Goal: Task Accomplishment & Management: Manage account settings

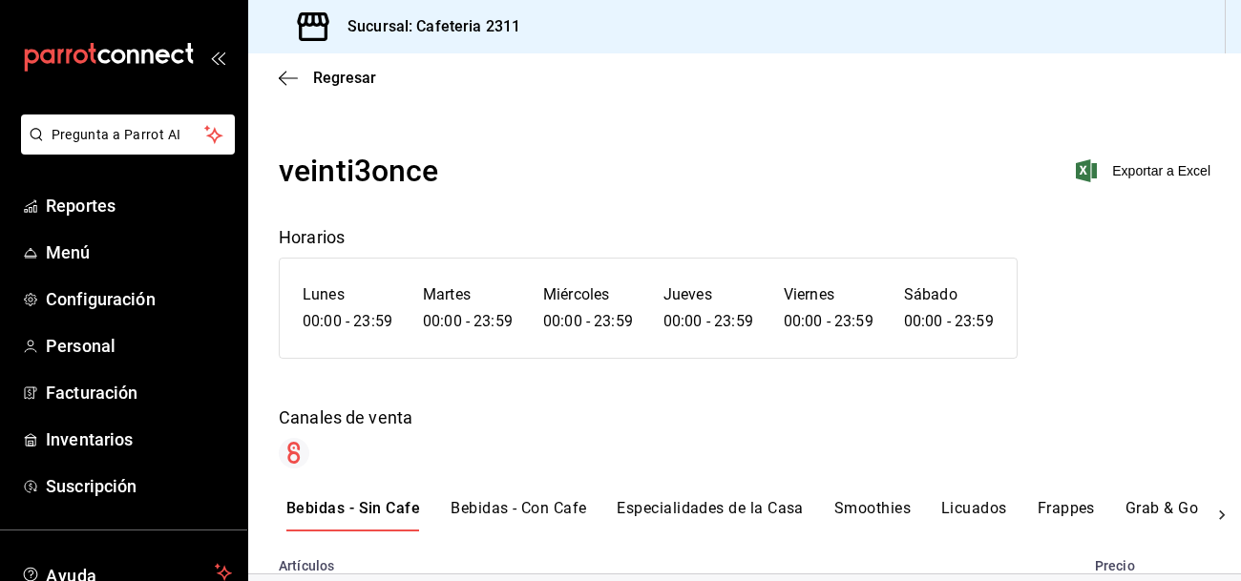
click at [512, 509] on button "Bebidas - Con Cafe" at bounding box center [519, 515] width 136 height 32
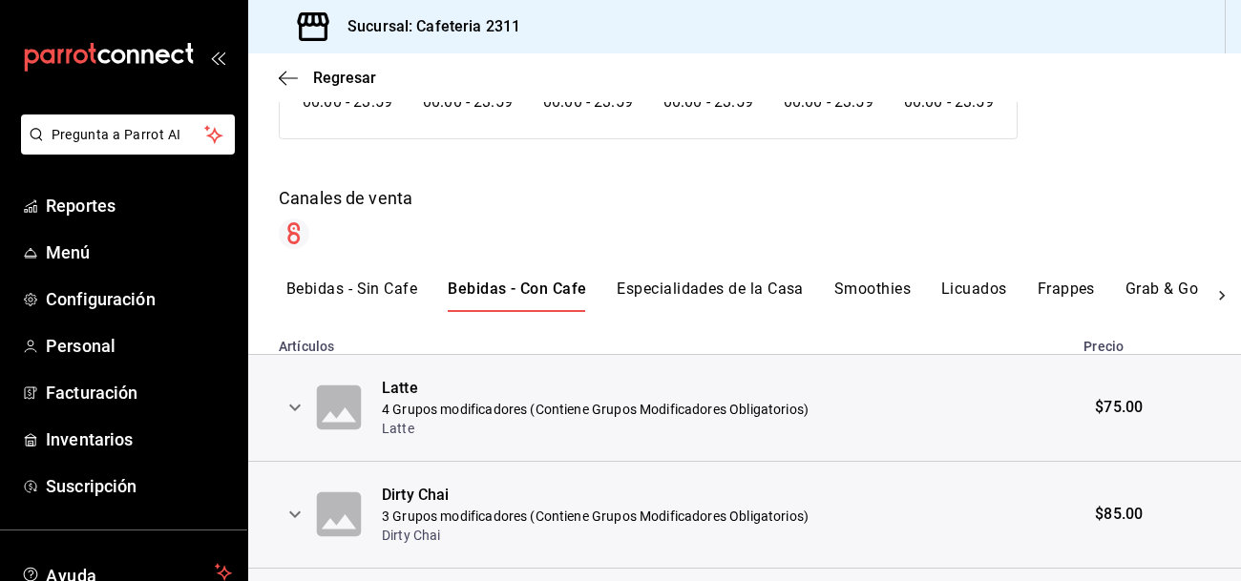
scroll to position [225, 0]
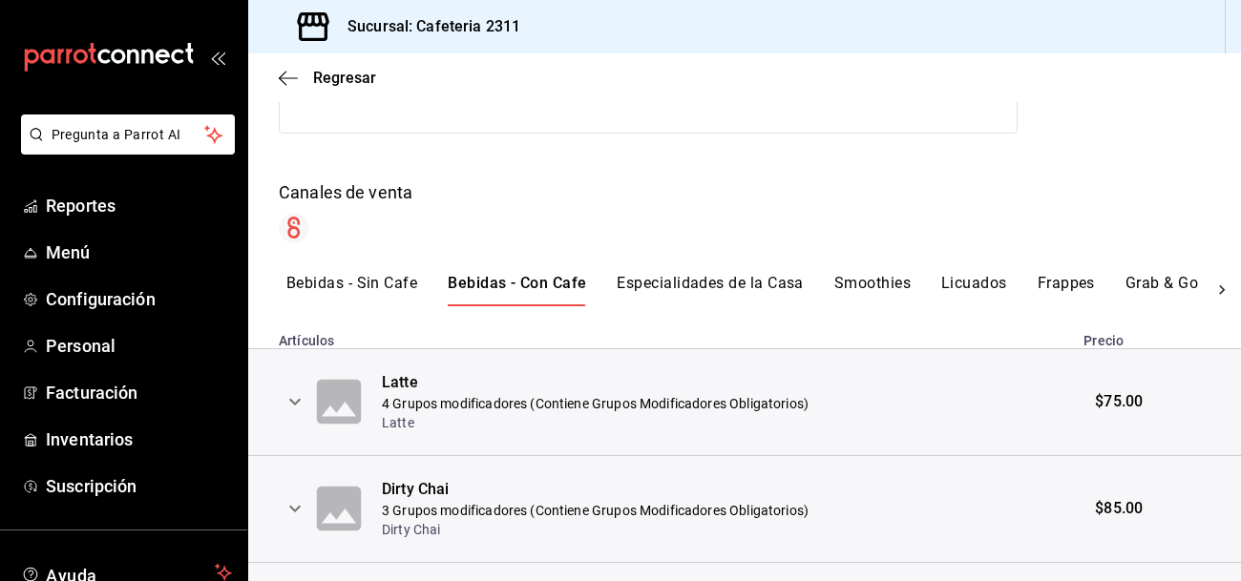
click at [290, 397] on icon "expand row" at bounding box center [295, 401] width 23 height 23
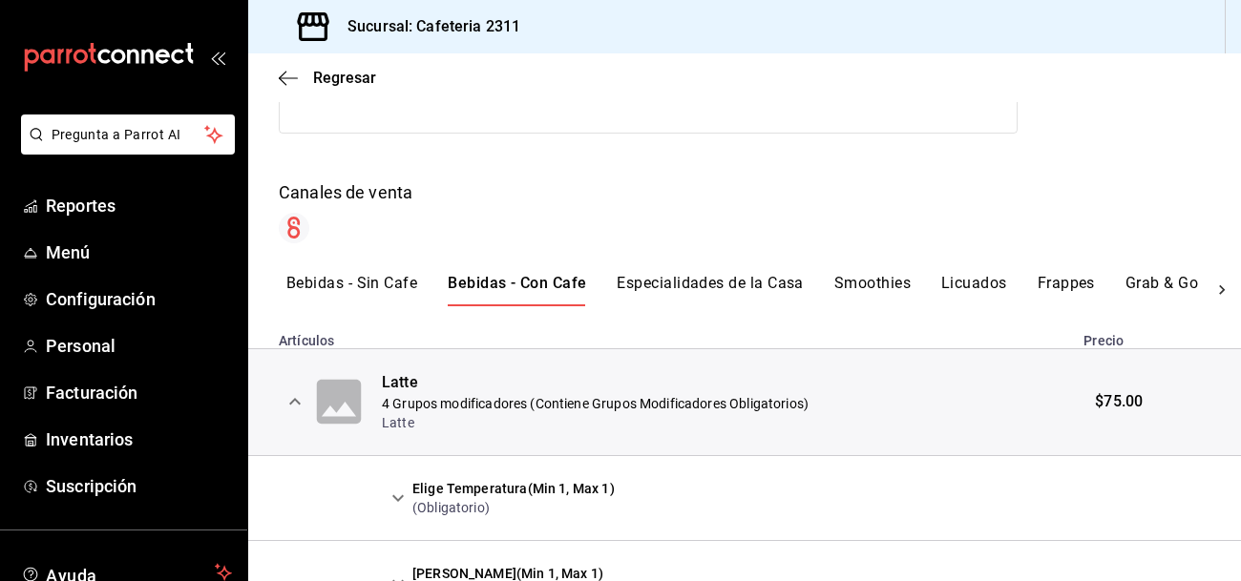
click at [390, 495] on icon "expand row" at bounding box center [398, 498] width 23 height 23
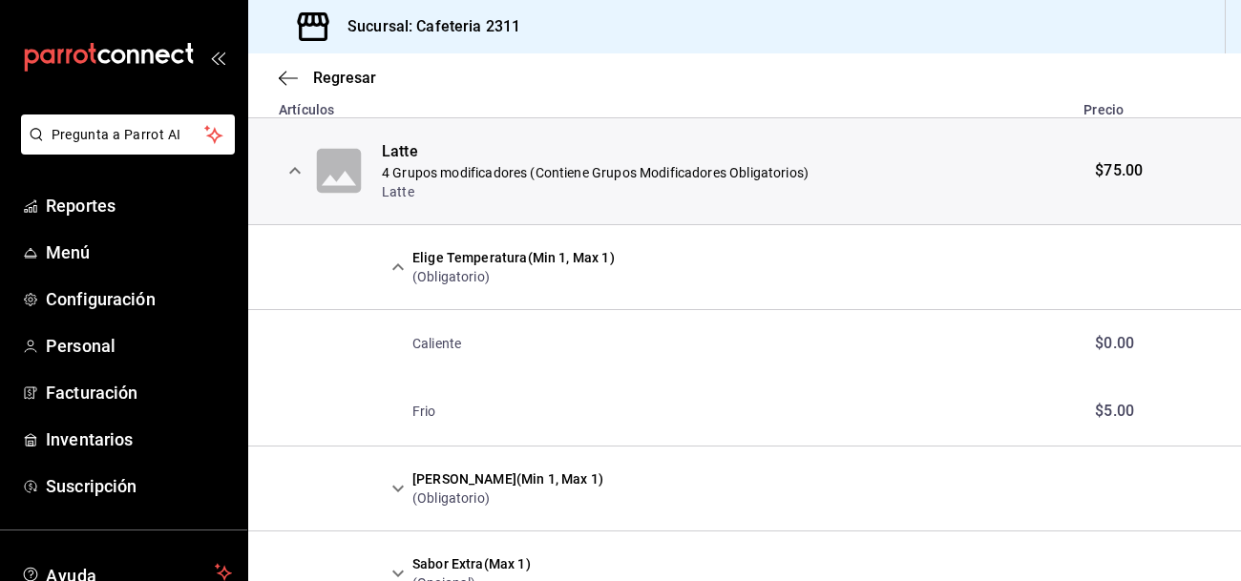
scroll to position [459, 0]
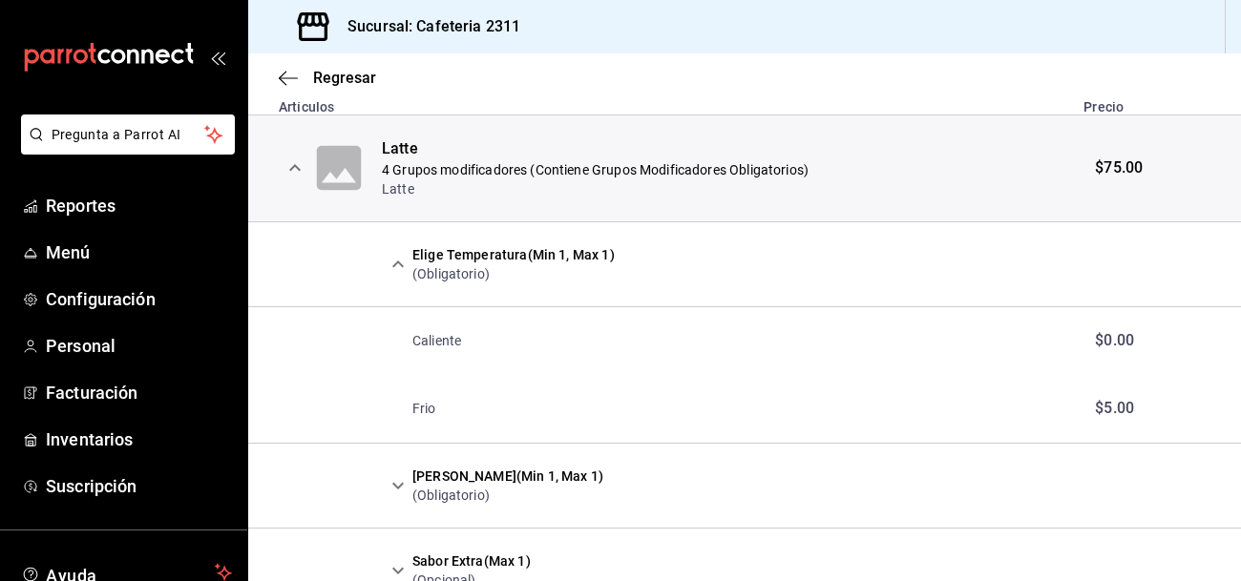
click at [403, 476] on icon "expand row" at bounding box center [398, 485] width 23 height 23
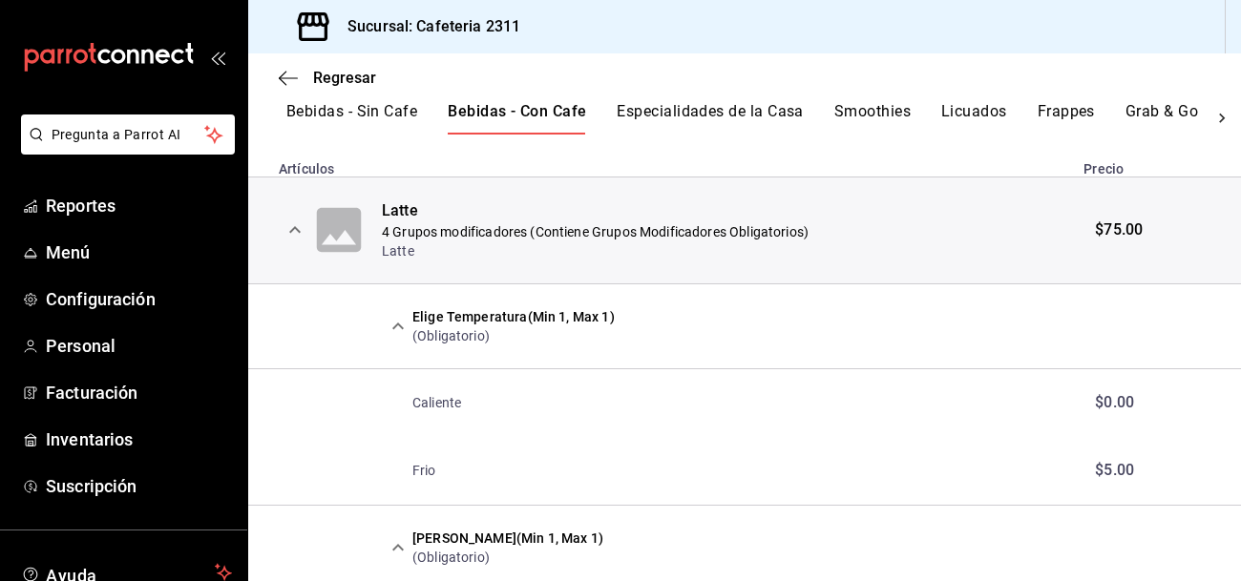
scroll to position [394, 0]
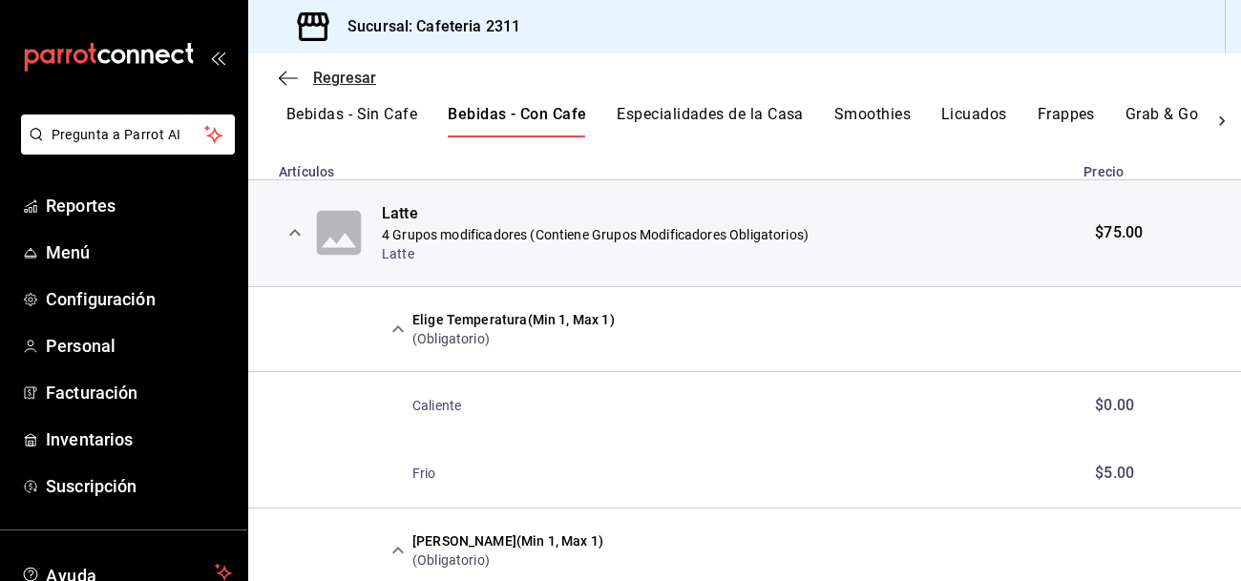
click at [337, 71] on span "Regresar" at bounding box center [344, 78] width 63 height 18
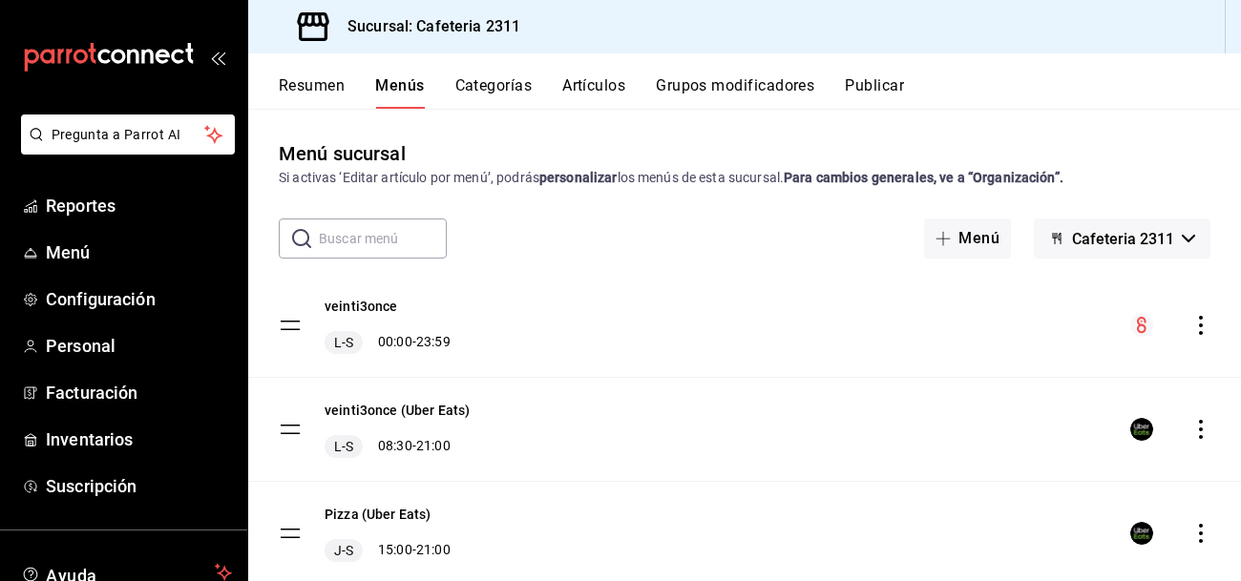
click at [602, 85] on button "Artículos" at bounding box center [593, 92] width 63 height 32
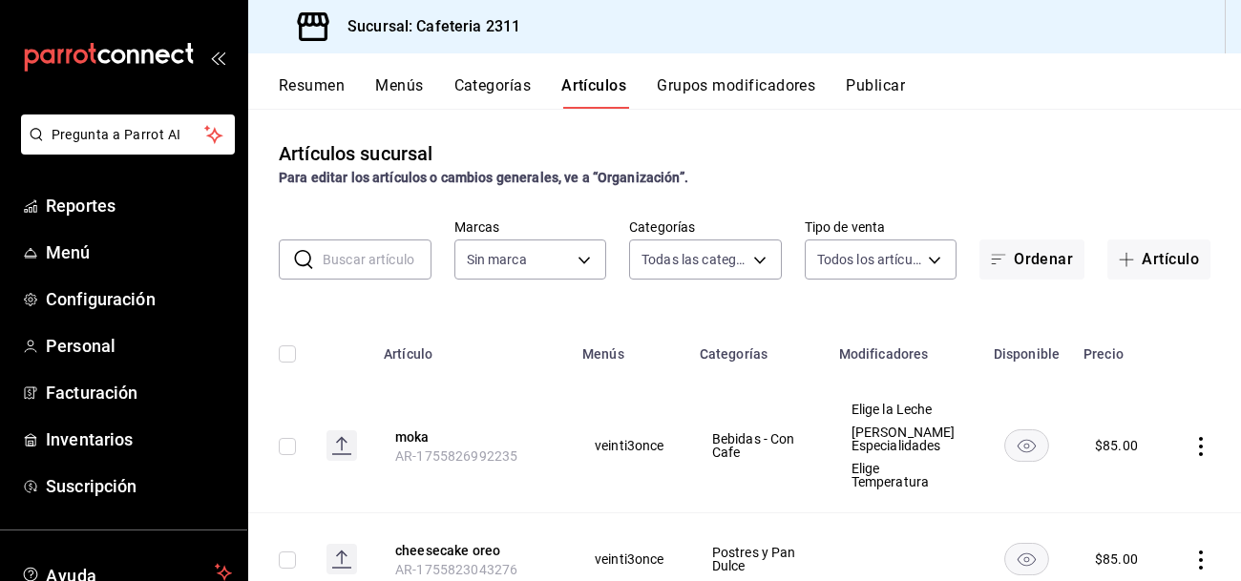
type input "536a82a5-983a-43ec-b1be-69caf506a0f5,2d541d84-83a7-4f98-a380-61900af1125d,575e2…"
type input "85018aa7-d10e-4b77-9d87-cba6278a116b"
click at [352, 251] on input "text" at bounding box center [377, 260] width 109 height 38
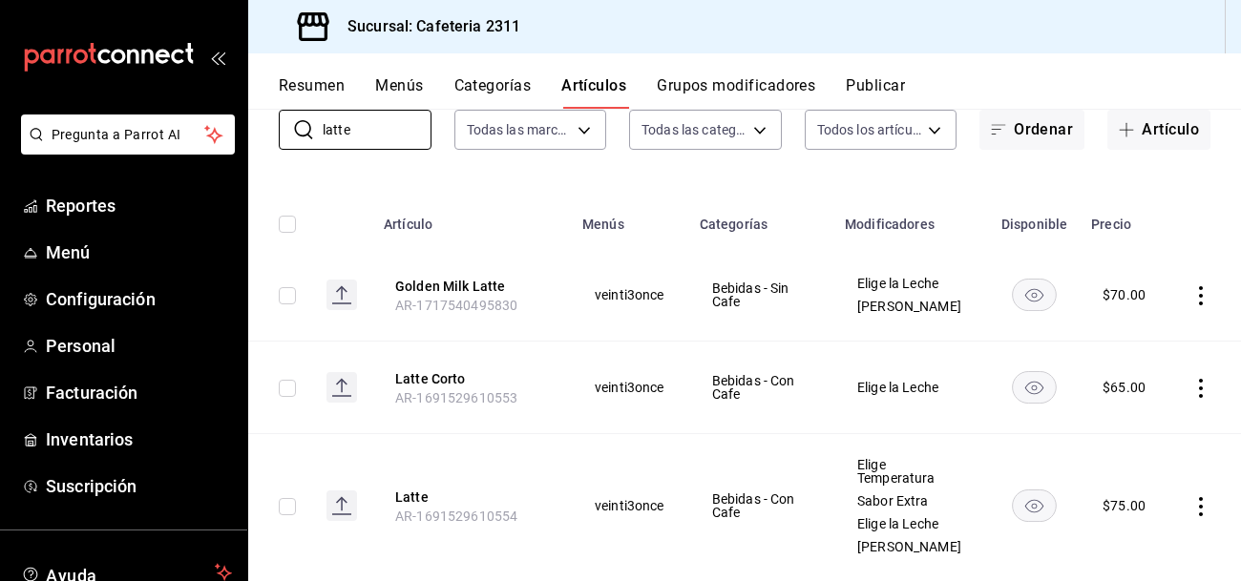
scroll to position [164, 0]
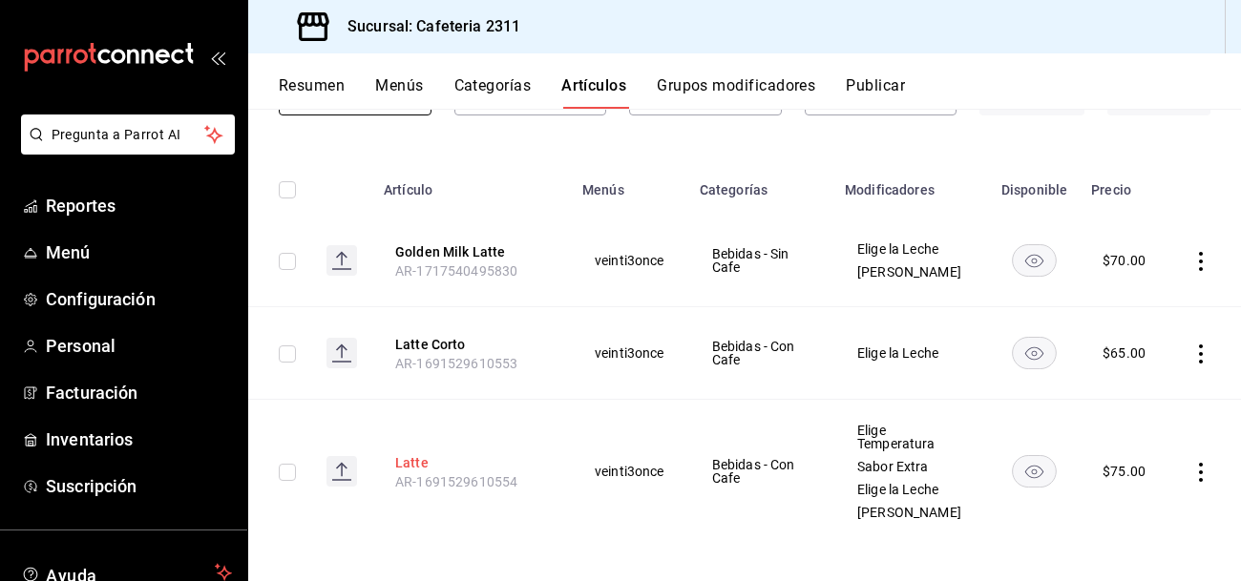
type input "latte"
click at [411, 461] on button "Latte" at bounding box center [471, 462] width 153 height 19
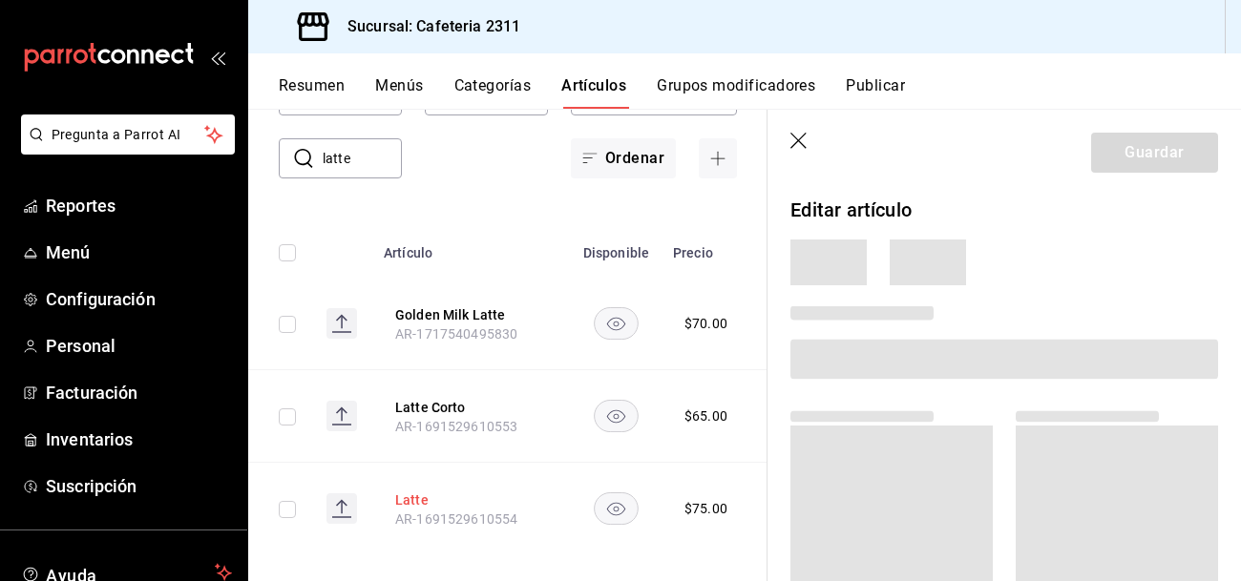
scroll to position [120, 0]
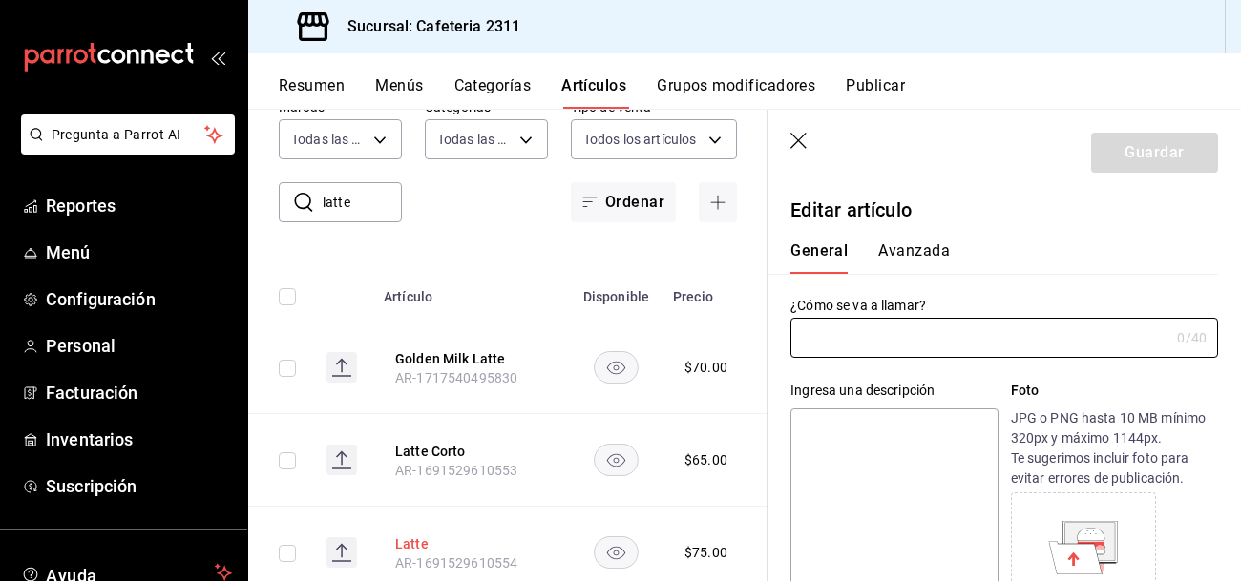
type input "Latte"
type textarea "Latte"
type textarea "x"
type input "AR-1691529610554"
type textarea "x"
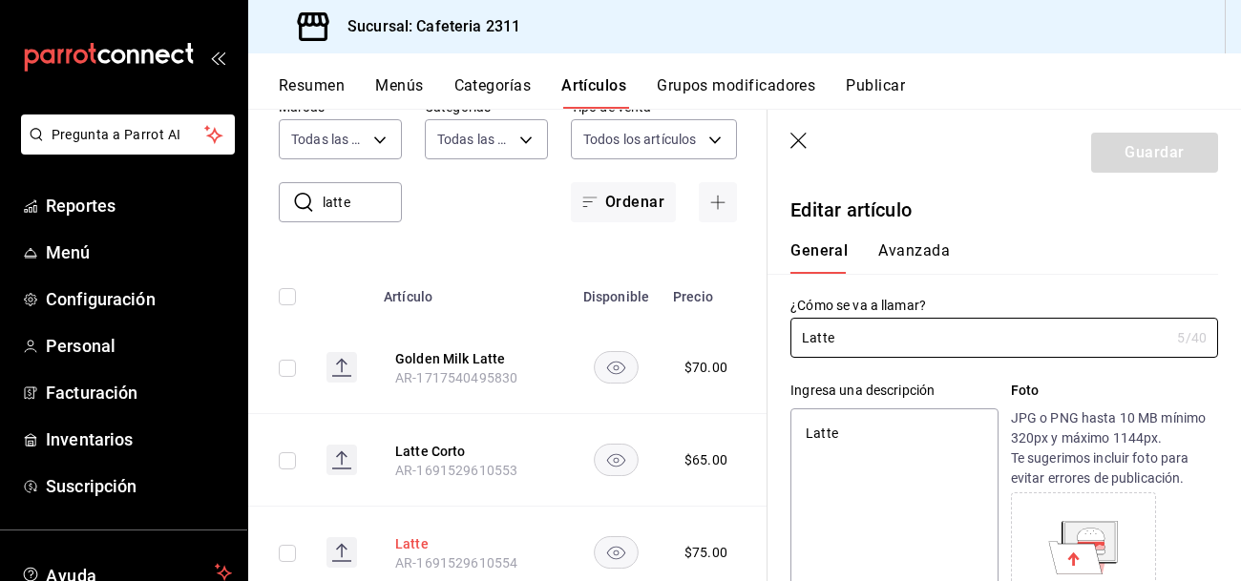
type input "$75.00"
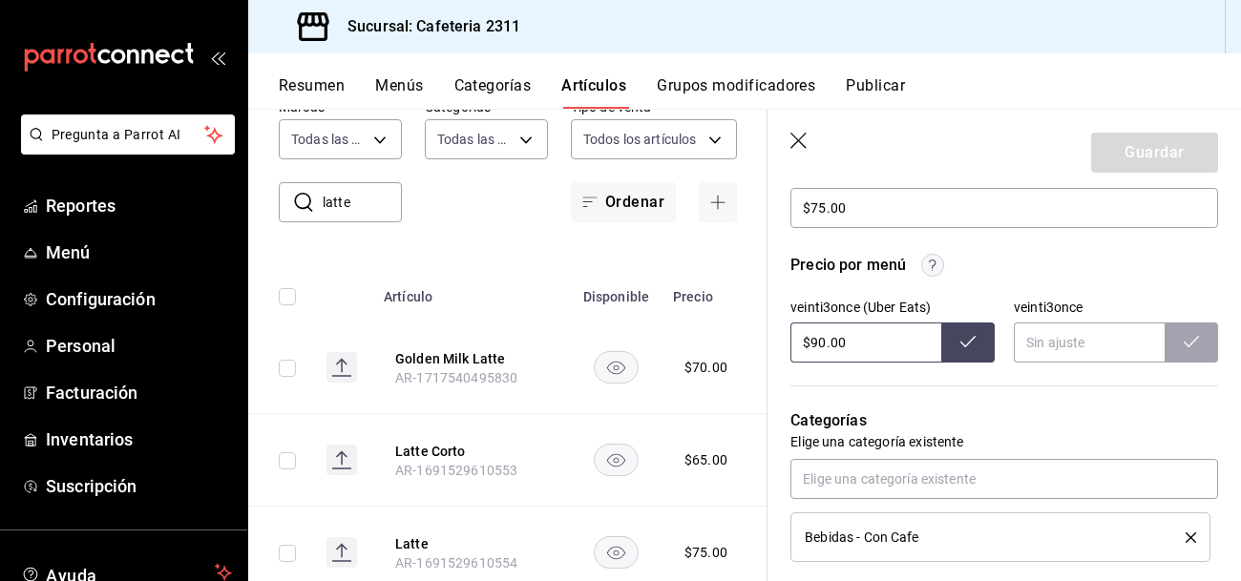
scroll to position [599, 0]
click at [985, 343] on button at bounding box center [967, 342] width 53 height 40
click at [929, 243] on div "Precio por menú veinti3once (Uber Eats) $90.00 veinti3once" at bounding box center [993, 296] width 451 height 132
click at [960, 338] on icon at bounding box center [967, 340] width 15 height 15
click at [797, 352] on input "$90.00" at bounding box center [865, 342] width 151 height 40
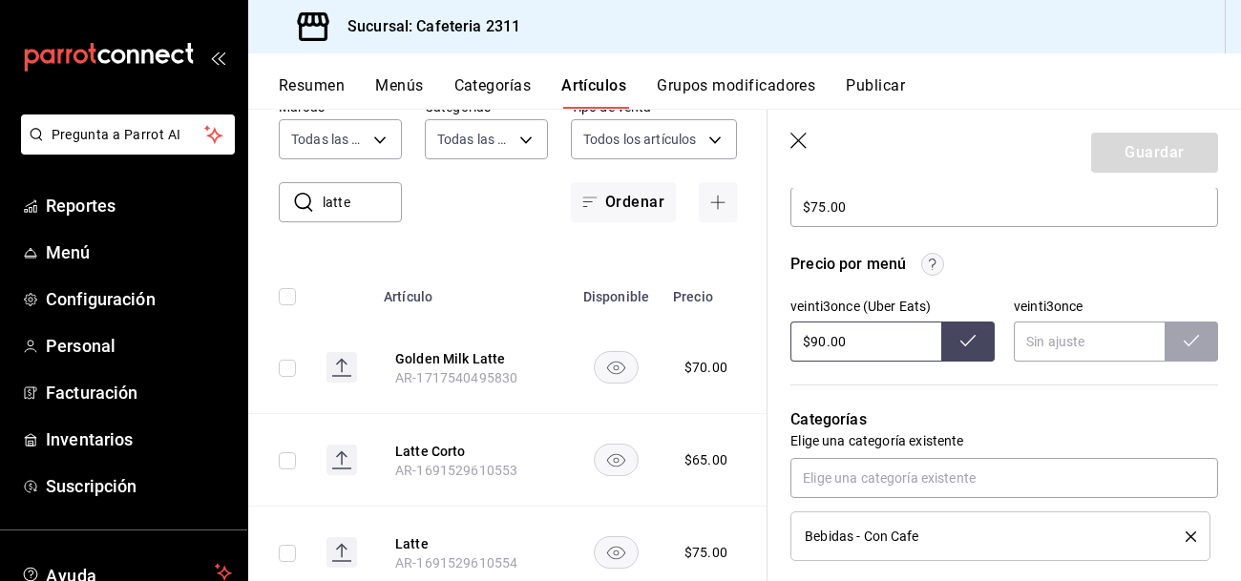
type input "$9.00"
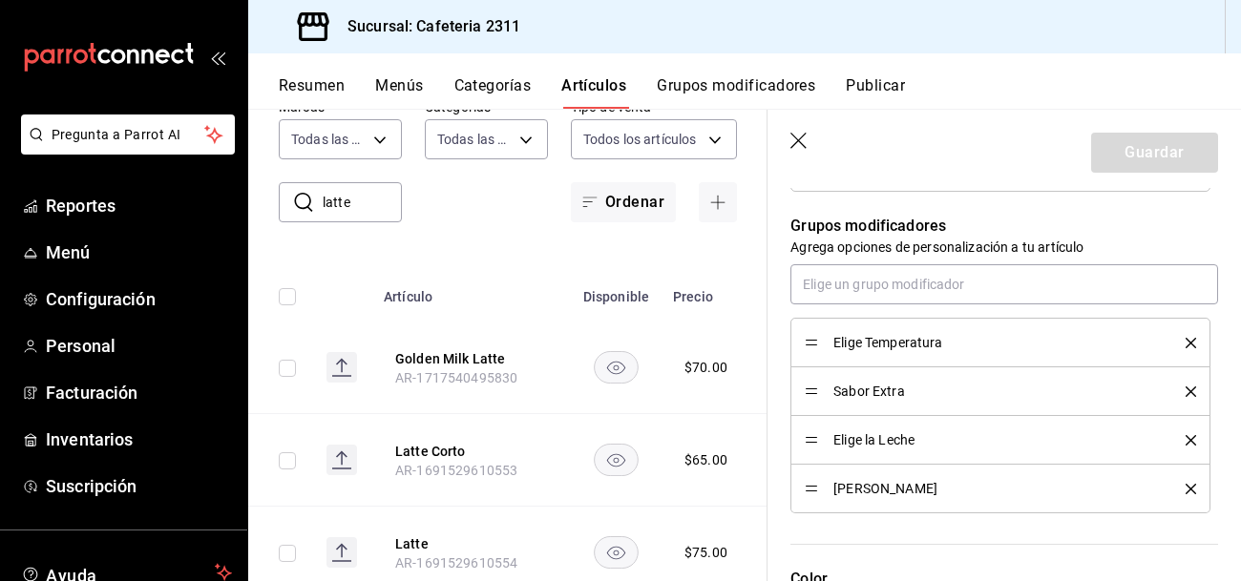
scroll to position [969, 0]
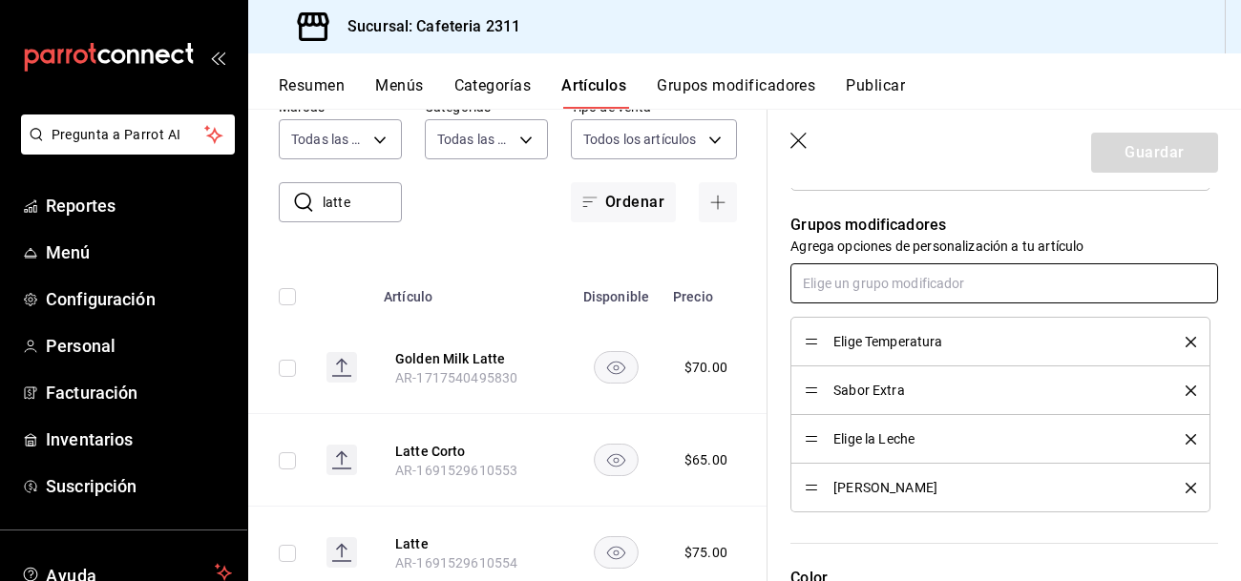
click at [1115, 283] on input "text" at bounding box center [1004, 283] width 428 height 40
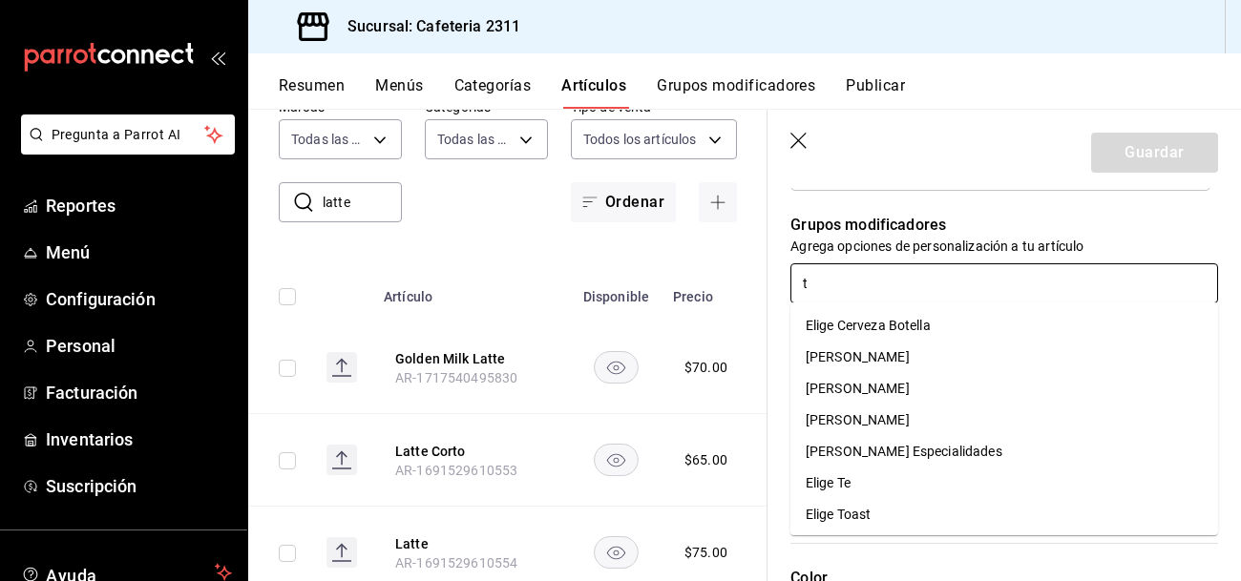
type input "ta"
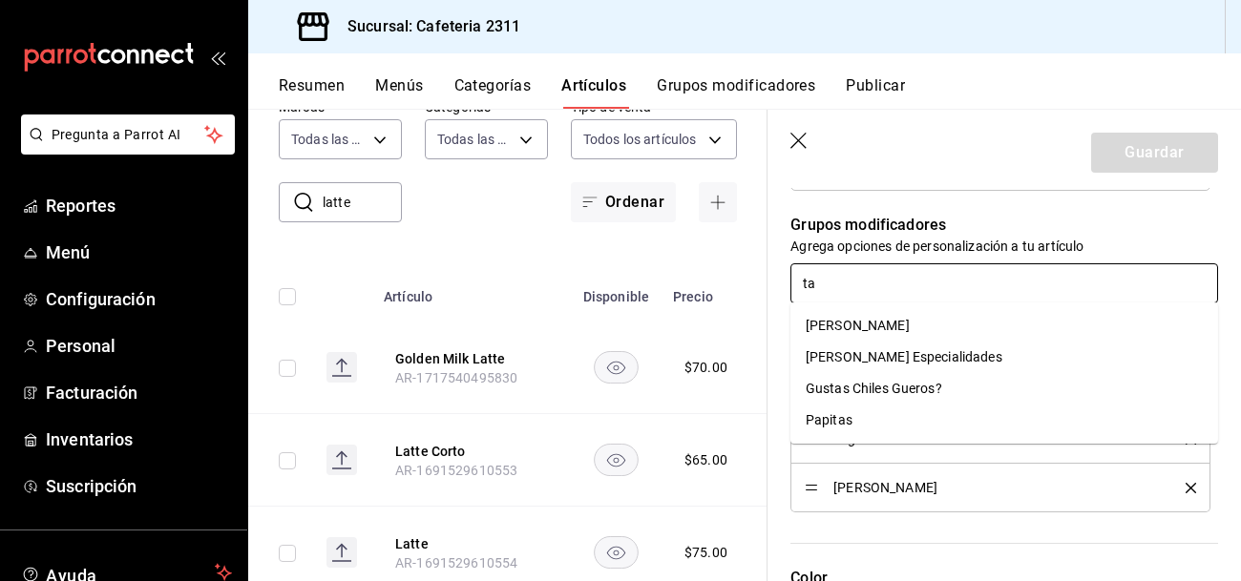
click at [1141, 336] on li "[PERSON_NAME]" at bounding box center [1004, 326] width 428 height 32
type textarea "x"
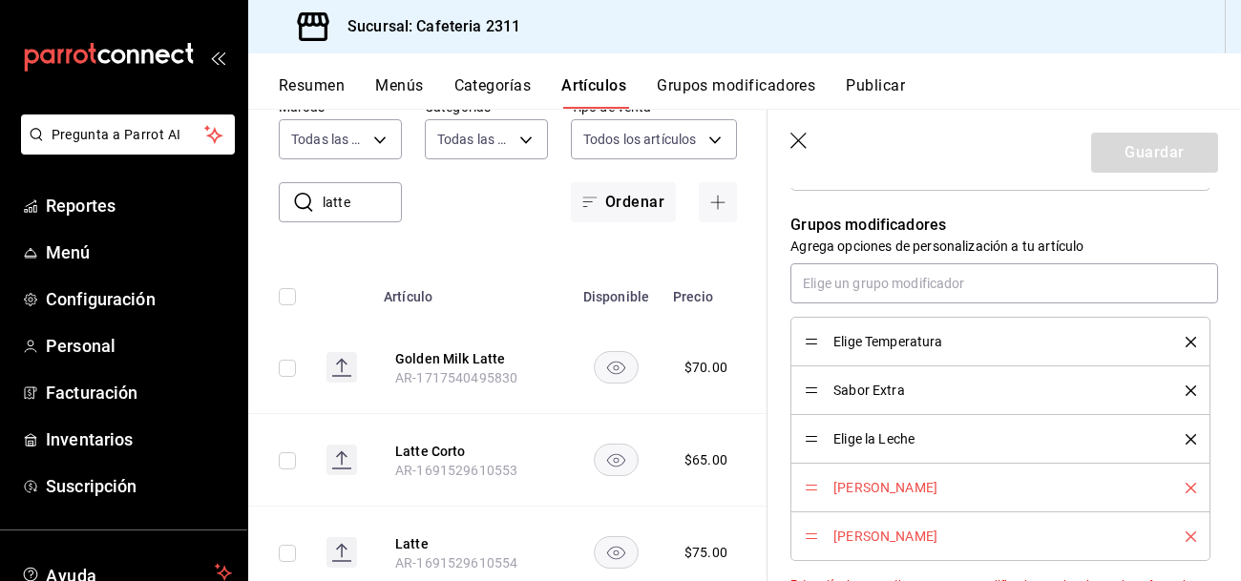
click at [1187, 483] on icon "delete" at bounding box center [1191, 488] width 11 height 11
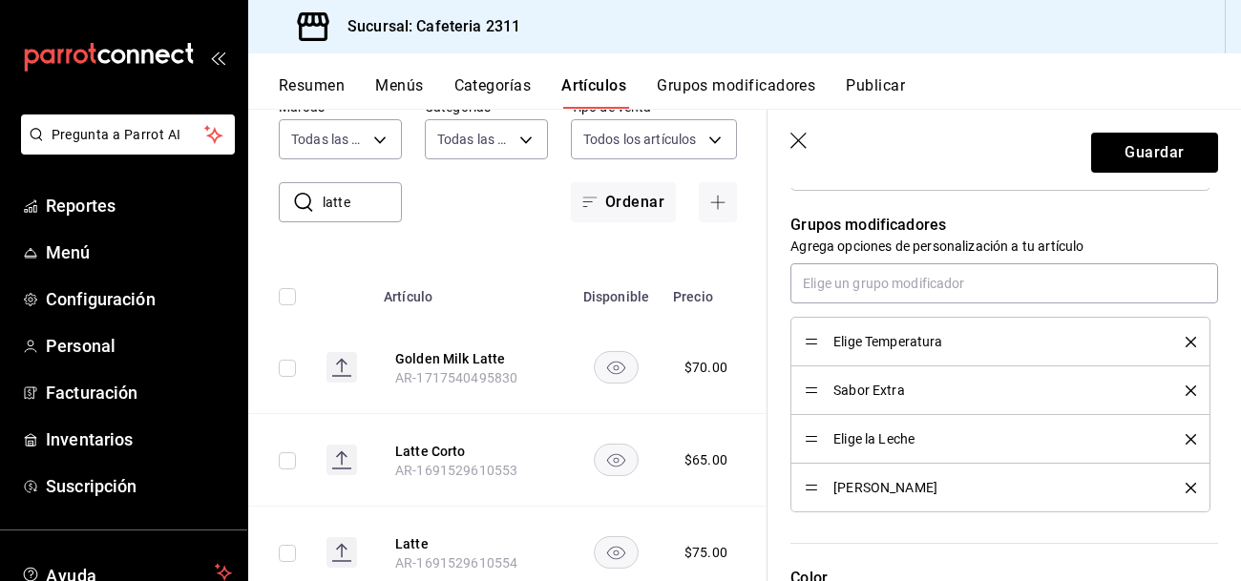
click at [1183, 337] on button "delete" at bounding box center [1184, 342] width 24 height 11
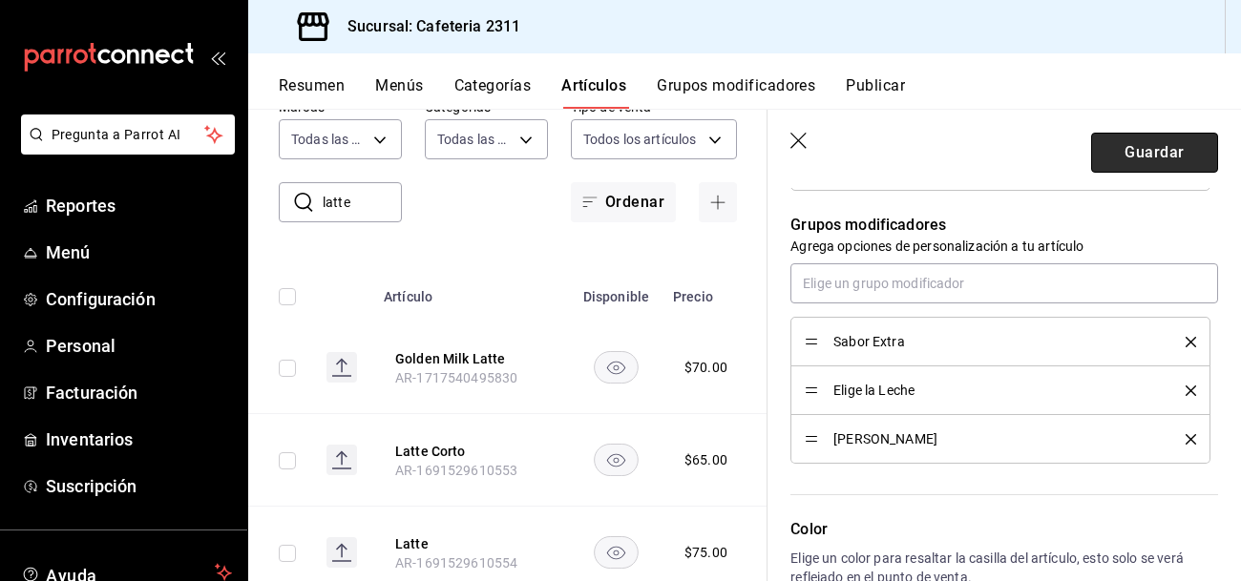
click at [1172, 161] on button "Guardar" at bounding box center [1154, 153] width 127 height 40
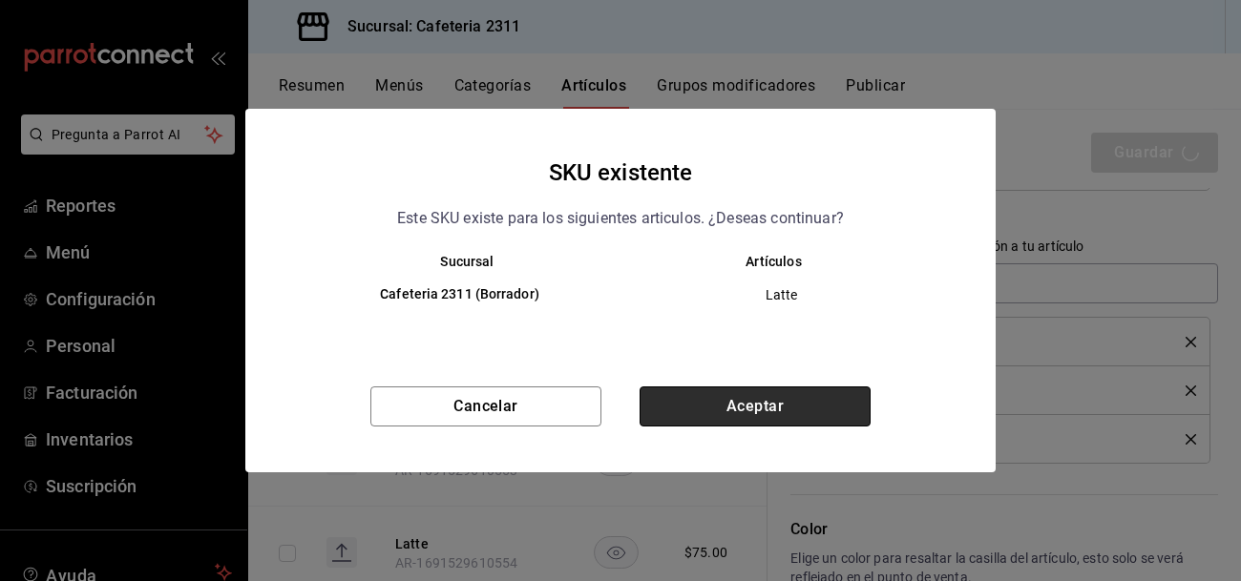
click at [824, 413] on button "Aceptar" at bounding box center [755, 407] width 231 height 40
type textarea "x"
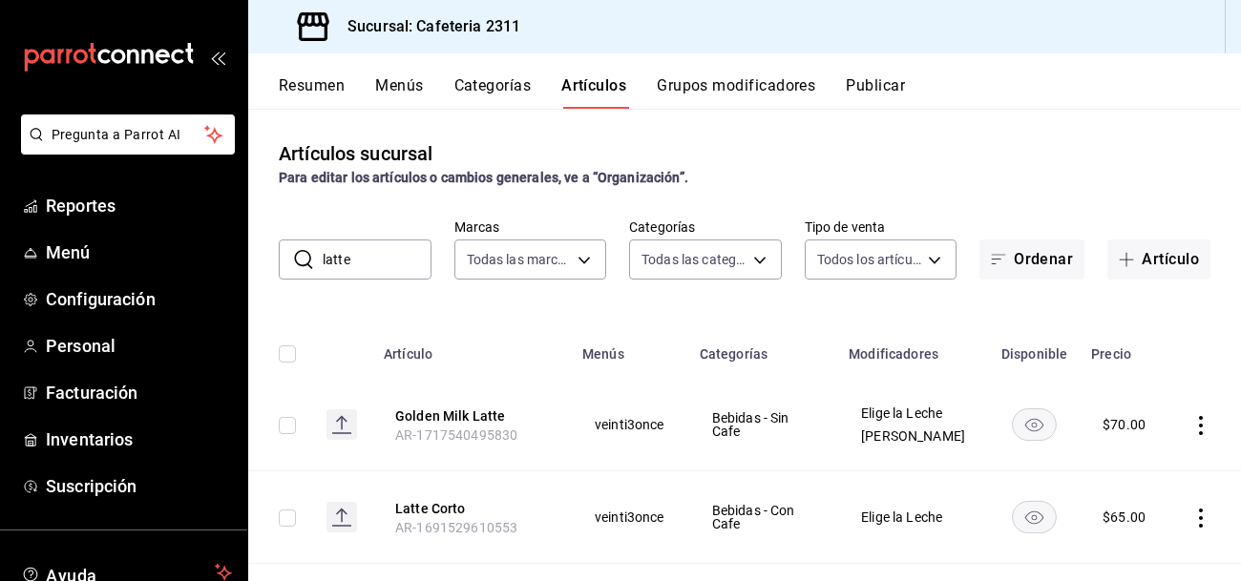
click at [403, 90] on button "Menús" at bounding box center [399, 92] width 48 height 32
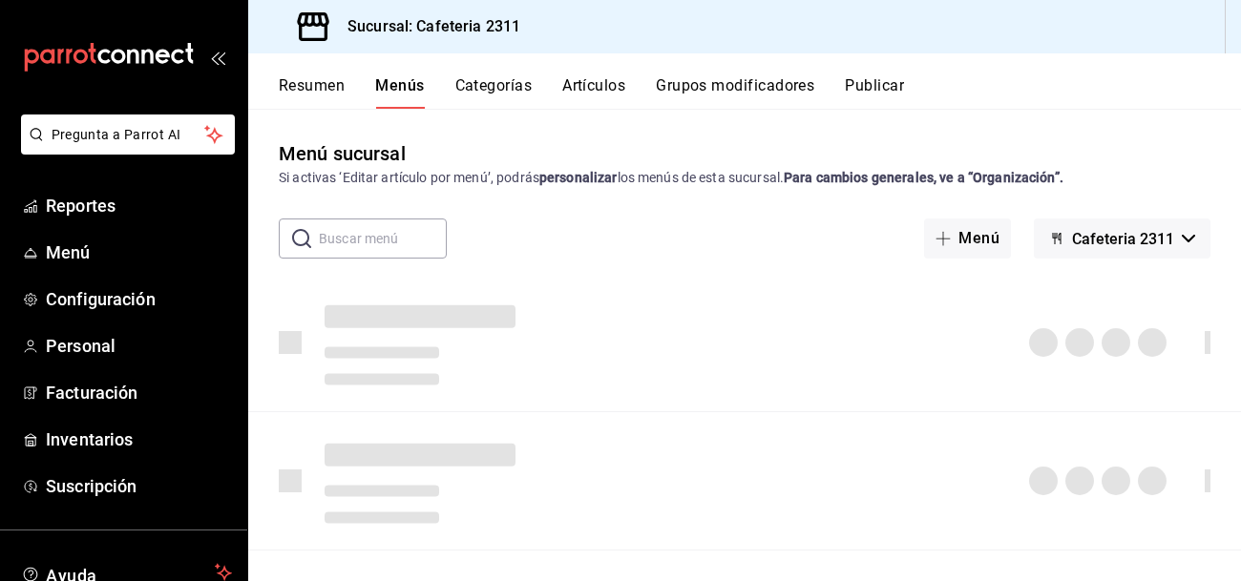
click at [1164, 242] on span "Cafeteria 2311" at bounding box center [1123, 239] width 102 height 18
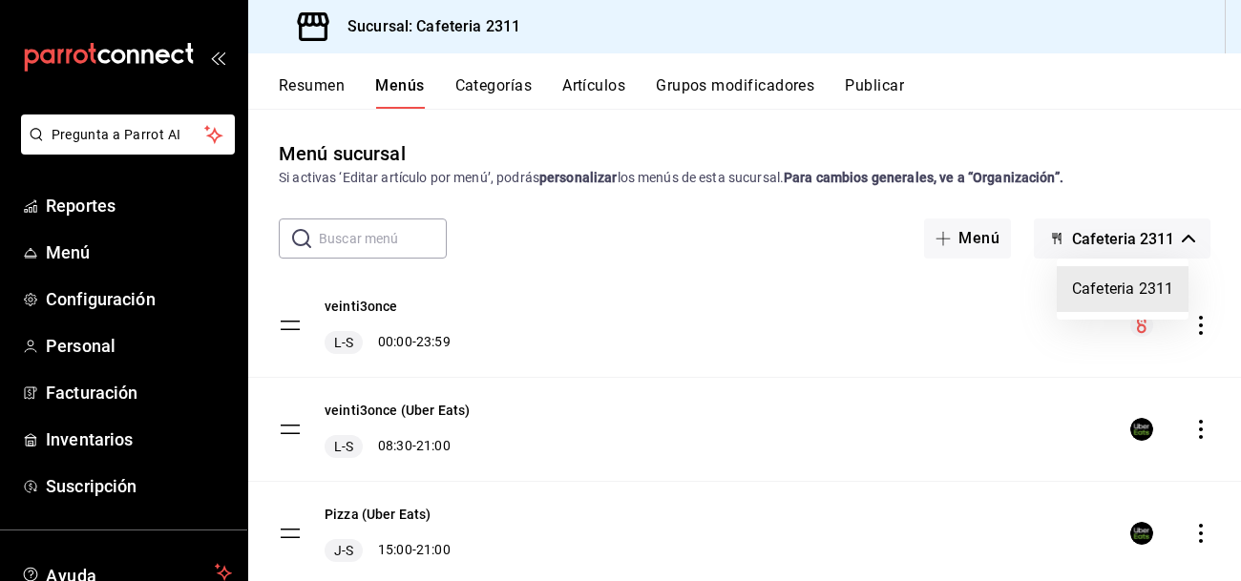
click at [1198, 328] on div at bounding box center [620, 290] width 1241 height 581
click at [1198, 328] on icon "actions" at bounding box center [1200, 325] width 19 height 19
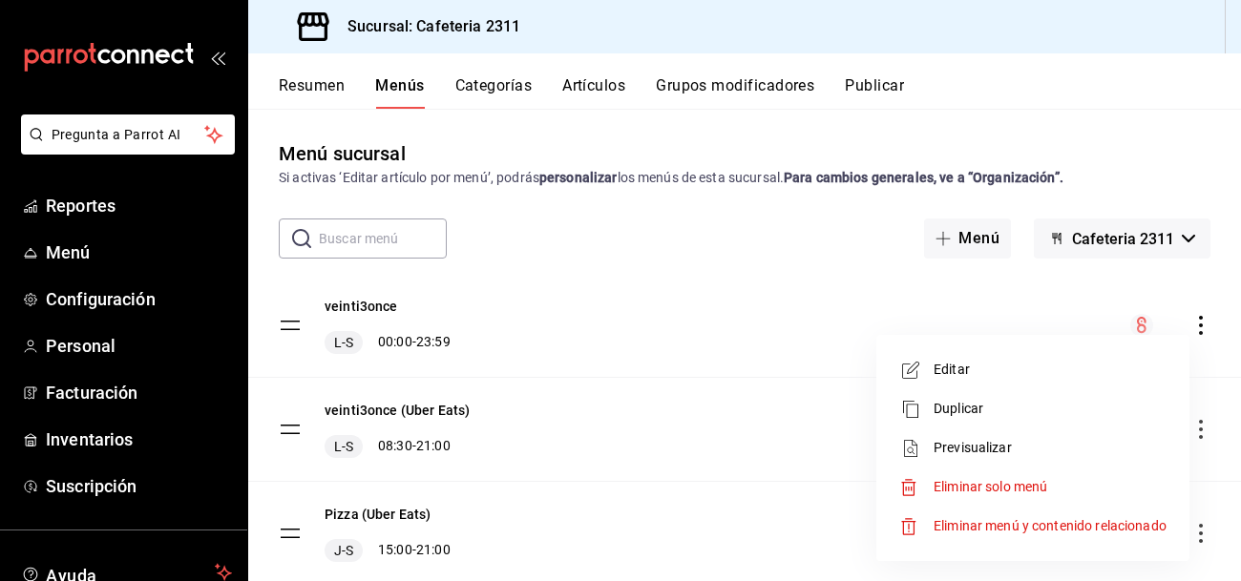
click at [1018, 450] on span "Previsualizar" at bounding box center [1050, 448] width 233 height 20
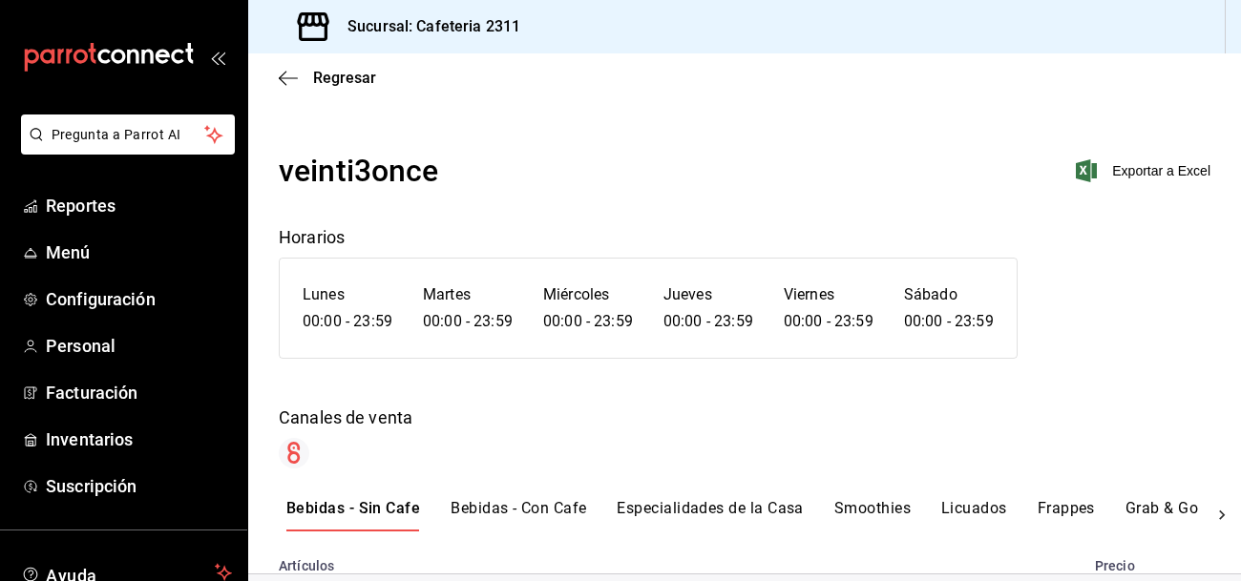
click at [544, 514] on button "Bebidas - Con Cafe" at bounding box center [519, 515] width 136 height 32
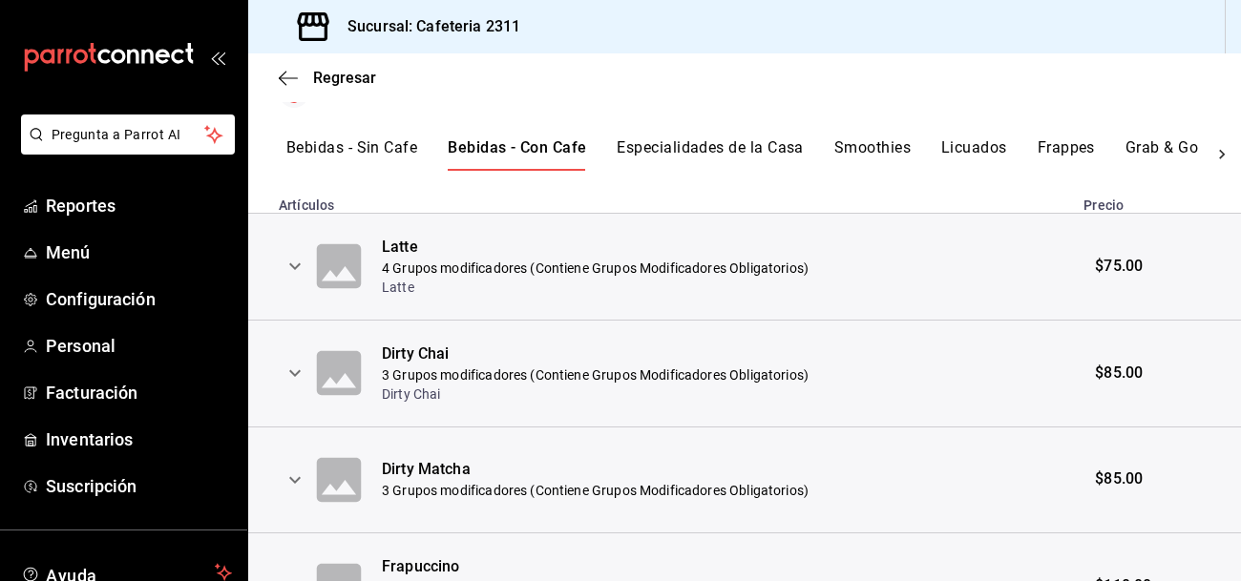
scroll to position [370, 0]
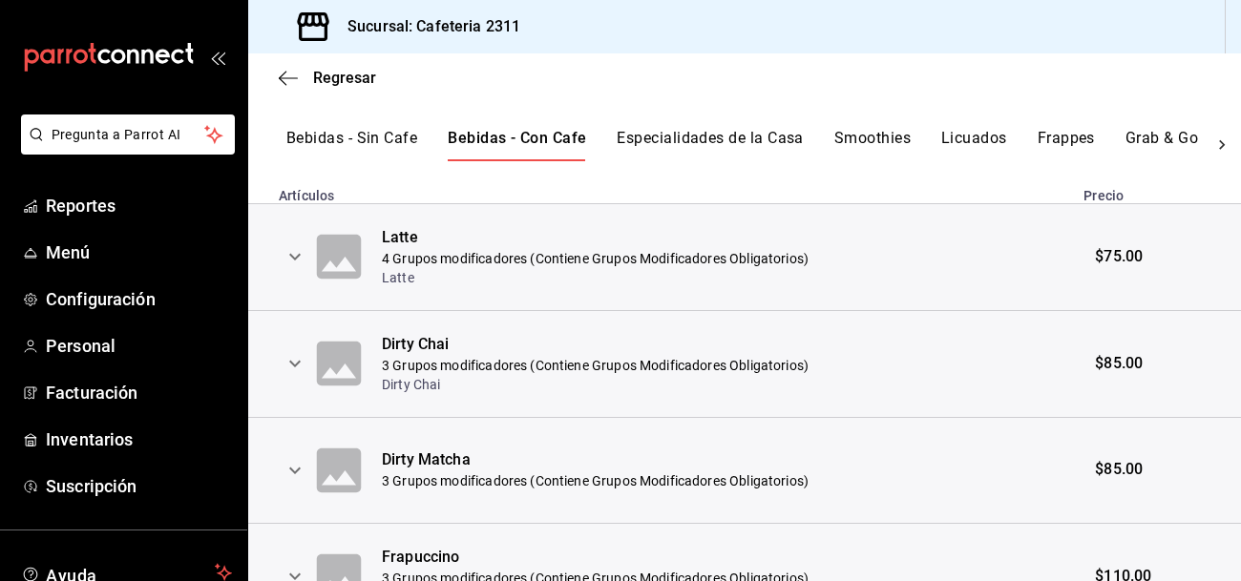
click at [294, 254] on icon "expand row" at bounding box center [295, 256] width 23 height 23
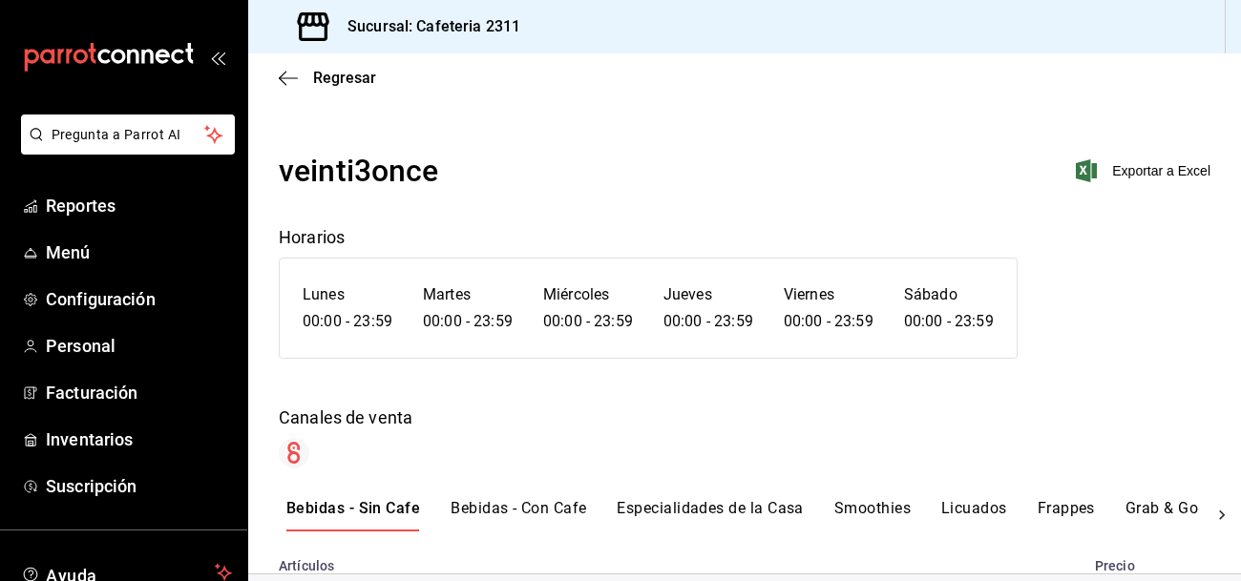
click at [495, 511] on button "Bebidas - Con Cafe" at bounding box center [519, 515] width 136 height 32
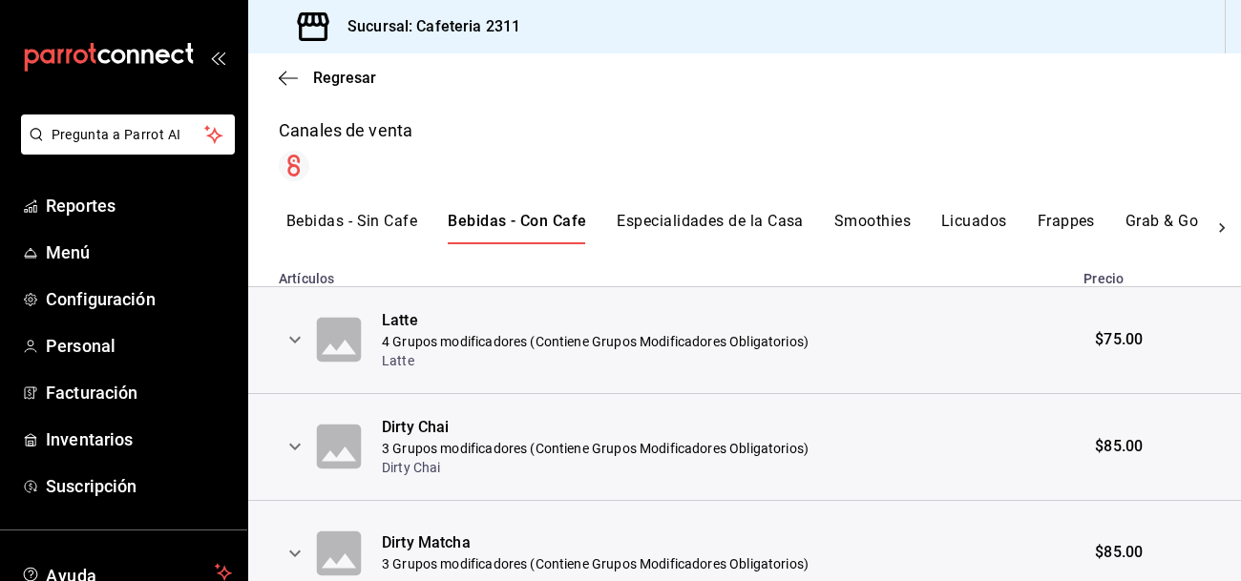
scroll to position [290, 0]
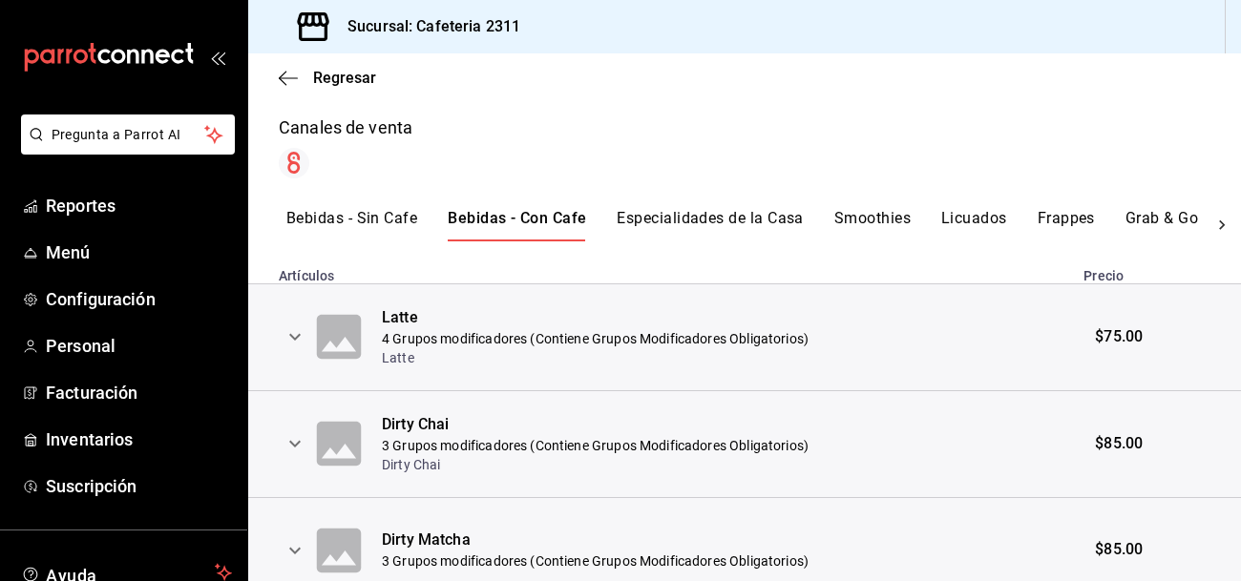
click at [303, 331] on icon "expand row" at bounding box center [295, 337] width 23 height 23
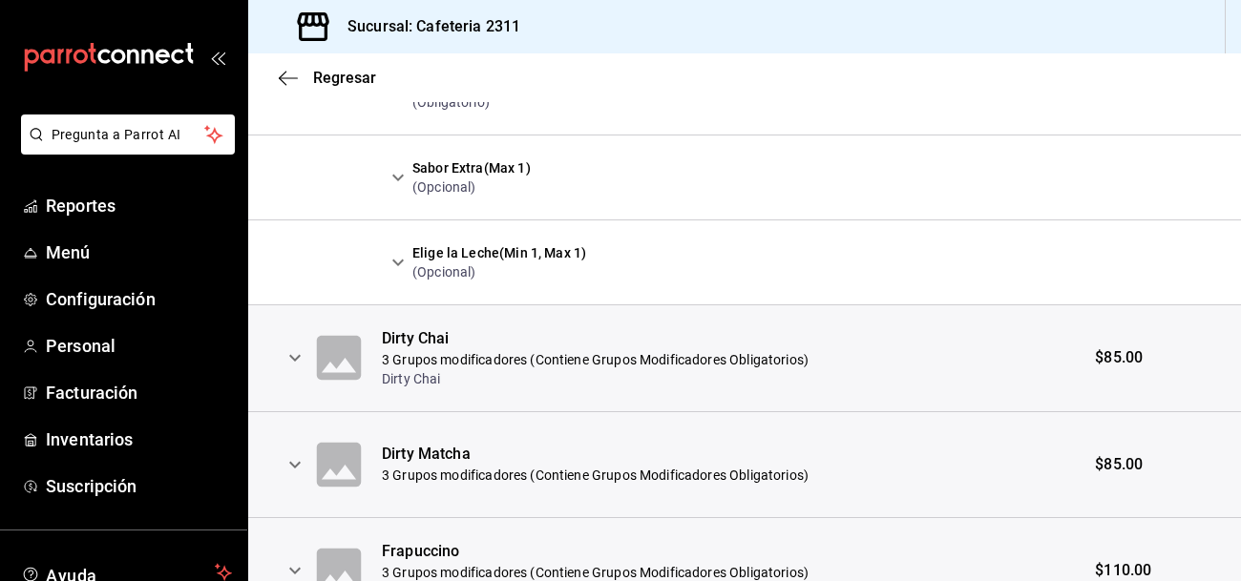
scroll to position [728, 0]
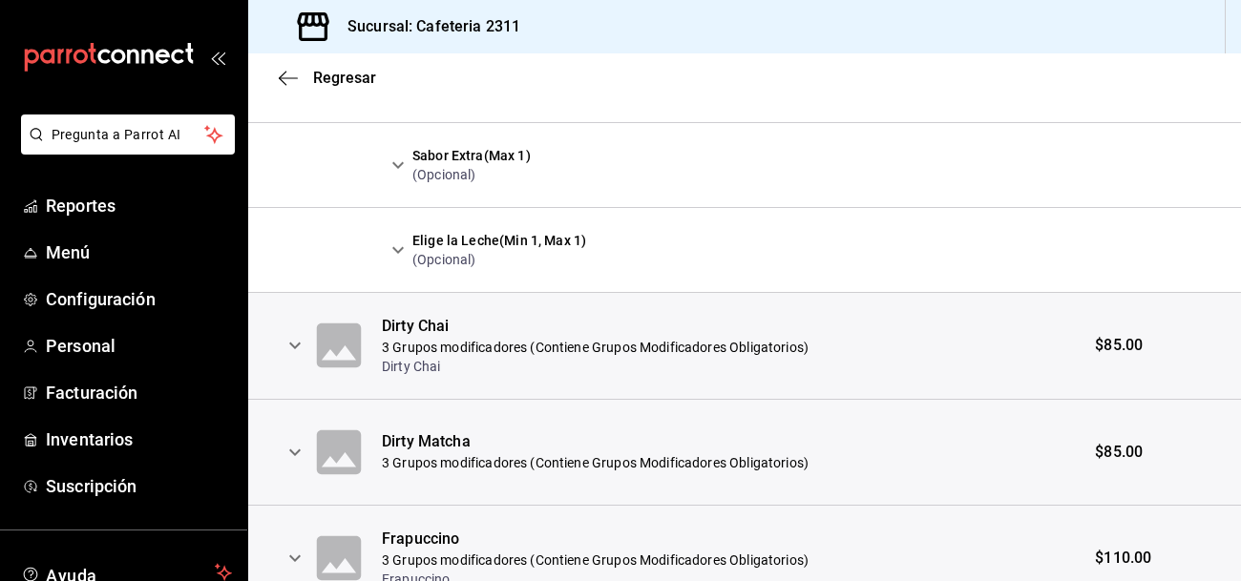
click at [291, 345] on icon "expand row" at bounding box center [294, 346] width 11 height 7
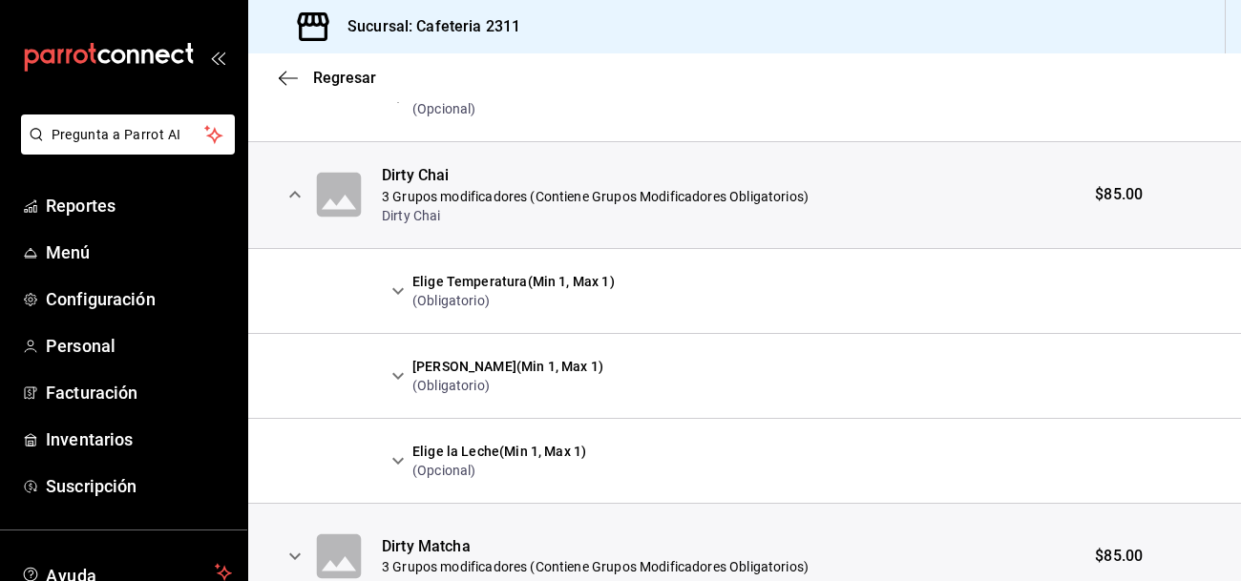
scroll to position [886, 0]
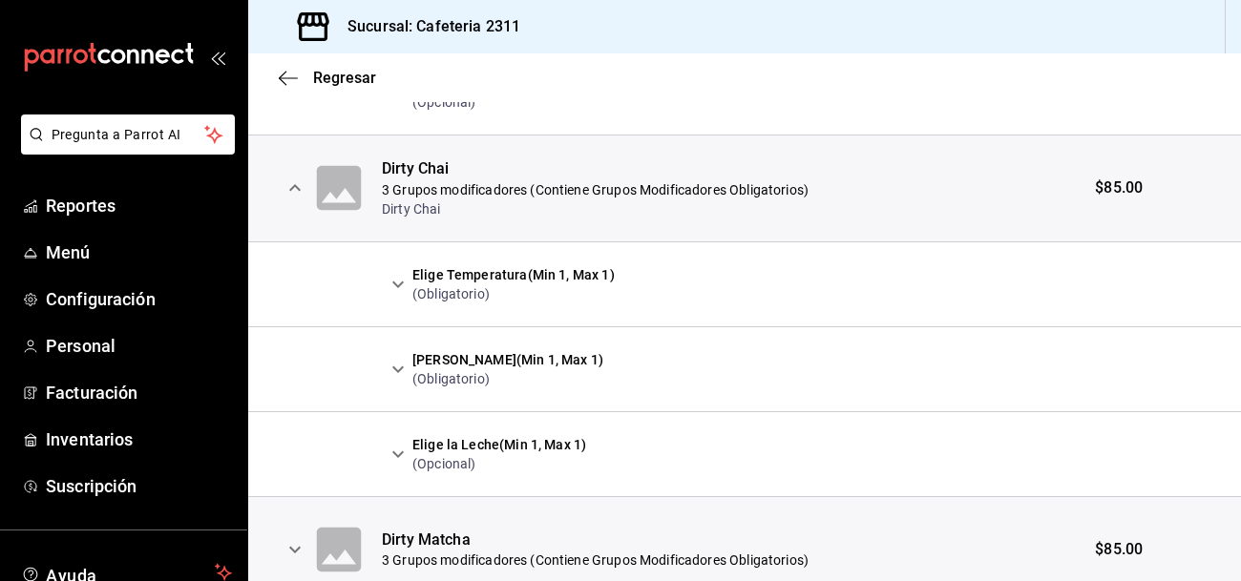
click at [401, 284] on icon "expand row" at bounding box center [398, 284] width 23 height 23
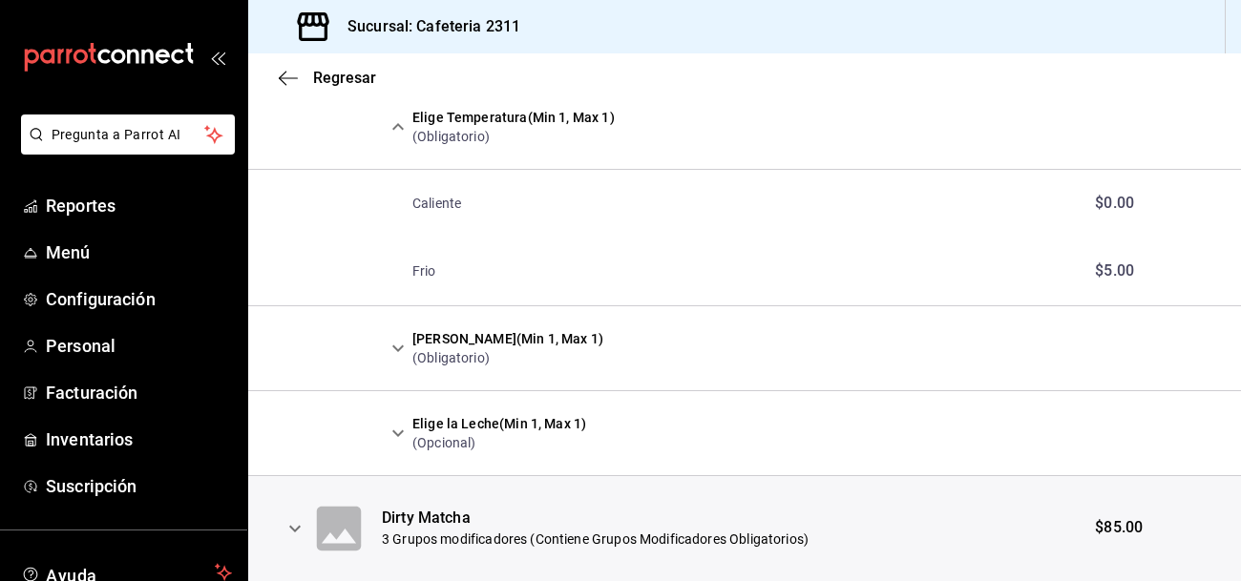
scroll to position [1054, 0]
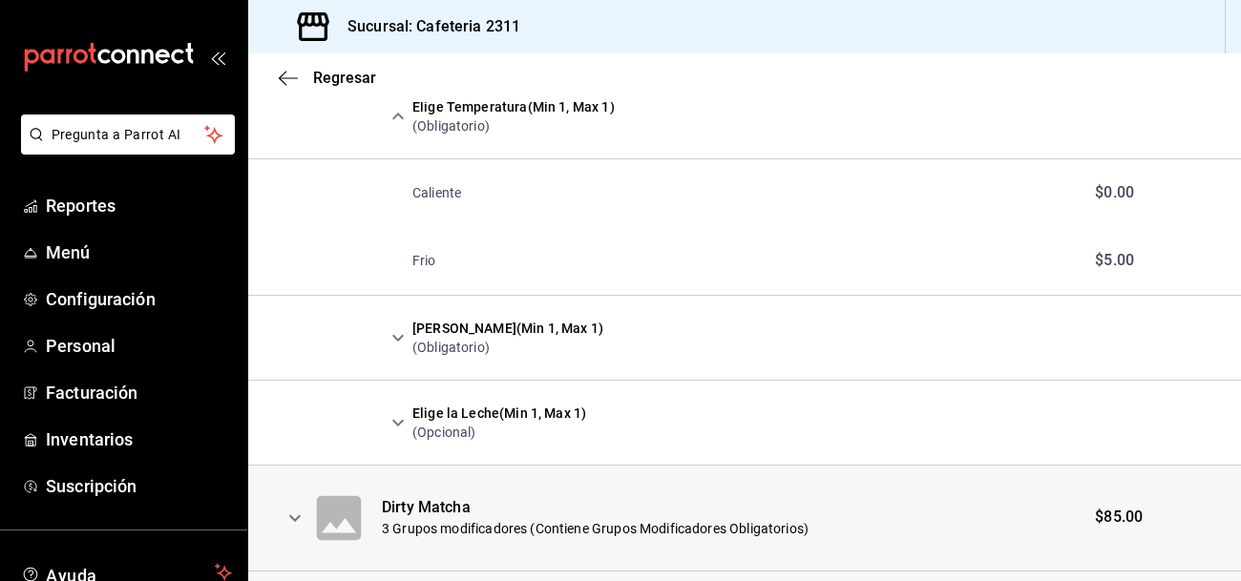
click at [404, 338] on icon "expand row" at bounding box center [398, 337] width 23 height 23
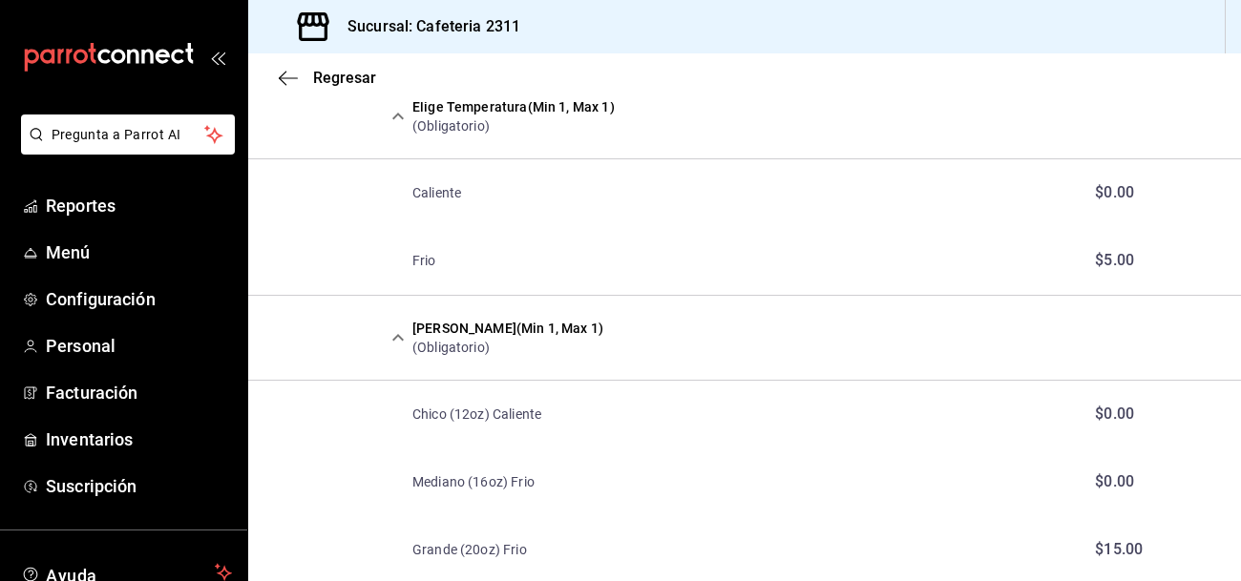
click at [404, 338] on icon "expand row" at bounding box center [398, 337] width 23 height 23
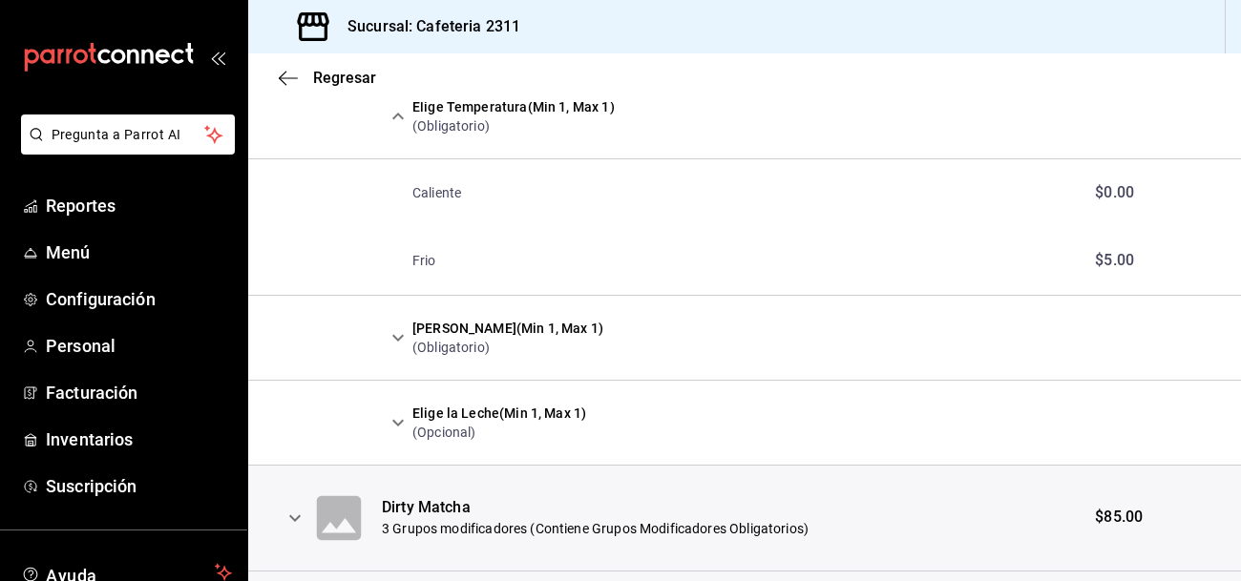
click at [399, 342] on icon "expand row" at bounding box center [398, 337] width 23 height 23
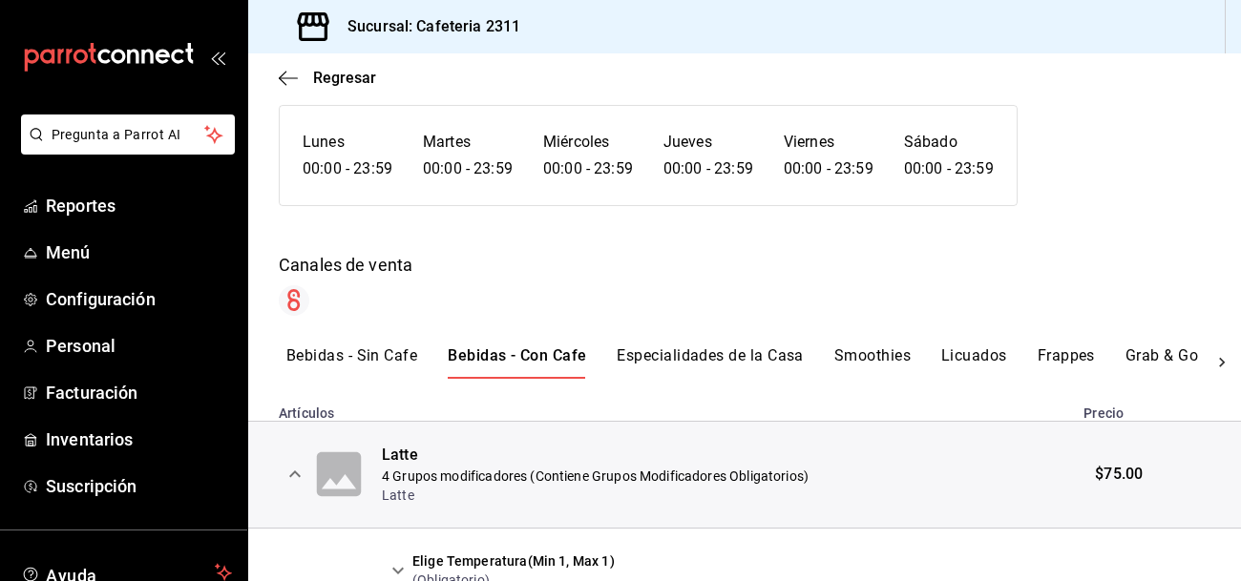
scroll to position [151, 0]
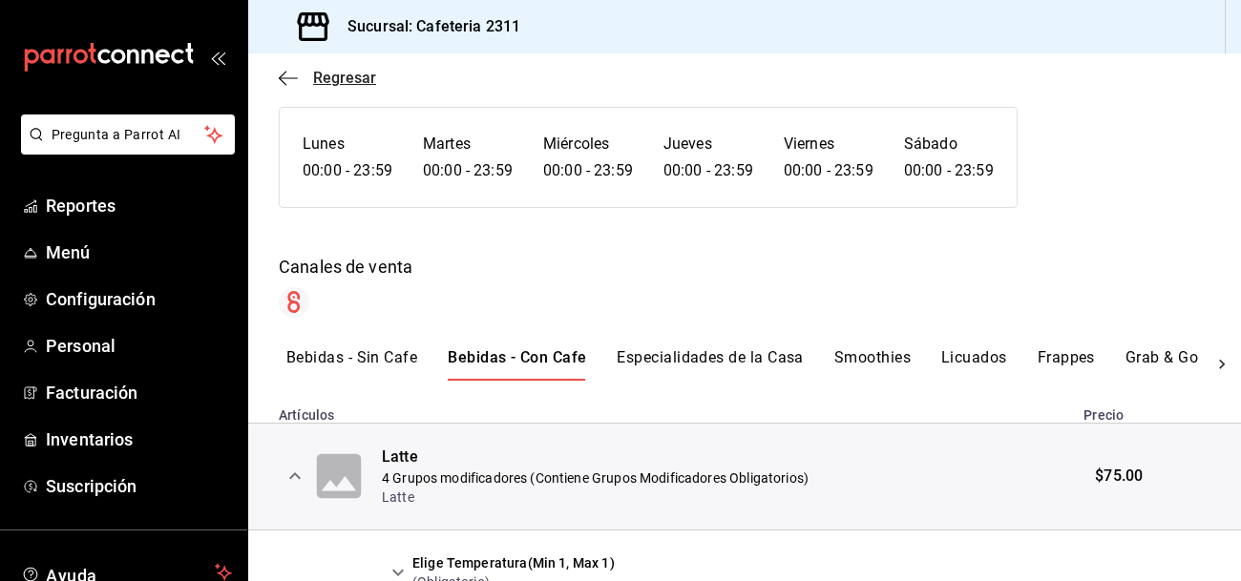
click at [334, 82] on span "Regresar" at bounding box center [344, 78] width 63 height 18
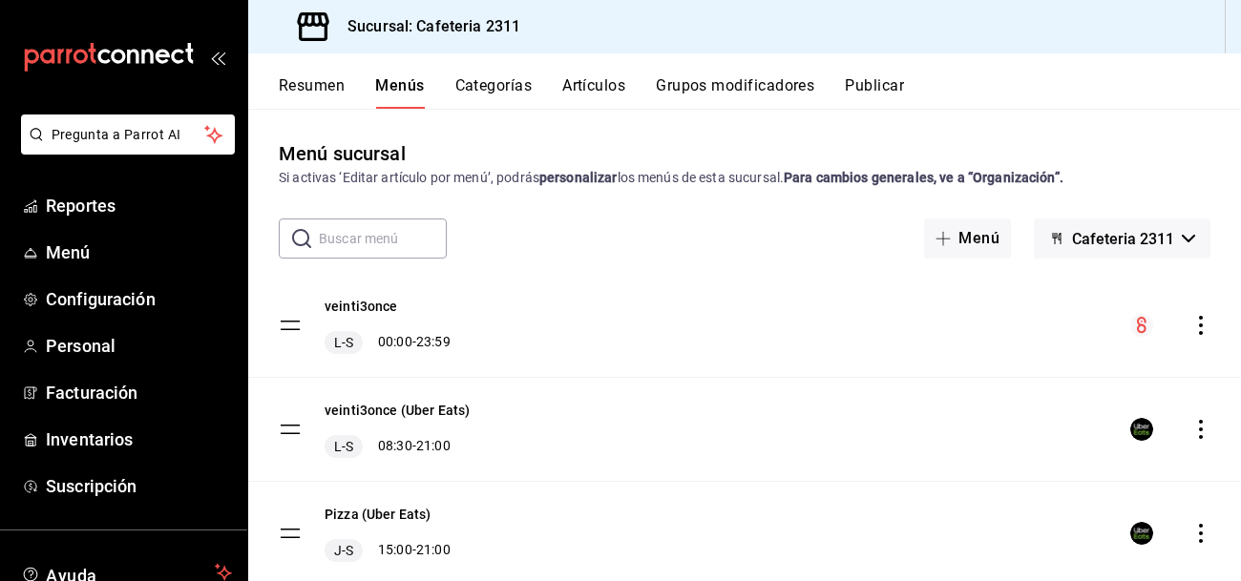
click at [616, 85] on button "Artículos" at bounding box center [593, 92] width 63 height 32
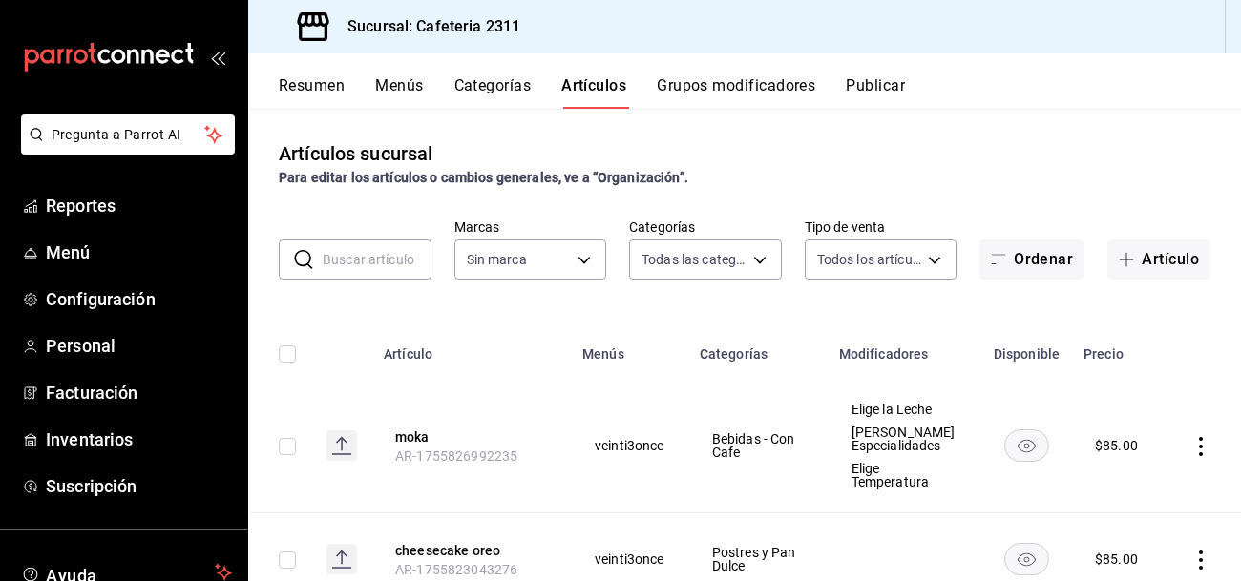
click at [406, 268] on input "text" at bounding box center [377, 260] width 109 height 38
type input "536a82a5-983a-43ec-b1be-69caf506a0f5,2d541d84-83a7-4f98-a380-61900af1125d,575e2…"
type input "85018aa7-d10e-4b77-9d87-cba6278a116b"
type input "latte"
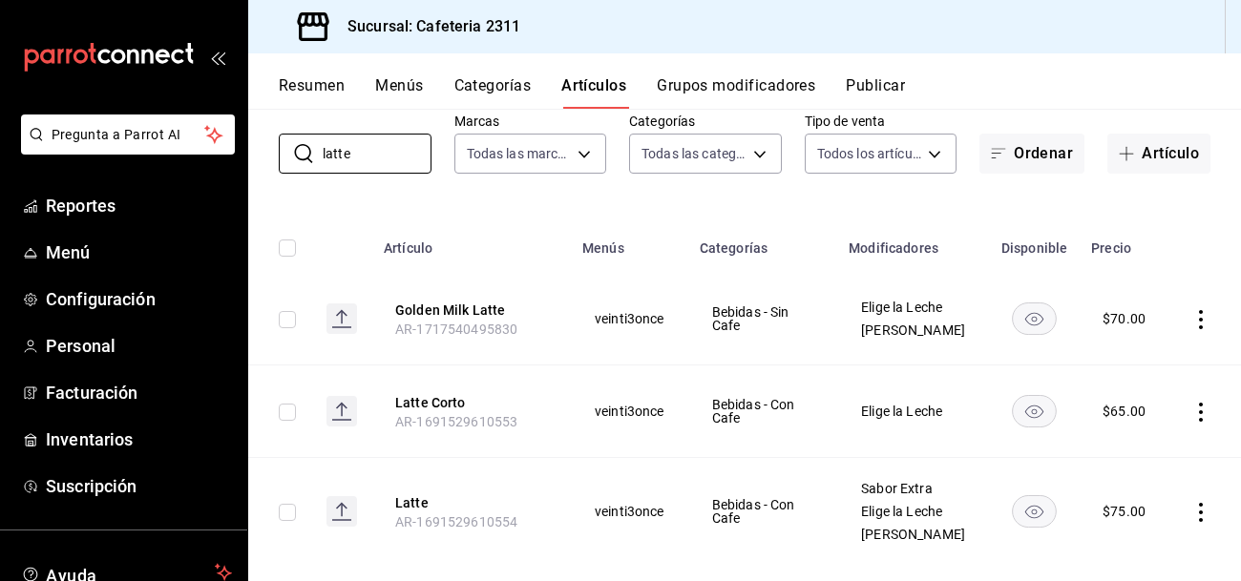
scroll to position [155, 0]
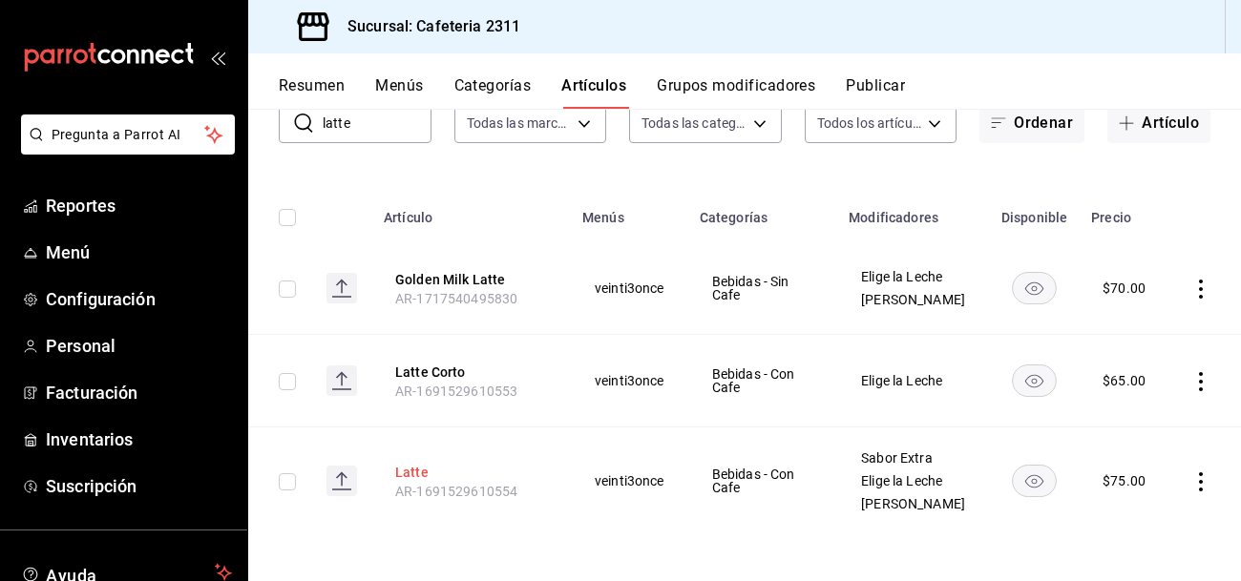
click at [416, 464] on button "Latte" at bounding box center [471, 472] width 153 height 19
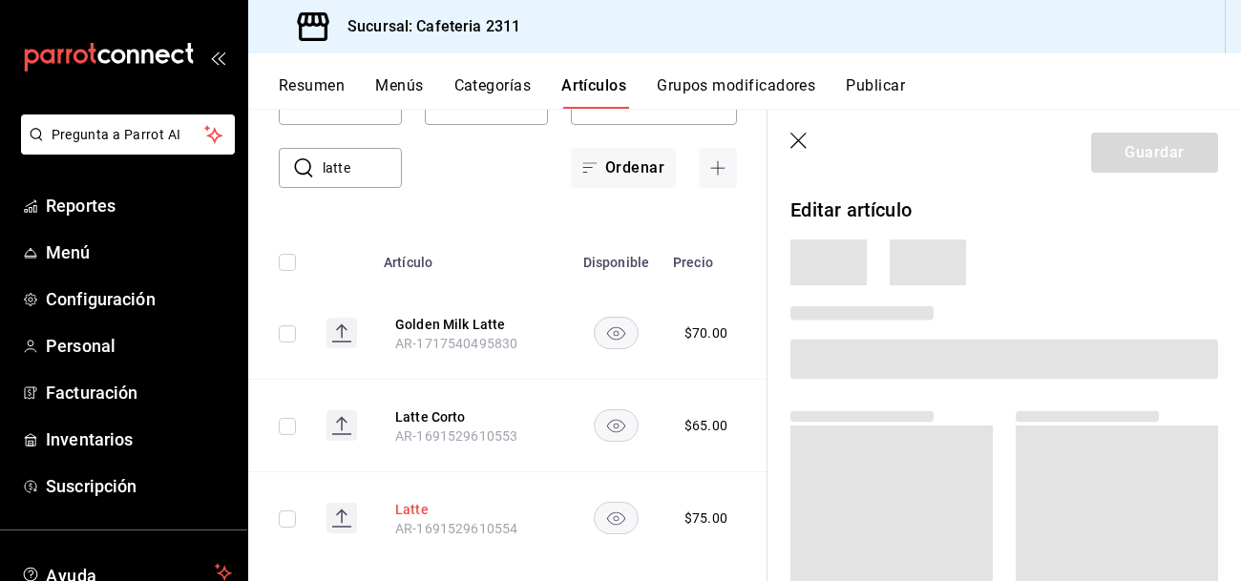
scroll to position [120, 0]
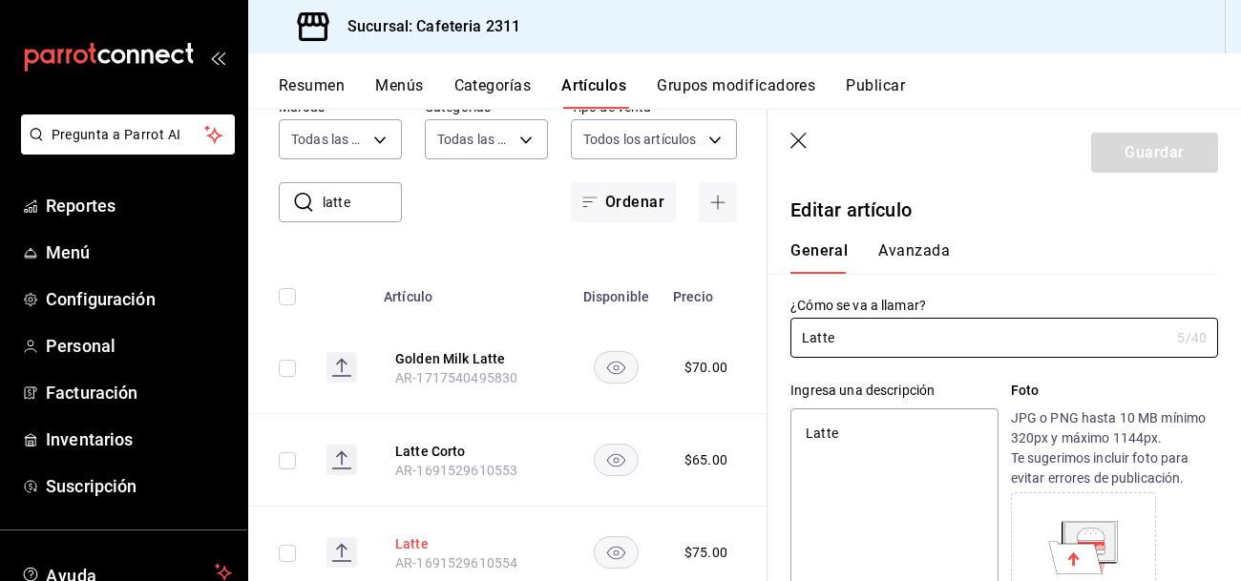
type textarea "x"
type input "$75.00"
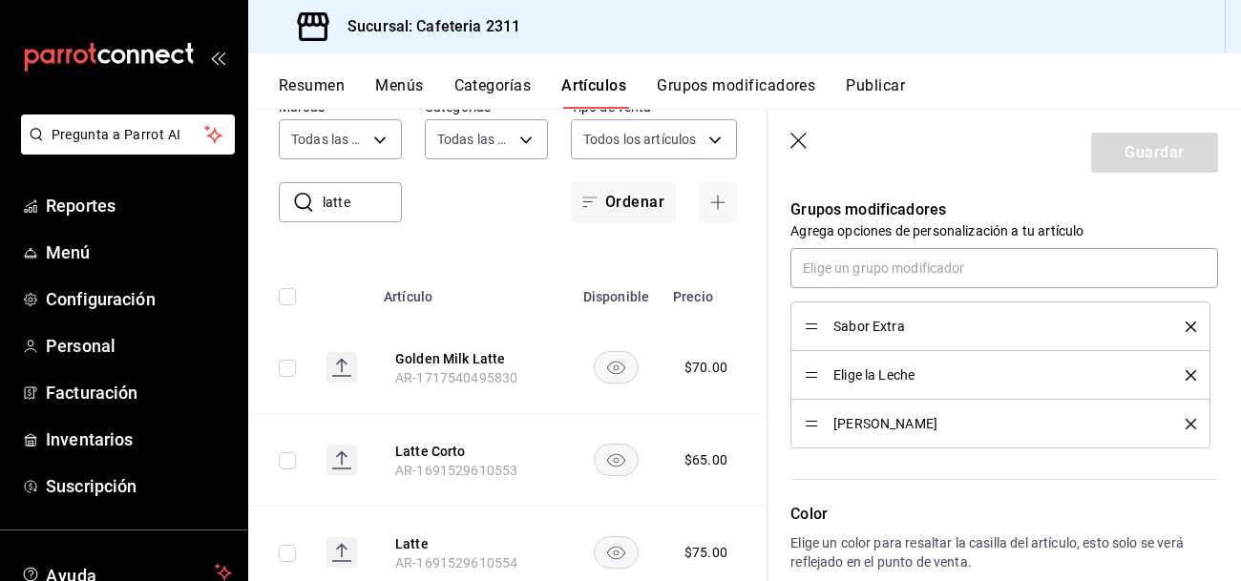
click at [1091, 175] on header "Guardar" at bounding box center [1005, 149] width 474 height 78
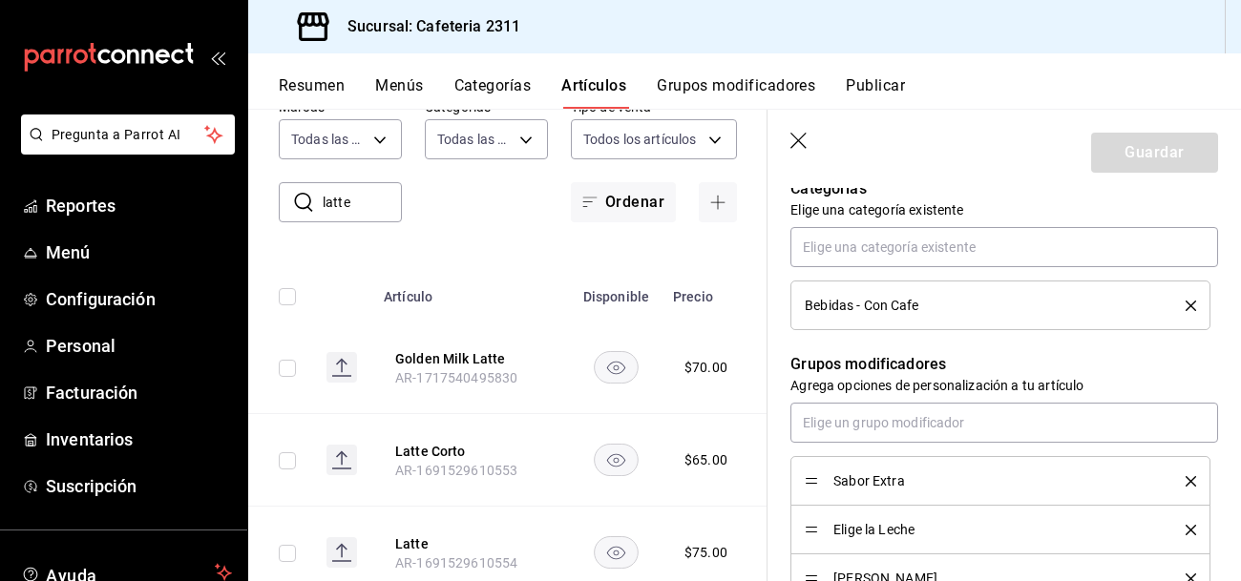
scroll to position [183, 0]
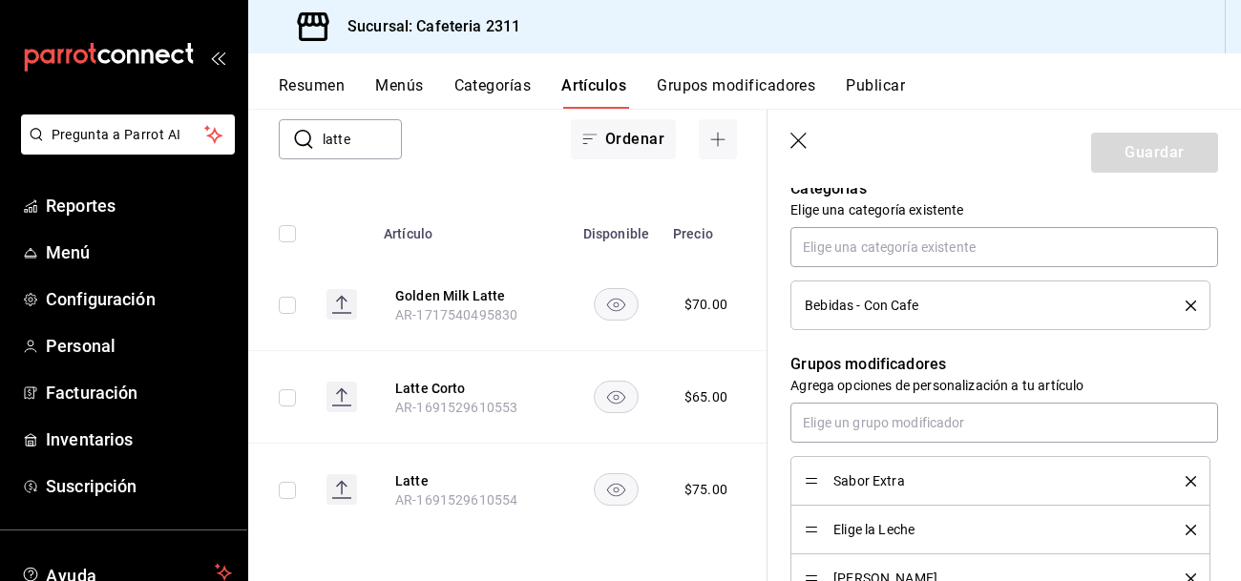
click at [291, 482] on input "checkbox" at bounding box center [287, 490] width 17 height 17
checkbox input "true"
type textarea "x"
click at [291, 482] on input "checkbox" at bounding box center [287, 490] width 17 height 17
checkbox input "false"
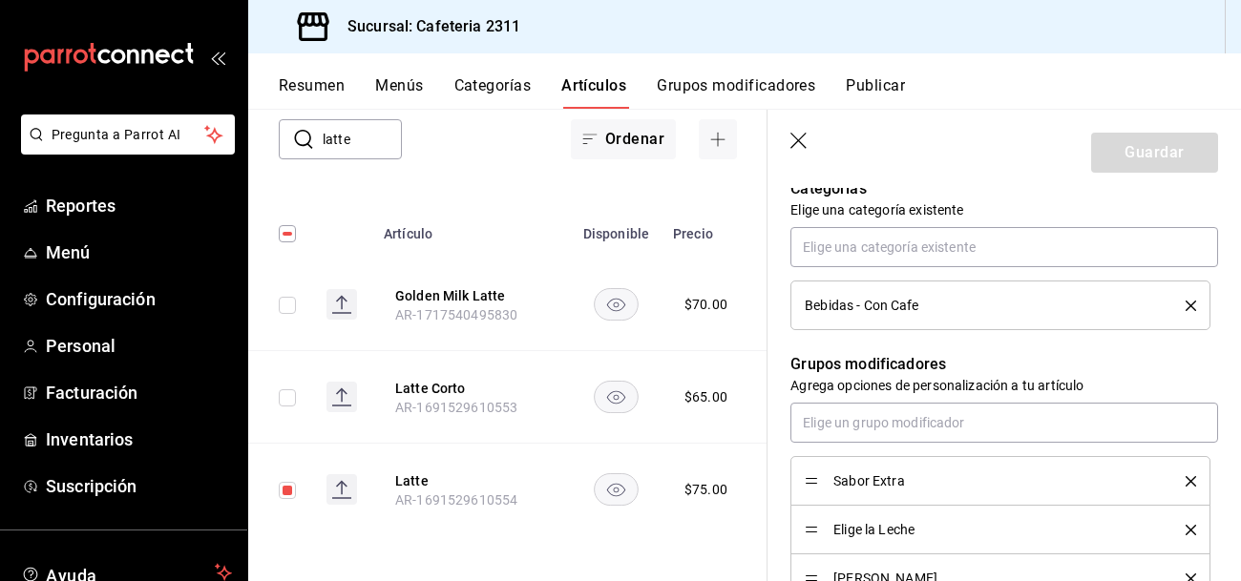
type textarea "x"
click at [983, 299] on div "Bebidas - Con Cafe" at bounding box center [981, 305] width 352 height 13
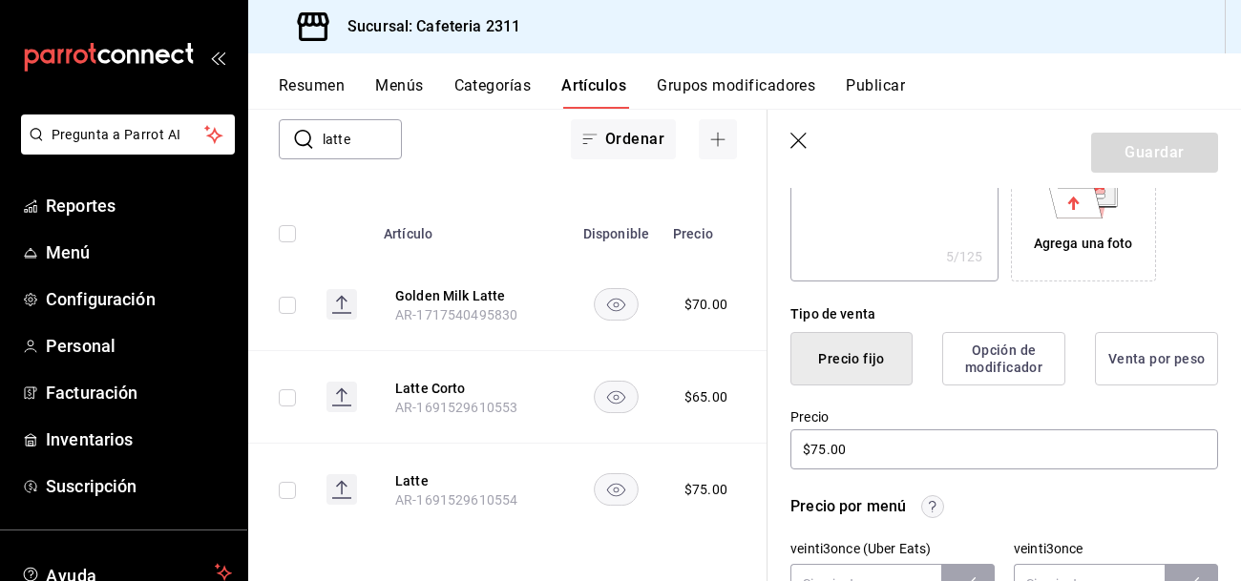
scroll to position [0, 0]
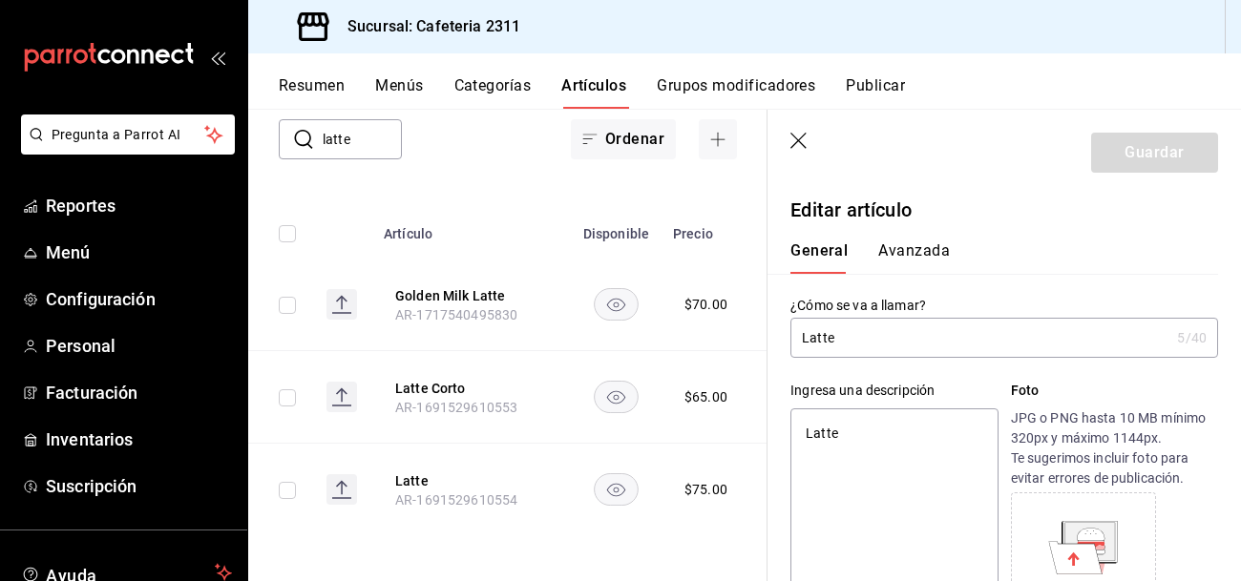
click at [384, 146] on input "latte" at bounding box center [362, 139] width 79 height 38
type input "l"
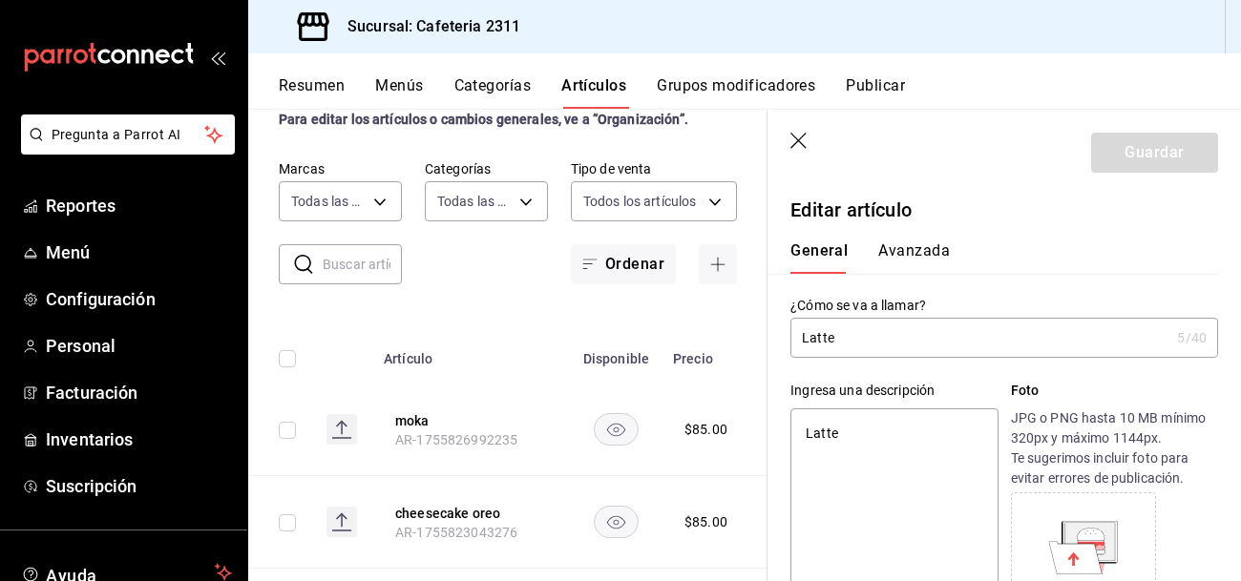
type textarea "x"
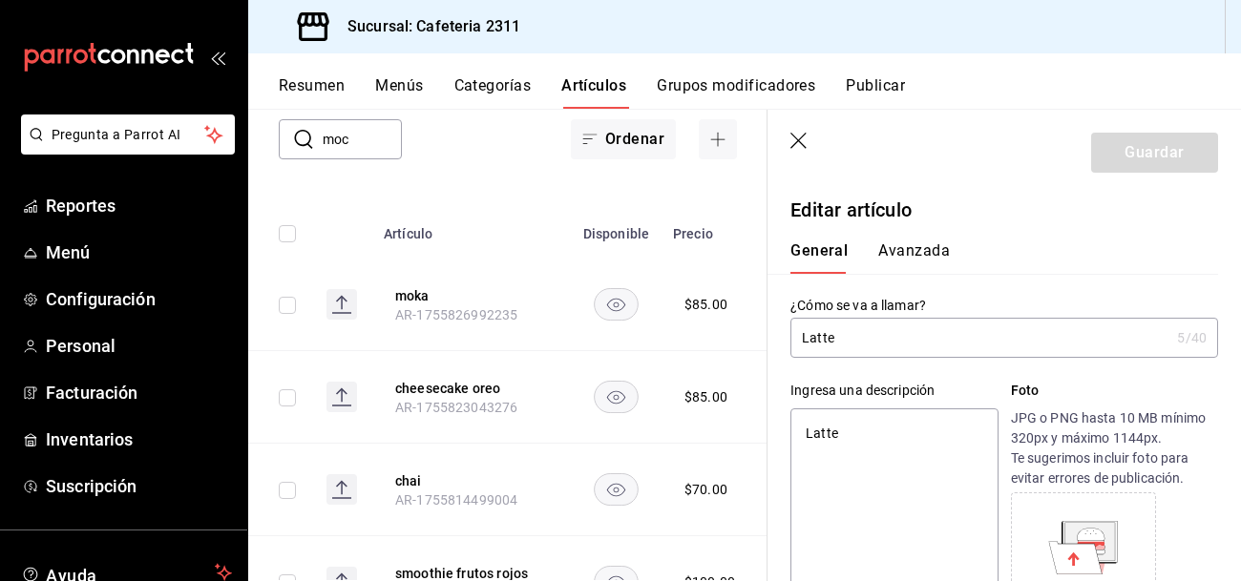
type input "moch"
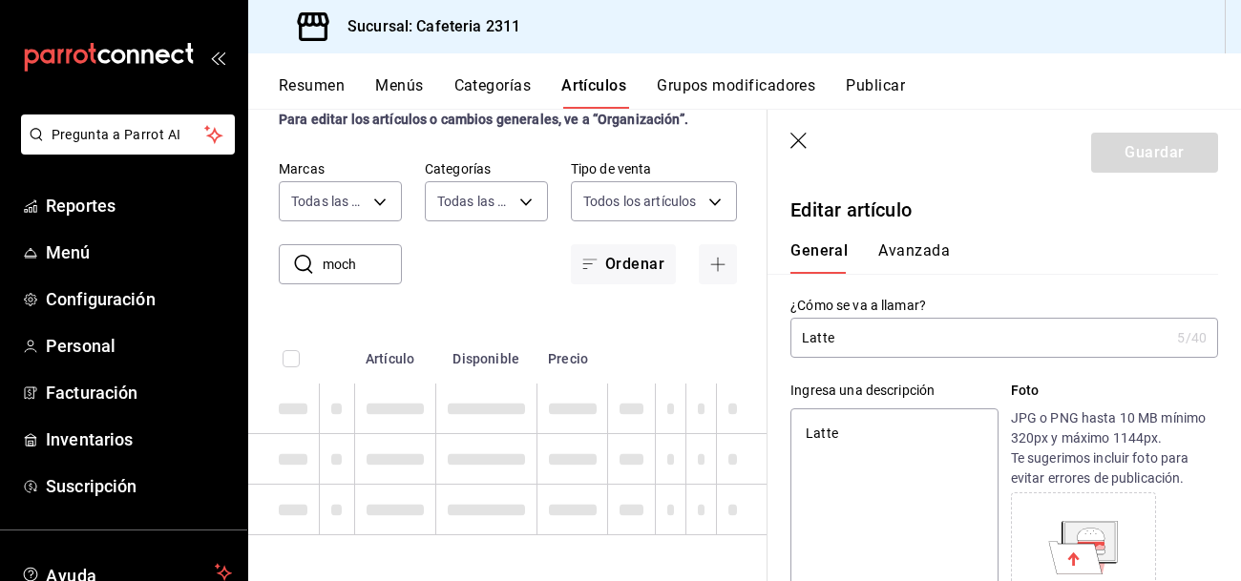
type textarea "x"
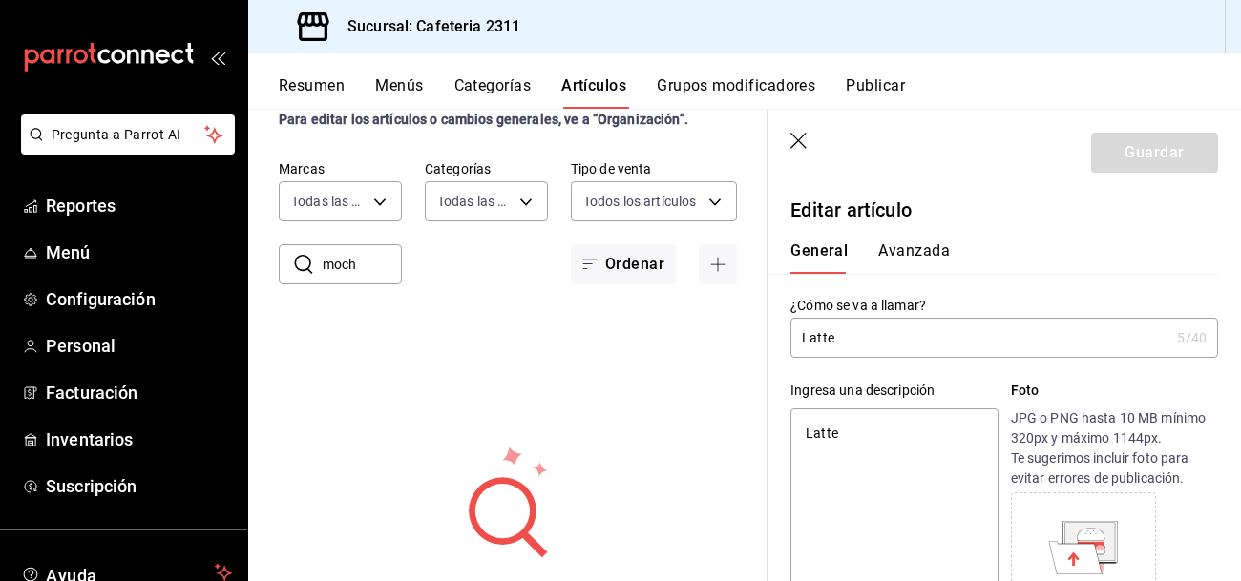
type input "mocha"
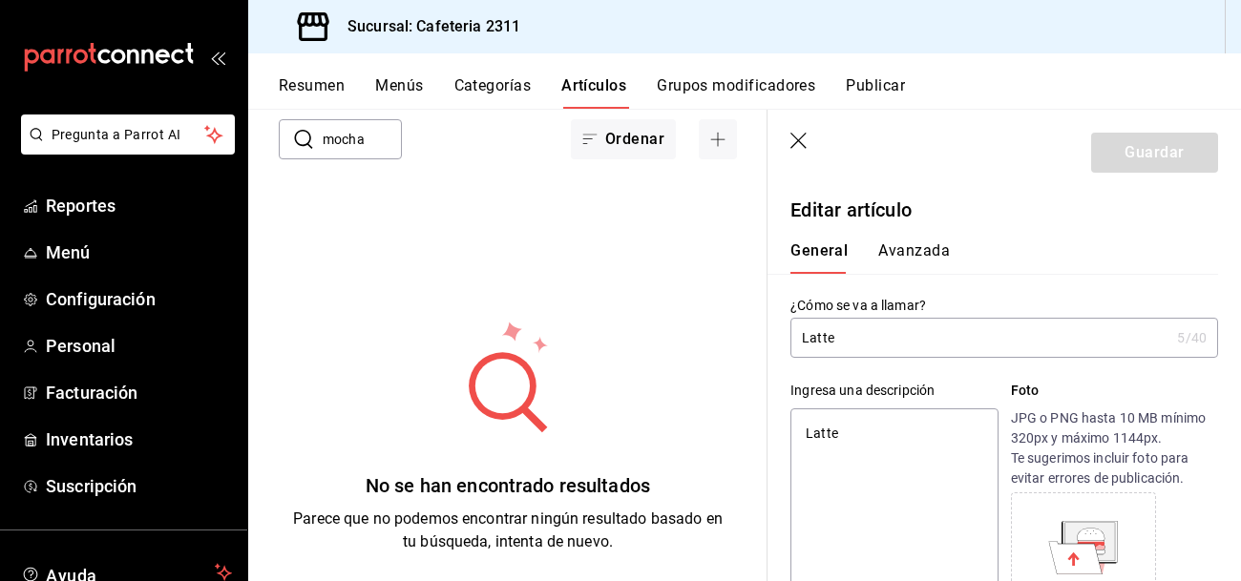
type textarea "x"
click at [799, 138] on icon "button" at bounding box center [798, 141] width 16 height 16
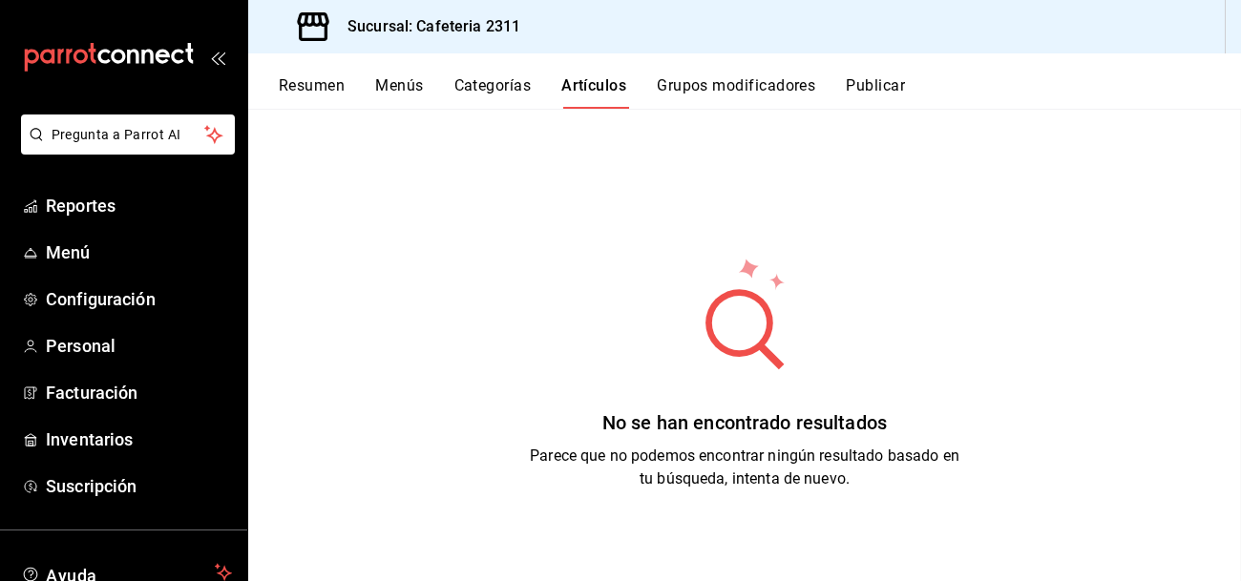
scroll to position [120, 0]
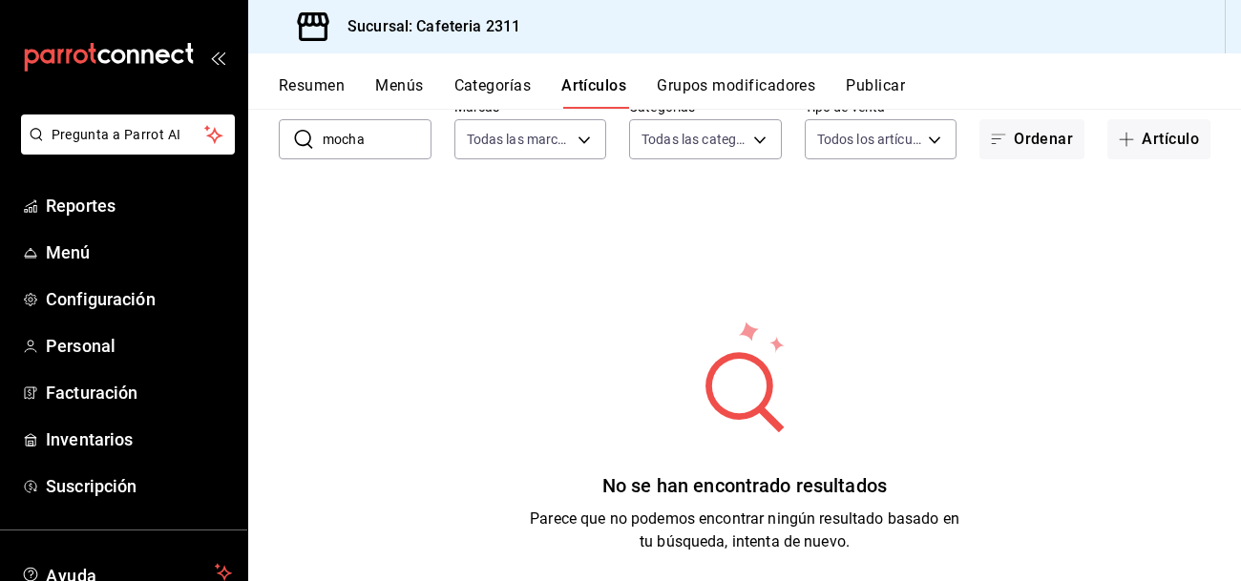
click at [380, 143] on input "mocha" at bounding box center [377, 139] width 109 height 38
type input "moka"
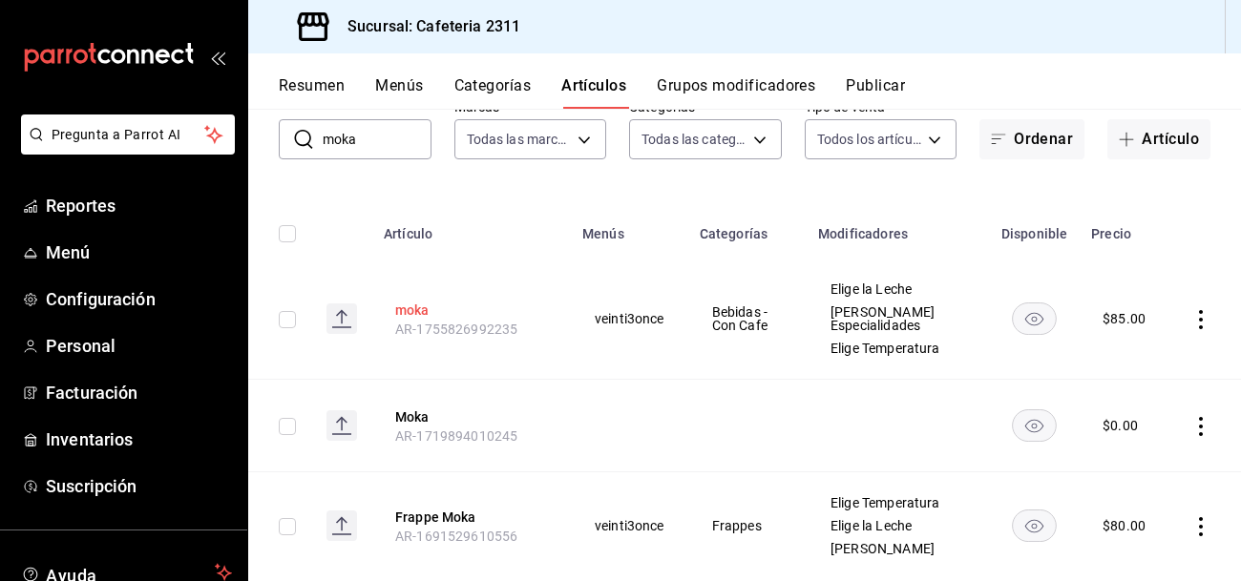
click at [418, 306] on button "moka" at bounding box center [471, 310] width 153 height 19
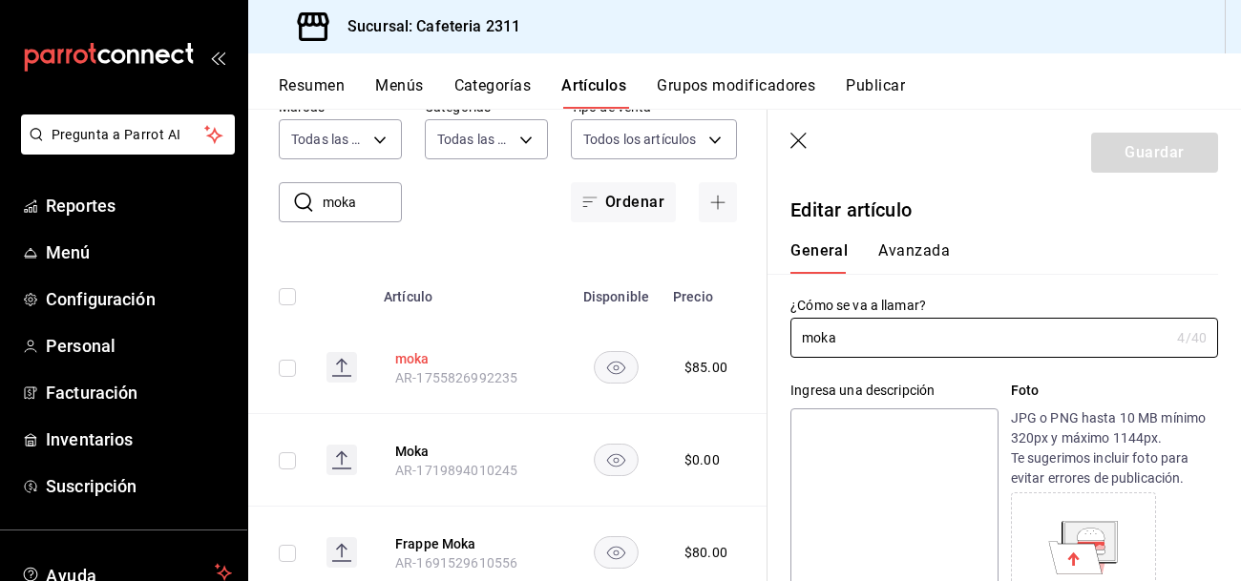
type input "$85.00"
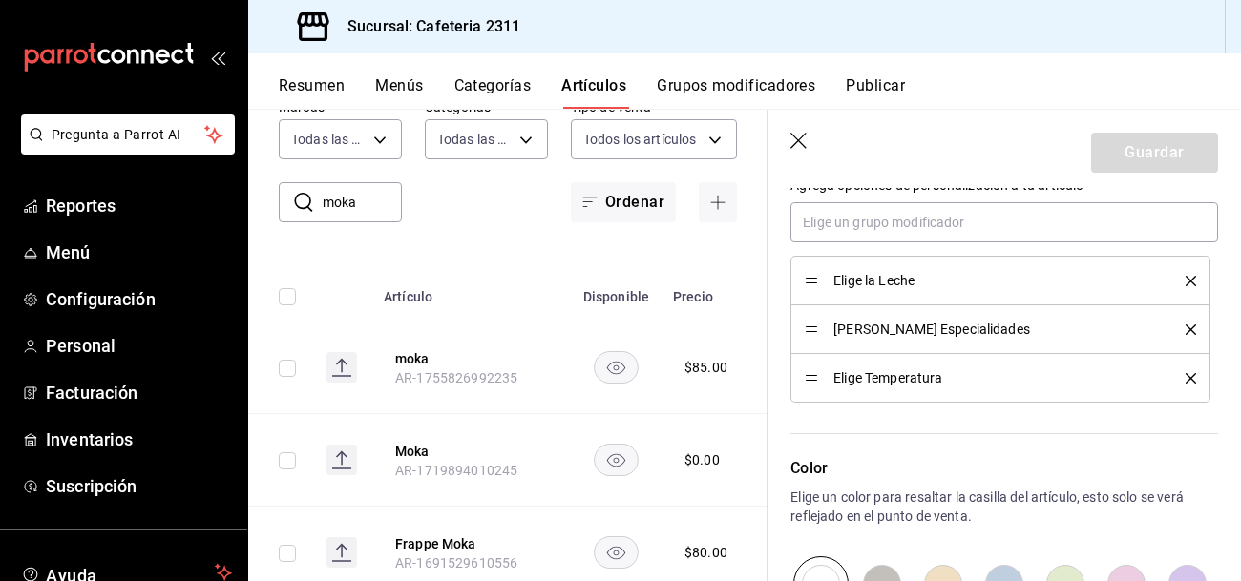
scroll to position [899, 0]
click at [1191, 377] on icon "delete" at bounding box center [1191, 377] width 11 height 11
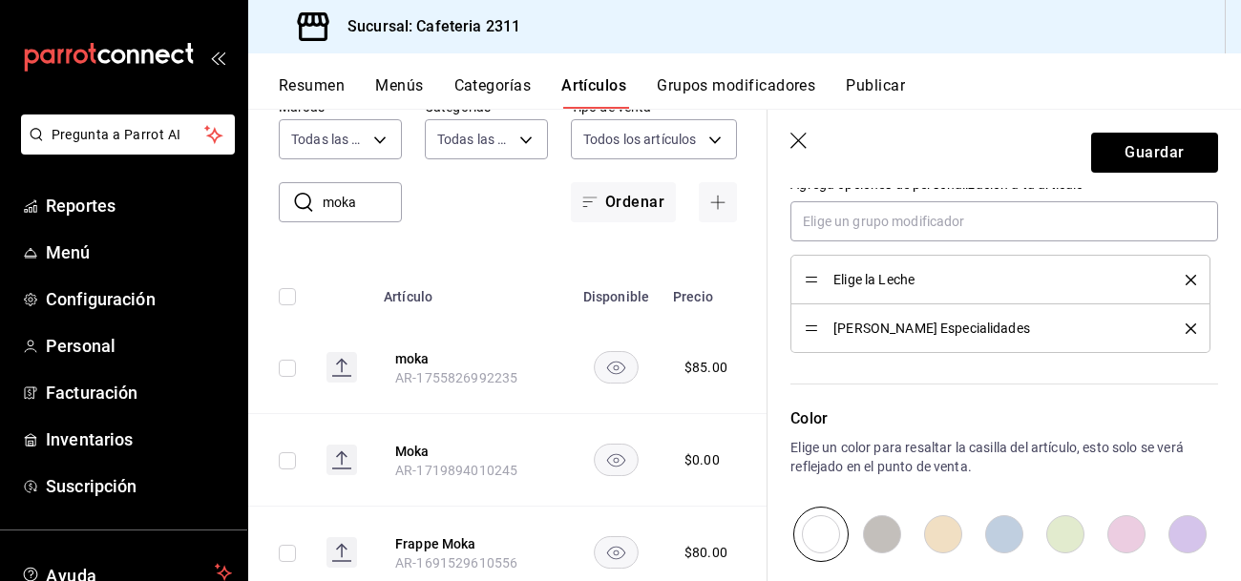
click at [1188, 327] on icon "delete" at bounding box center [1191, 329] width 11 height 11
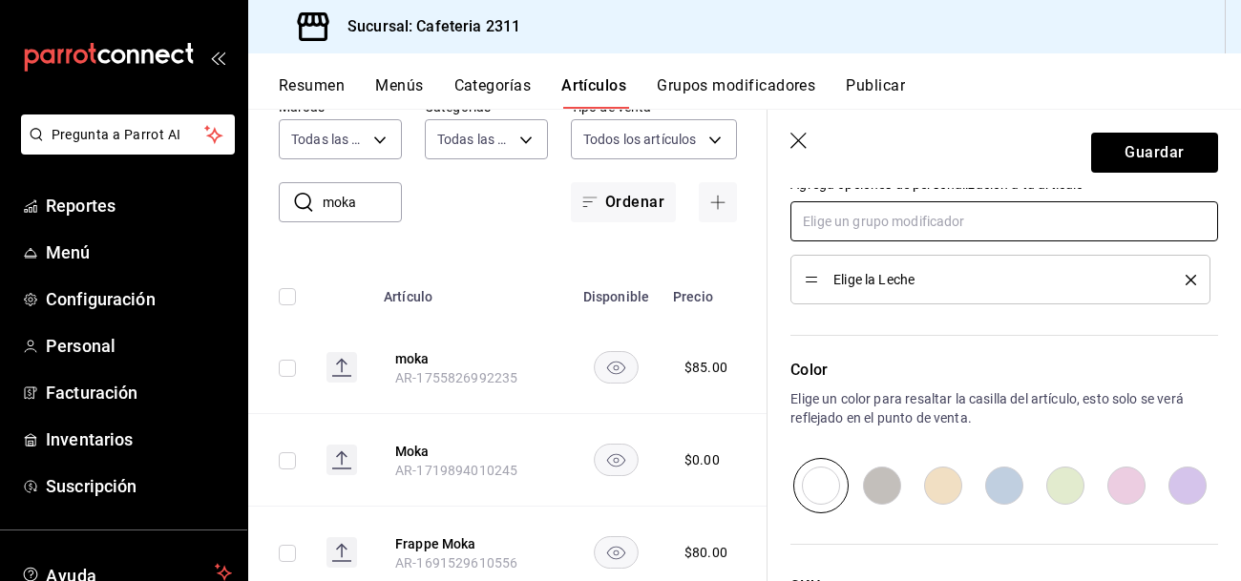
click at [1060, 217] on input "text" at bounding box center [1004, 221] width 428 height 40
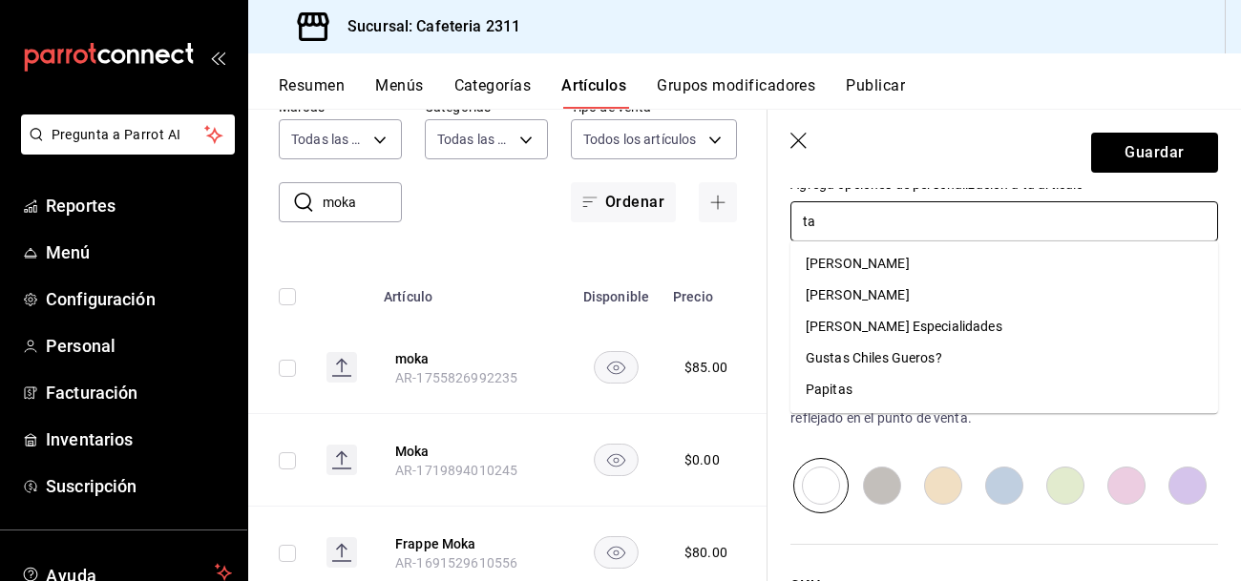
type input "tam"
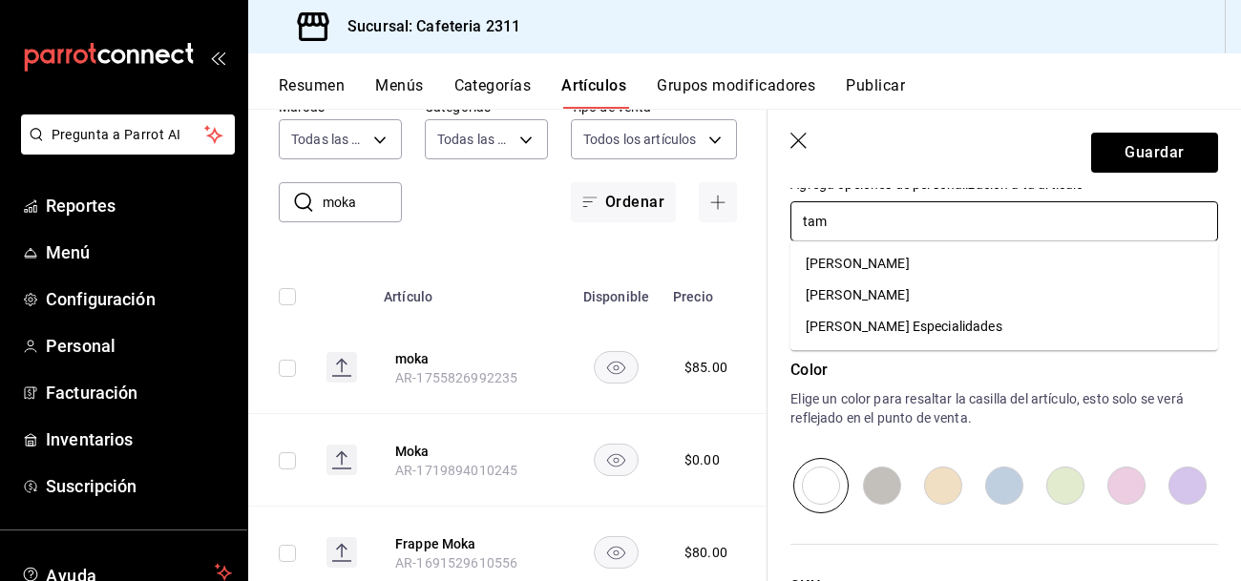
click at [987, 299] on li "[PERSON_NAME]" at bounding box center [1004, 296] width 428 height 32
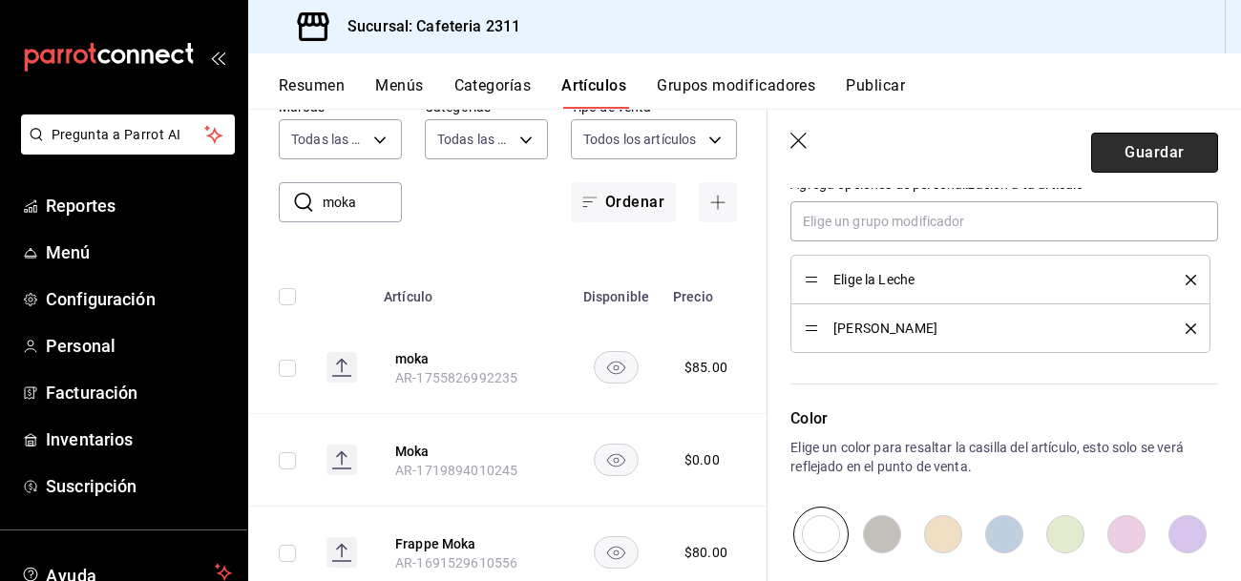
click at [1188, 148] on button "Guardar" at bounding box center [1154, 153] width 127 height 40
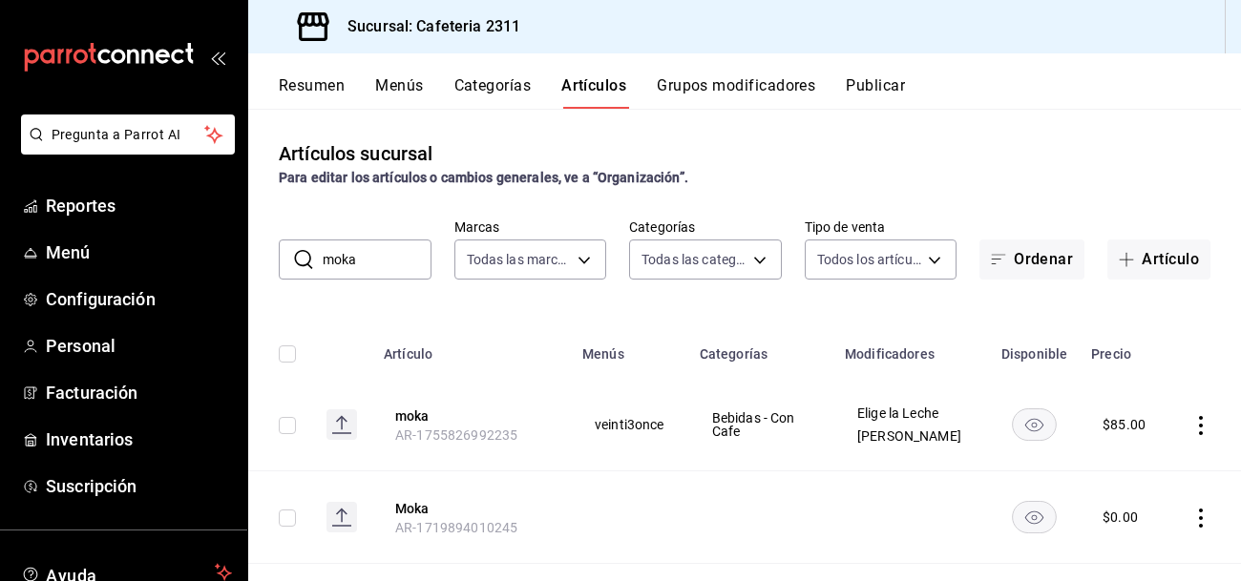
click at [376, 273] on input "moka" at bounding box center [377, 260] width 109 height 38
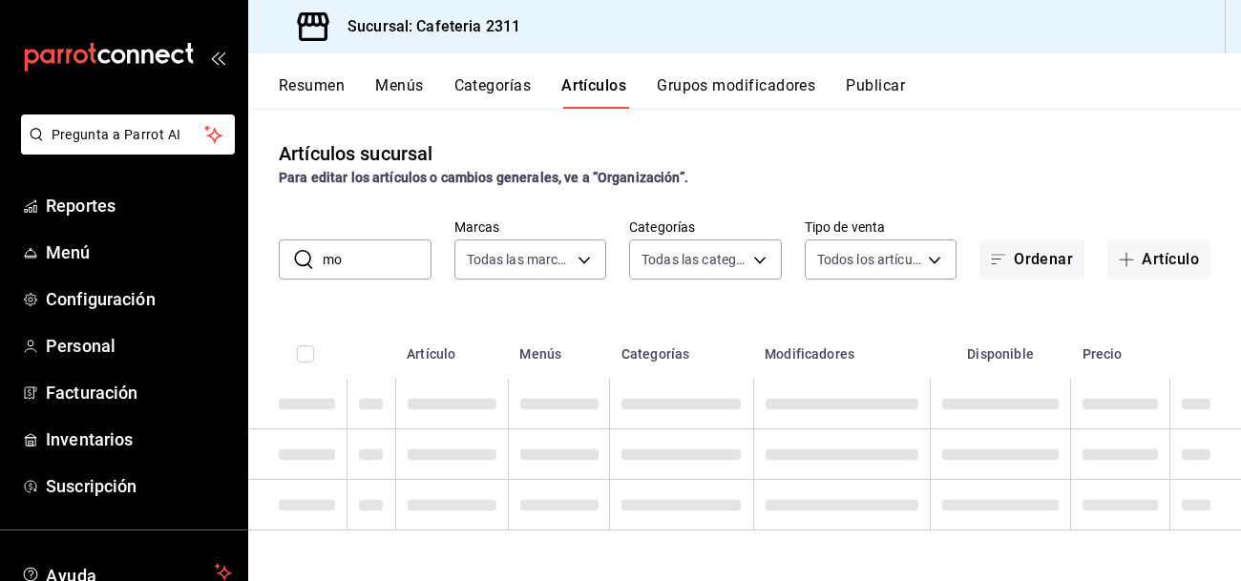
type input "m"
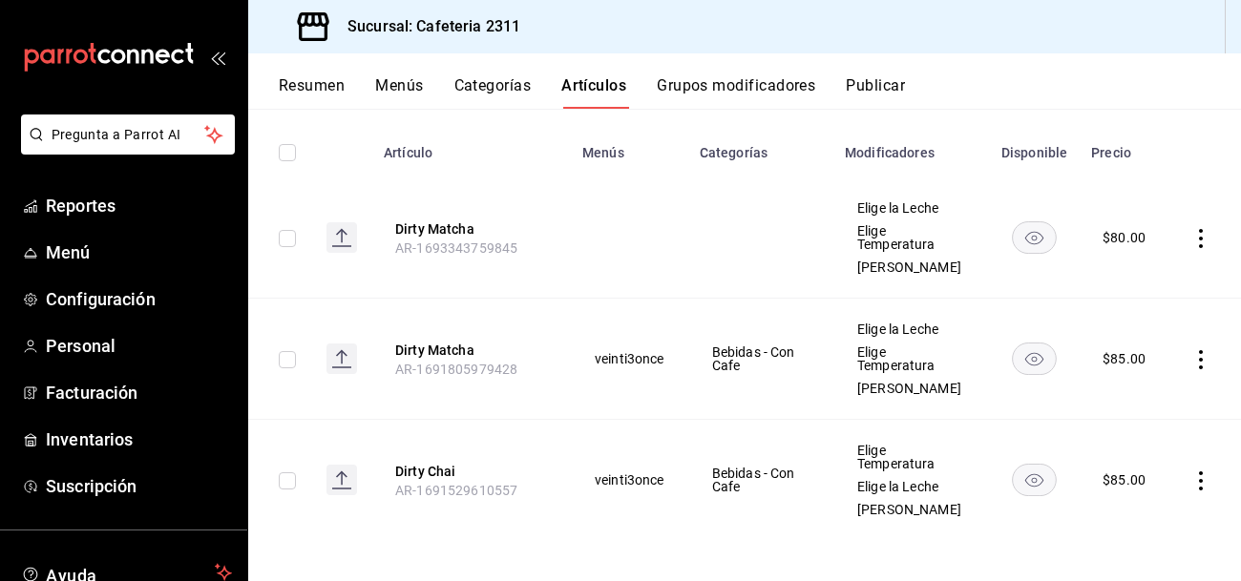
scroll to position [206, 0]
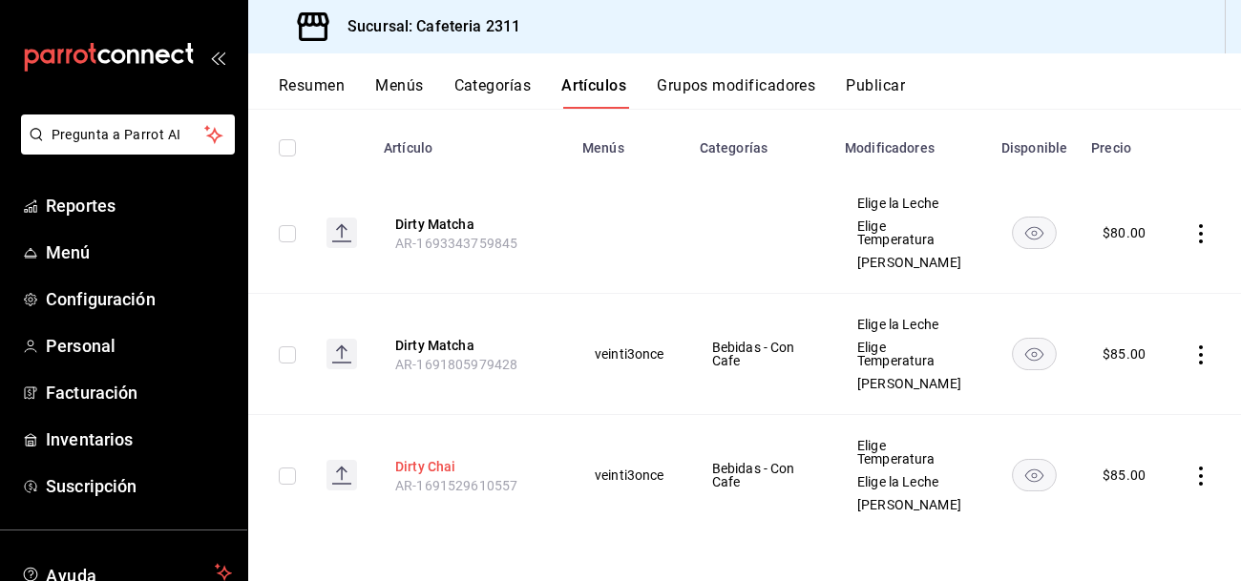
type input "dirty"
click at [426, 463] on button "Dirty Chai" at bounding box center [471, 466] width 153 height 19
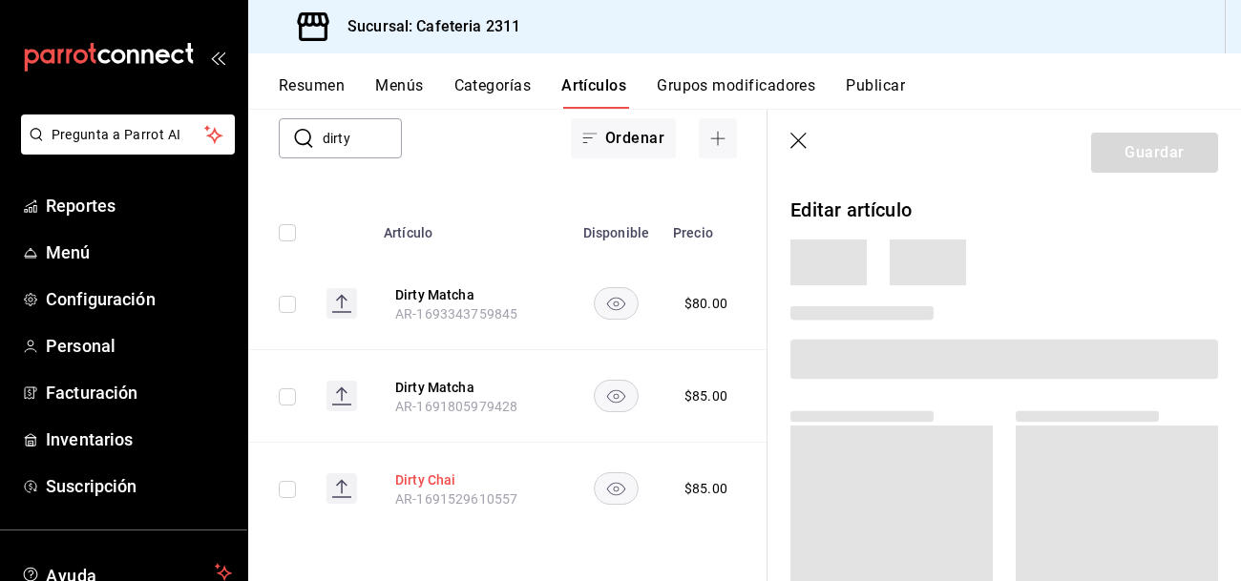
scroll to position [120, 0]
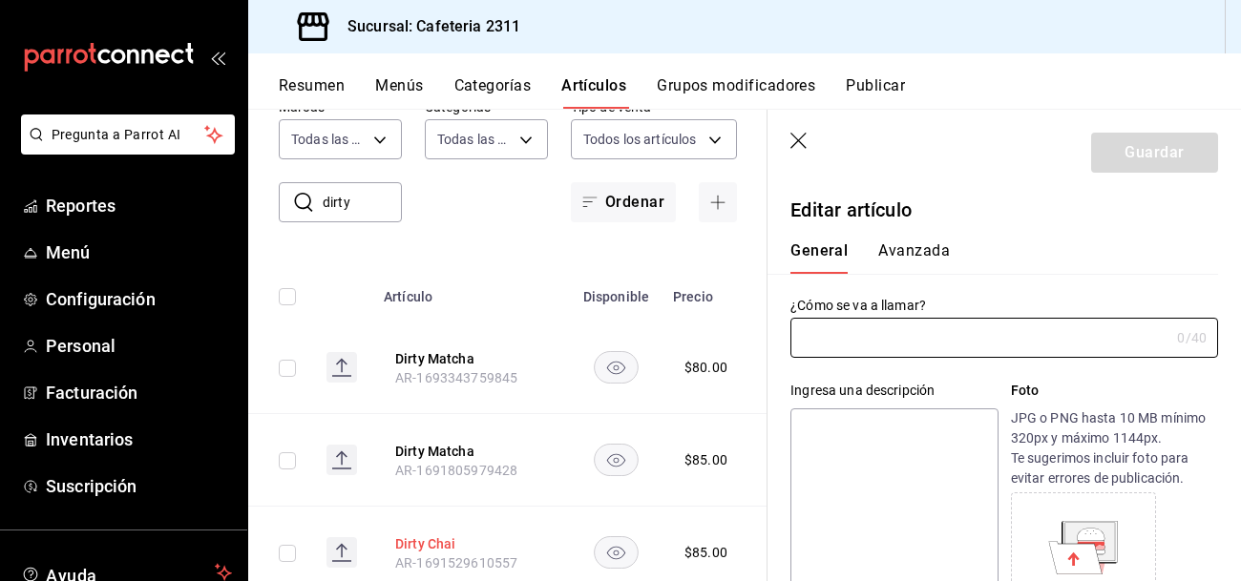
type input "Dirty Chai"
type textarea "Dirty Chai"
type textarea "x"
type input "AR-1691529610557"
type textarea "x"
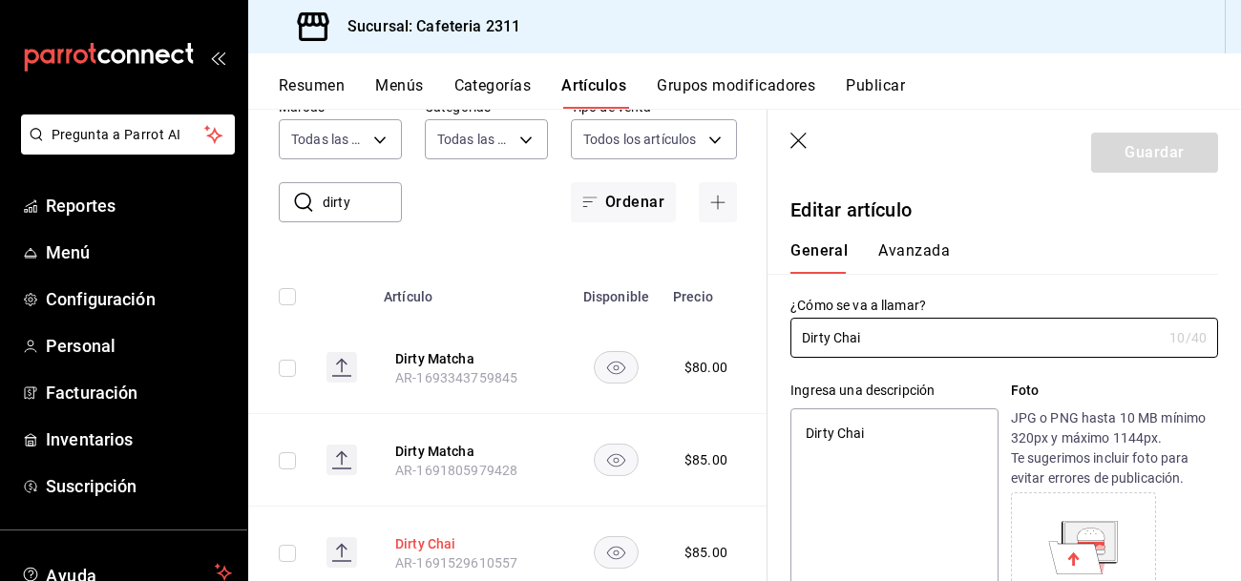
type input "$85.00"
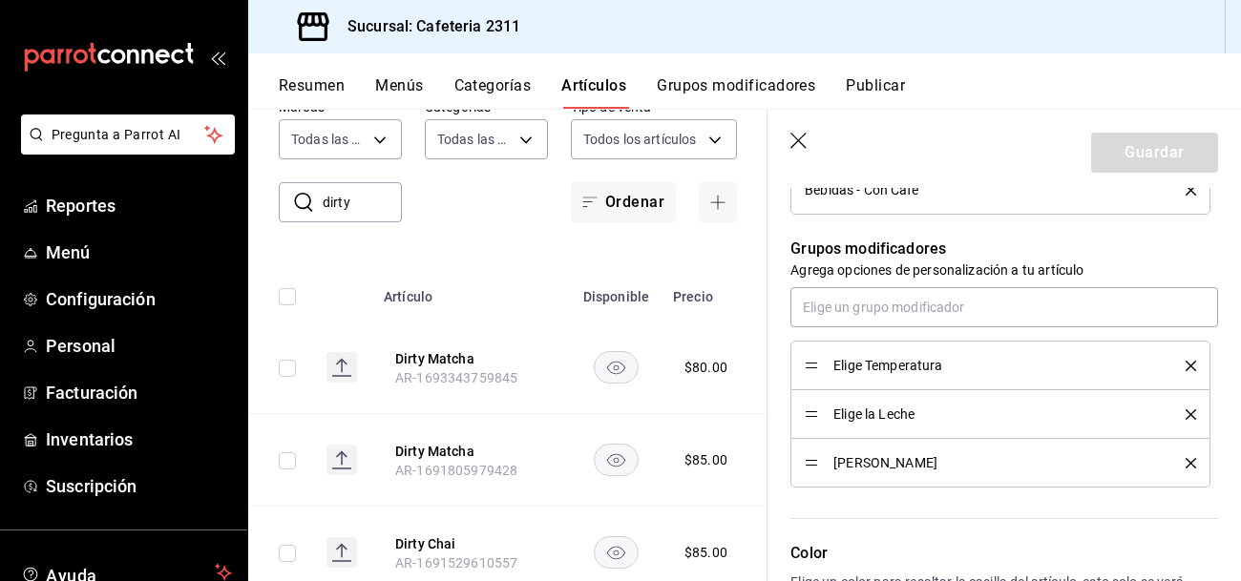
scroll to position [953, 0]
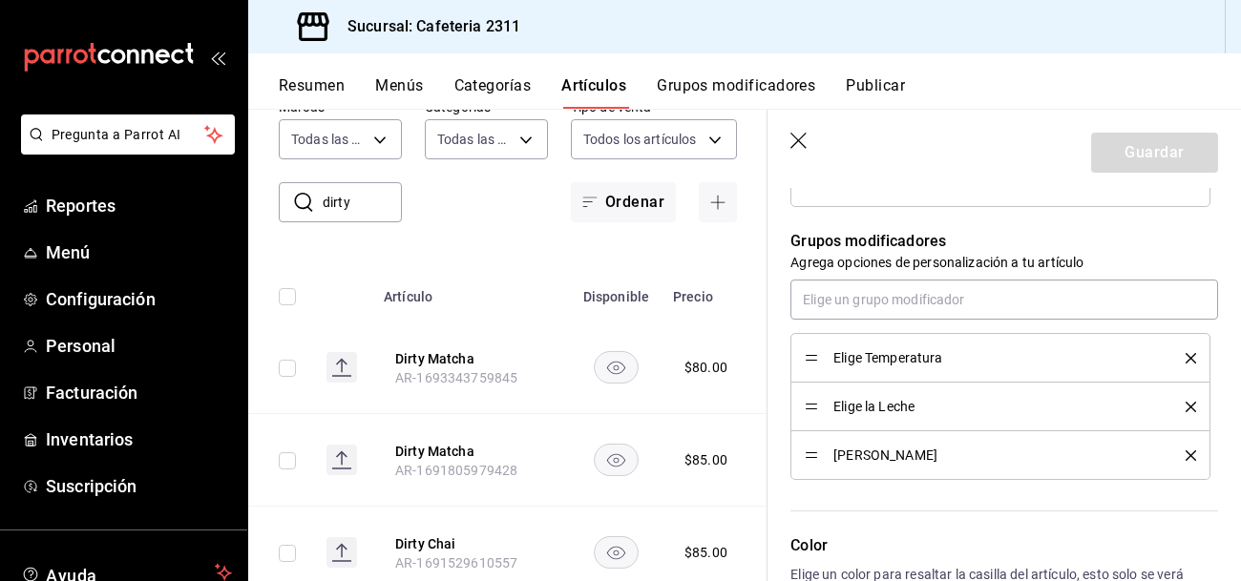
click at [1192, 356] on icon "delete" at bounding box center [1191, 358] width 11 height 11
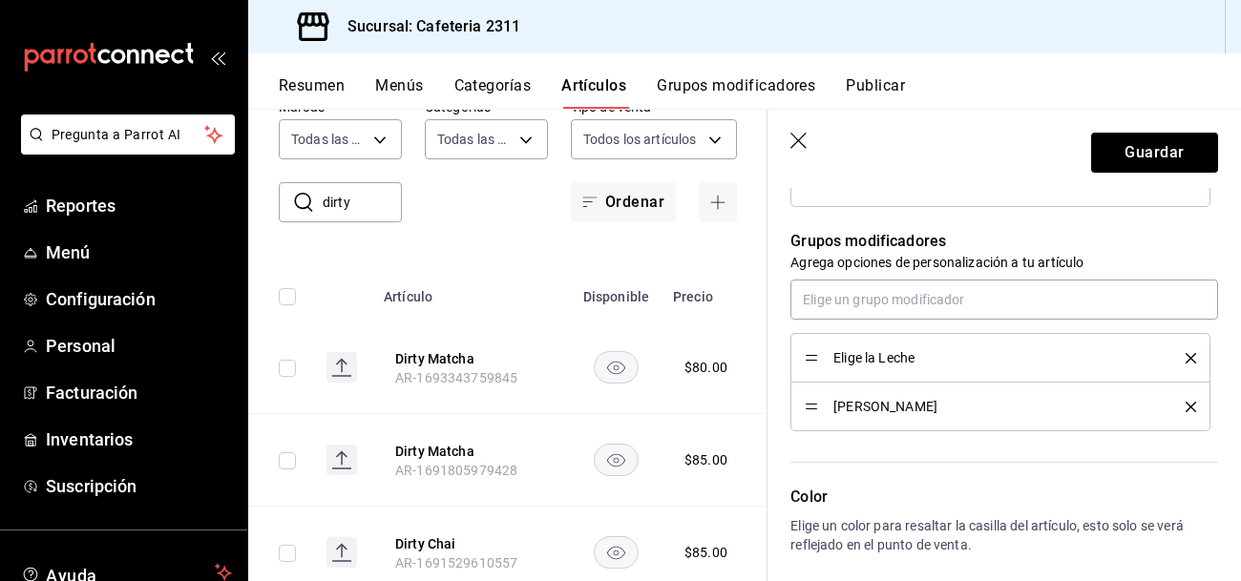
click at [1191, 403] on icon "delete" at bounding box center [1191, 407] width 11 height 11
type textarea "x"
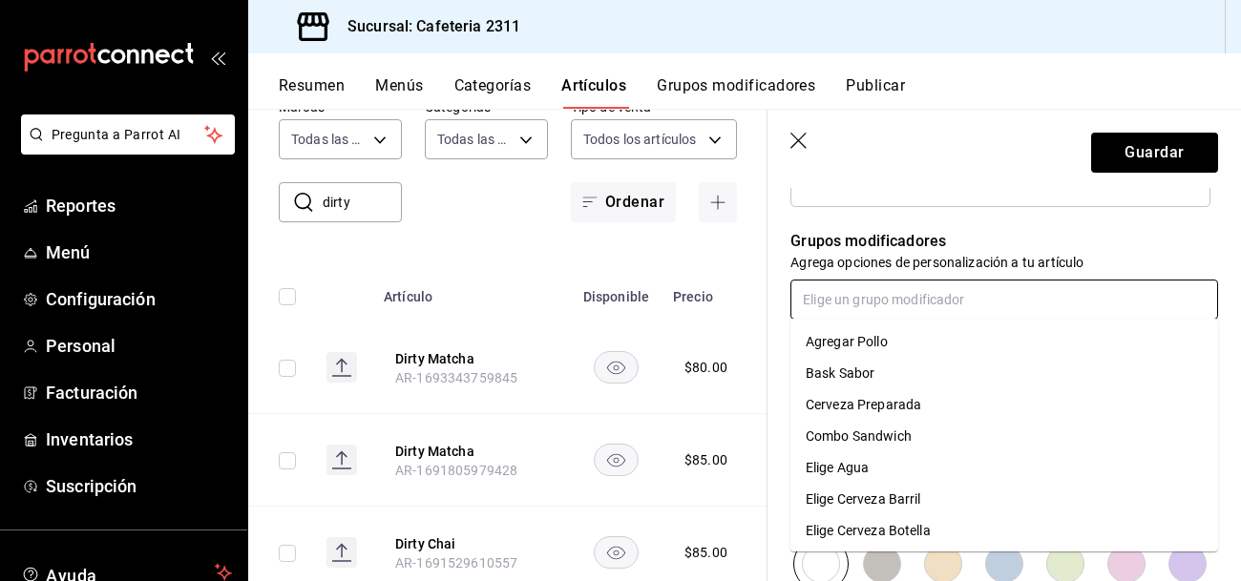
click at [983, 291] on input "text" at bounding box center [1004, 300] width 428 height 40
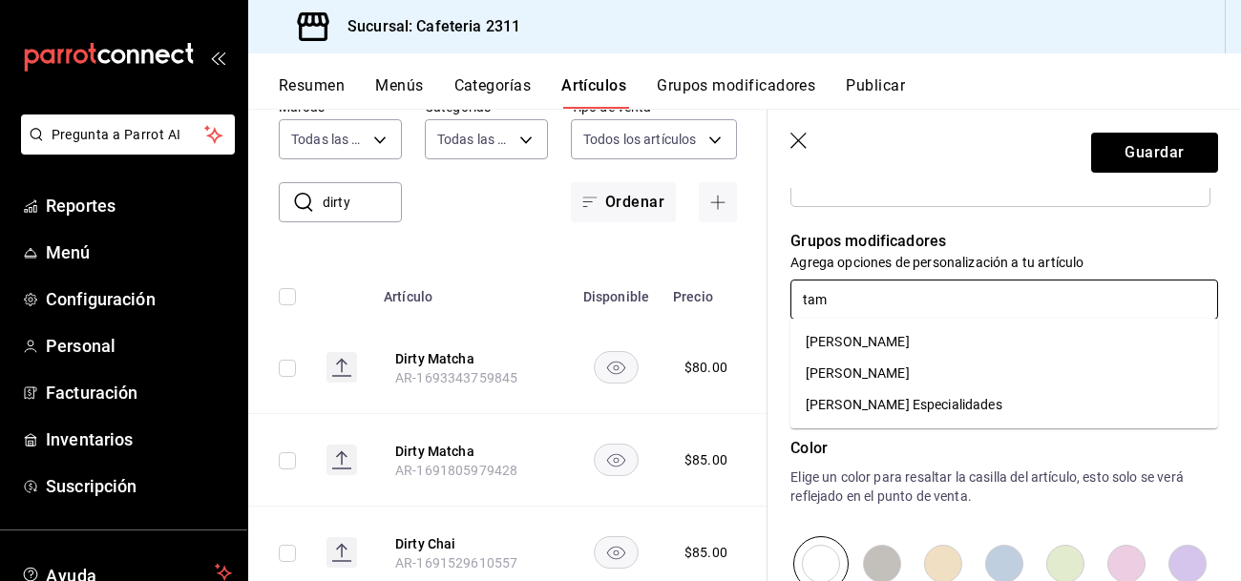
type input "tama"
click at [982, 373] on li "[PERSON_NAME]" at bounding box center [1004, 374] width 428 height 32
type textarea "x"
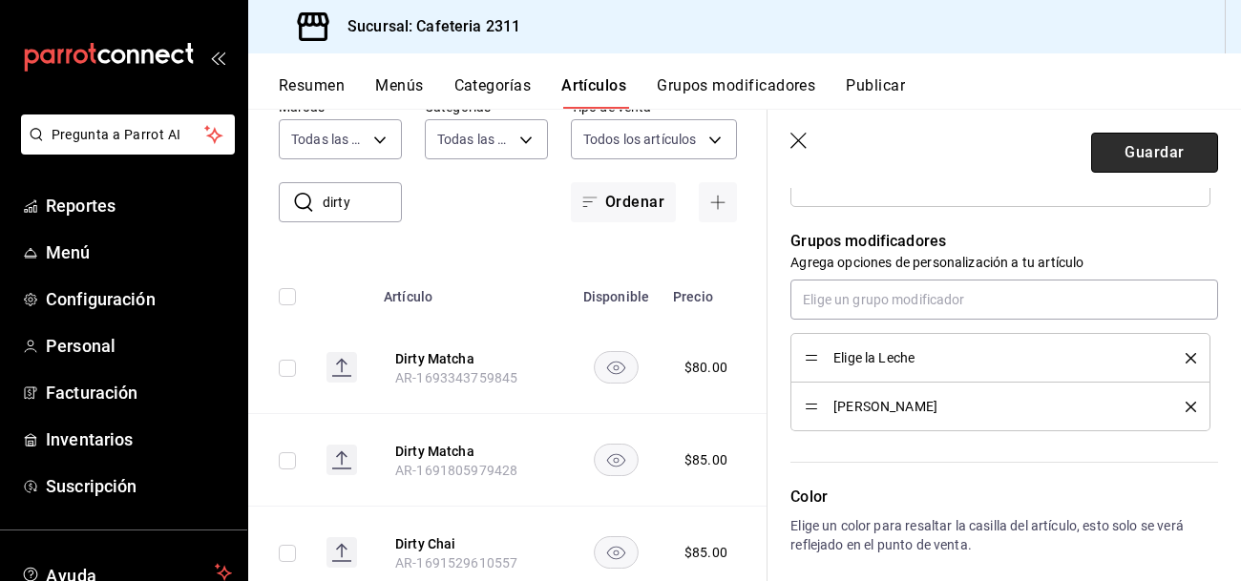
click at [1169, 152] on button "Guardar" at bounding box center [1154, 153] width 127 height 40
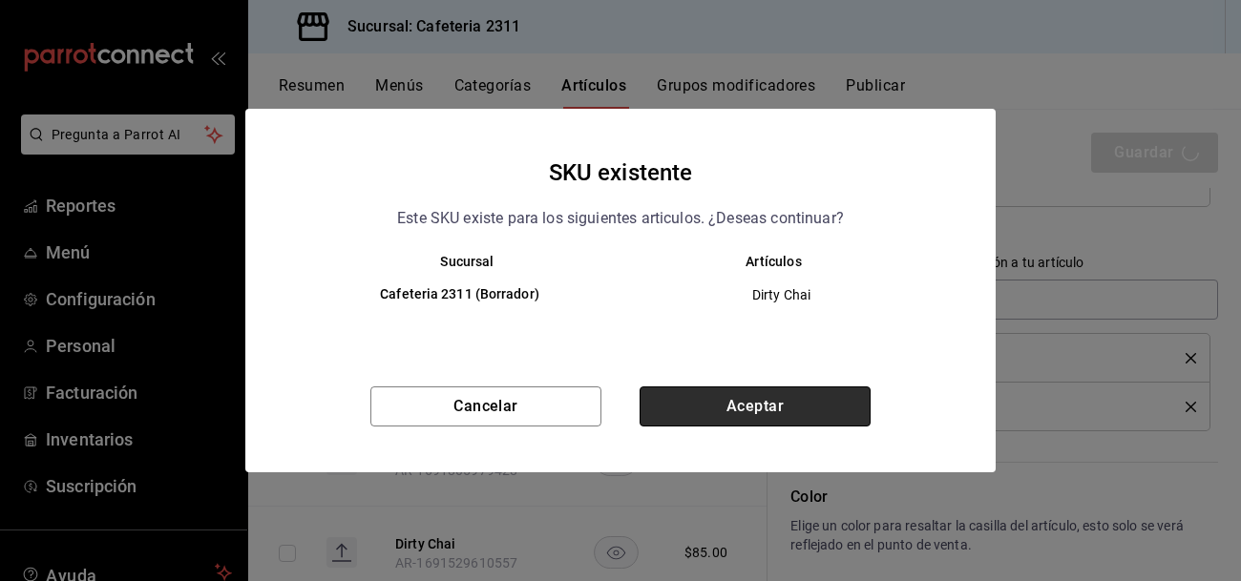
click at [840, 405] on button "Aceptar" at bounding box center [755, 407] width 231 height 40
type textarea "x"
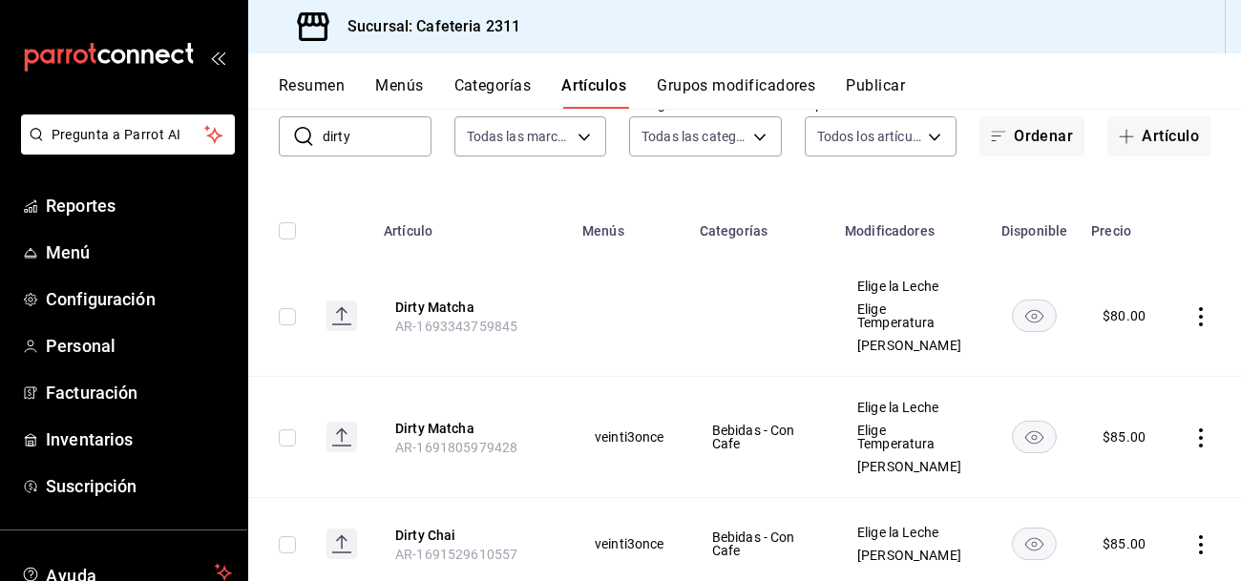
scroll to position [126, 0]
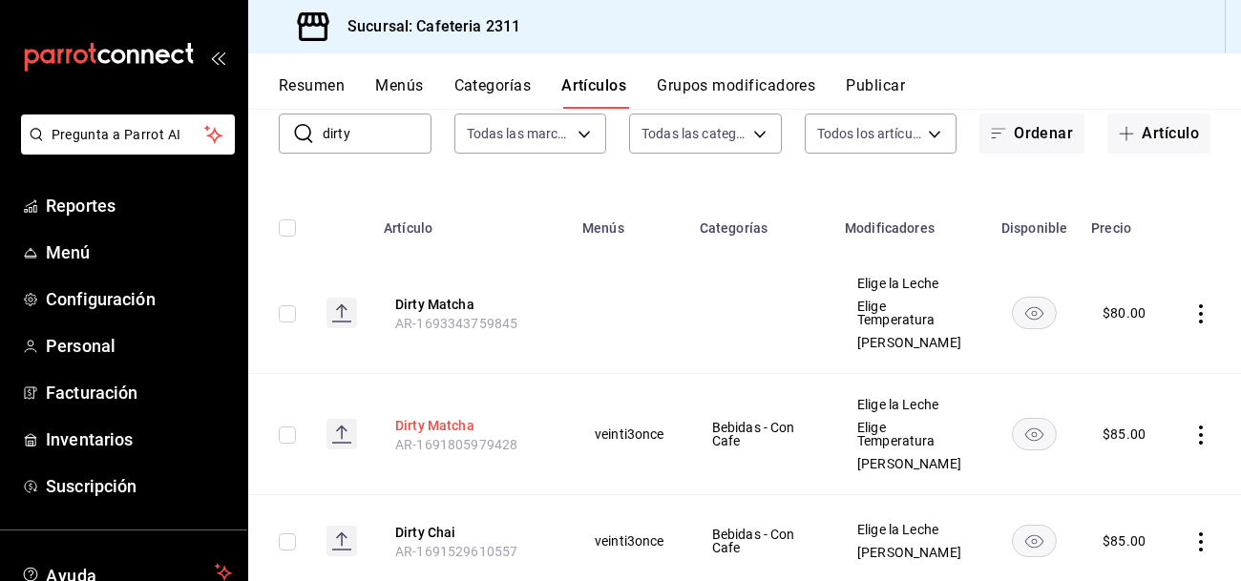
click at [439, 416] on button "Dirty Matcha" at bounding box center [471, 425] width 153 height 19
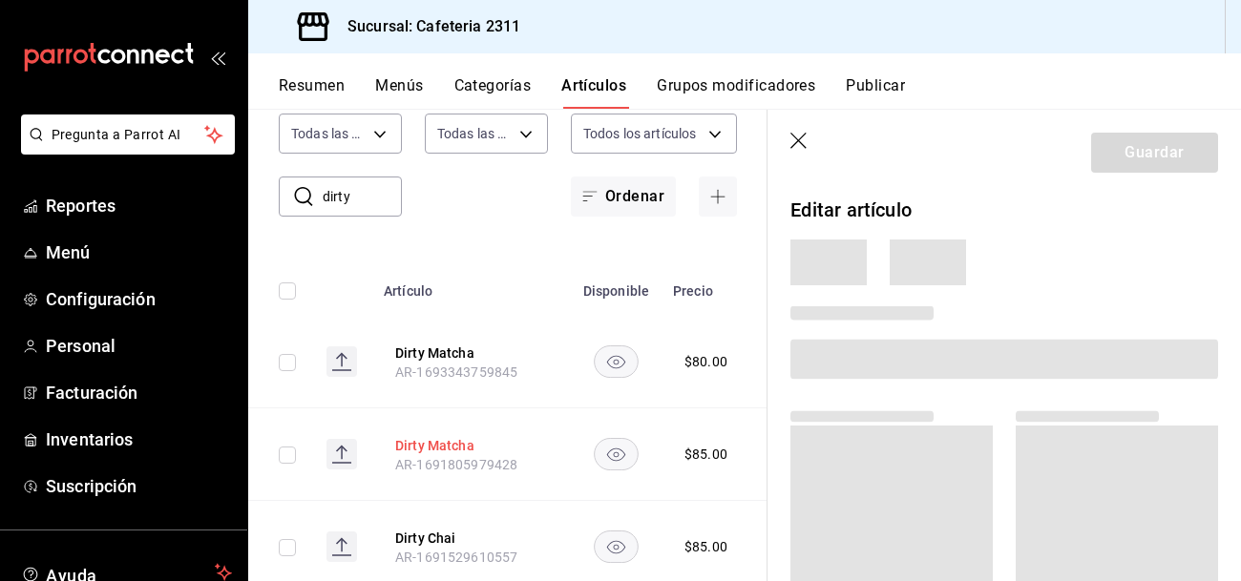
scroll to position [120, 0]
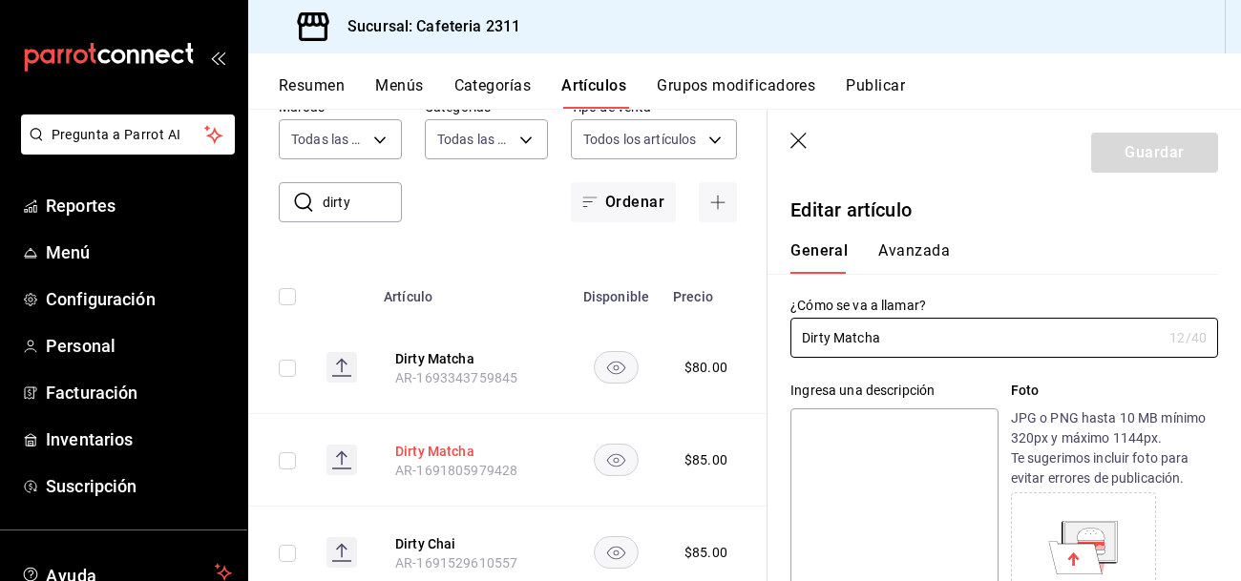
type input "$85.00"
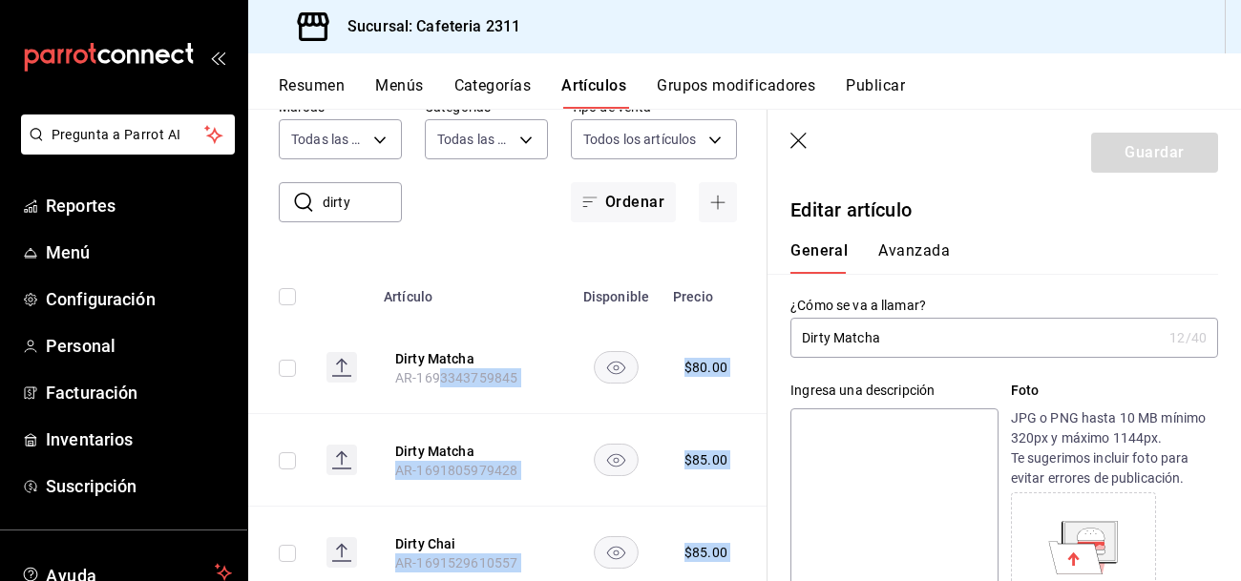
scroll to position [0, 53]
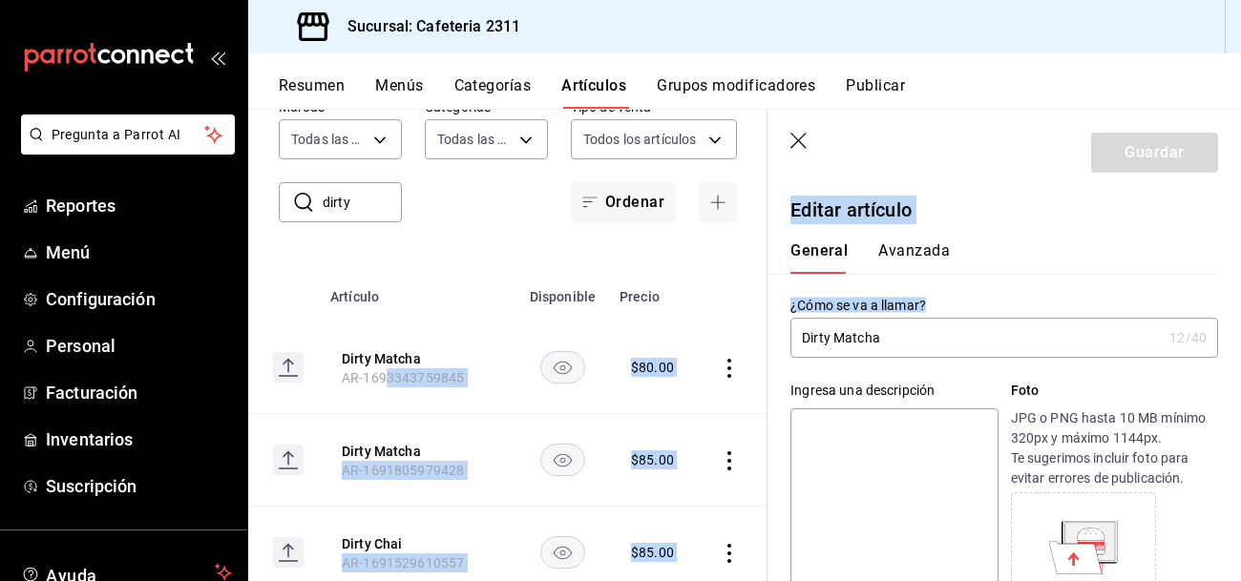
drag, startPoint x: 439, startPoint y: 407, endPoint x: 942, endPoint y: 318, distance: 510.9
click at [942, 318] on main "Artículos sucursal Para editar los artículos o cambios generales, ve a “Organiz…" at bounding box center [744, 345] width 993 height 473
click at [1014, 179] on header "Guardar" at bounding box center [1005, 149] width 474 height 78
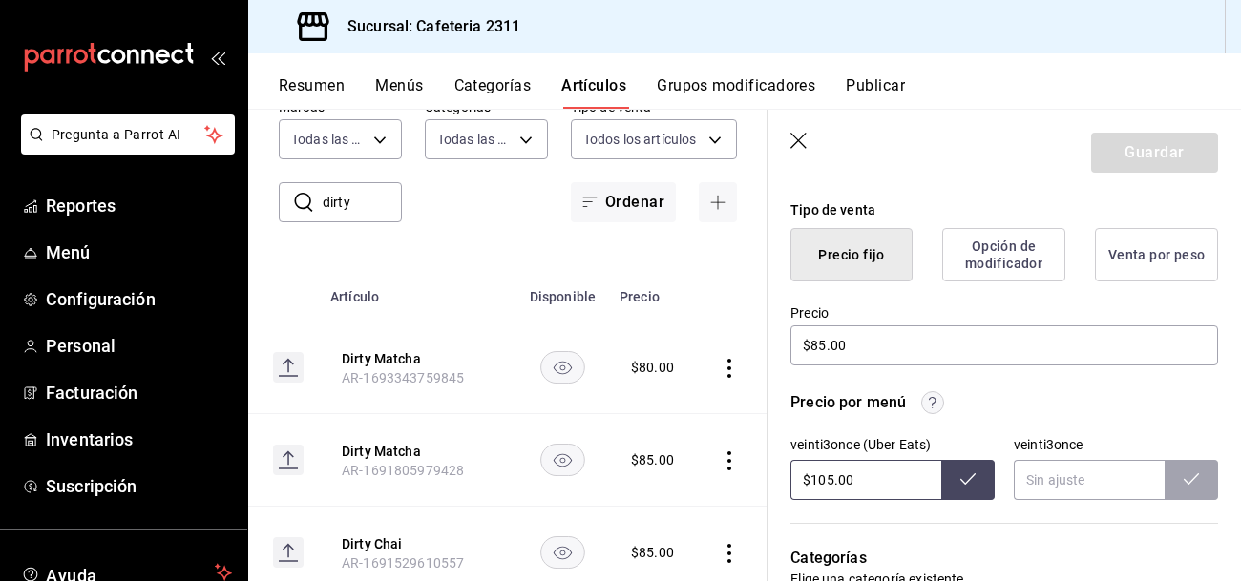
scroll to position [466, 0]
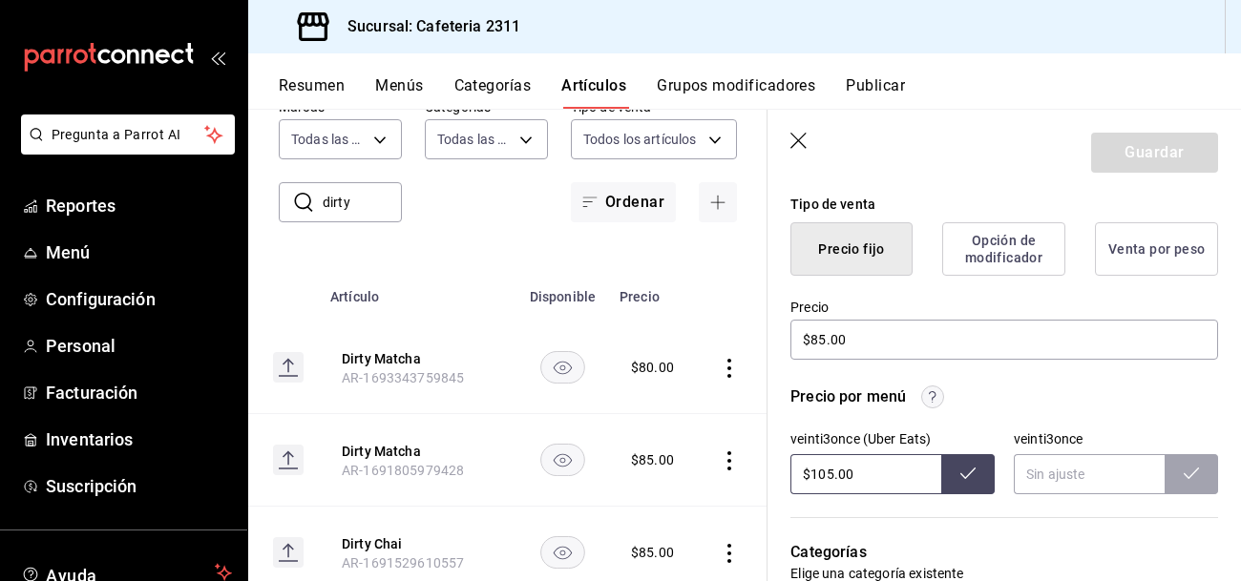
click at [898, 486] on input "$105.00" at bounding box center [865, 474] width 151 height 40
type input "$1.00"
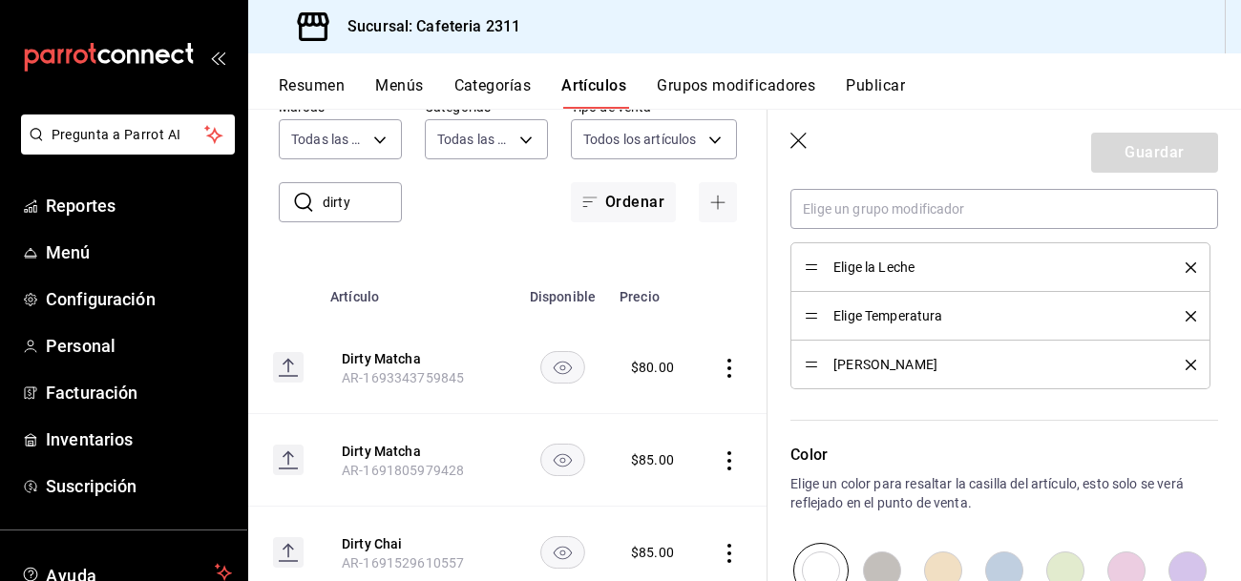
scroll to position [1071, 0]
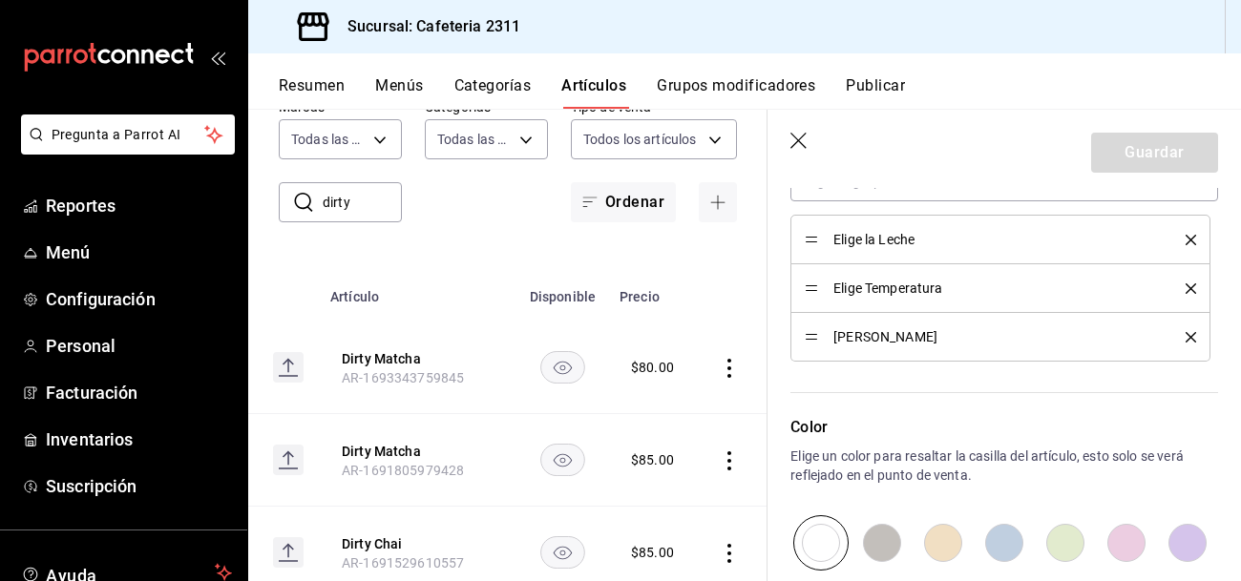
click at [1193, 339] on icon "delete" at bounding box center [1191, 337] width 11 height 11
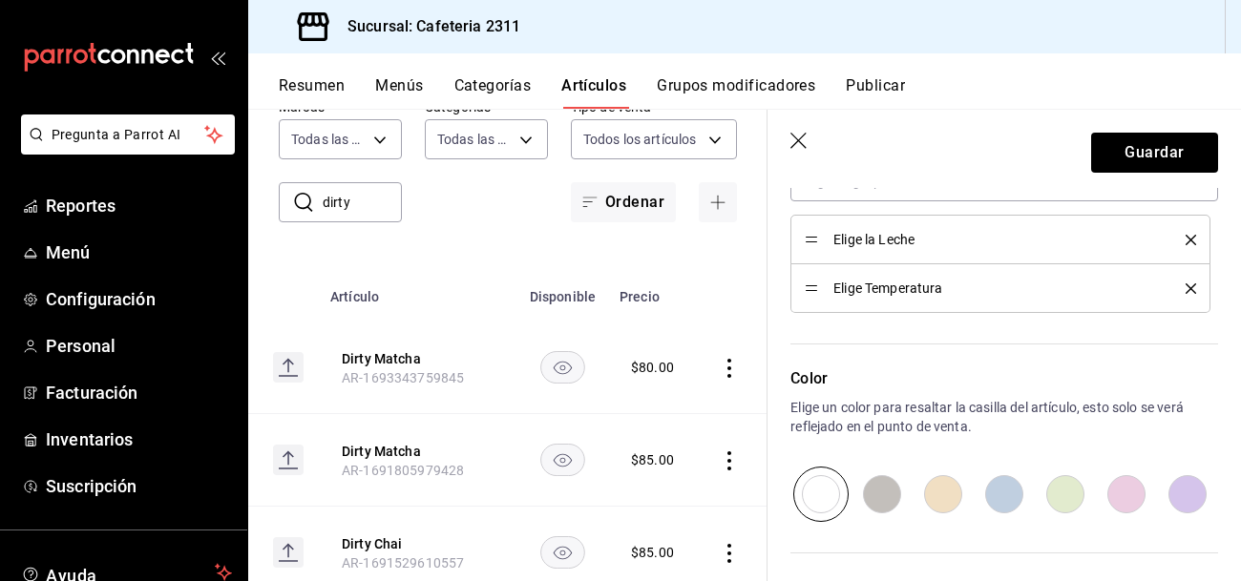
click at [1188, 288] on icon "delete" at bounding box center [1191, 289] width 11 height 11
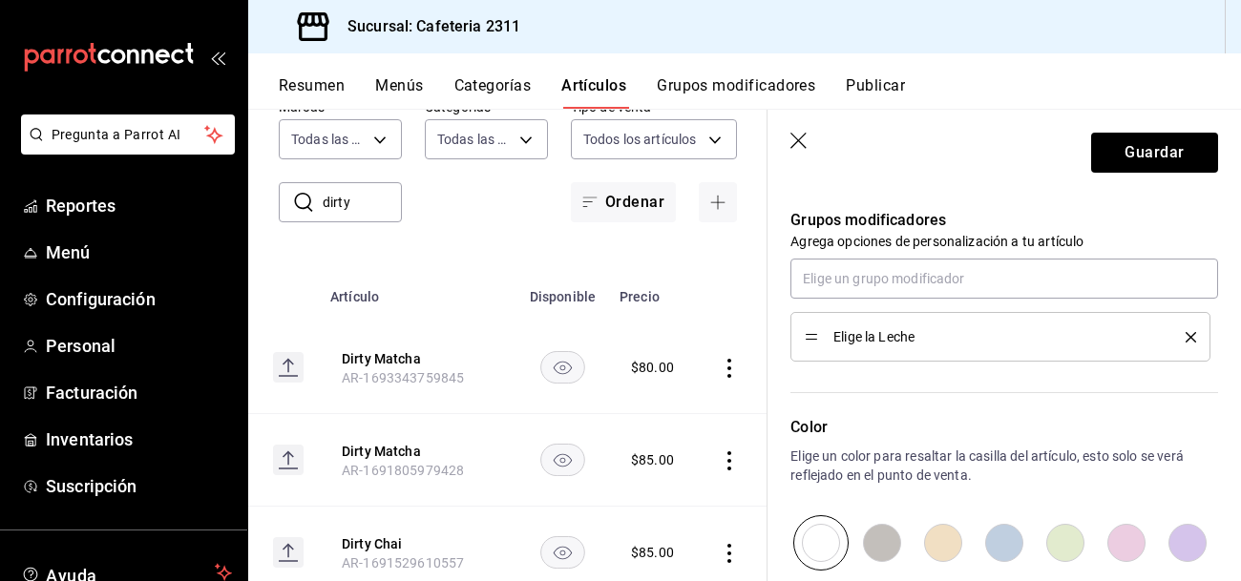
scroll to position [969, 0]
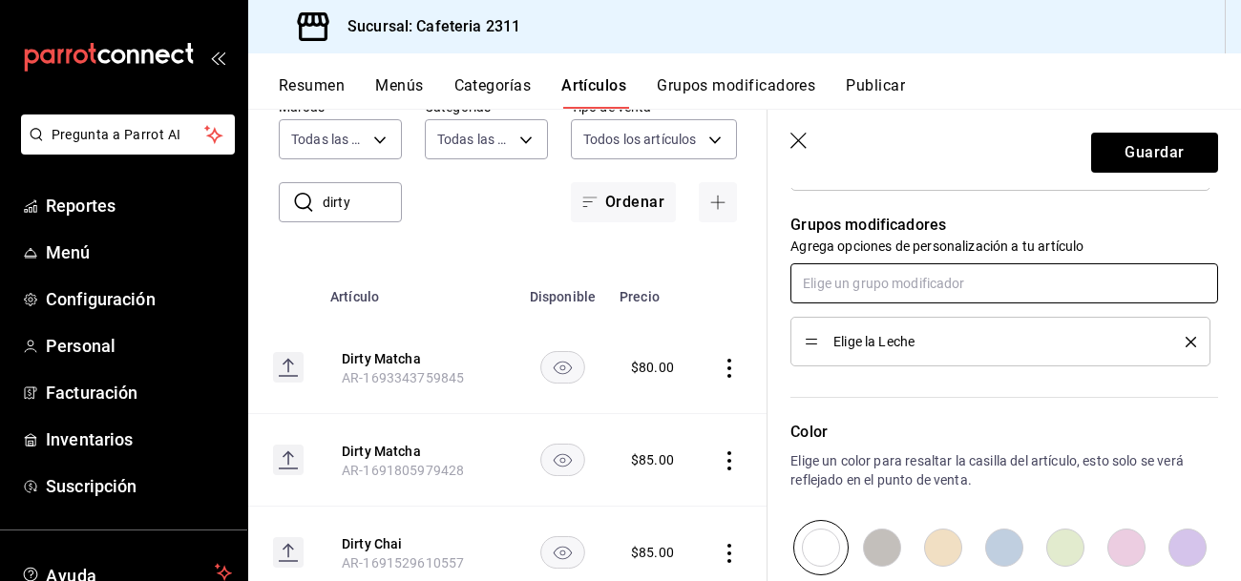
click at [971, 281] on input "text" at bounding box center [1004, 283] width 428 height 40
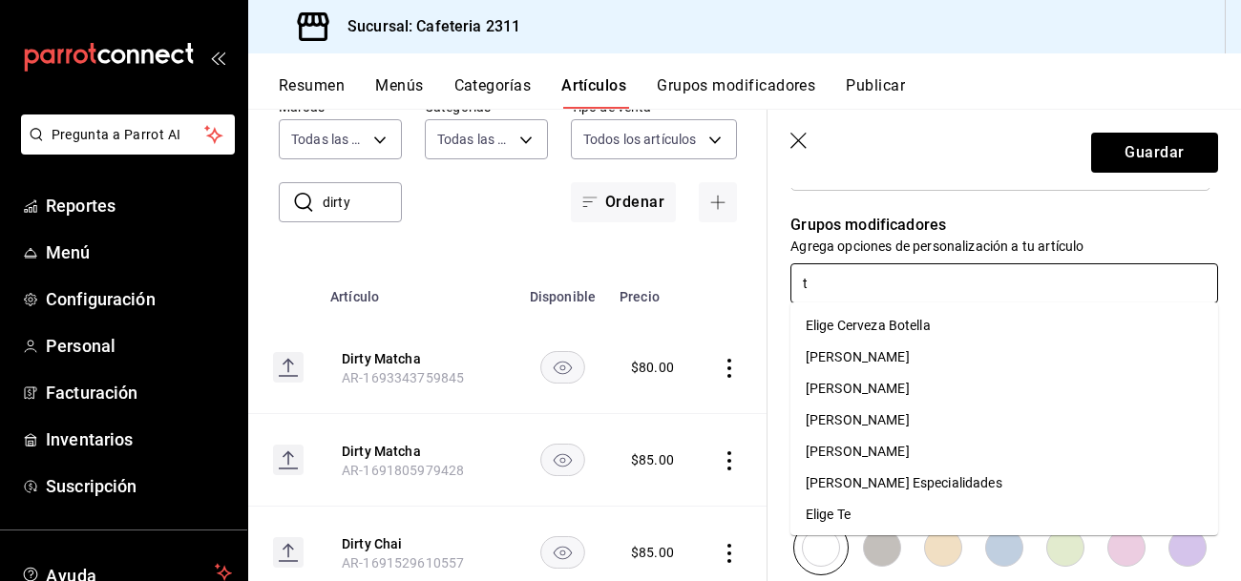
type input "ta"
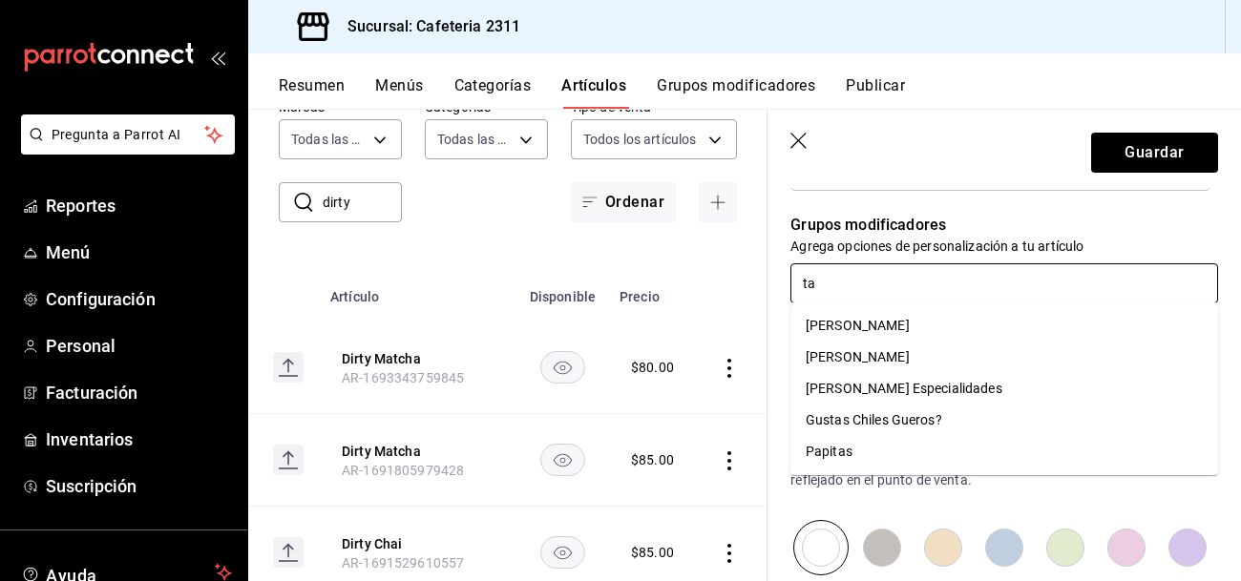
click at [910, 350] on div "[PERSON_NAME]" at bounding box center [858, 357] width 104 height 20
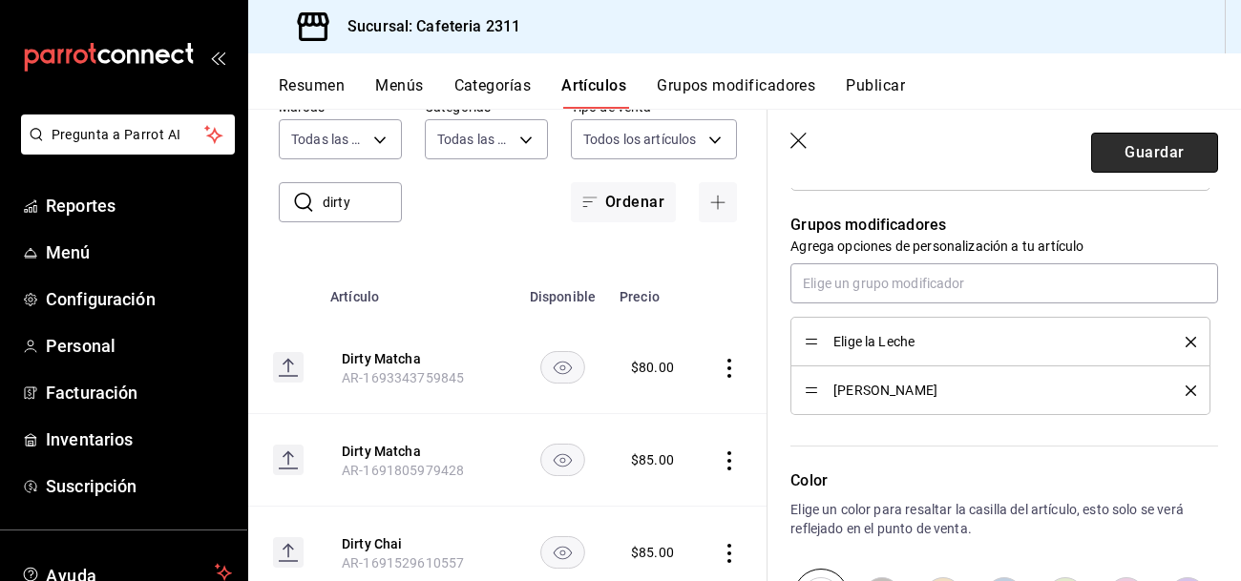
click at [1138, 149] on button "Guardar" at bounding box center [1154, 153] width 127 height 40
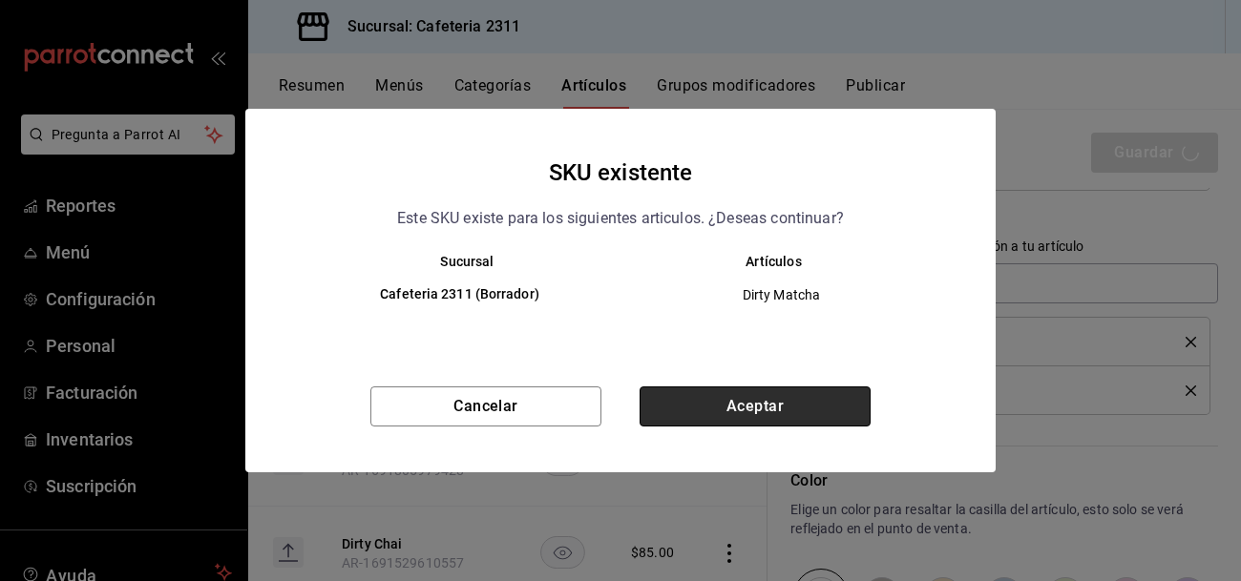
click at [810, 395] on button "Aceptar" at bounding box center [755, 407] width 231 height 40
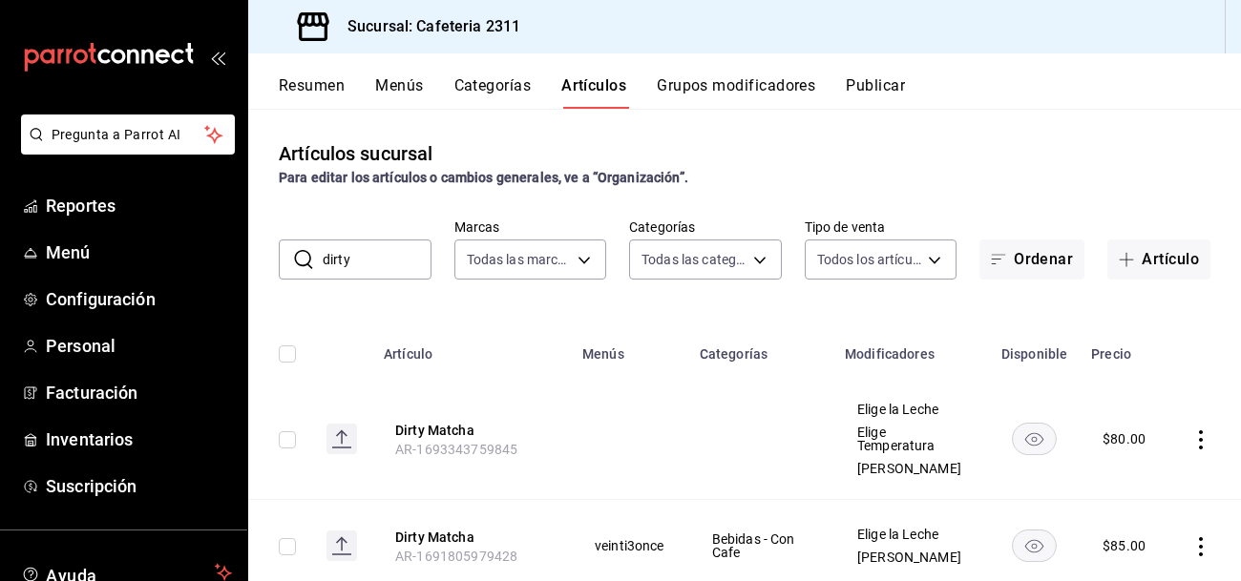
click at [1203, 537] on icon "actions" at bounding box center [1200, 546] width 19 height 19
click at [409, 85] on div at bounding box center [620, 290] width 1241 height 581
click at [405, 81] on button "Menús" at bounding box center [399, 92] width 48 height 32
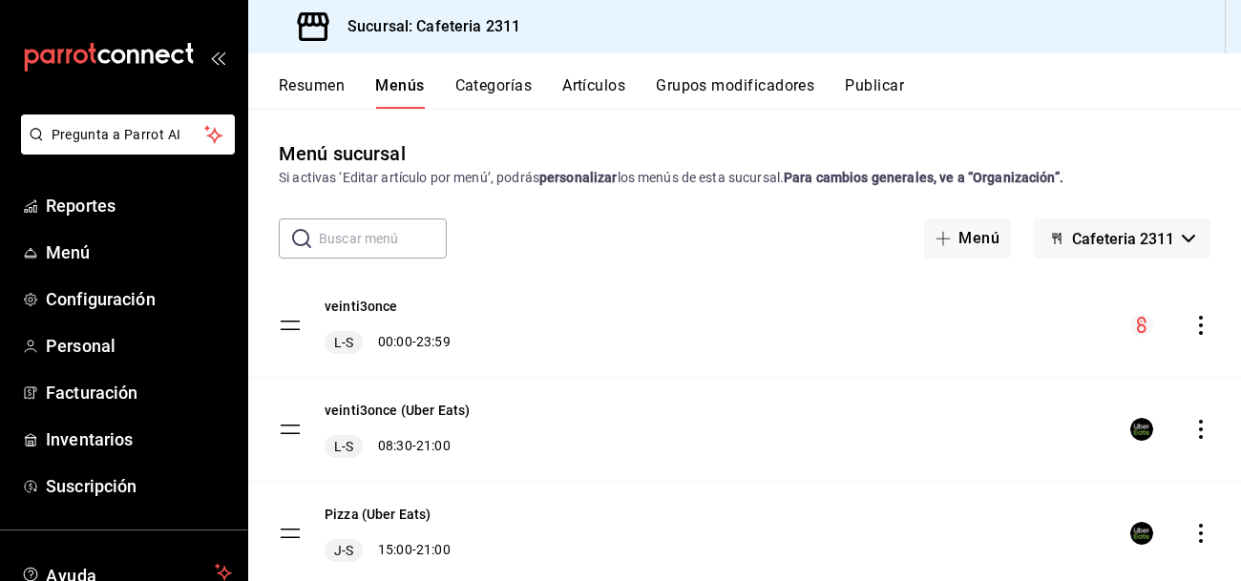
click at [1204, 322] on icon "actions" at bounding box center [1200, 325] width 19 height 19
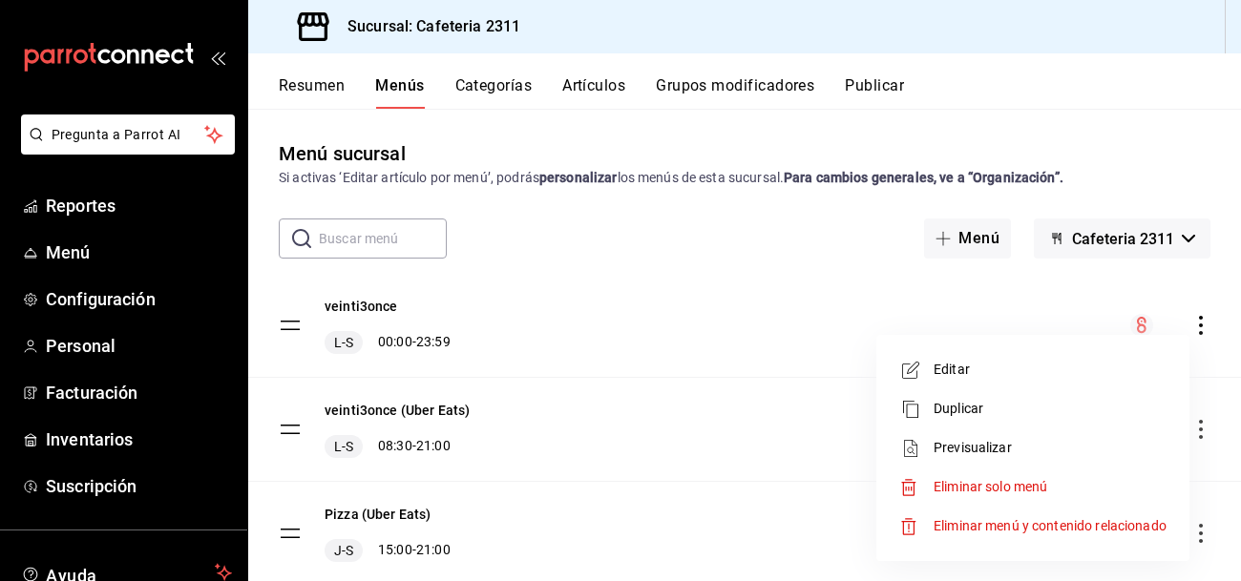
click at [1038, 448] on span "Previsualizar" at bounding box center [1050, 448] width 233 height 20
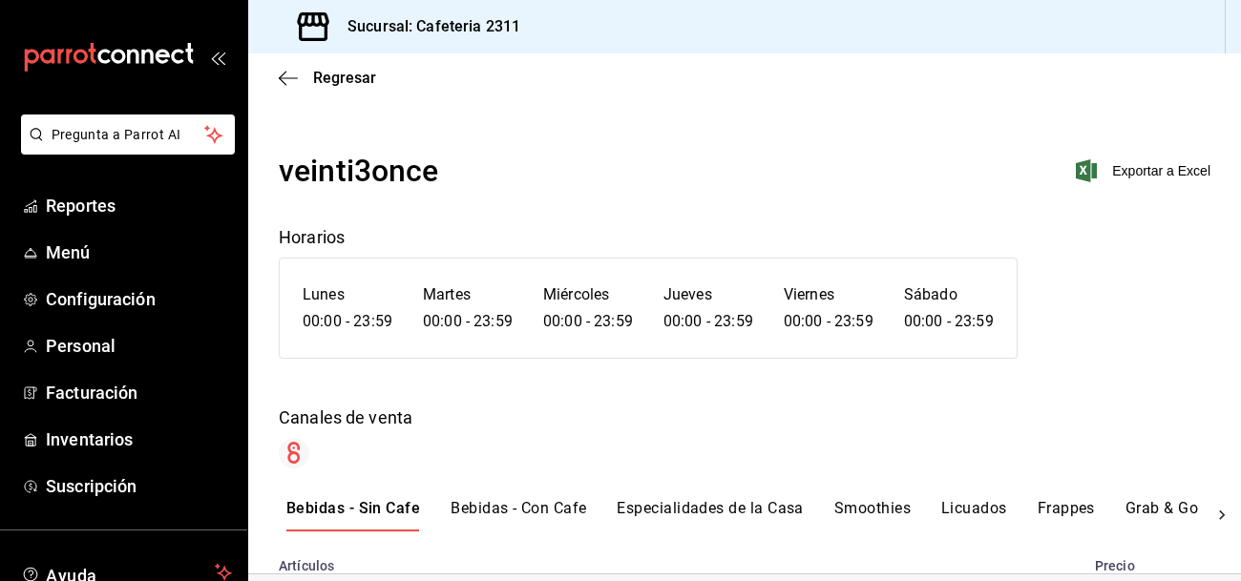
click at [532, 503] on button "Bebidas - Con Cafe" at bounding box center [519, 515] width 136 height 32
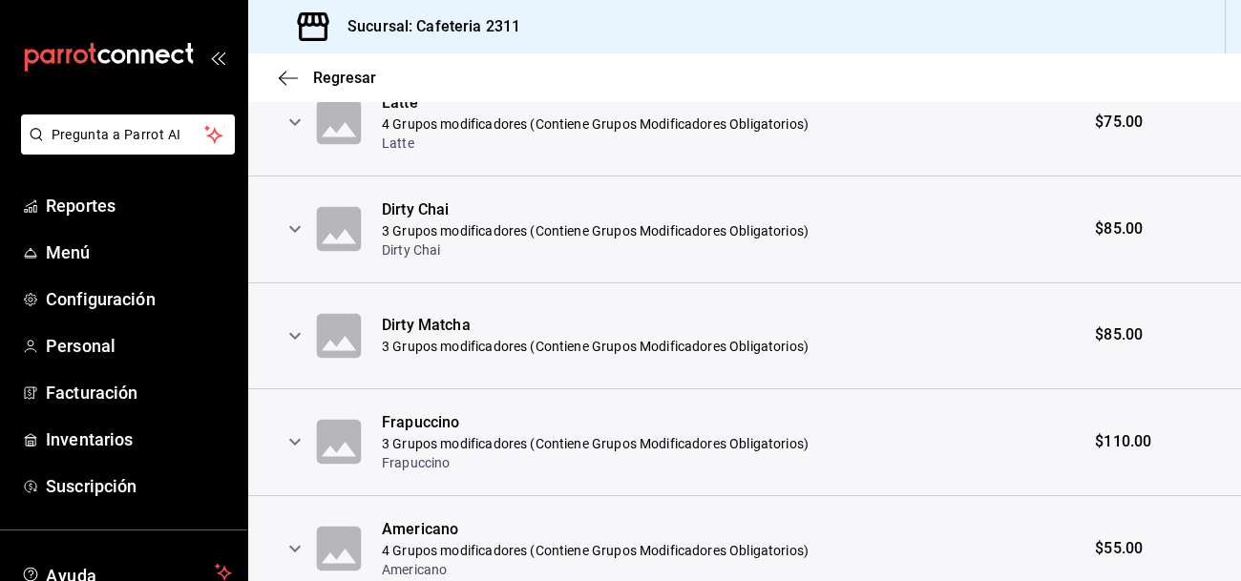
scroll to position [499, 0]
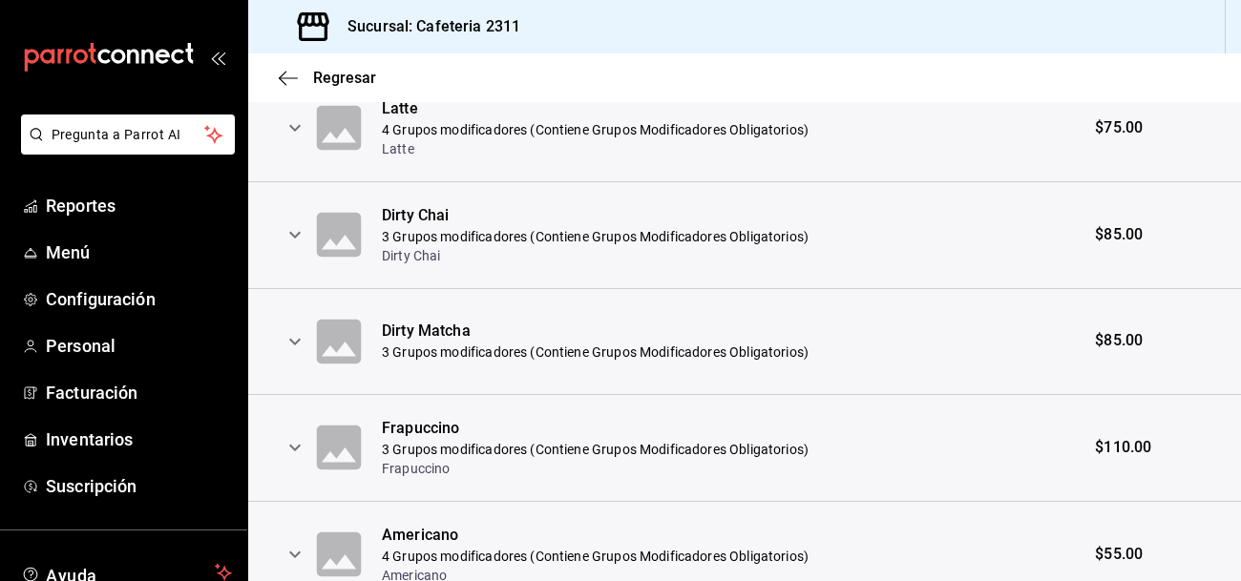
click at [301, 238] on icon "expand row" at bounding box center [295, 234] width 23 height 23
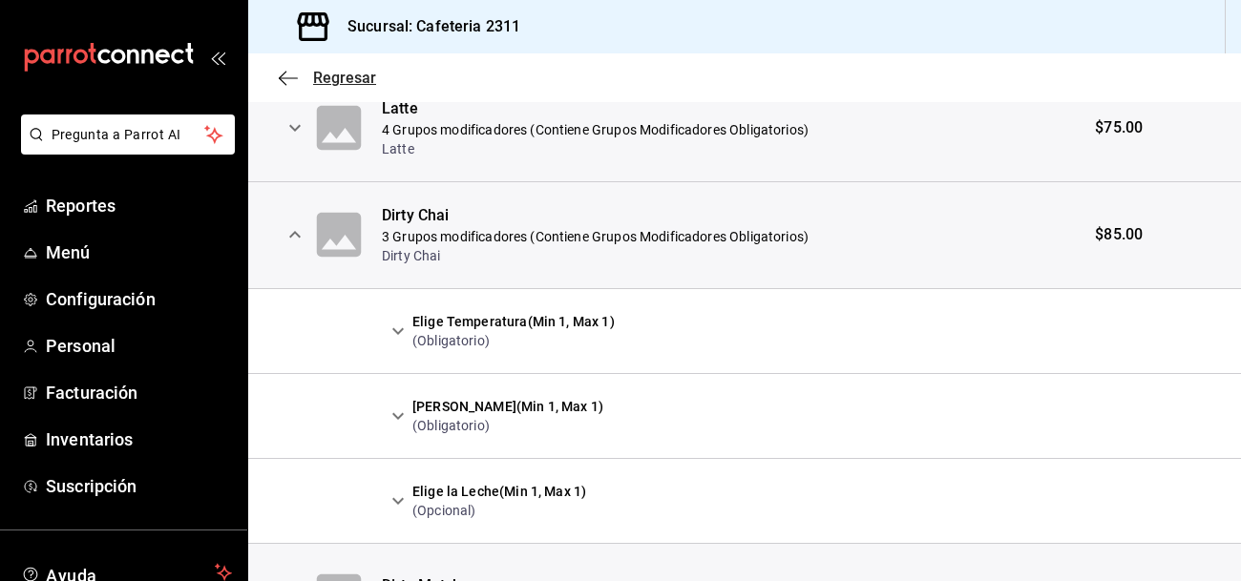
click at [305, 74] on span "Regresar" at bounding box center [327, 78] width 97 height 18
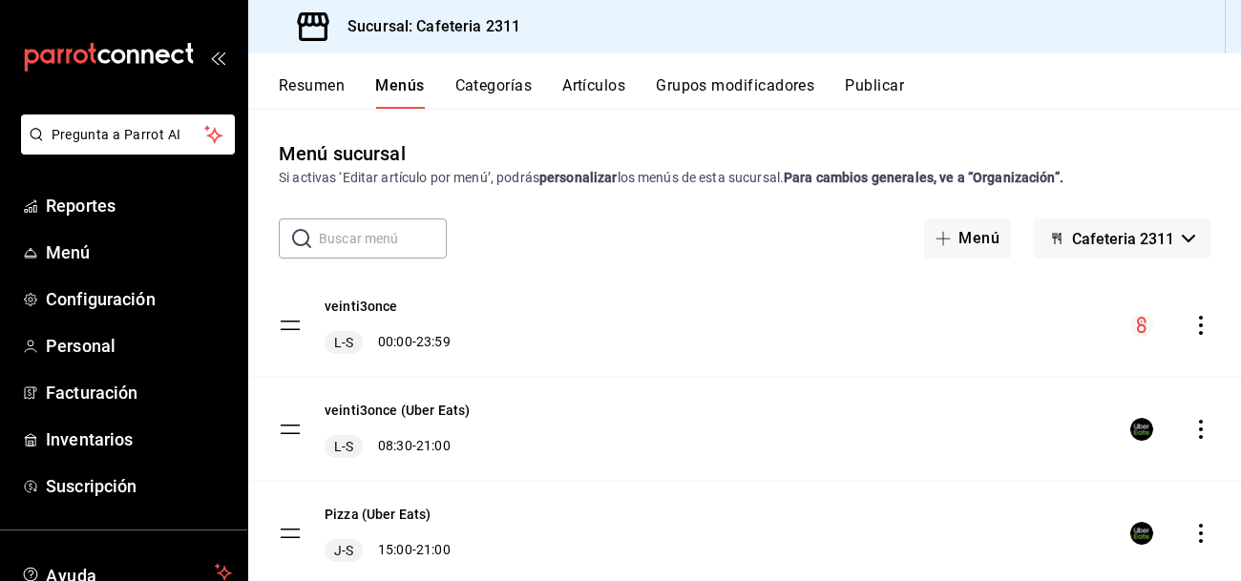
click at [513, 93] on button "Categorías" at bounding box center [493, 92] width 77 height 32
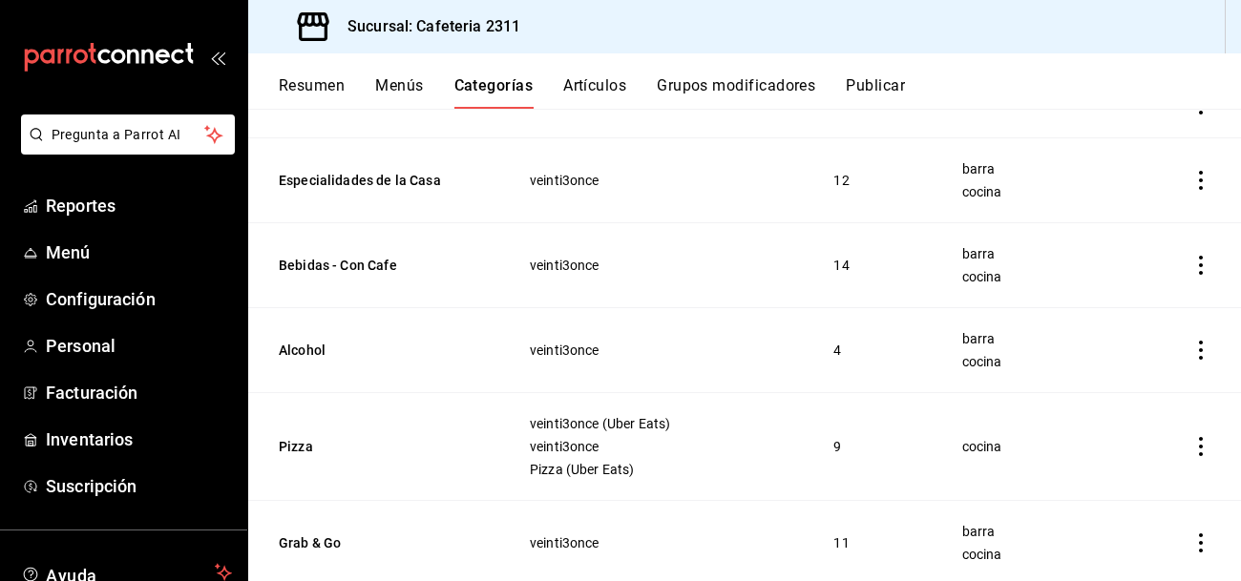
scroll to position [644, 0]
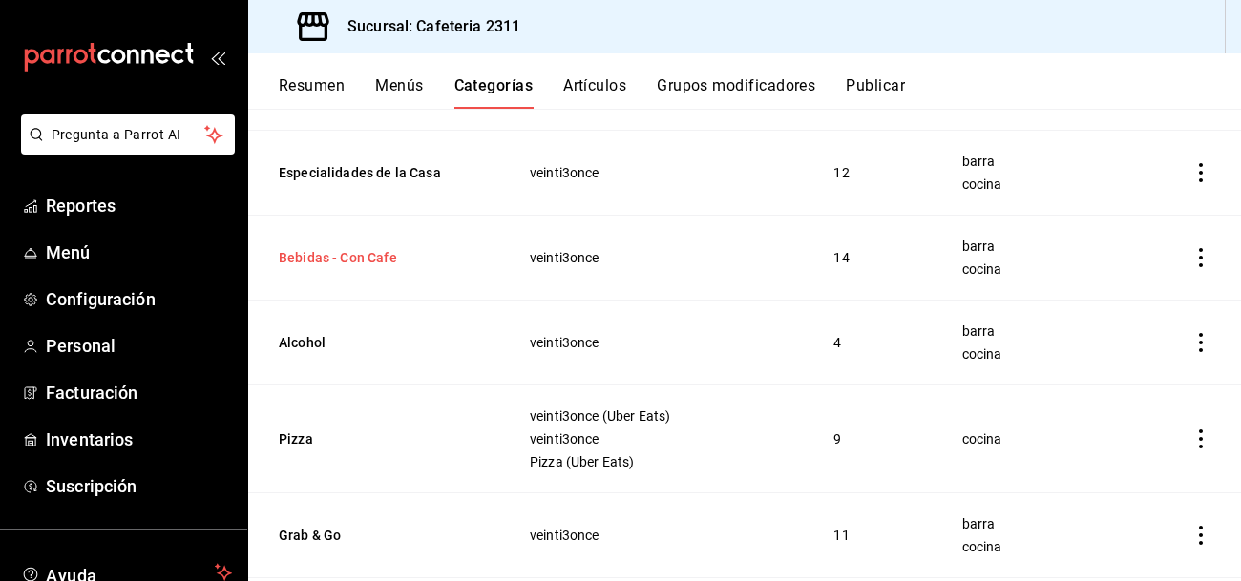
click at [349, 258] on button "Bebidas - Con Cafe" at bounding box center [374, 257] width 191 height 19
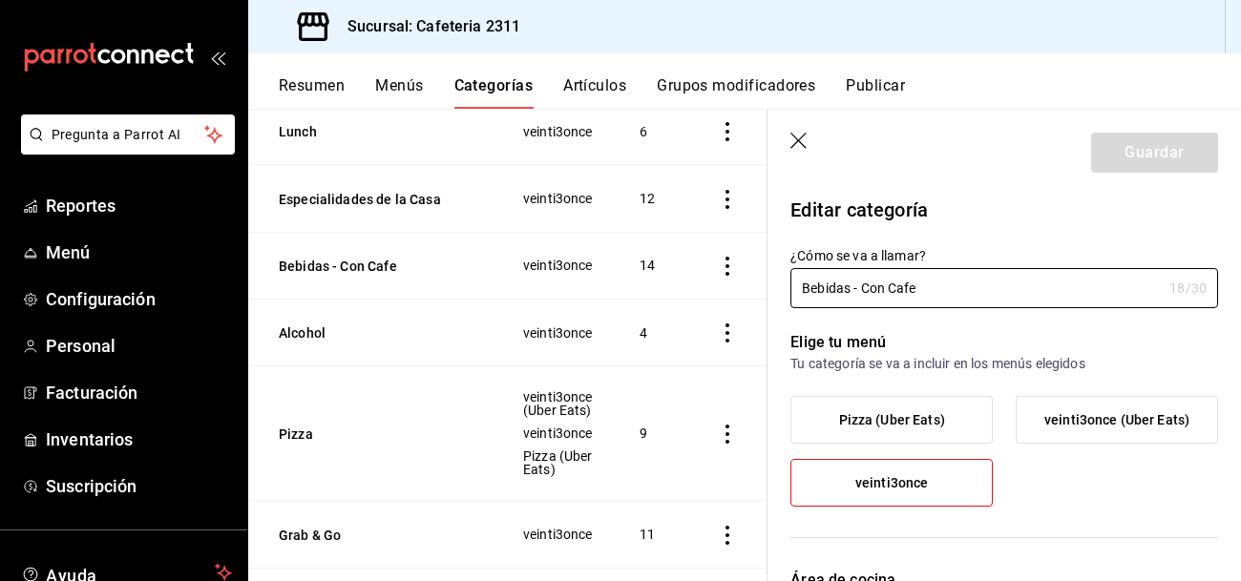
click at [582, 90] on button "Artículos" at bounding box center [594, 92] width 63 height 32
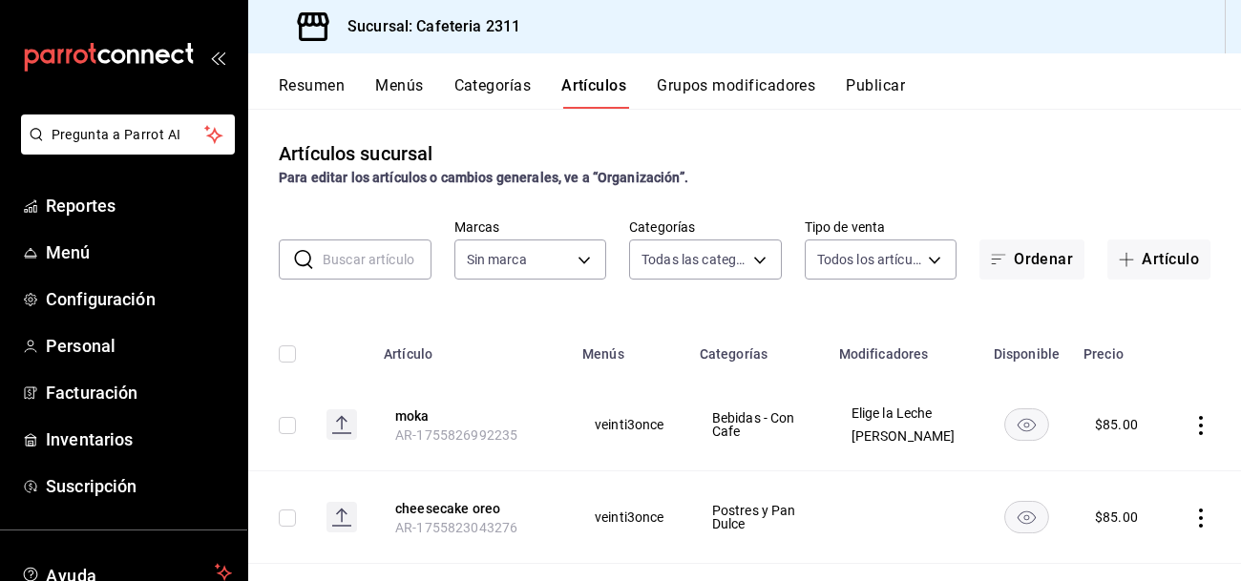
type input "536a82a5-983a-43ec-b1be-69caf506a0f5,2d541d84-83a7-4f98-a380-61900af1125d,575e2…"
type input "85018aa7-d10e-4b77-9d87-cba6278a116b"
click at [1202, 429] on icon "actions" at bounding box center [1200, 425] width 19 height 19
click at [1125, 448] on span "Editar" at bounding box center [1144, 453] width 50 height 20
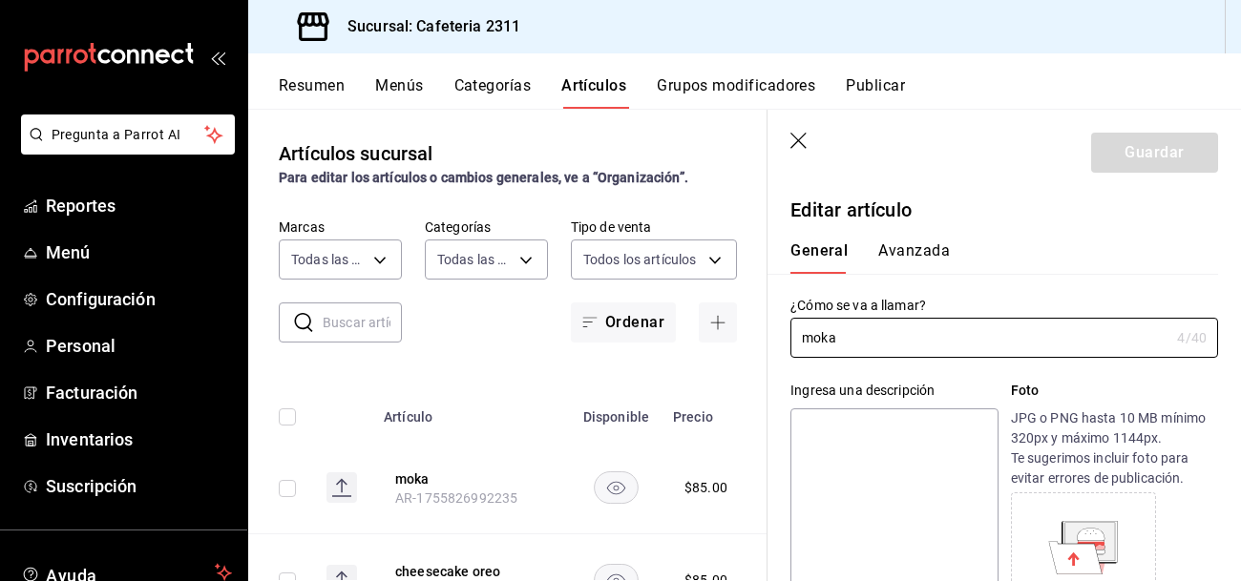
type input "$85.00"
click at [918, 258] on button "Avanzada" at bounding box center [914, 258] width 72 height 32
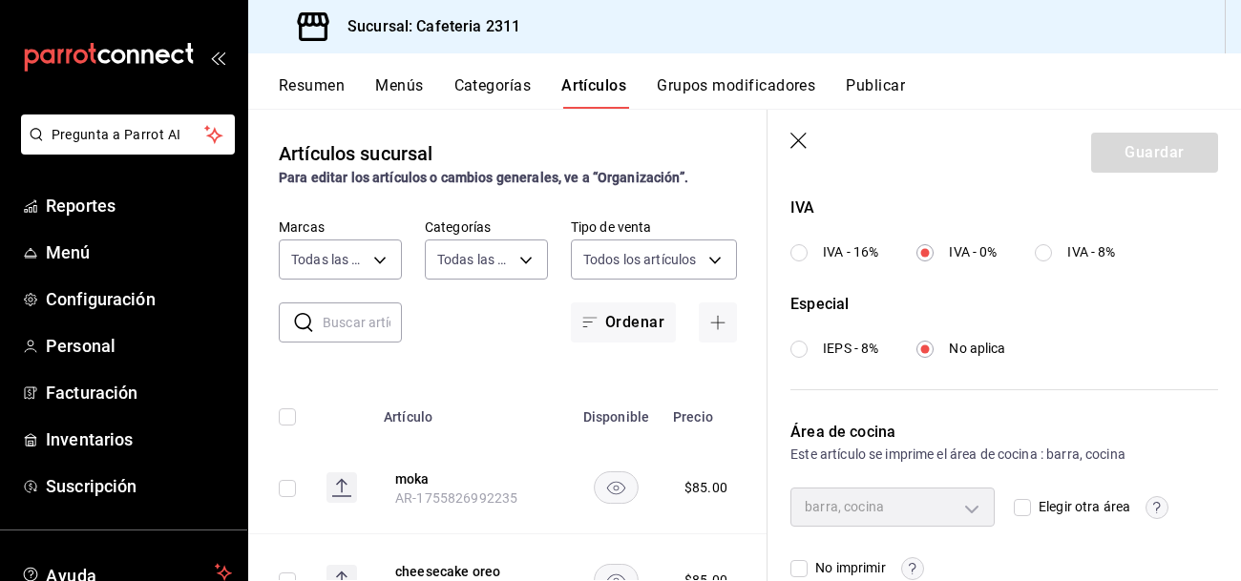
scroll to position [766, 0]
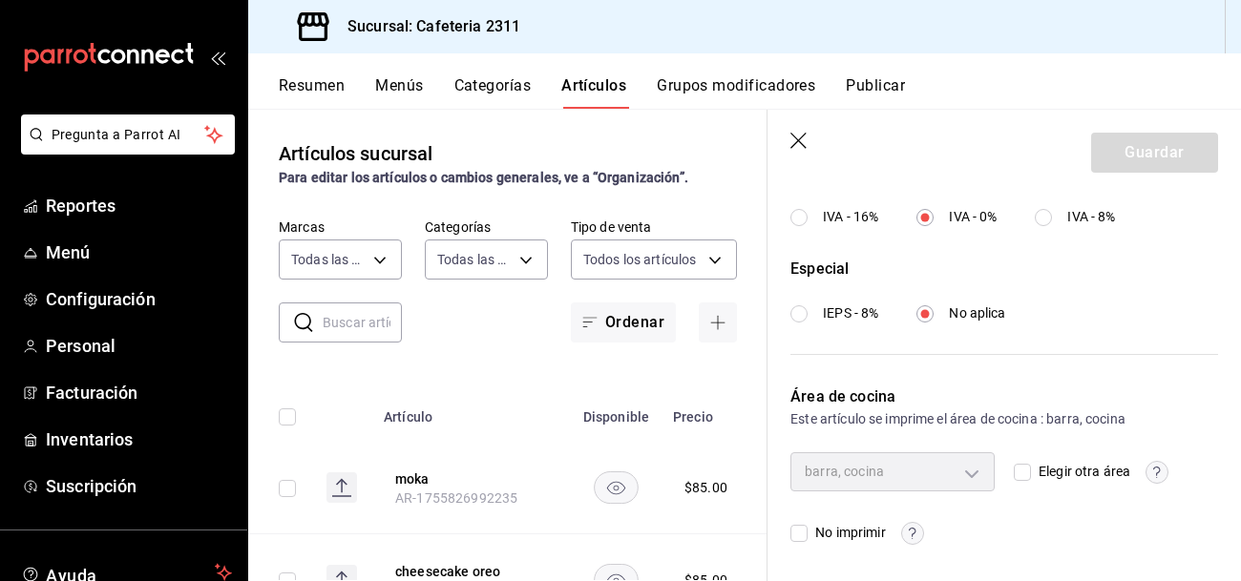
click at [980, 457] on div "barra, cocina" at bounding box center [892, 472] width 204 height 38
click at [963, 474] on div "barra, cocina" at bounding box center [892, 472] width 204 height 38
click at [295, 493] on input "checkbox" at bounding box center [287, 488] width 17 height 17
checkbox input "true"
click at [802, 145] on icon "button" at bounding box center [798, 141] width 16 height 16
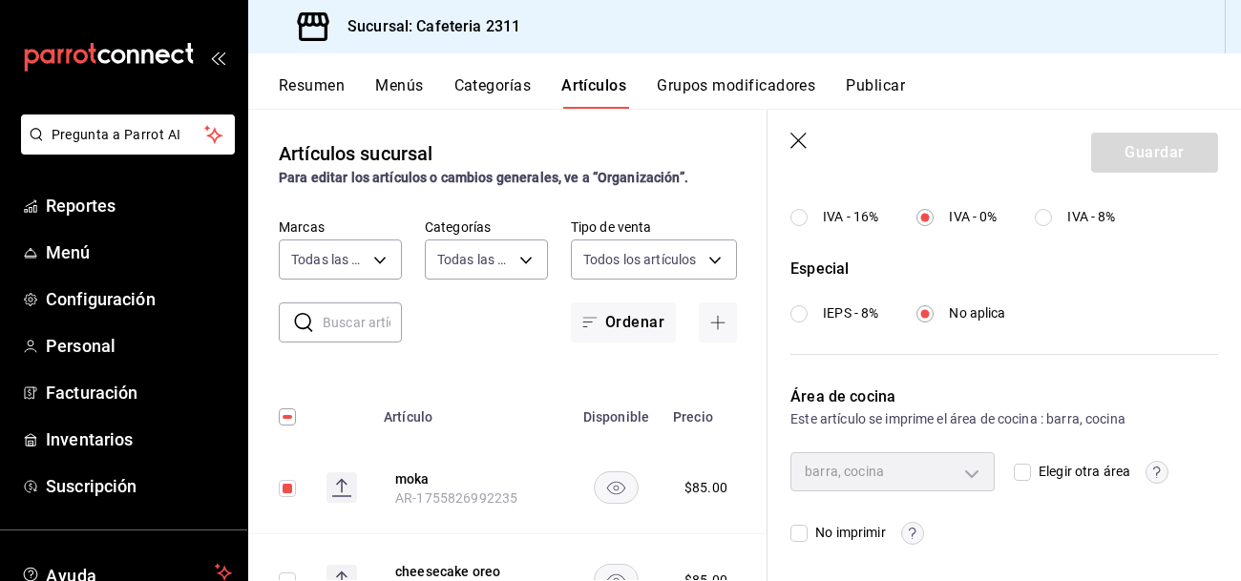
click at [802, 145] on icon "button" at bounding box center [798, 141] width 16 height 16
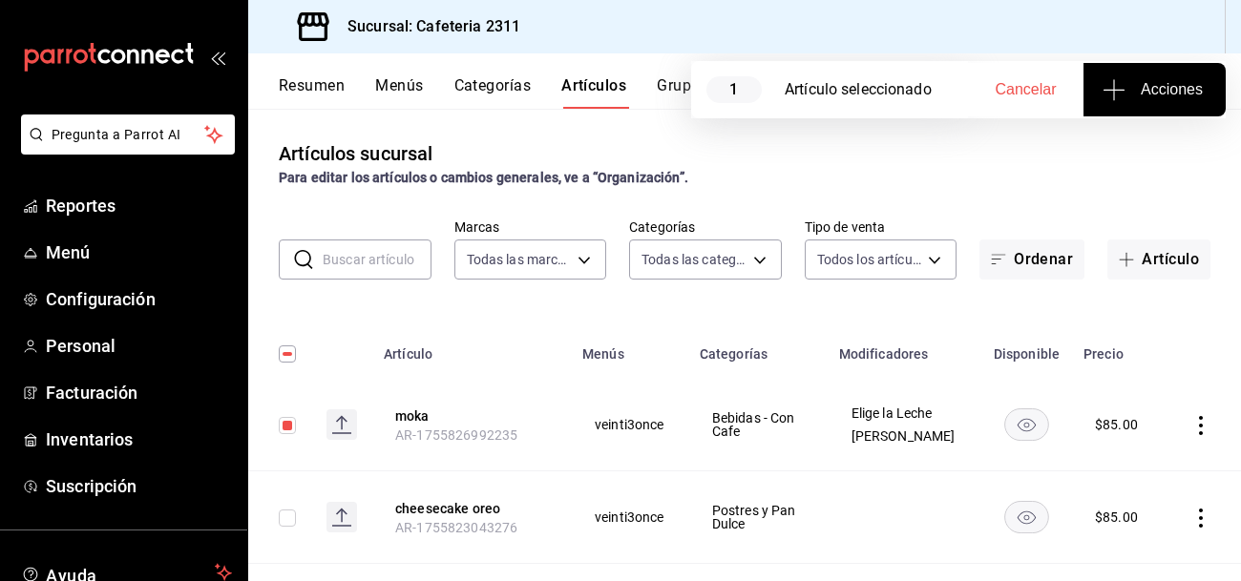
click at [1169, 90] on span "Acciones" at bounding box center [1154, 89] width 96 height 23
click at [1135, 154] on span "Agregar tipo" at bounding box center [1154, 149] width 113 height 20
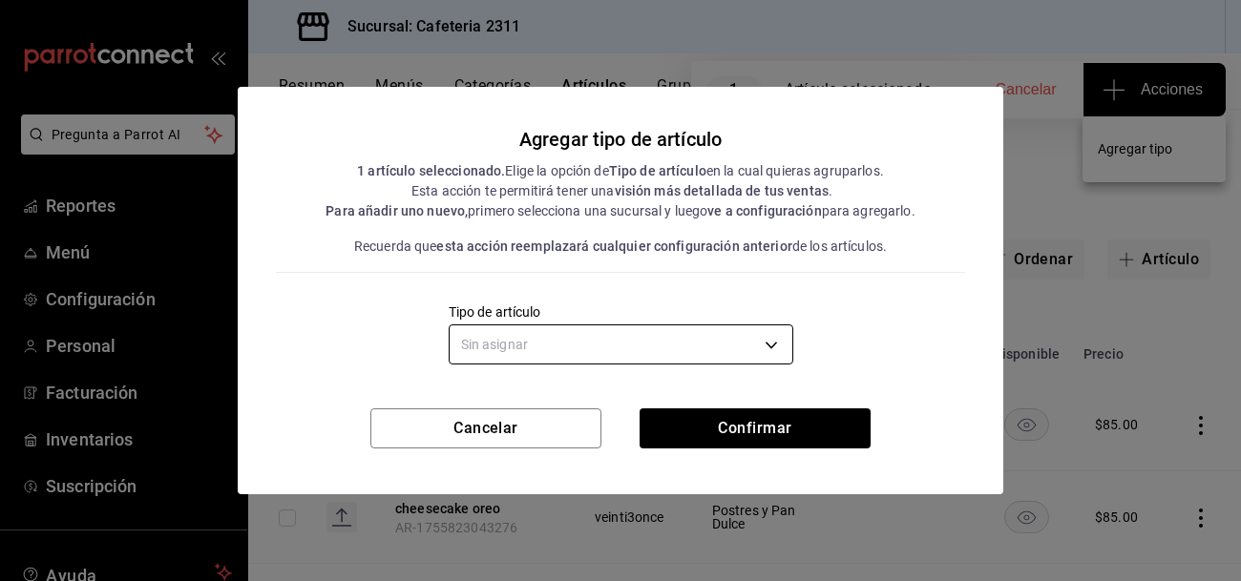
click at [617, 350] on body "Pregunta a Parrot AI Reportes Menú Configuración Personal Facturación Inventari…" at bounding box center [620, 290] width 1241 height 581
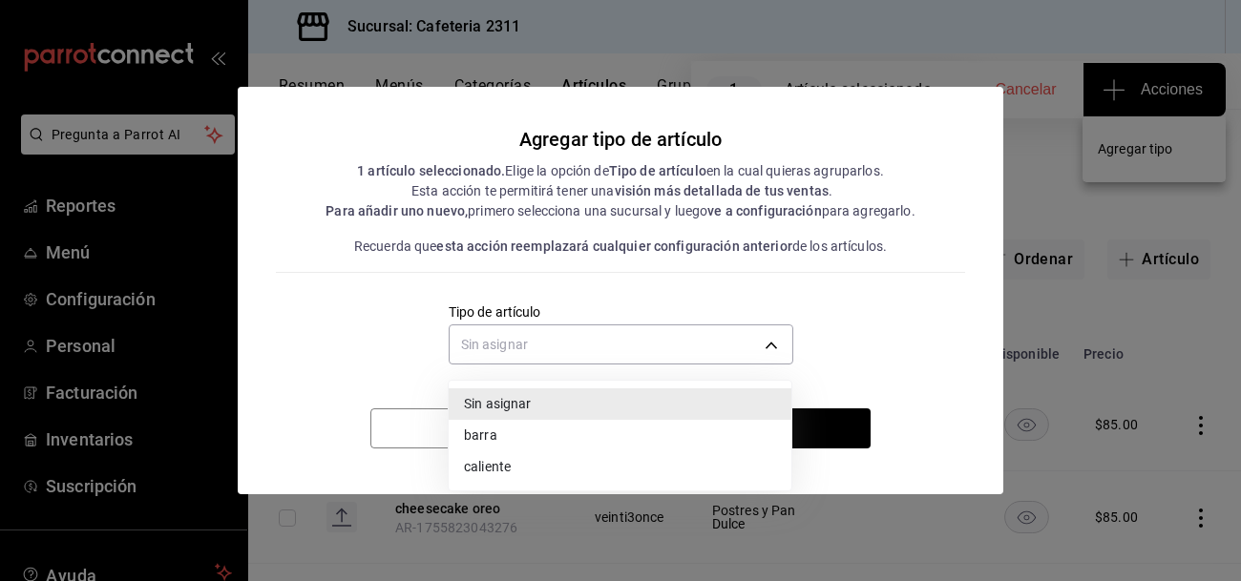
click at [562, 432] on li "barra" at bounding box center [620, 436] width 343 height 32
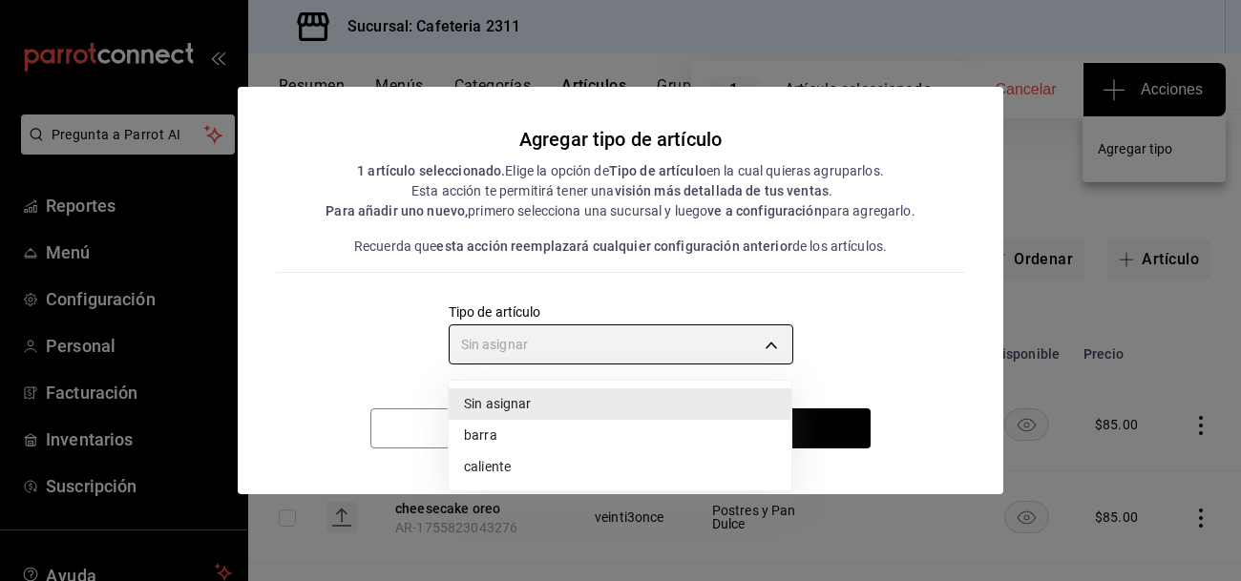
type input "b95dd781-3704-4005-bad2-5f9201e0e65d"
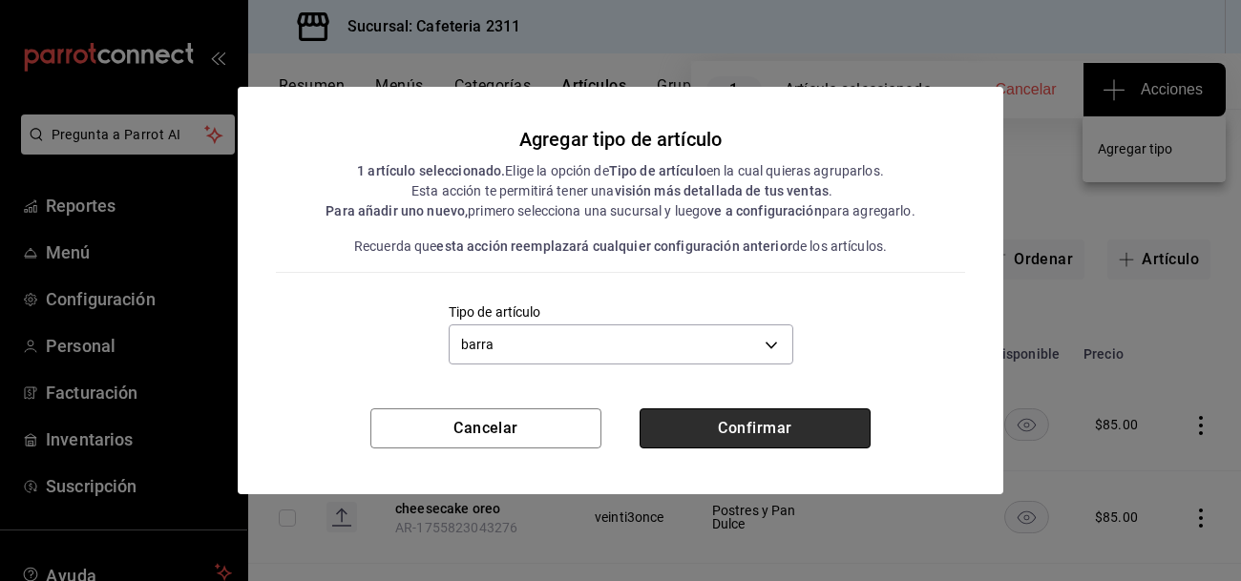
click at [736, 424] on button "Confirmar" at bounding box center [755, 429] width 231 height 40
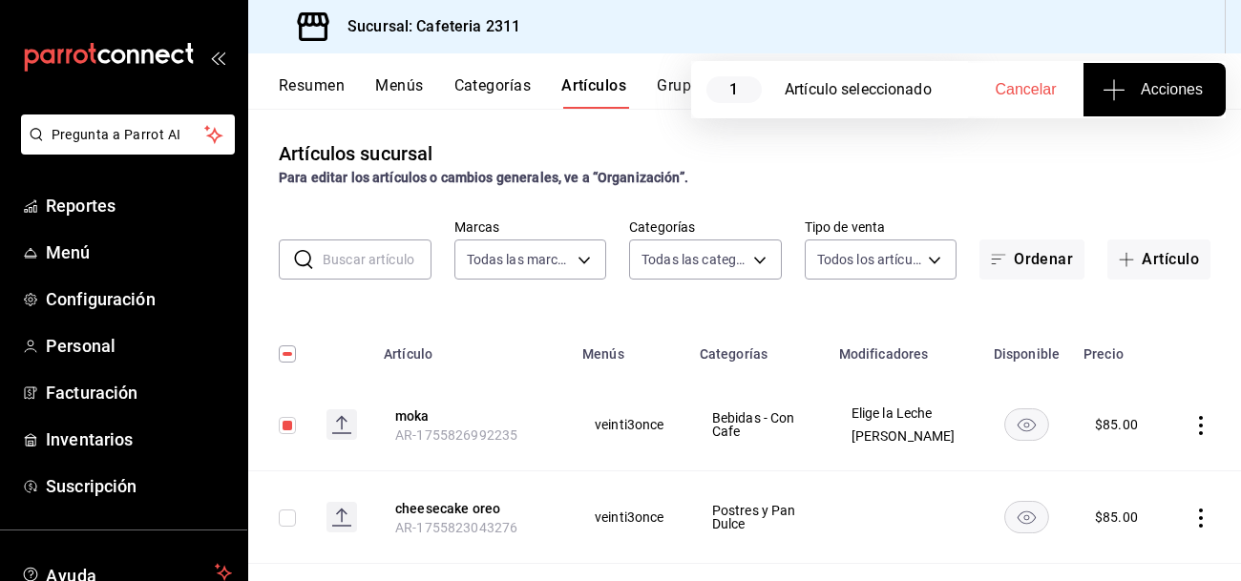
click at [289, 425] on input "checkbox" at bounding box center [287, 425] width 17 height 17
checkbox input "false"
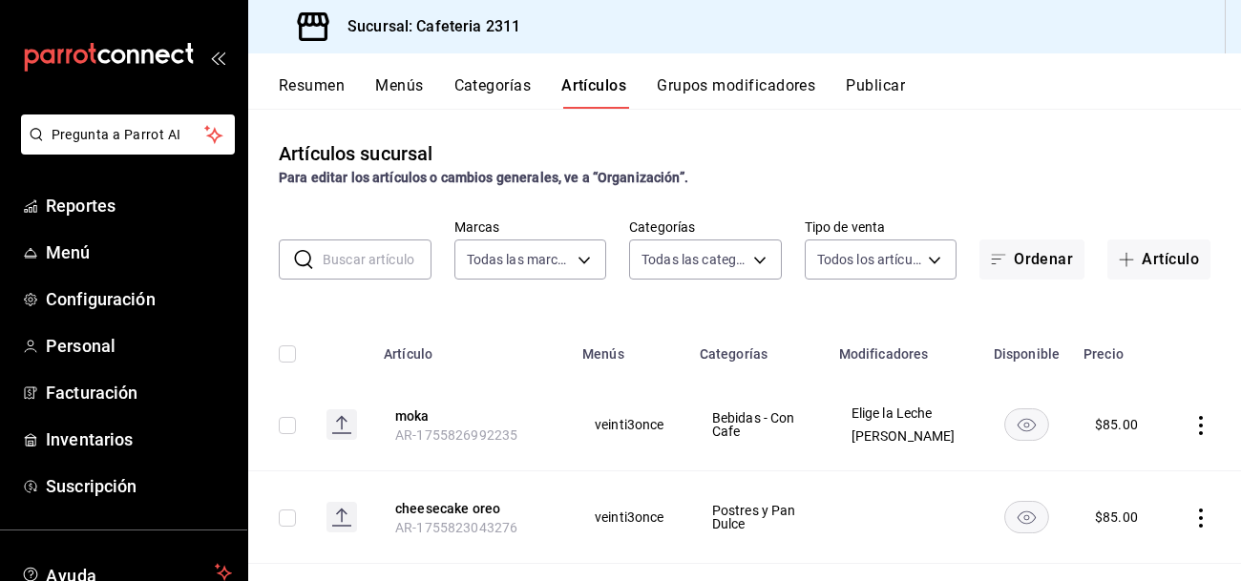
click at [284, 525] on input "checkbox" at bounding box center [287, 518] width 17 height 17
checkbox input "true"
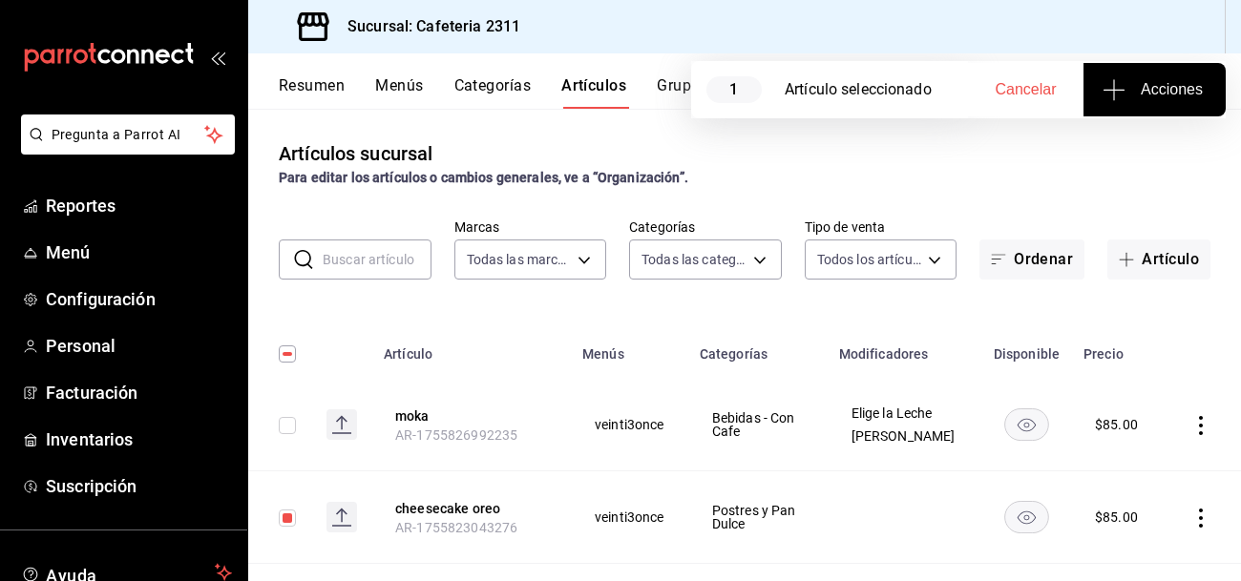
click at [1166, 100] on span "Acciones" at bounding box center [1154, 89] width 96 height 23
click at [1135, 170] on li "Agregar tipo" at bounding box center [1154, 149] width 143 height 51
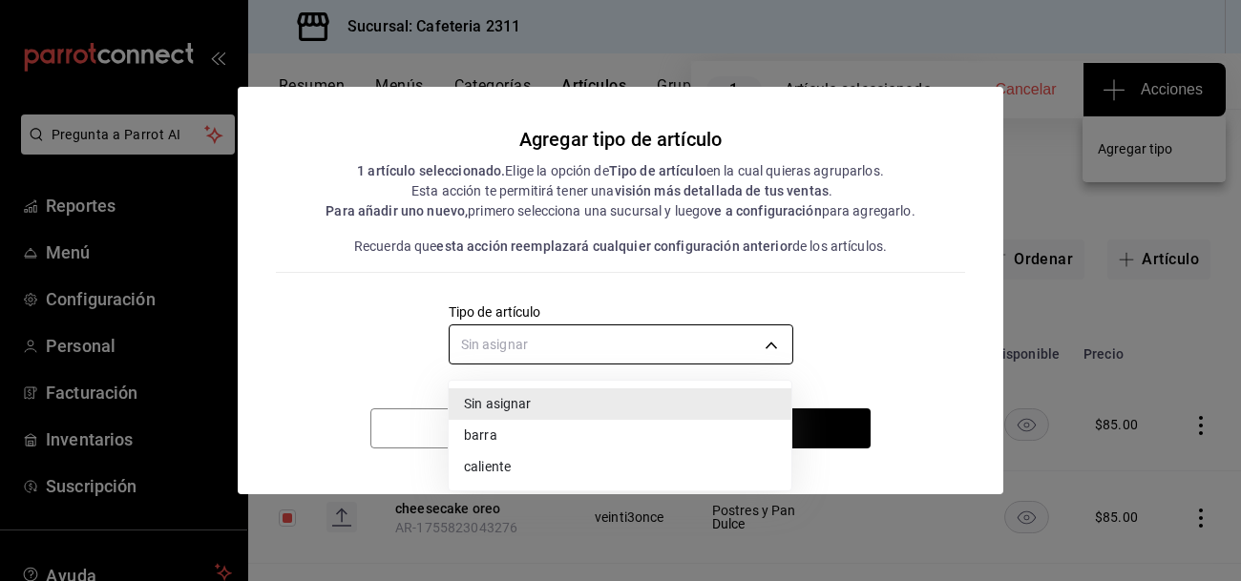
click at [636, 347] on body "Pregunta a Parrot AI Reportes Menú Configuración Personal Facturación Inventari…" at bounding box center [620, 290] width 1241 height 581
click at [557, 445] on li "barra" at bounding box center [620, 436] width 343 height 32
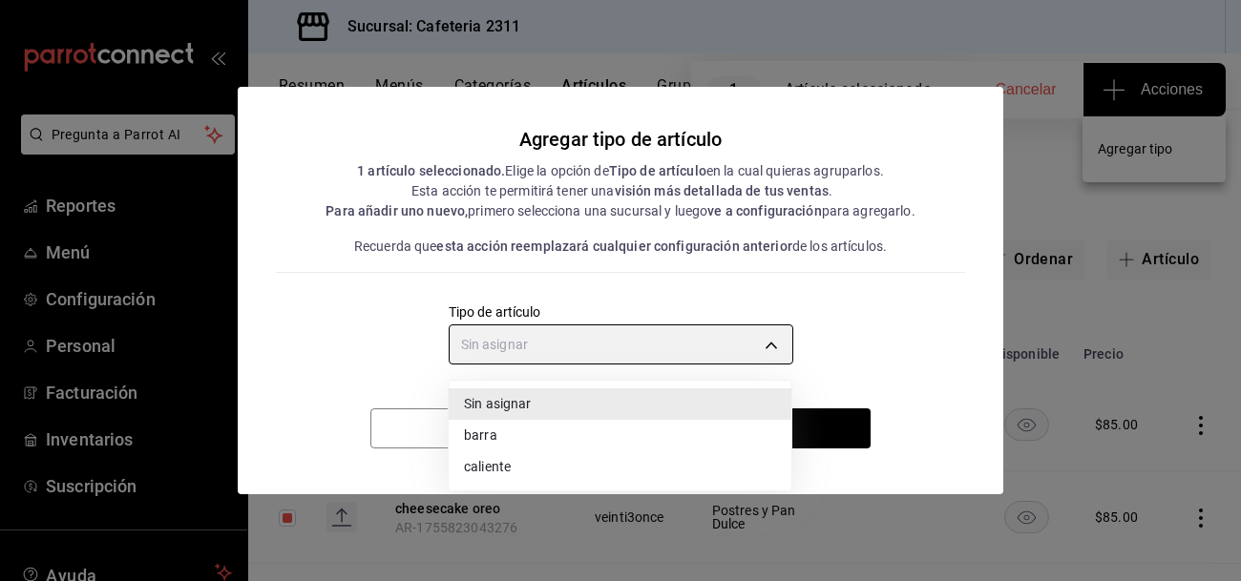
type input "b95dd781-3704-4005-bad2-5f9201e0e65d"
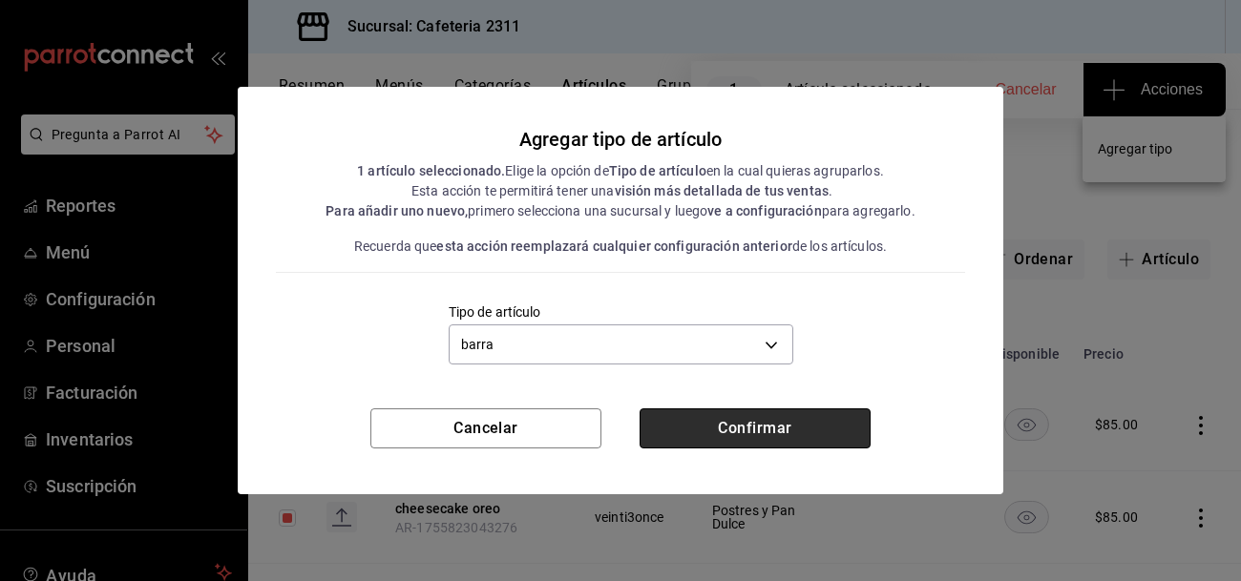
click at [663, 432] on button "Confirmar" at bounding box center [755, 429] width 231 height 40
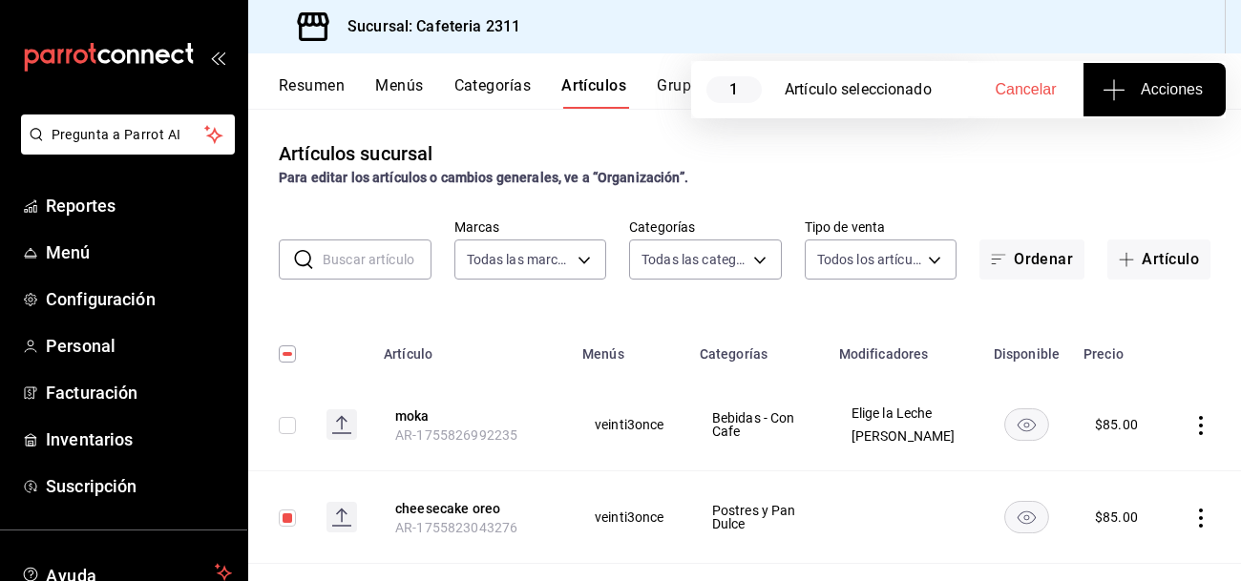
click at [1127, 89] on span "Acciones" at bounding box center [1154, 89] width 96 height 23
click at [1122, 144] on span "Agregar tipo" at bounding box center [1154, 149] width 113 height 20
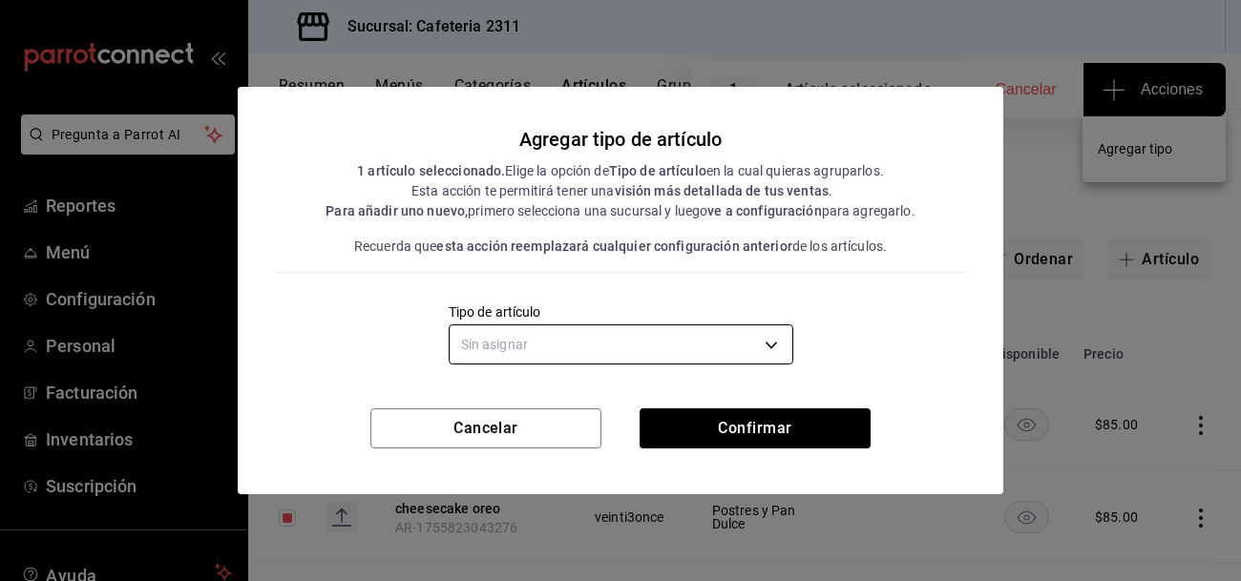
click at [749, 340] on body "Pregunta a Parrot AI Reportes Menú Configuración Personal Facturación Inventari…" at bounding box center [620, 290] width 1241 height 581
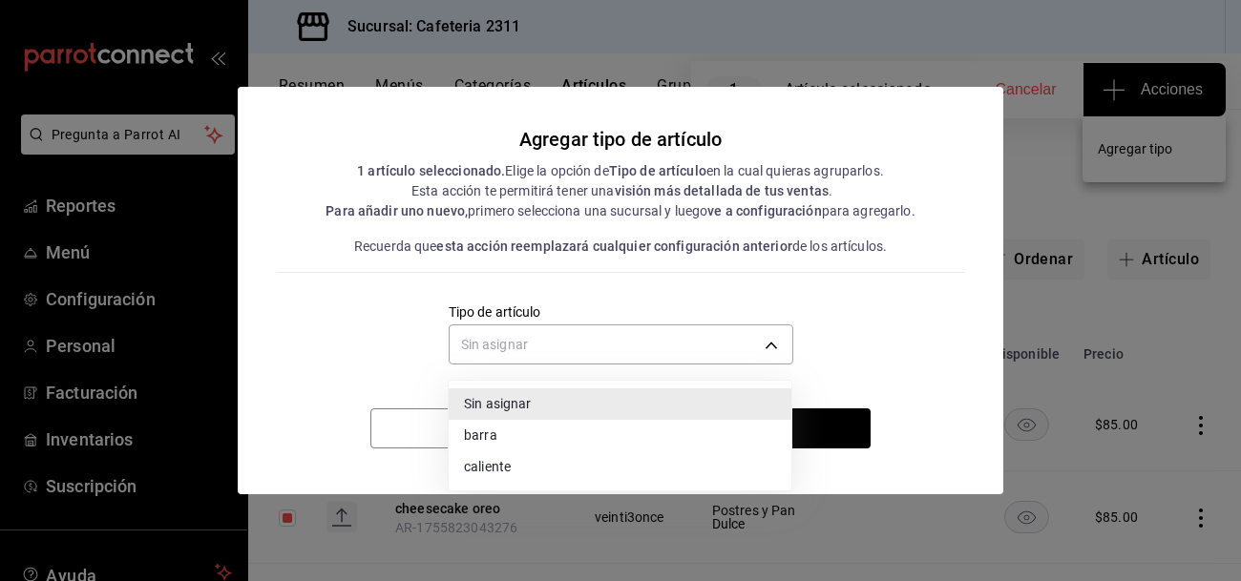
click at [647, 466] on li "caliente" at bounding box center [620, 468] width 343 height 32
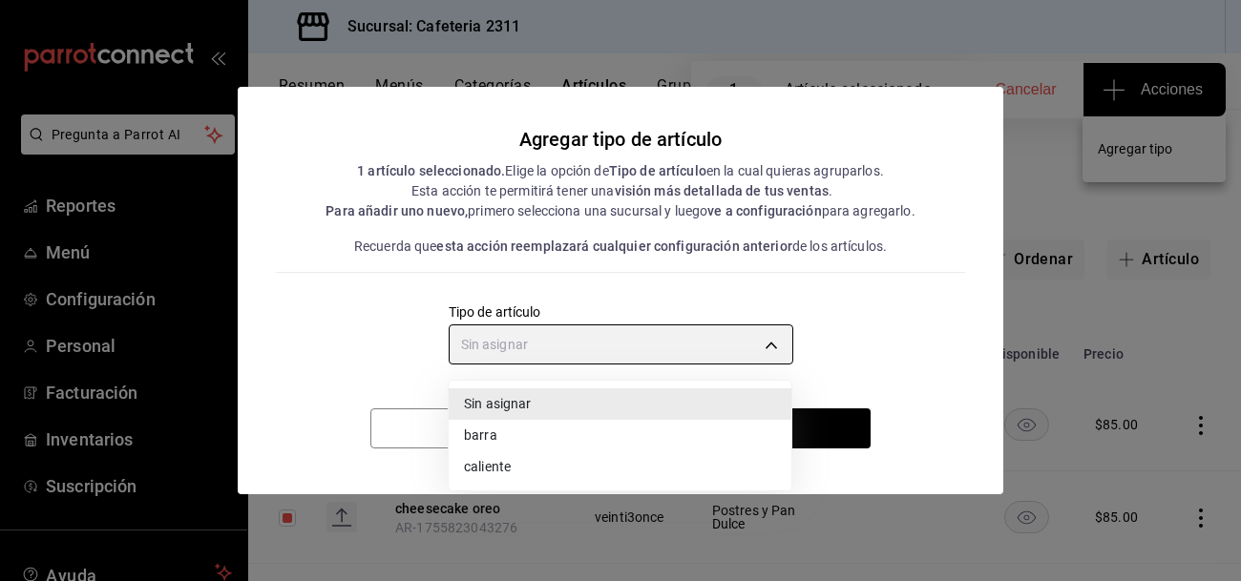
type input "3f325fca-2302-44b2-813b-d27b70ecbdf7"
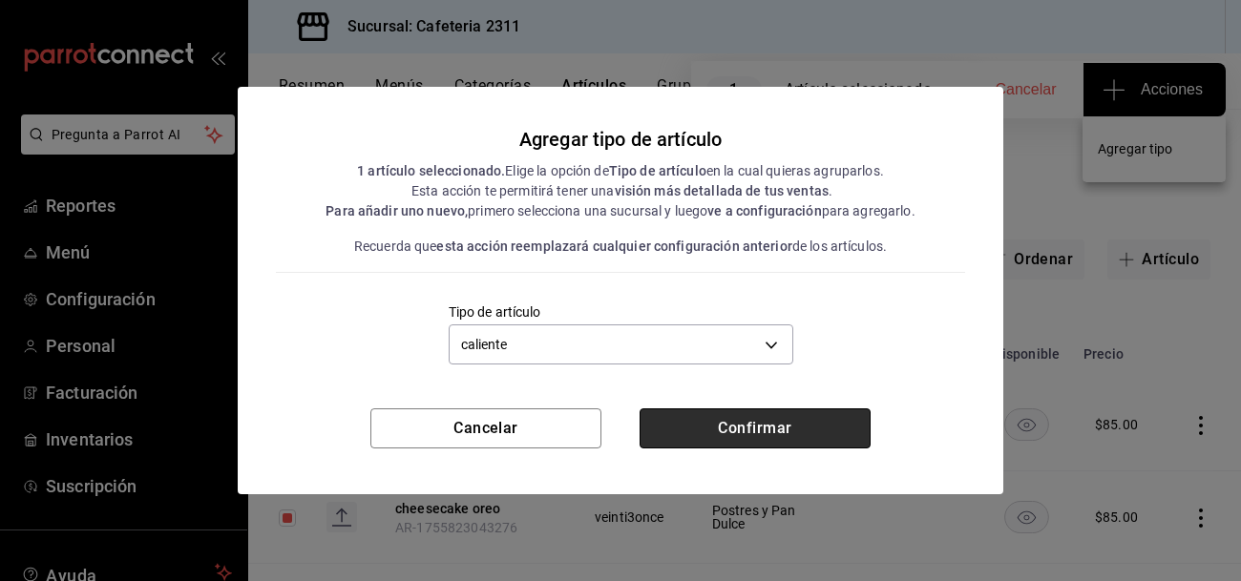
click at [700, 429] on button "Confirmar" at bounding box center [755, 429] width 231 height 40
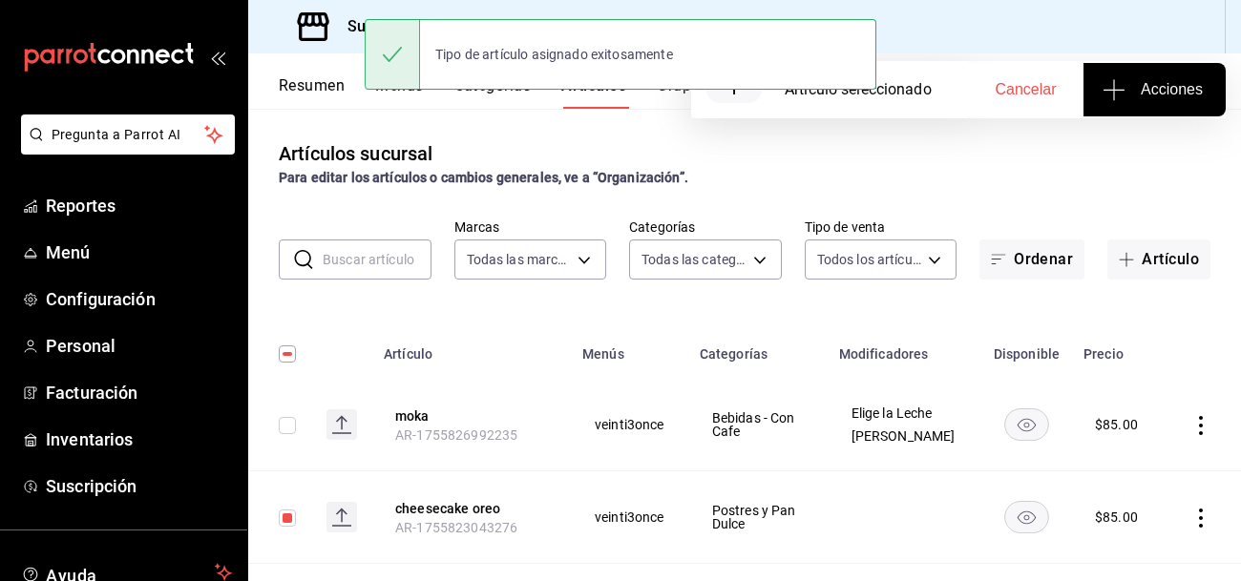
click at [286, 522] on input "checkbox" at bounding box center [287, 518] width 17 height 17
checkbox input "false"
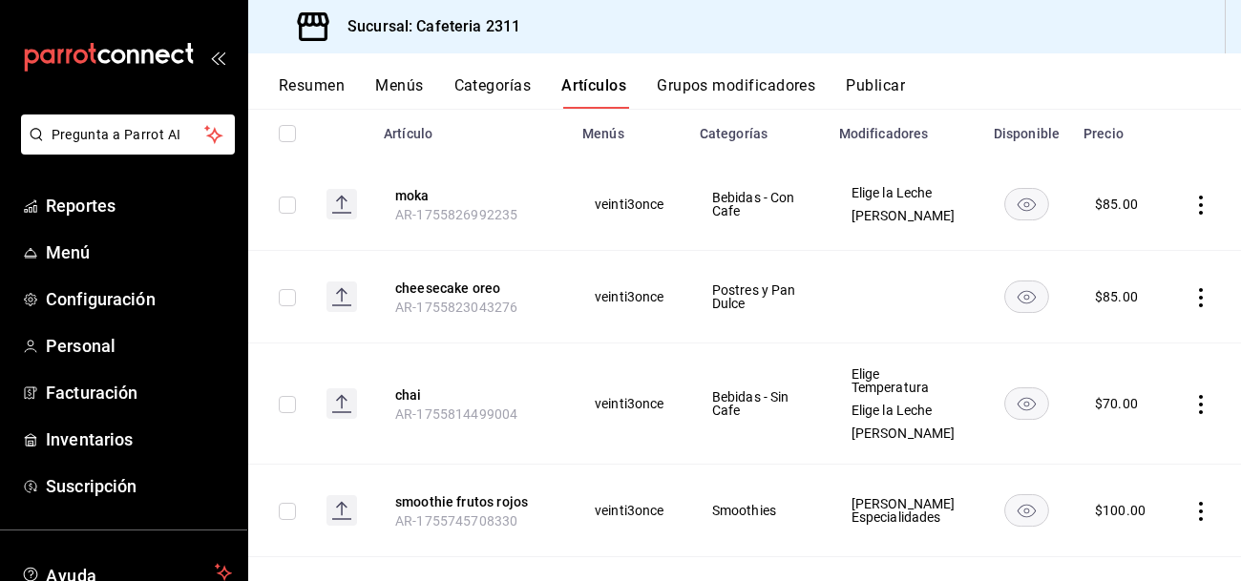
scroll to position [220, 0]
click at [737, 89] on button "Grupos modificadores" at bounding box center [736, 92] width 158 height 32
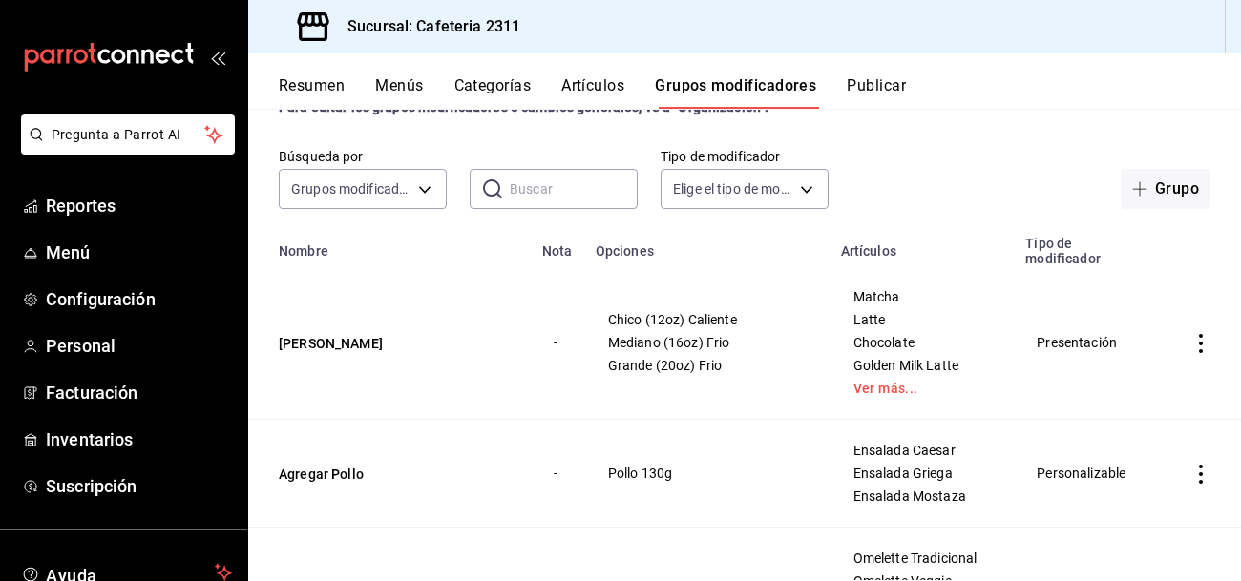
scroll to position [72, 0]
click at [369, 333] on button "[PERSON_NAME]" at bounding box center [393, 342] width 229 height 19
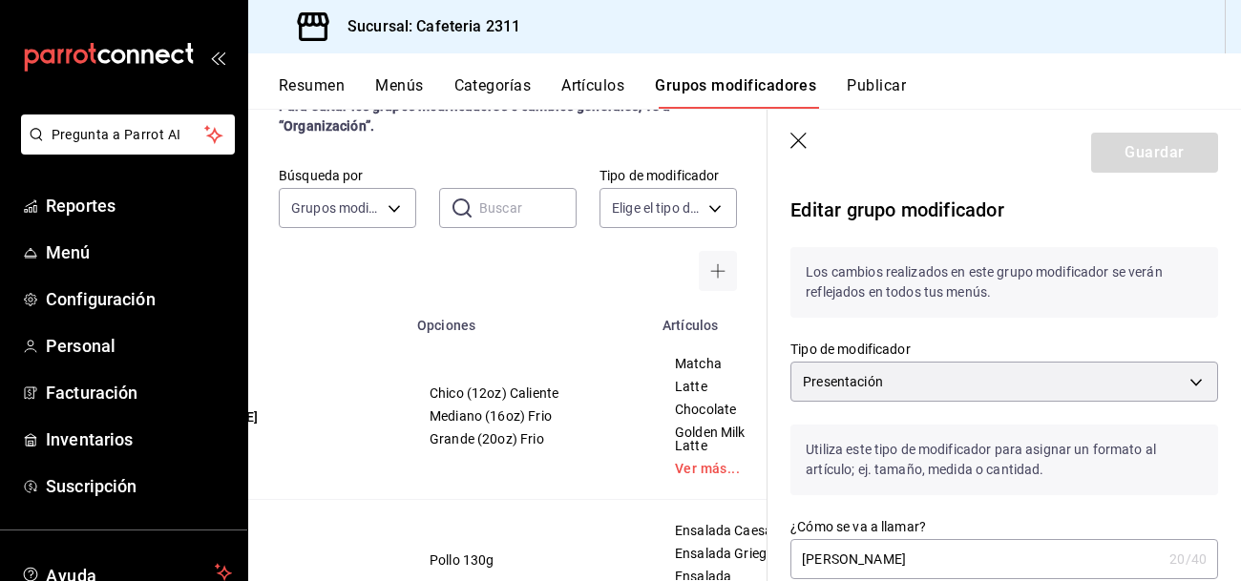
click at [783, 157] on header "Guardar" at bounding box center [1005, 149] width 474 height 78
click at [804, 141] on icon "button" at bounding box center [799, 142] width 19 height 19
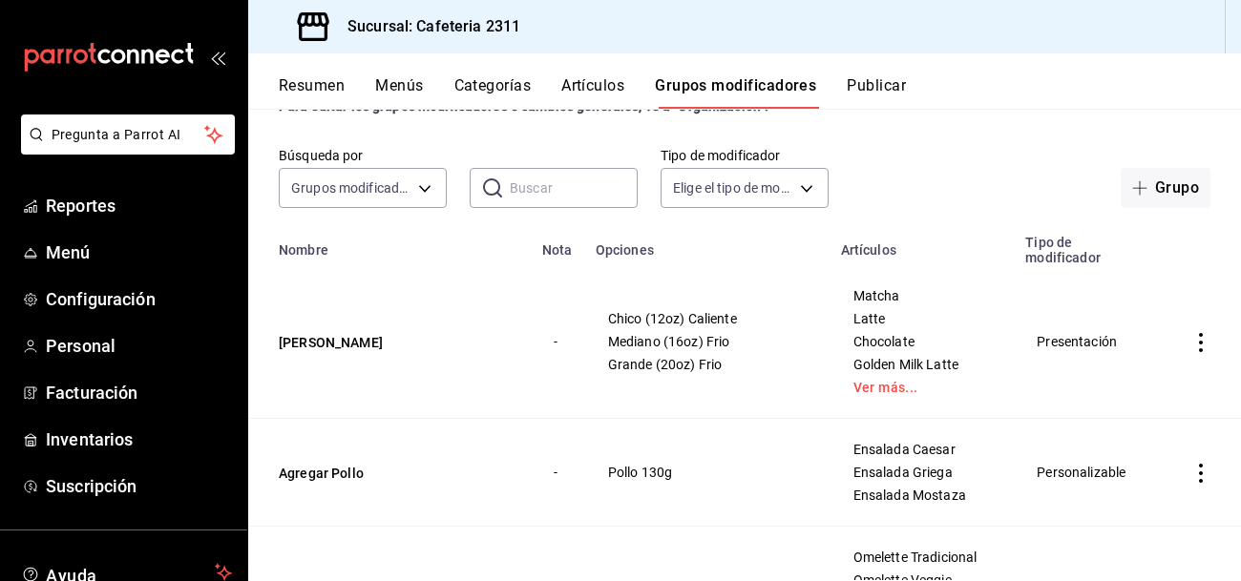
click at [1200, 333] on icon "actions" at bounding box center [1200, 342] width 19 height 19
click at [872, 81] on div at bounding box center [620, 290] width 1241 height 581
click at [411, 84] on button "Menús" at bounding box center [399, 92] width 48 height 32
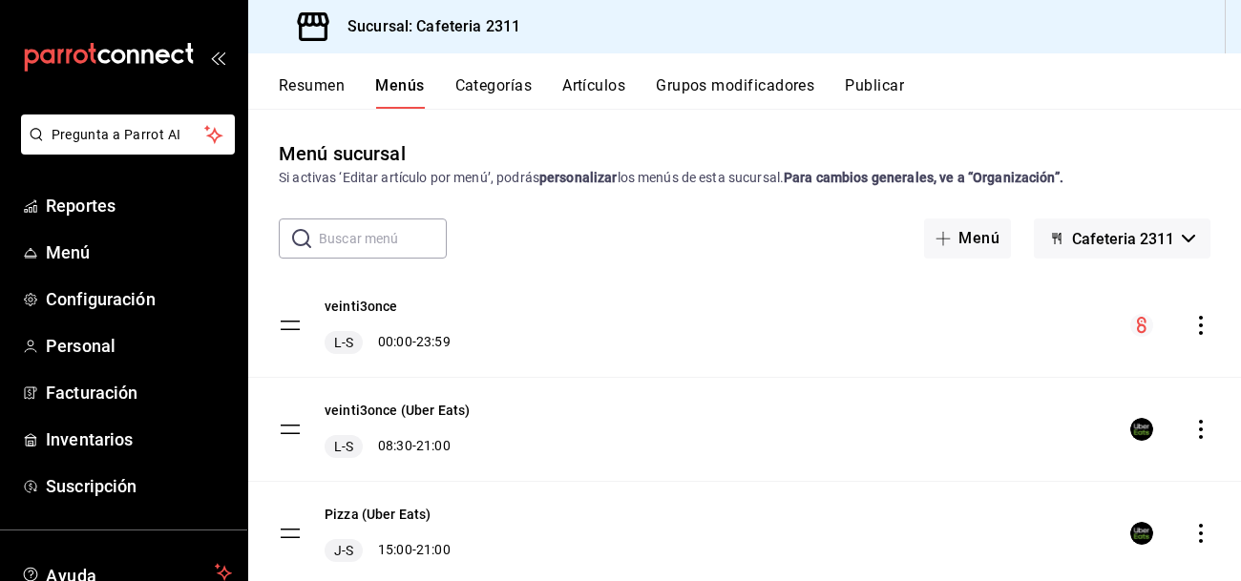
click at [1200, 320] on icon "actions" at bounding box center [1200, 325] width 19 height 19
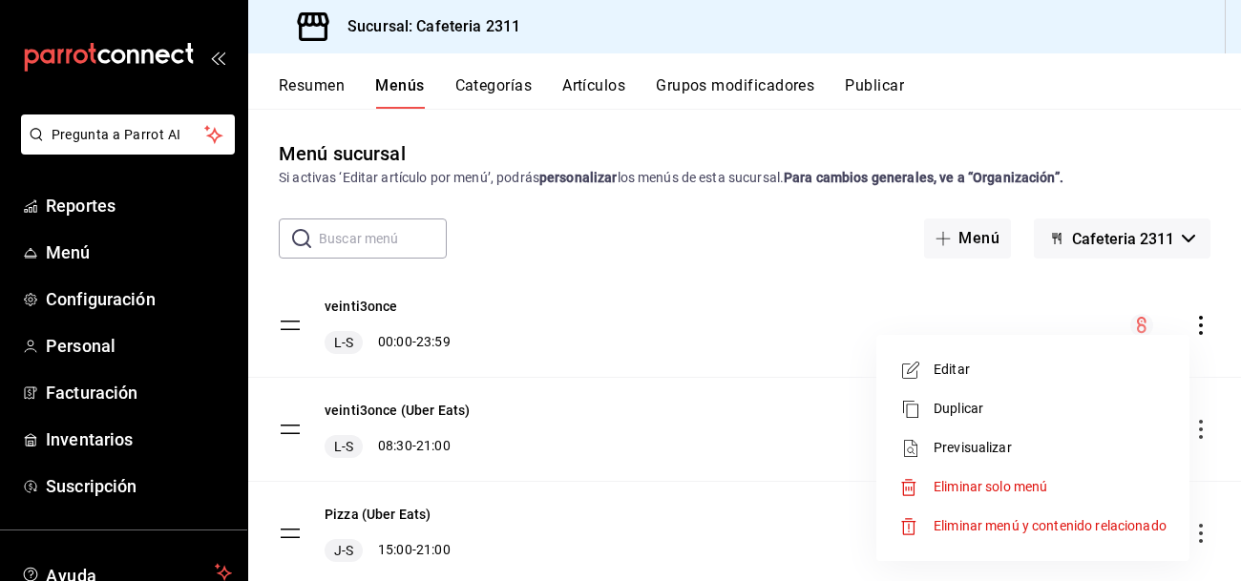
click at [1045, 438] on span "Previsualizar" at bounding box center [1050, 448] width 233 height 20
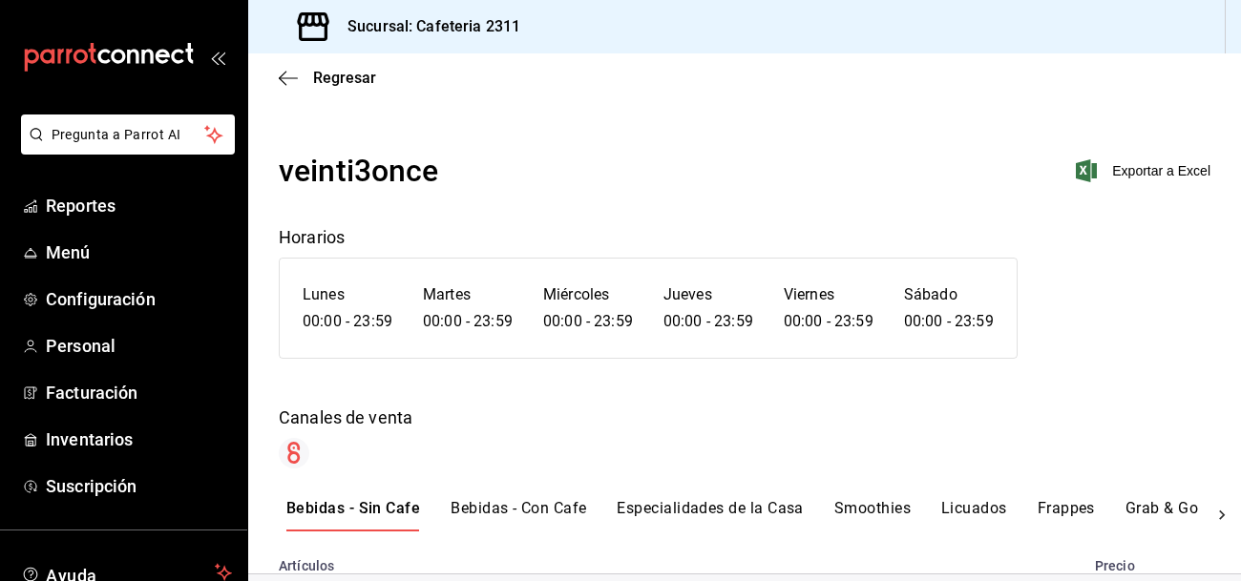
click at [537, 510] on button "Bebidas - Con Cafe" at bounding box center [519, 515] width 136 height 32
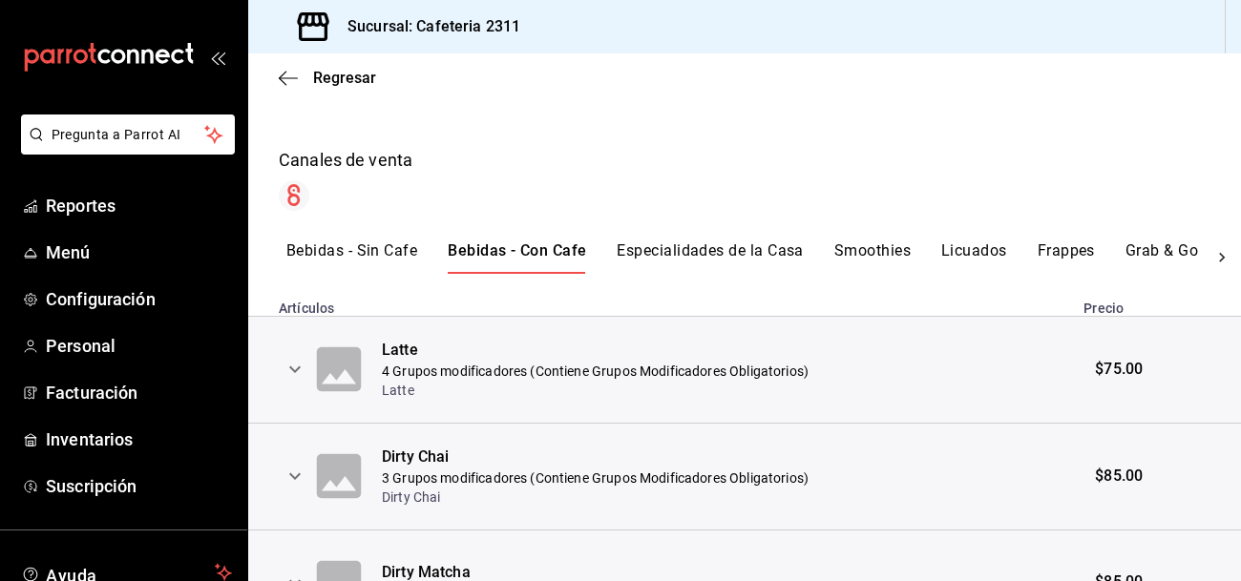
scroll to position [262, 0]
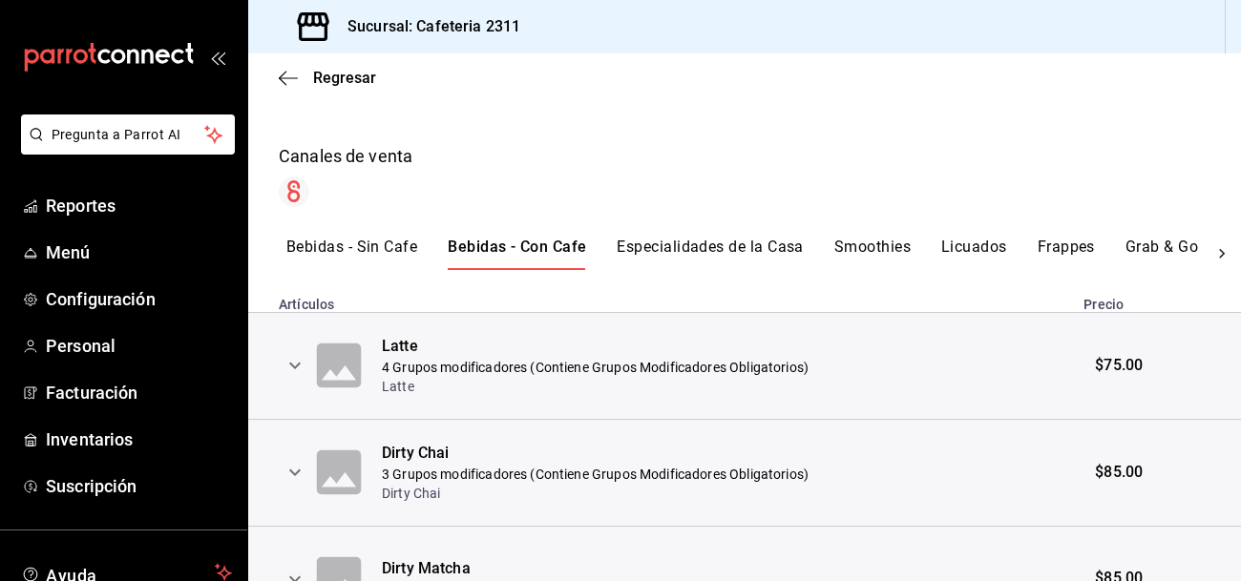
click at [292, 376] on icon "expand row" at bounding box center [295, 365] width 23 height 23
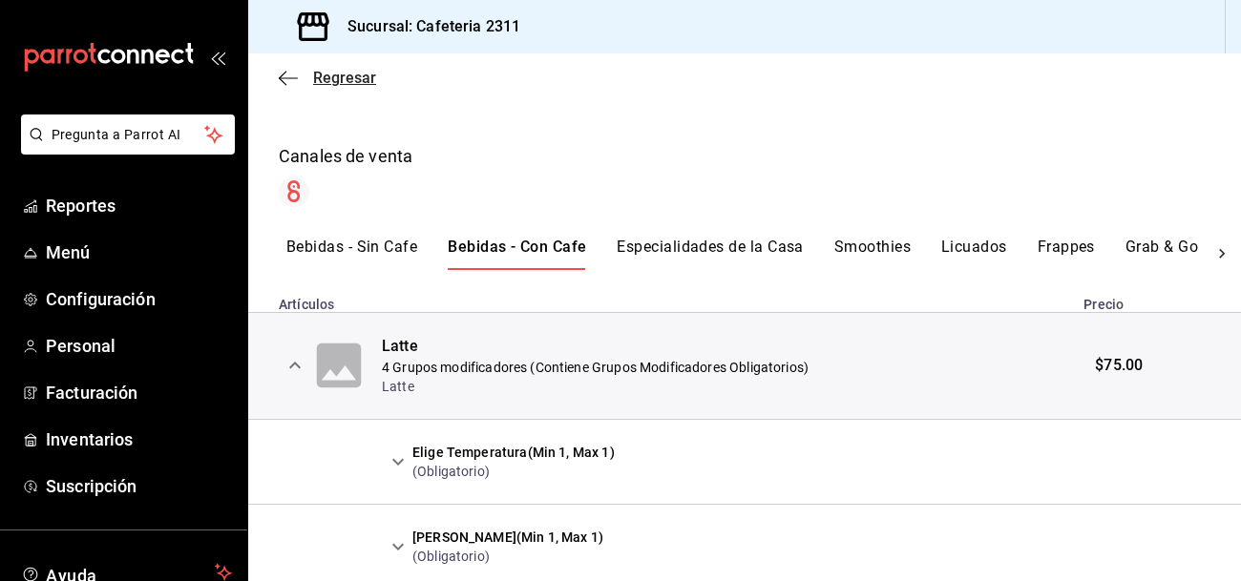
click at [332, 77] on span "Regresar" at bounding box center [344, 78] width 63 height 18
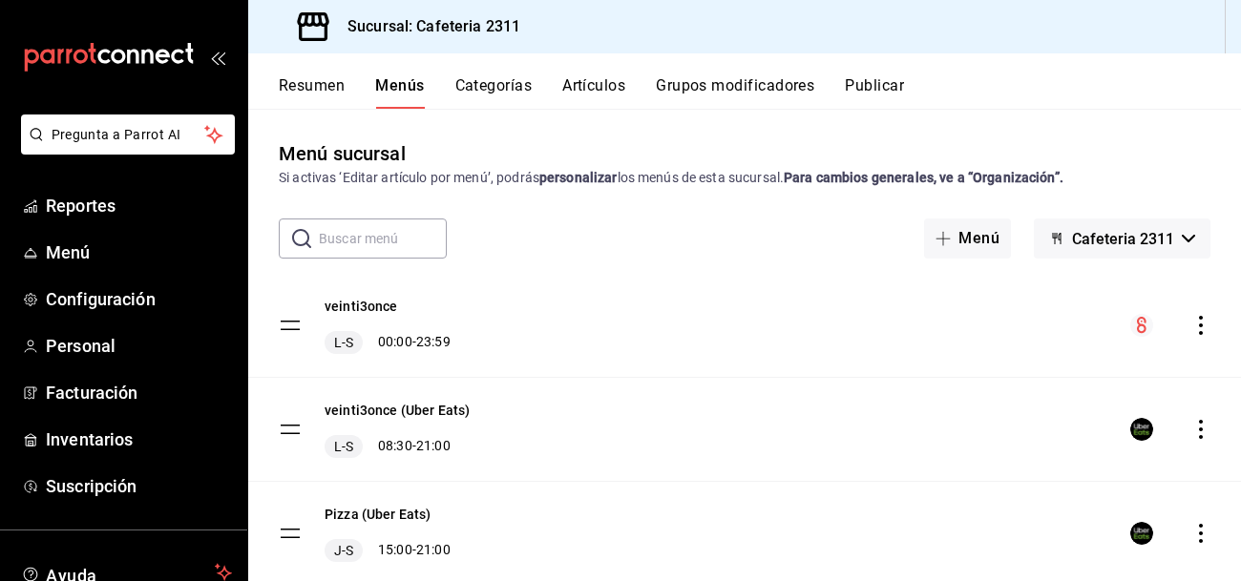
click at [583, 88] on button "Artículos" at bounding box center [593, 92] width 63 height 32
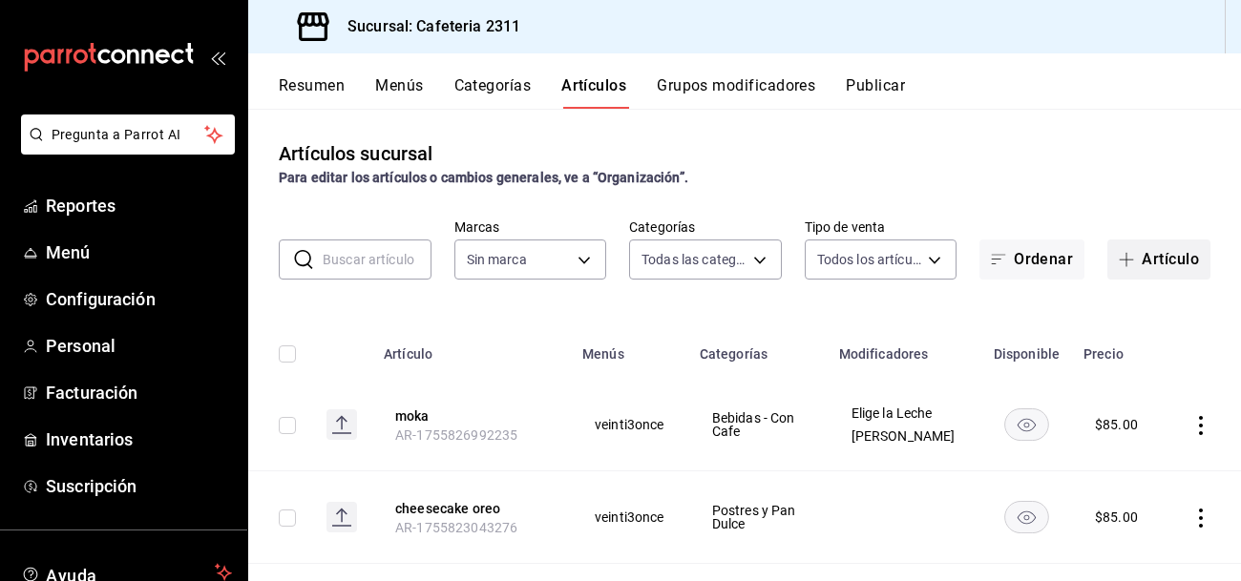
type input "536a82a5-983a-43ec-b1be-69caf506a0f5,2d541d84-83a7-4f98-a380-61900af1125d,575e2…"
type input "85018aa7-d10e-4b77-9d87-cba6278a116b"
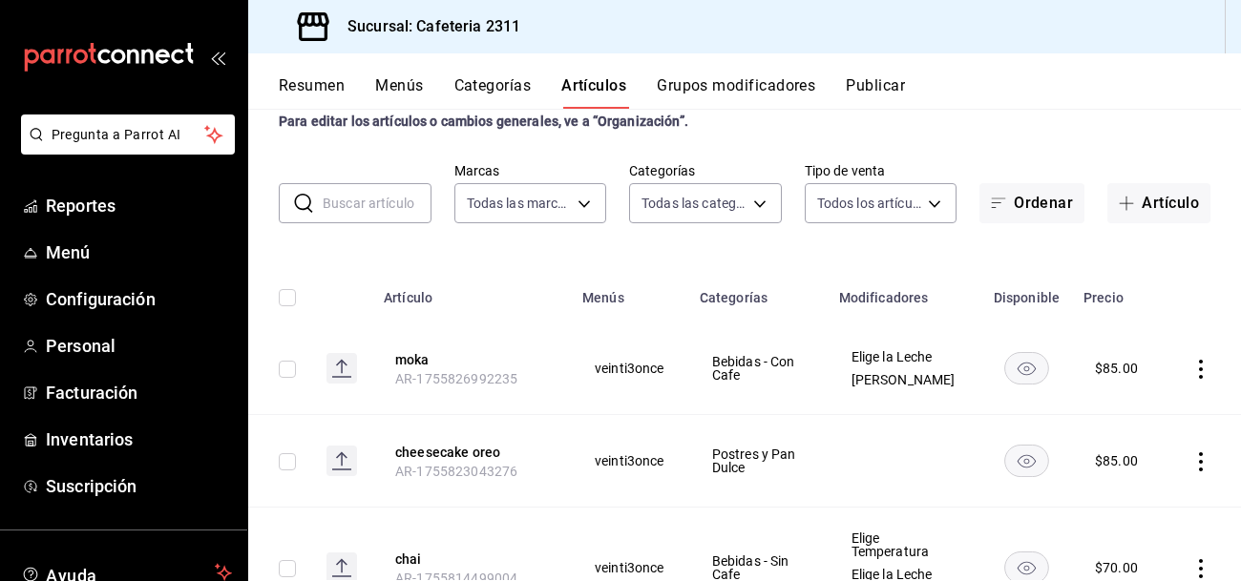
scroll to position [56, 0]
click at [1030, 369] on rect "availability-product" at bounding box center [1027, 368] width 44 height 32
click at [1029, 371] on rect "availability-product" at bounding box center [1027, 368] width 44 height 32
click at [1204, 369] on icon "actions" at bounding box center [1200, 369] width 19 height 19
click at [1196, 380] on div at bounding box center [620, 290] width 1241 height 581
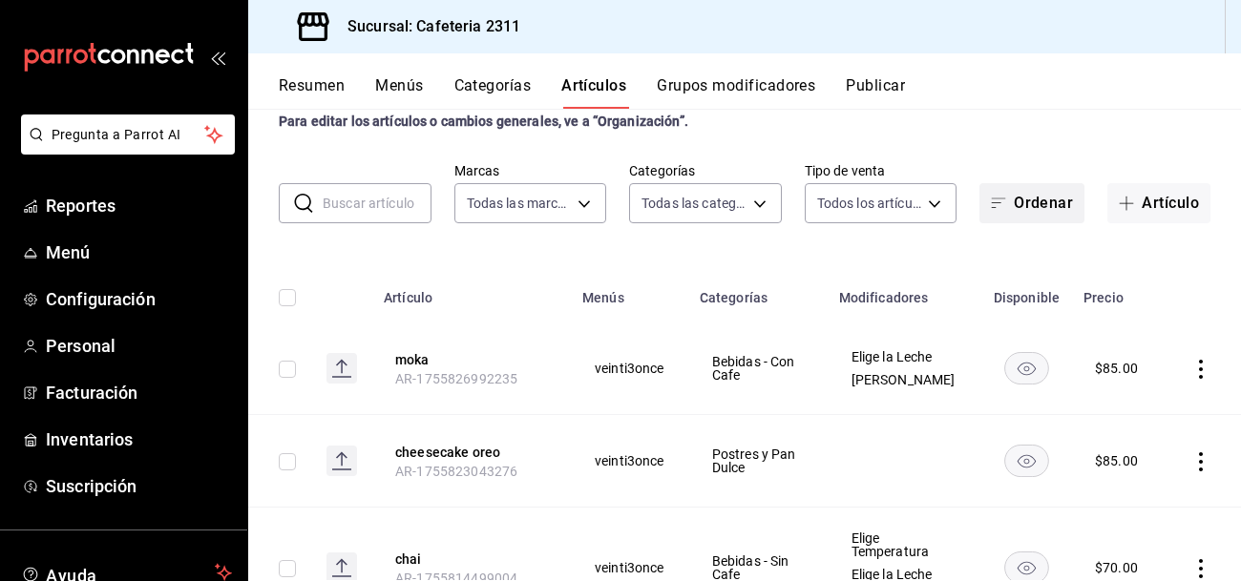
click at [1042, 211] on button "Ordenar" at bounding box center [1031, 203] width 105 height 40
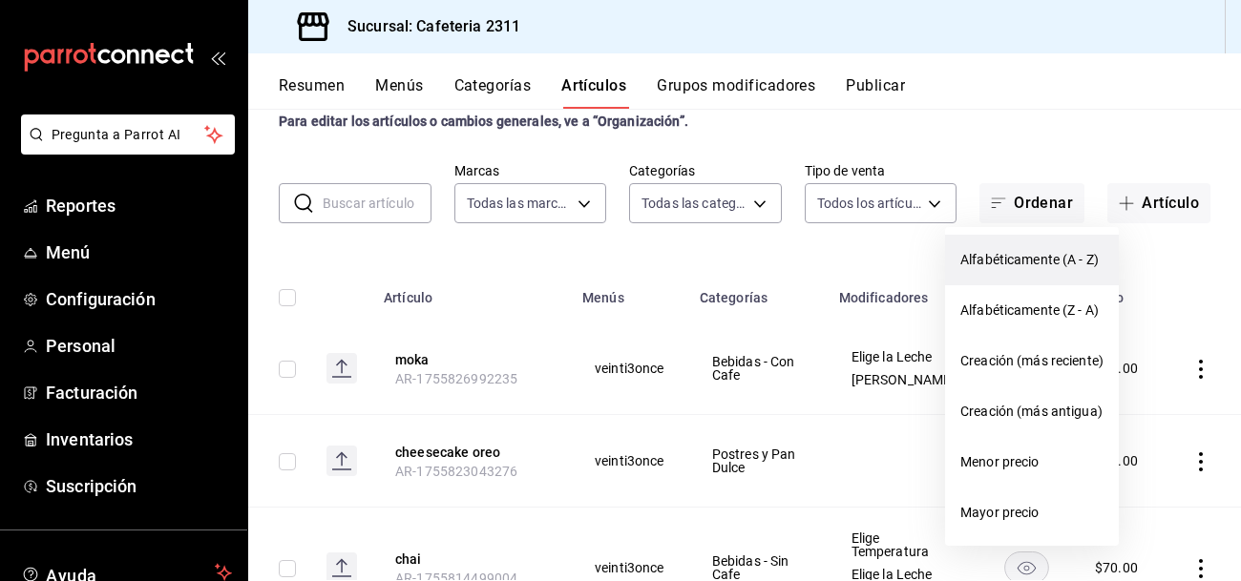
click at [1021, 254] on span "Alfabéticamente (A - Z)" at bounding box center [1031, 260] width 143 height 20
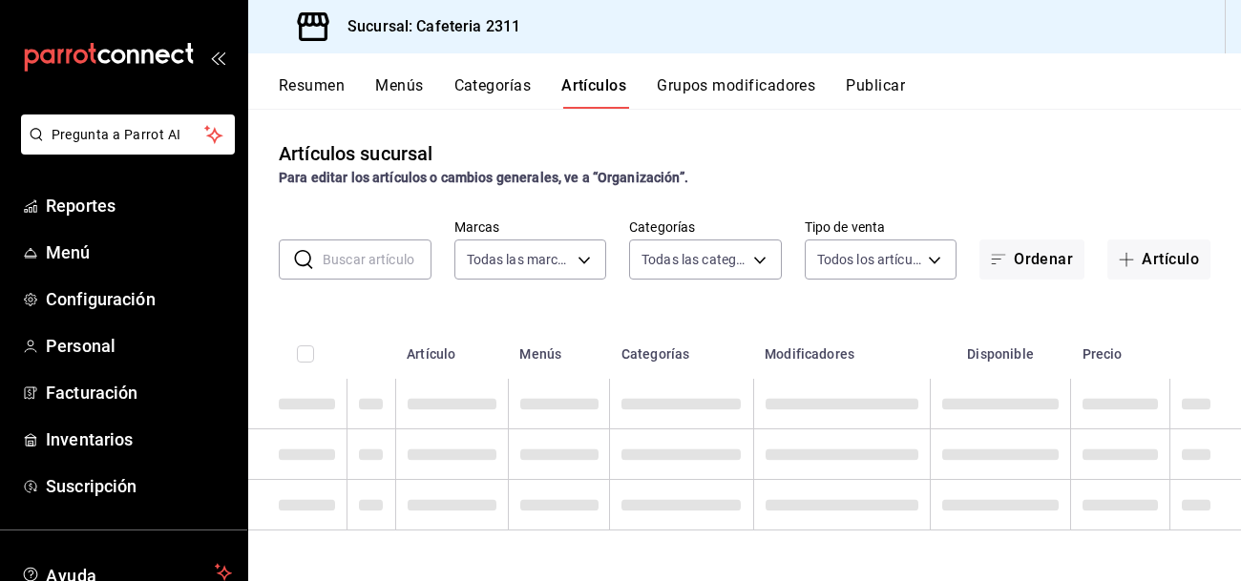
scroll to position [0, 0]
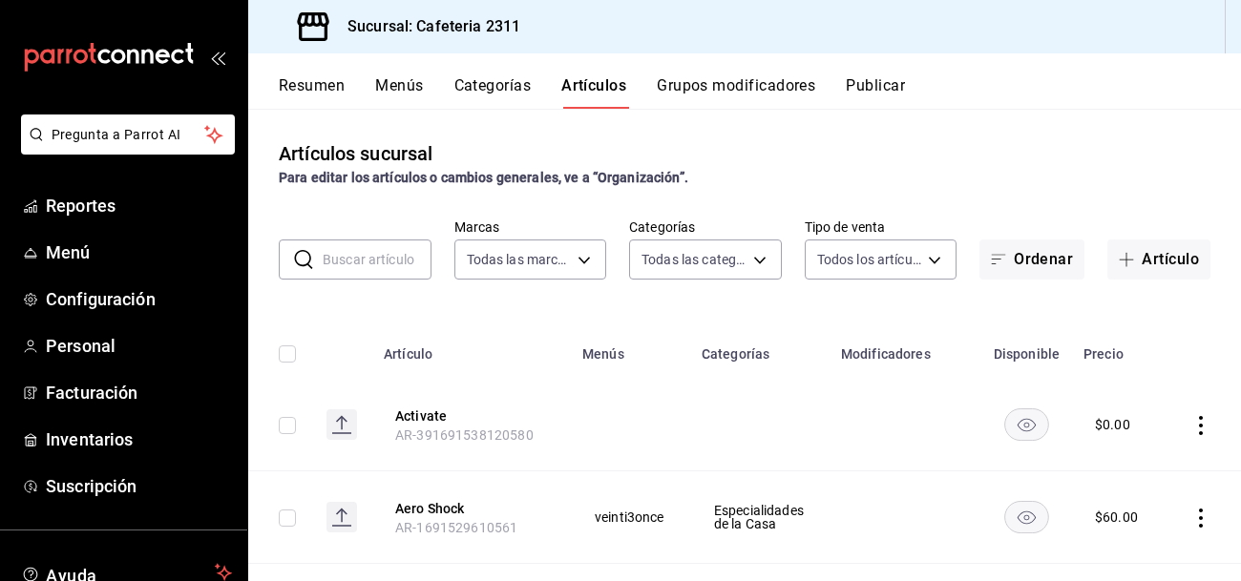
click at [1026, 423] on icon "availability-product" at bounding box center [1027, 425] width 18 height 13
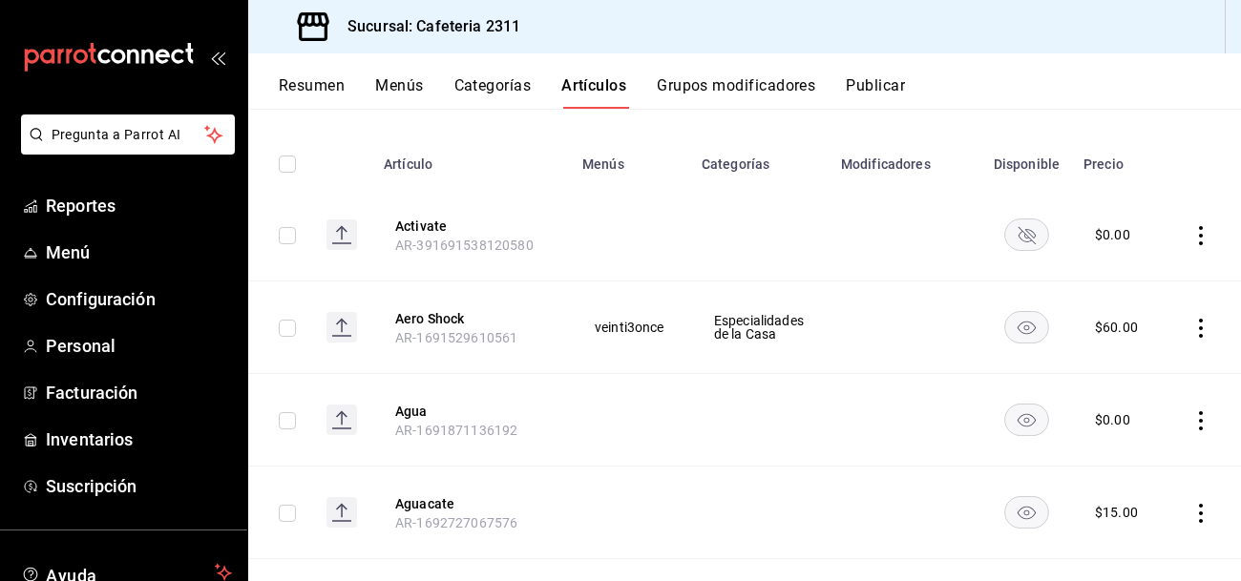
scroll to position [194, 0]
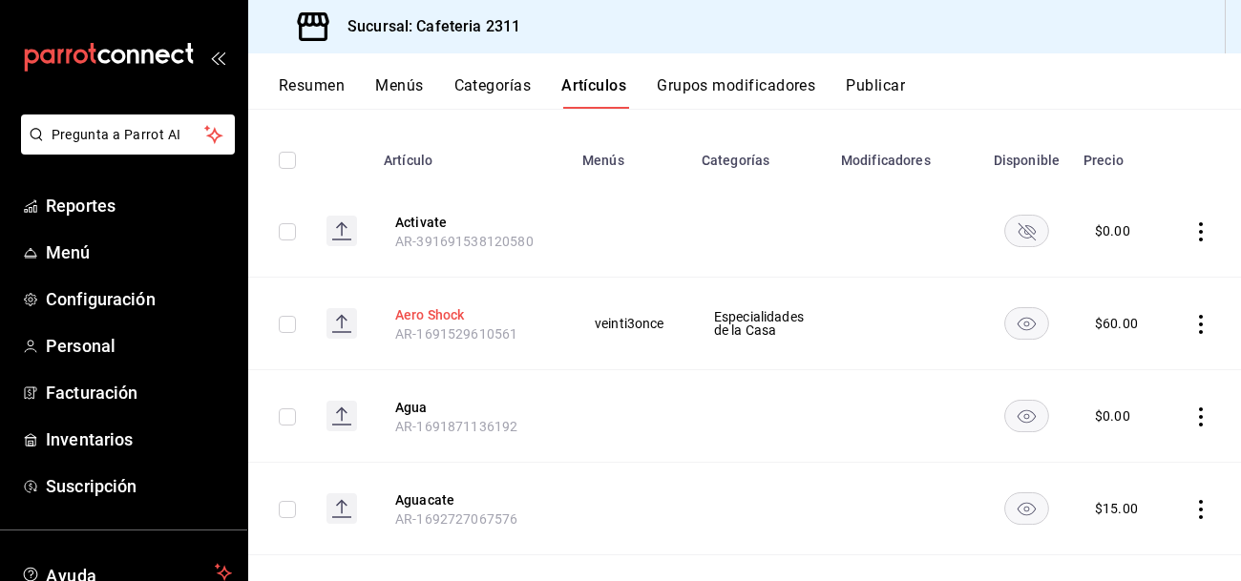
click at [422, 306] on button "Aero Shock" at bounding box center [471, 314] width 153 height 19
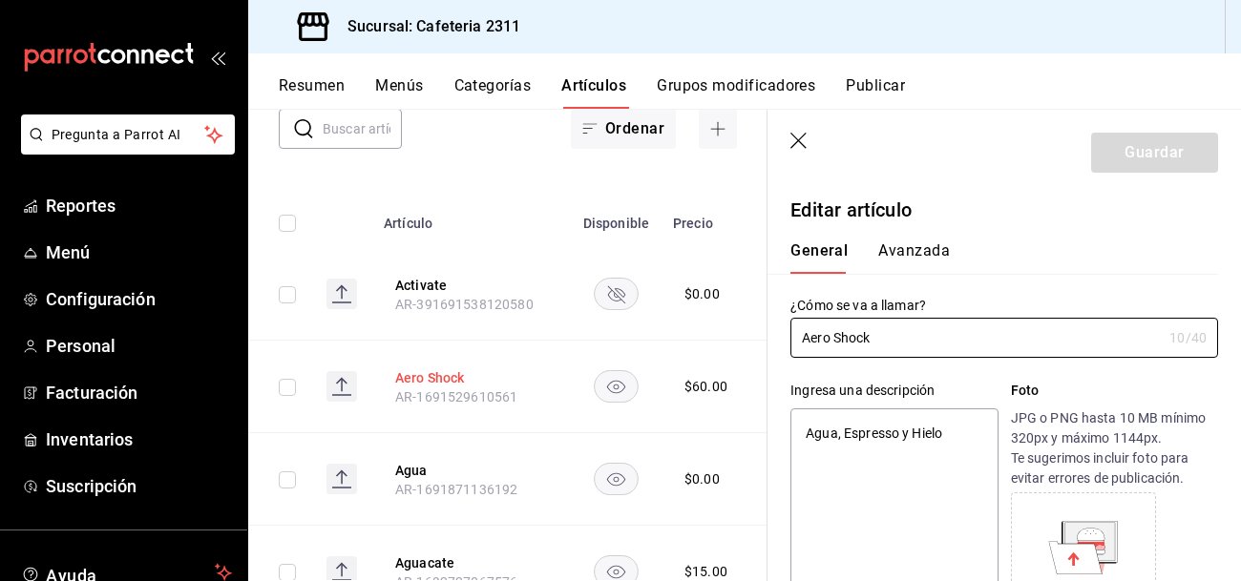
type textarea "x"
type input "$60.00"
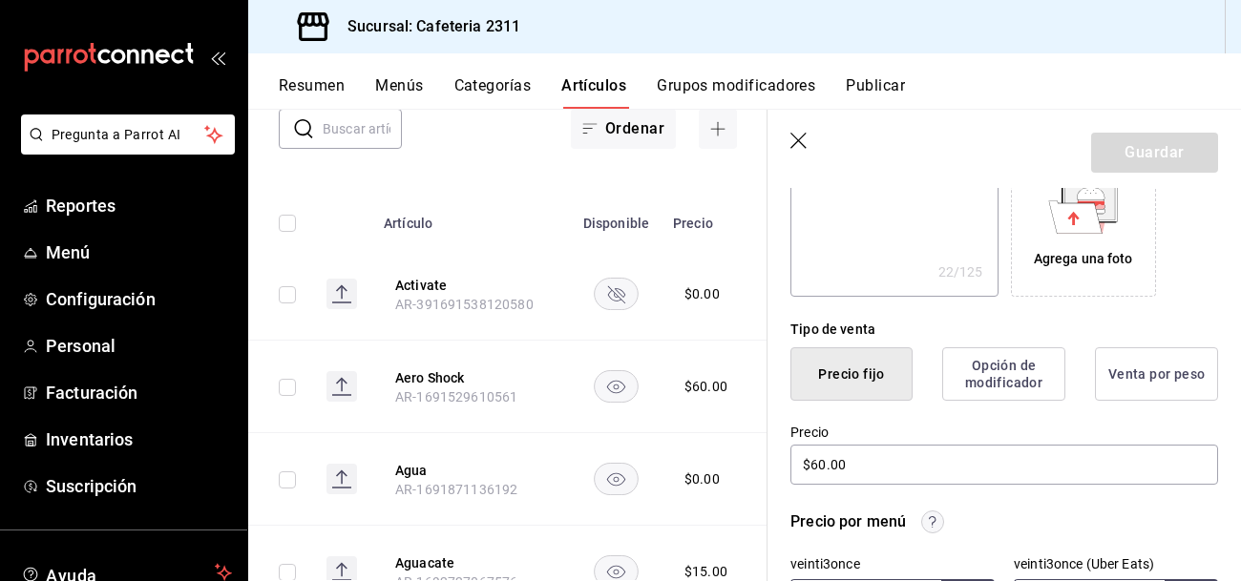
scroll to position [350, 0]
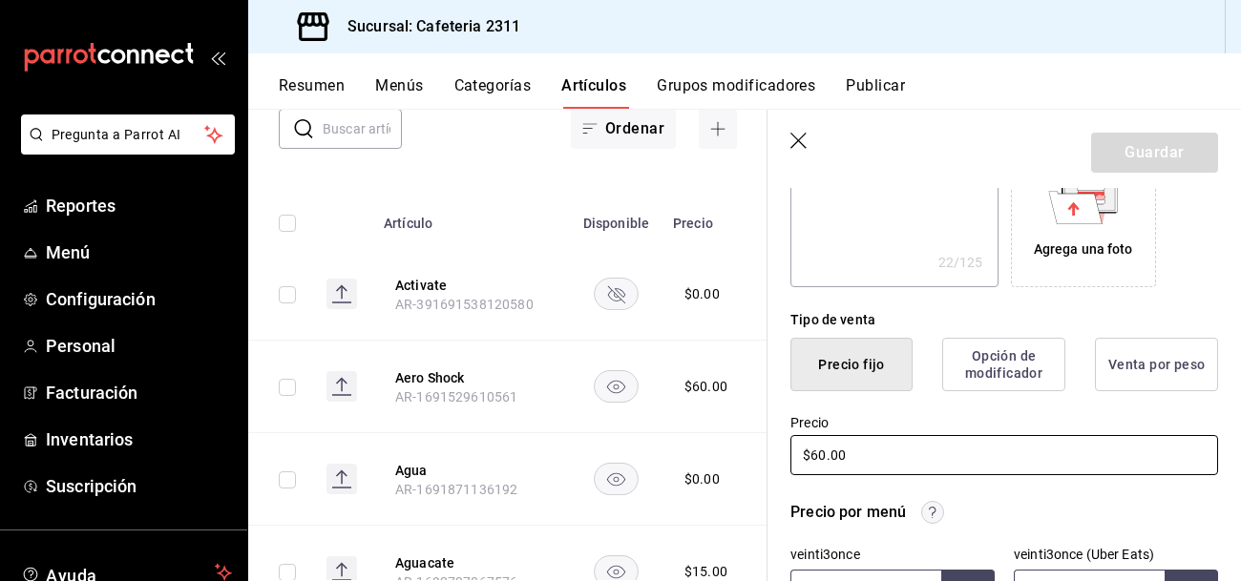
click at [874, 453] on input "$60.00" at bounding box center [1004, 455] width 428 height 40
type textarea "x"
type input "$60.00"
type textarea "x"
type input "$60.00"
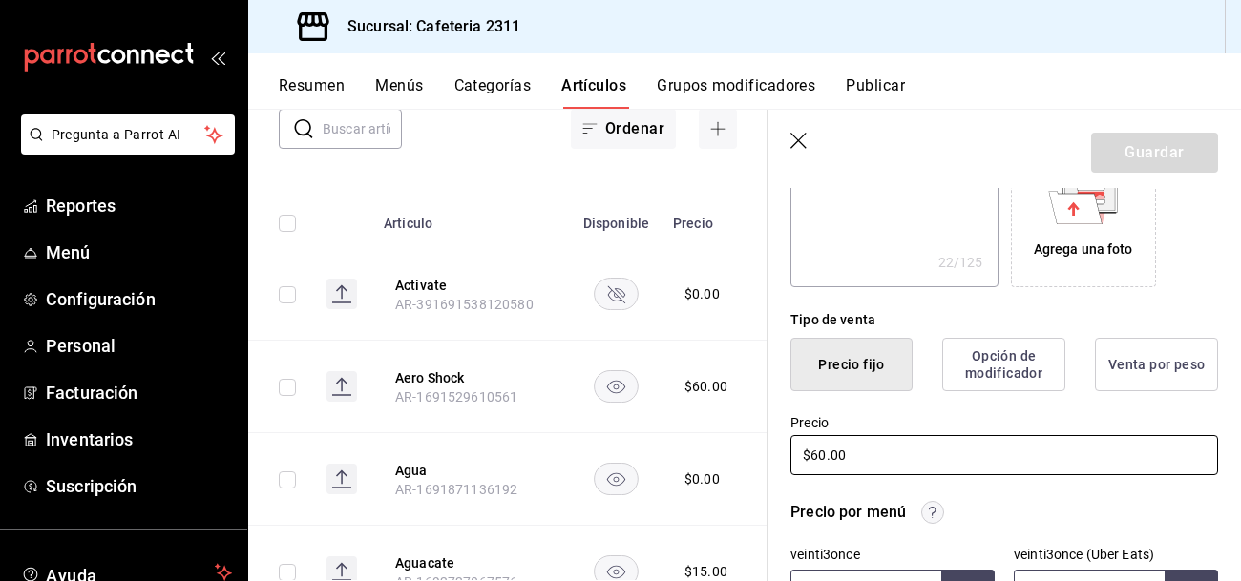
type textarea "x"
type input "$6.00"
type textarea "x"
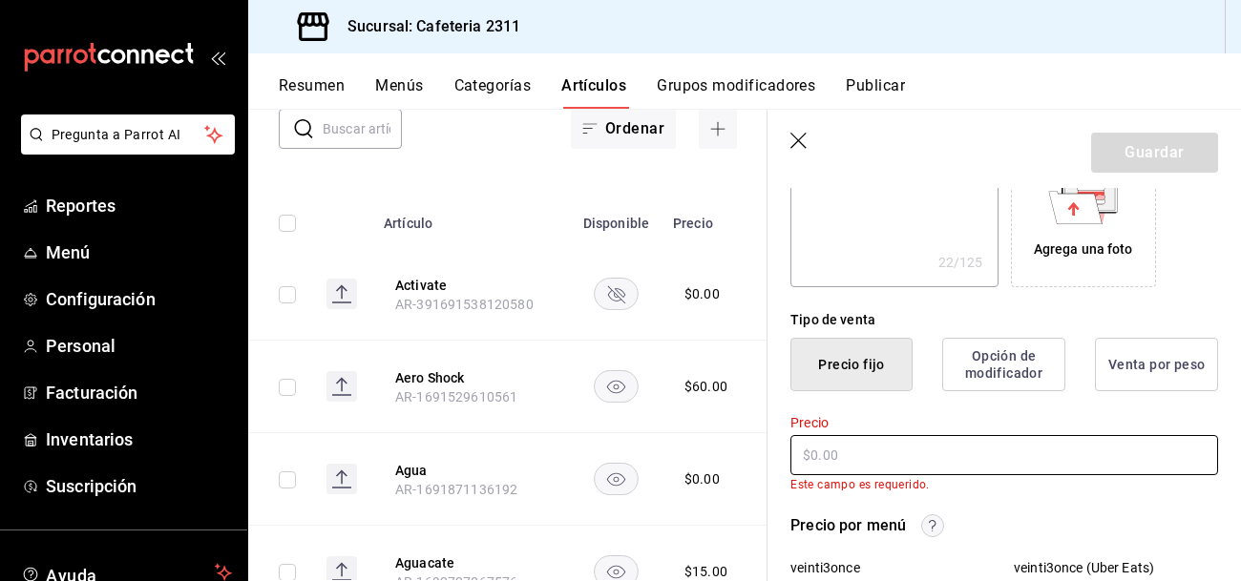
type textarea "x"
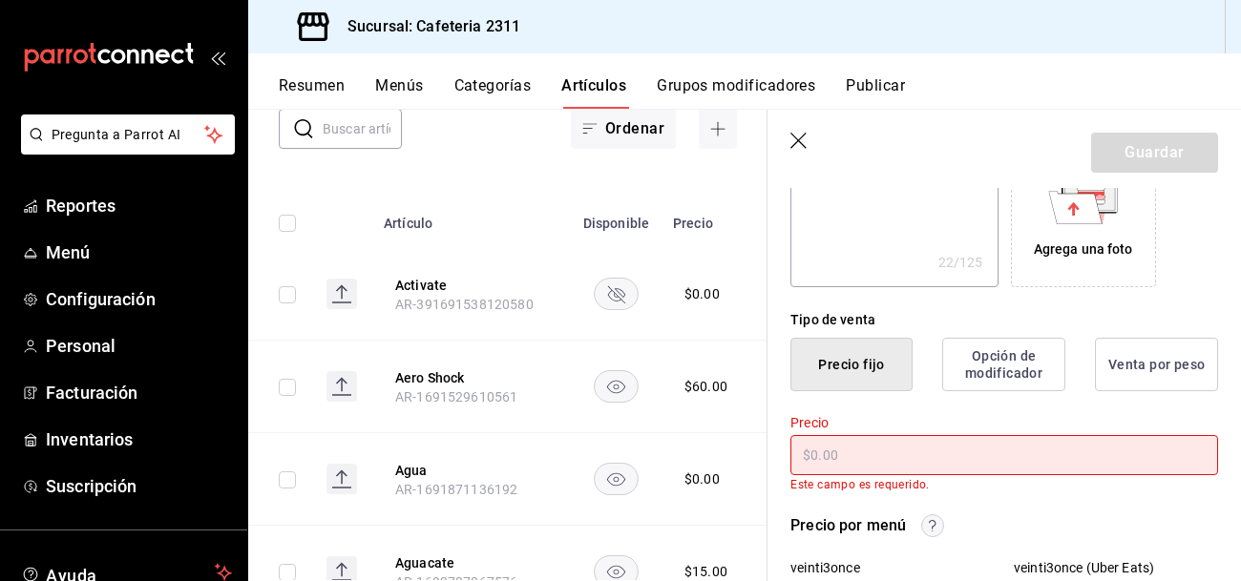
type input "$6.00"
type textarea "x"
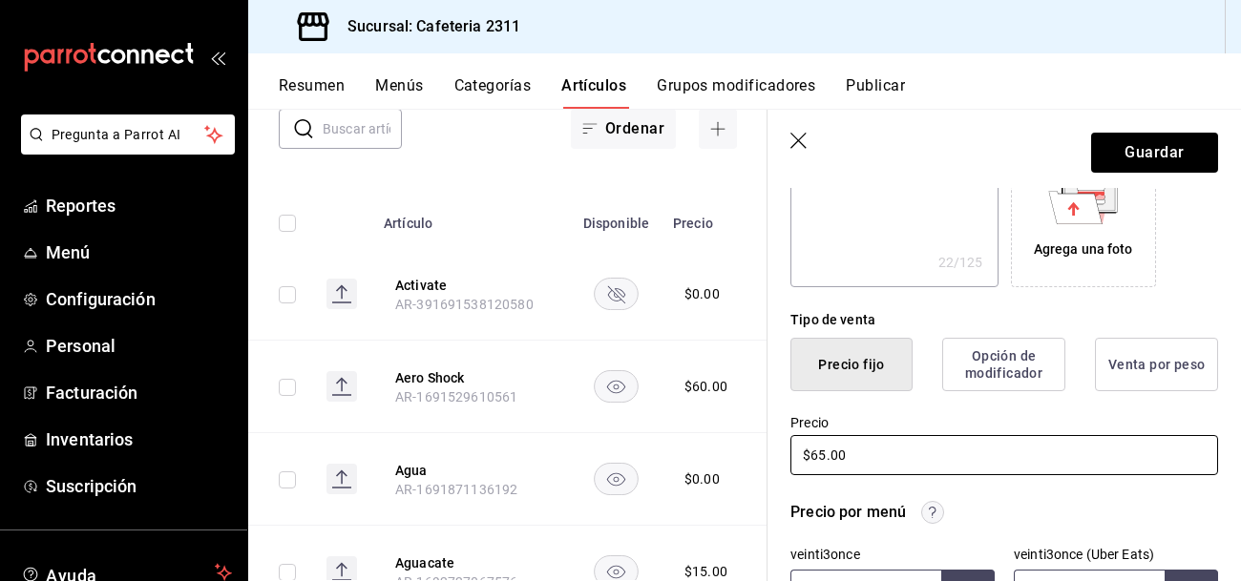
type input "$65.00"
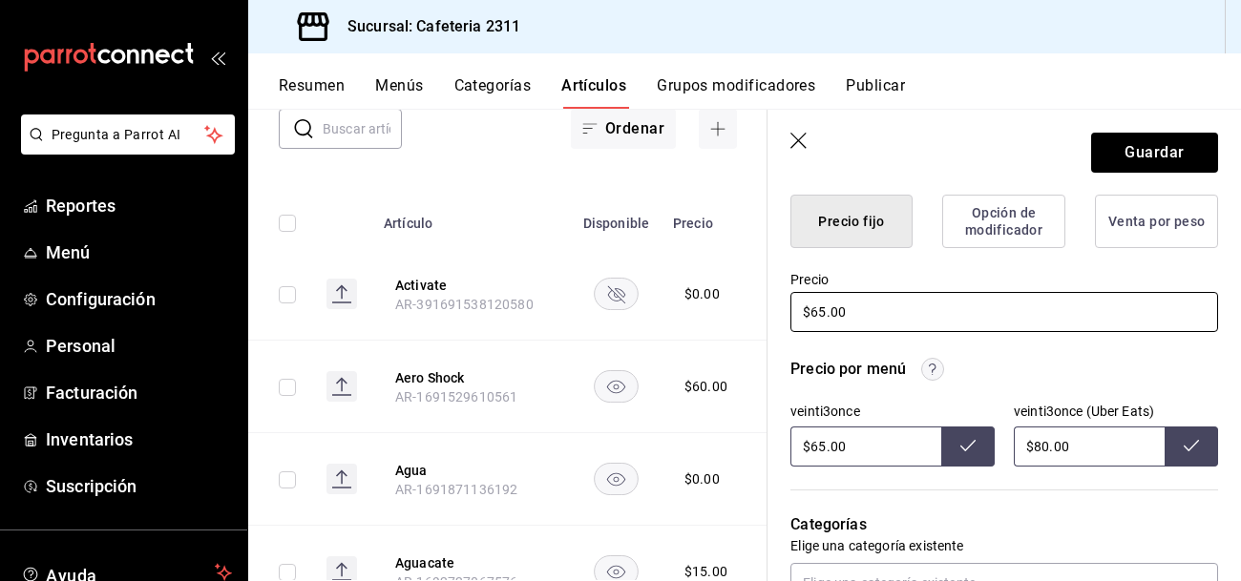
scroll to position [498, 0]
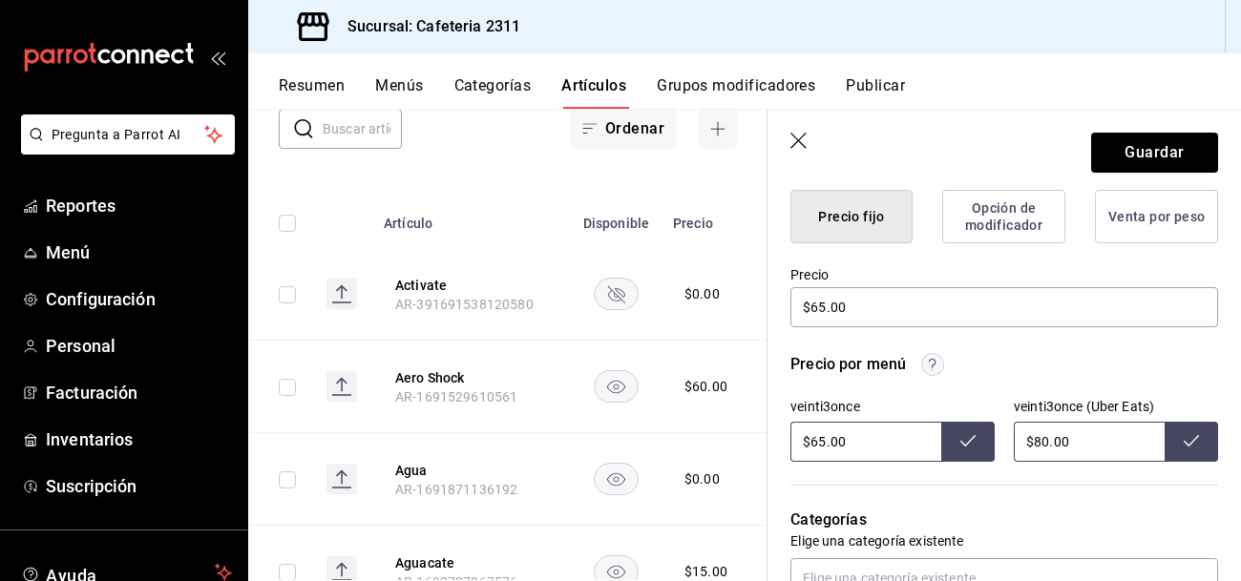
click at [905, 437] on input "$65.00" at bounding box center [865, 442] width 151 height 40
type input "$6.00"
click at [1106, 442] on input "$80.00" at bounding box center [1089, 442] width 151 height 40
type input "$8.00"
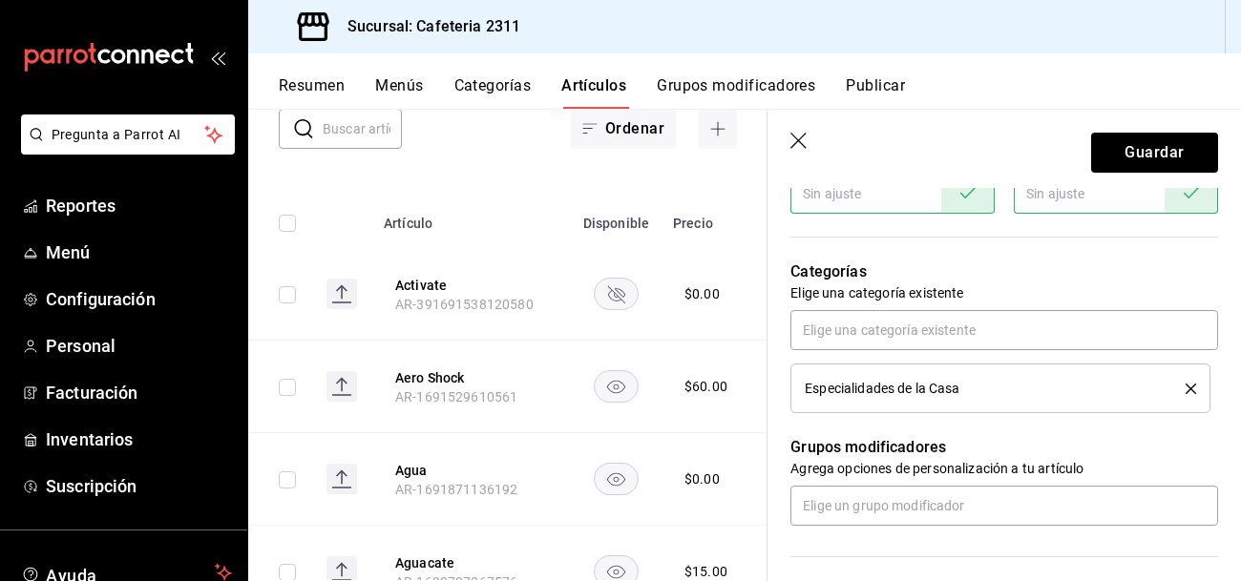
scroll to position [749, 0]
click at [992, 392] on div "Especialidades de la Casa" at bounding box center [1000, 385] width 391 height 21
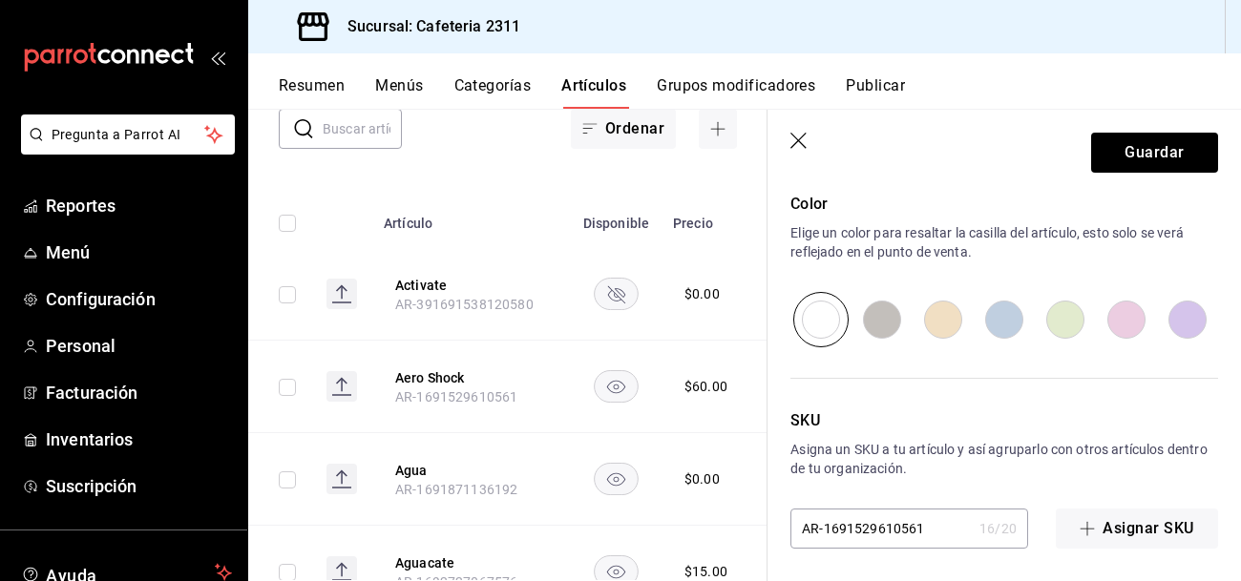
scroll to position [1139, 0]
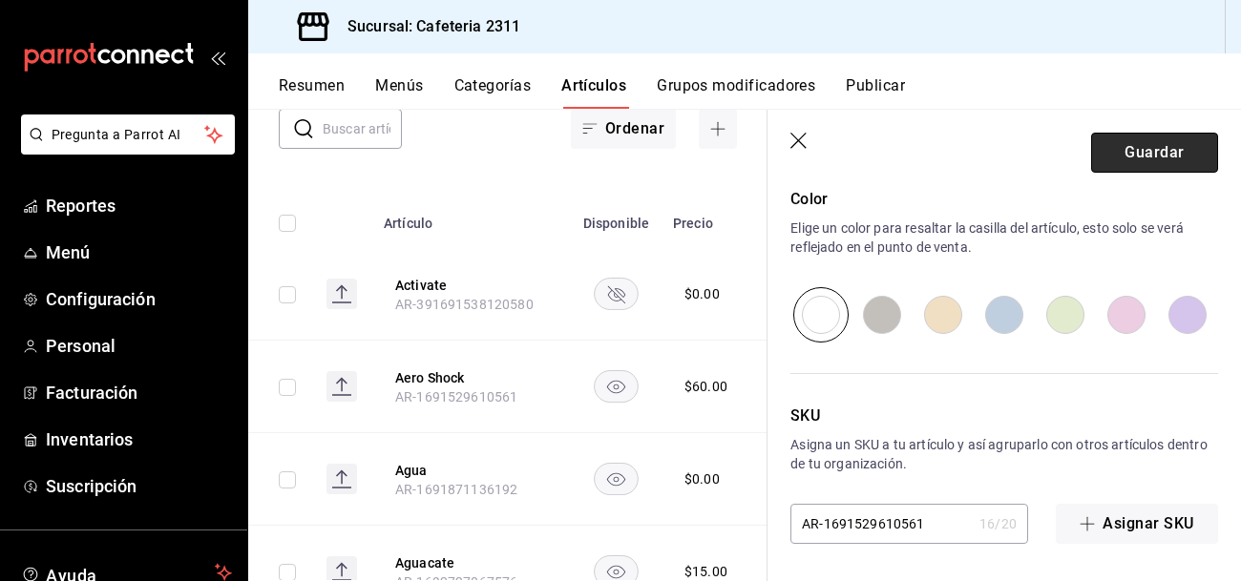
click at [1128, 164] on button "Guardar" at bounding box center [1154, 153] width 127 height 40
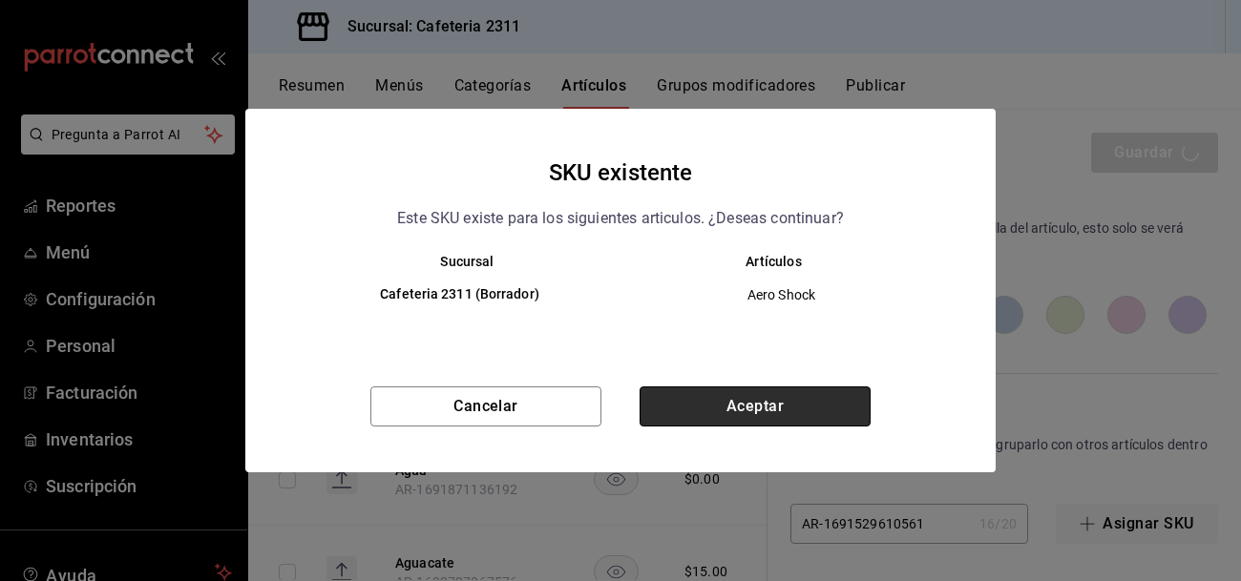
click at [724, 413] on button "Aceptar" at bounding box center [755, 407] width 231 height 40
type textarea "x"
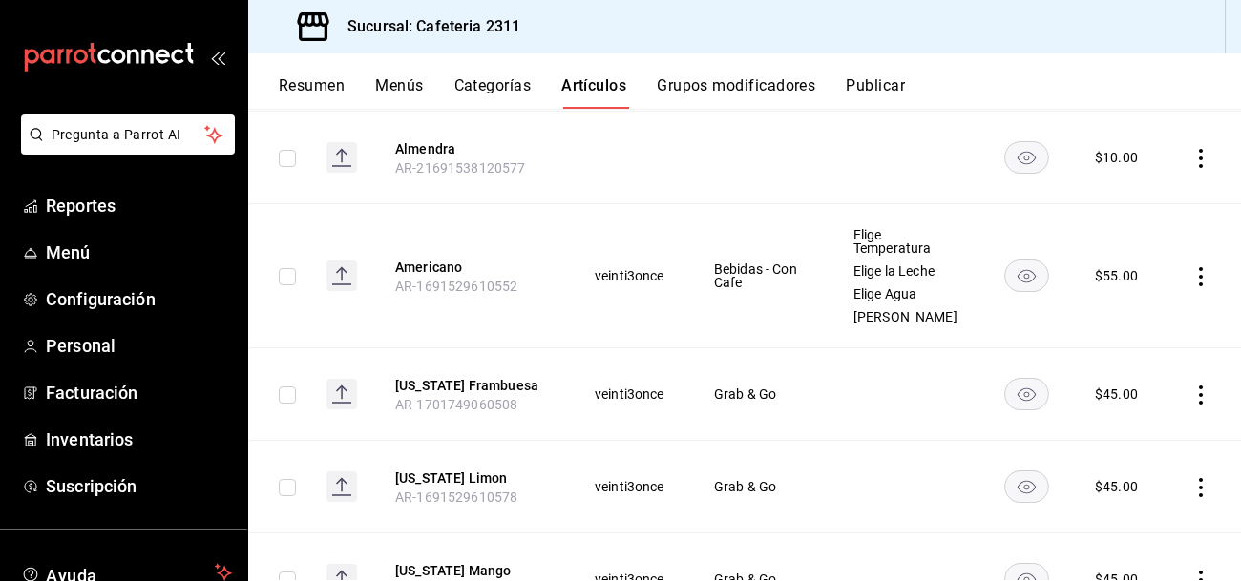
scroll to position [1011, 0]
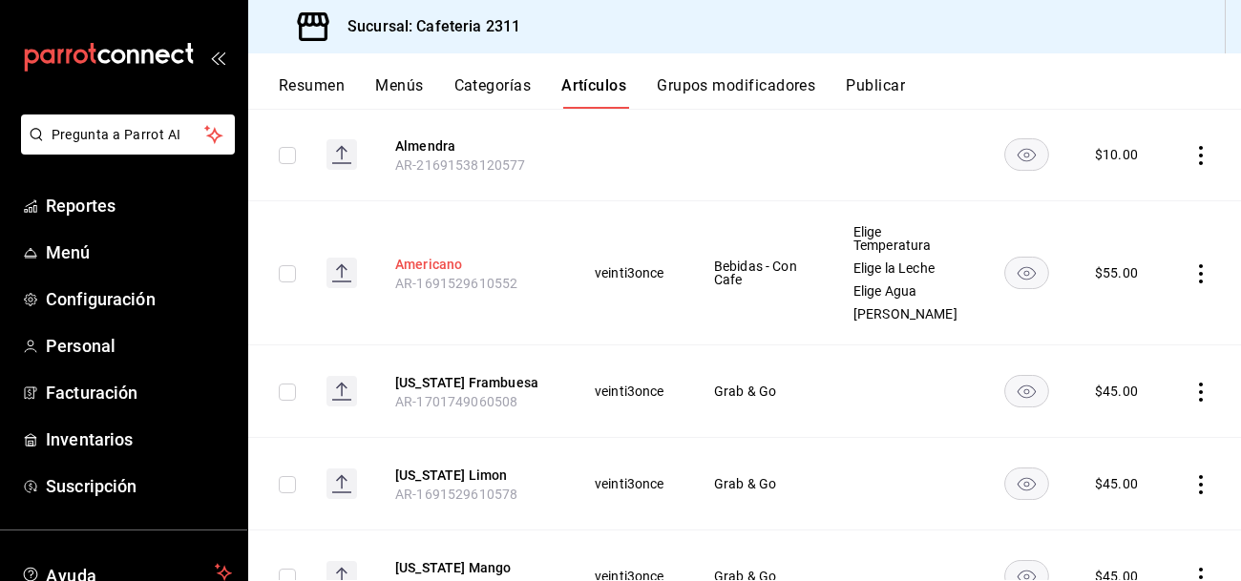
click at [424, 268] on button "Americano" at bounding box center [471, 264] width 153 height 19
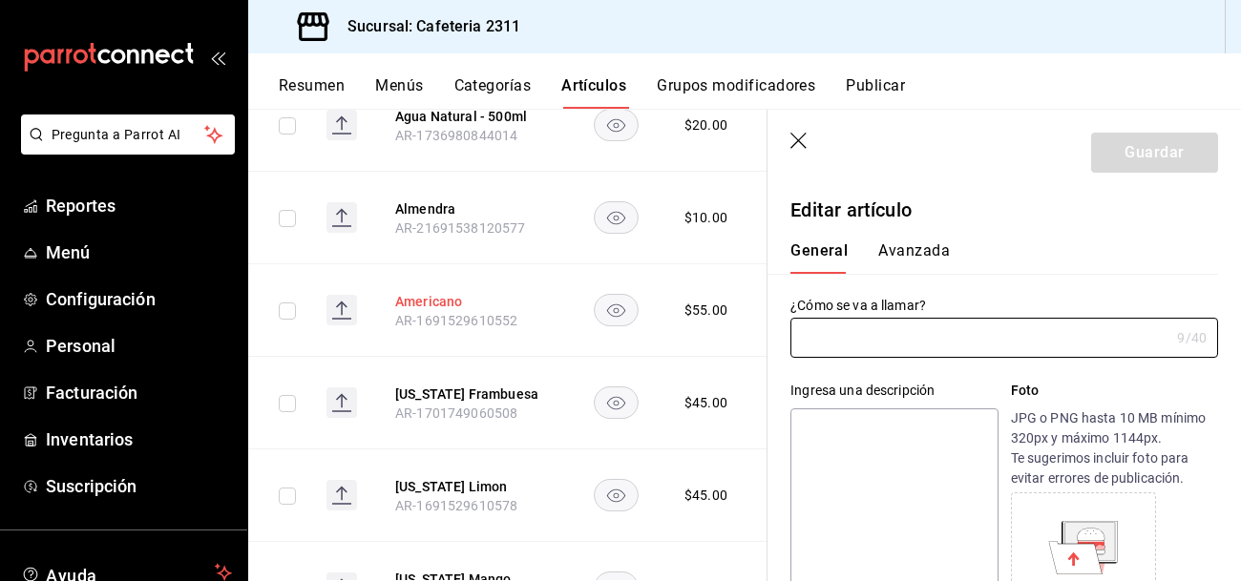
type input "Americano"
type textarea "Americano"
type textarea "x"
type input "AR-1691529610552"
type textarea "x"
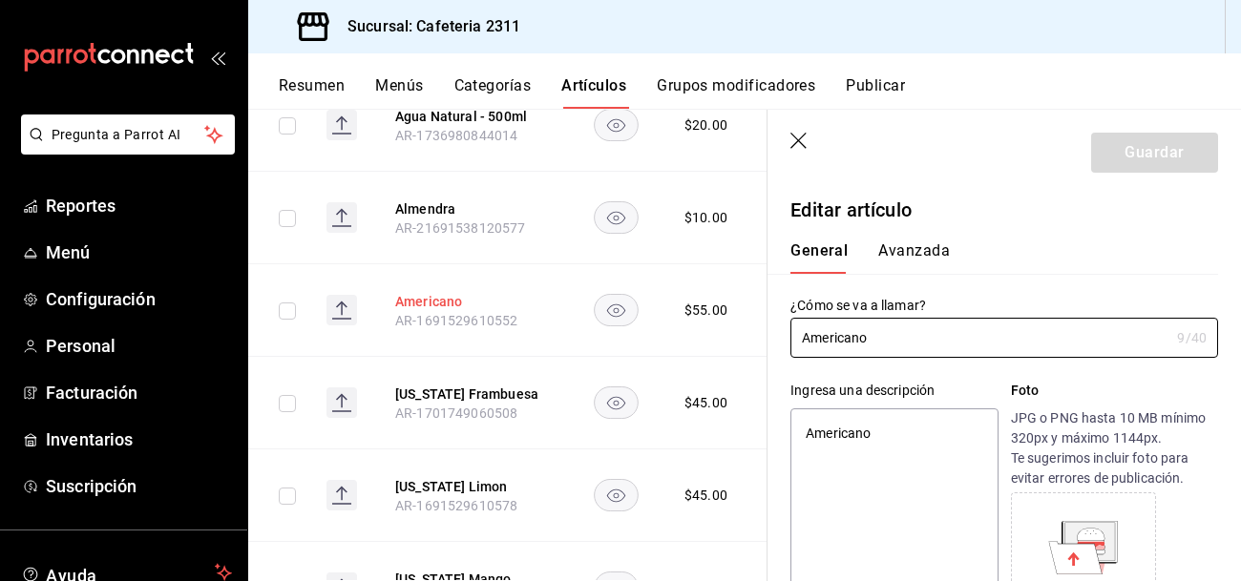
type input "$55.00"
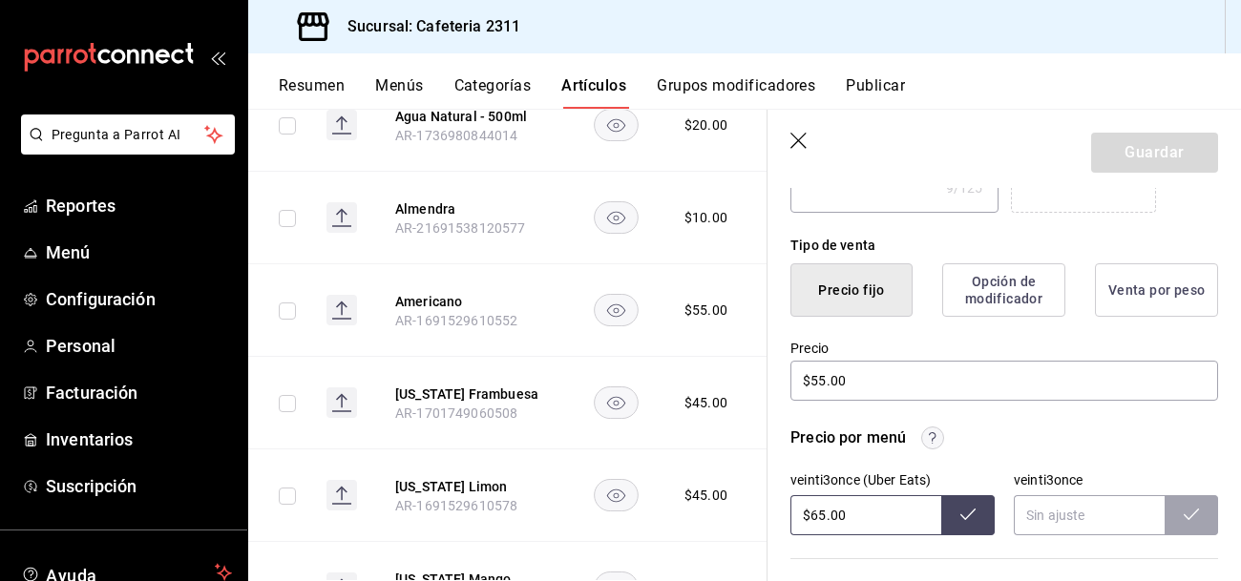
scroll to position [423, 0]
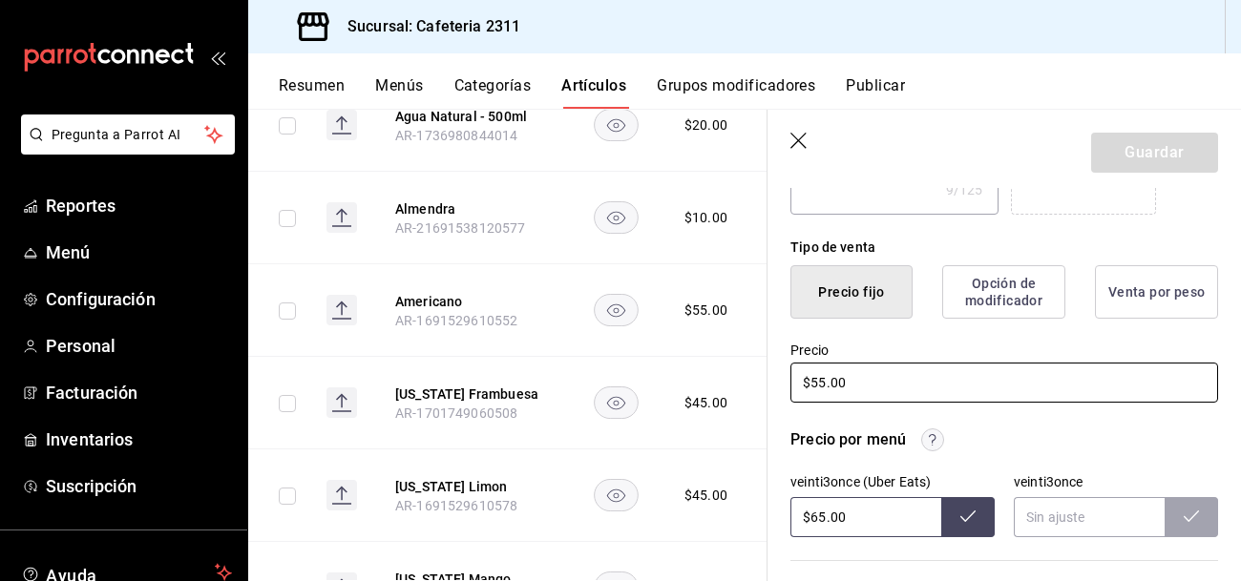
click at [883, 379] on input "$55.00" at bounding box center [1004, 383] width 428 height 40
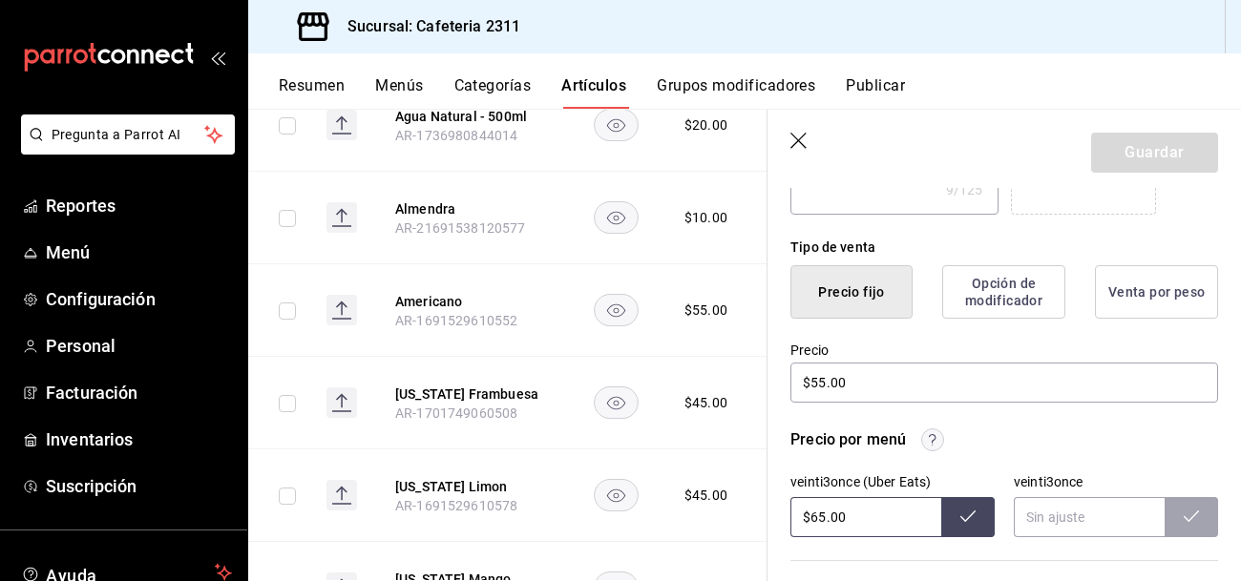
click at [912, 511] on input "$65.00" at bounding box center [865, 517] width 151 height 40
type input "$6.00"
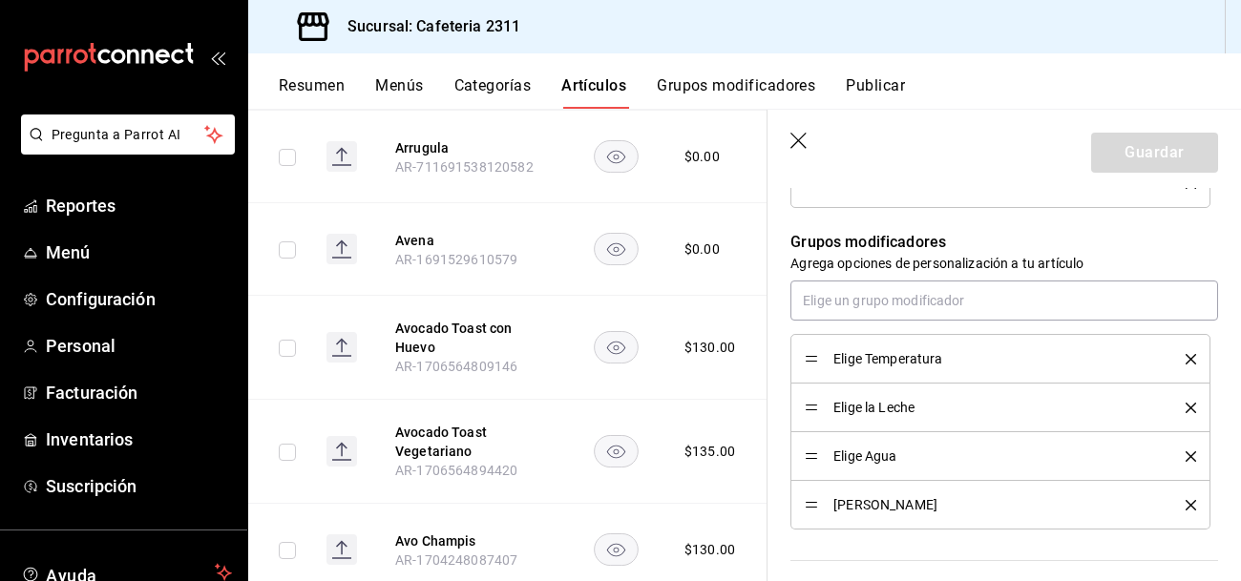
scroll to position [1742, 0]
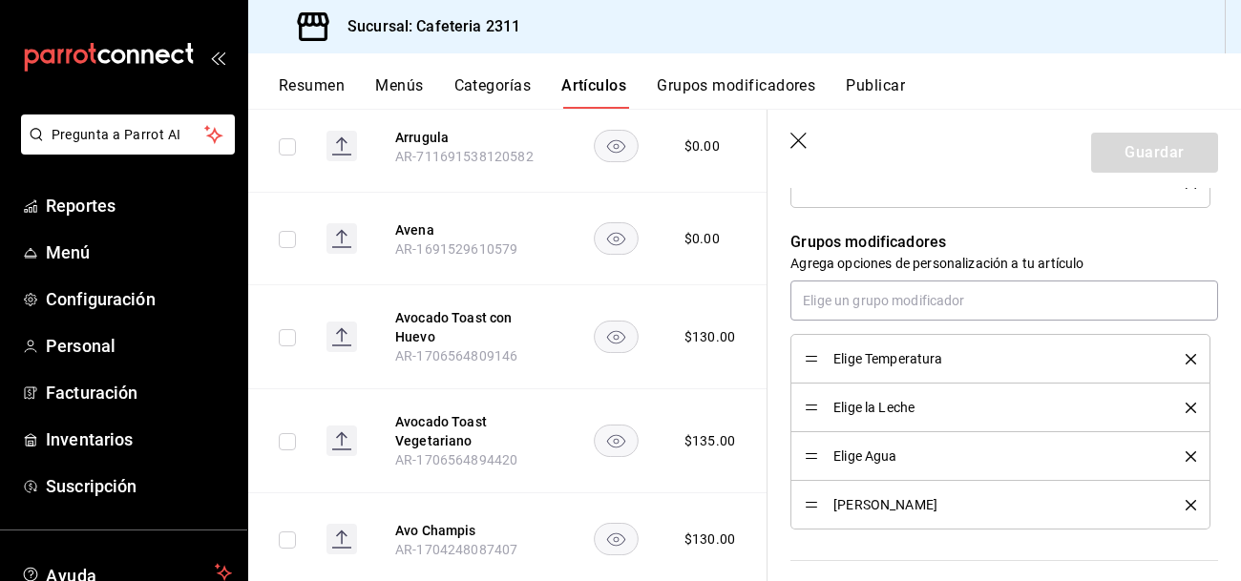
type textarea "x"
click at [432, 326] on button "Avocado Toast con Huevo" at bounding box center [471, 327] width 153 height 38
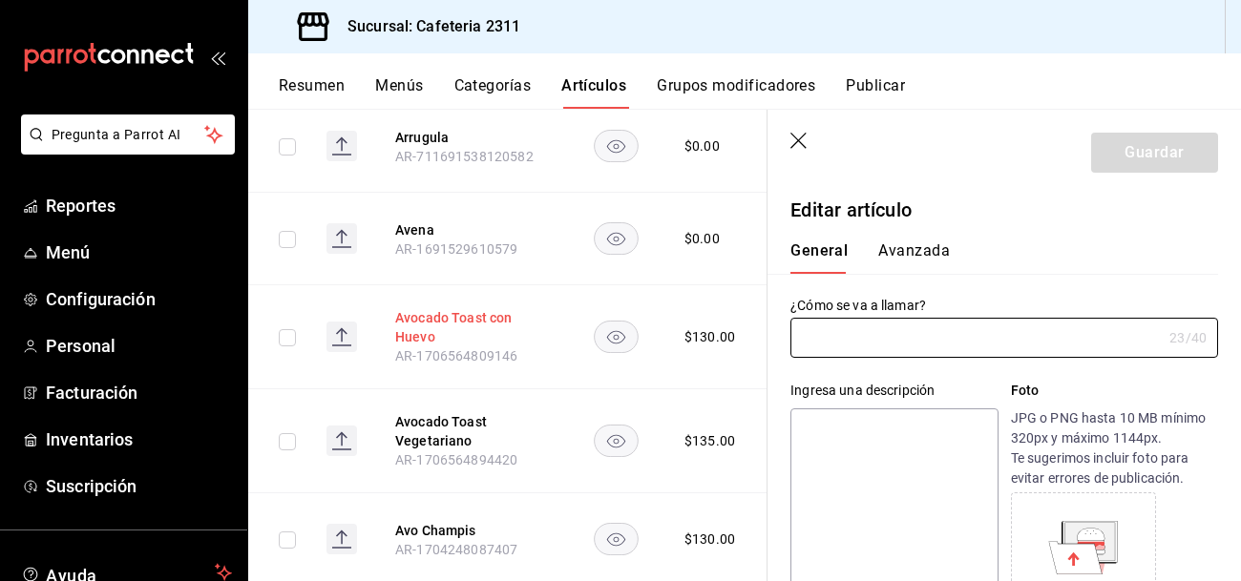
type input "Avocado Toast con Huevo"
type input "AR-1706564809146"
type input "$130.00"
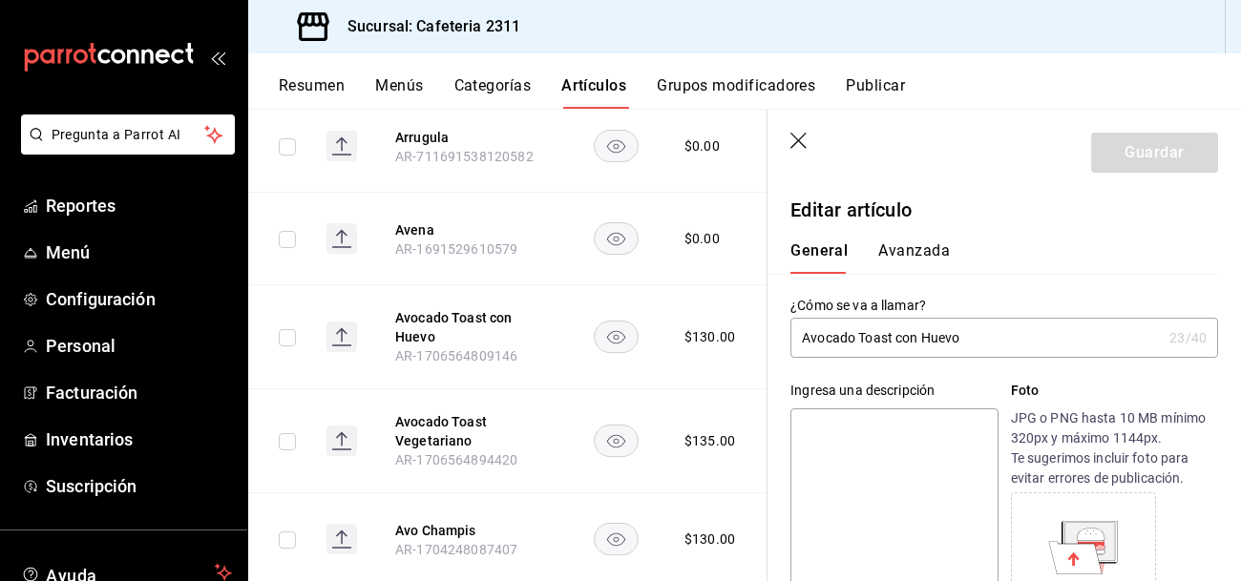
click at [896, 257] on button "Avanzada" at bounding box center [914, 258] width 72 height 32
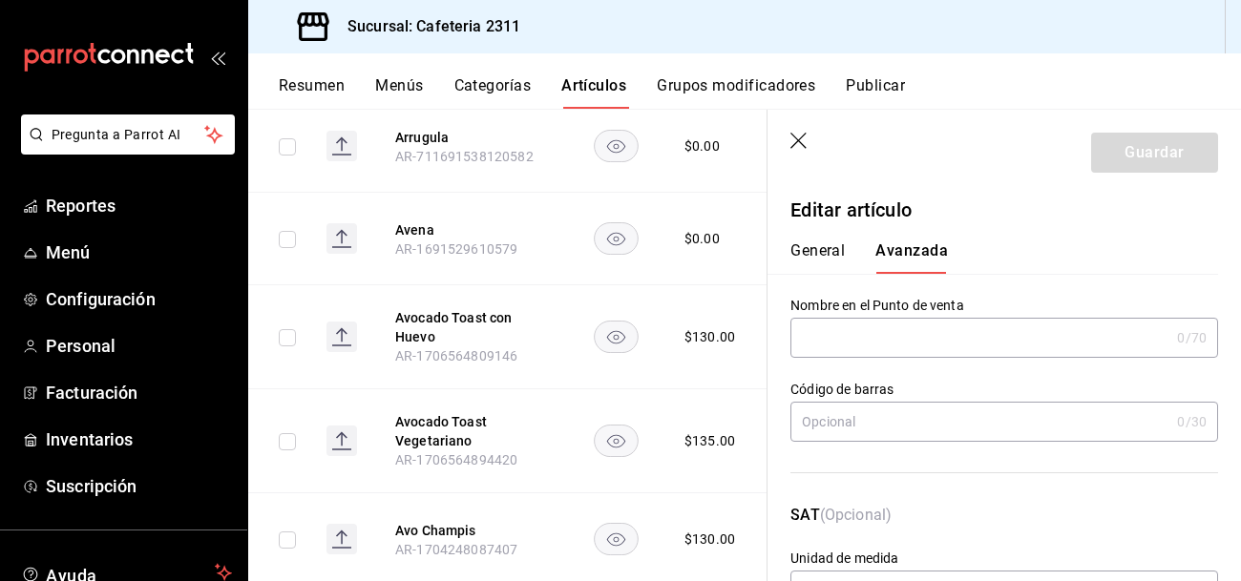
click at [801, 139] on icon "button" at bounding box center [799, 142] width 19 height 19
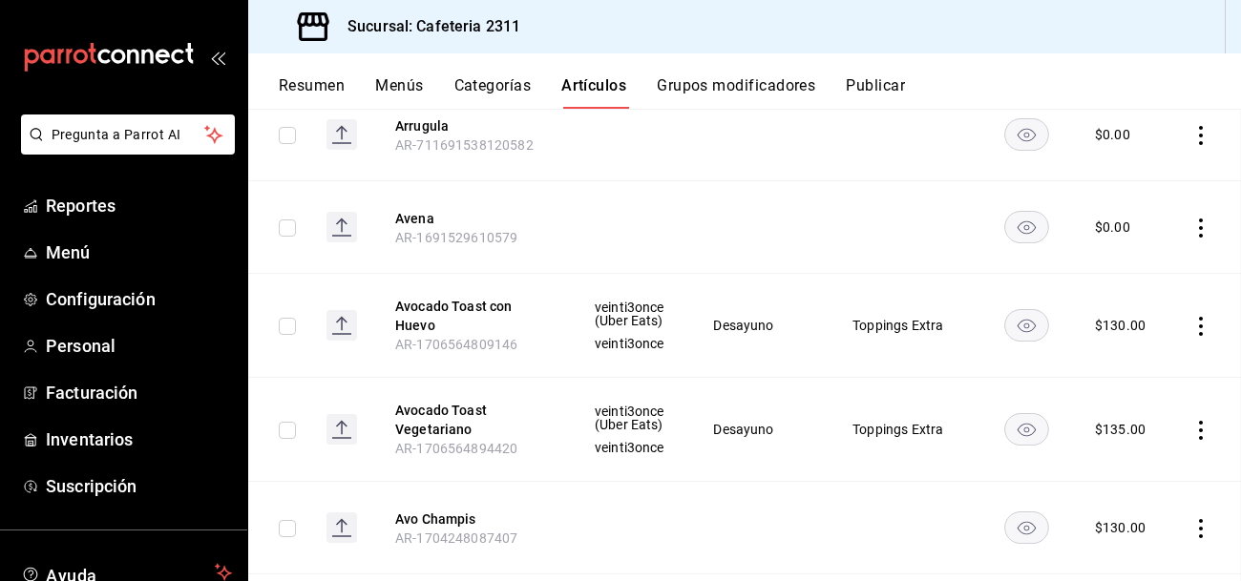
scroll to position [1757, 0]
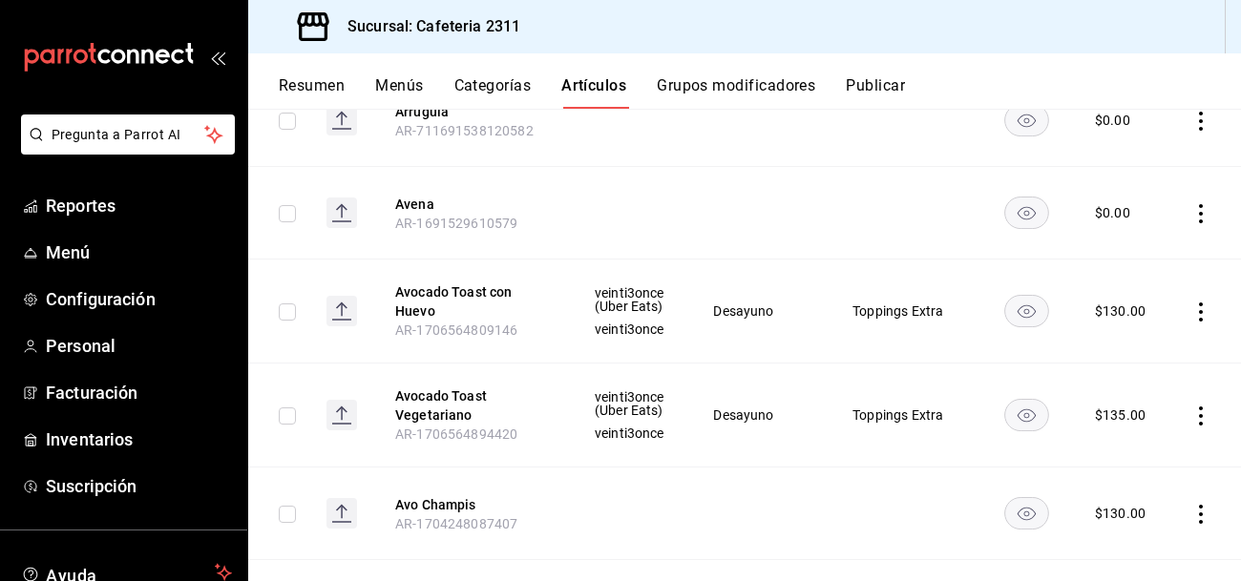
click at [382, 80] on button "Menús" at bounding box center [399, 92] width 48 height 32
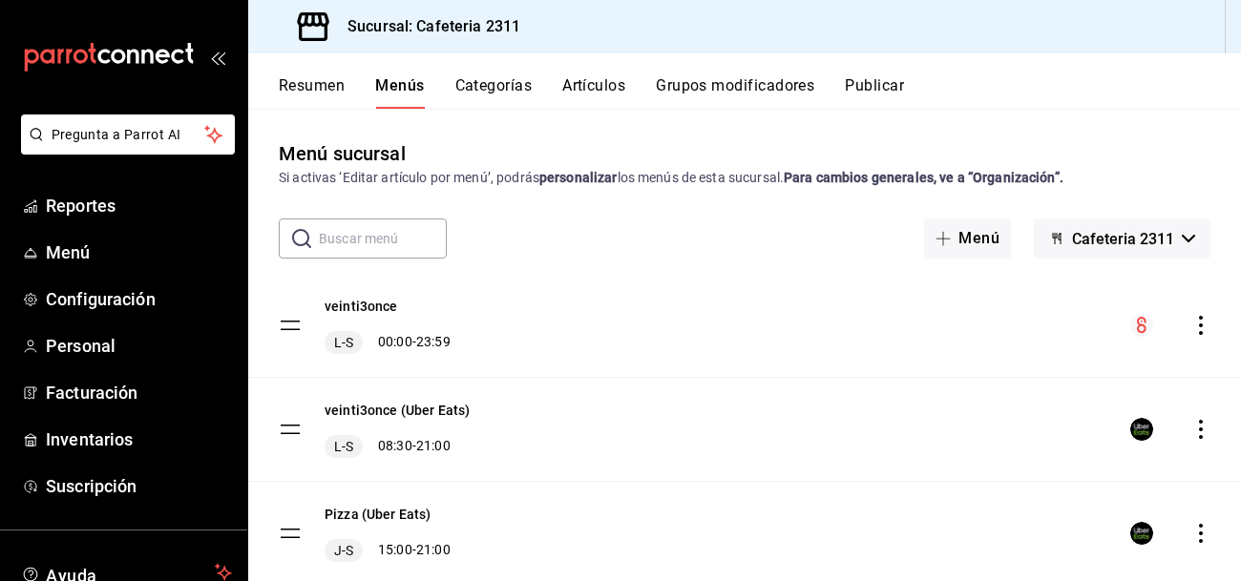
click at [1197, 324] on icon "actions" at bounding box center [1200, 325] width 19 height 19
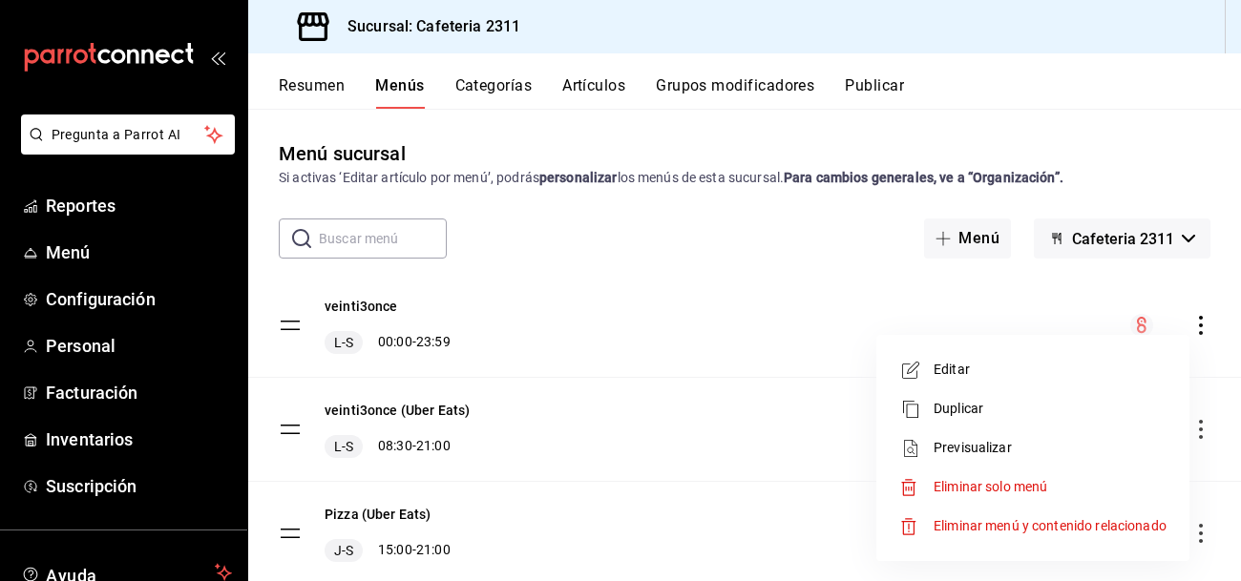
click at [986, 452] on span "Previsualizar" at bounding box center [1050, 448] width 233 height 20
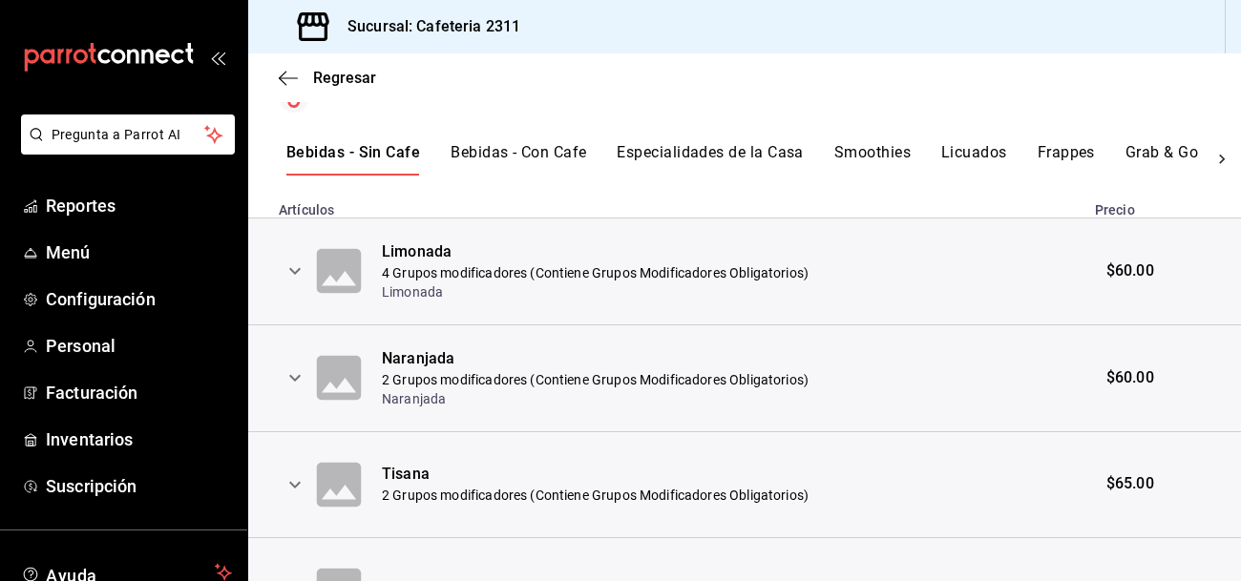
scroll to position [358, 0]
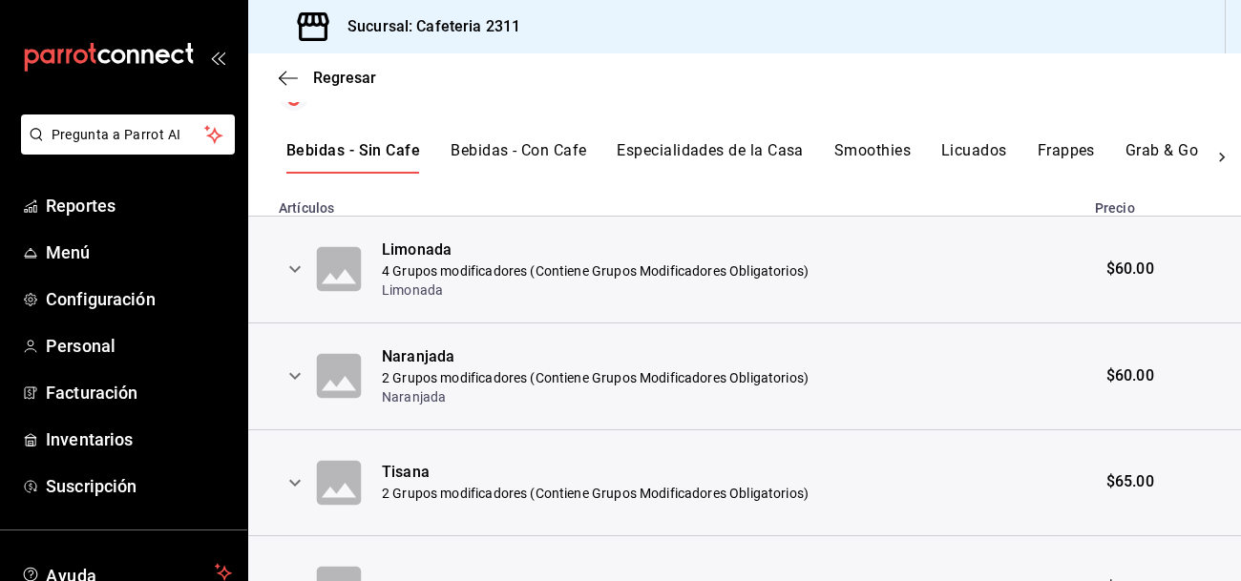
click at [537, 153] on button "Bebidas - Con Cafe" at bounding box center [519, 157] width 136 height 32
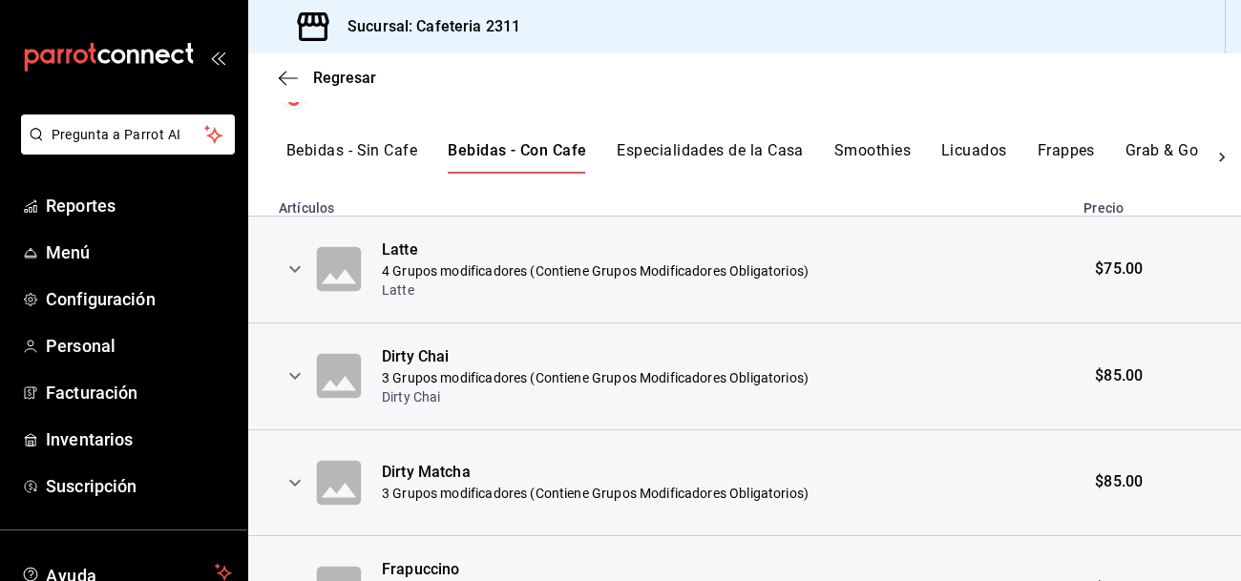
click at [290, 259] on icon "expand row" at bounding box center [295, 269] width 23 height 23
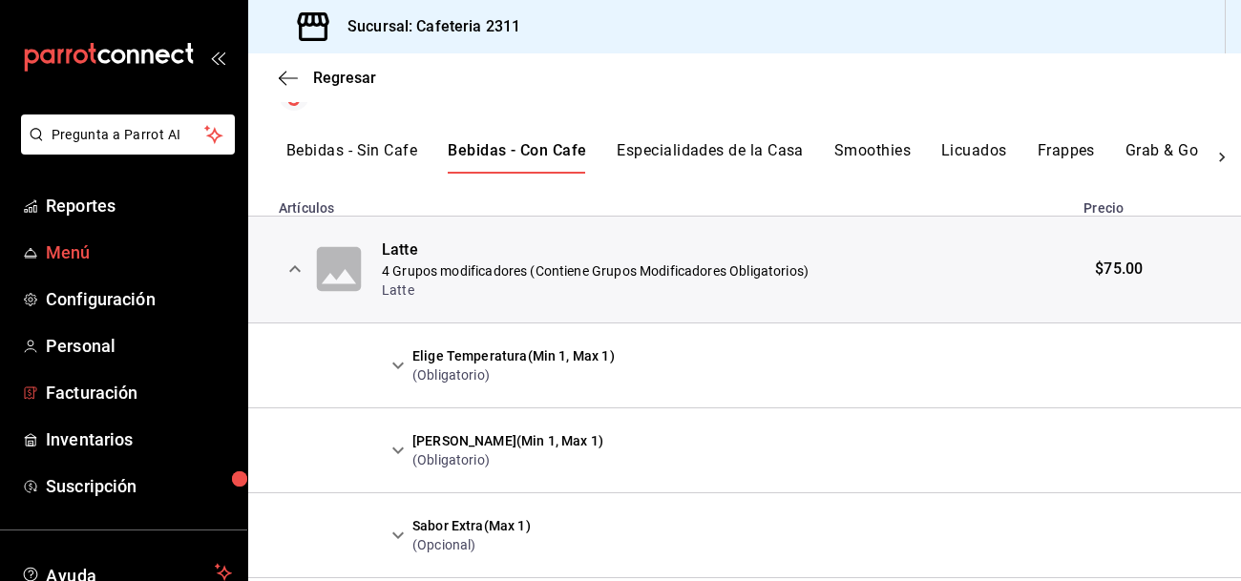
scroll to position [137, 0]
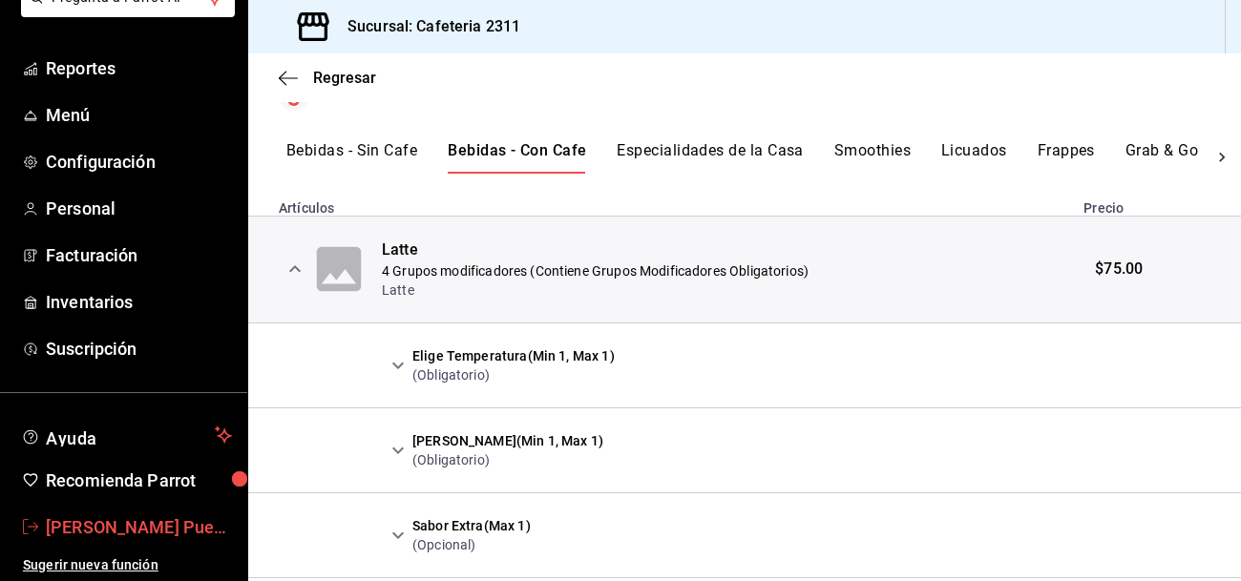
click at [126, 515] on span "[PERSON_NAME] Puerta [PERSON_NAME]" at bounding box center [139, 528] width 186 height 26
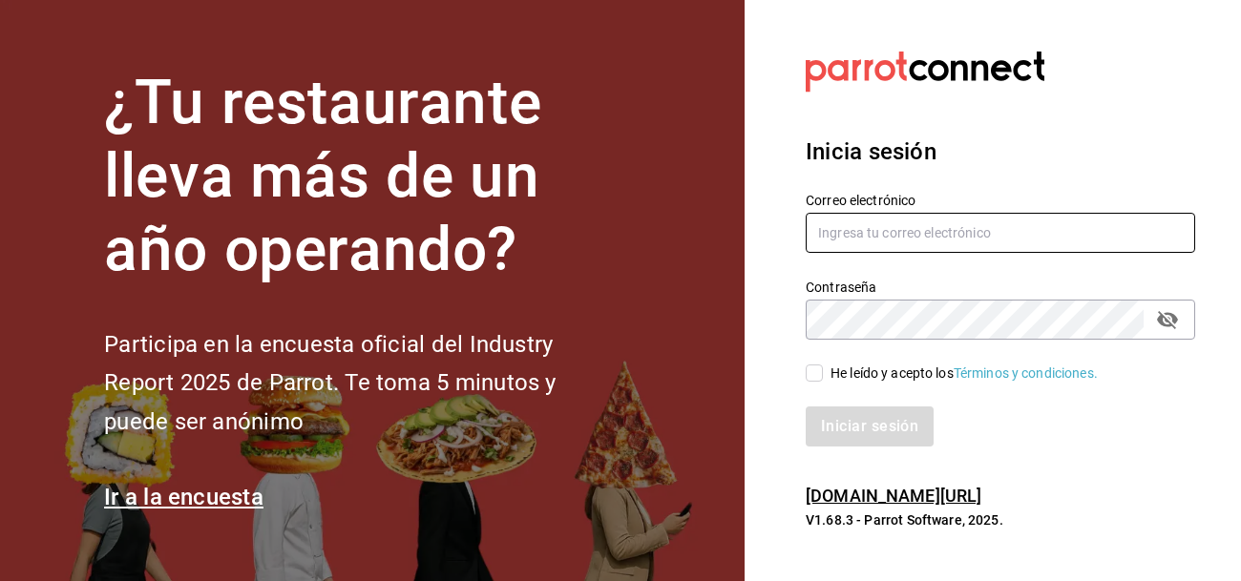
type input "[EMAIL_ADDRESS][DOMAIN_NAME]"
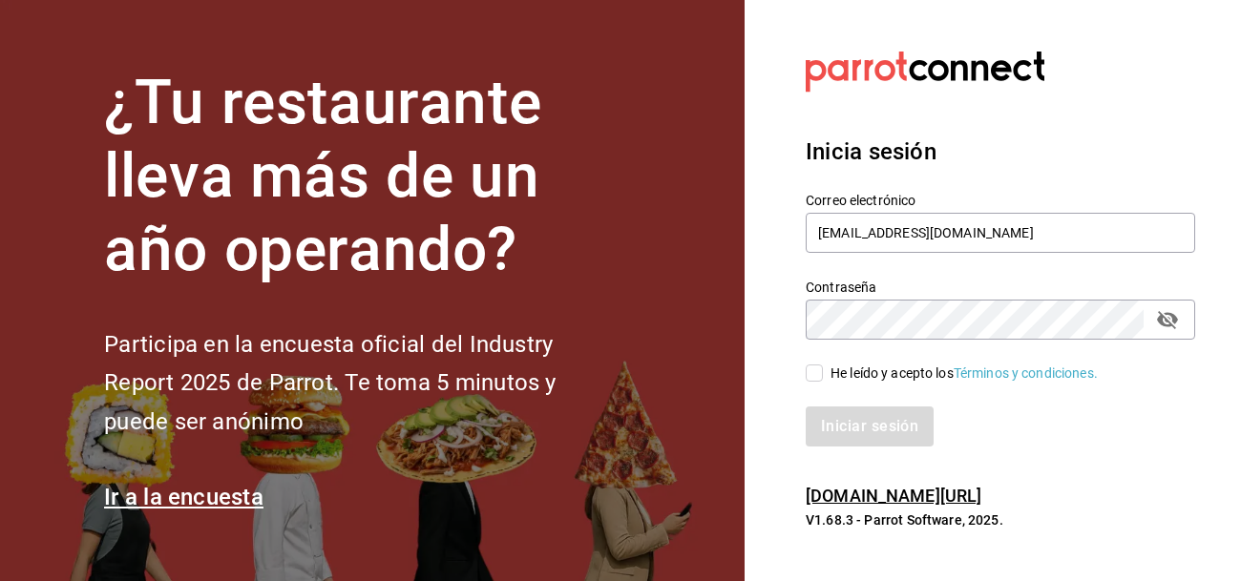
click at [814, 381] on input "He leído y acepto los Términos y condiciones." at bounding box center [814, 373] width 17 height 17
checkbox input "true"
click at [841, 421] on button "Iniciar sesión" at bounding box center [871, 427] width 130 height 40
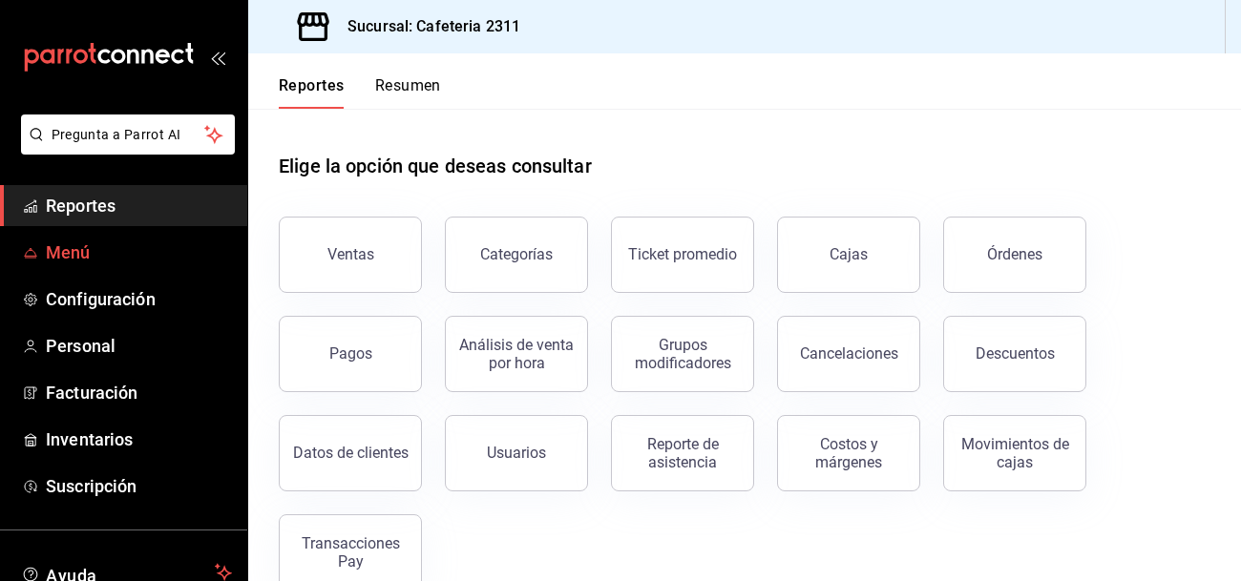
click at [72, 255] on span "Menú" at bounding box center [139, 253] width 186 height 26
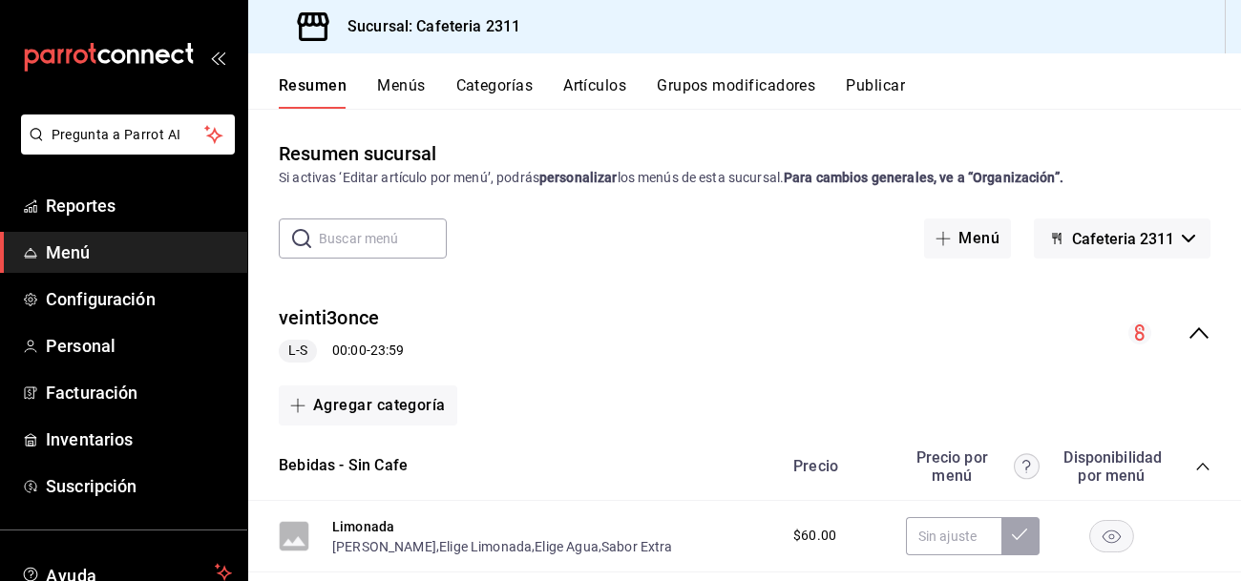
click at [413, 82] on button "Menús" at bounding box center [401, 92] width 48 height 32
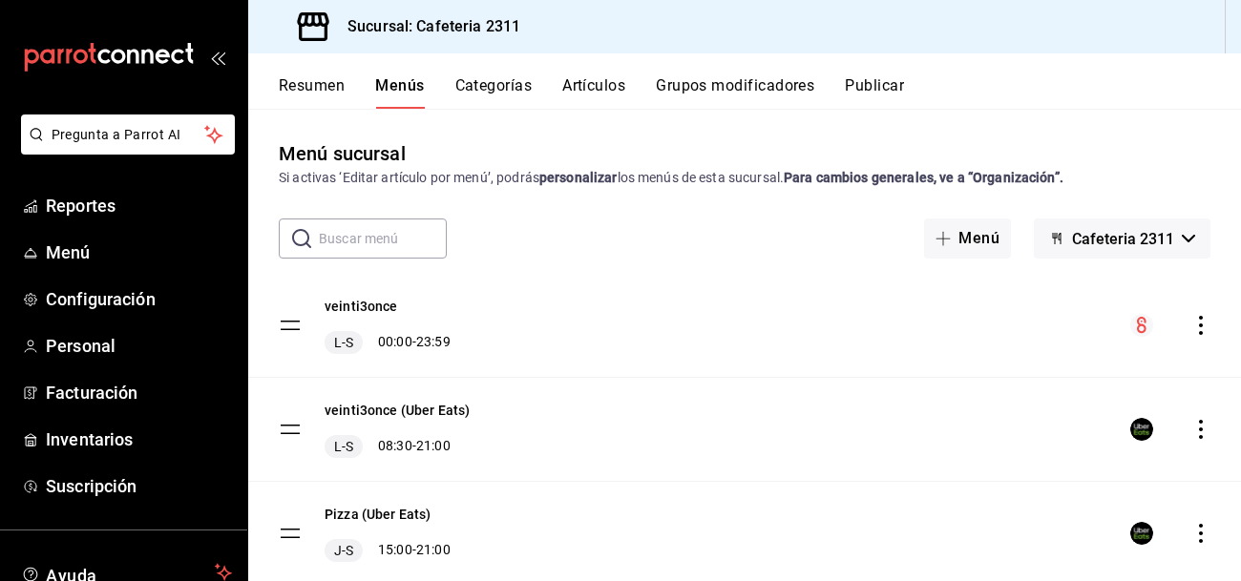
click at [1206, 328] on icon "actions" at bounding box center [1200, 325] width 19 height 19
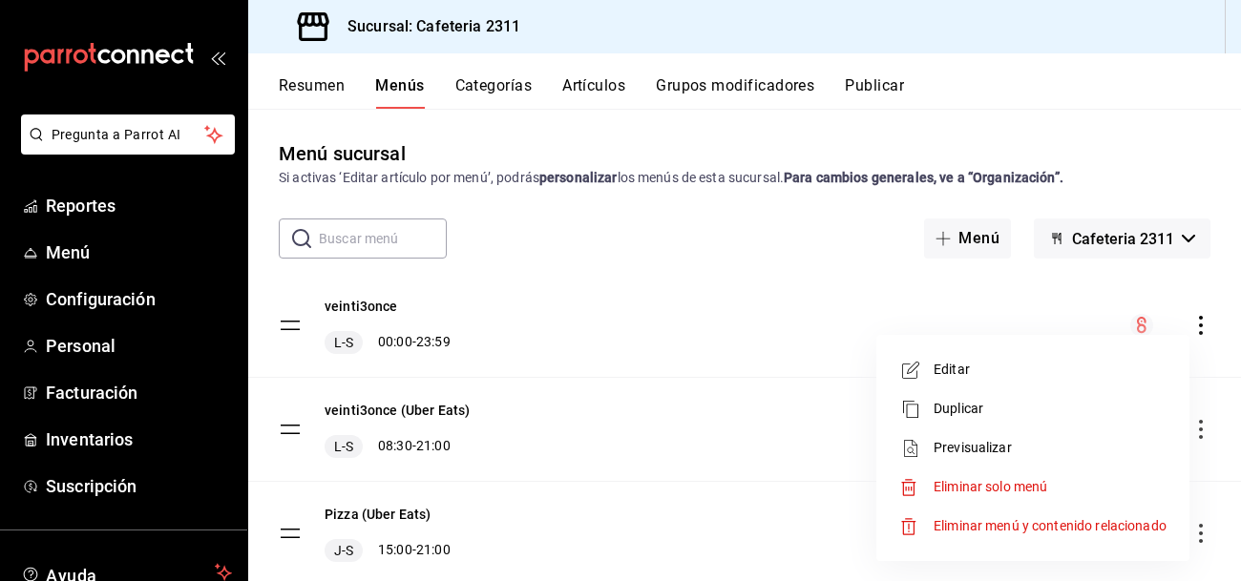
click at [997, 439] on span "Previsualizar" at bounding box center [1050, 448] width 233 height 20
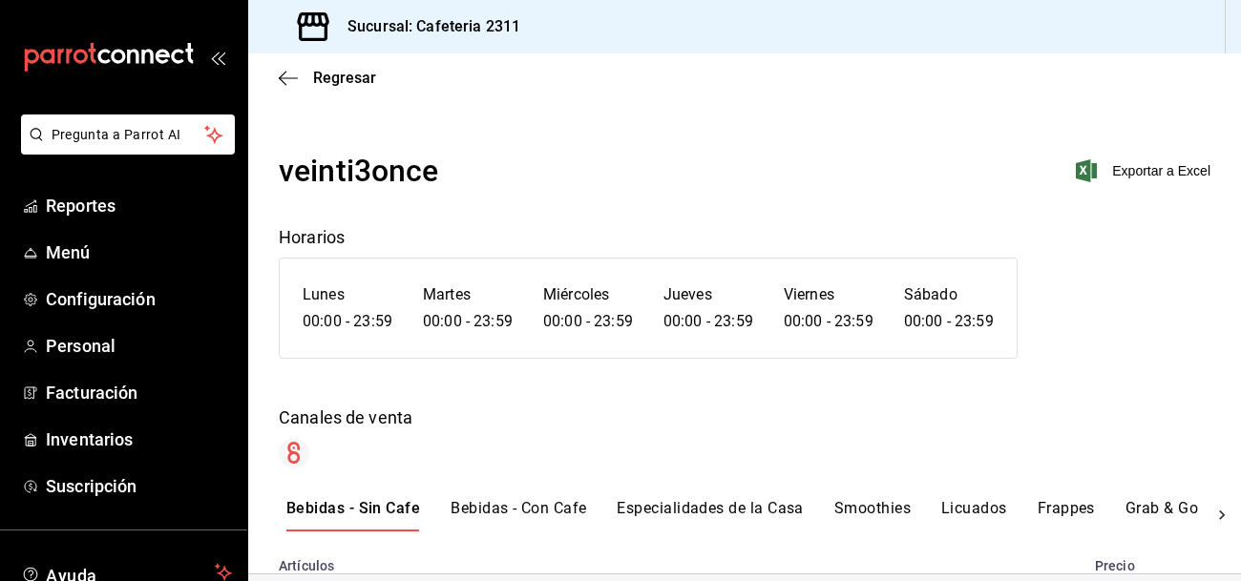
click at [513, 508] on button "Bebidas - Con Cafe" at bounding box center [519, 515] width 136 height 32
click at [332, 76] on span "Regresar" at bounding box center [344, 78] width 63 height 18
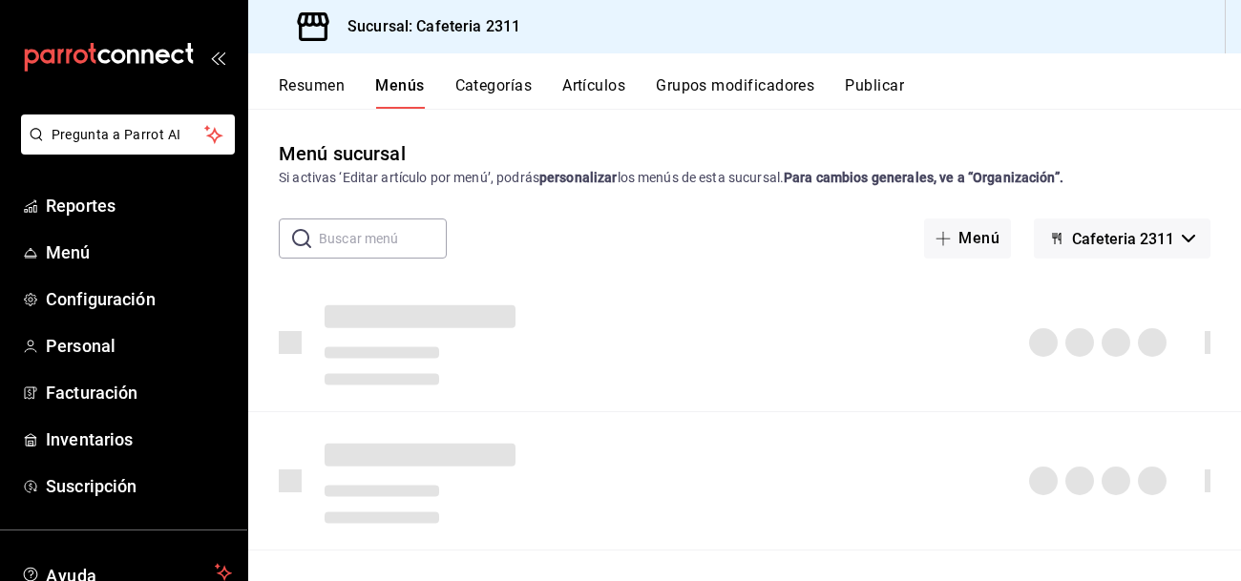
click at [582, 90] on button "Artículos" at bounding box center [593, 92] width 63 height 32
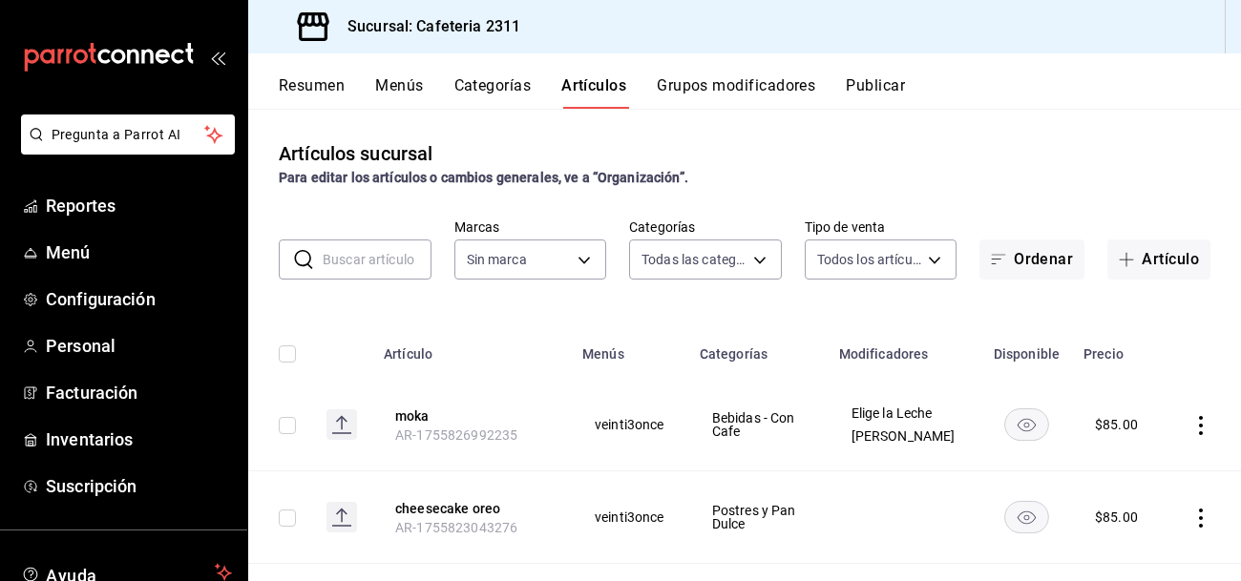
type input "536a82a5-983a-43ec-b1be-69caf506a0f5,2d541d84-83a7-4f98-a380-61900af1125d,575e2…"
type input "85018aa7-d10e-4b77-9d87-cba6278a116b"
click at [93, 354] on span "Personal" at bounding box center [139, 346] width 186 height 26
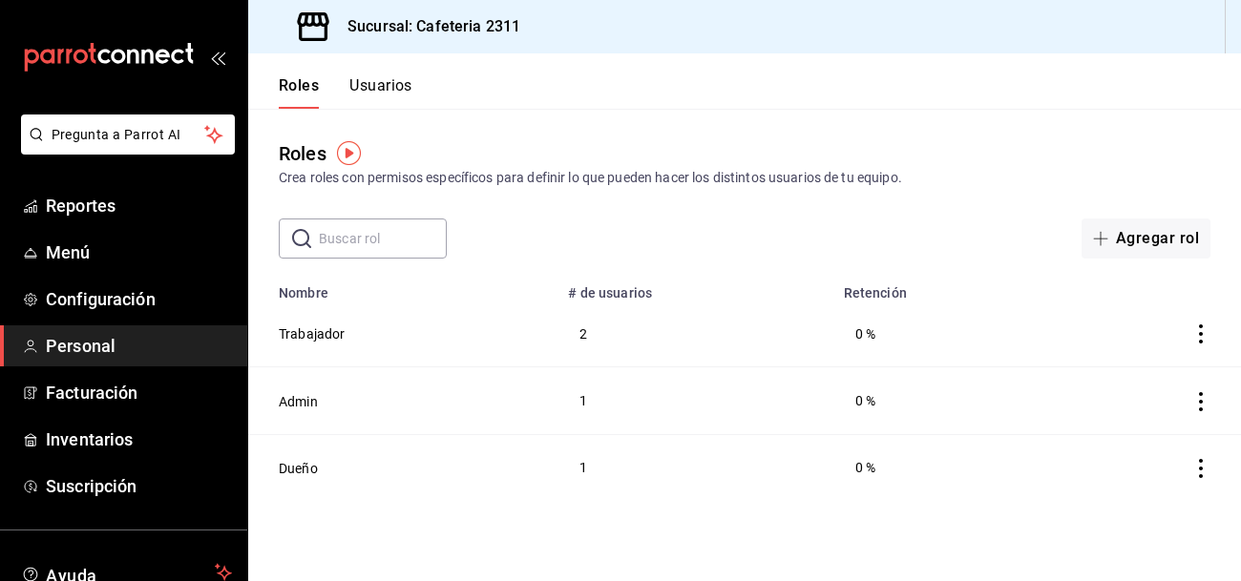
click at [382, 79] on button "Usuarios" at bounding box center [380, 92] width 63 height 32
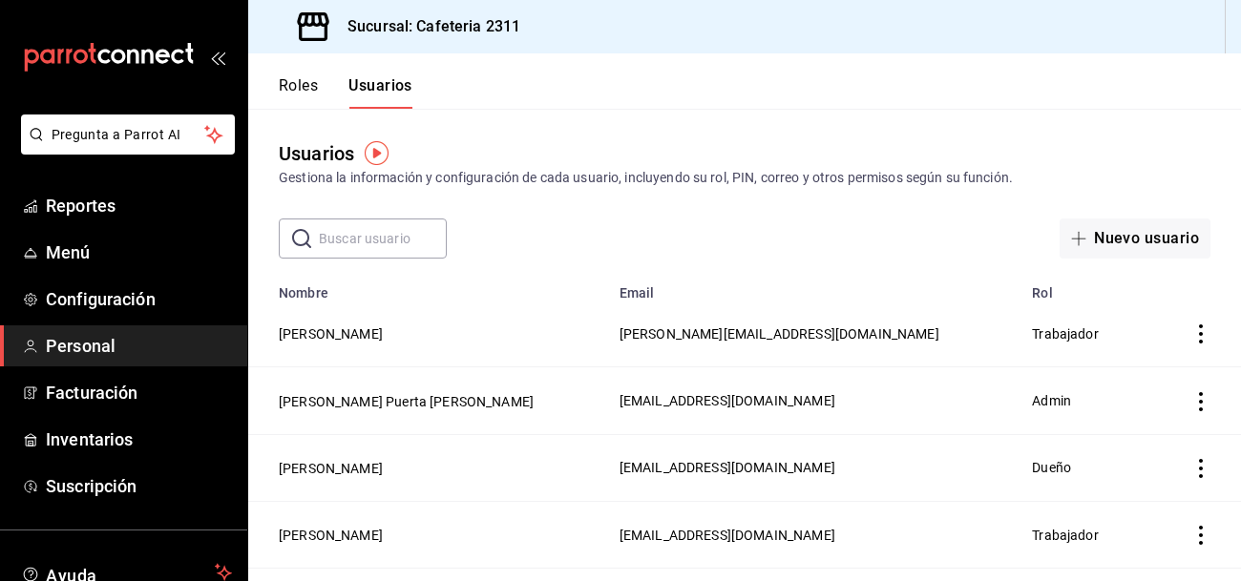
click at [298, 88] on button "Roles" at bounding box center [298, 92] width 39 height 32
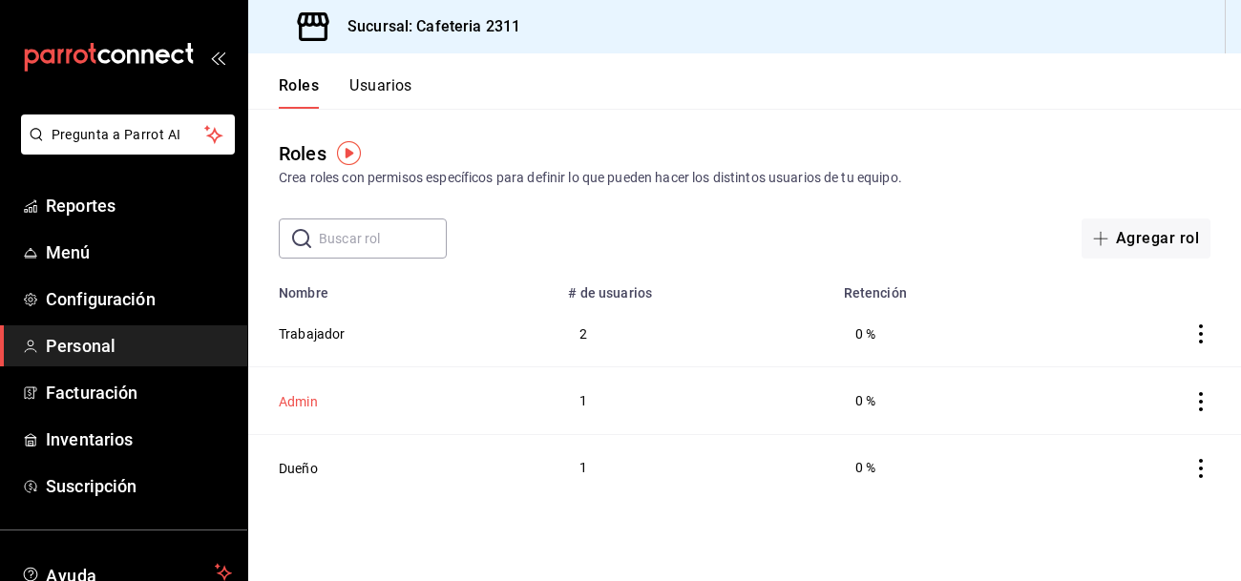
click at [309, 400] on button "Admin" at bounding box center [298, 401] width 39 height 19
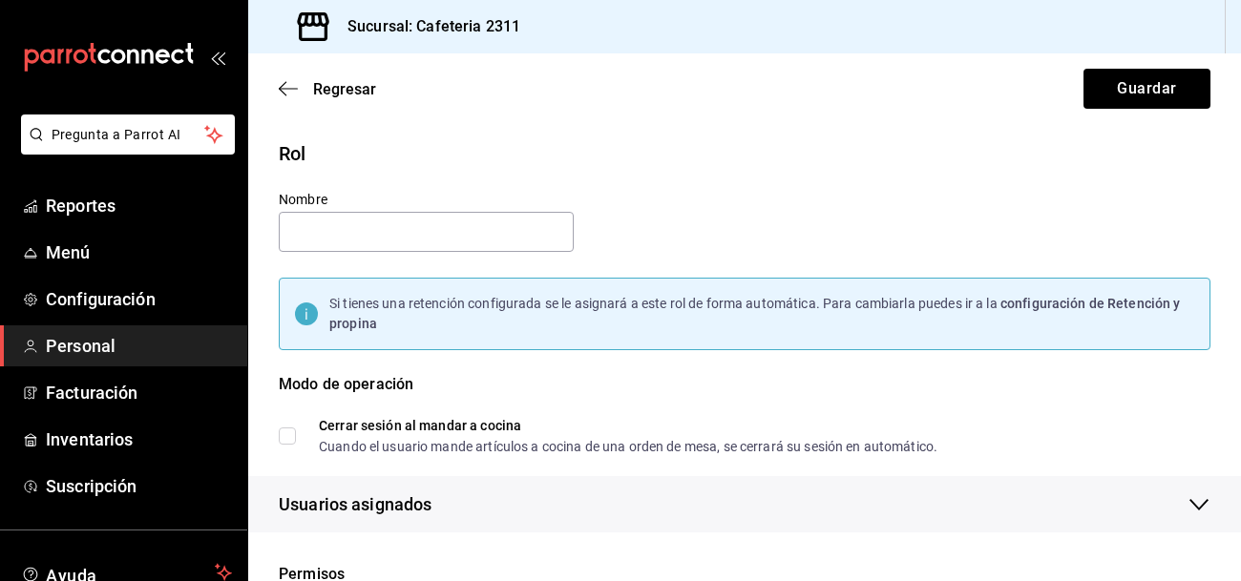
type input "Admin"
checkbox input "true"
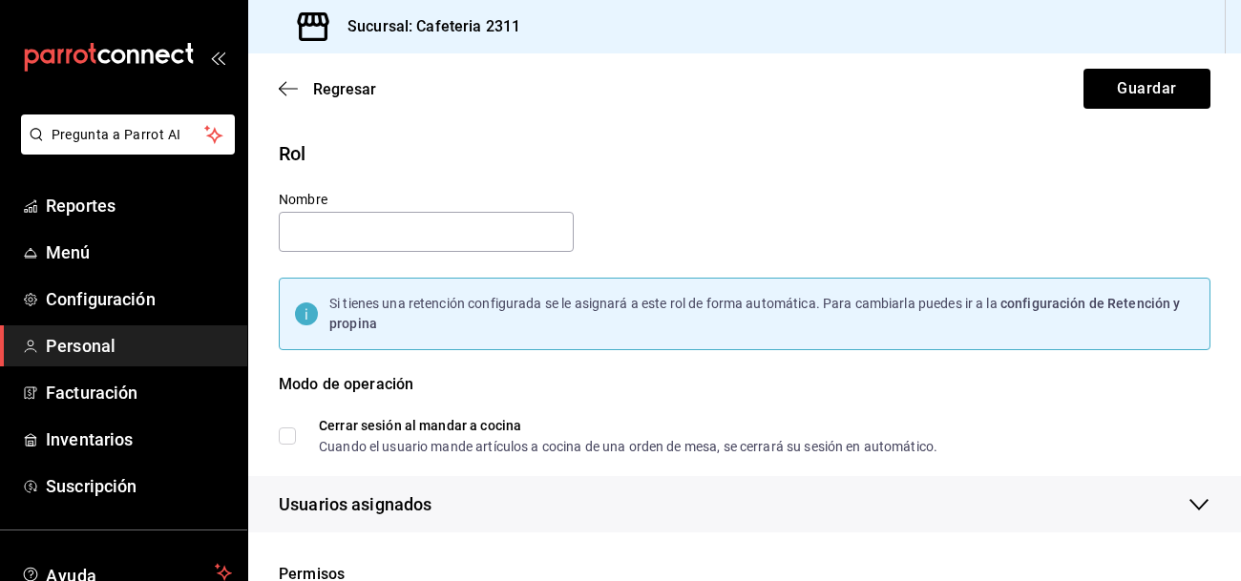
checkbox input "true"
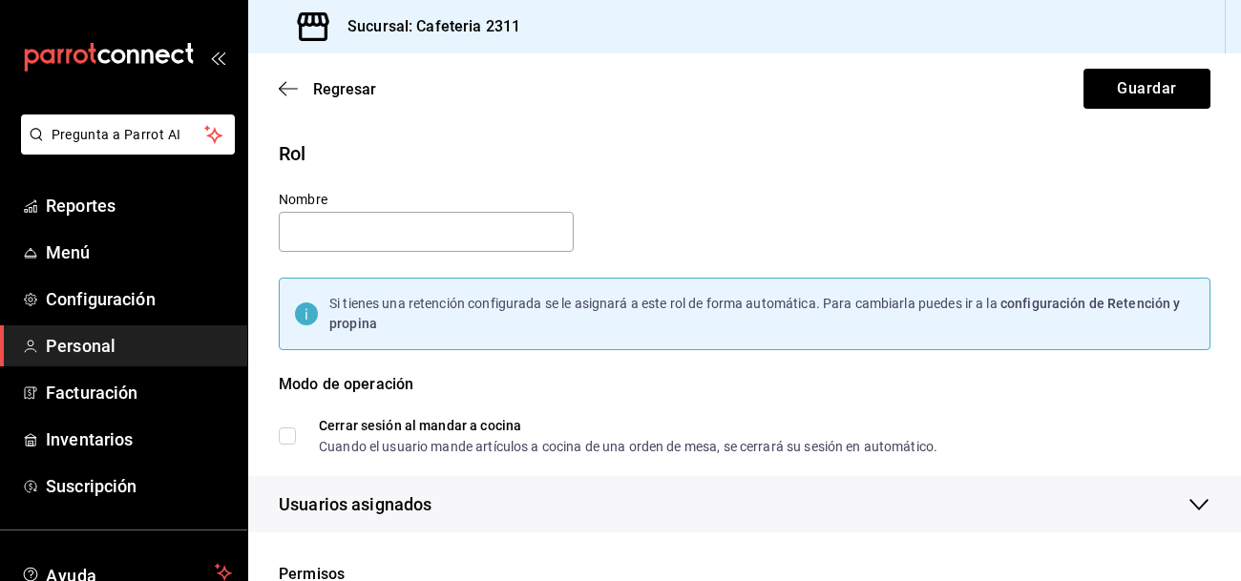
checkbox input "true"
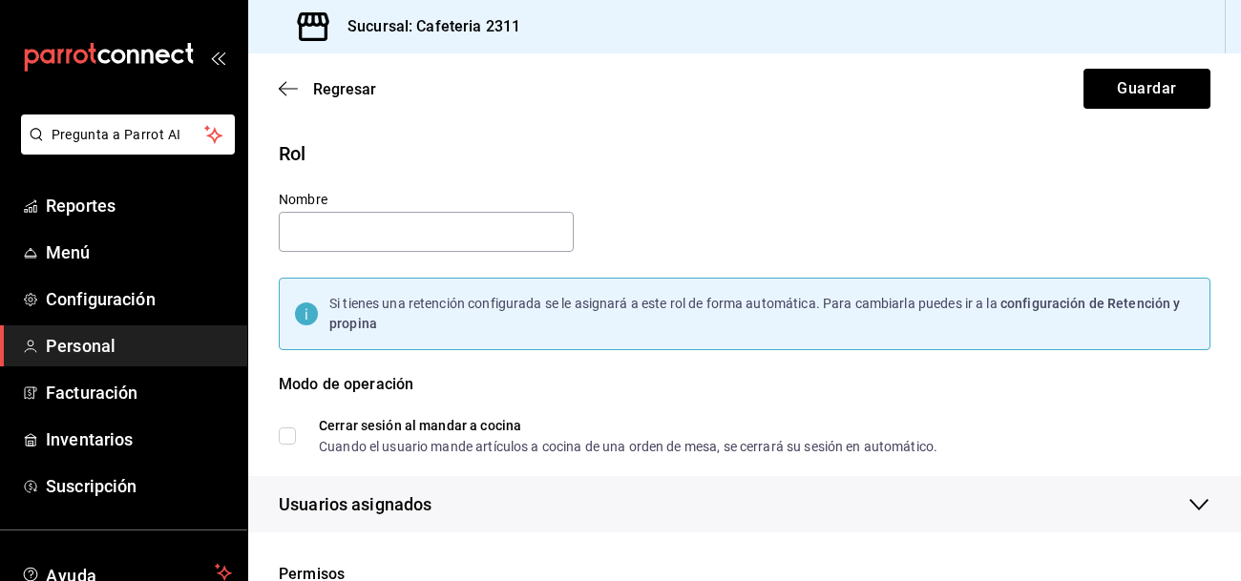
checkbox input "true"
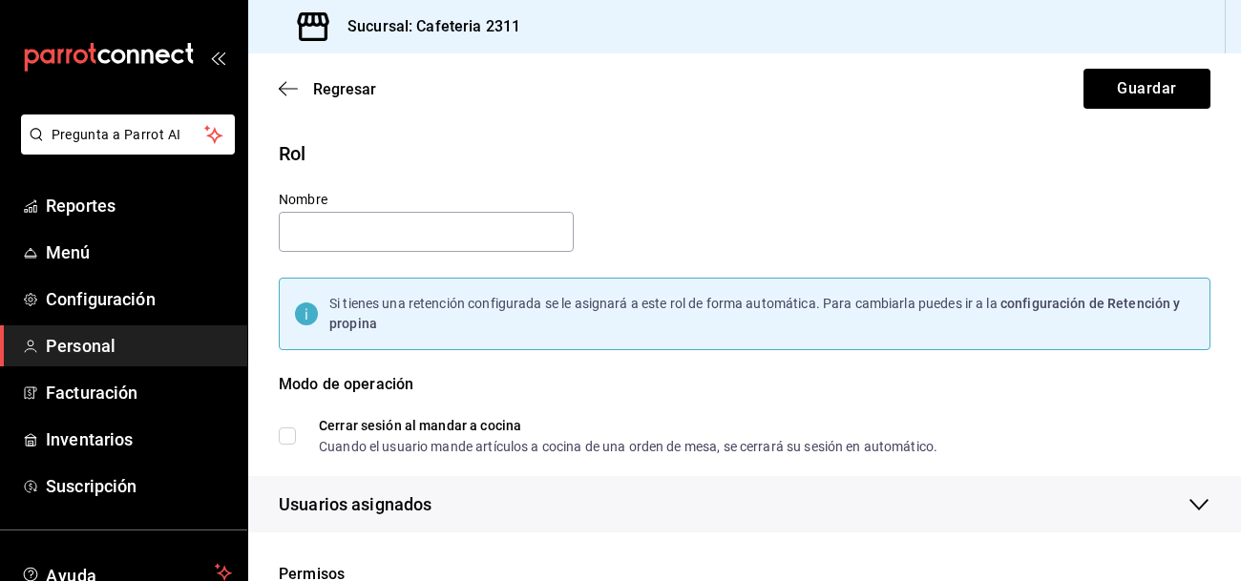
checkbox input "true"
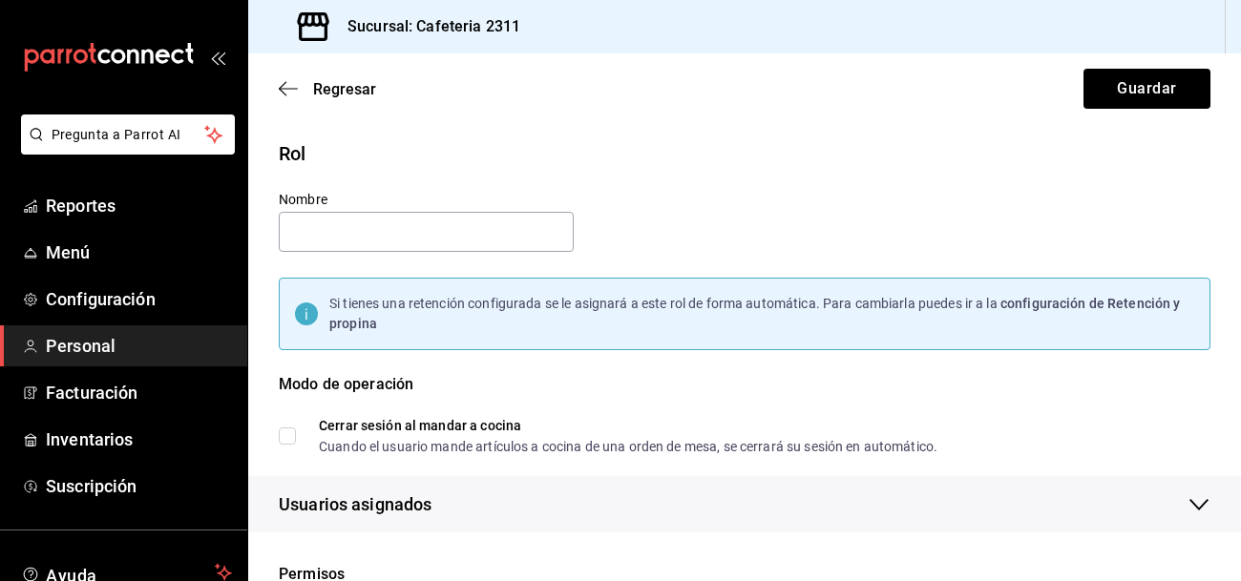
checkbox input "true"
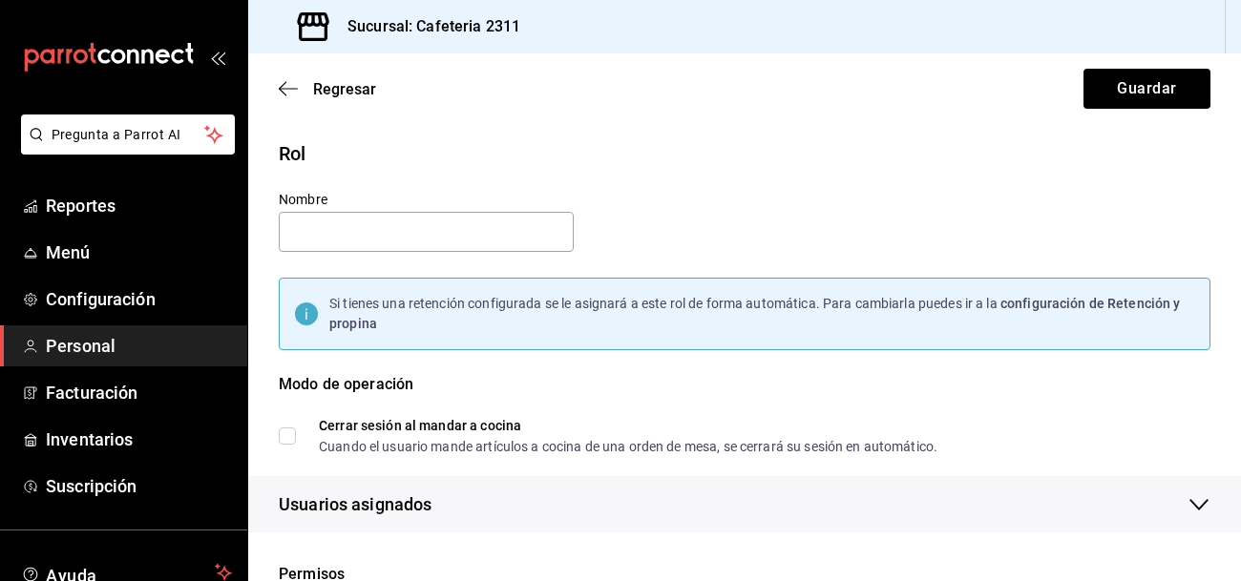
checkbox input "true"
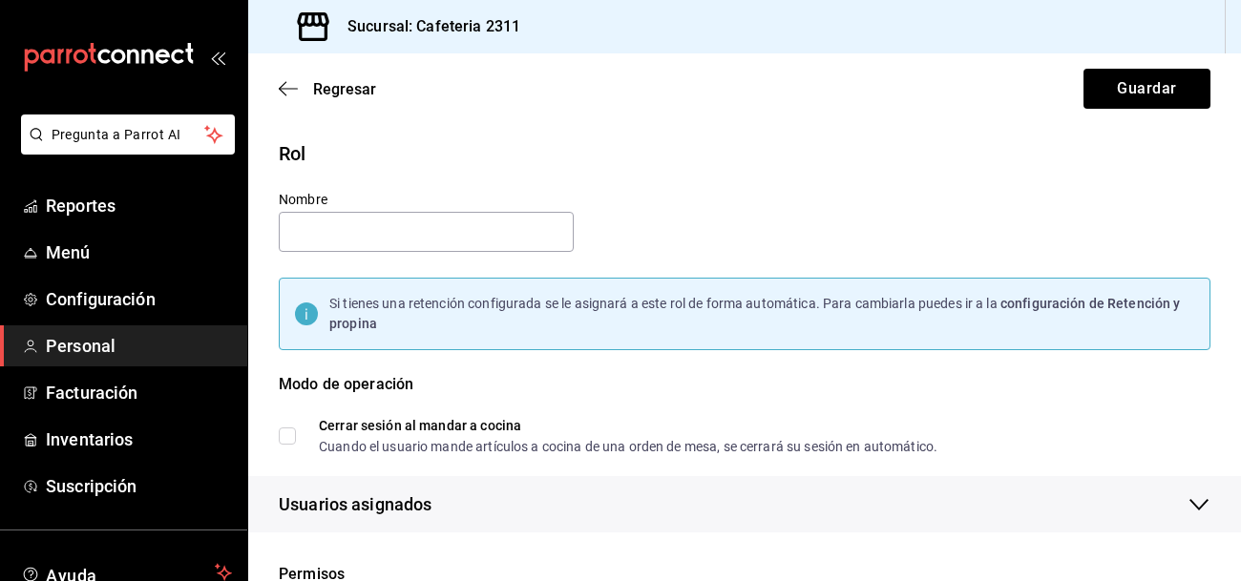
checkbox input "true"
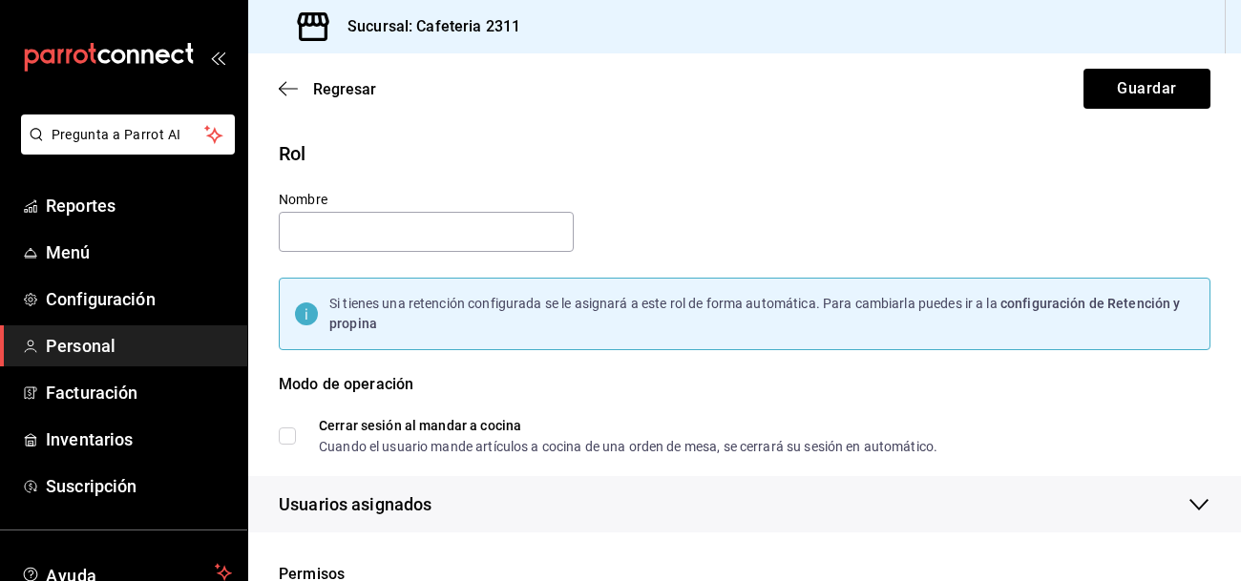
checkbox input "true"
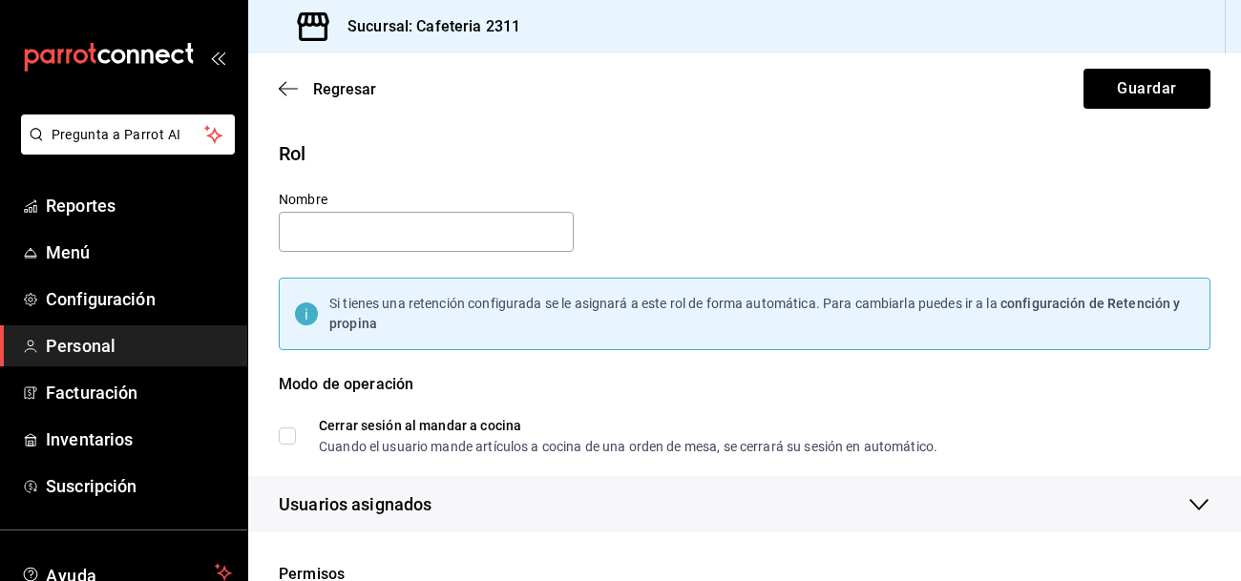
checkbox input "true"
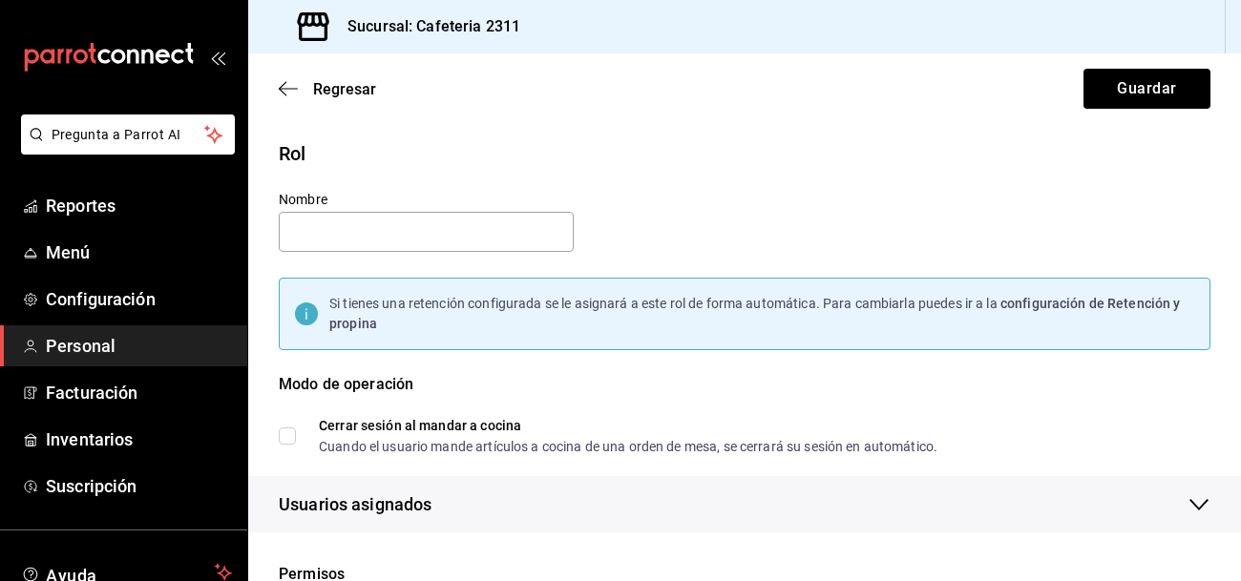
checkbox input "true"
click at [309, 400] on div "Modo de operación" at bounding box center [745, 396] width 932 height 46
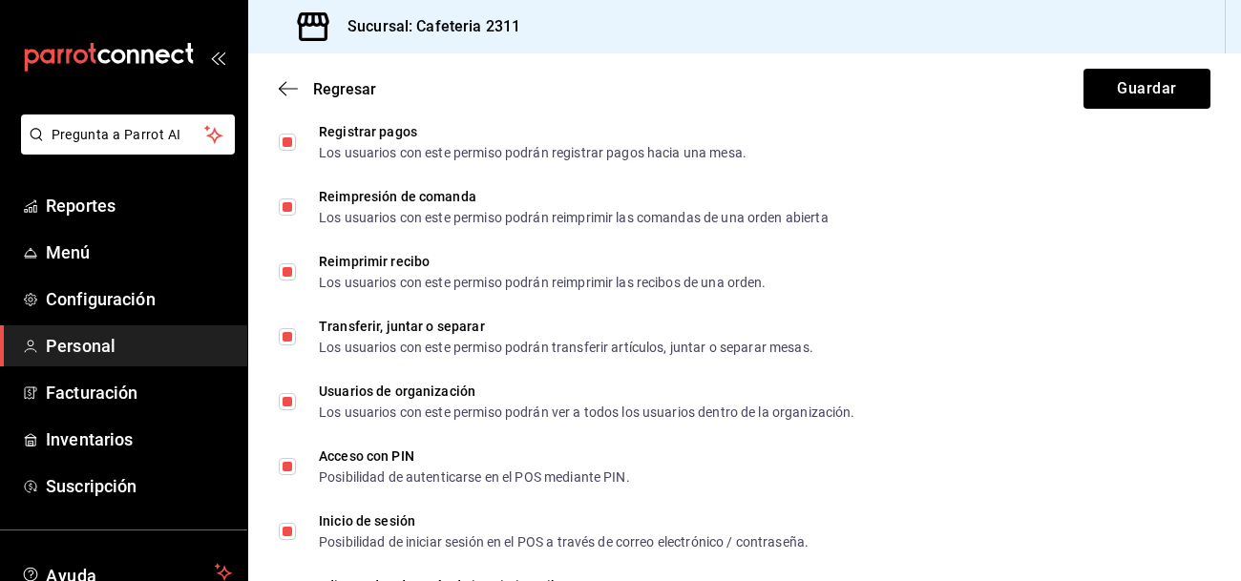
scroll to position [3574, 0]
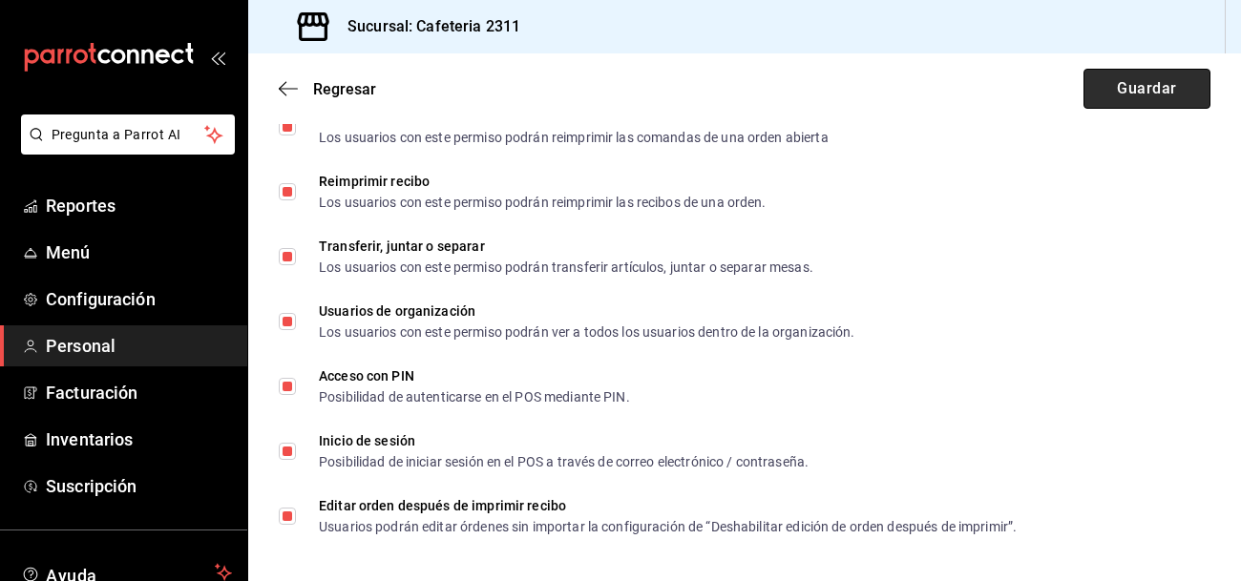
click at [1183, 84] on button "Guardar" at bounding box center [1147, 89] width 127 height 40
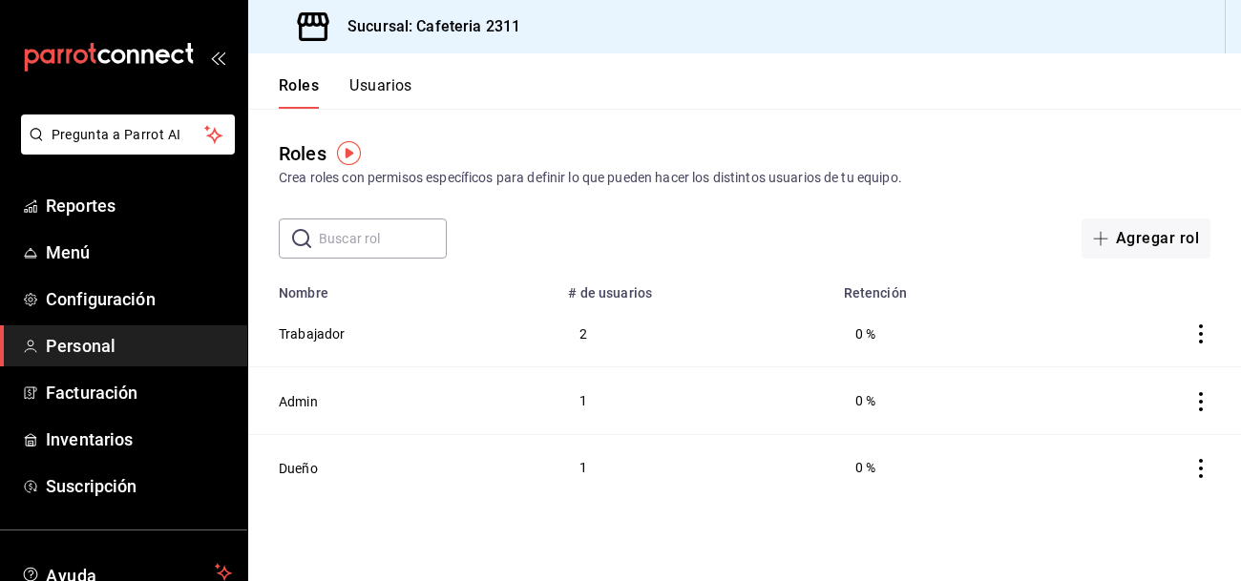
click at [389, 82] on button "Usuarios" at bounding box center [380, 92] width 63 height 32
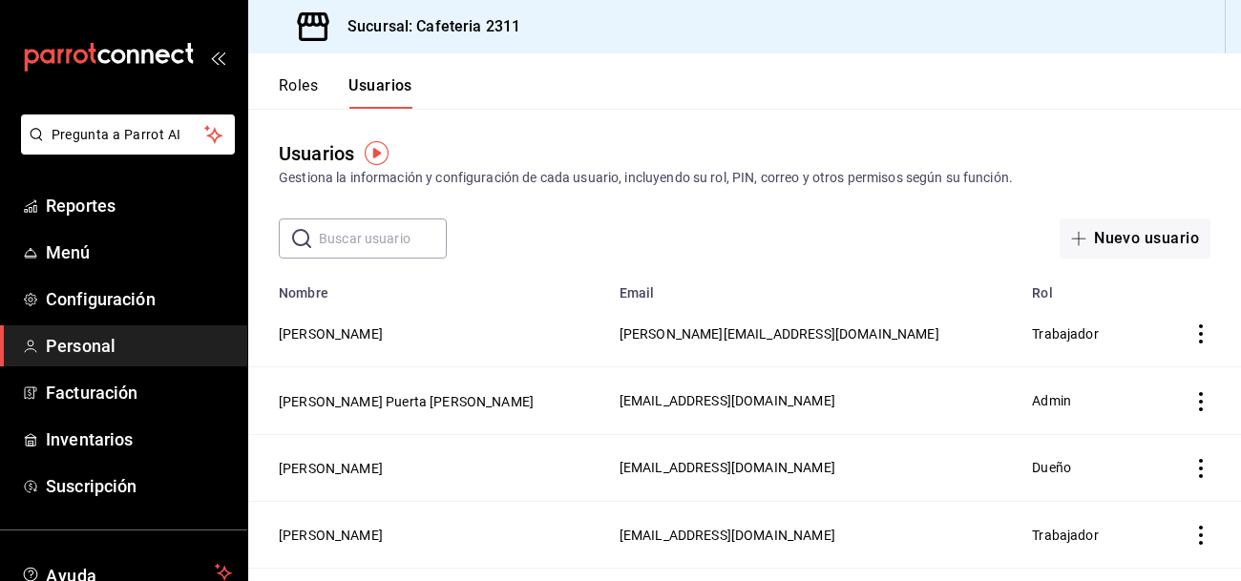
click at [1204, 399] on icon "actions" at bounding box center [1200, 401] width 19 height 19
click at [443, 404] on div at bounding box center [620, 290] width 1241 height 581
click at [430, 398] on button "[PERSON_NAME] Puerta [PERSON_NAME]" at bounding box center [406, 401] width 255 height 19
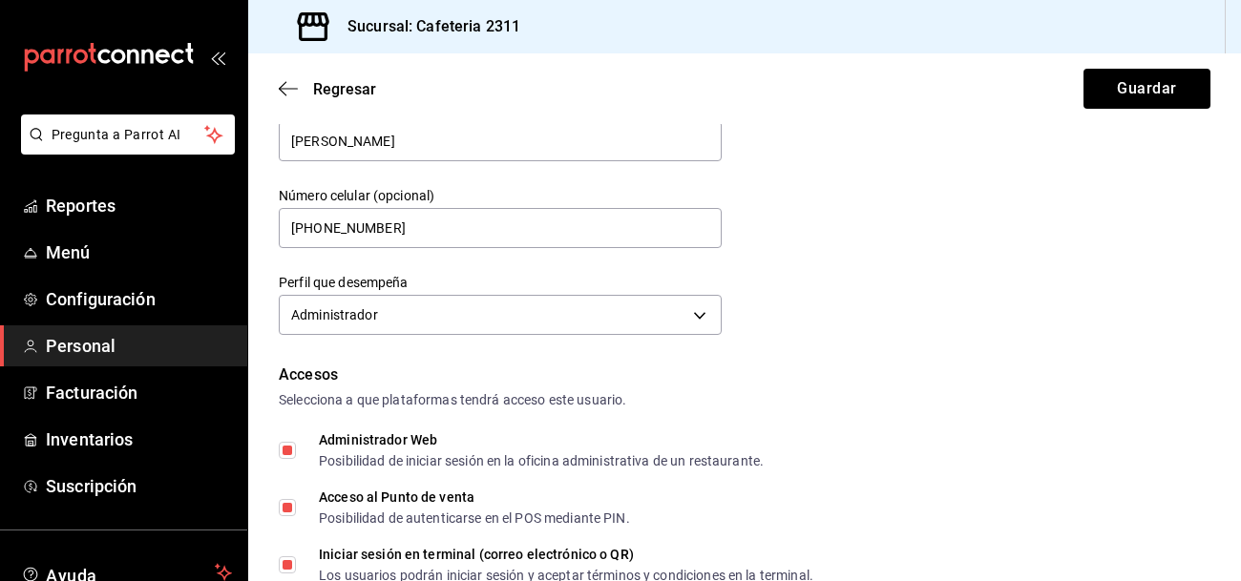
scroll to position [176, 0]
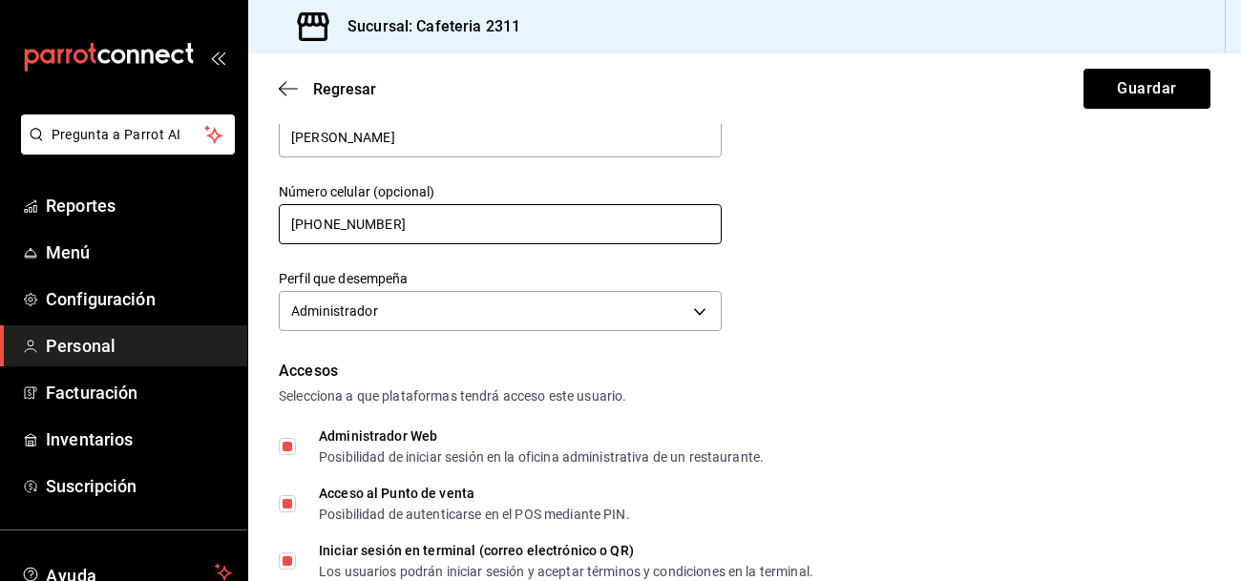
click at [335, 223] on input "+52 (52) 6647-2333" at bounding box center [500, 224] width 443 height 40
click at [416, 220] on input "+52 (66) 4723-33__" at bounding box center [500, 224] width 443 height 40
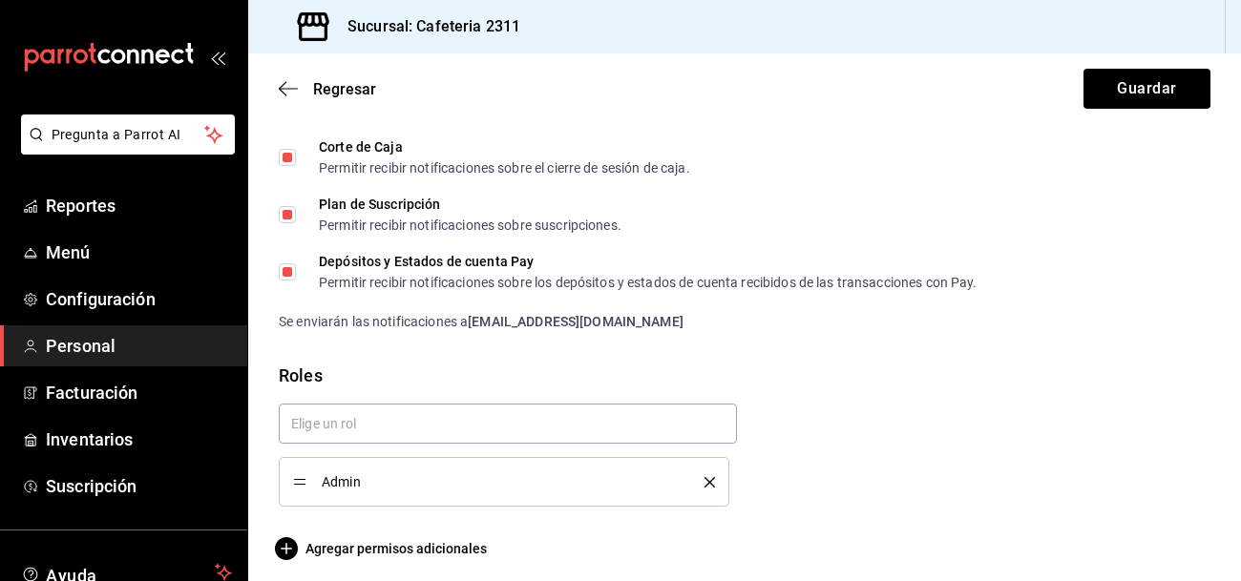
scroll to position [1049, 0]
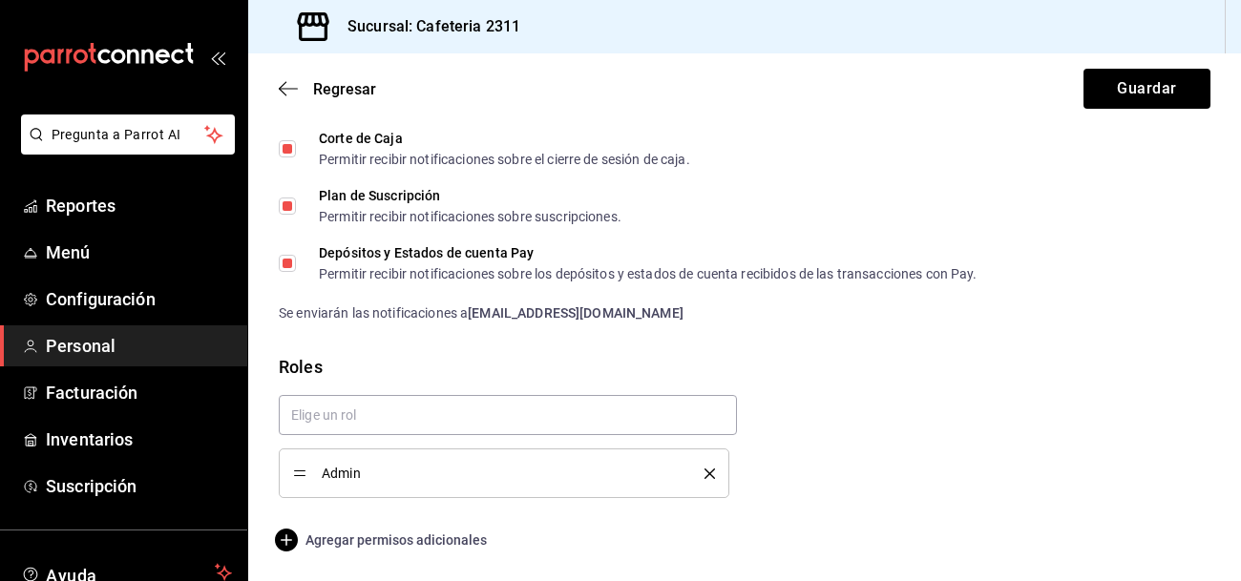
type input "+52 (66) 4723-3331"
click at [446, 537] on span "Agregar permisos adicionales" at bounding box center [383, 540] width 208 height 23
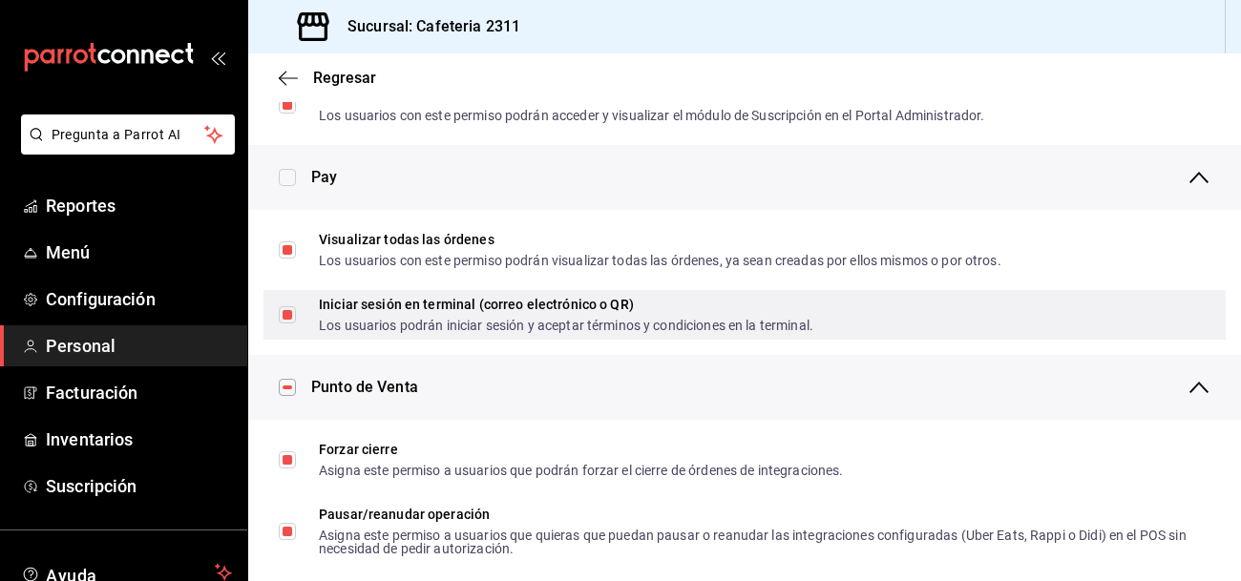
scroll to position [1342, 0]
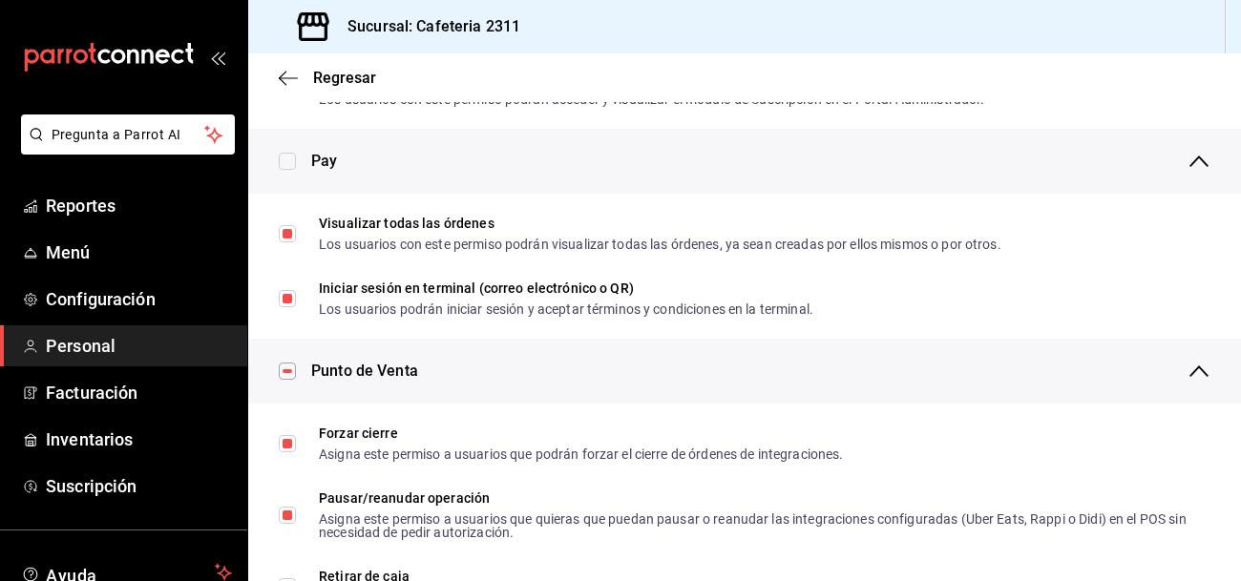
click at [288, 153] on input "checkbox" at bounding box center [287, 161] width 17 height 17
click at [288, 157] on input "checkbox" at bounding box center [287, 161] width 17 height 17
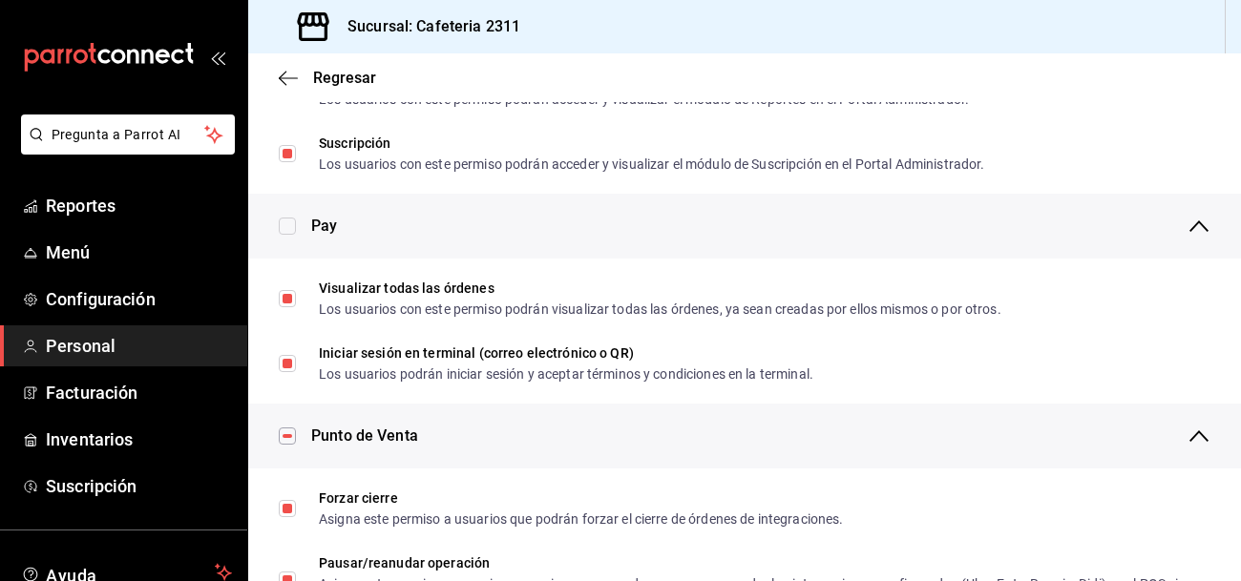
scroll to position [1276, 0]
click at [1191, 216] on icon "button" at bounding box center [1199, 227] width 23 height 23
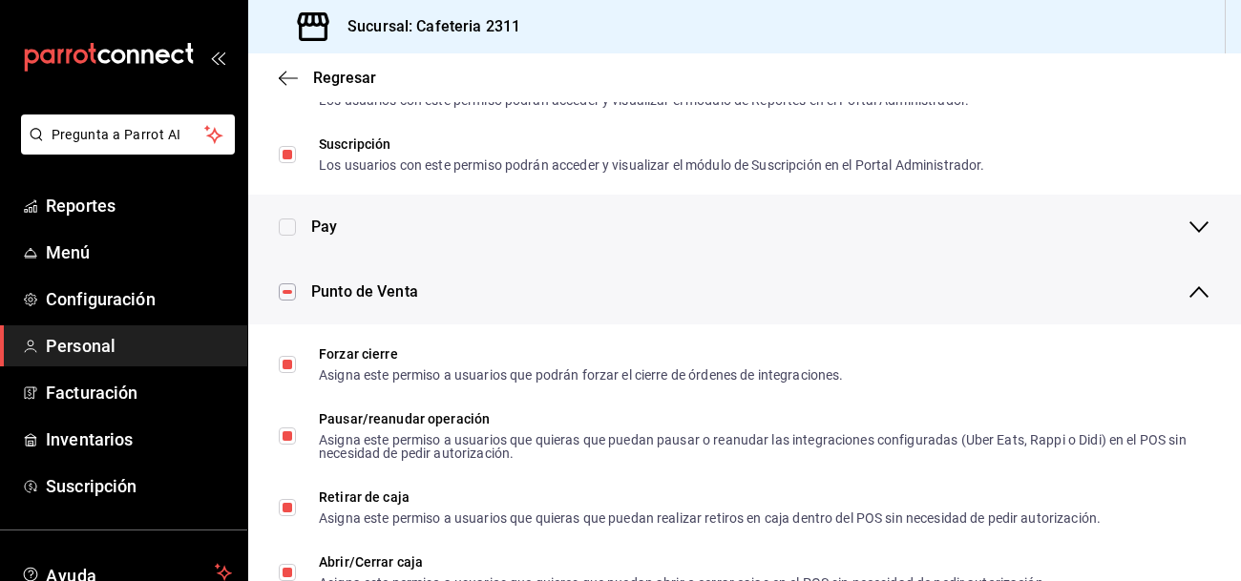
click at [289, 226] on input "checkbox" at bounding box center [287, 227] width 17 height 17
checkbox input "false"
click at [284, 292] on input "checkbox" at bounding box center [287, 292] width 17 height 17
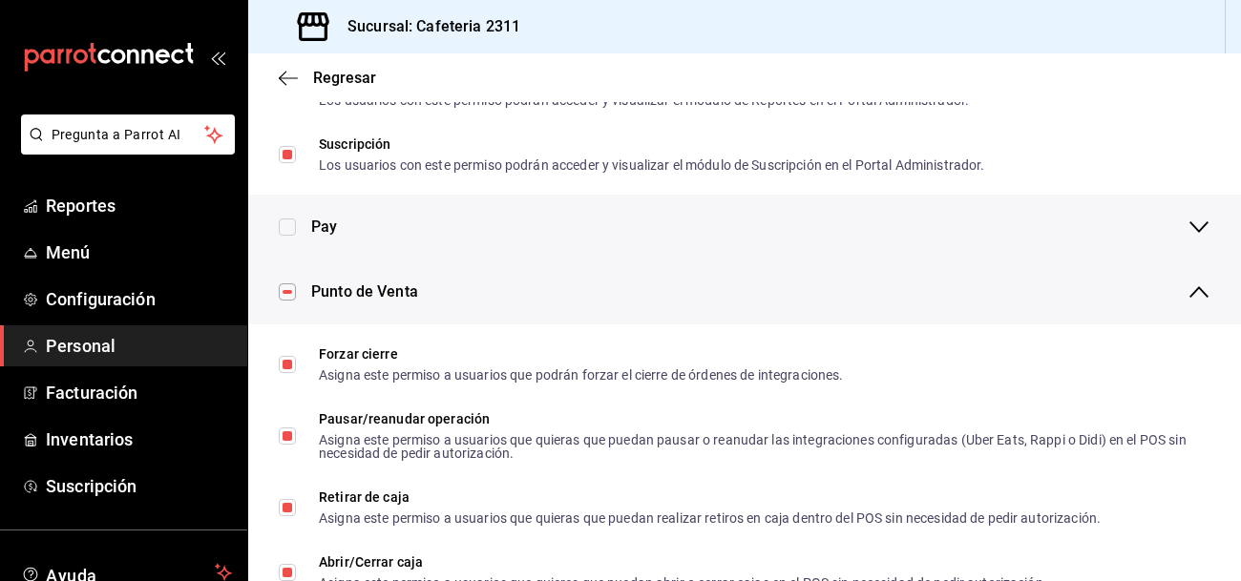
checkbox input "false"
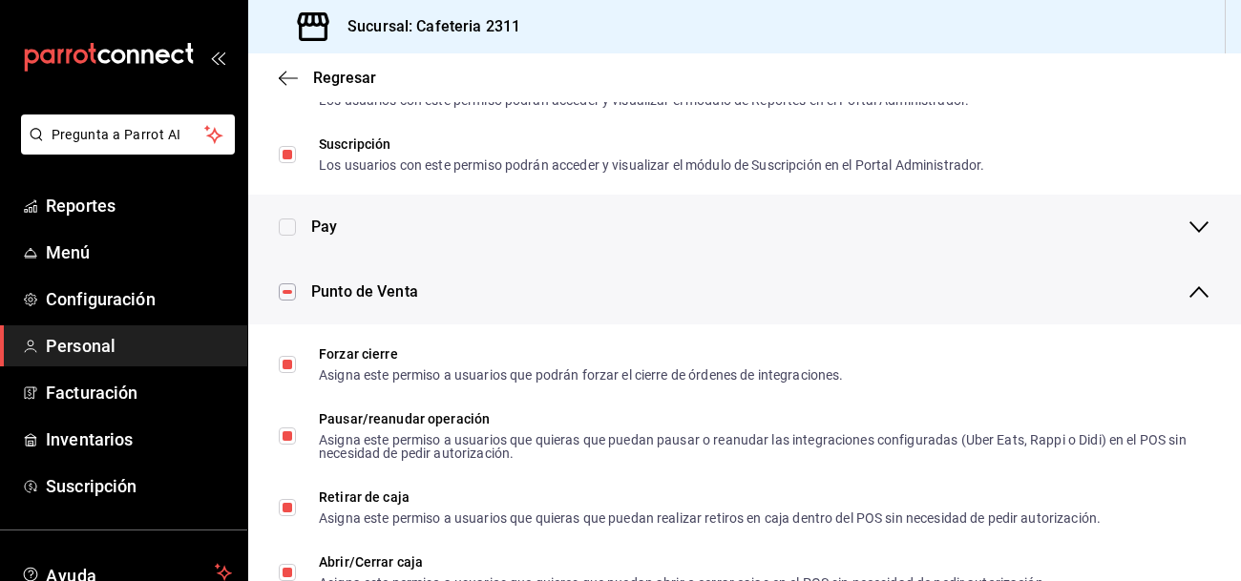
checkbox input "false"
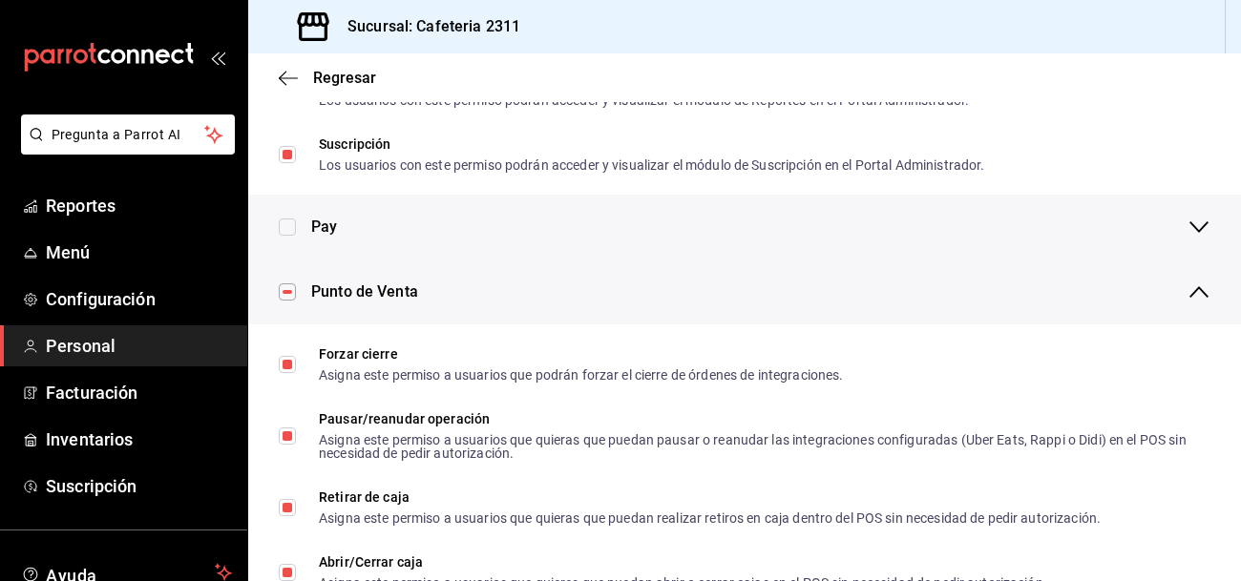
checkbox input "false"
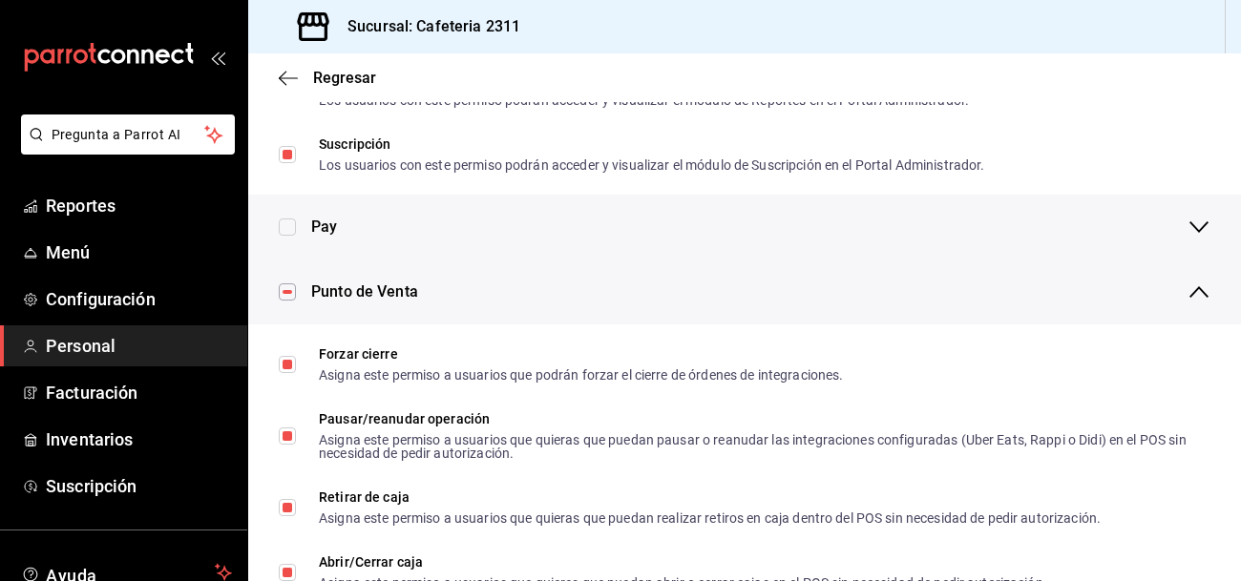
checkbox input "false"
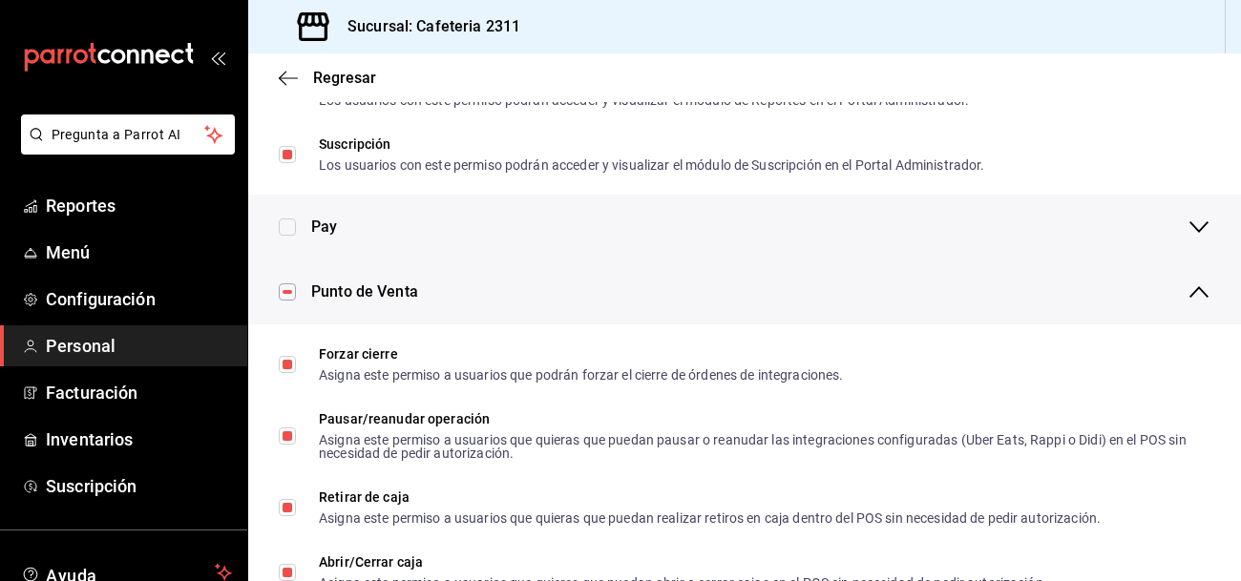
checkbox input "false"
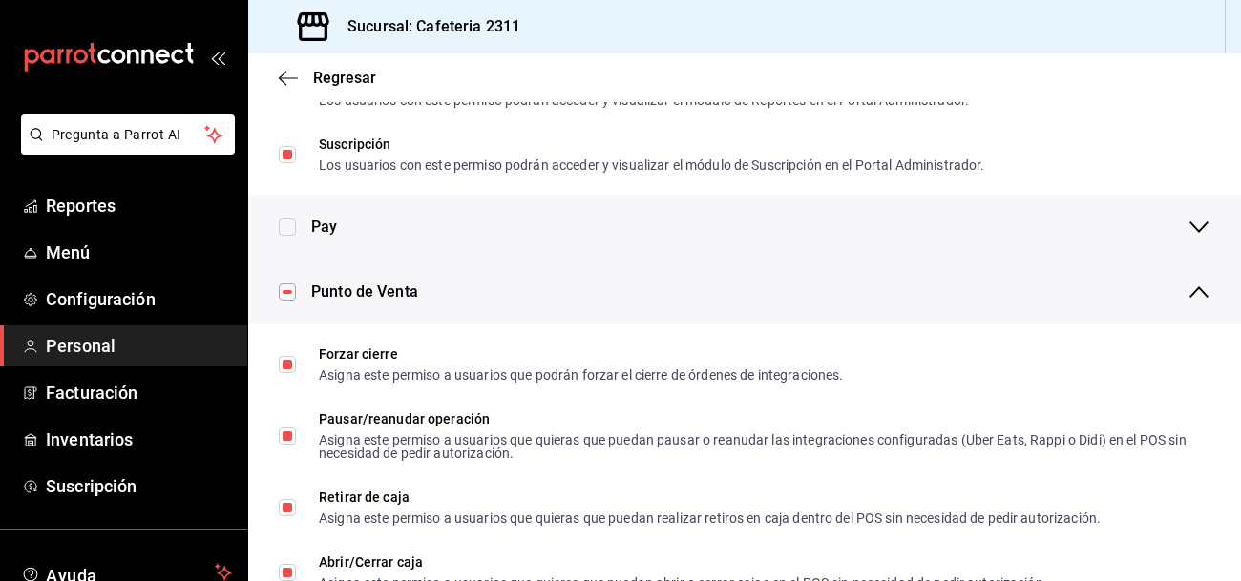
checkbox input "false"
click at [284, 292] on input "checkbox" at bounding box center [287, 292] width 17 height 17
checkbox input "true"
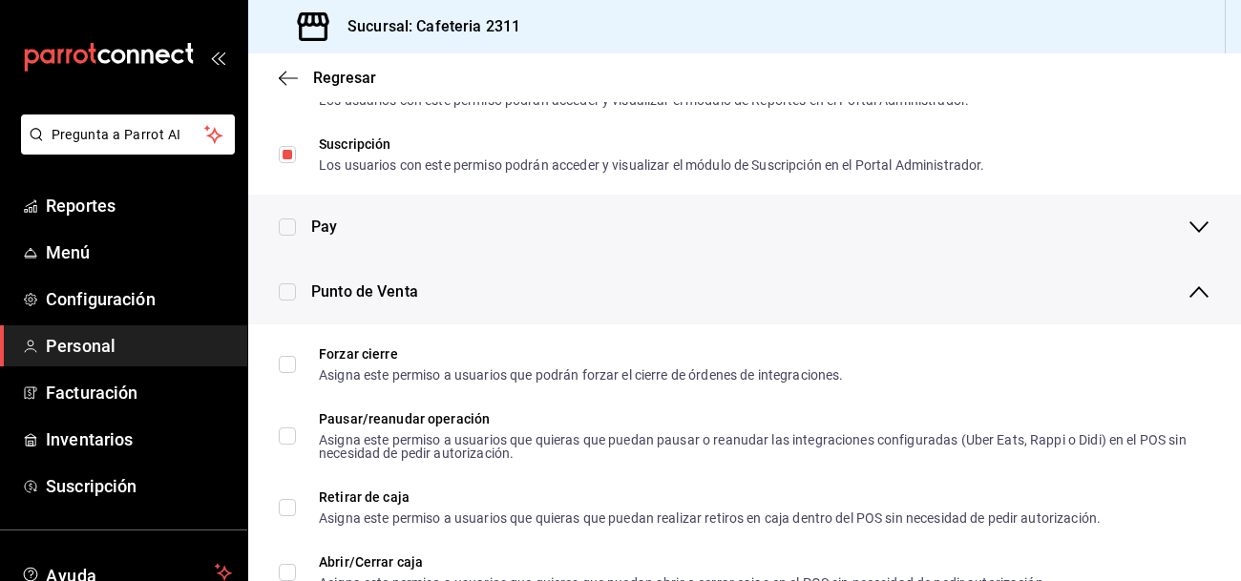
checkbox input "true"
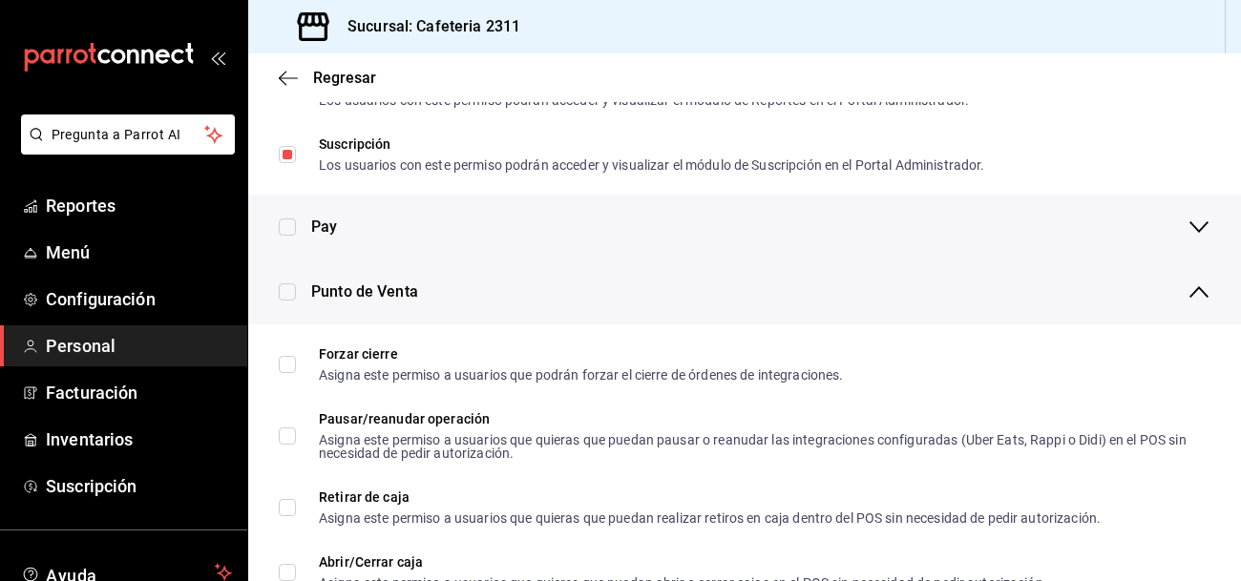
checkbox input "true"
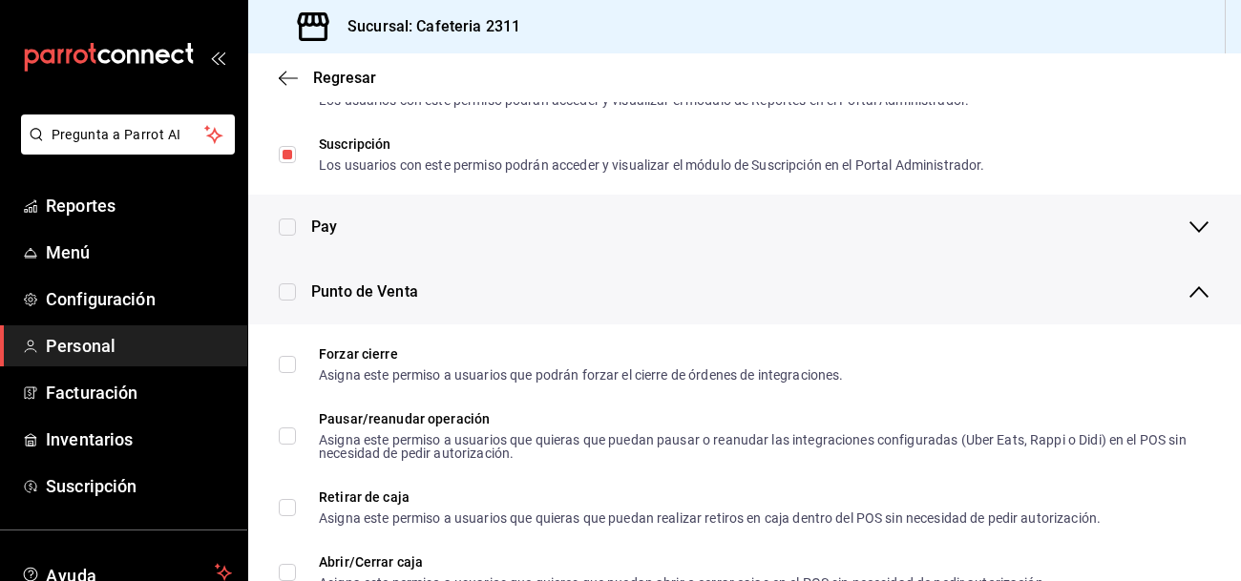
checkbox input "true"
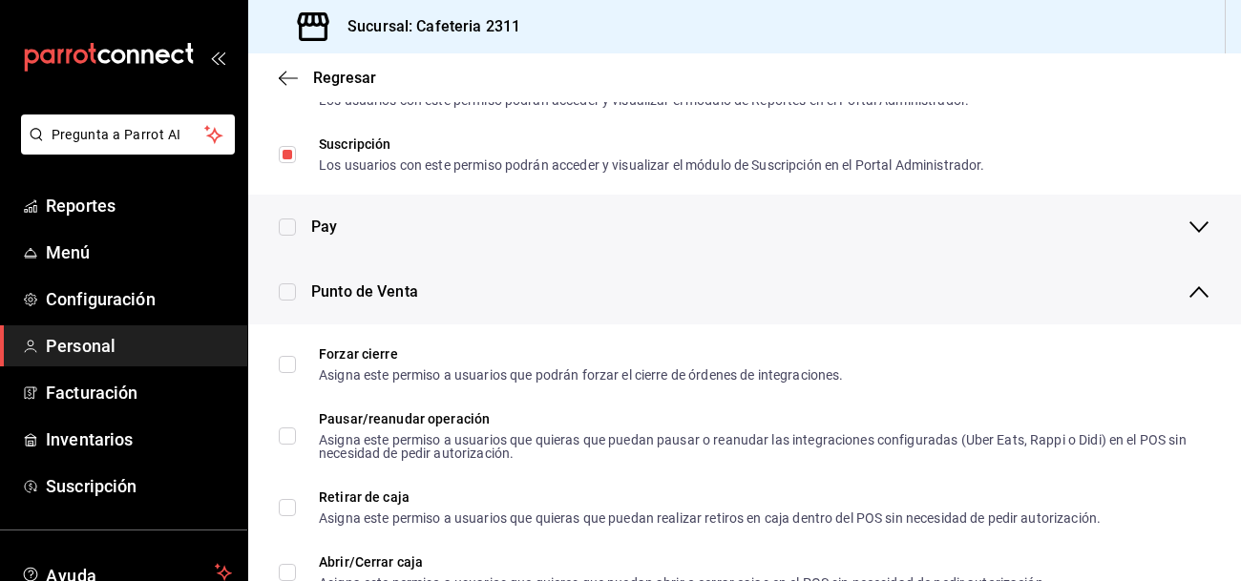
checkbox input "true"
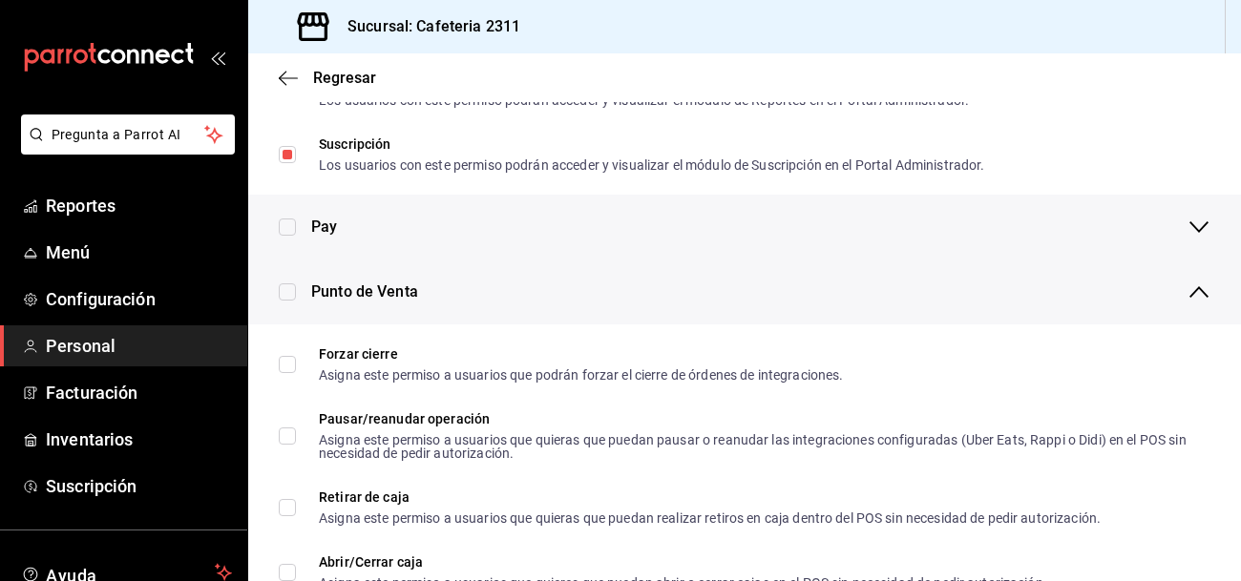
checkbox input "true"
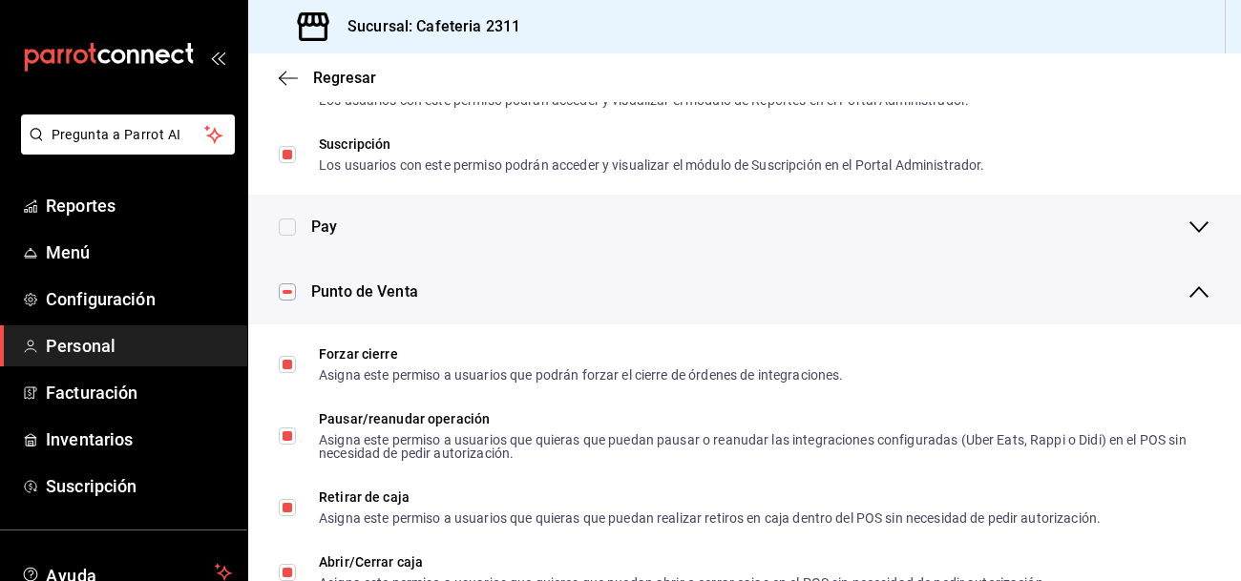
click at [286, 230] on input "checkbox" at bounding box center [287, 227] width 17 height 17
checkbox input "false"
click at [1192, 221] on icon "button" at bounding box center [1199, 227] width 23 height 23
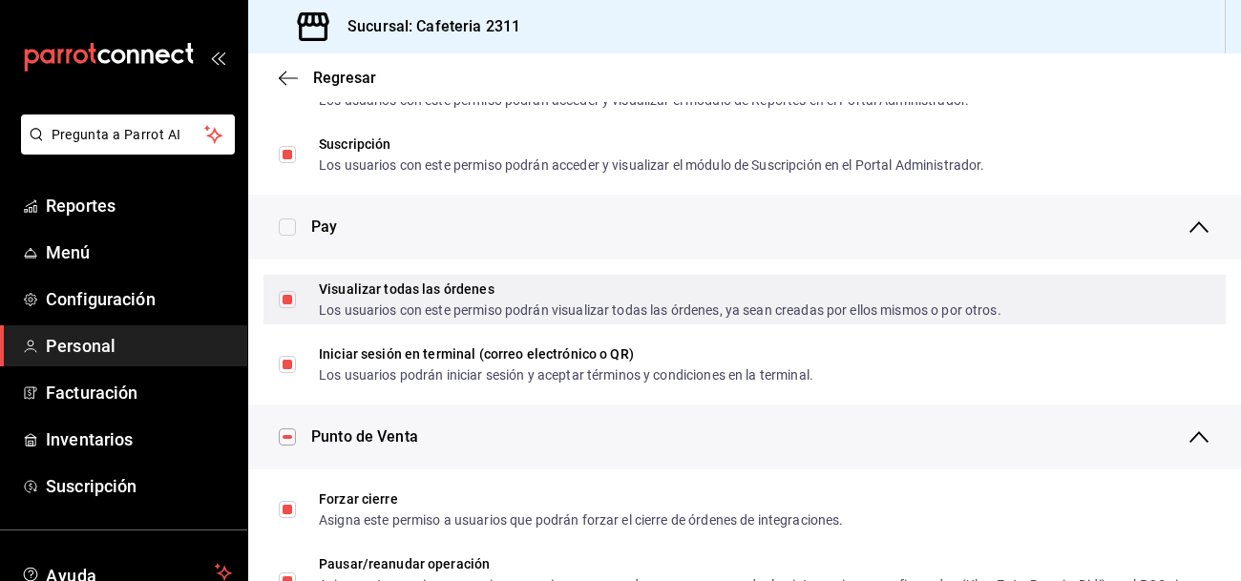
click at [292, 304] on input "Visualizar todas las órdenes Los usuarios con este permiso podrán visualizar to…" at bounding box center [287, 299] width 17 height 17
checkbox input "false"
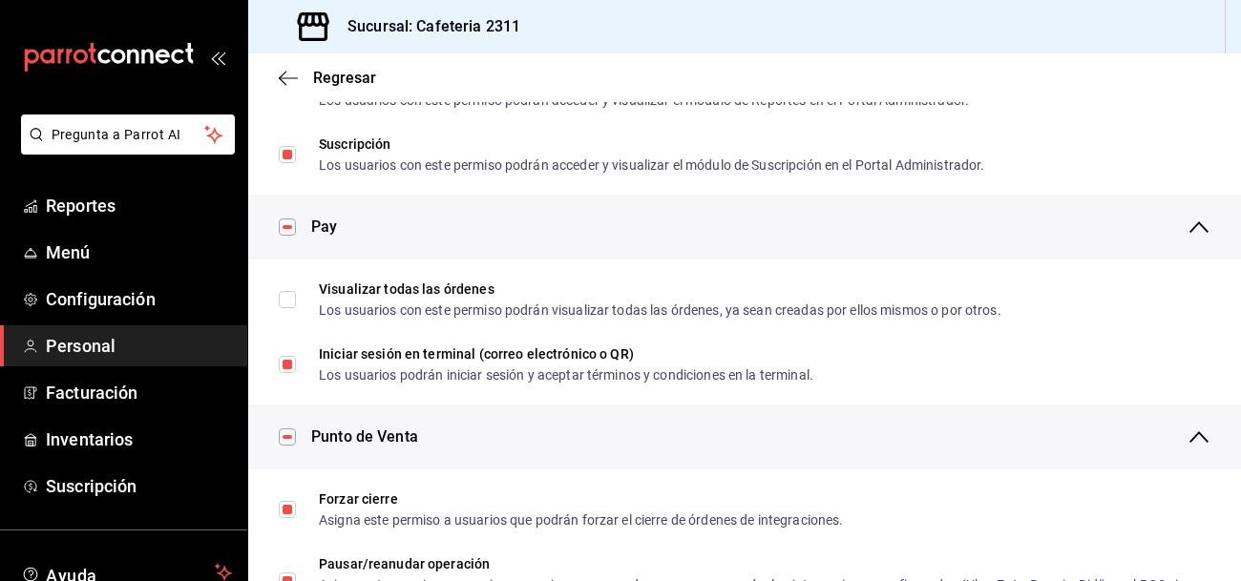
click at [287, 228] on input "checkbox" at bounding box center [287, 227] width 17 height 17
checkbox input "false"
click at [290, 225] on input "checkbox" at bounding box center [287, 227] width 17 height 17
checkbox input "true"
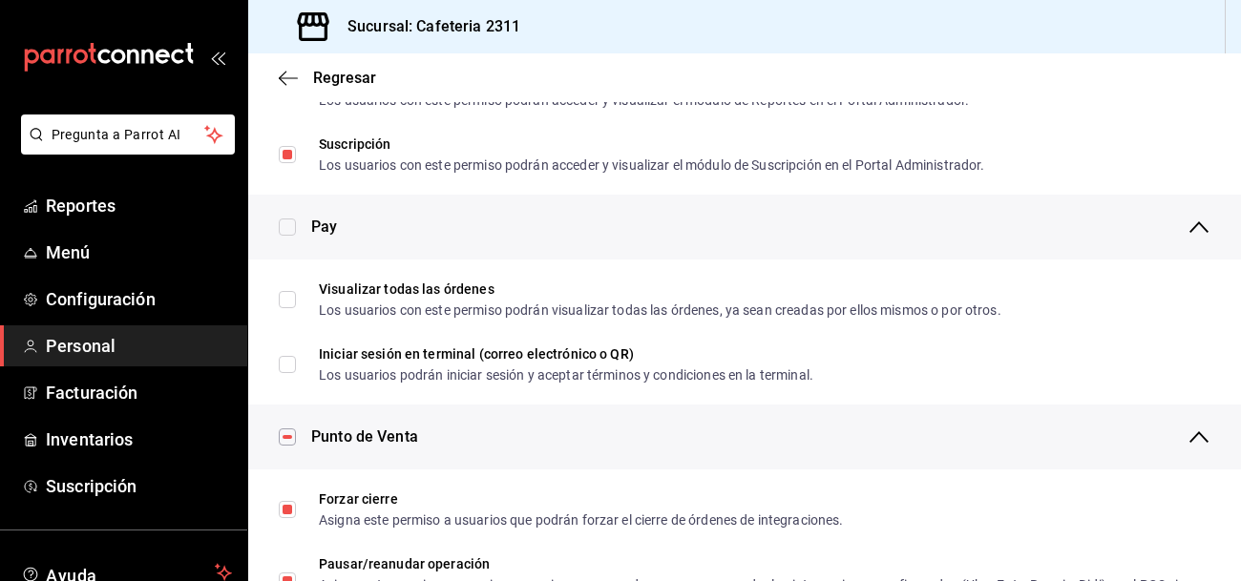
checkbox input "true"
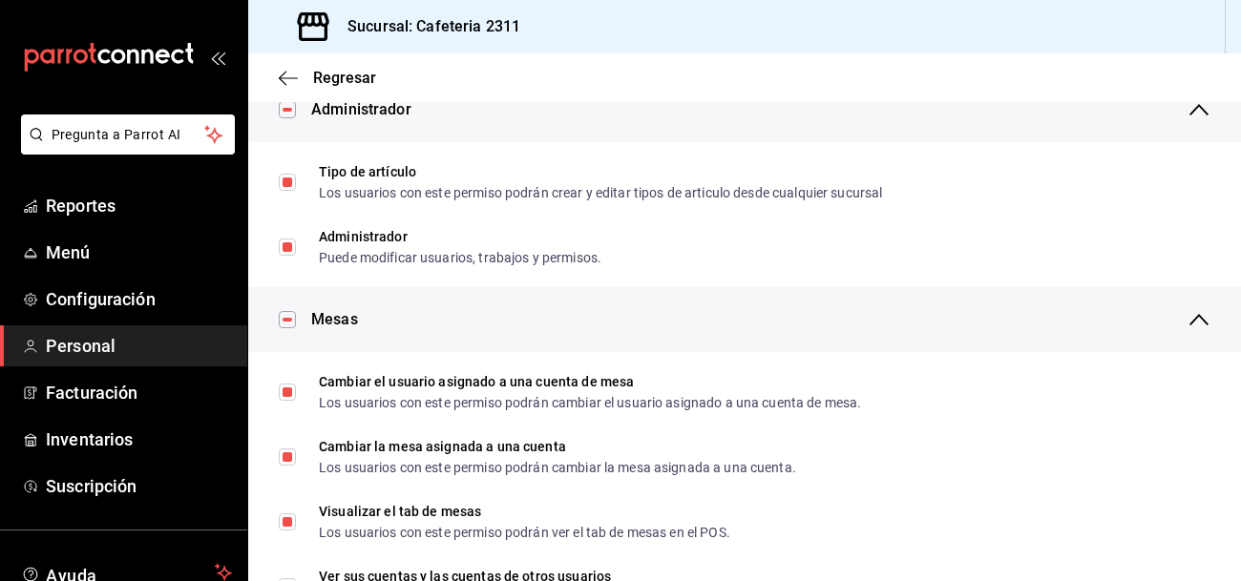
scroll to position [0, 0]
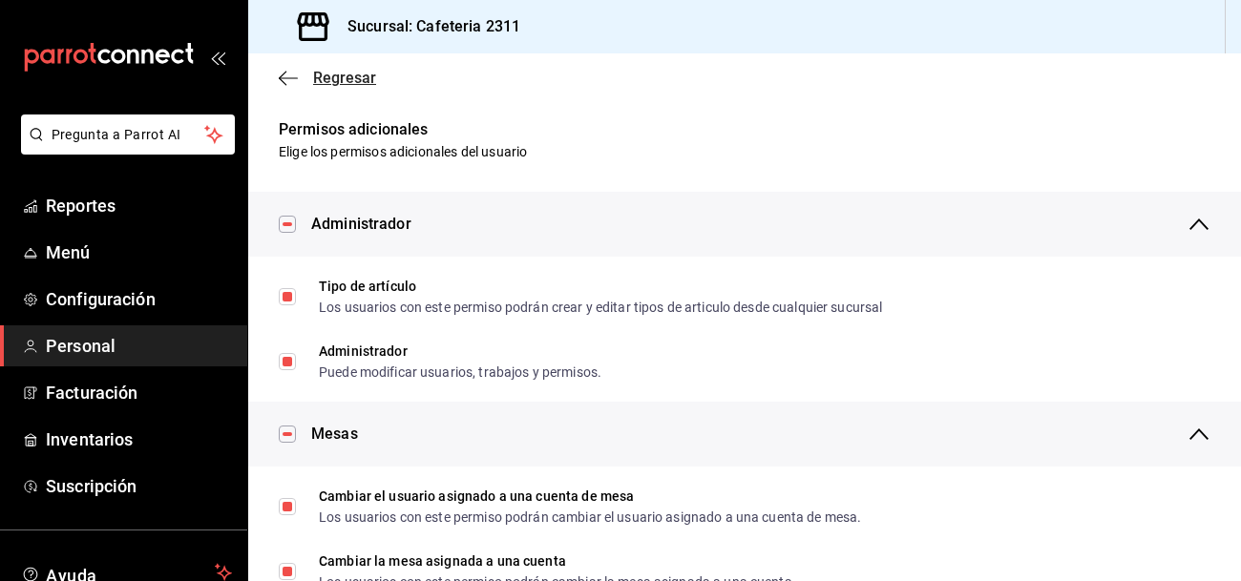
click at [305, 84] on span "Regresar" at bounding box center [327, 78] width 97 height 18
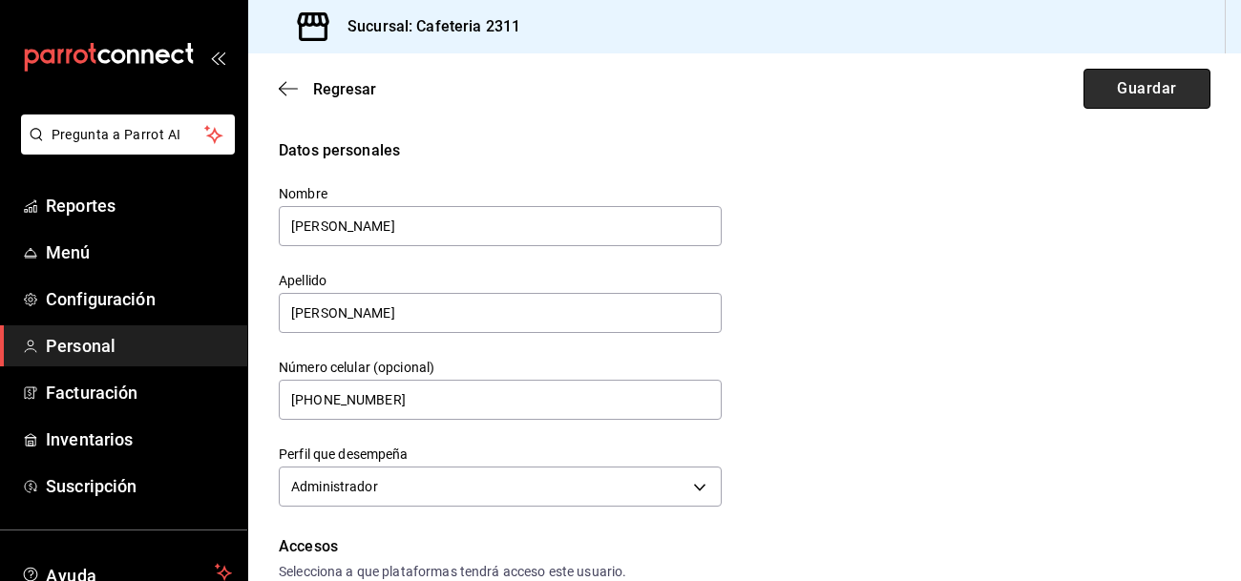
click at [1161, 90] on button "Guardar" at bounding box center [1147, 89] width 127 height 40
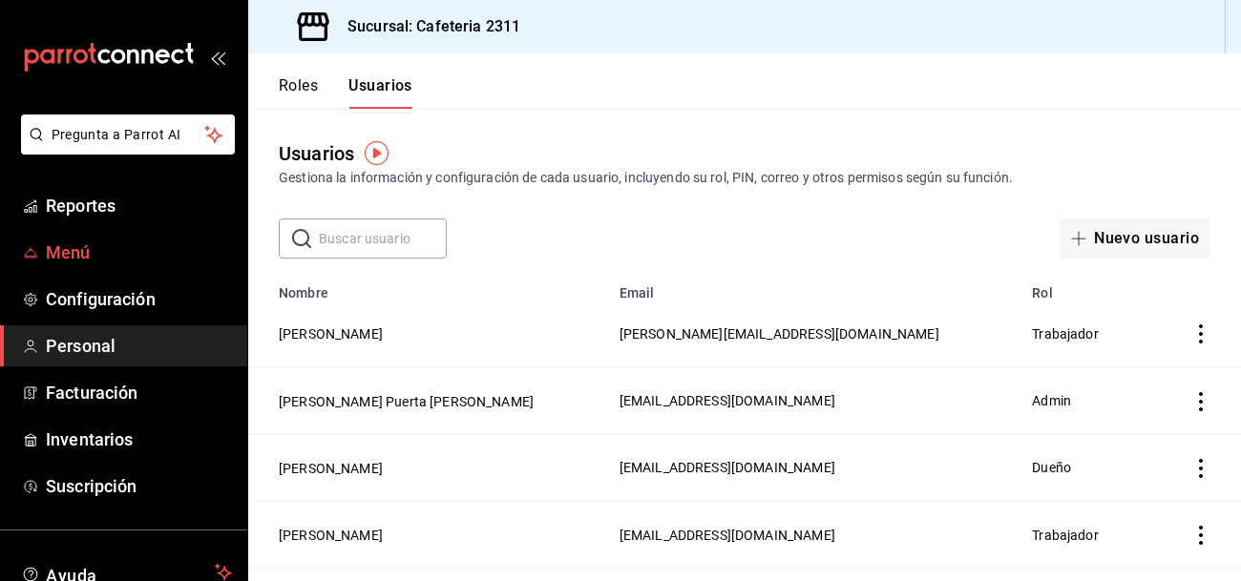
click at [67, 263] on span "Menú" at bounding box center [139, 253] width 186 height 26
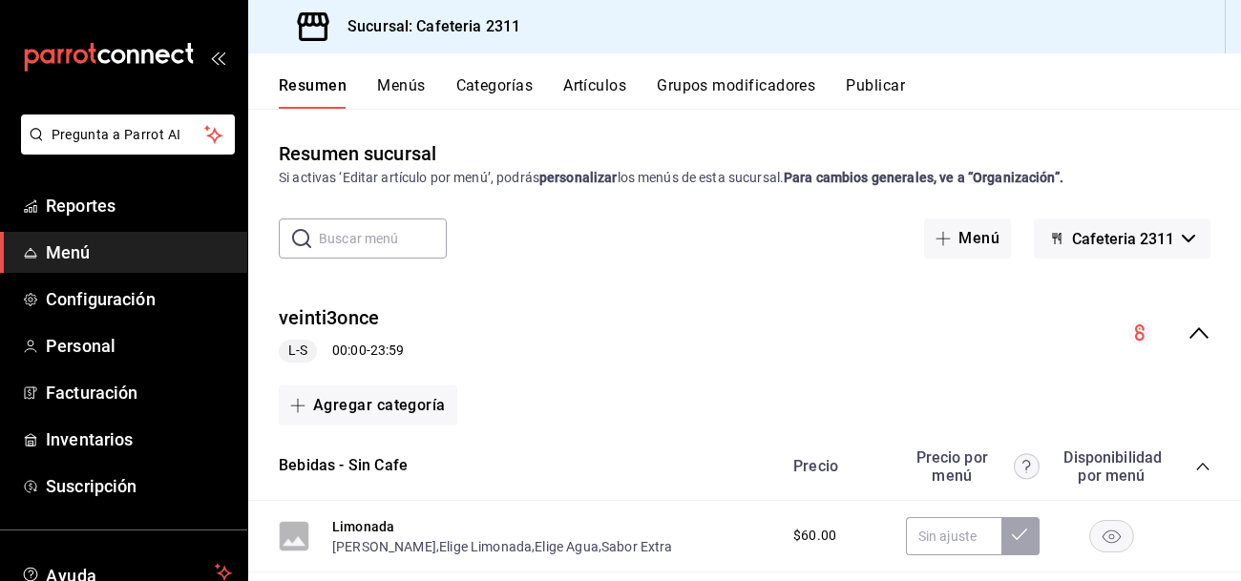
click at [411, 92] on button "Menús" at bounding box center [401, 92] width 48 height 32
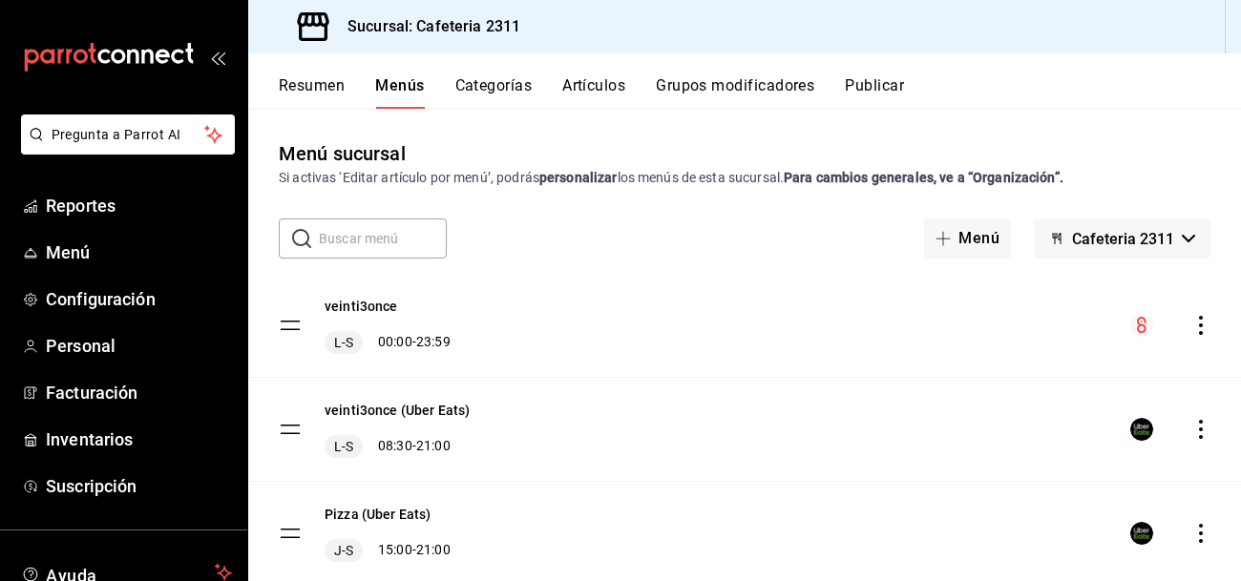
click at [1192, 326] on icon "actions" at bounding box center [1200, 325] width 19 height 19
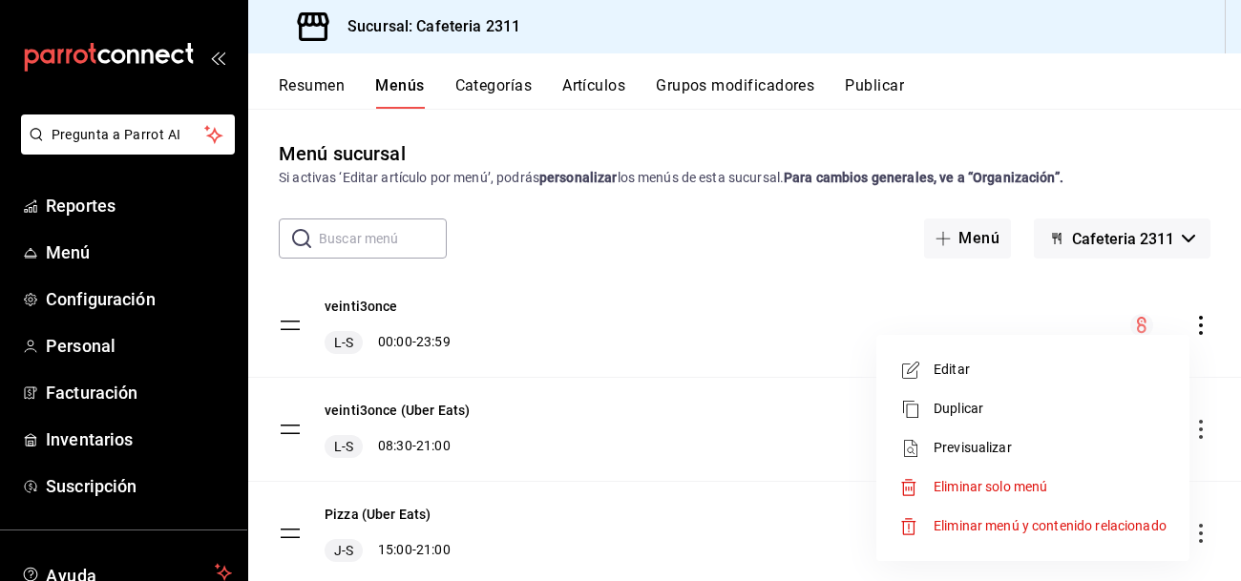
click at [1024, 456] on span "Previsualizar" at bounding box center [1050, 448] width 233 height 20
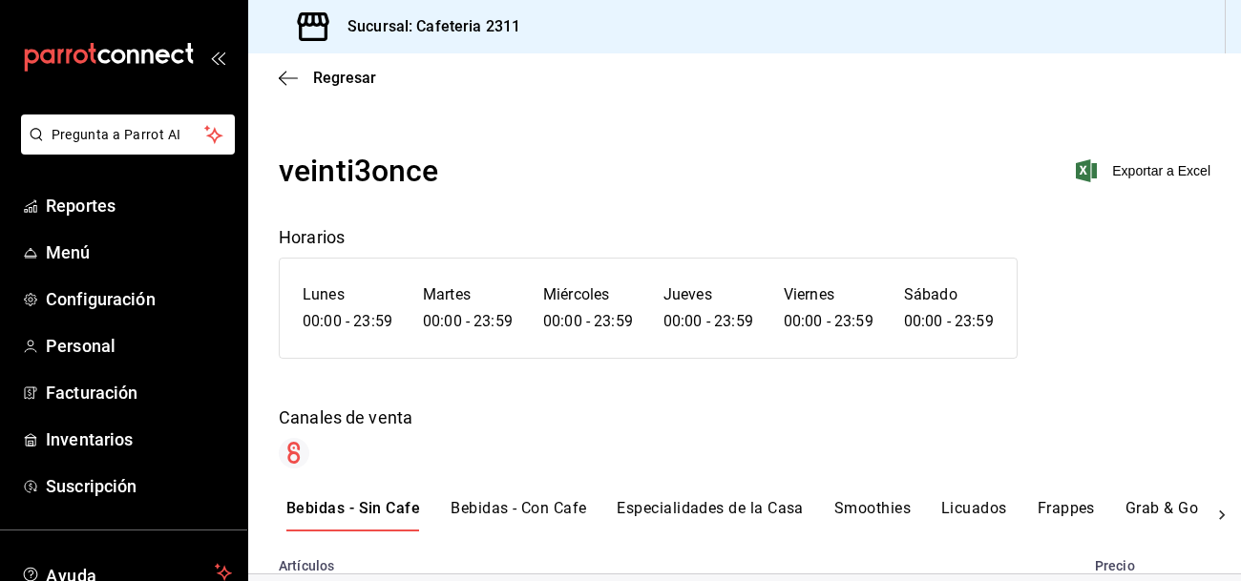
click at [516, 504] on button "Bebidas - Con Cafe" at bounding box center [519, 515] width 136 height 32
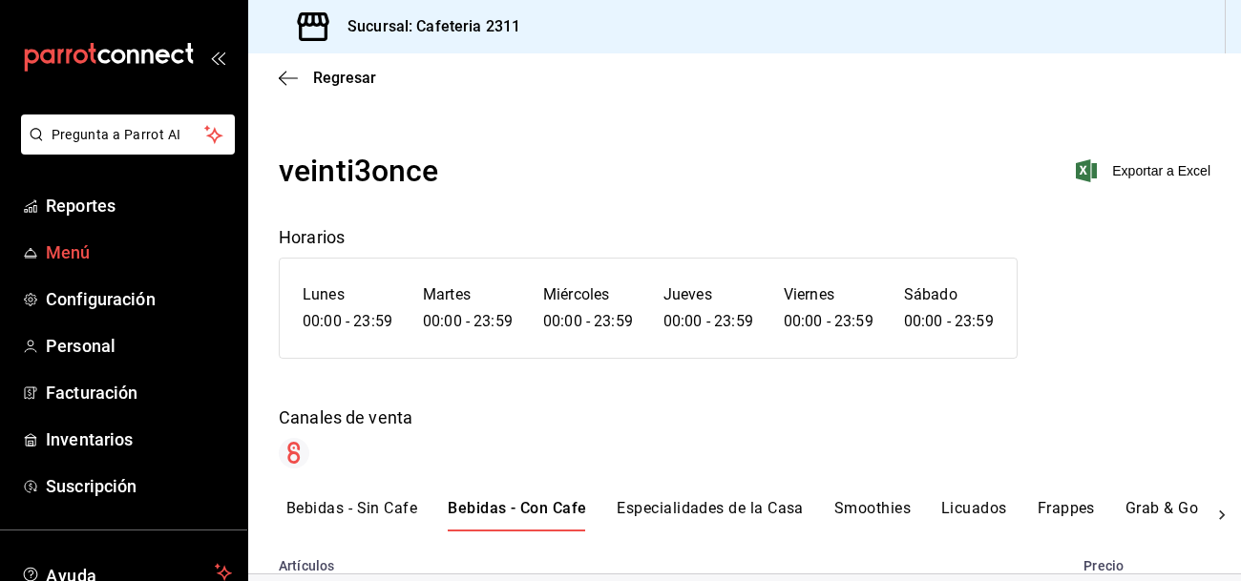
click at [74, 243] on span "Menú" at bounding box center [139, 253] width 186 height 26
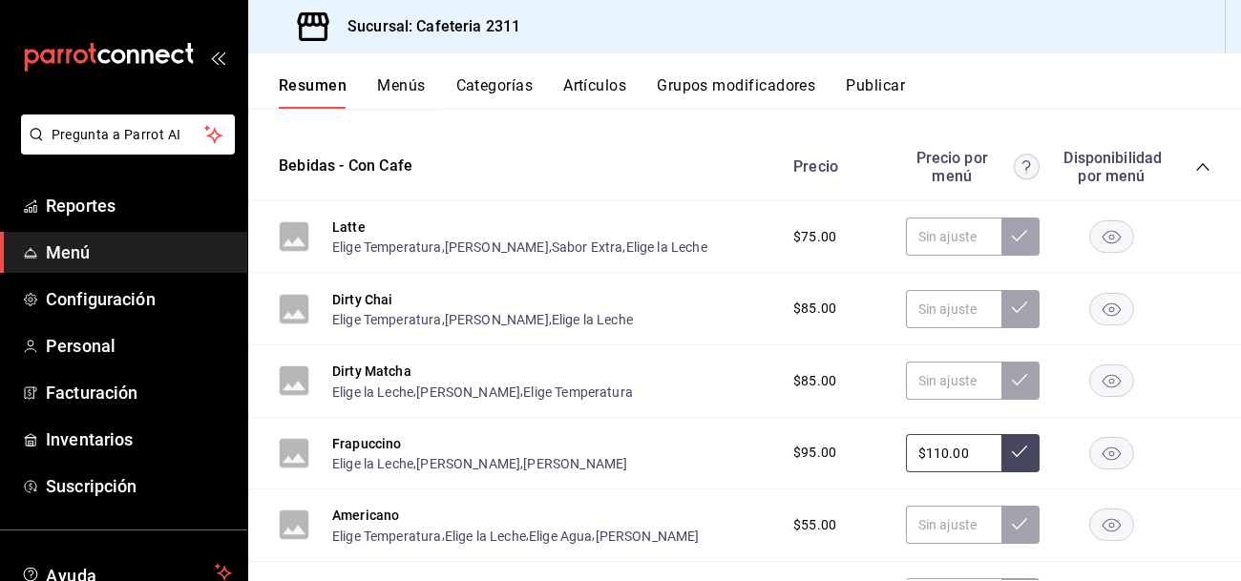
scroll to position [1033, 0]
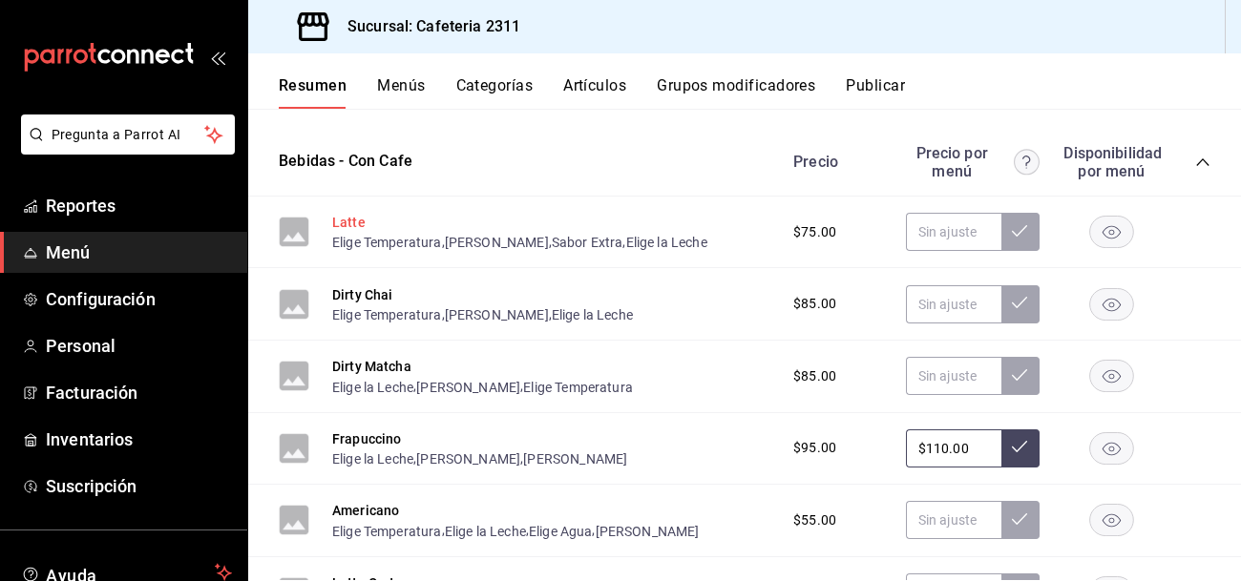
click at [354, 228] on button "Latte" at bounding box center [348, 222] width 33 height 19
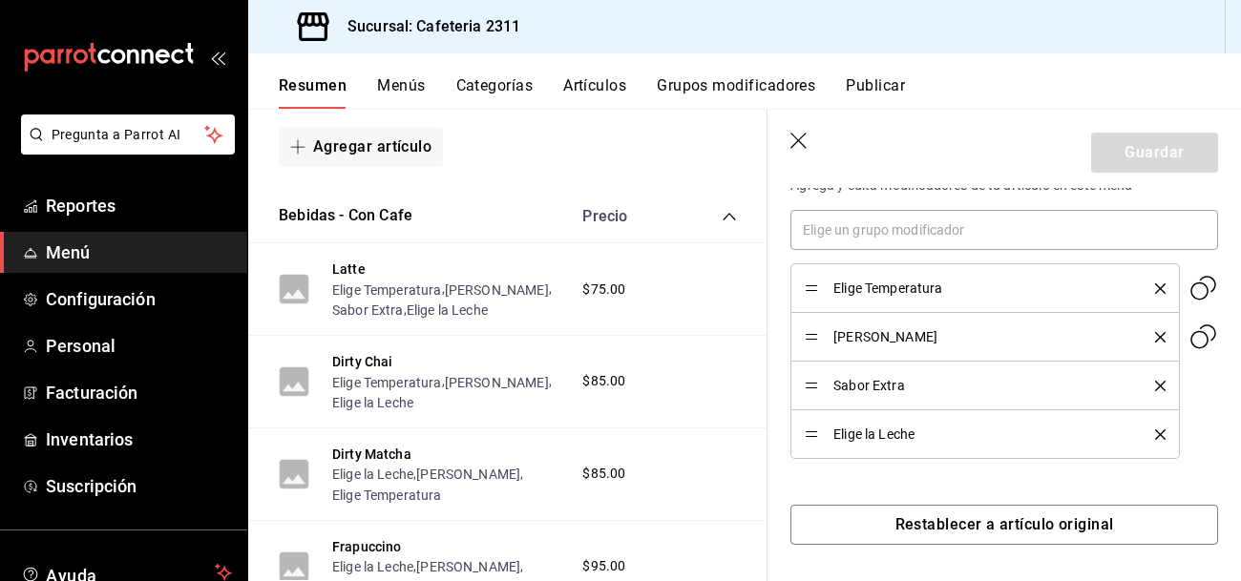
scroll to position [649, 0]
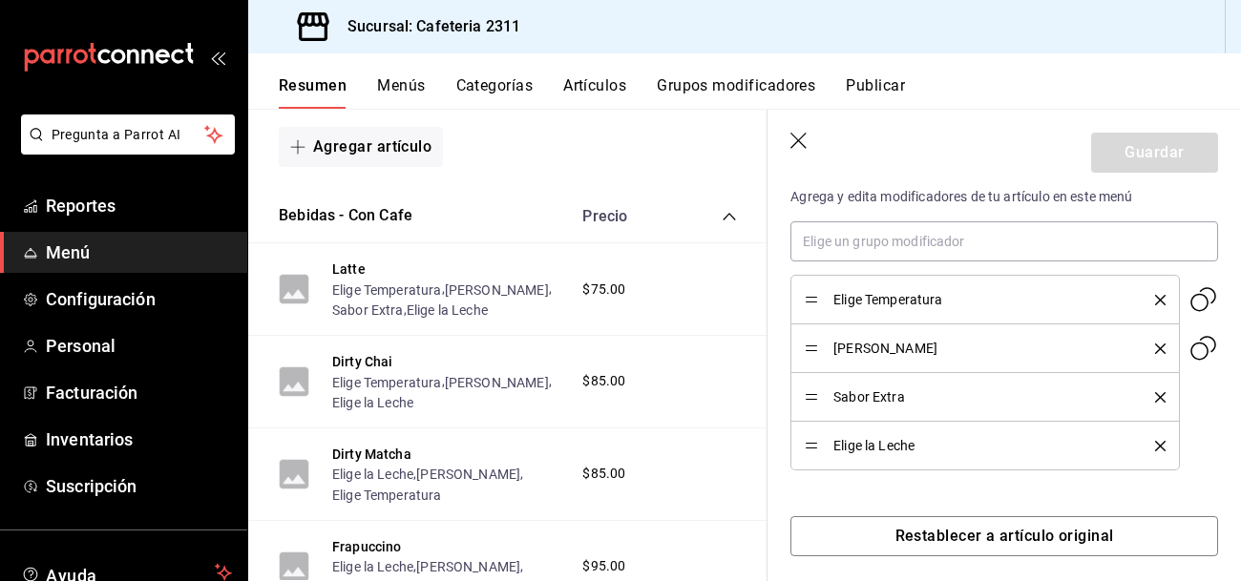
click at [1160, 299] on icon "delete" at bounding box center [1160, 300] width 11 height 11
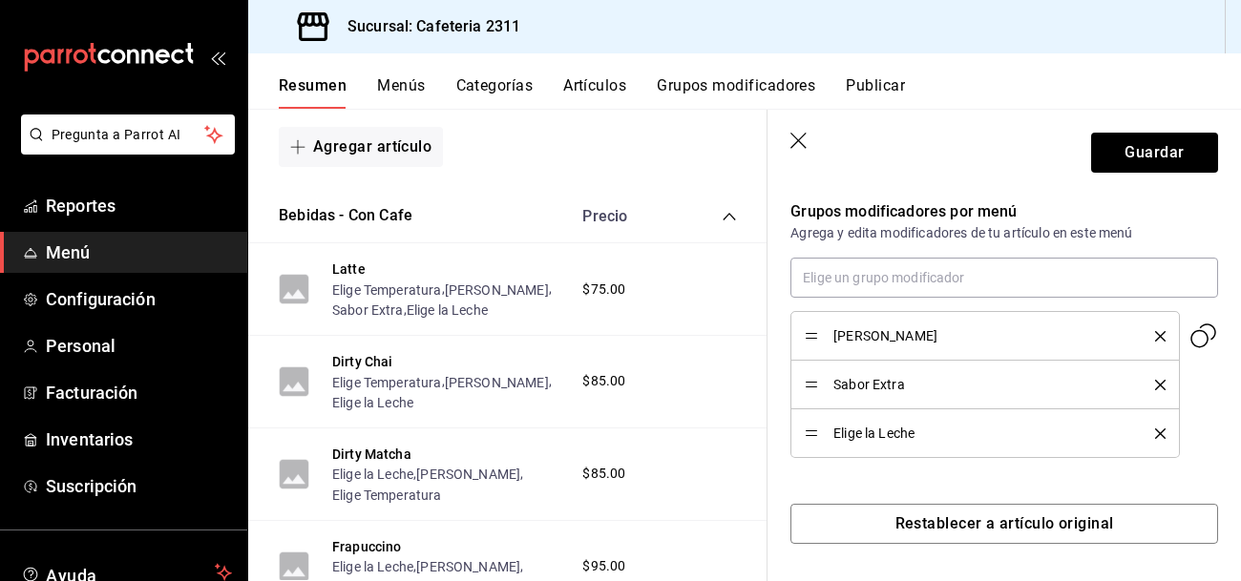
click at [1158, 340] on div "[PERSON_NAME]" at bounding box center [985, 336] width 360 height 21
click at [1158, 335] on icon "delete" at bounding box center [1160, 336] width 11 height 11
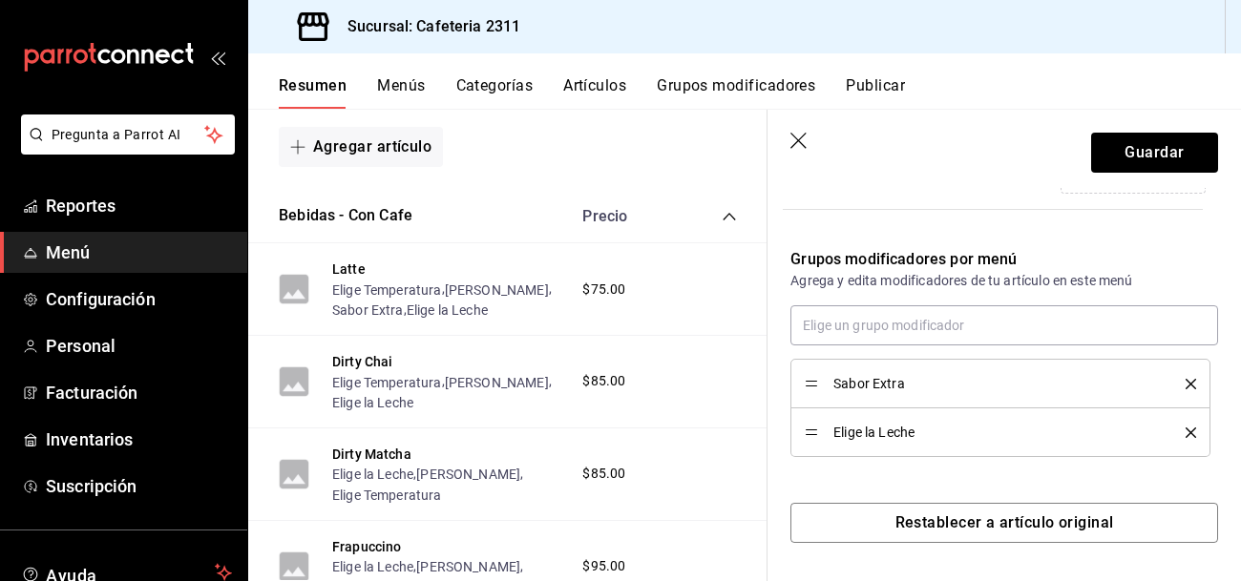
scroll to position [563, 0]
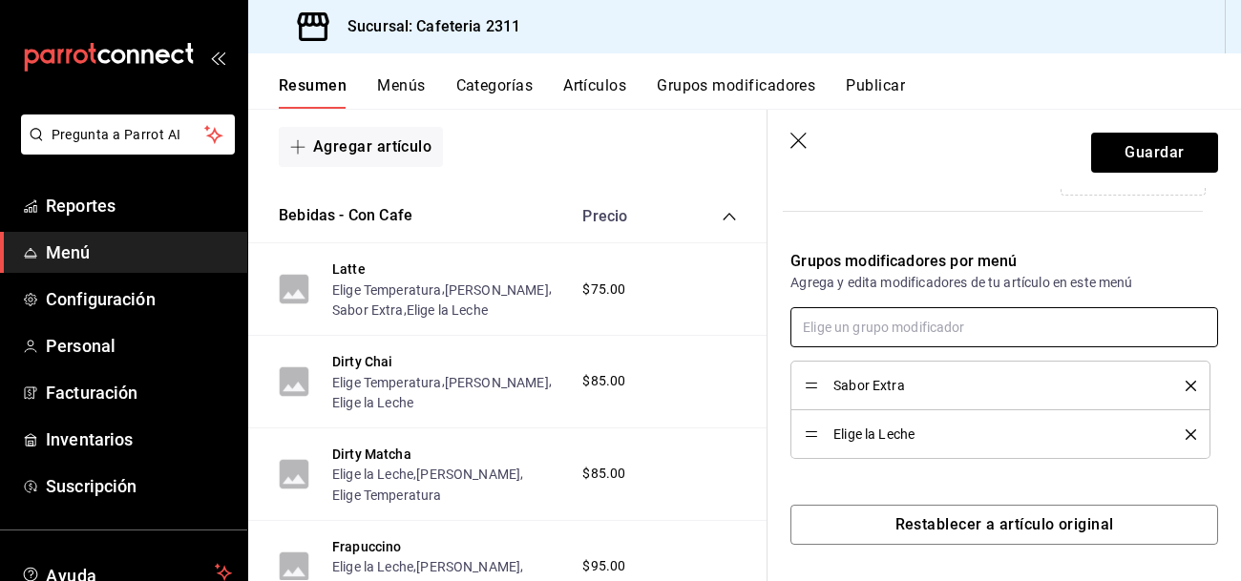
click at [1117, 327] on input "text" at bounding box center [1004, 327] width 428 height 40
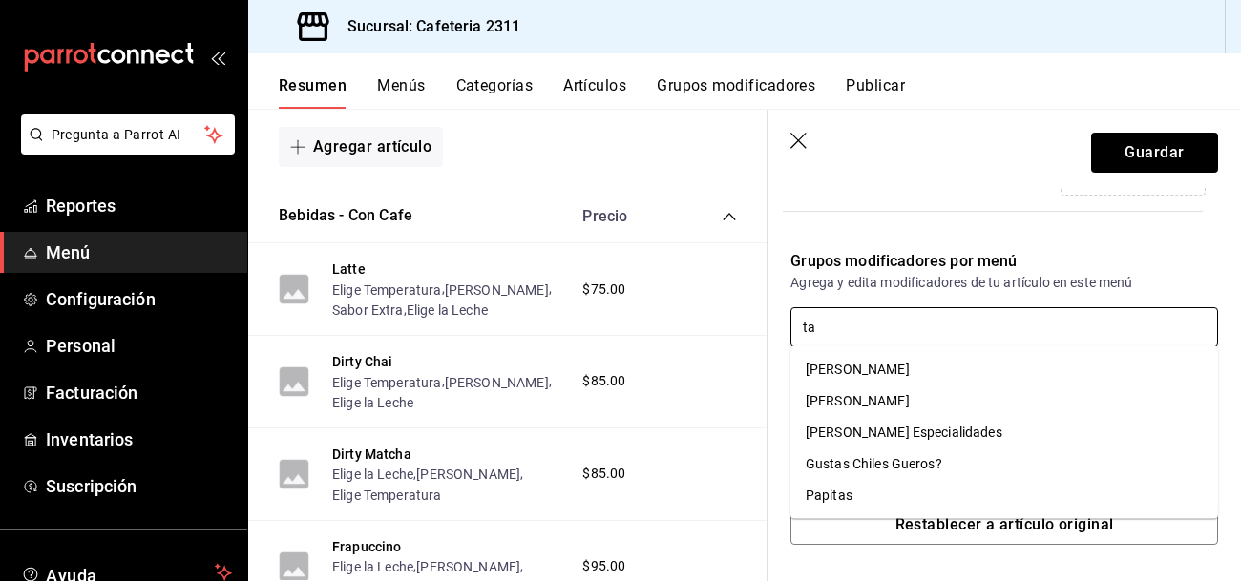
type input "tam"
click at [1023, 390] on li "[PERSON_NAME]" at bounding box center [1004, 402] width 428 height 32
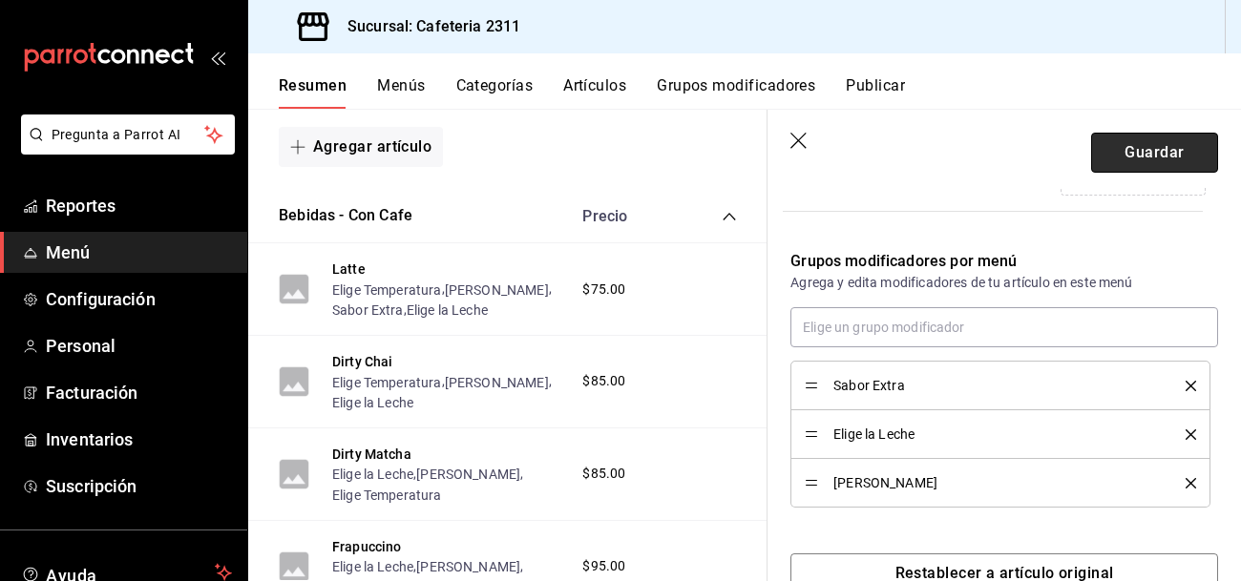
click at [1178, 146] on button "Guardar" at bounding box center [1154, 153] width 127 height 40
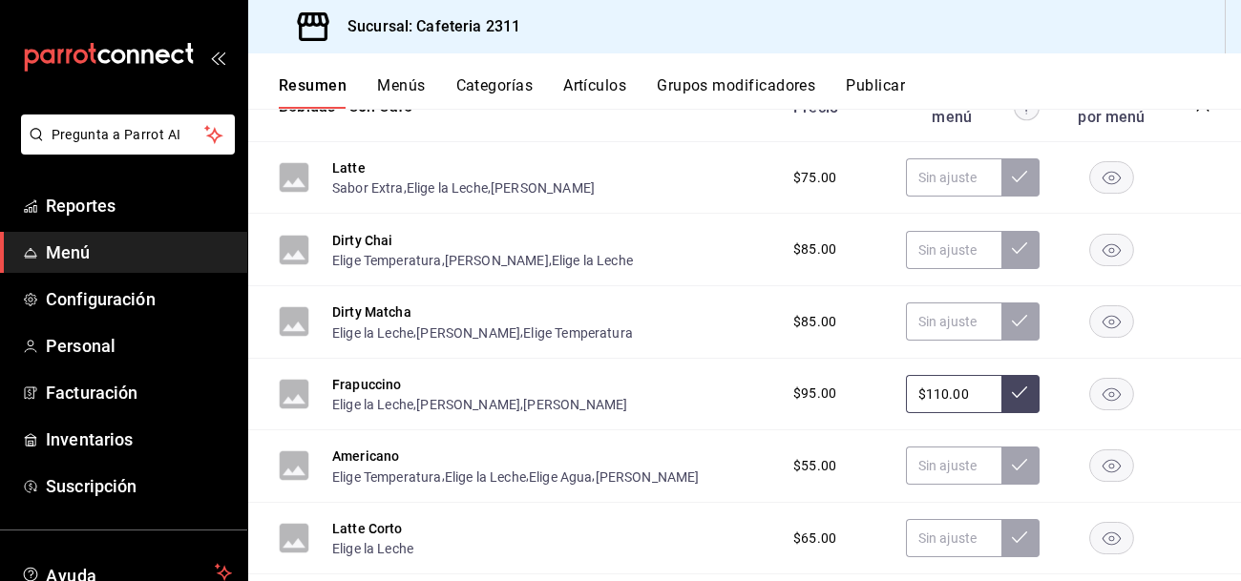
scroll to position [1090, 0]
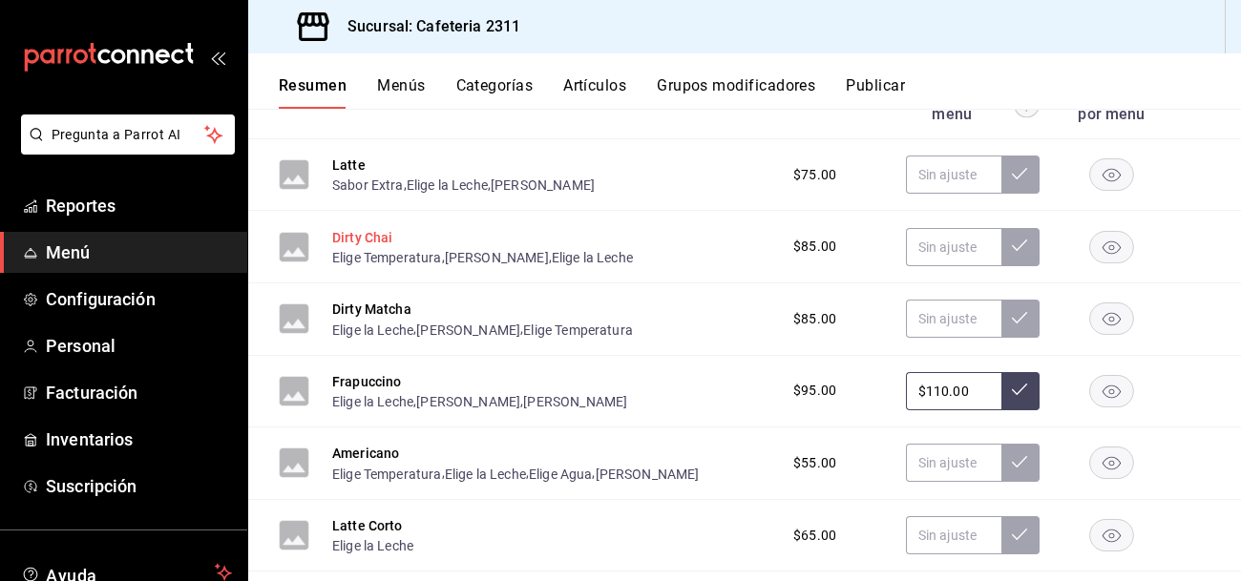
click at [357, 239] on button "Dirty Chai" at bounding box center [362, 237] width 61 height 19
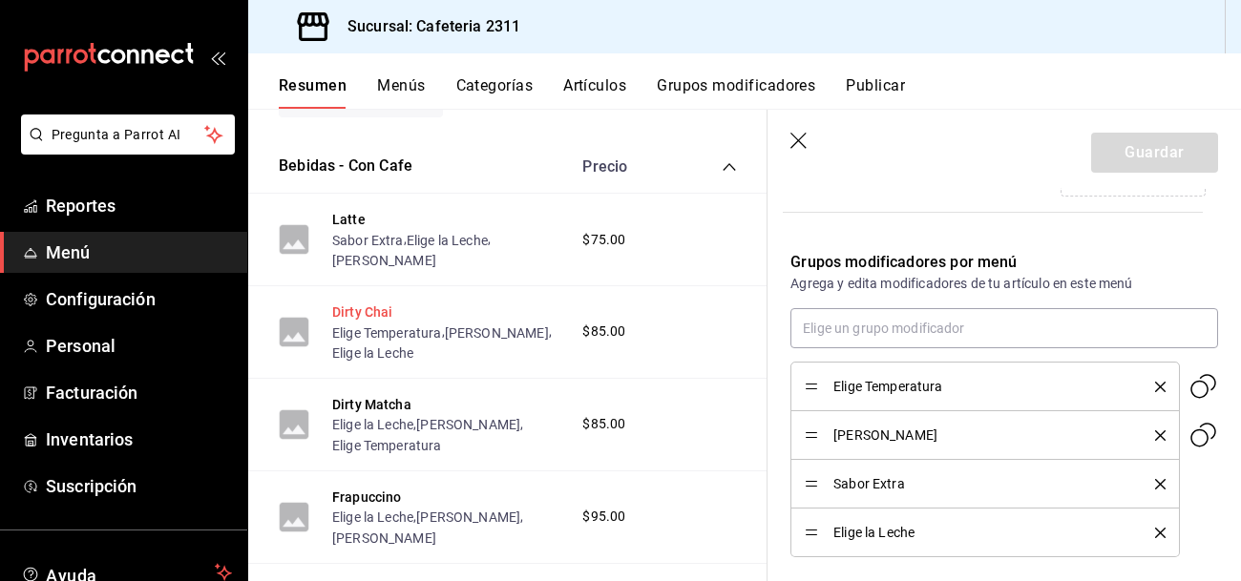
scroll to position [613, 0]
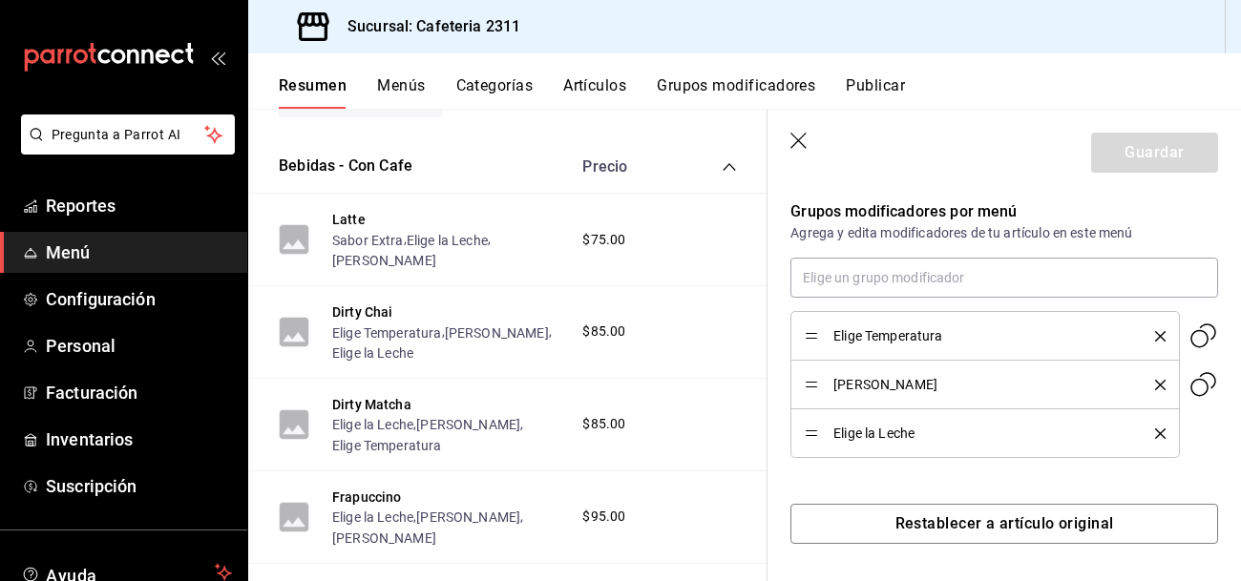
click at [1162, 336] on icon "delete" at bounding box center [1160, 336] width 11 height 11
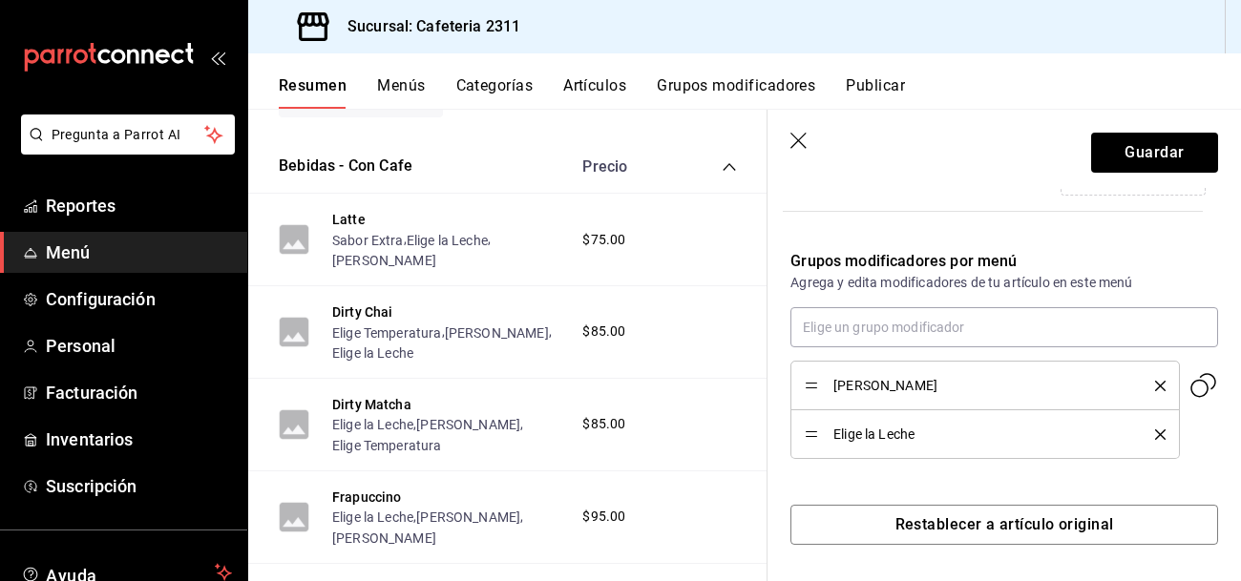
click at [1155, 381] on icon "delete" at bounding box center [1160, 386] width 11 height 11
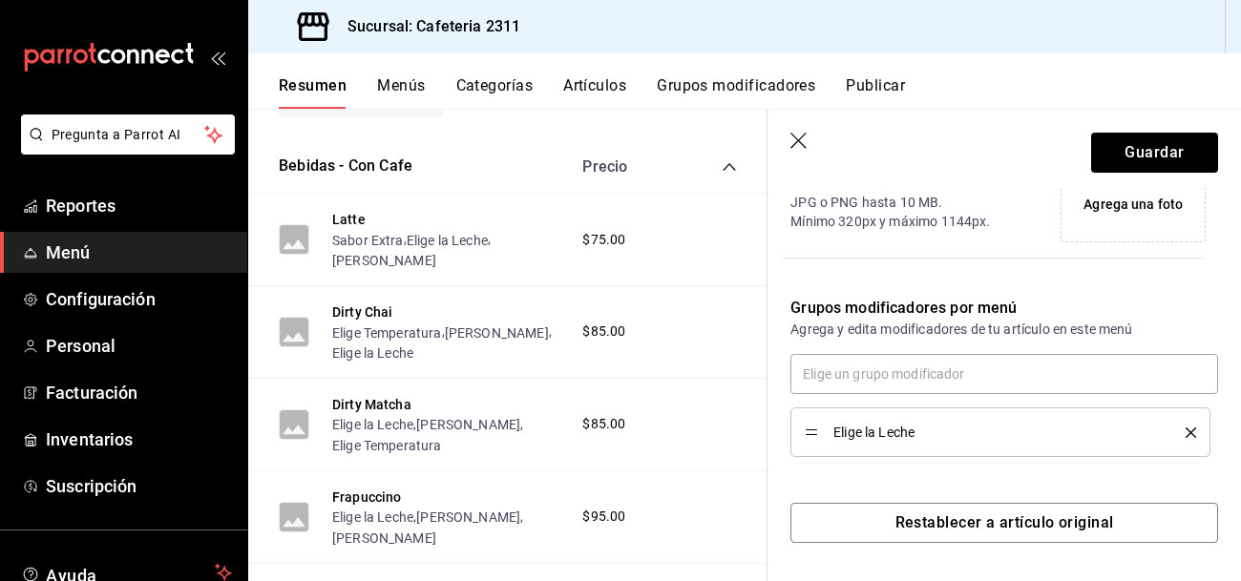
scroll to position [516, 0]
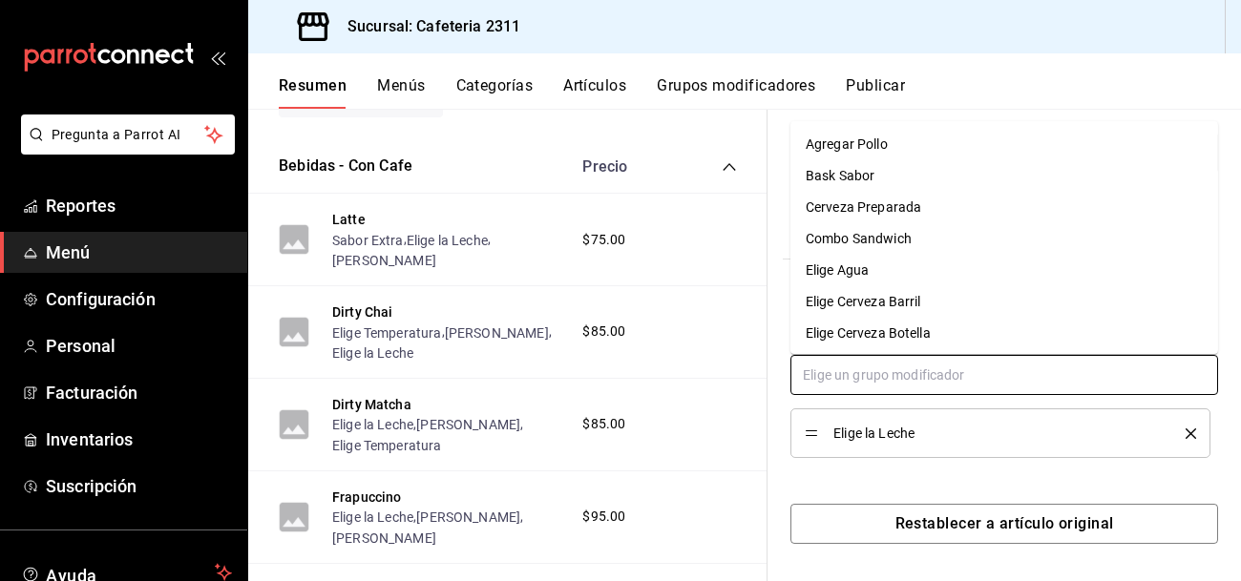
drag, startPoint x: 1155, startPoint y: 378, endPoint x: 991, endPoint y: 453, distance: 180.3
click at [991, 453] on div "Elige la Leche" at bounding box center [1004, 406] width 428 height 103
click at [963, 367] on input "text" at bounding box center [1004, 375] width 428 height 40
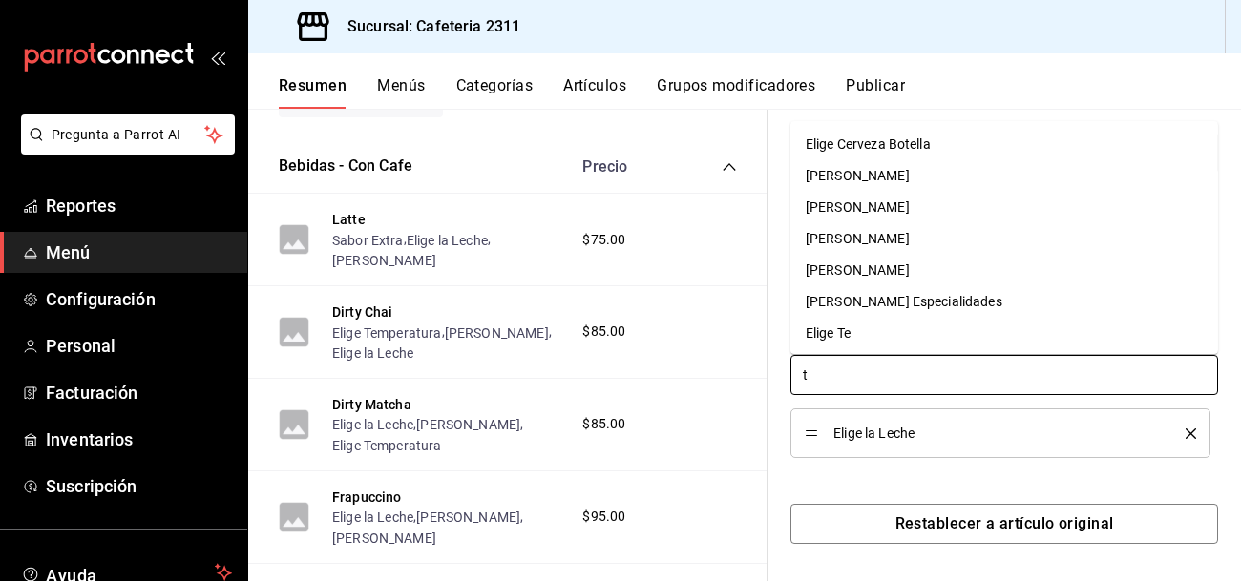
type input "ta"
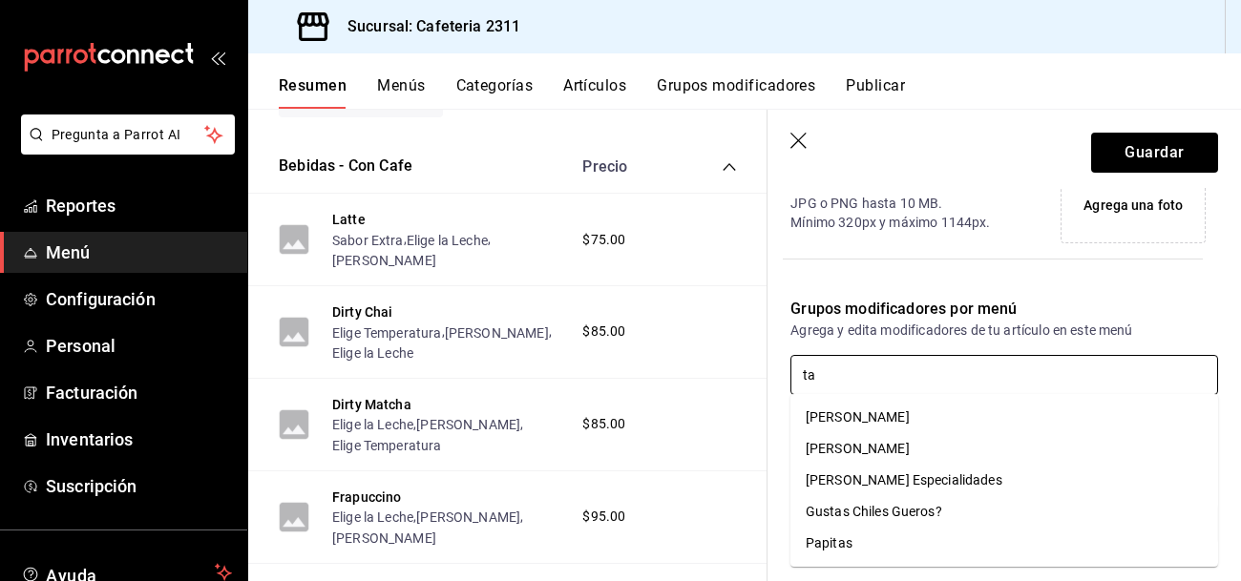
click at [959, 440] on li "[PERSON_NAME]" at bounding box center [1004, 449] width 428 height 32
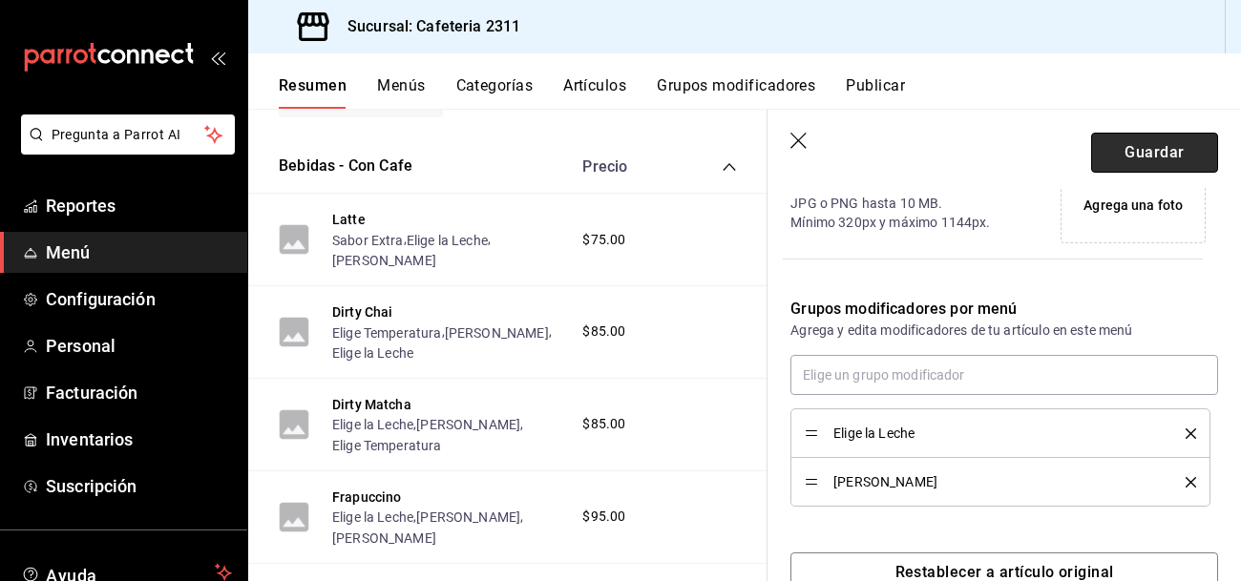
click at [1128, 141] on button "Guardar" at bounding box center [1154, 153] width 127 height 40
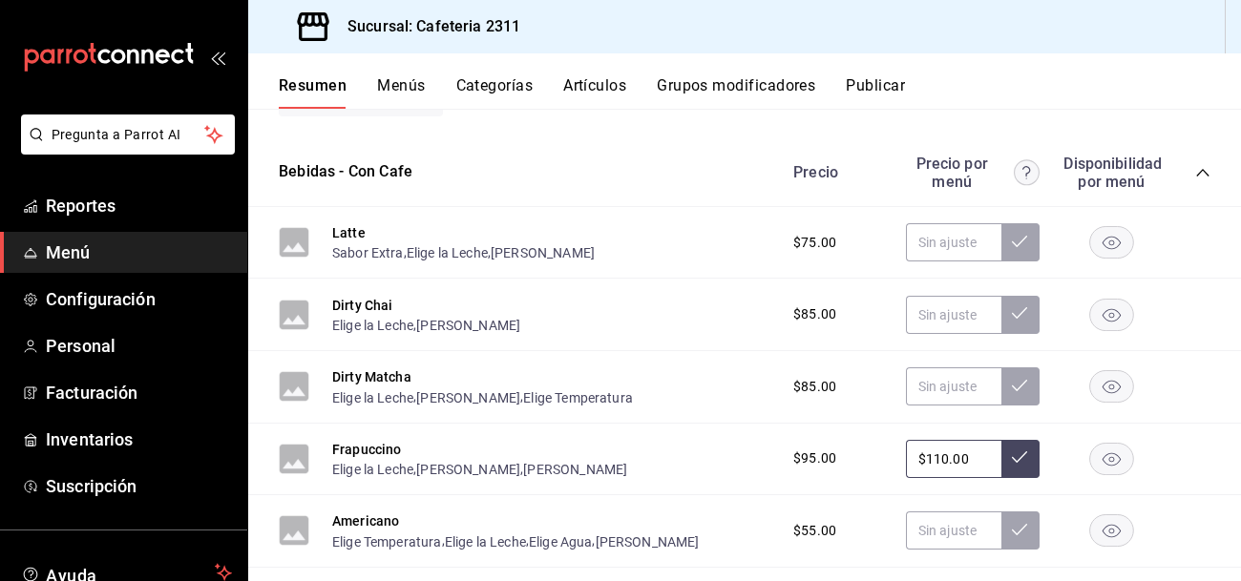
scroll to position [1028, 0]
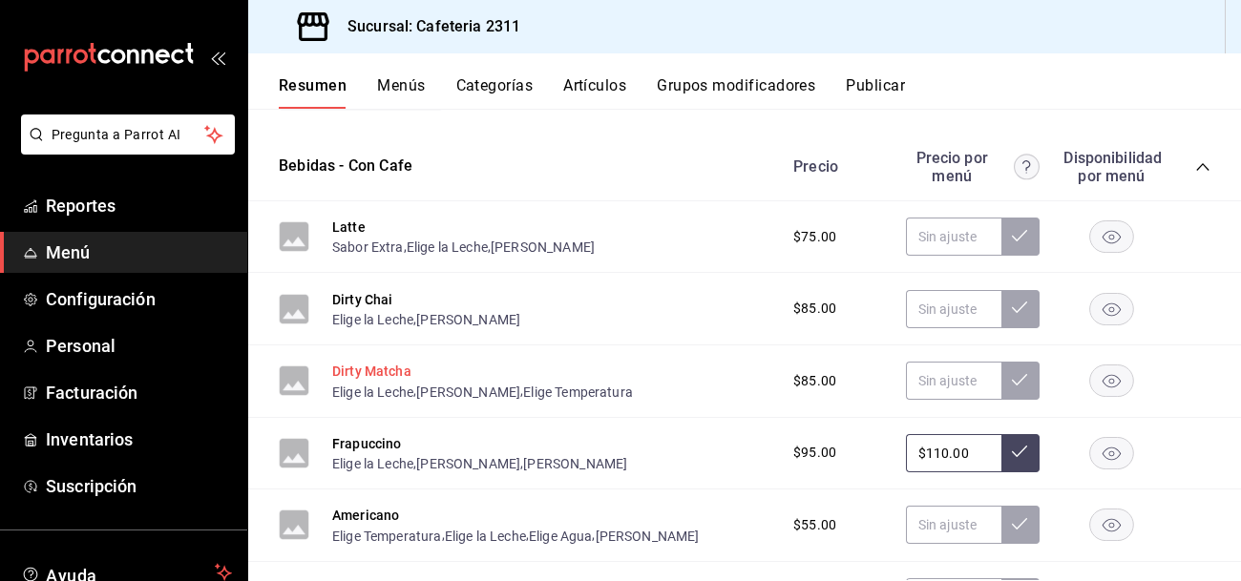
click at [355, 372] on button "Dirty Matcha" at bounding box center [371, 371] width 79 height 19
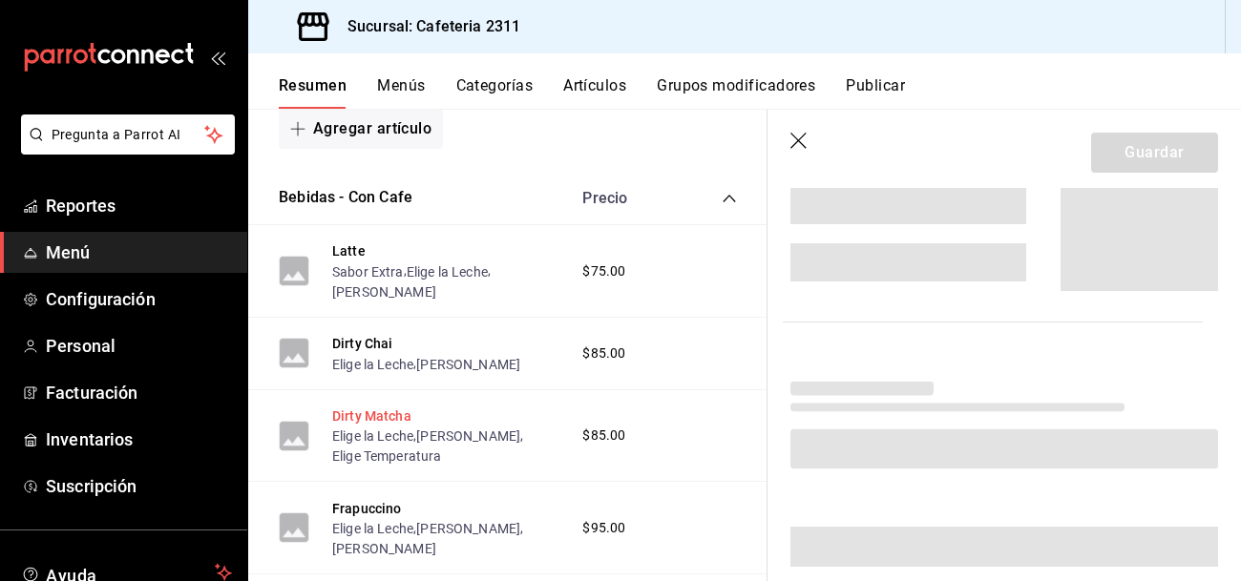
scroll to position [1005, 0]
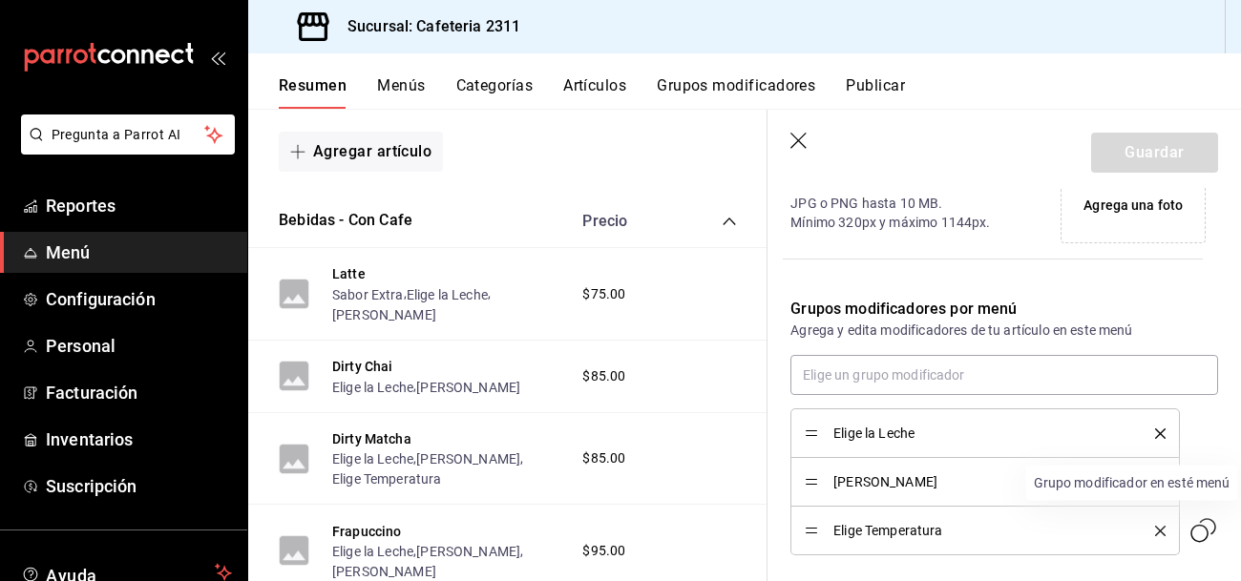
click at [1207, 532] on icon "Grupo modificador en esté menú" at bounding box center [1199, 534] width 18 height 18
click at [1197, 537] on icon "Grupo modificador en esté menú" at bounding box center [1203, 531] width 31 height 31
click at [1170, 528] on li "Elige Temperatura" at bounding box center [984, 531] width 389 height 49
click at [1159, 478] on icon "delete" at bounding box center [1160, 482] width 11 height 11
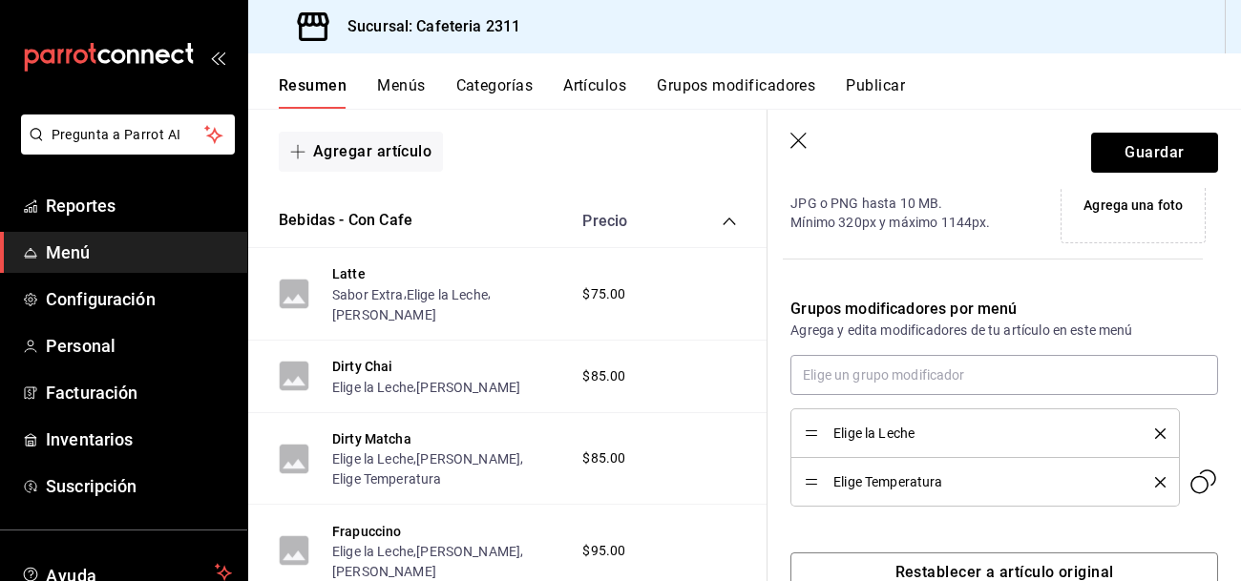
click at [1159, 478] on icon "delete" at bounding box center [1160, 482] width 11 height 11
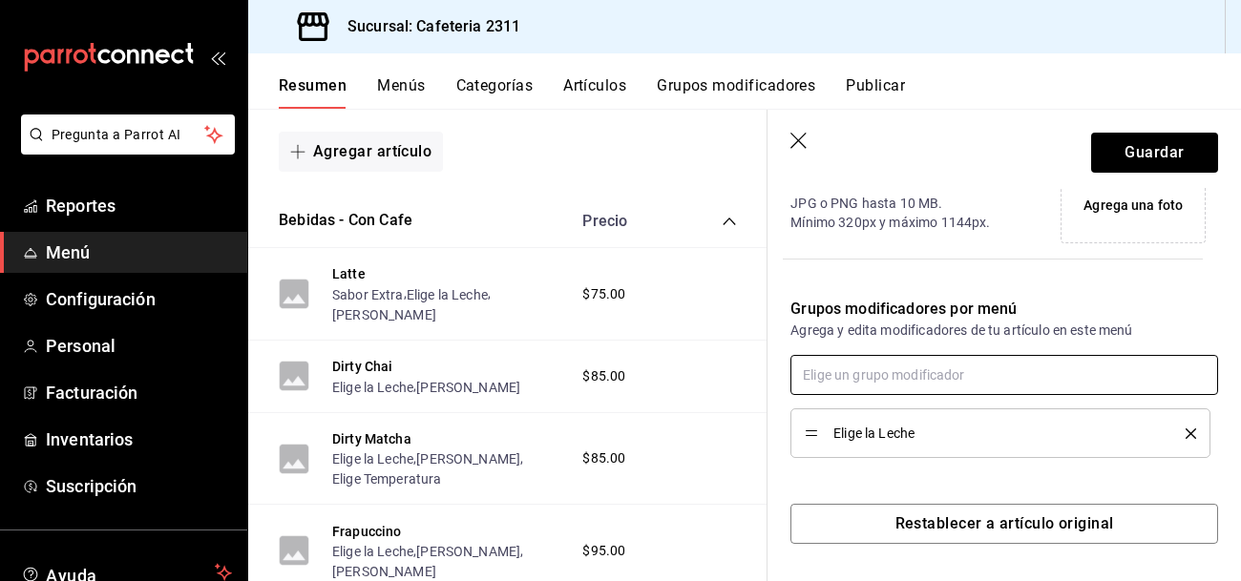
click at [1064, 373] on input "text" at bounding box center [1004, 375] width 428 height 40
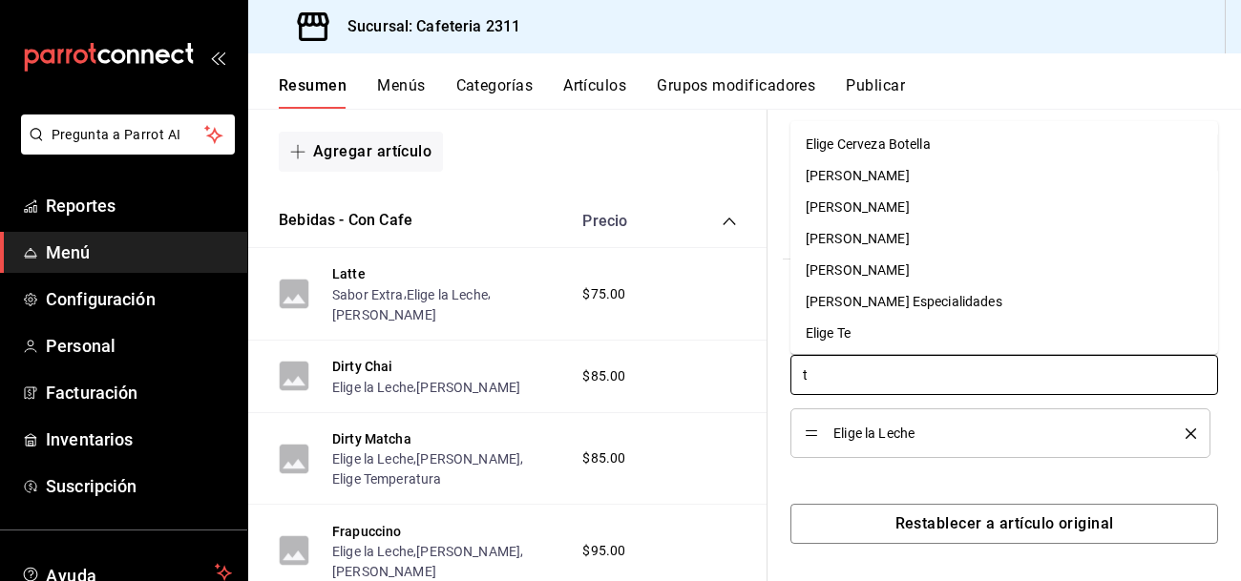
type input "ta"
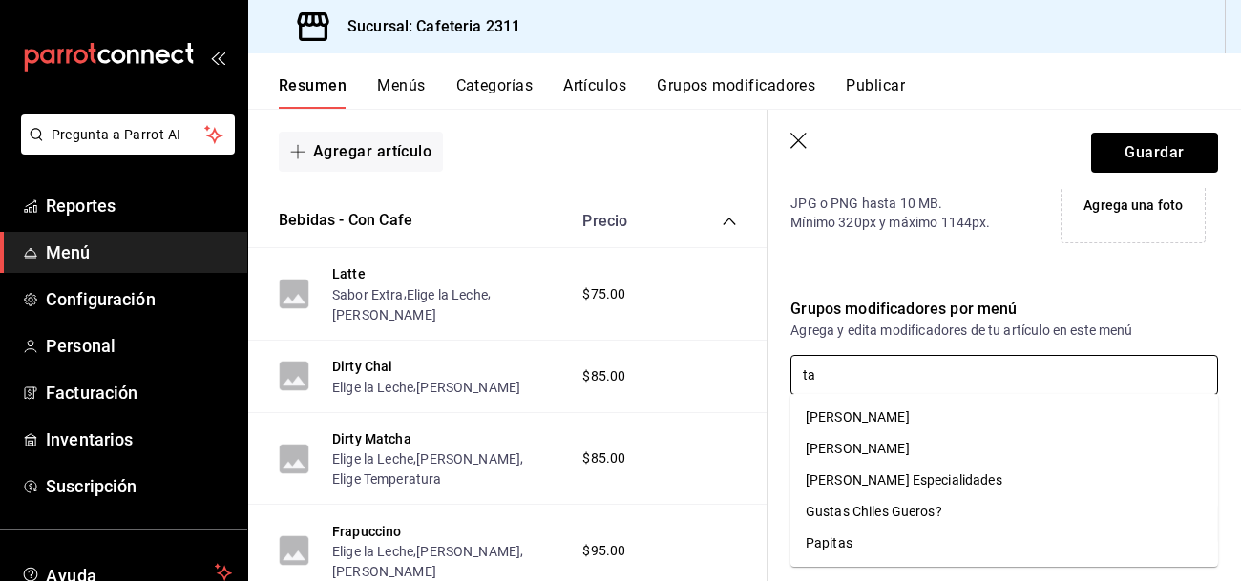
click at [939, 447] on li "[PERSON_NAME]" at bounding box center [1004, 449] width 428 height 32
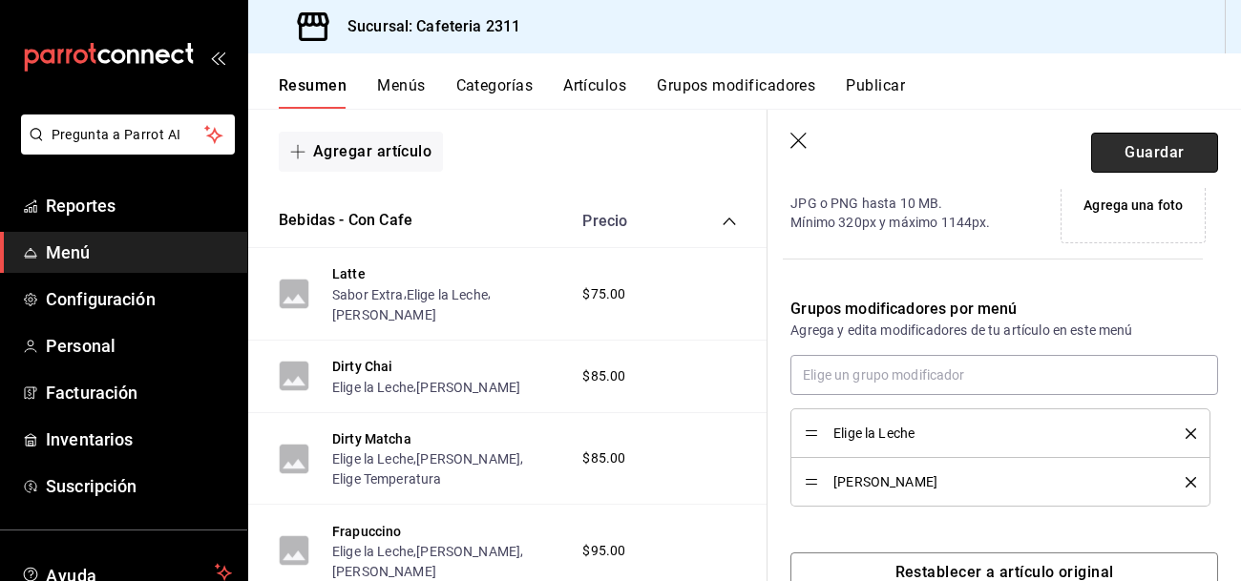
click at [1172, 140] on button "Guardar" at bounding box center [1154, 153] width 127 height 40
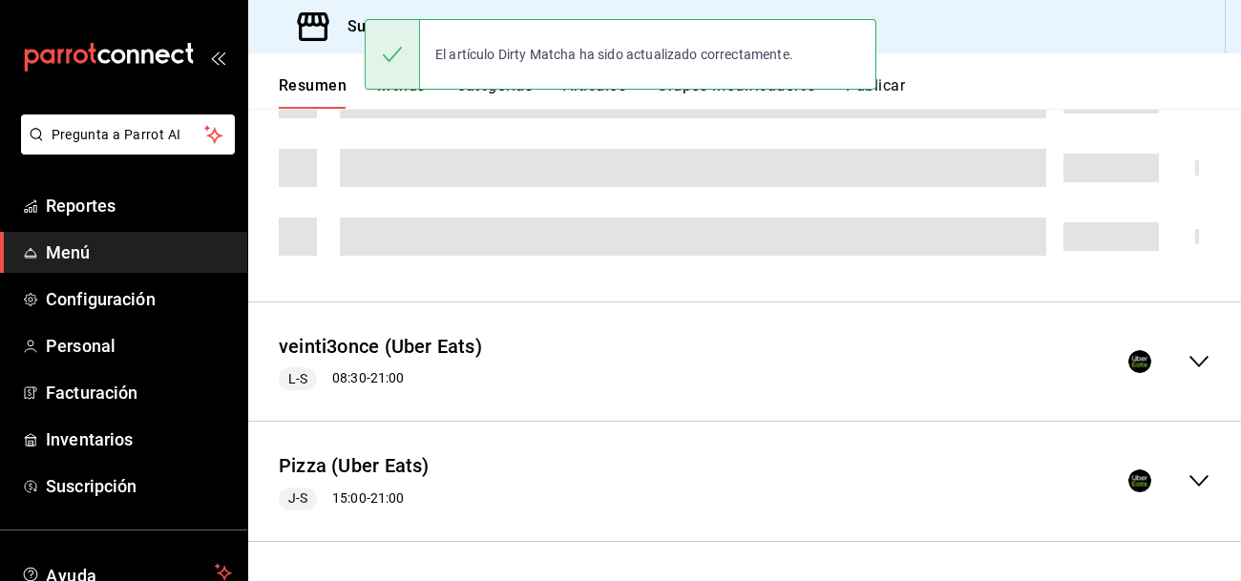
scroll to position [652, 0]
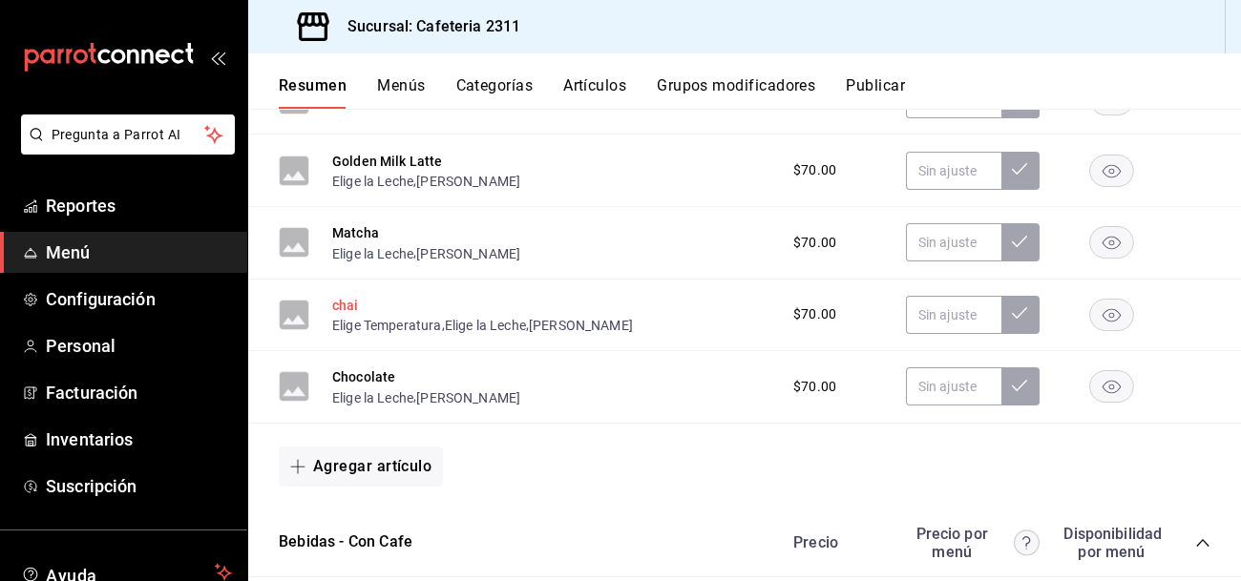
click at [355, 302] on button "chai" at bounding box center [345, 305] width 27 height 19
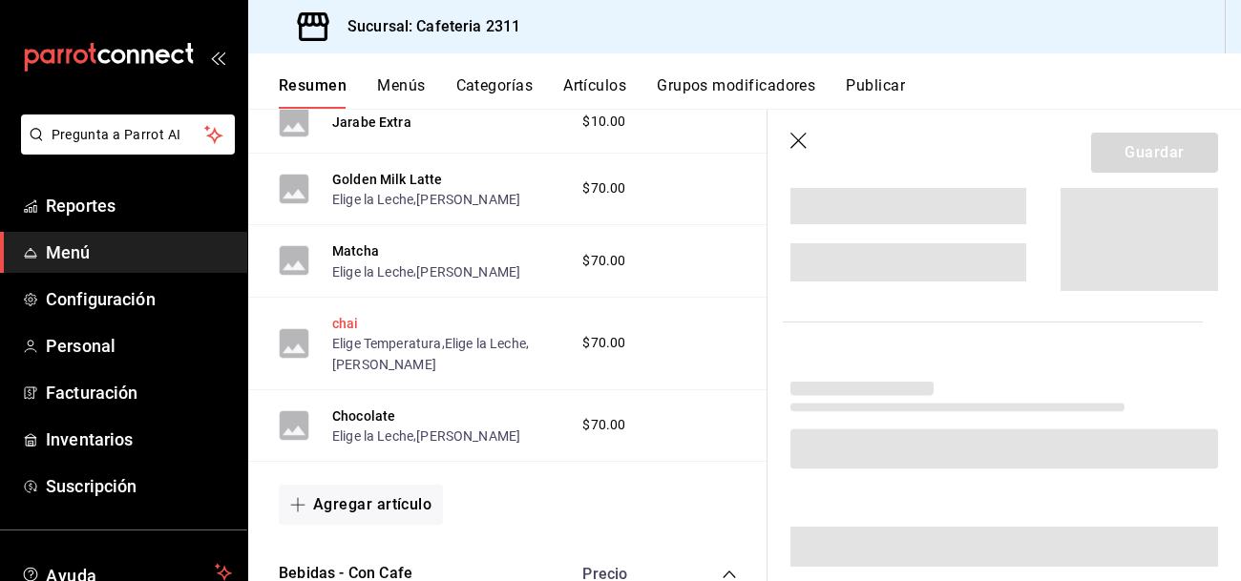
scroll to position [634, 0]
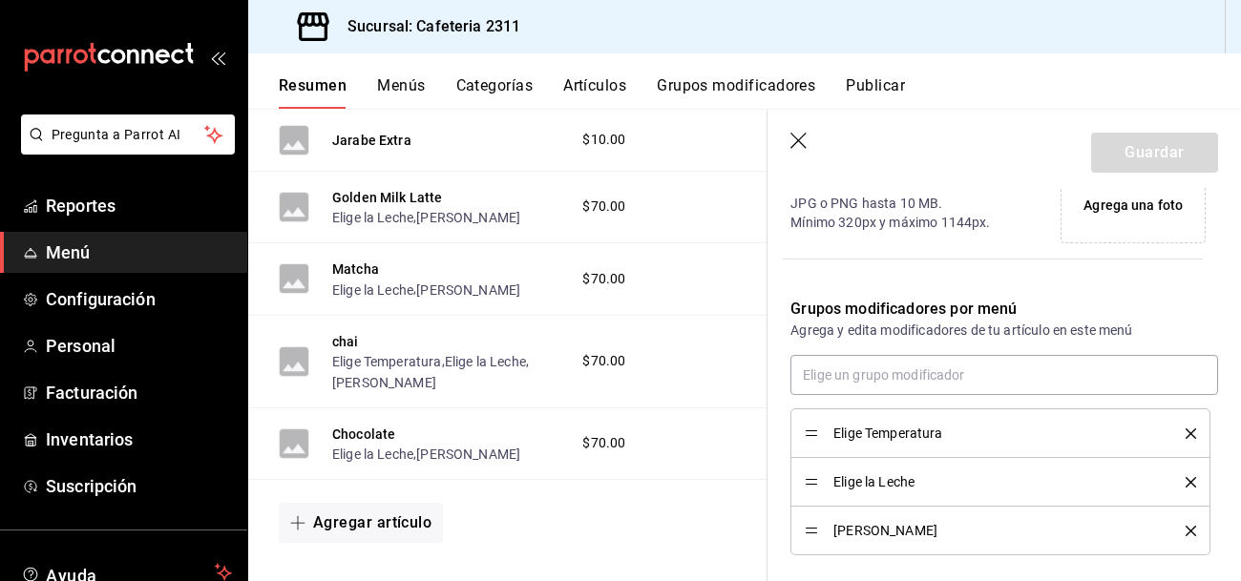
click at [1189, 433] on icon "delete" at bounding box center [1191, 434] width 11 height 11
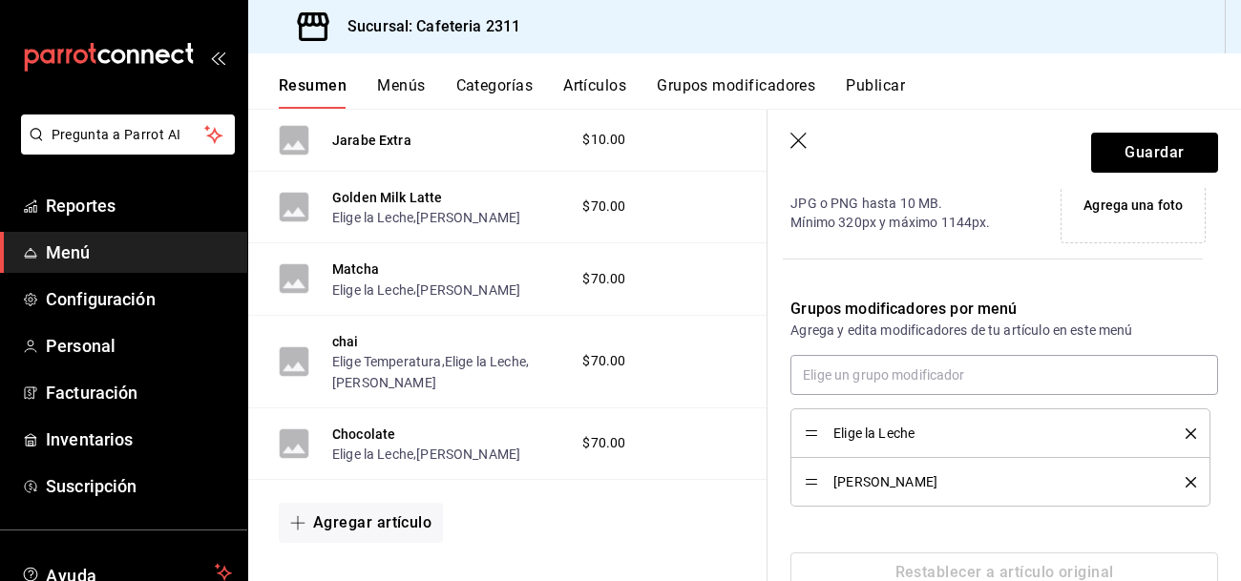
click at [1188, 484] on icon "delete" at bounding box center [1191, 482] width 11 height 11
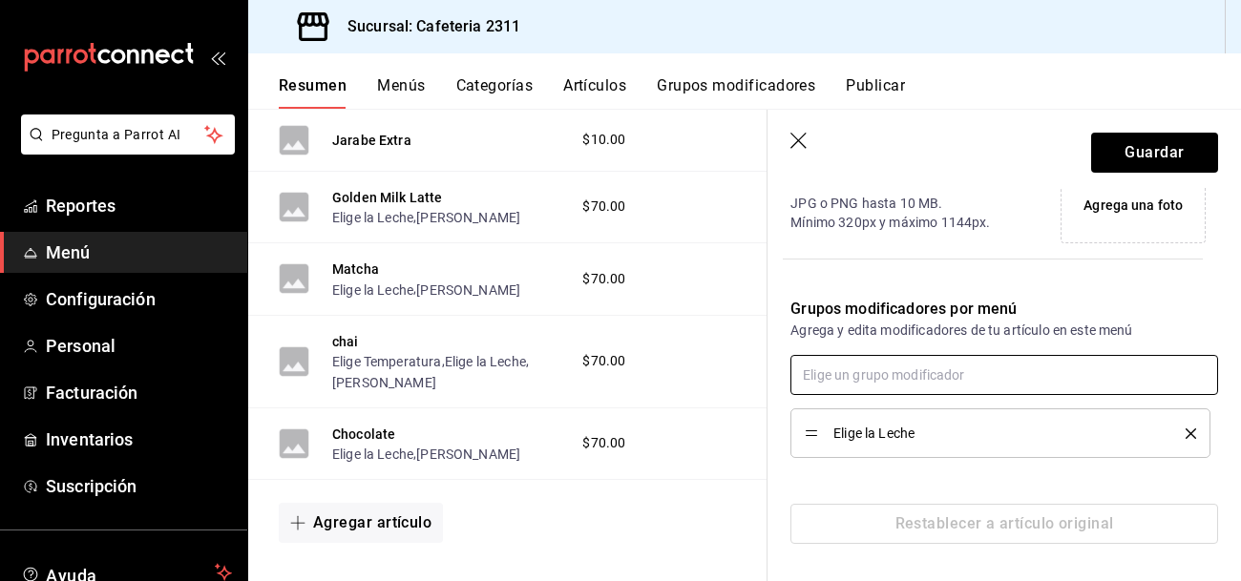
click at [900, 379] on input "text" at bounding box center [1004, 375] width 428 height 40
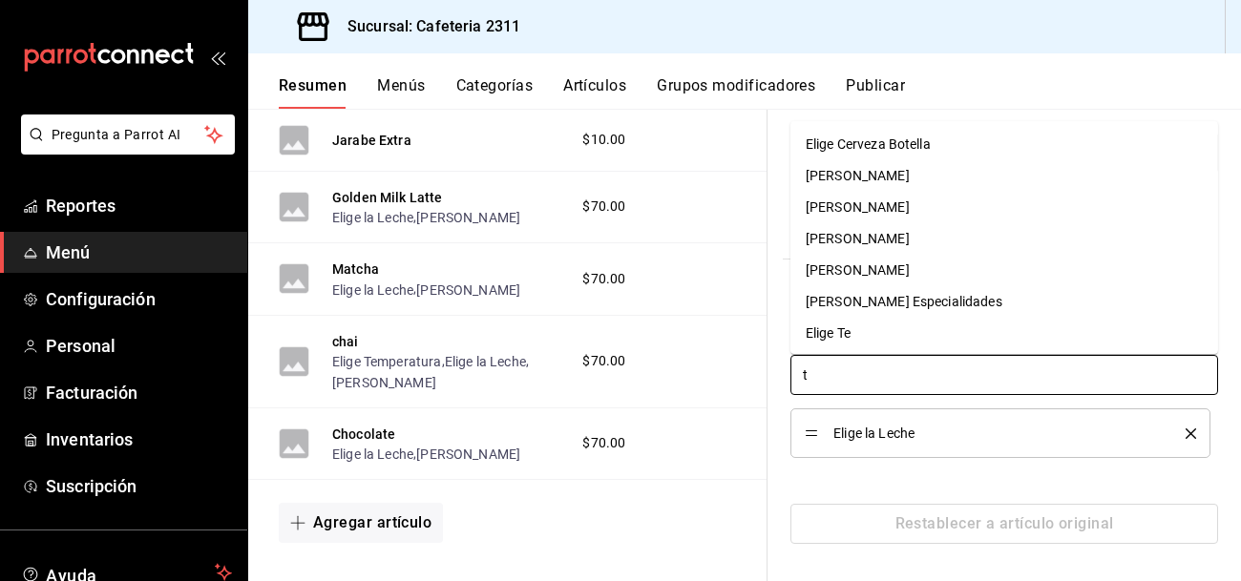
type input "ta"
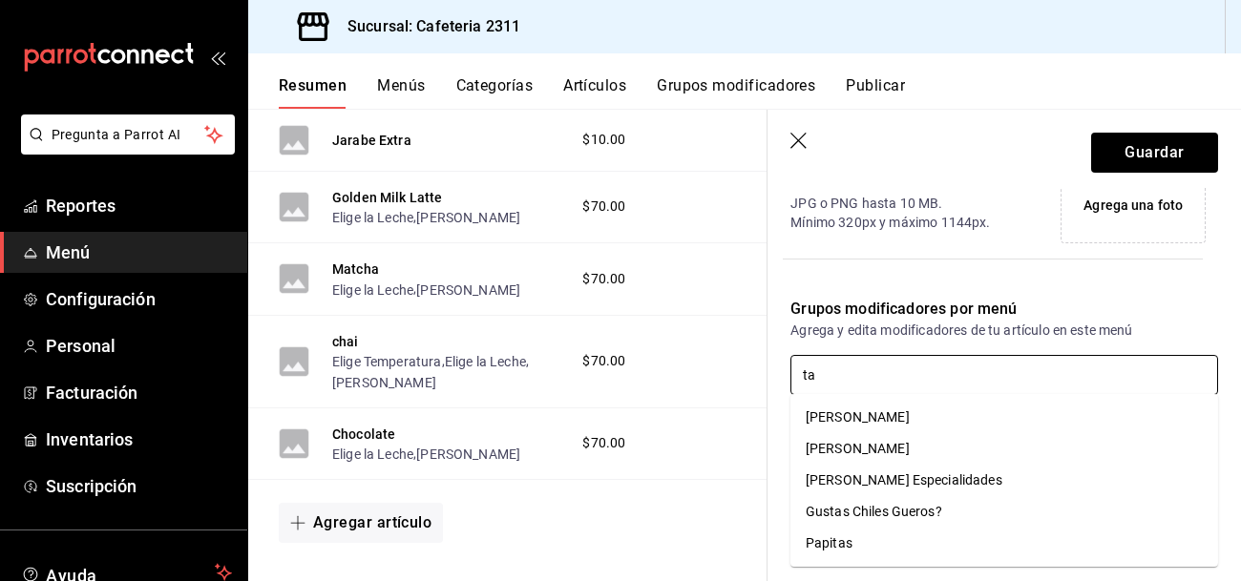
click at [945, 448] on li "[PERSON_NAME]" at bounding box center [1004, 449] width 428 height 32
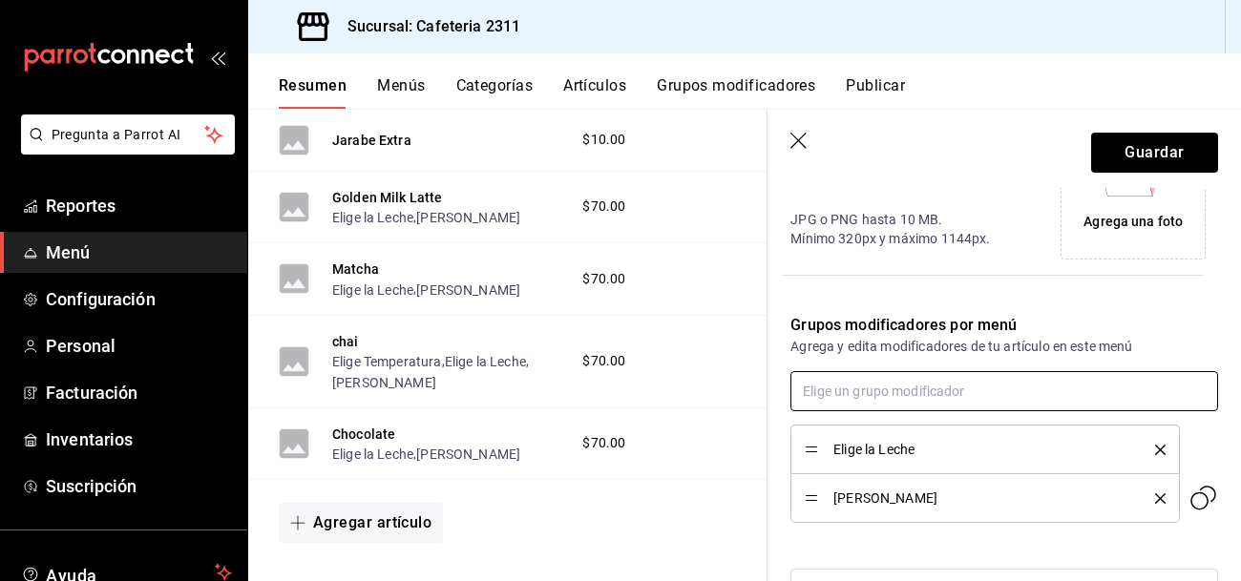
scroll to position [563, 0]
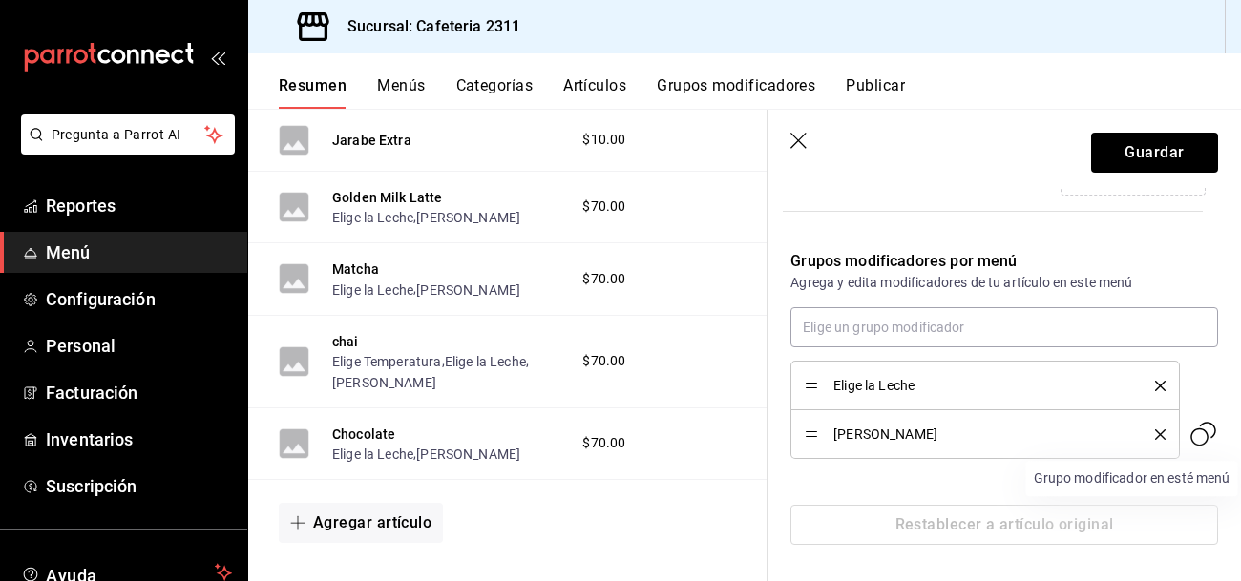
click at [1214, 428] on icon "Grupo modificador en esté menú" at bounding box center [1207, 430] width 16 height 16
click at [1159, 431] on icon "delete" at bounding box center [1160, 435] width 11 height 11
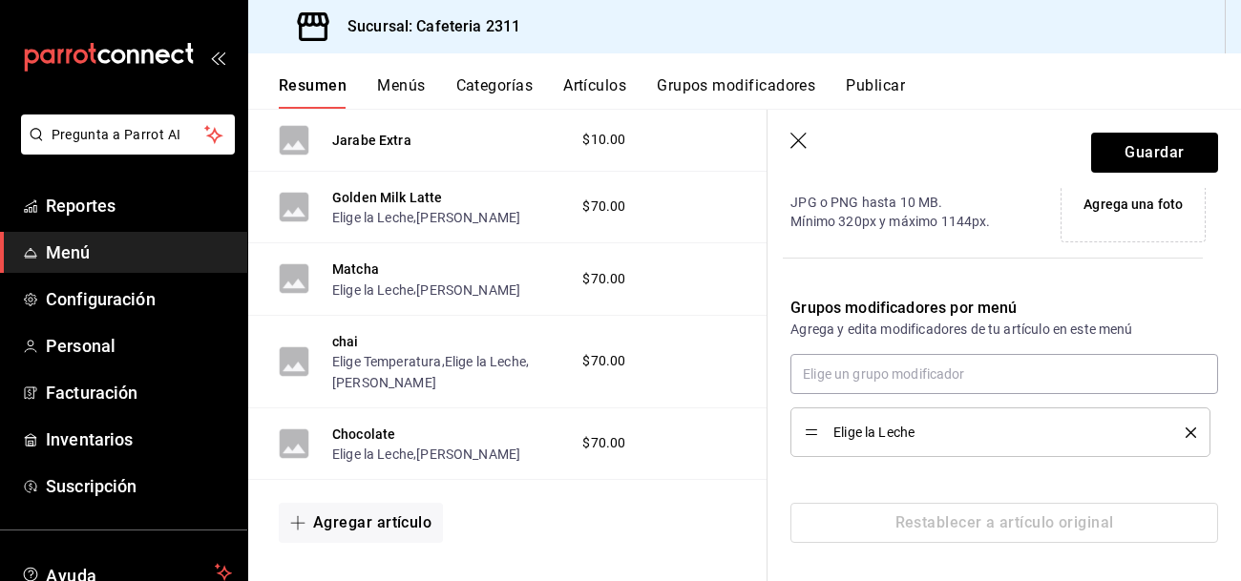
scroll to position [516, 0]
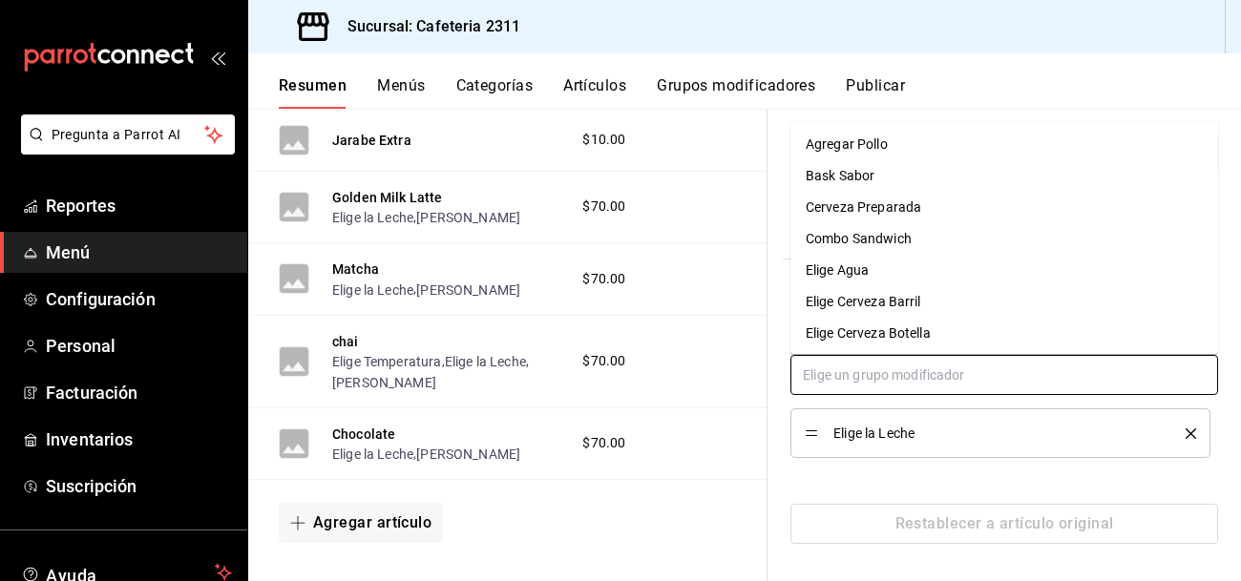
click at [1009, 372] on input "text" at bounding box center [1004, 375] width 428 height 40
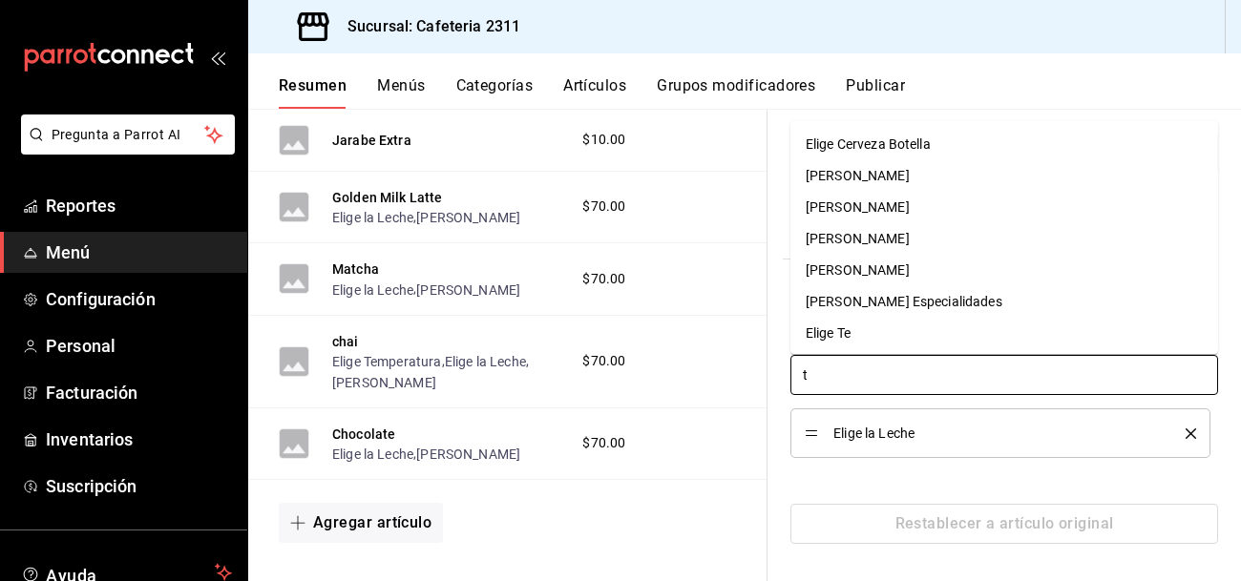
type input "ta"
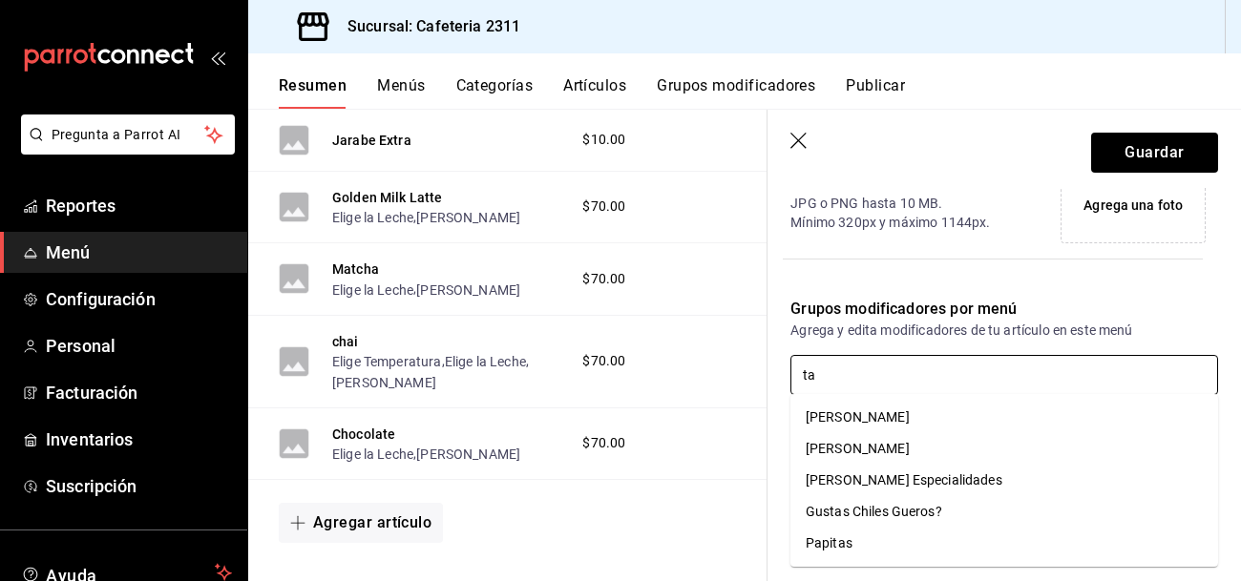
click at [910, 452] on div "[PERSON_NAME]" at bounding box center [858, 449] width 104 height 20
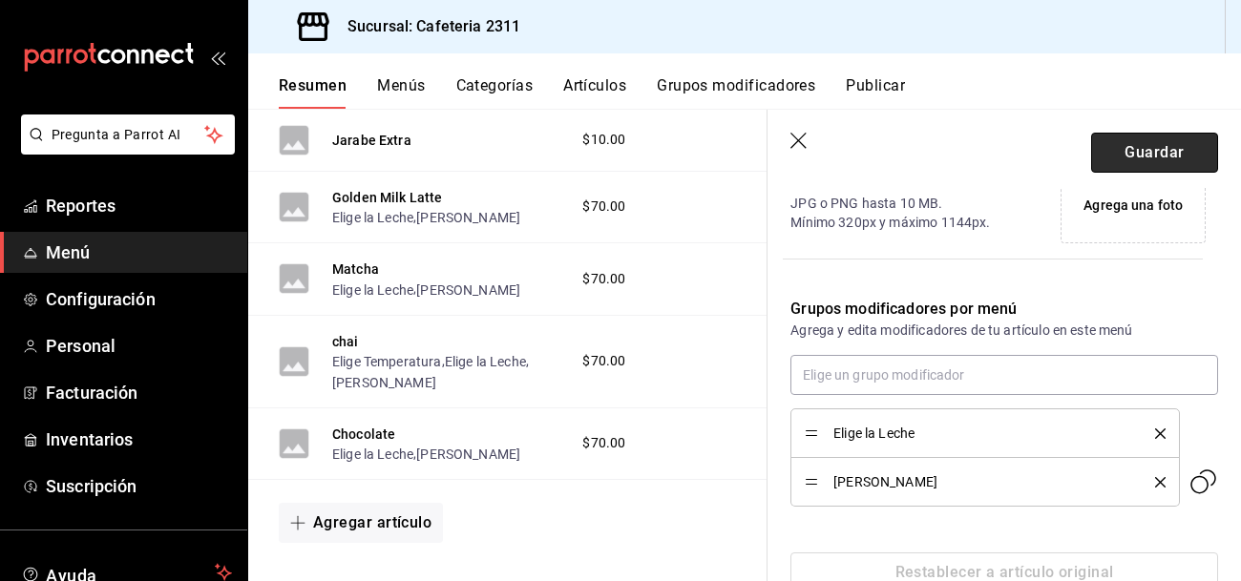
click at [1196, 156] on button "Guardar" at bounding box center [1154, 153] width 127 height 40
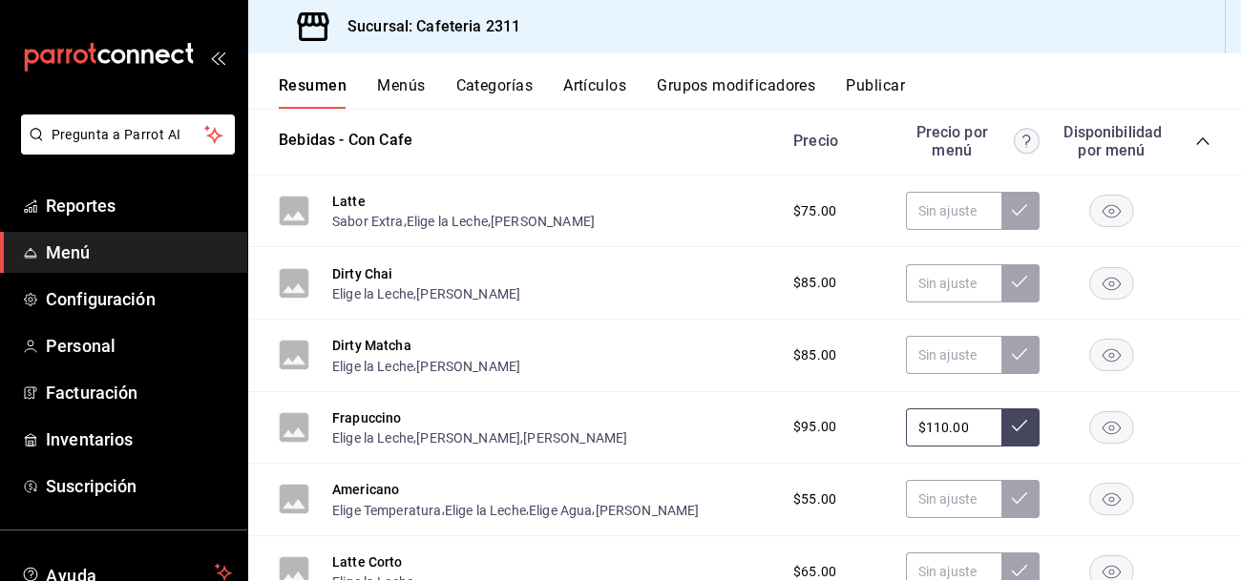
scroll to position [1068, 0]
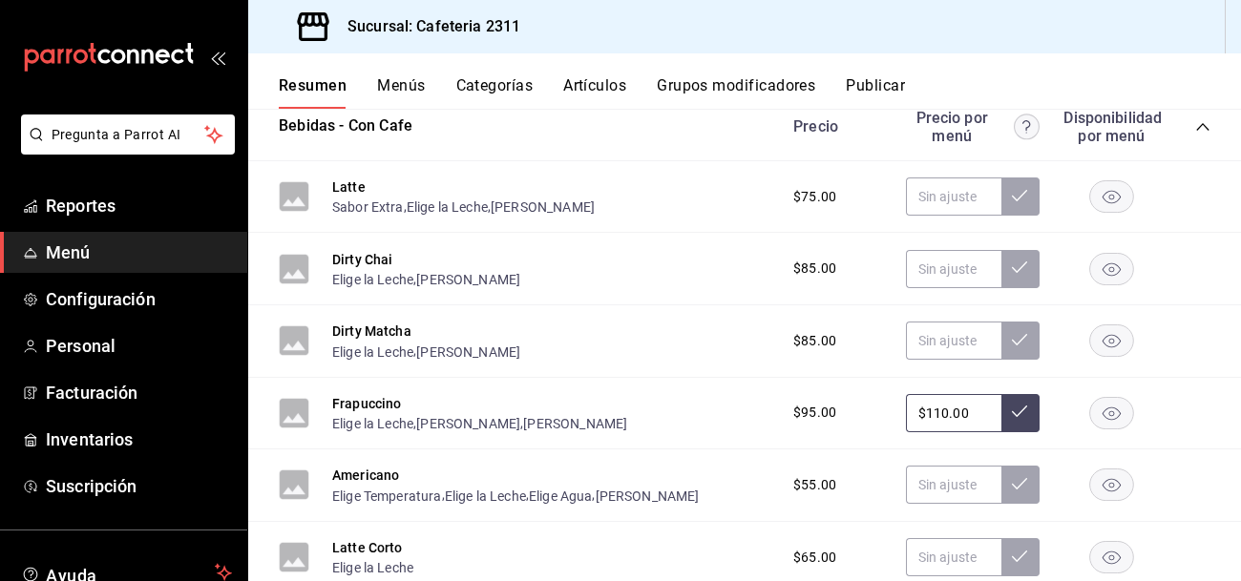
click at [368, 411] on button "Frapuccino" at bounding box center [367, 403] width 70 height 19
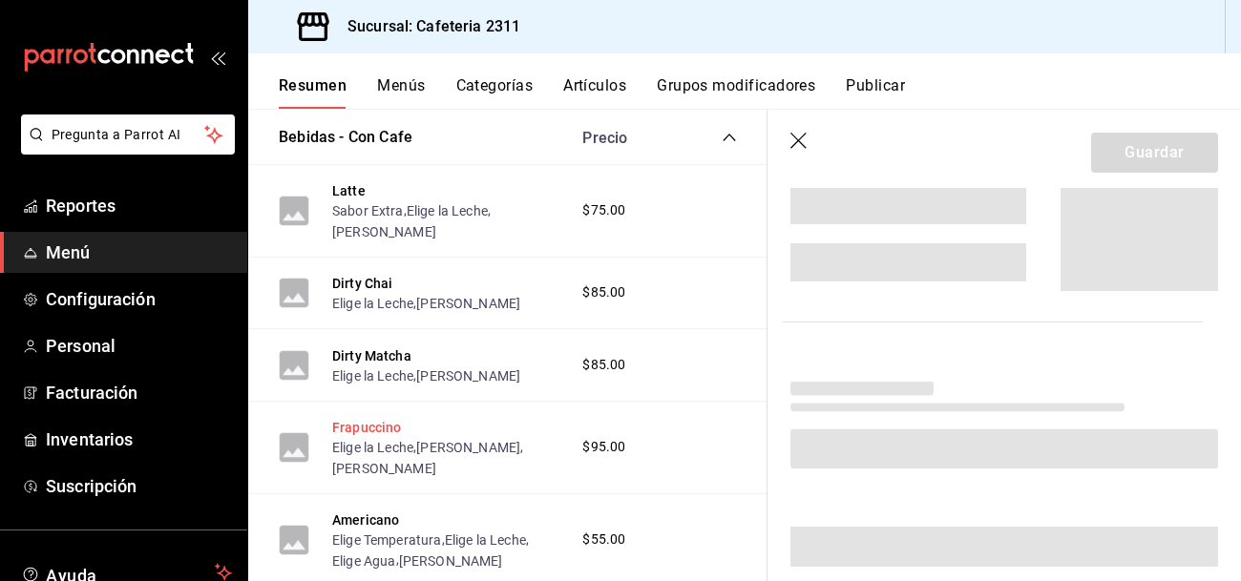
scroll to position [1038, 0]
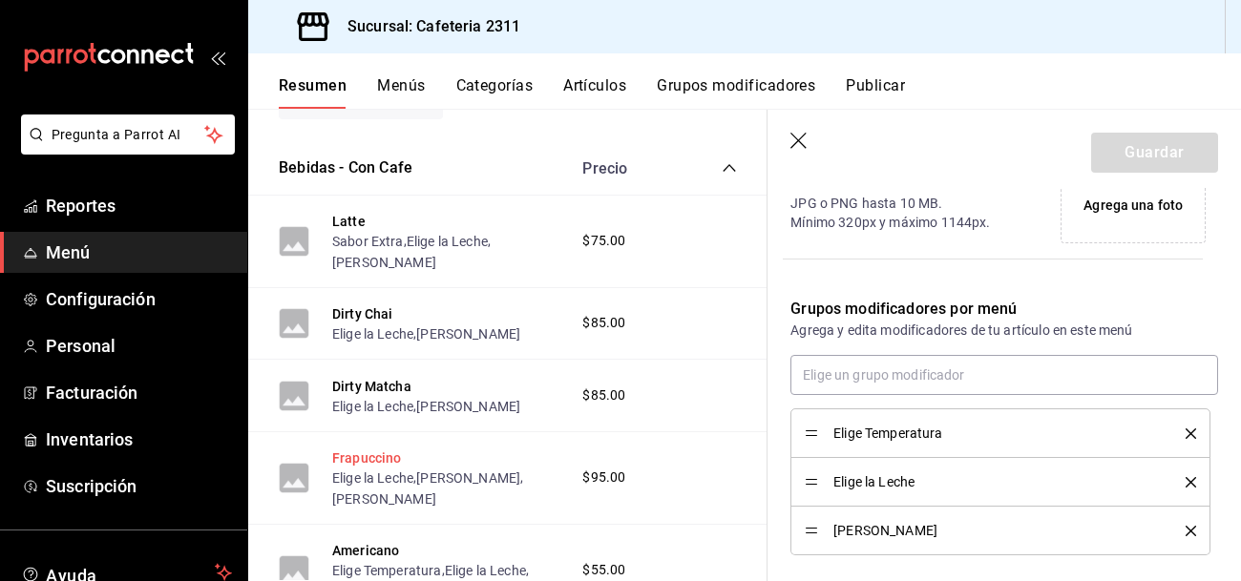
type input "$110.00"
click at [370, 465] on button "Frapuccino" at bounding box center [367, 458] width 70 height 19
click at [411, 74] on div "Resumen Menús Categorías Artículos Grupos modificadores Publicar" at bounding box center [744, 80] width 993 height 55
click at [599, 85] on button "Artículos" at bounding box center [594, 92] width 63 height 32
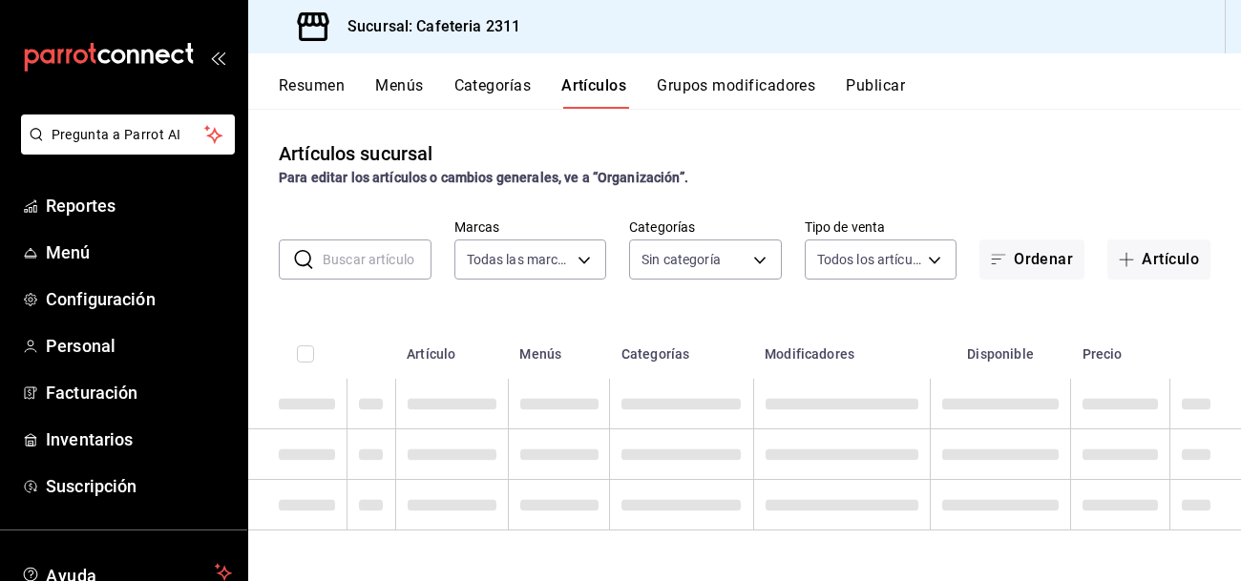
type input "85018aa7-d10e-4b77-9d87-cba6278a116b"
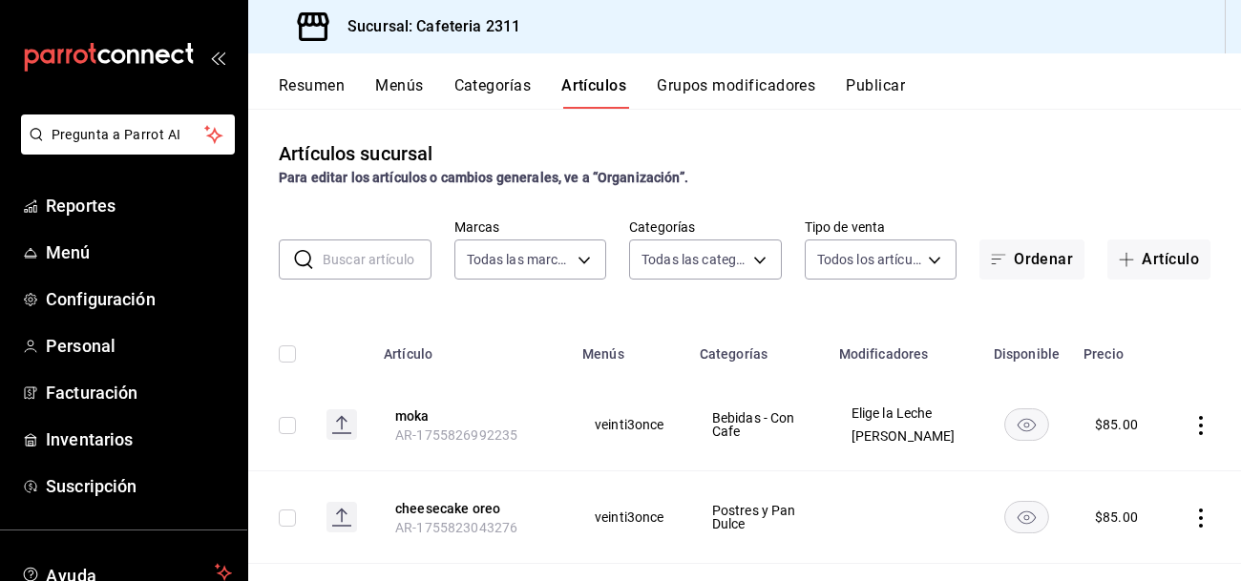
type input "536a82a5-983a-43ec-b1be-69caf506a0f5,2d541d84-83a7-4f98-a380-61900af1125d,575e2…"
click at [404, 262] on input "text" at bounding box center [377, 260] width 109 height 38
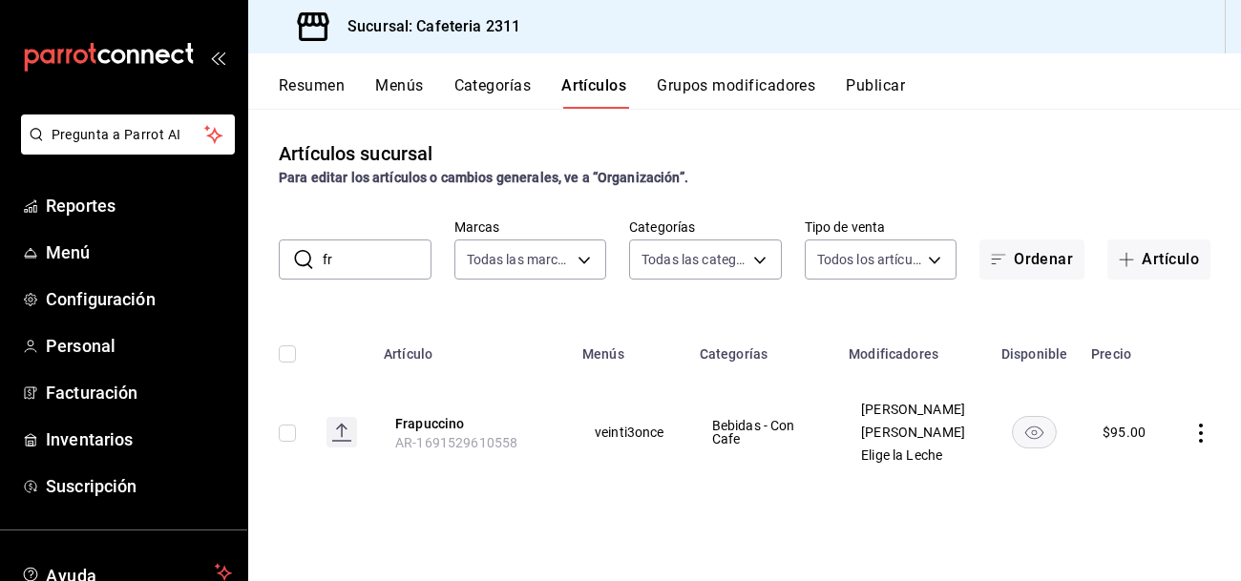
type input "f"
type input "frapu"
click at [399, 432] on button "Frapuccino" at bounding box center [471, 423] width 153 height 19
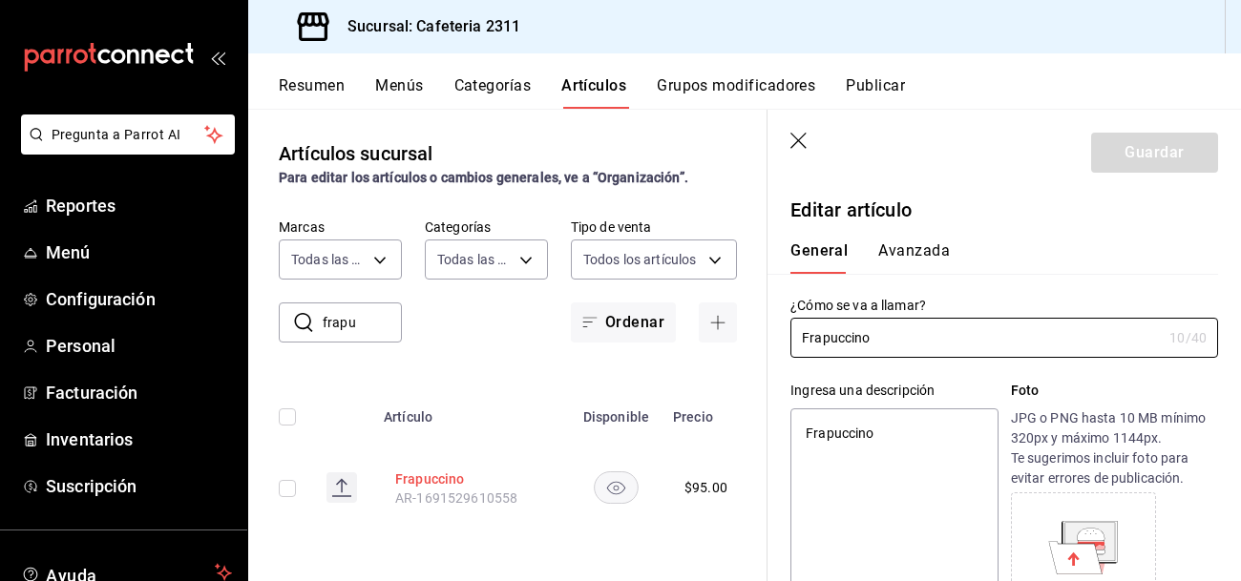
type textarea "x"
type input "$95.00"
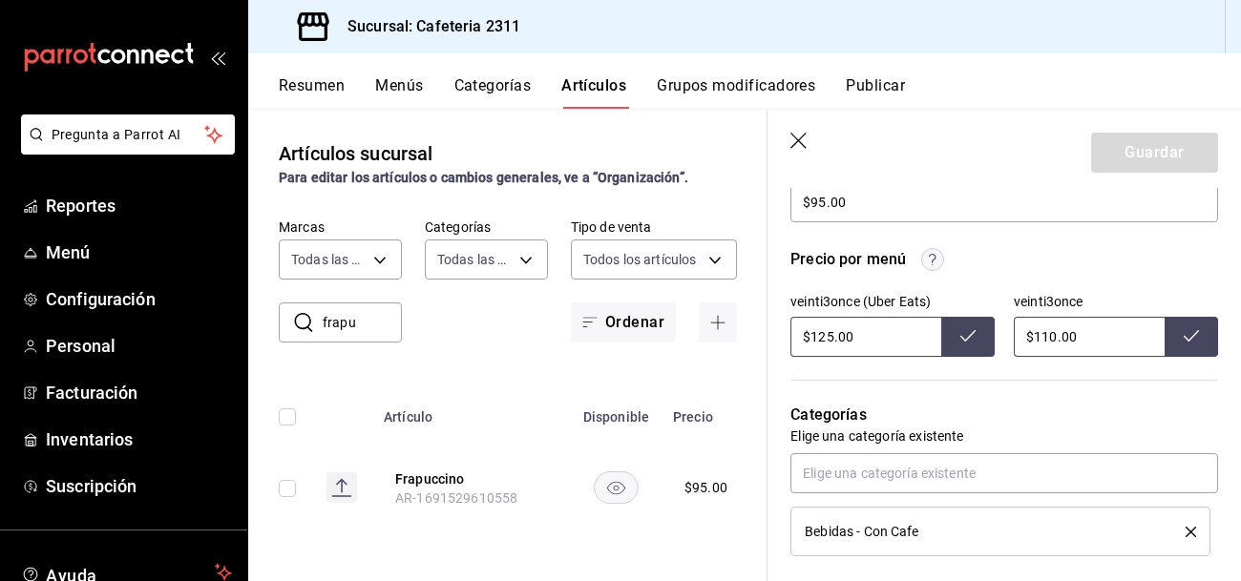
scroll to position [601, 0]
click at [908, 349] on input "$125.00" at bounding box center [865, 339] width 151 height 40
type input "$1.00"
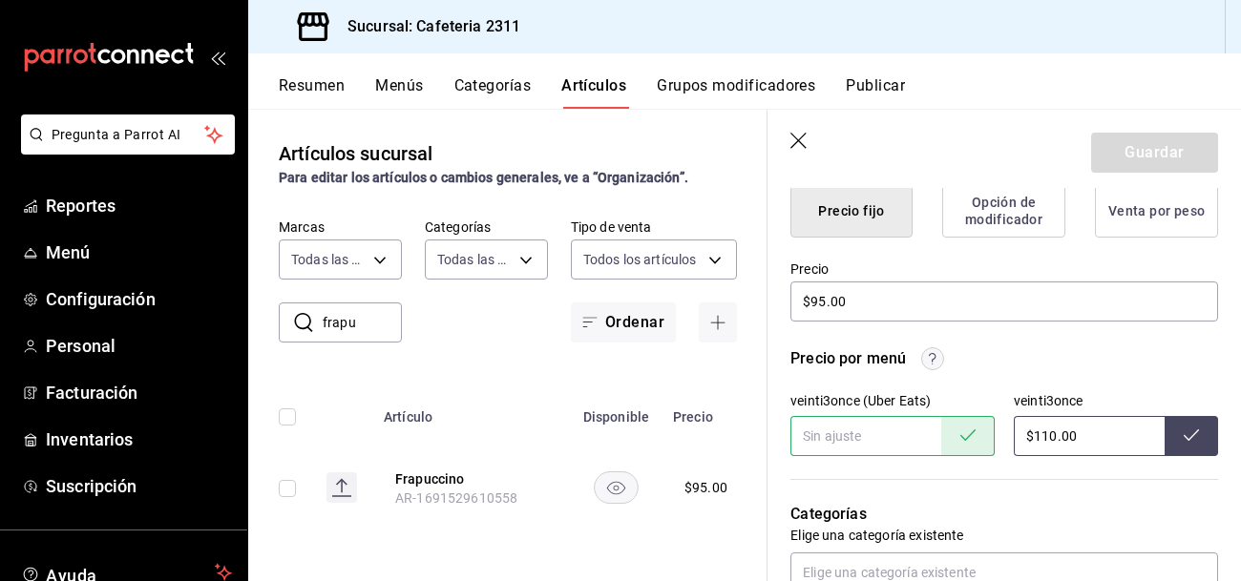
scroll to position [498, 0]
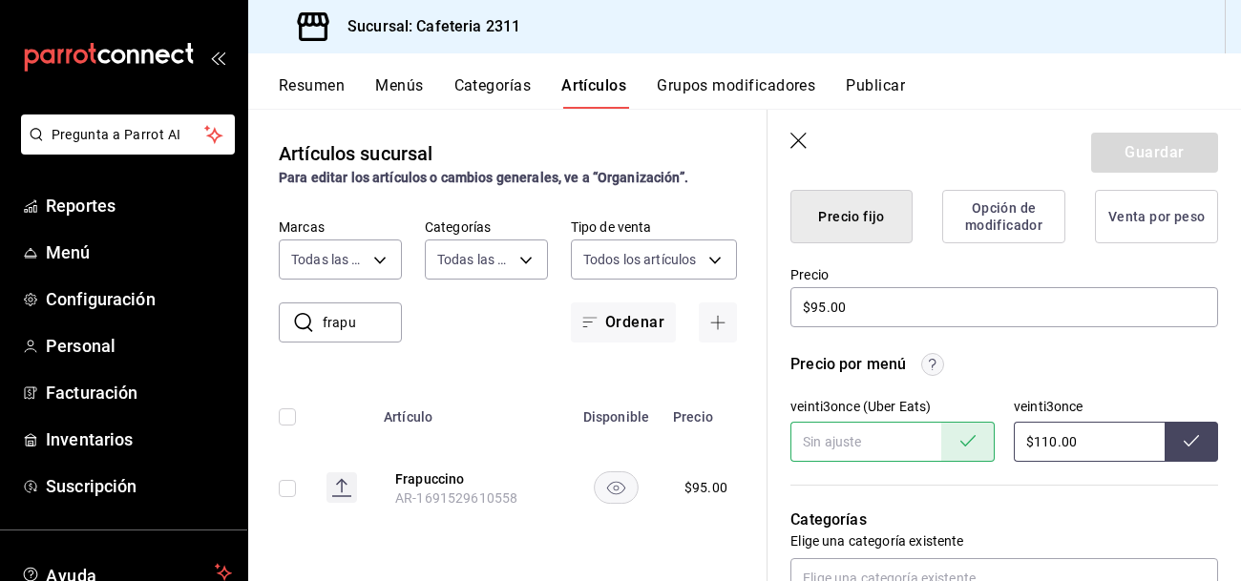
click at [1122, 453] on input "$110.00" at bounding box center [1089, 442] width 151 height 40
type input "$1.00"
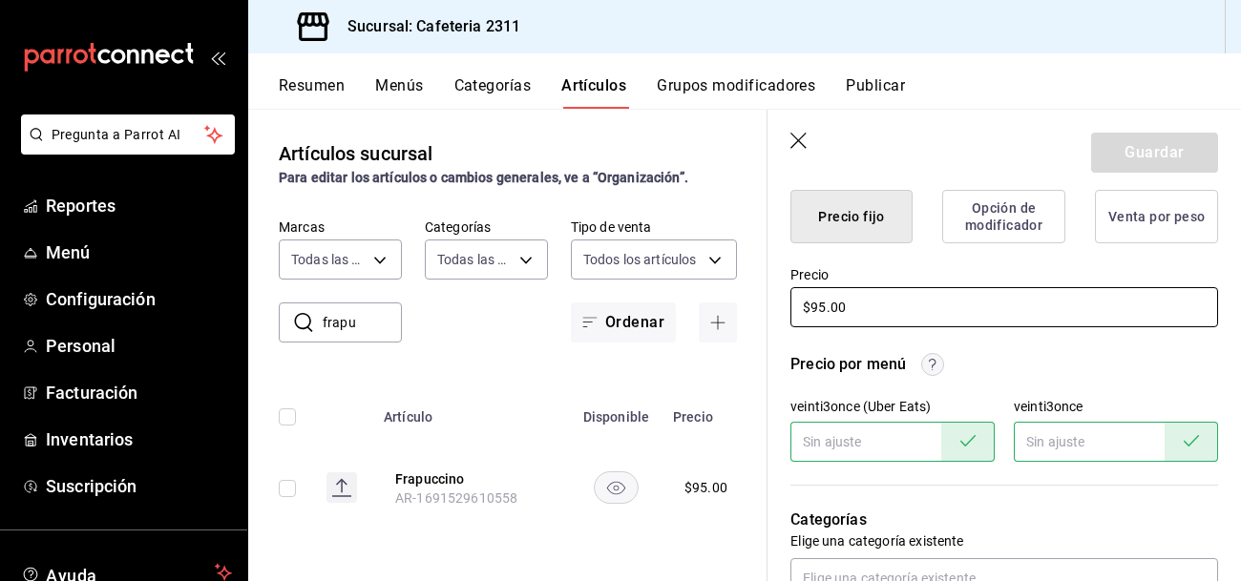
click at [917, 306] on input "$95.00" at bounding box center [1004, 307] width 428 height 40
type textarea "x"
type input "$95.00"
type textarea "x"
type input "$95.00"
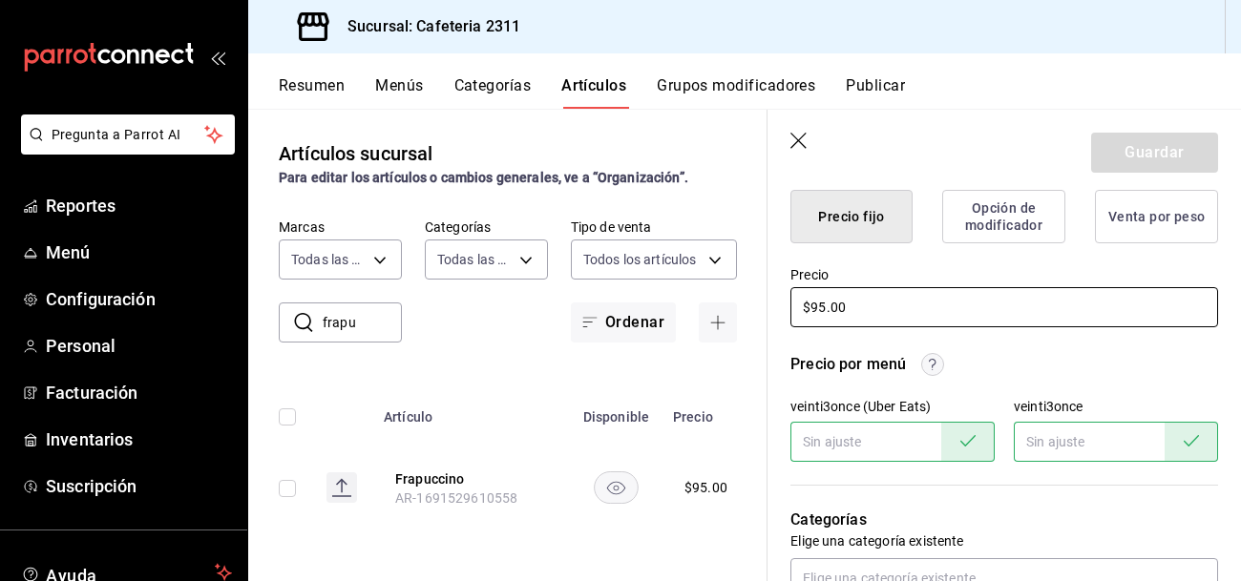
type textarea "x"
type input "$9.00"
type textarea "x"
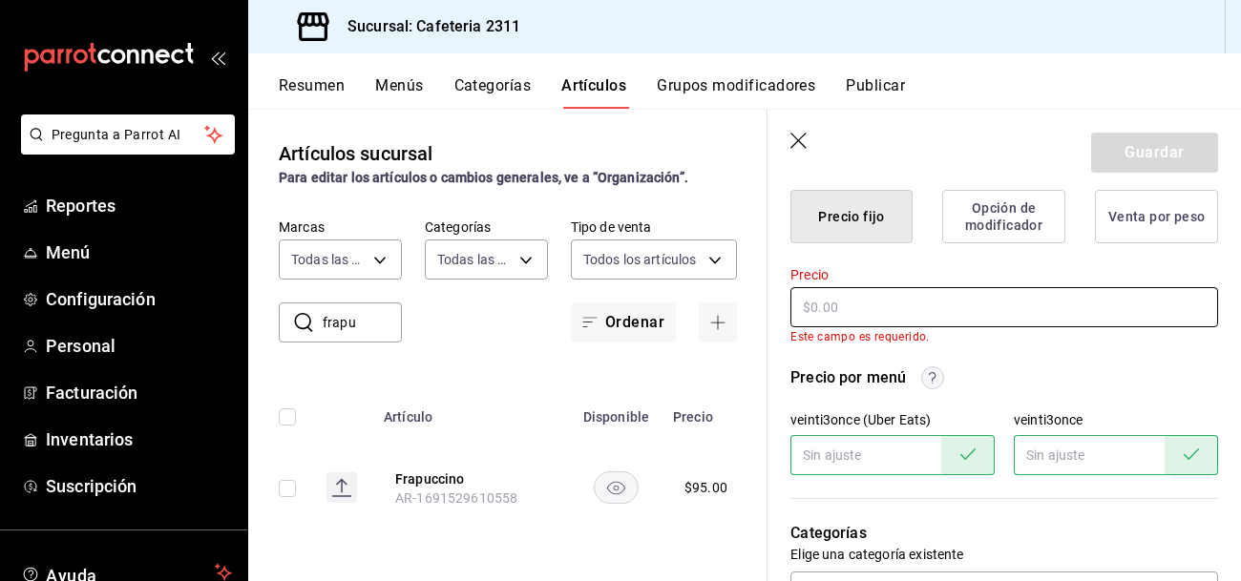
type textarea "x"
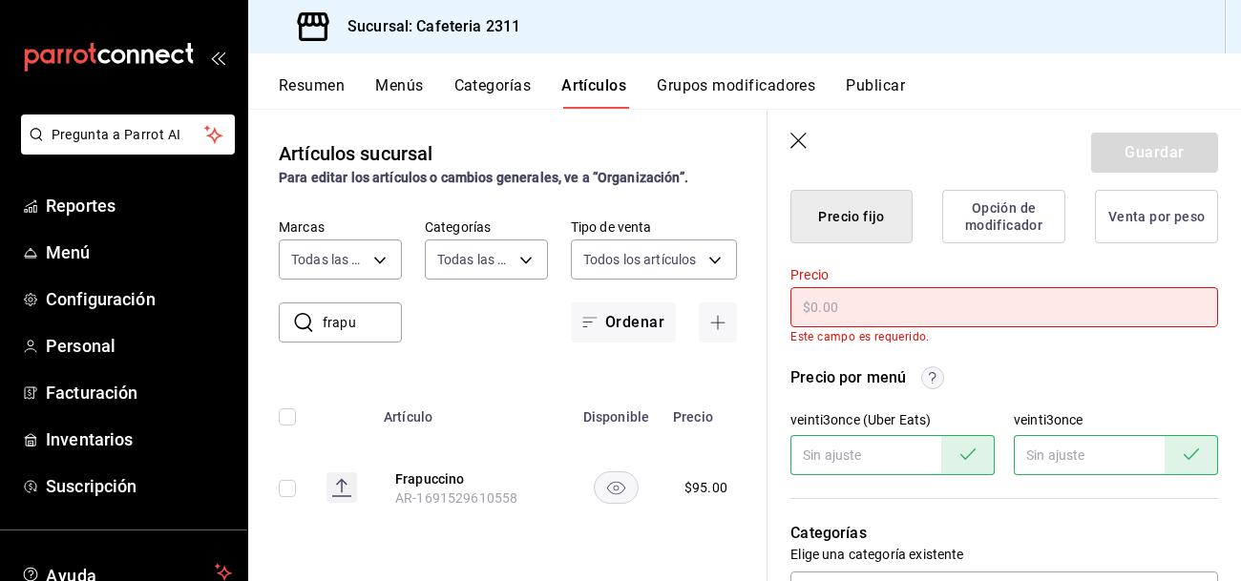
type input "$1.00"
type textarea "x"
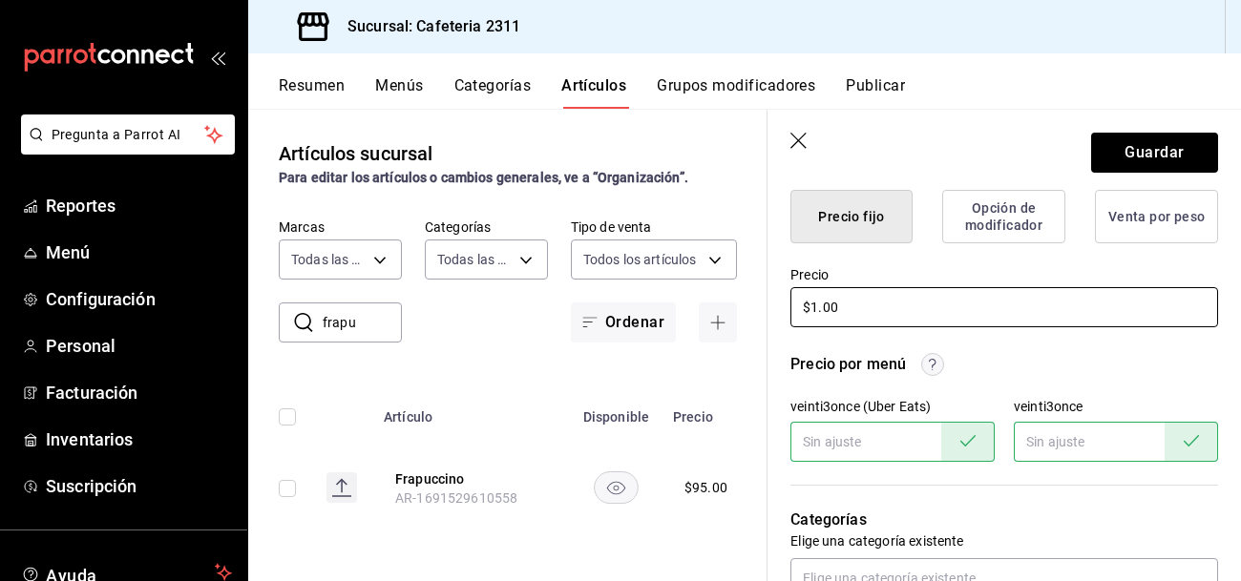
type input "$10.00"
type textarea "x"
type input "$100.00"
type textarea "x"
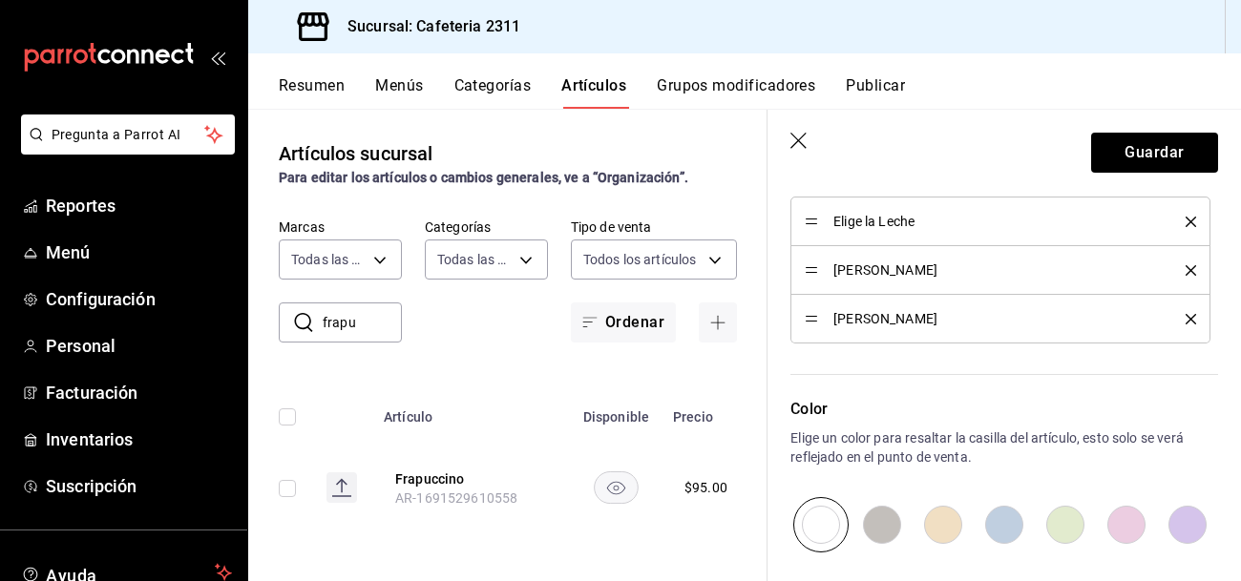
scroll to position [1091, 0]
type input "$100.00"
click at [1184, 312] on button "delete" at bounding box center [1184, 317] width 24 height 11
type textarea "x"
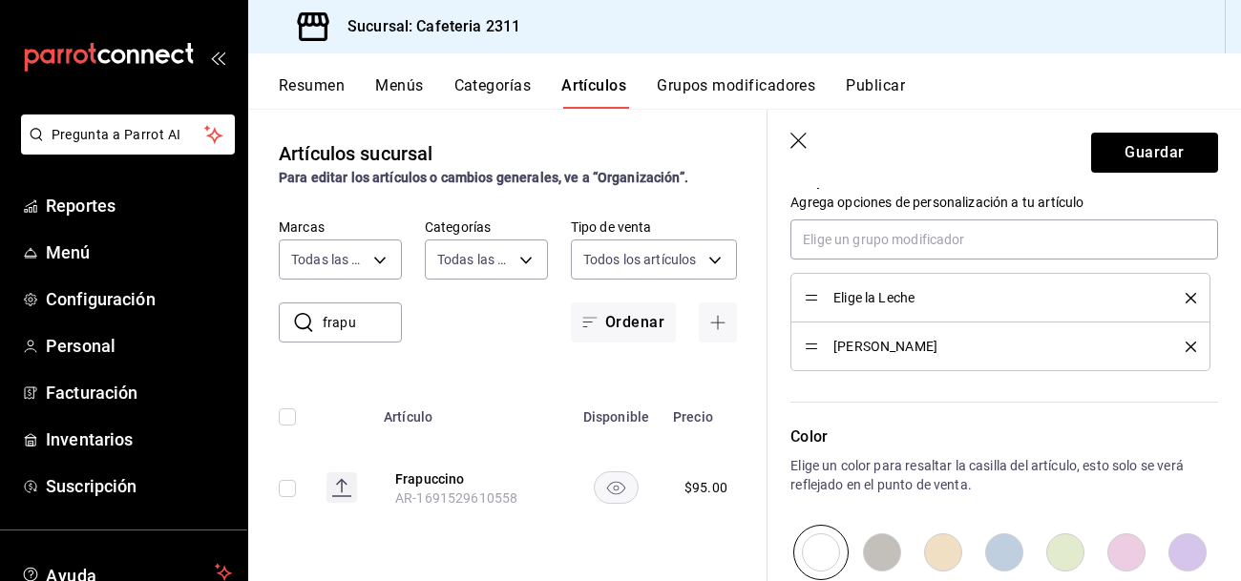
scroll to position [1002, 0]
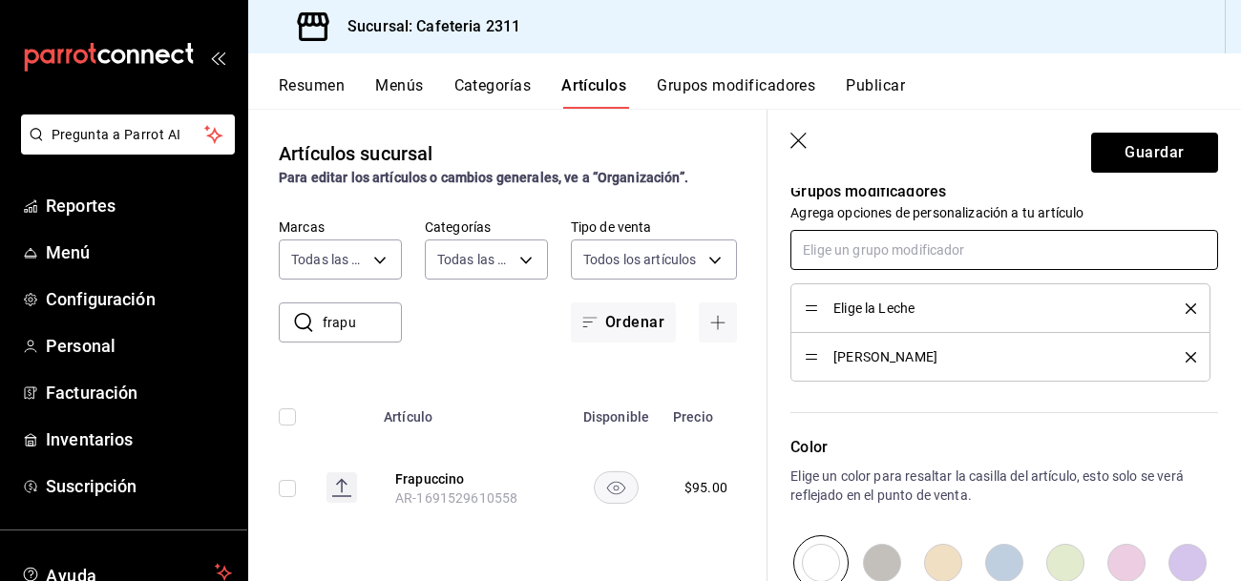
click at [869, 255] on input "text" at bounding box center [1004, 250] width 428 height 40
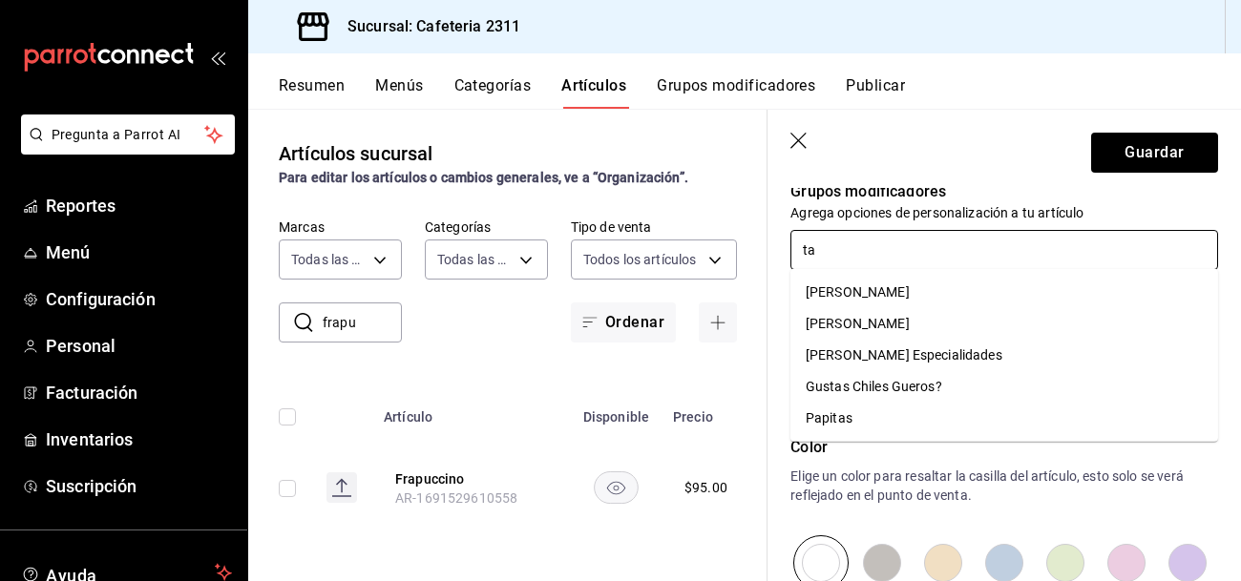
type input "tam"
click at [910, 316] on div "[PERSON_NAME]" at bounding box center [858, 324] width 104 height 20
type textarea "x"
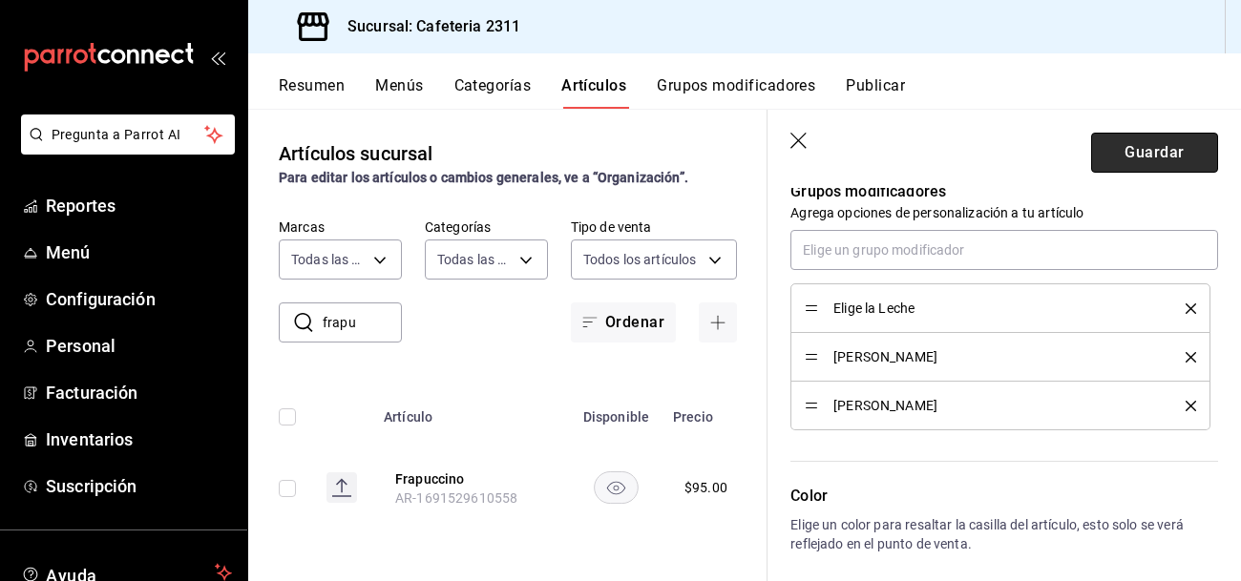
click at [1146, 155] on button "Guardar" at bounding box center [1154, 153] width 127 height 40
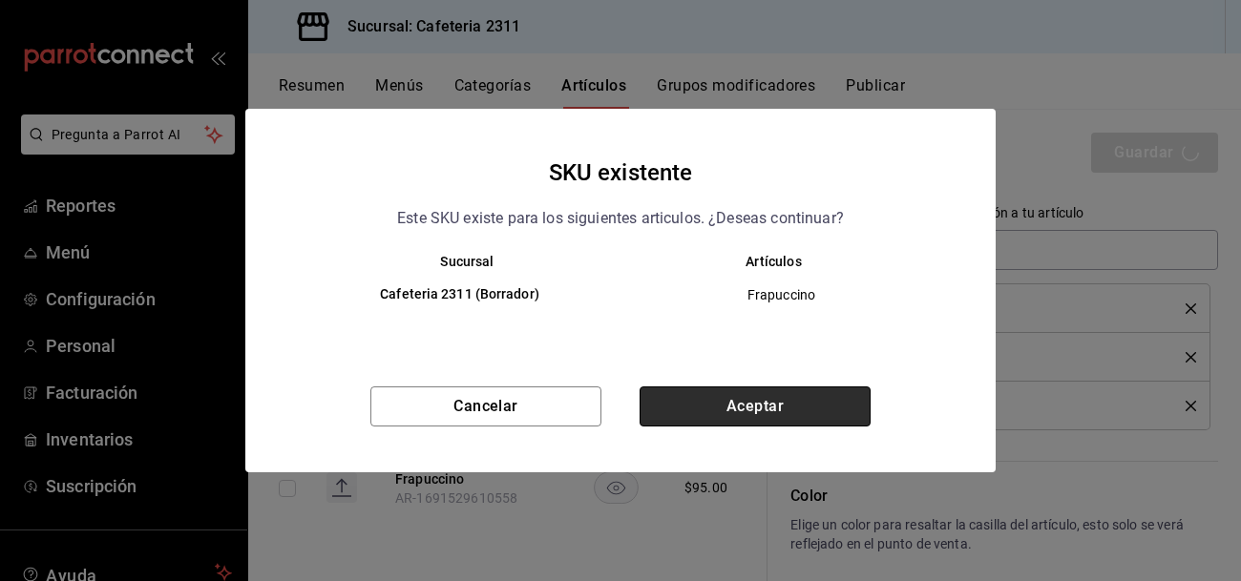
click at [759, 398] on button "Aceptar" at bounding box center [755, 407] width 231 height 40
type textarea "x"
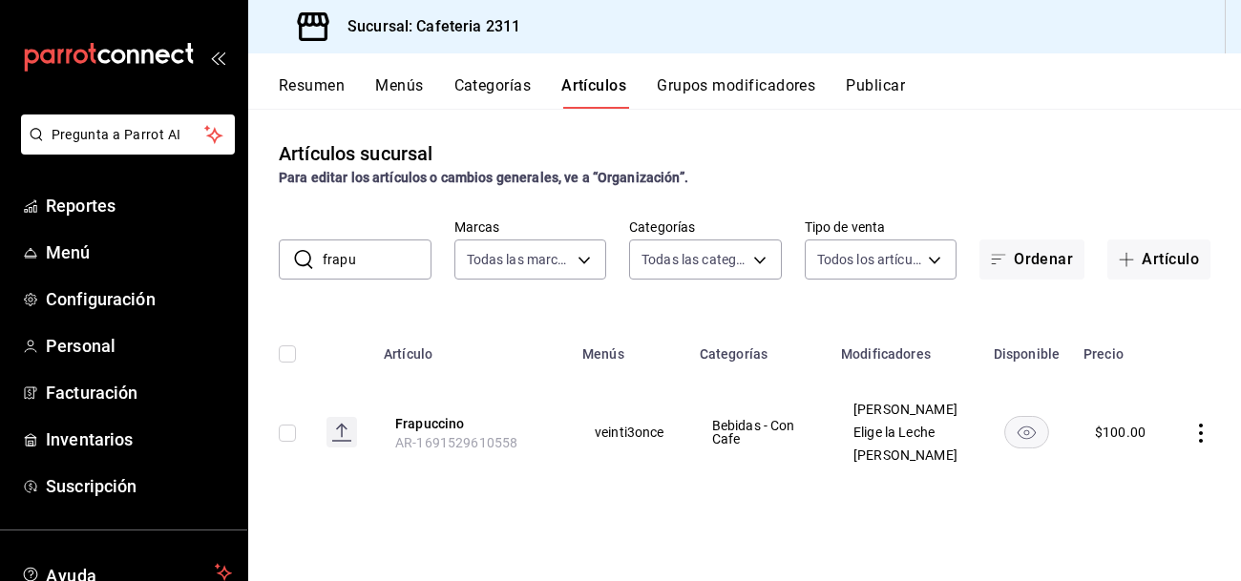
click at [393, 89] on button "Menús" at bounding box center [399, 92] width 48 height 32
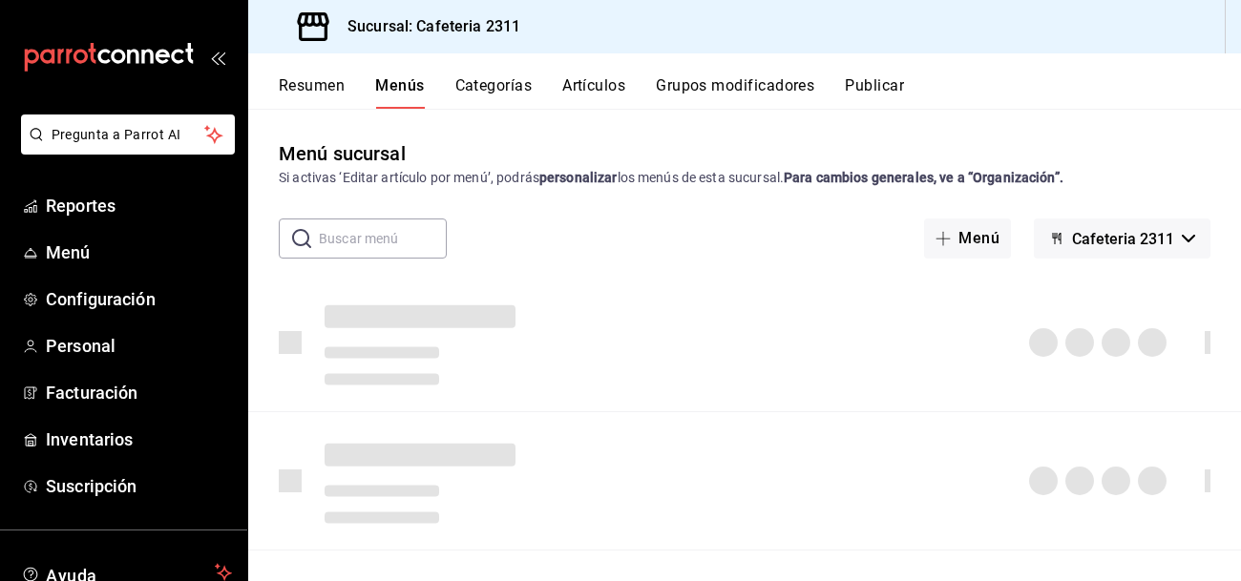
click at [294, 85] on button "Resumen" at bounding box center [312, 92] width 66 height 32
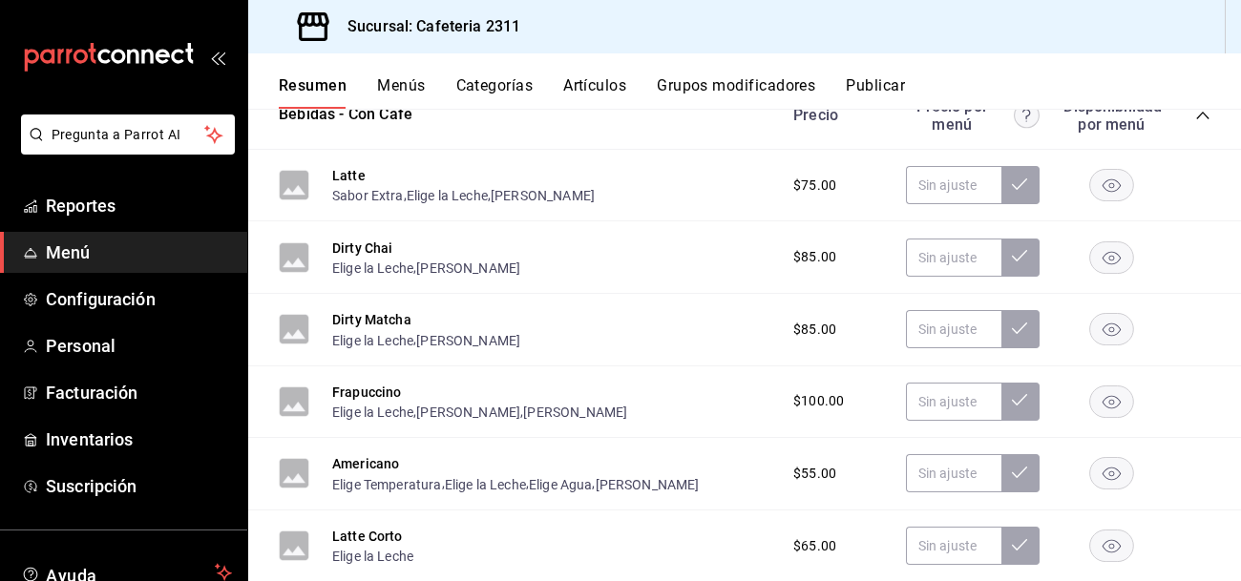
scroll to position [1084, 0]
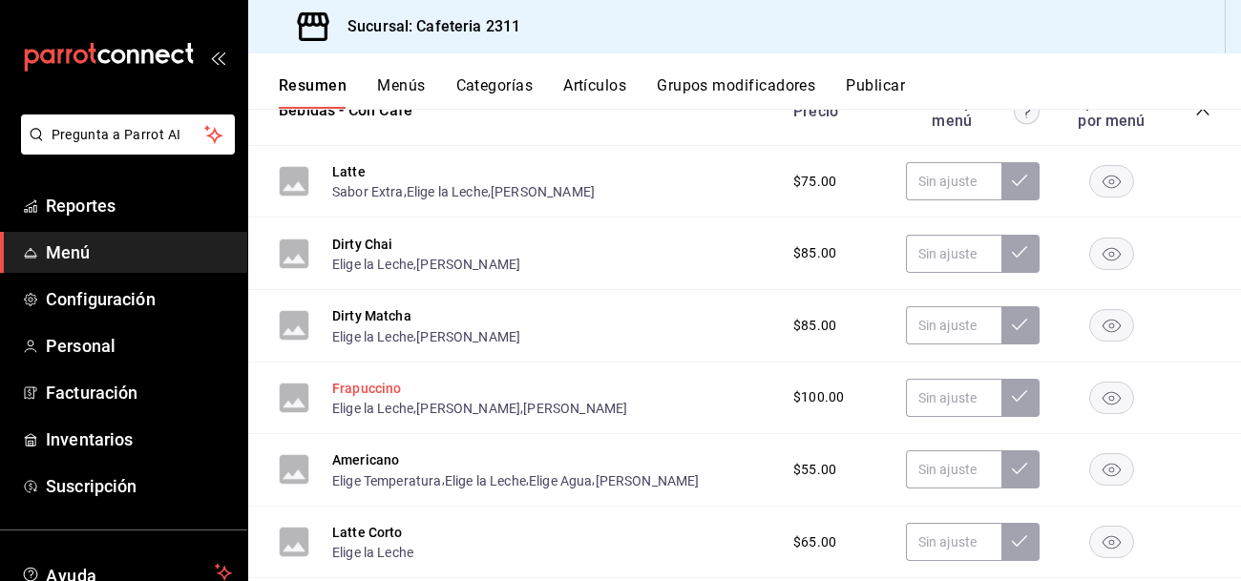
click at [360, 390] on button "Frapuccino" at bounding box center [367, 388] width 70 height 19
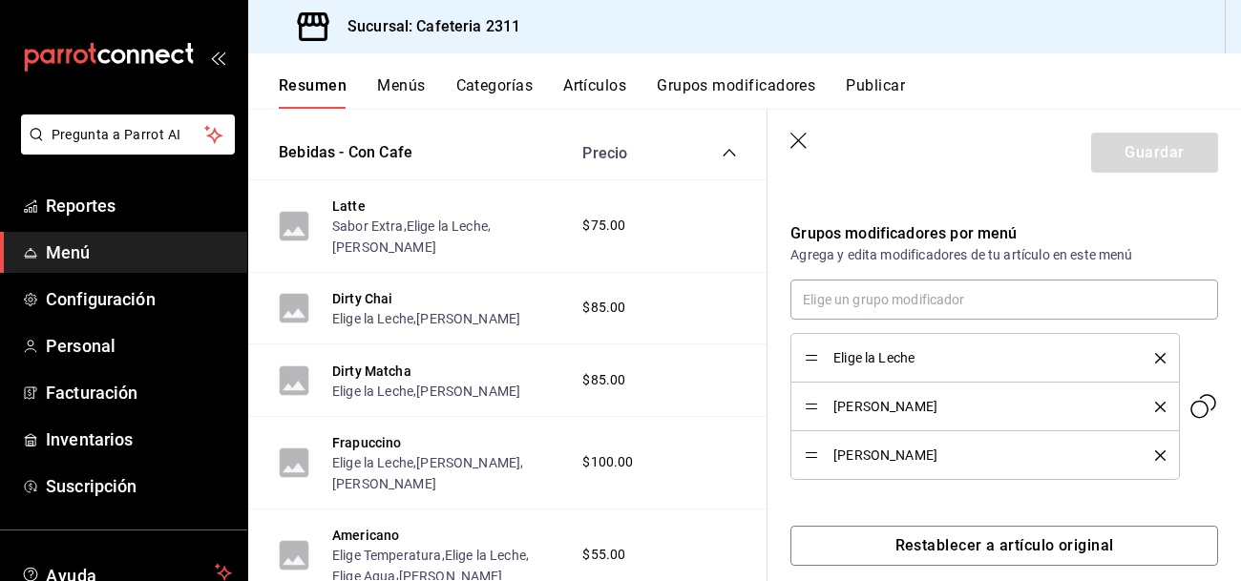
scroll to position [613, 0]
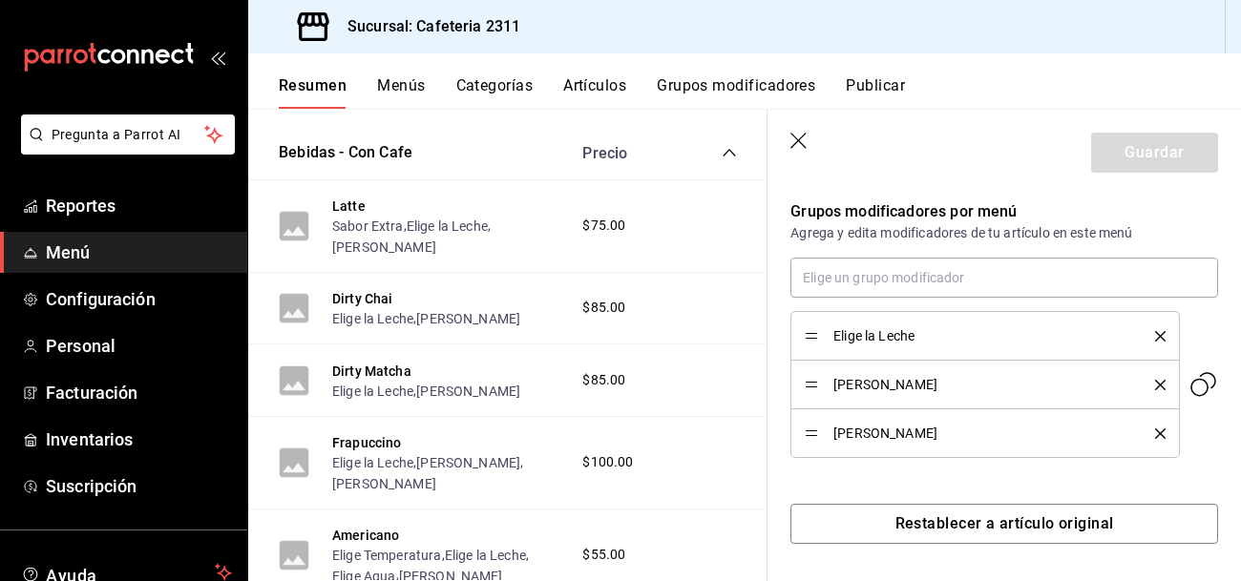
click at [1159, 382] on icon "delete" at bounding box center [1160, 385] width 11 height 11
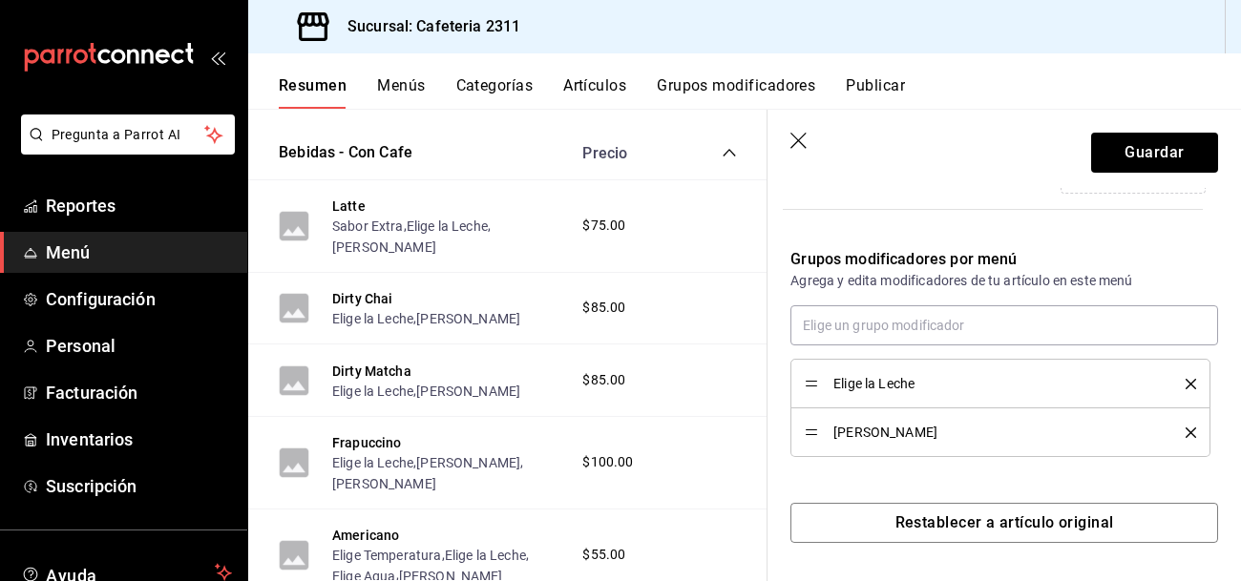
scroll to position [563, 0]
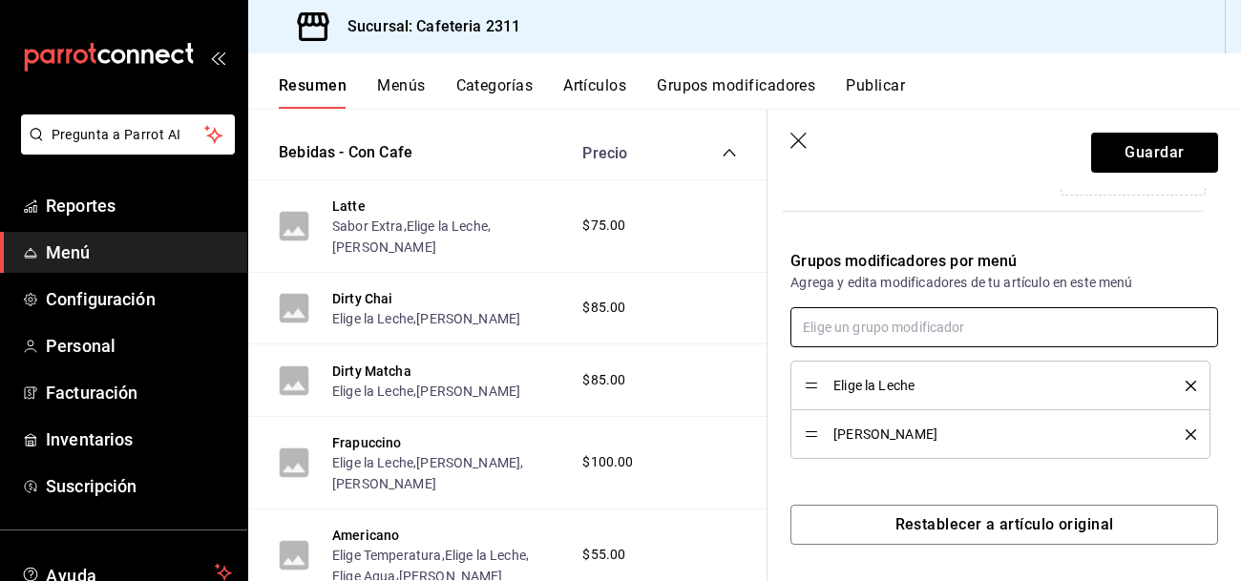
click at [953, 337] on input "text" at bounding box center [1004, 327] width 428 height 40
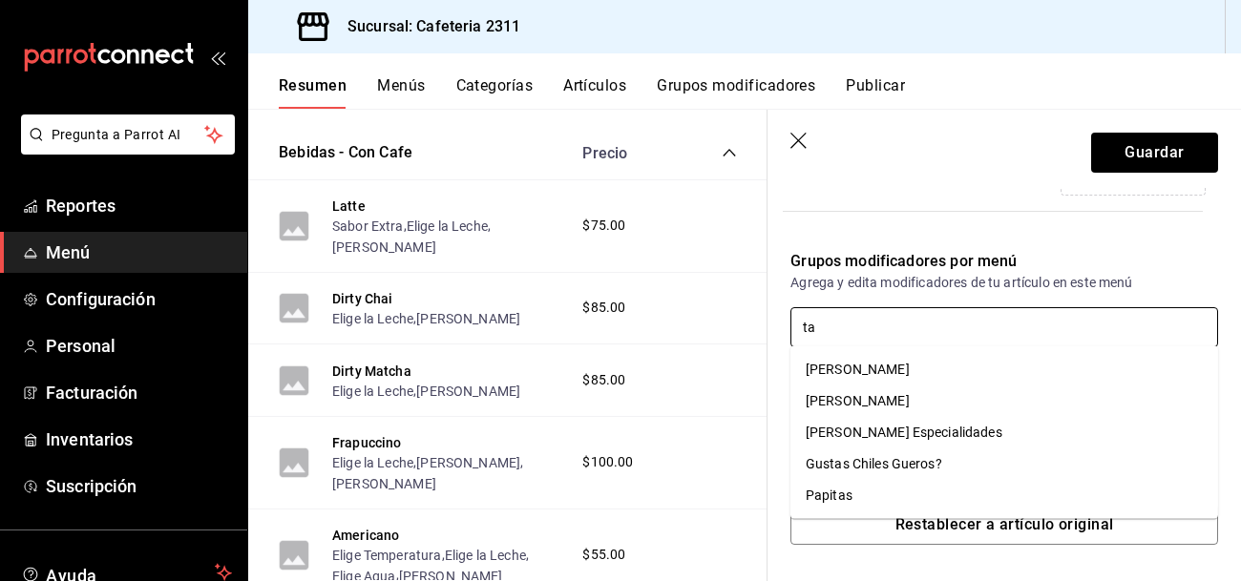
type input "tam"
click at [910, 402] on div "[PERSON_NAME]" at bounding box center [858, 401] width 104 height 20
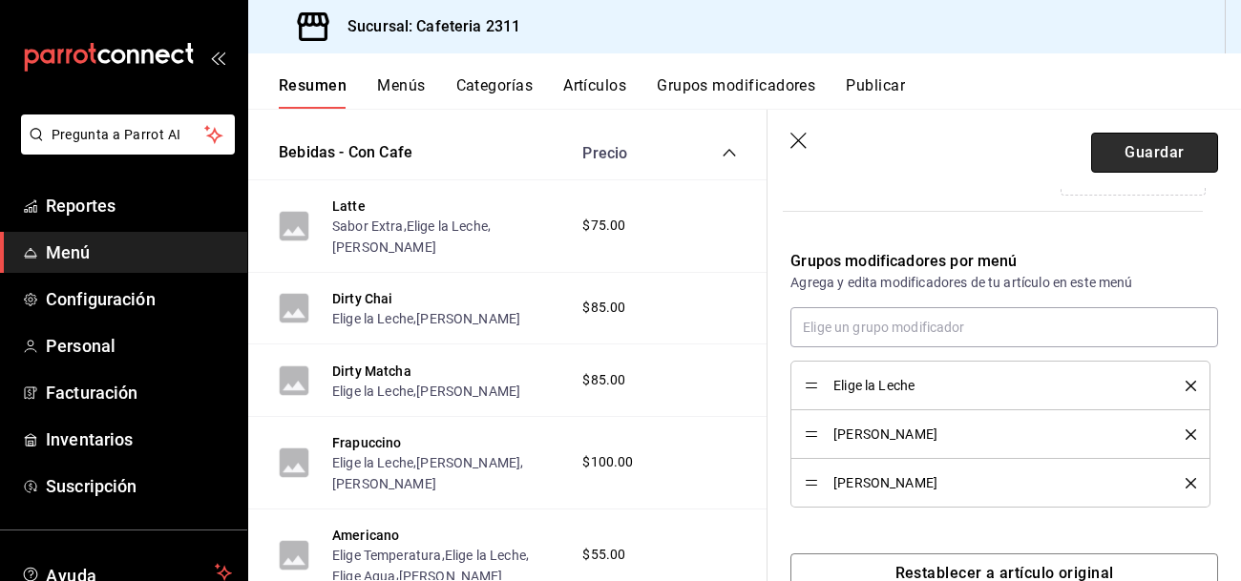
click at [1135, 158] on button "Guardar" at bounding box center [1154, 153] width 127 height 40
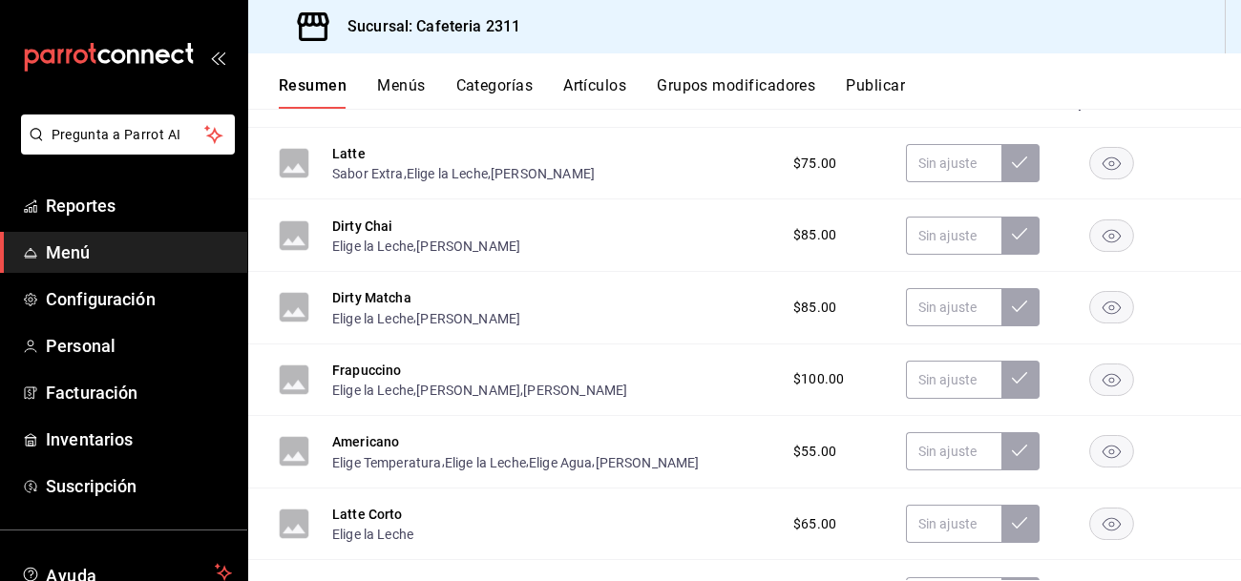
scroll to position [1105, 0]
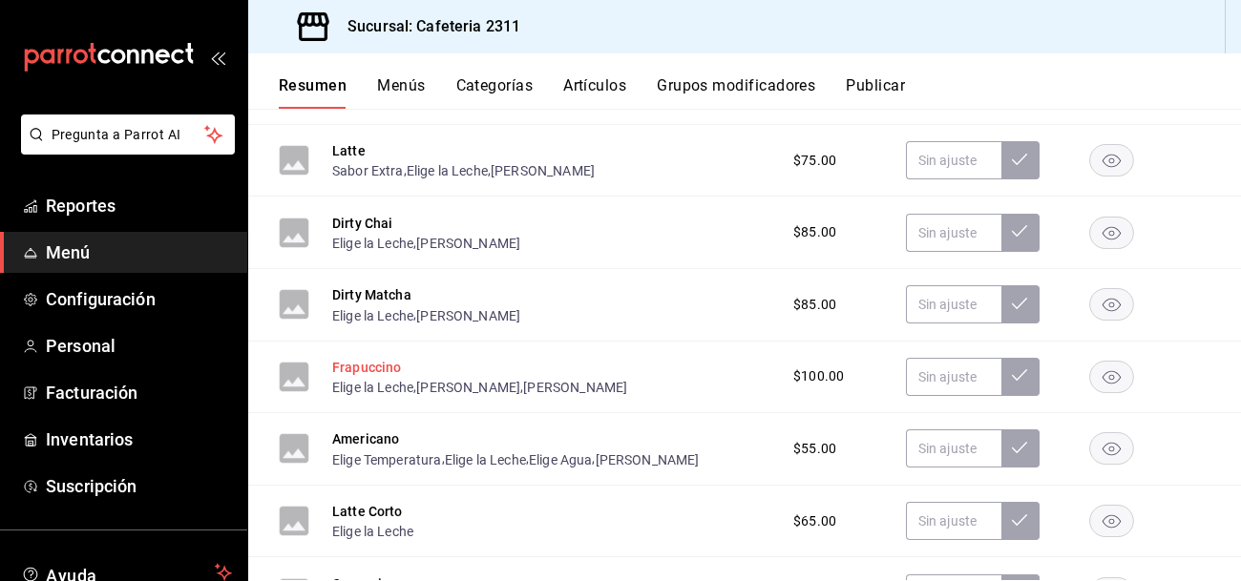
click at [356, 373] on button "Frapuccino" at bounding box center [367, 367] width 70 height 19
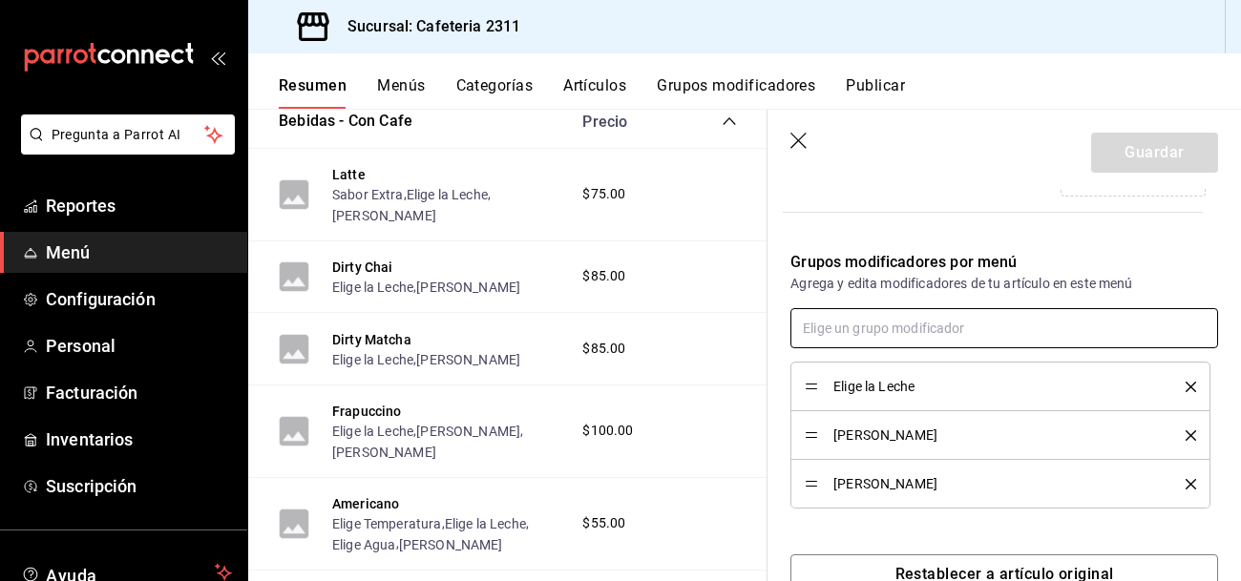
scroll to position [563, 0]
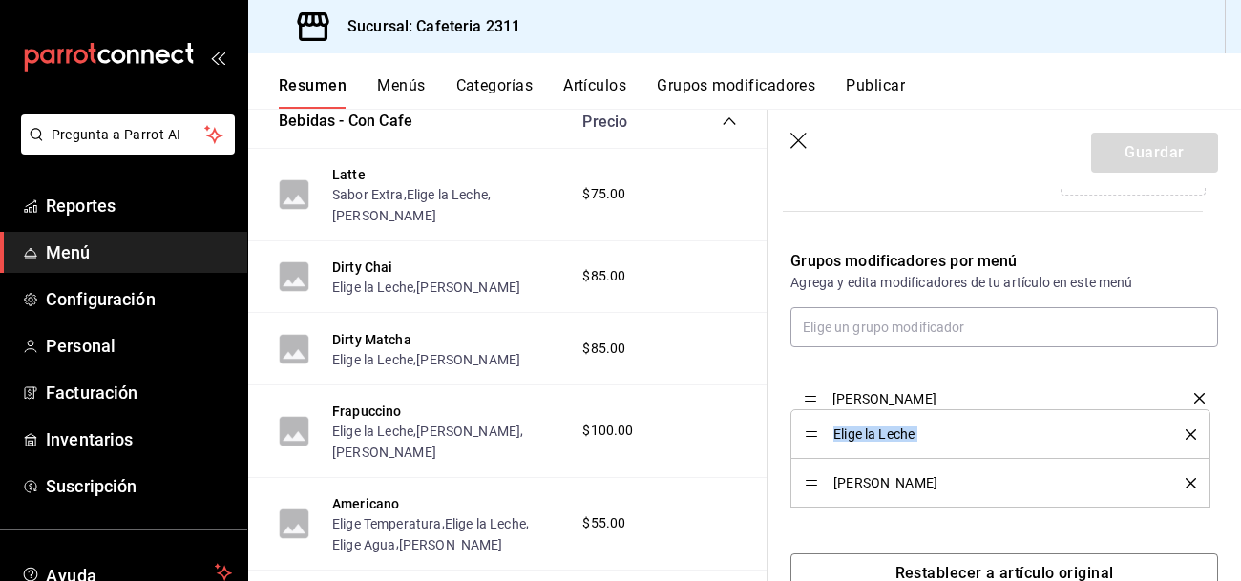
drag, startPoint x: 811, startPoint y: 485, endPoint x: 807, endPoint y: 402, distance: 83.2
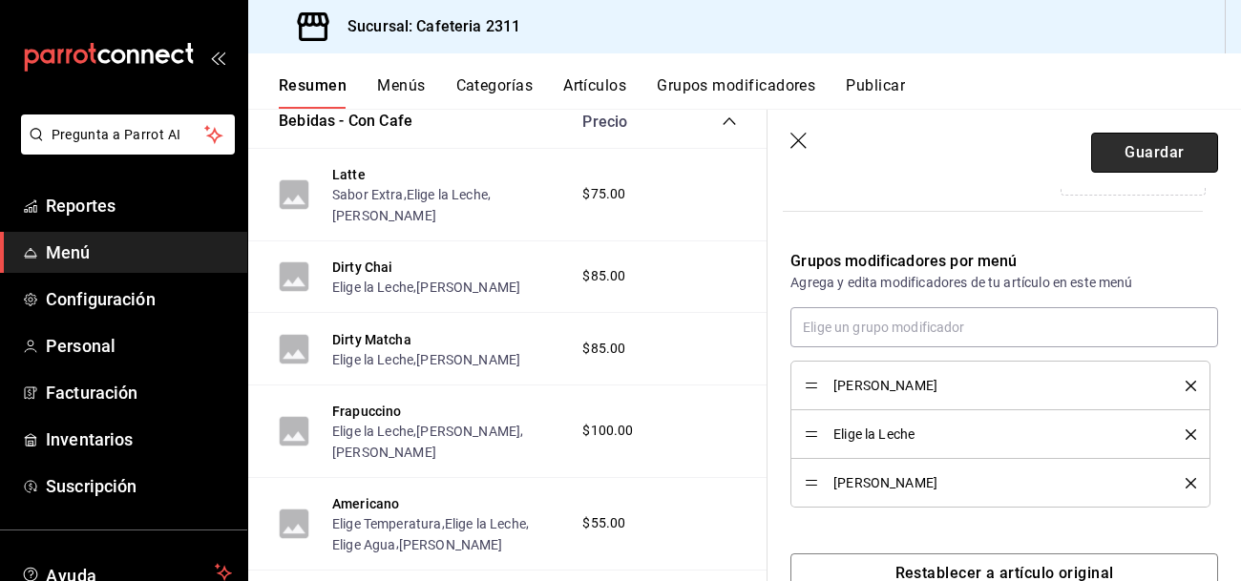
click at [1173, 151] on button "Guardar" at bounding box center [1154, 153] width 127 height 40
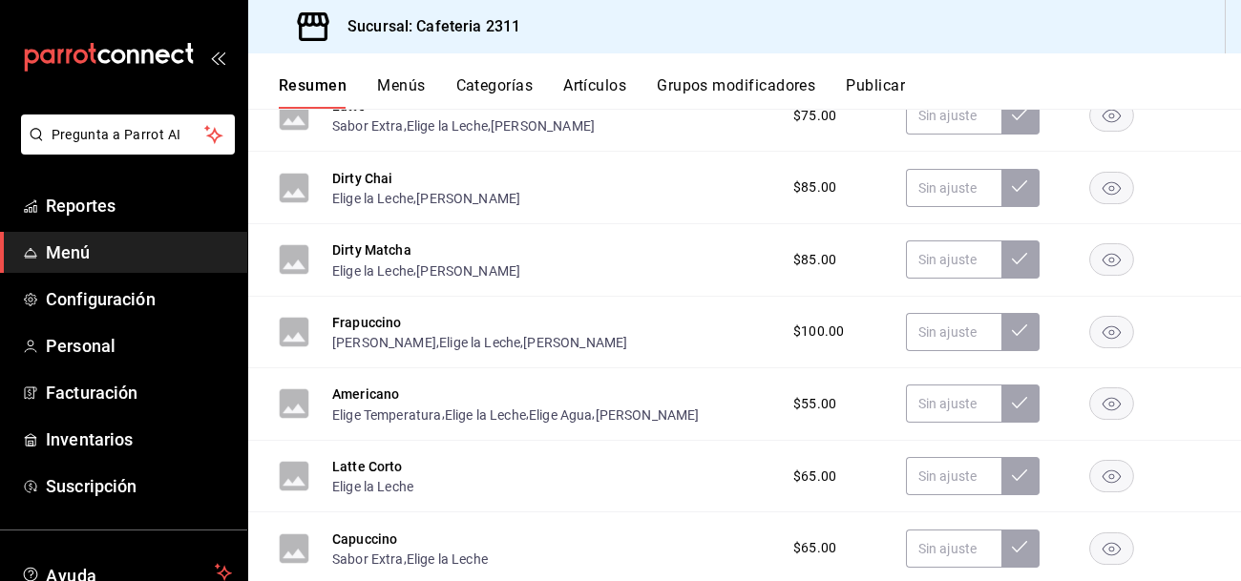
scroll to position [1151, 0]
click at [364, 393] on button "Americano" at bounding box center [365, 392] width 67 height 19
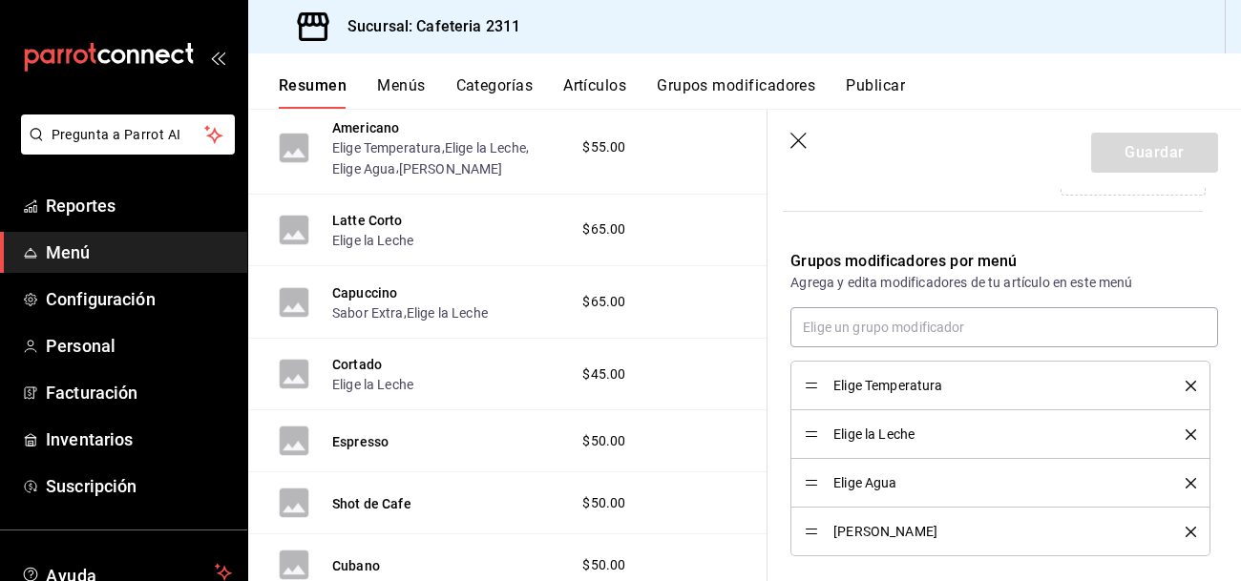
scroll to position [1462, 0]
click at [375, 372] on button "Cortado" at bounding box center [357, 363] width 50 height 19
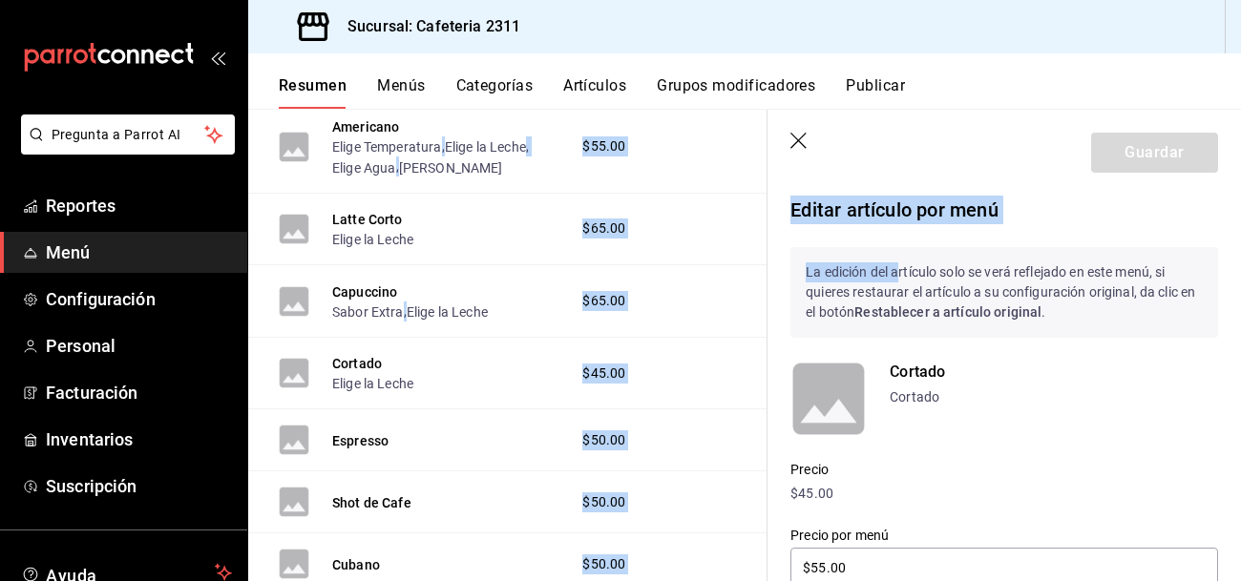
drag, startPoint x: 899, startPoint y: 254, endPoint x: 597, endPoint y: 85, distance: 346.6
click at [597, 85] on div "Resumen Menús Categorías Artículos Grupos modificadores Publicar Resumen sucurs…" at bounding box center [744, 317] width 993 height 528
click at [597, 85] on button "Artículos" at bounding box center [594, 92] width 63 height 32
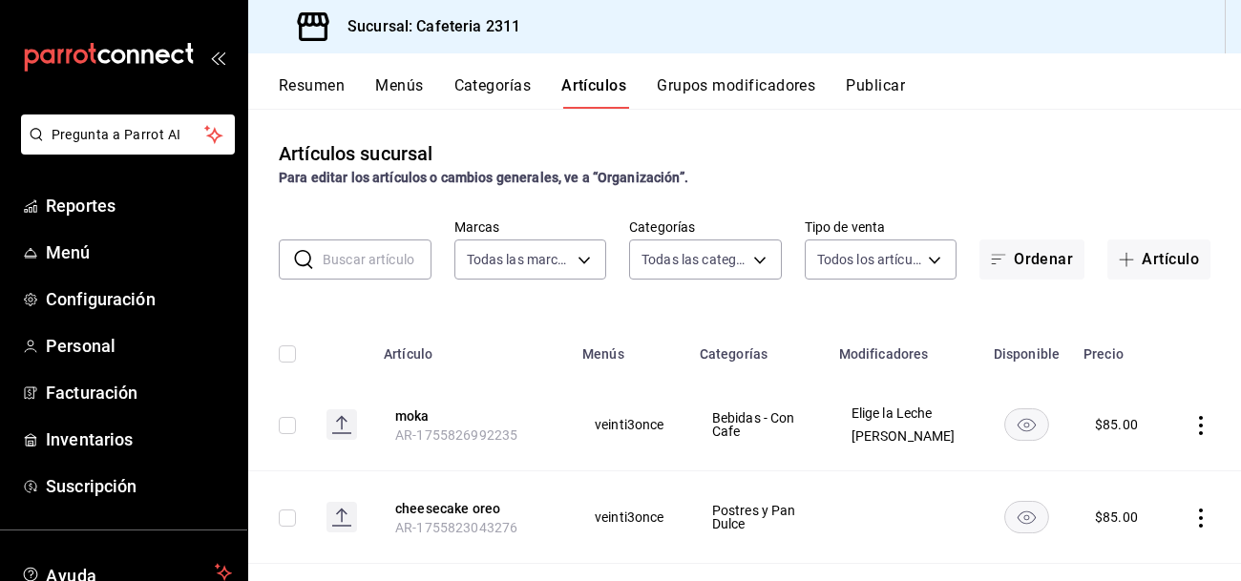
type input "85018aa7-d10e-4b77-9d87-cba6278a116b"
type input "536a82a5-983a-43ec-b1be-69caf506a0f5,2d541d84-83a7-4f98-a380-61900af1125d,575e2…"
click at [394, 260] on input "text" at bounding box center [377, 260] width 109 height 38
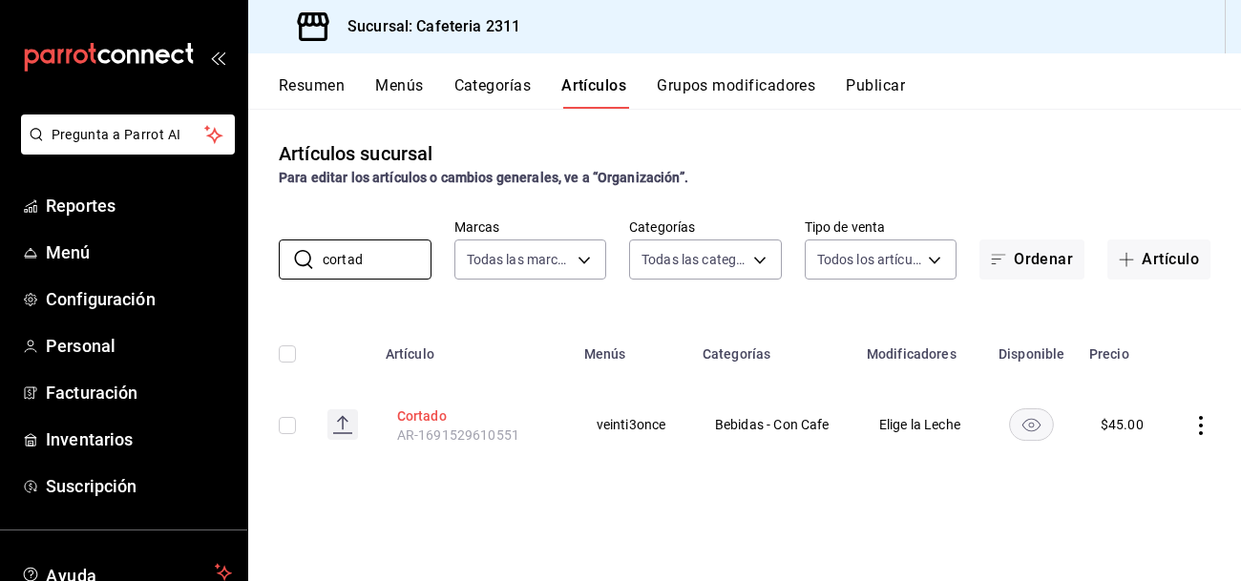
type input "cortad"
click at [404, 409] on button "Cortado" at bounding box center [473, 416] width 153 height 19
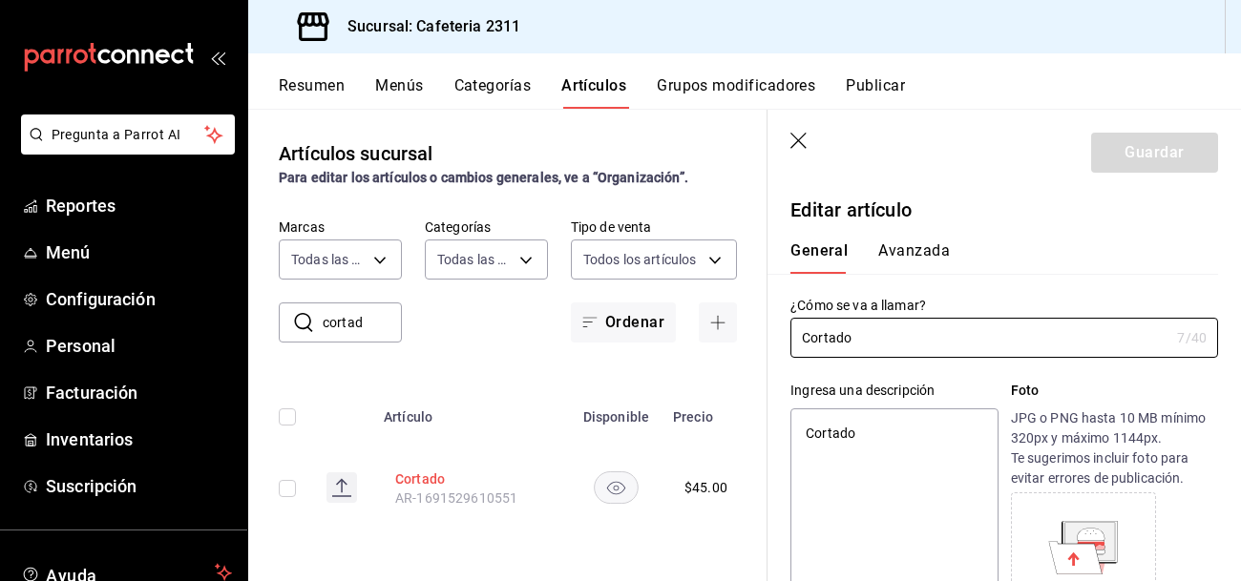
type textarea "x"
type input "$45.00"
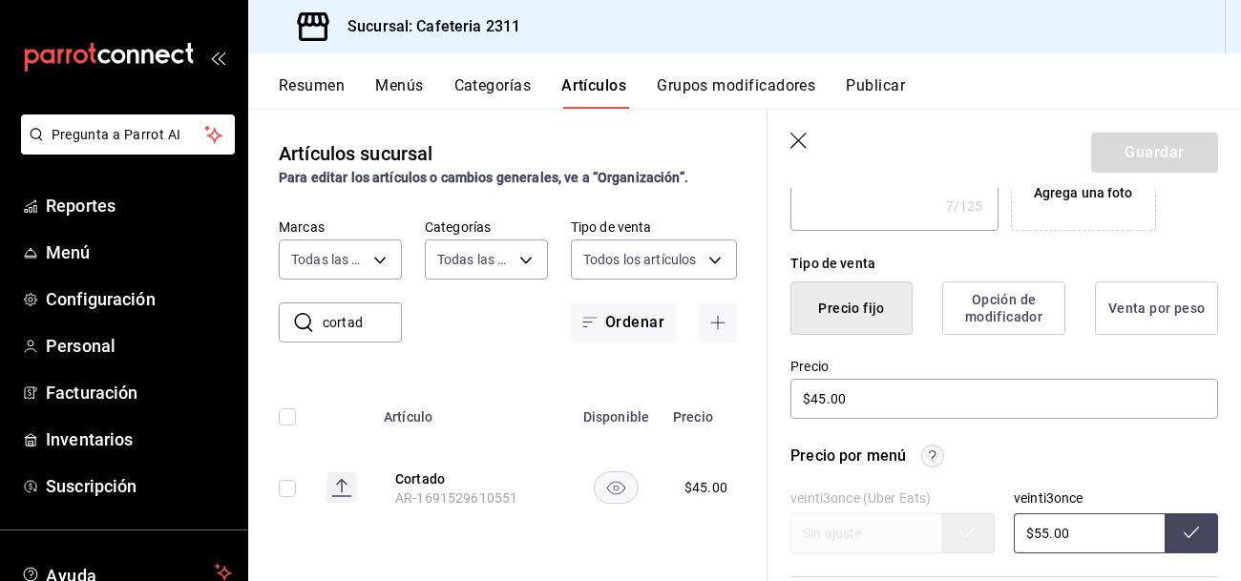
scroll to position [408, 0]
click at [939, 397] on input "$45.00" at bounding box center [1004, 398] width 428 height 40
type textarea "x"
type input "$45.00"
type textarea "x"
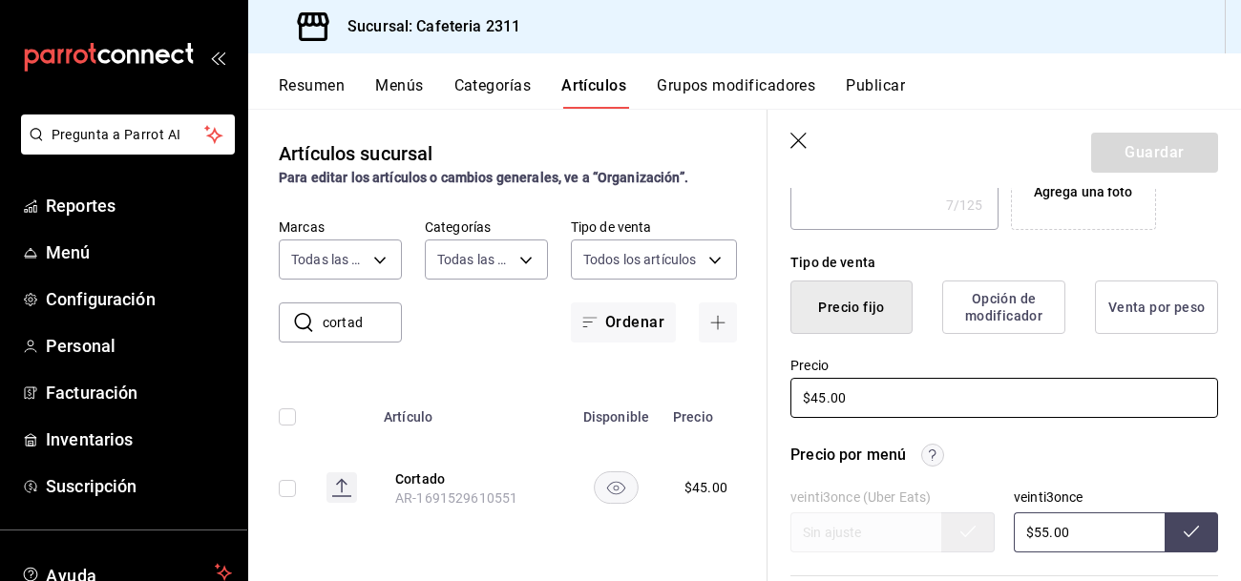
type input "$4.00"
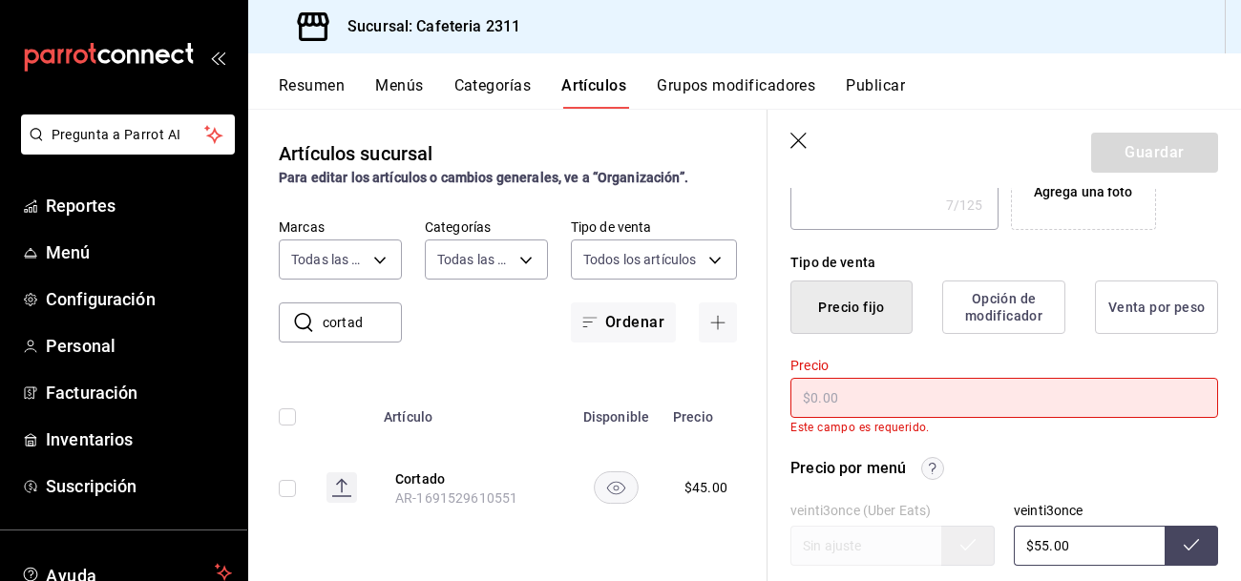
type textarea "x"
type input "$55.00"
type textarea "x"
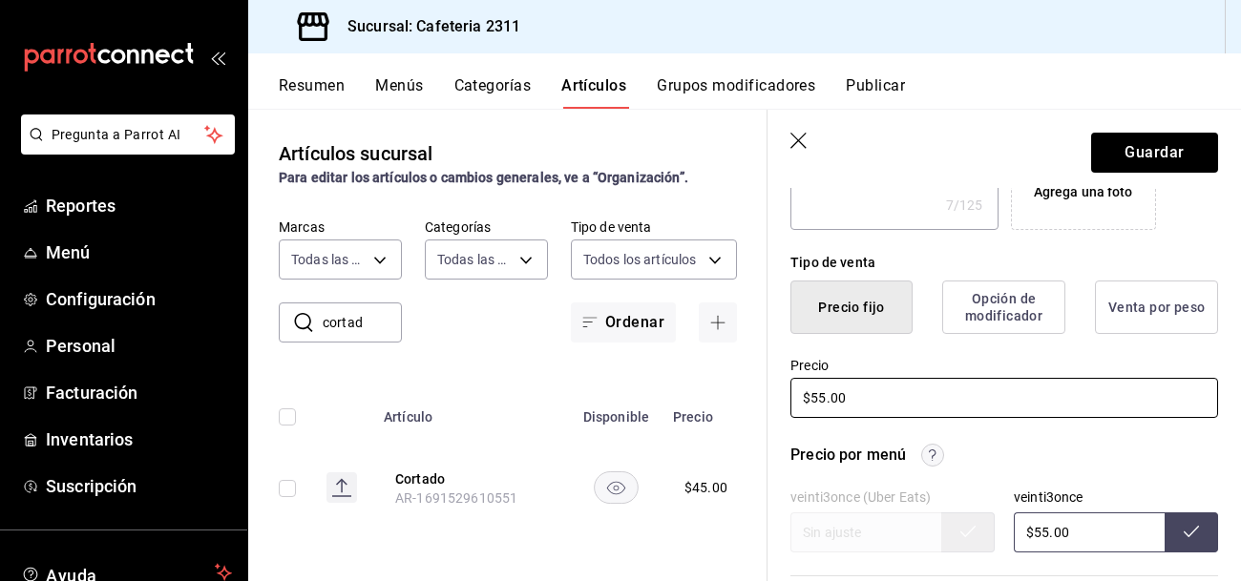
type input "$55.00"
click at [1092, 520] on input "$55.00" at bounding box center [1089, 533] width 151 height 40
type input "$5.00"
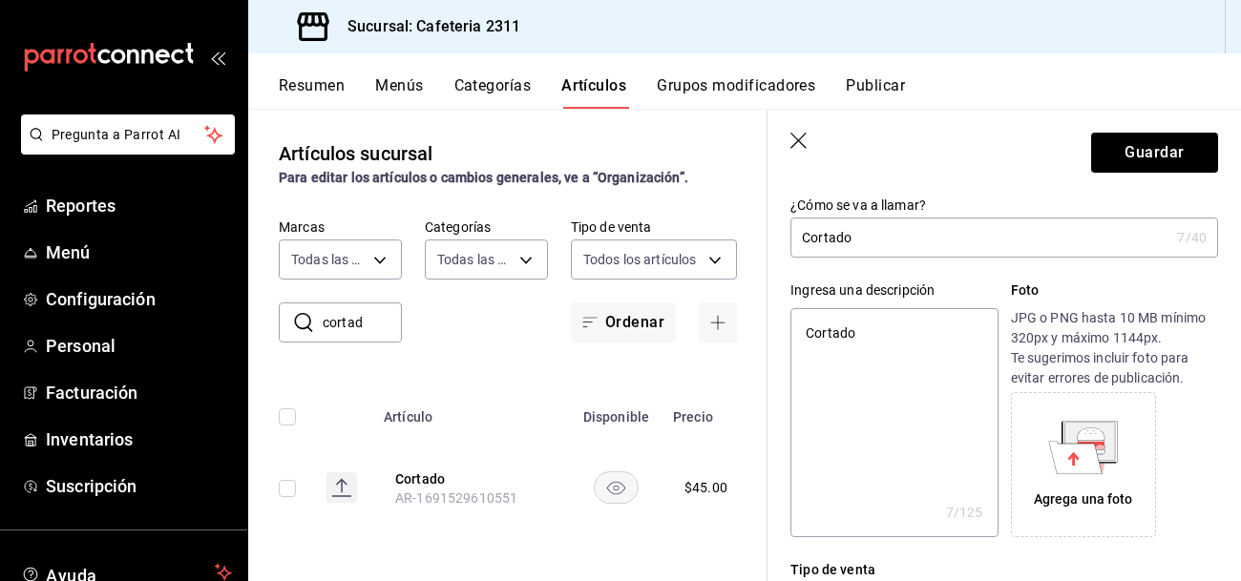
scroll to position [95, 0]
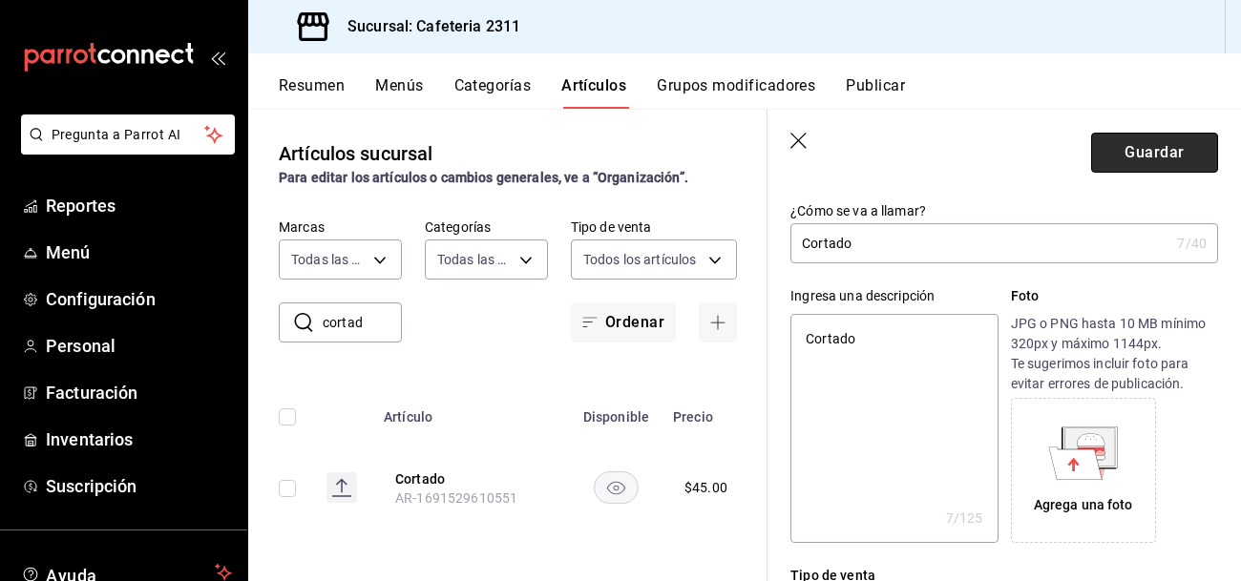
click at [1142, 157] on button "Guardar" at bounding box center [1154, 153] width 127 height 40
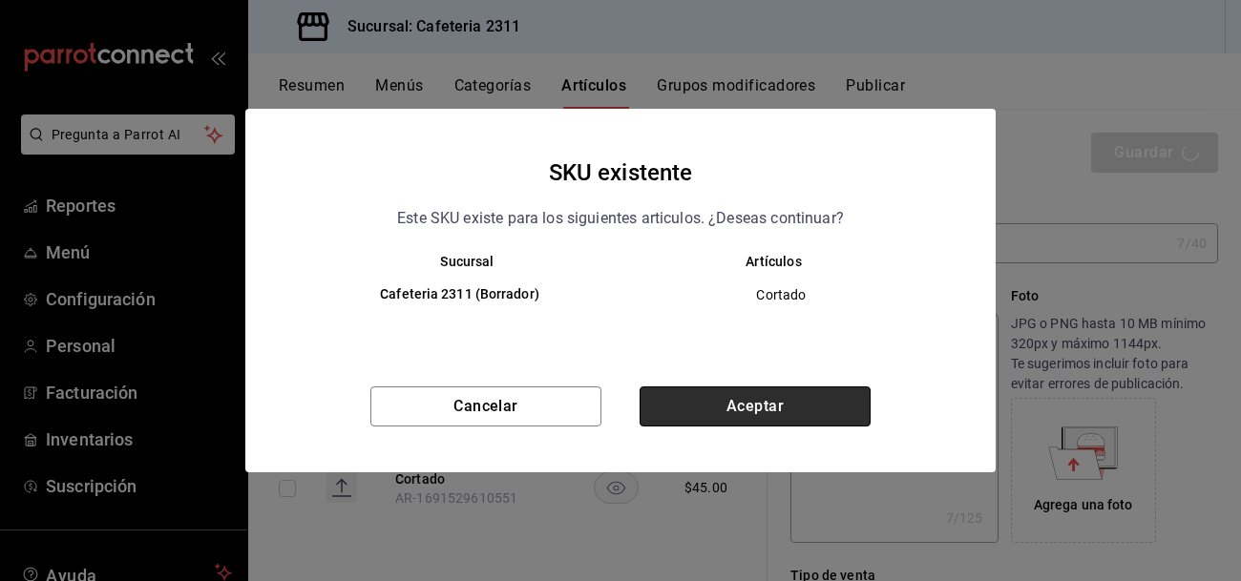
click at [836, 404] on button "Aceptar" at bounding box center [755, 407] width 231 height 40
type textarea "x"
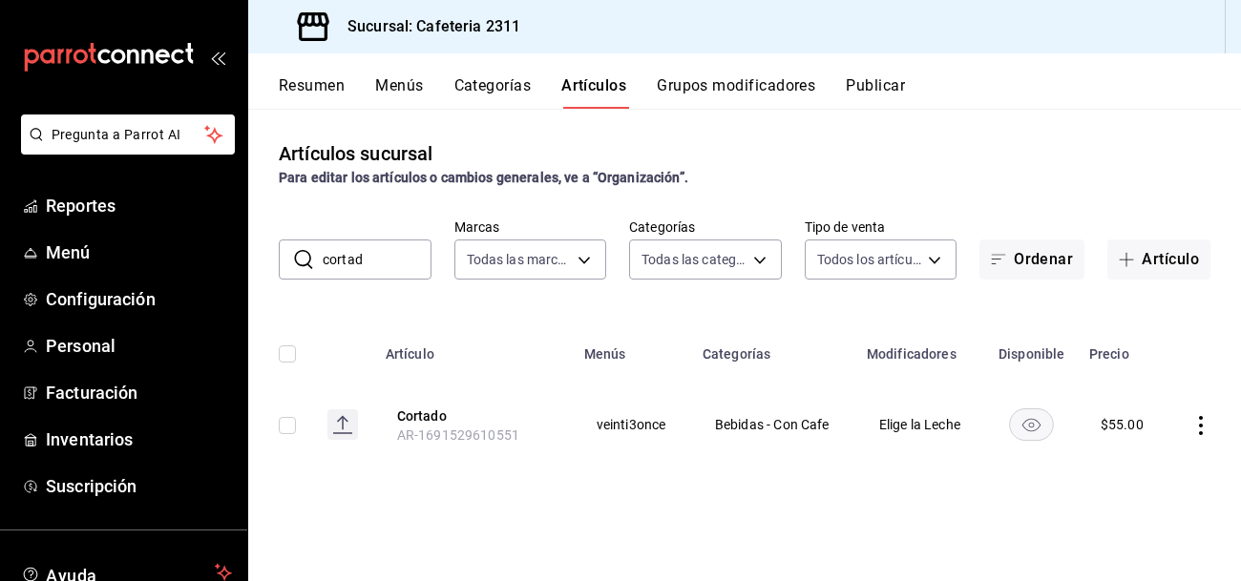
click at [416, 270] on input "cortad" at bounding box center [377, 260] width 109 height 38
type input "c"
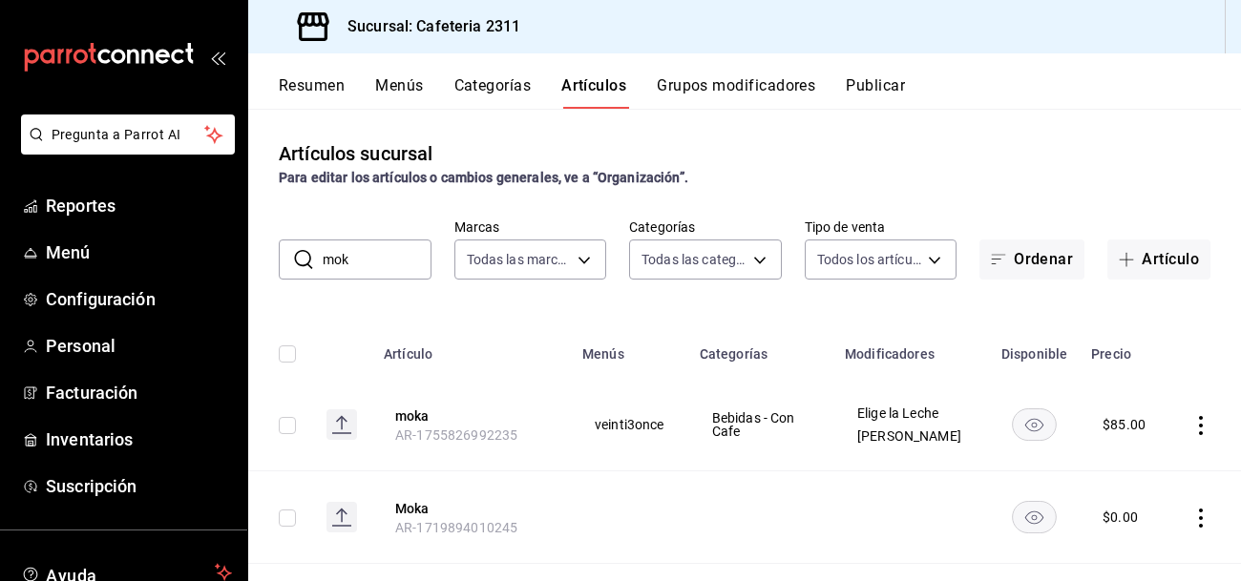
click at [382, 265] on input "mok" at bounding box center [377, 260] width 109 height 38
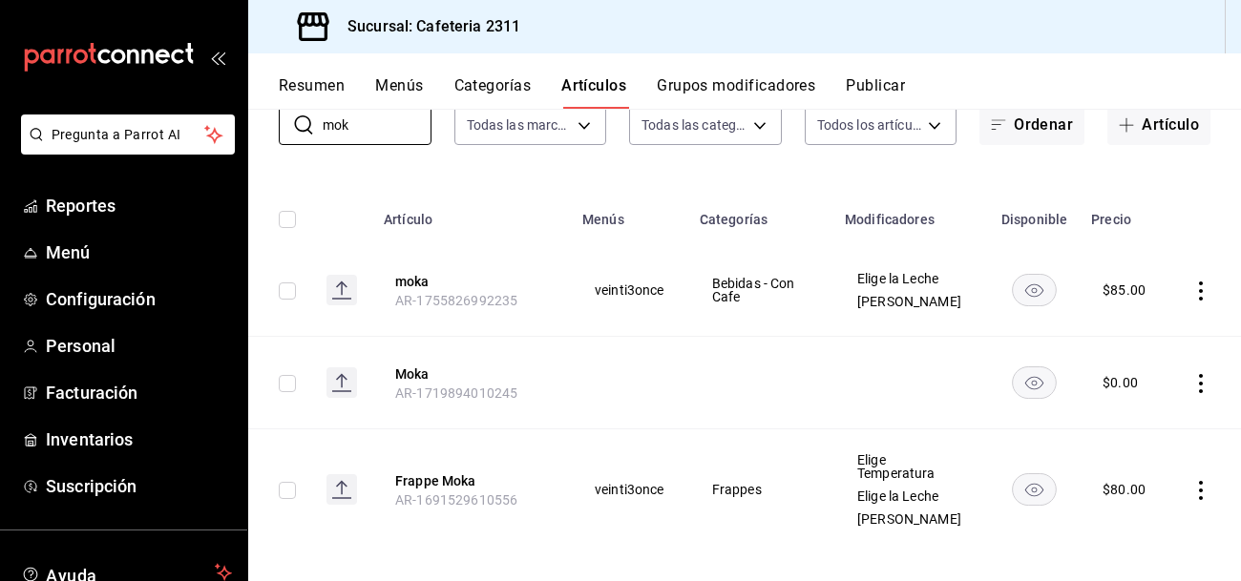
scroll to position [141, 0]
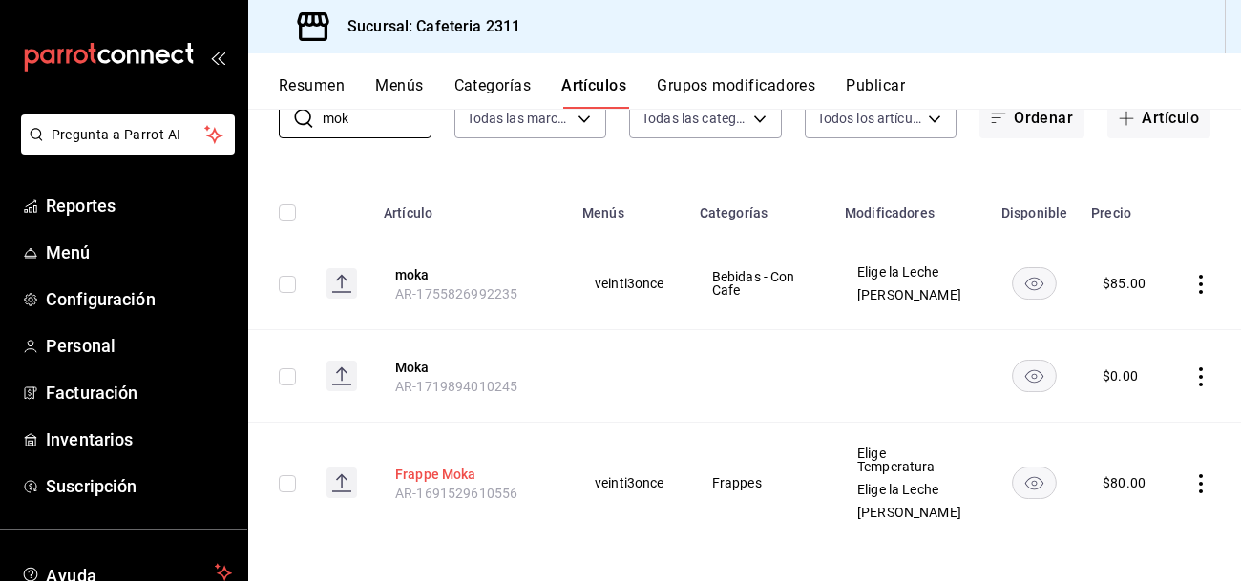
type input "mok"
click at [425, 471] on button "Frappe Moka" at bounding box center [471, 474] width 153 height 19
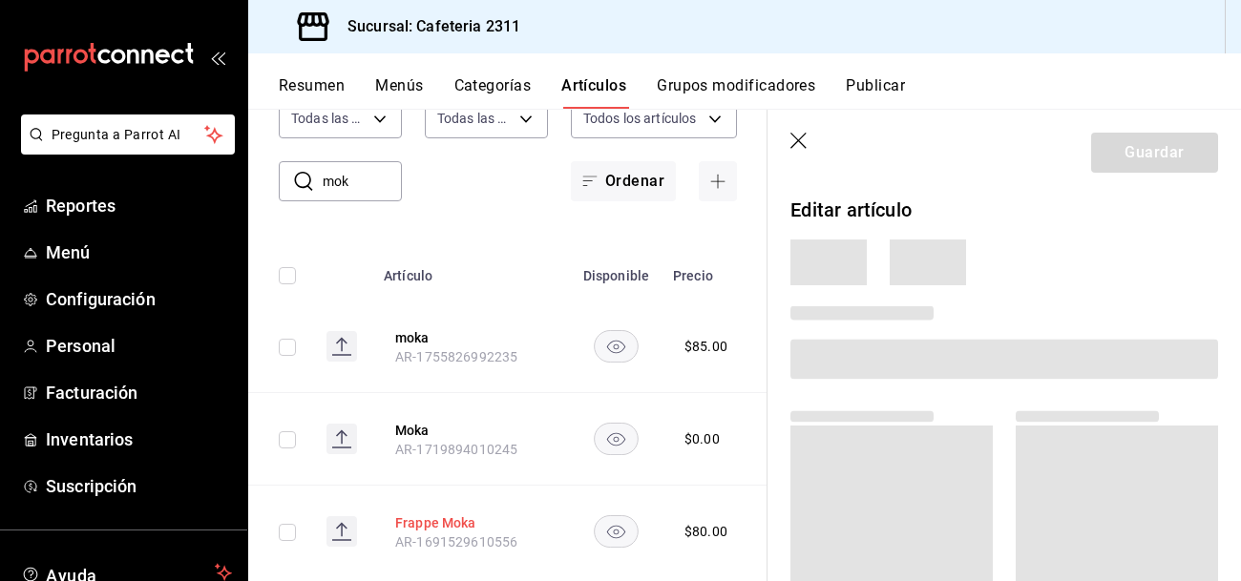
scroll to position [120, 0]
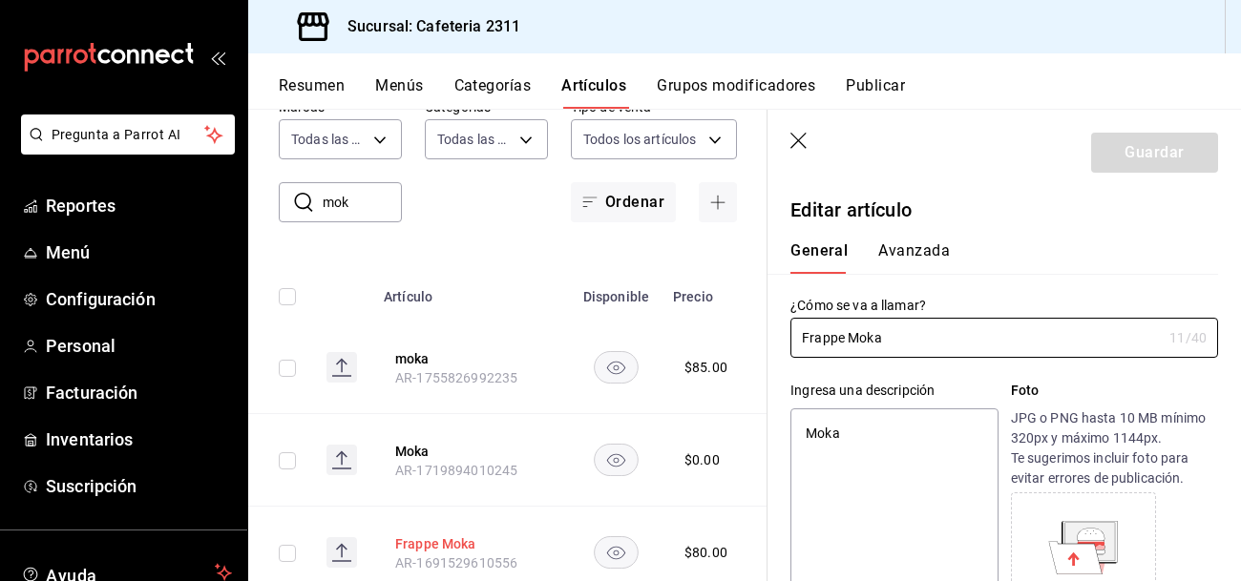
type textarea "x"
type input "$80.00"
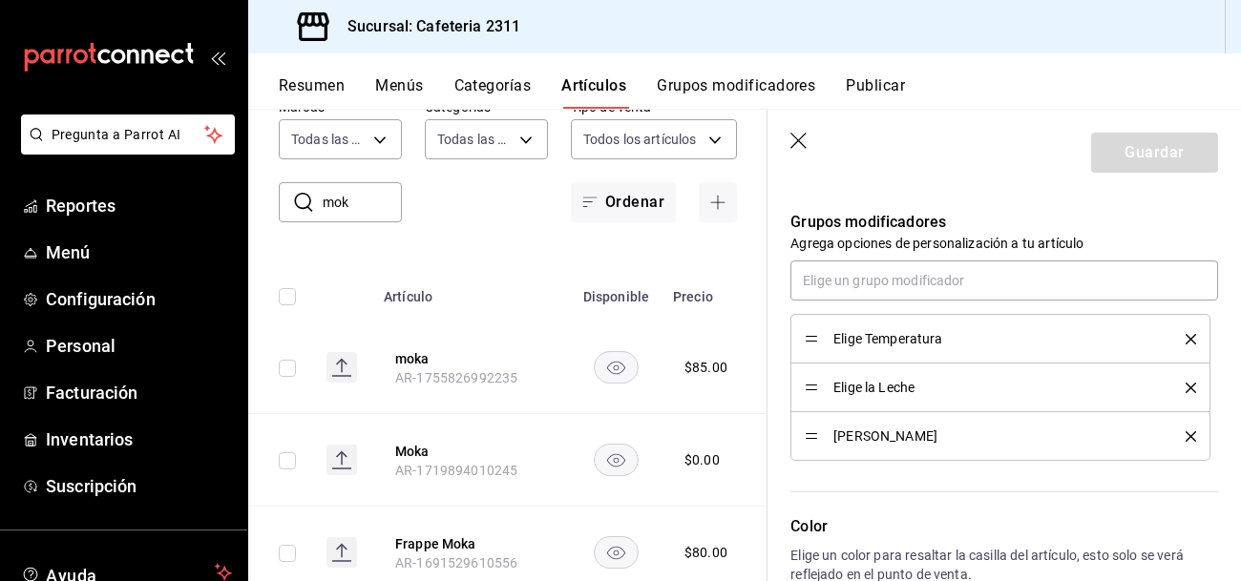
scroll to position [979, 0]
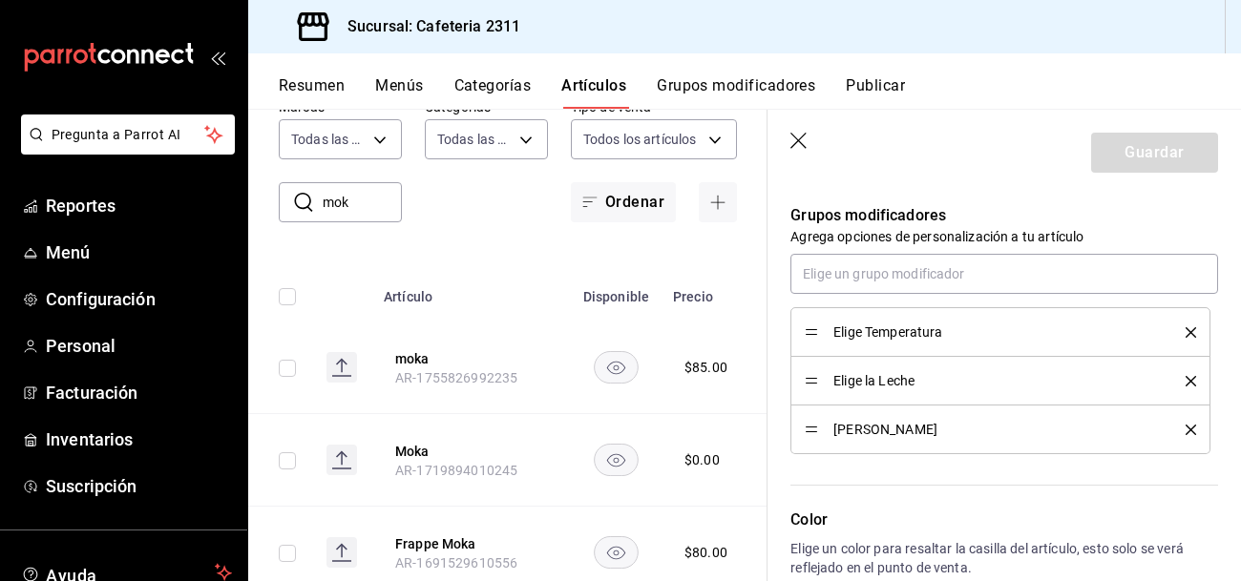
click at [1186, 426] on icon "delete" at bounding box center [1191, 430] width 11 height 11
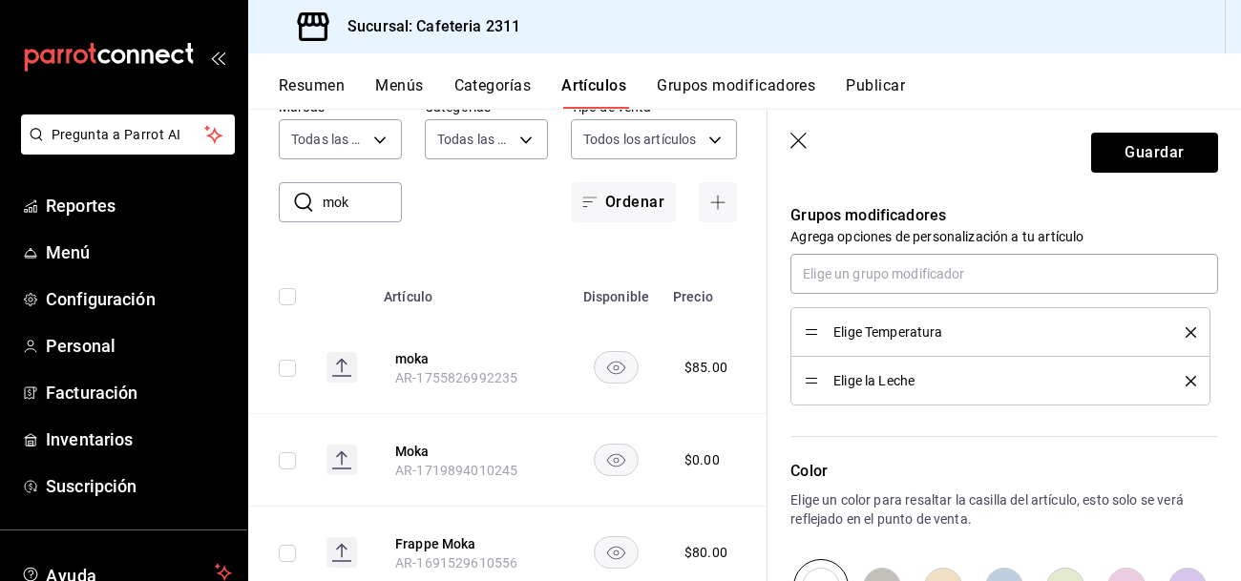
click at [1191, 333] on icon "delete" at bounding box center [1191, 332] width 11 height 11
type textarea "x"
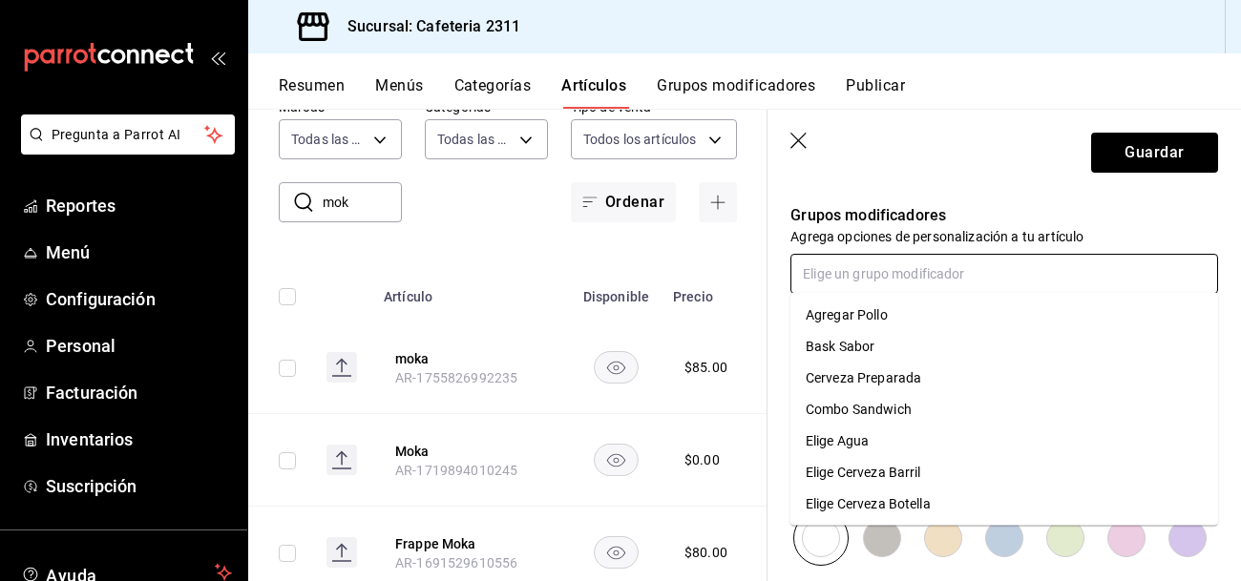
click at [979, 271] on input "text" at bounding box center [1004, 274] width 428 height 40
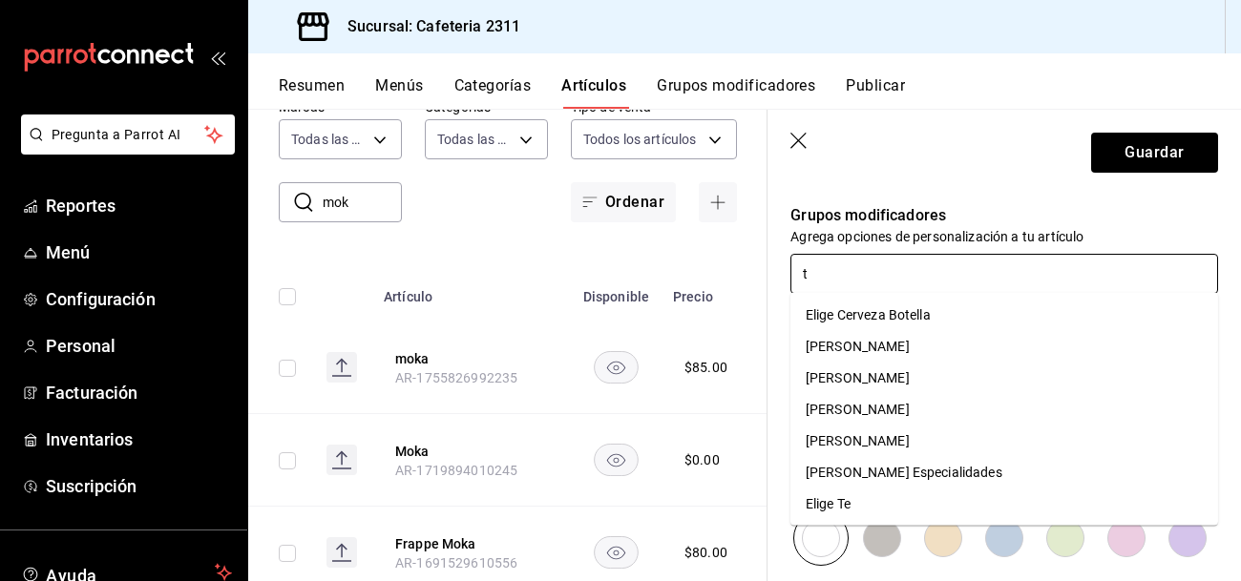
type input "ta"
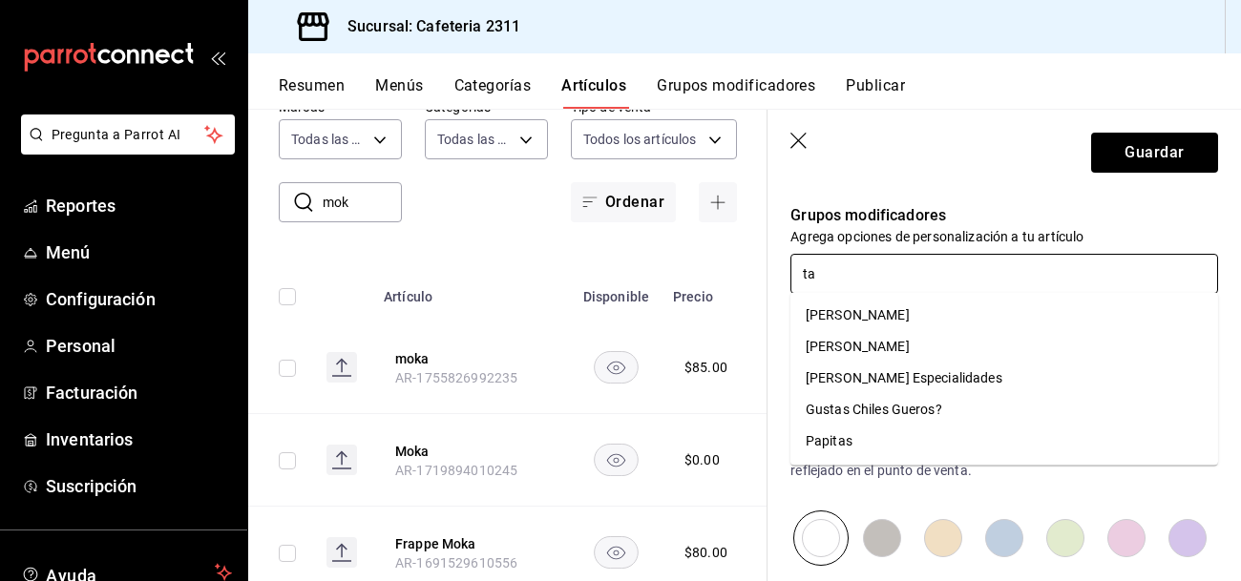
click at [938, 345] on li "[PERSON_NAME]" at bounding box center [1004, 347] width 428 height 32
type textarea "x"
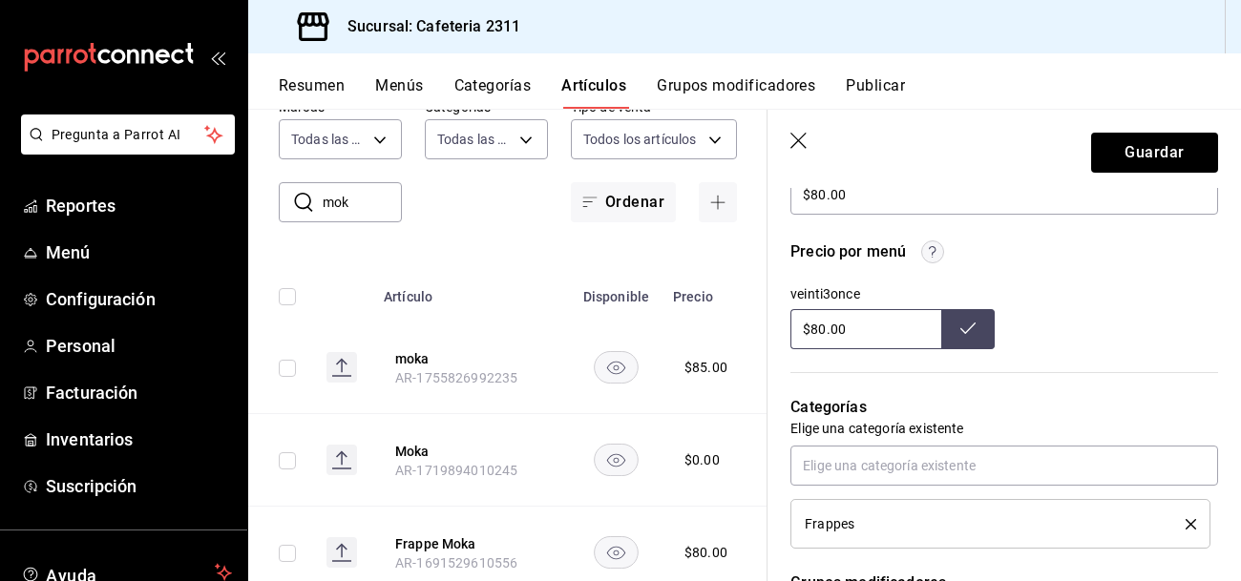
scroll to position [587, 0]
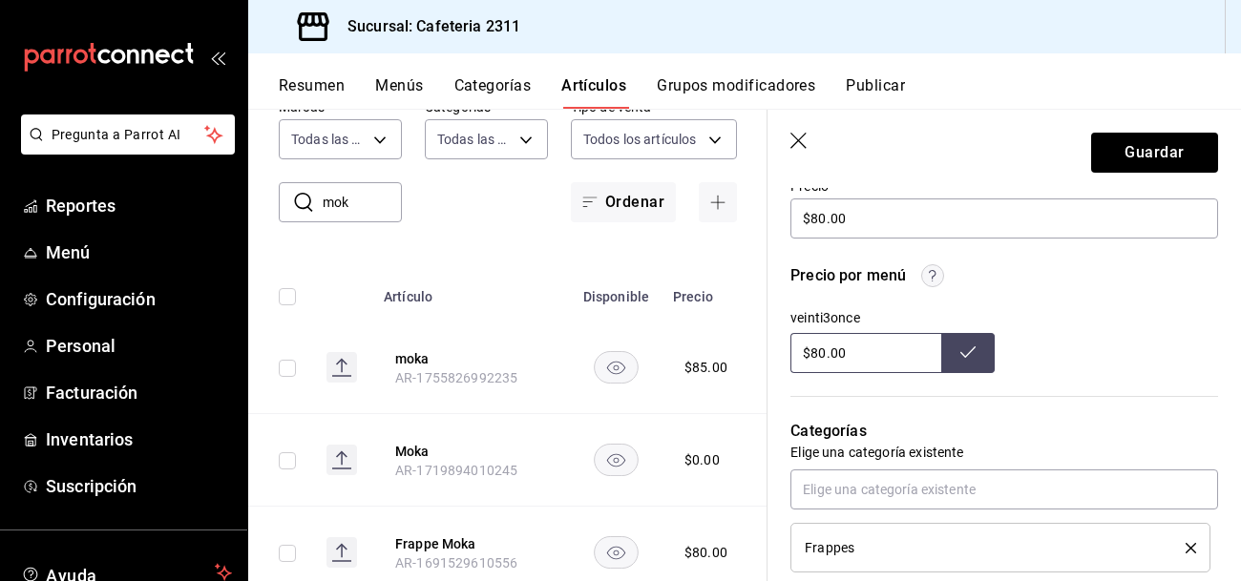
click at [869, 342] on input "$80.00" at bounding box center [865, 353] width 151 height 40
type input "$8.00"
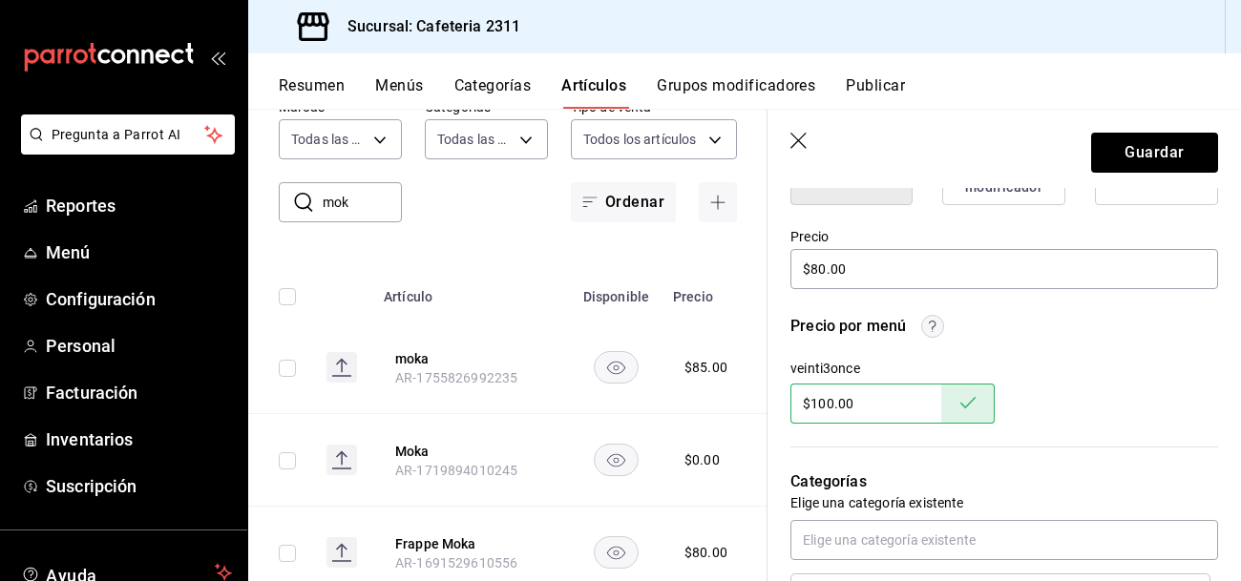
scroll to position [541, 0]
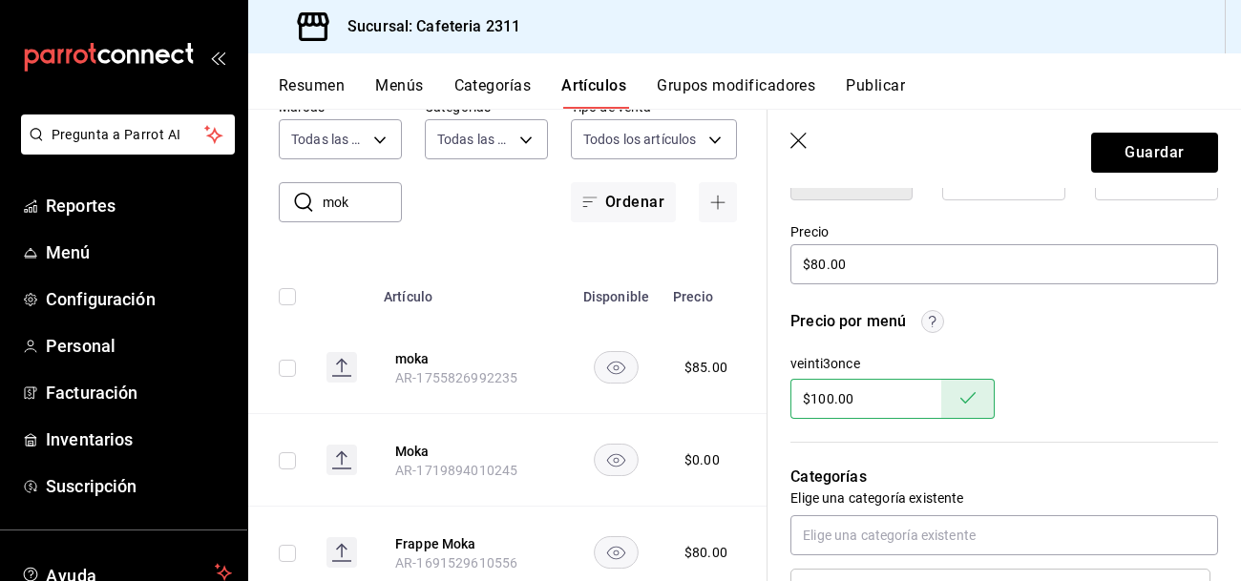
click at [897, 399] on input "$100.00" at bounding box center [865, 399] width 151 height 40
type input "$1.00"
click at [858, 257] on input "$80.00" at bounding box center [1004, 264] width 428 height 40
type textarea "x"
type input "$80.00"
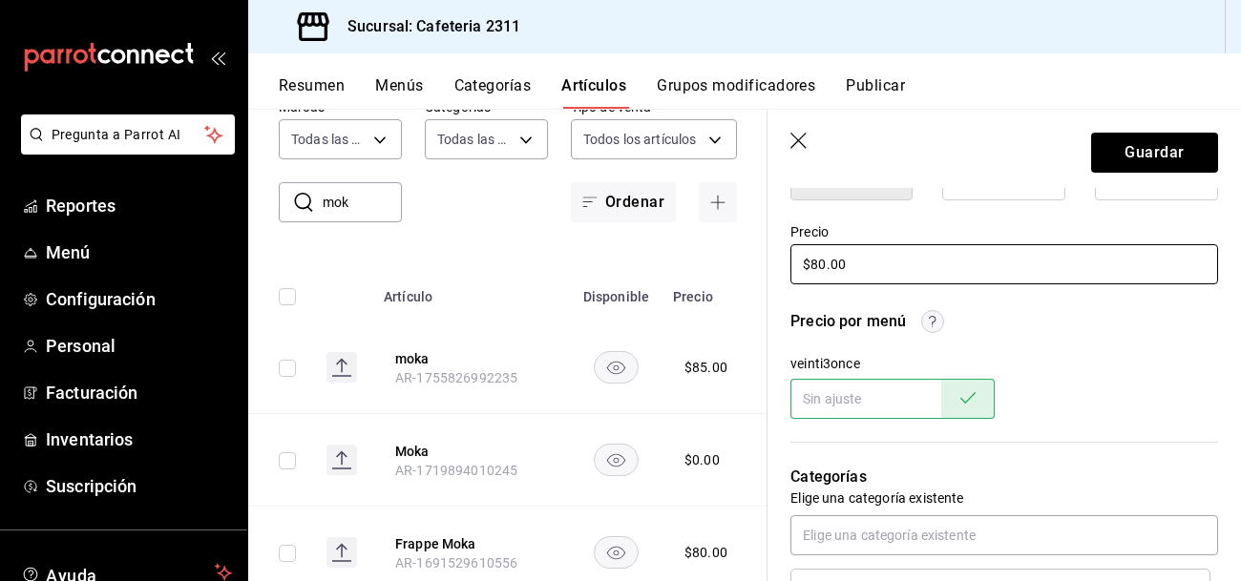
type textarea "x"
type input "$8.00"
type textarea "x"
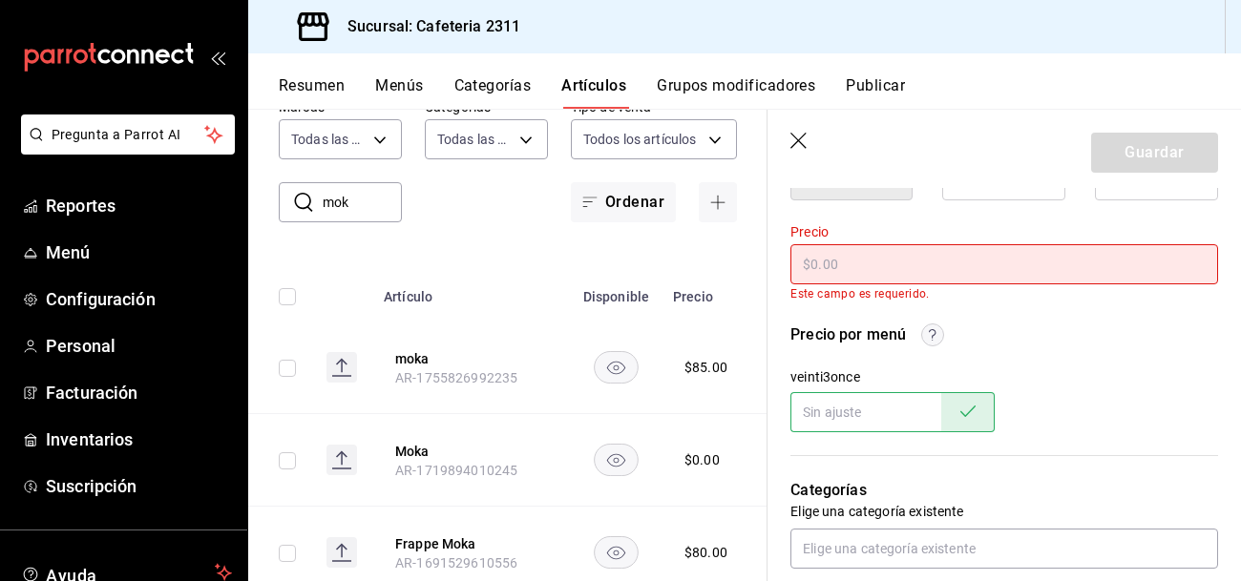
type textarea "x"
type input "$1.00"
type textarea "x"
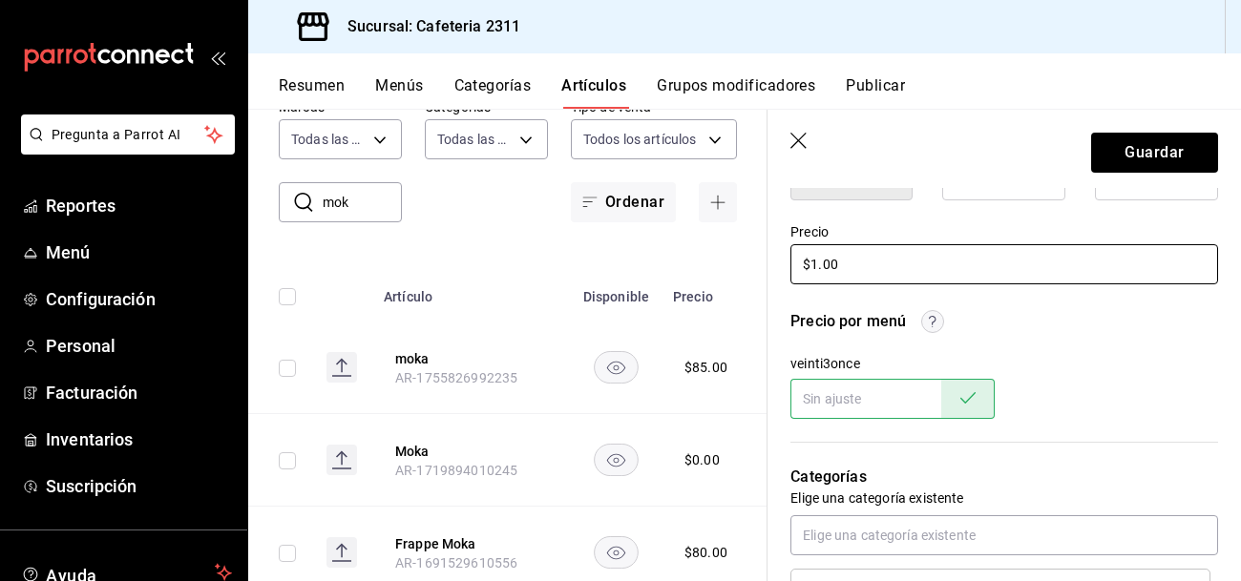
type input "$10.00"
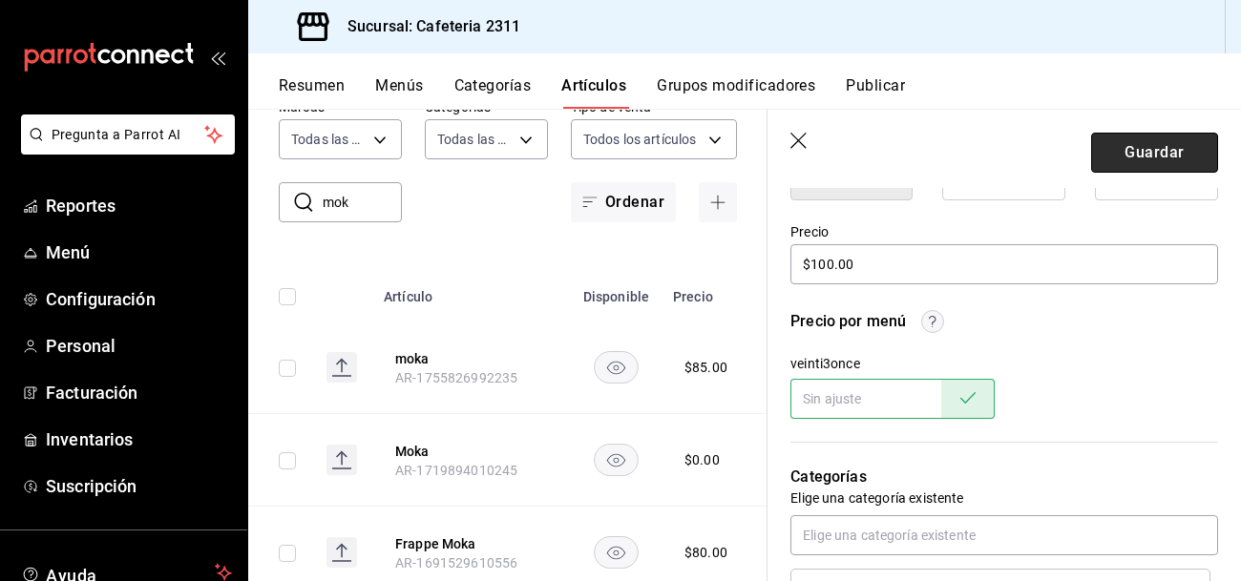
click at [1171, 159] on button "Guardar" at bounding box center [1154, 153] width 127 height 40
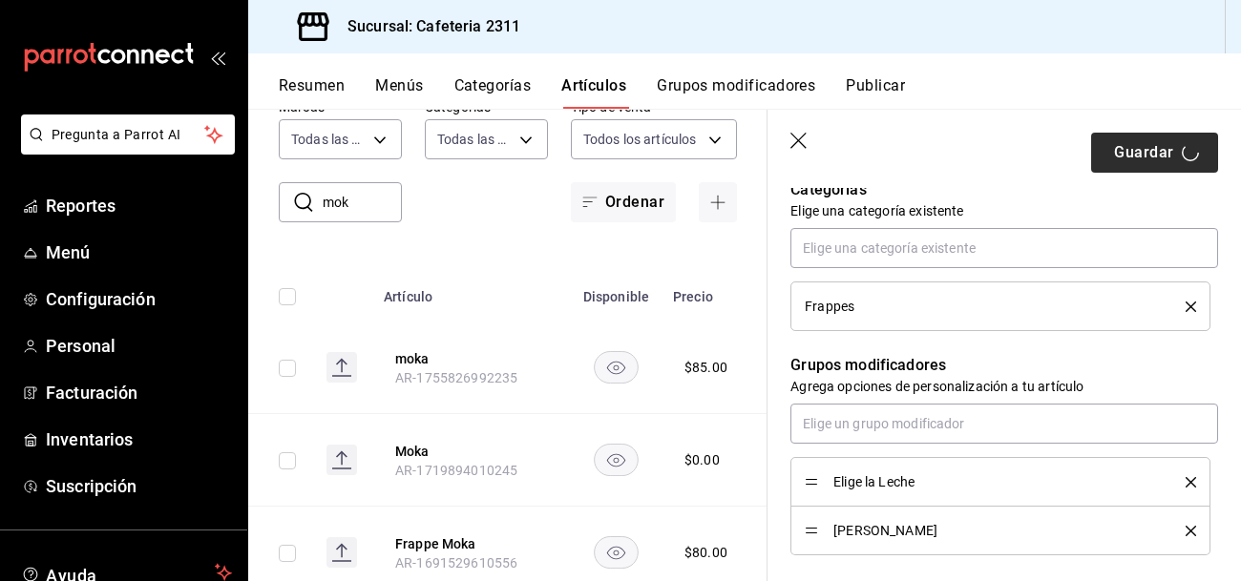
scroll to position [865, 0]
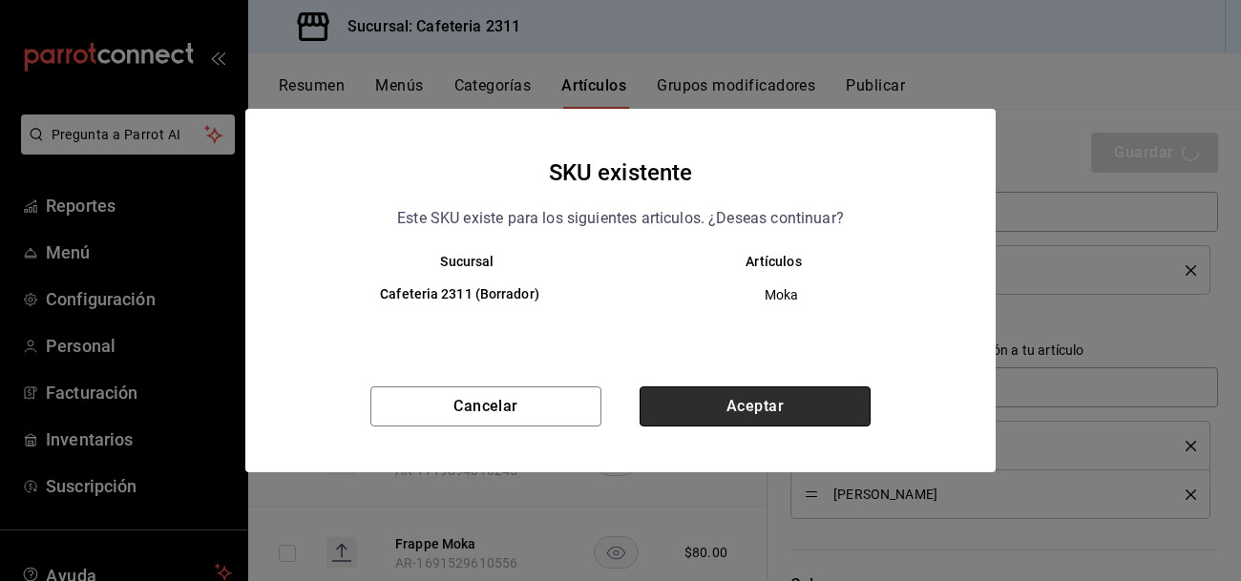
click at [761, 408] on button "Aceptar" at bounding box center [755, 407] width 231 height 40
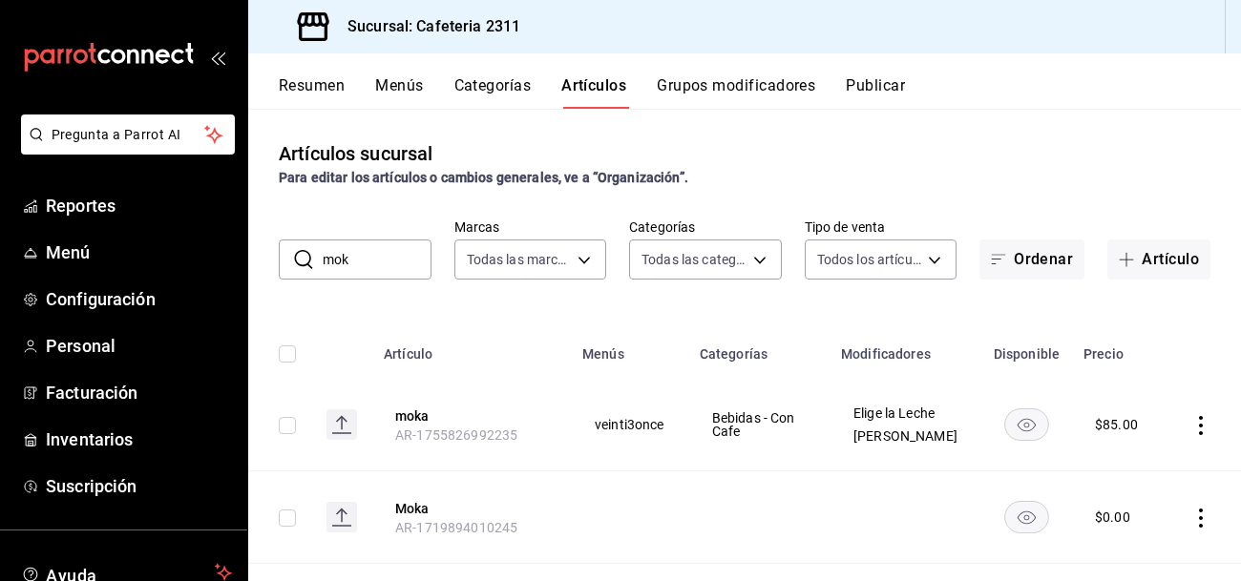
click at [312, 85] on button "Resumen" at bounding box center [312, 92] width 66 height 32
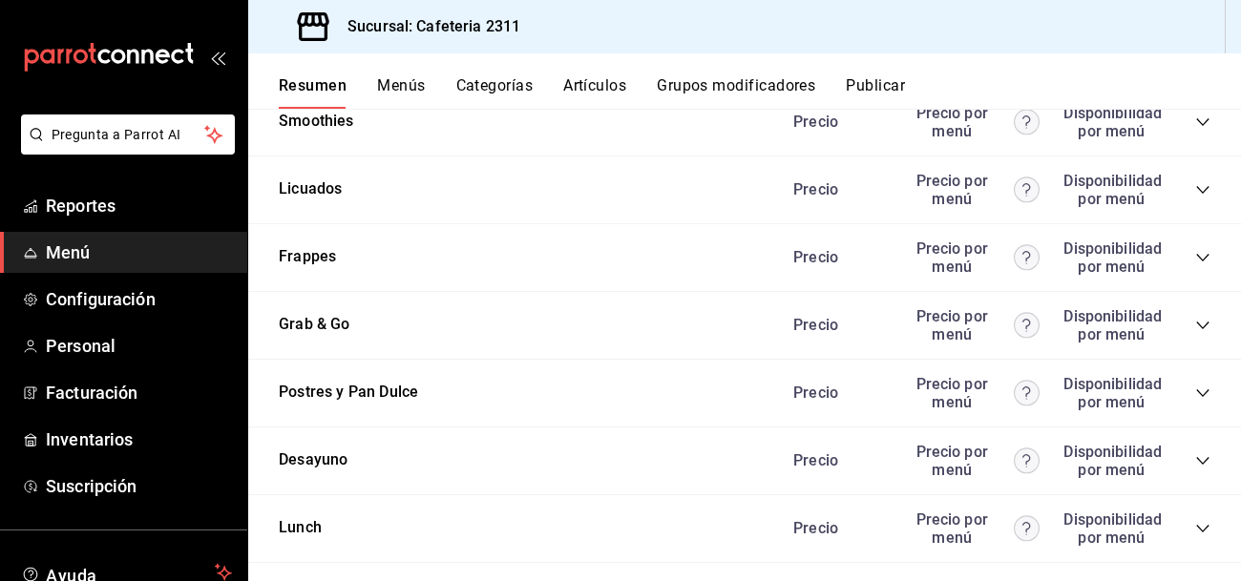
scroll to position [2299, 0]
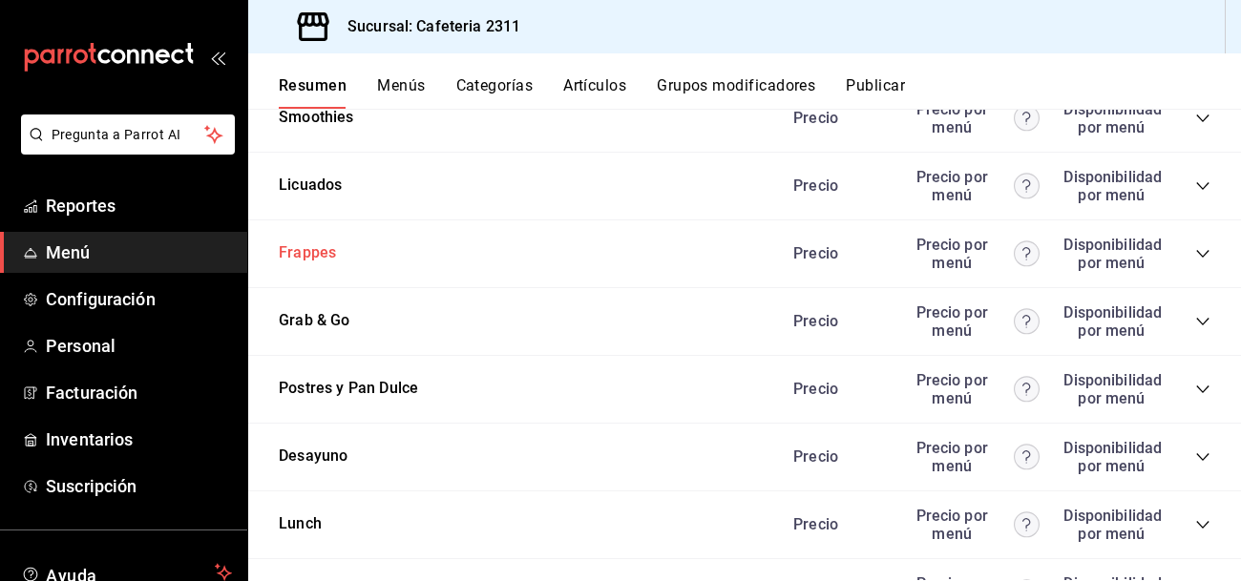
click at [292, 256] on button "Frappes" at bounding box center [307, 253] width 57 height 22
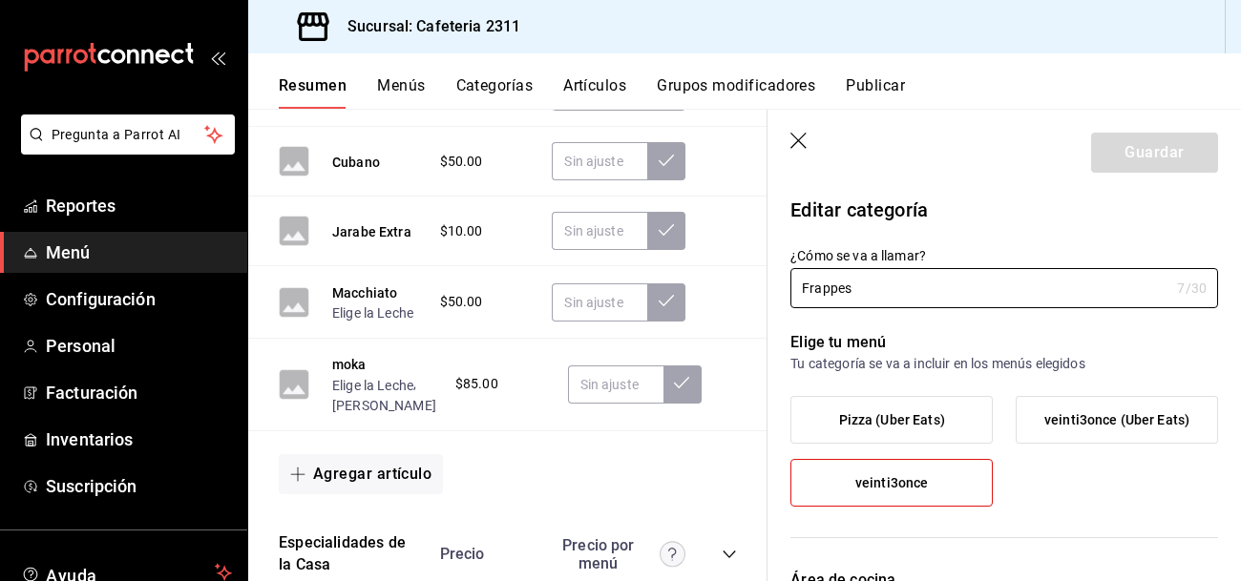
click at [792, 137] on icon "button" at bounding box center [799, 142] width 19 height 19
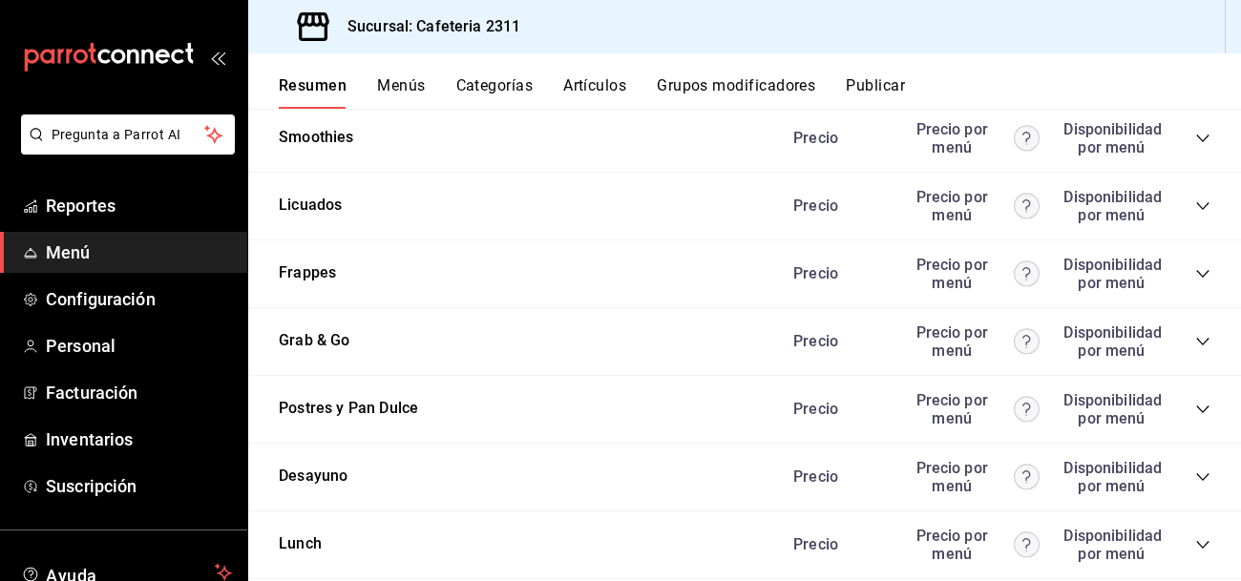
scroll to position [2275, 0]
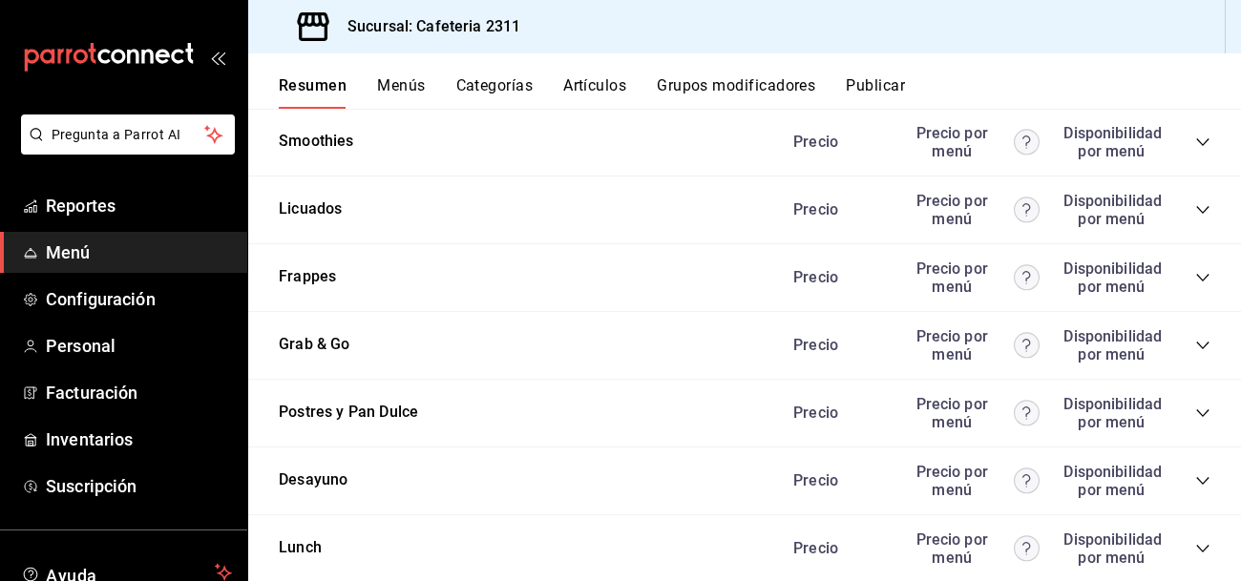
click at [1196, 278] on icon "collapse-category-row" at bounding box center [1202, 277] width 15 height 15
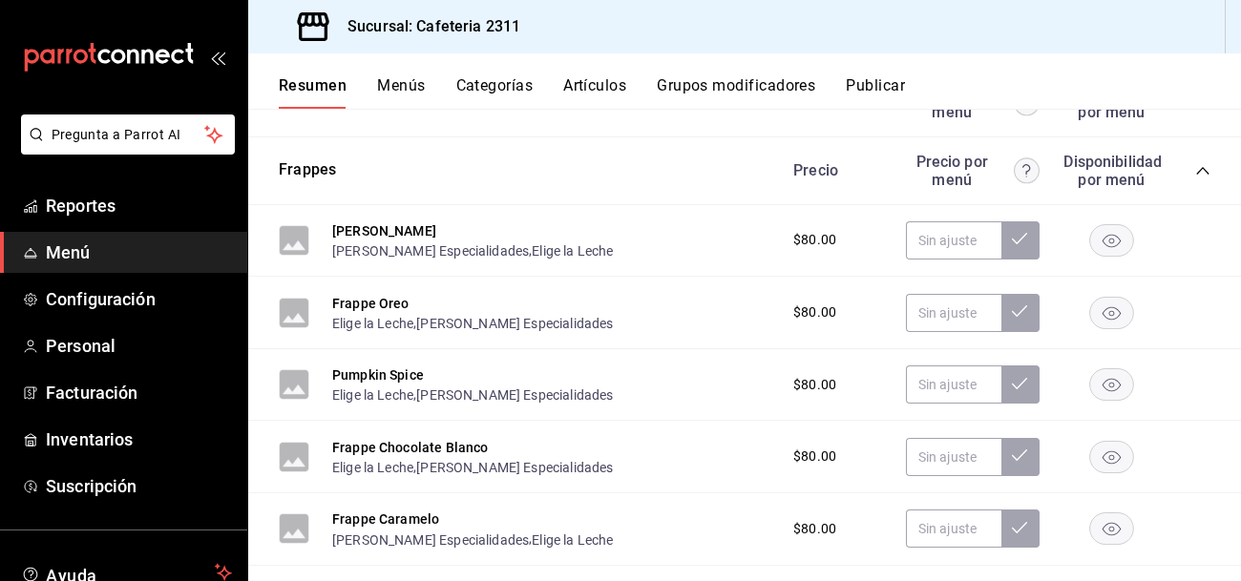
scroll to position [2385, 0]
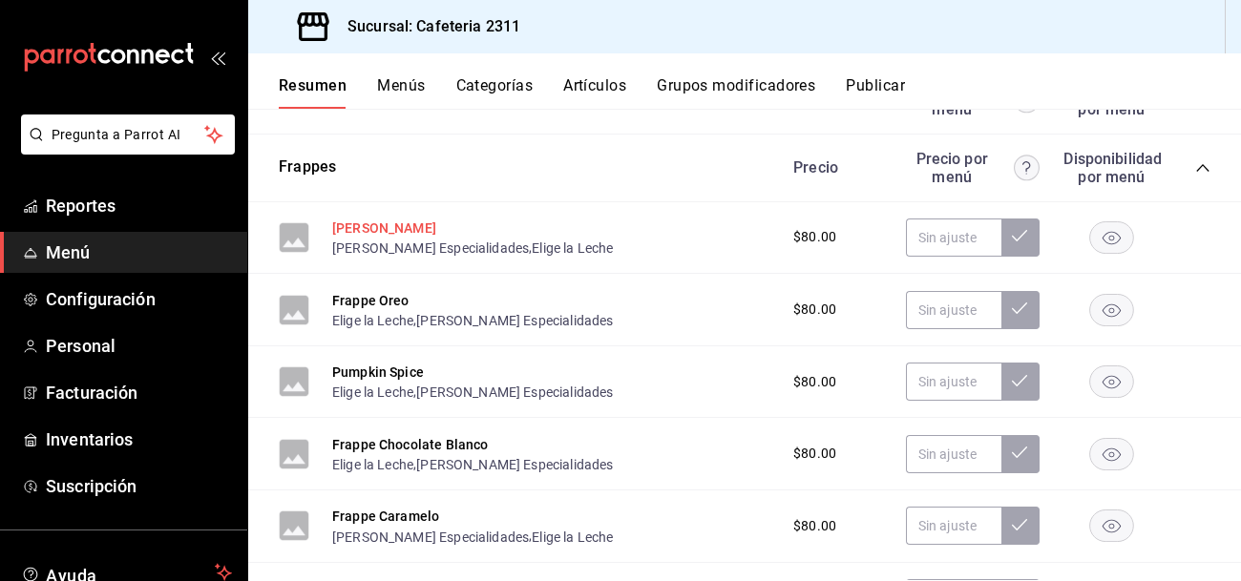
click at [397, 231] on button "Frappe Mazapán" at bounding box center [384, 228] width 104 height 19
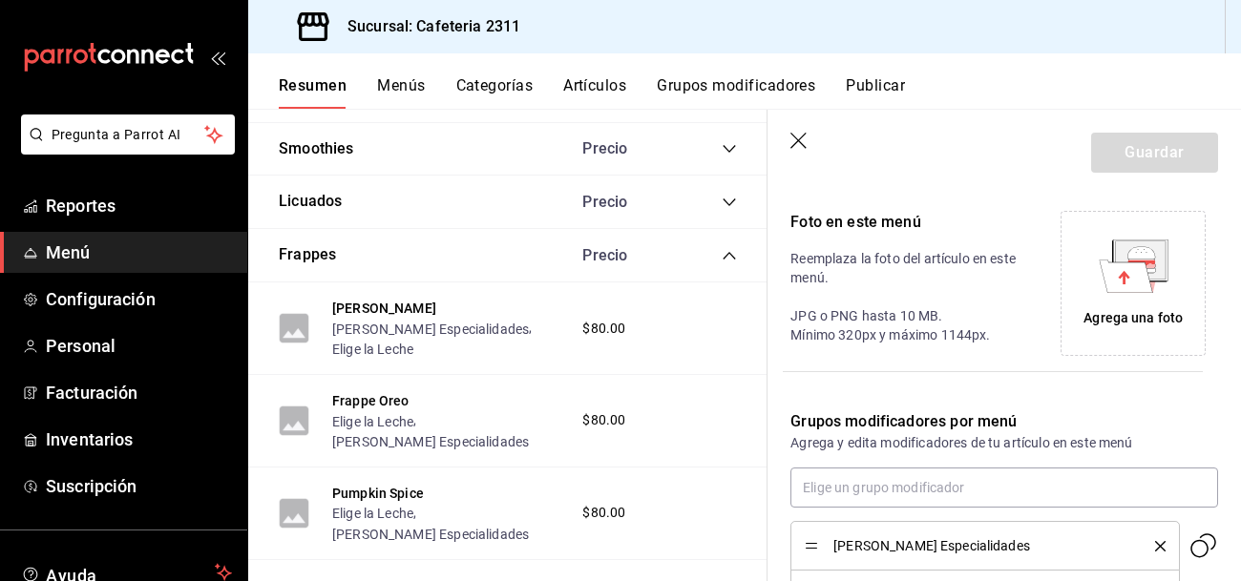
scroll to position [402, 0]
click at [940, 27] on div "Sucursal: Cafeteria 2311" at bounding box center [744, 26] width 993 height 53
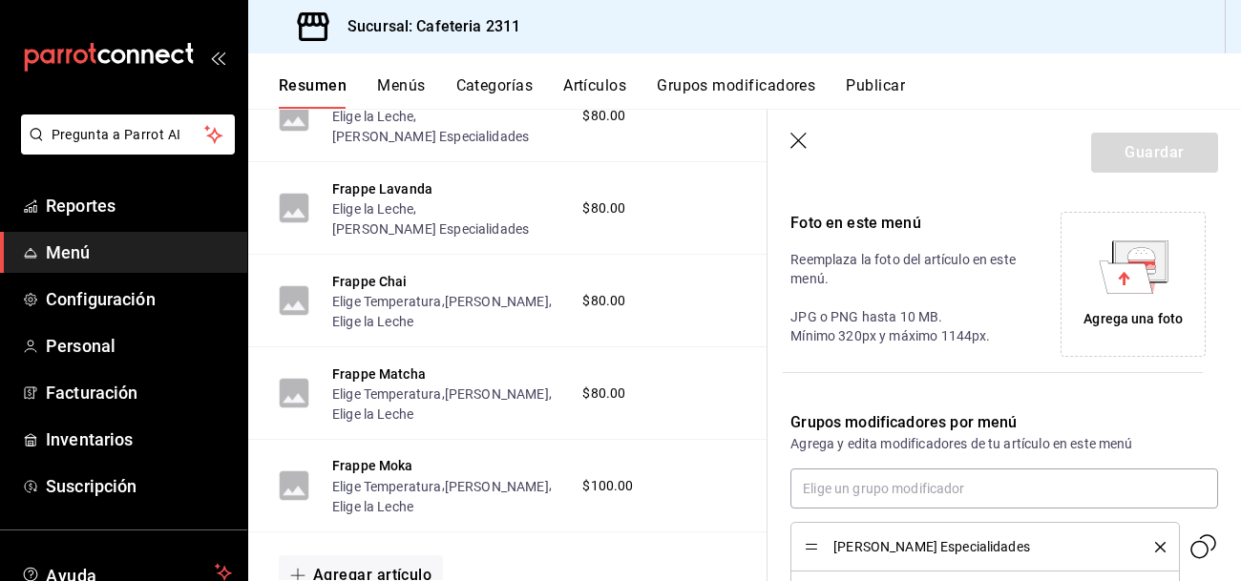
scroll to position [2966, 0]
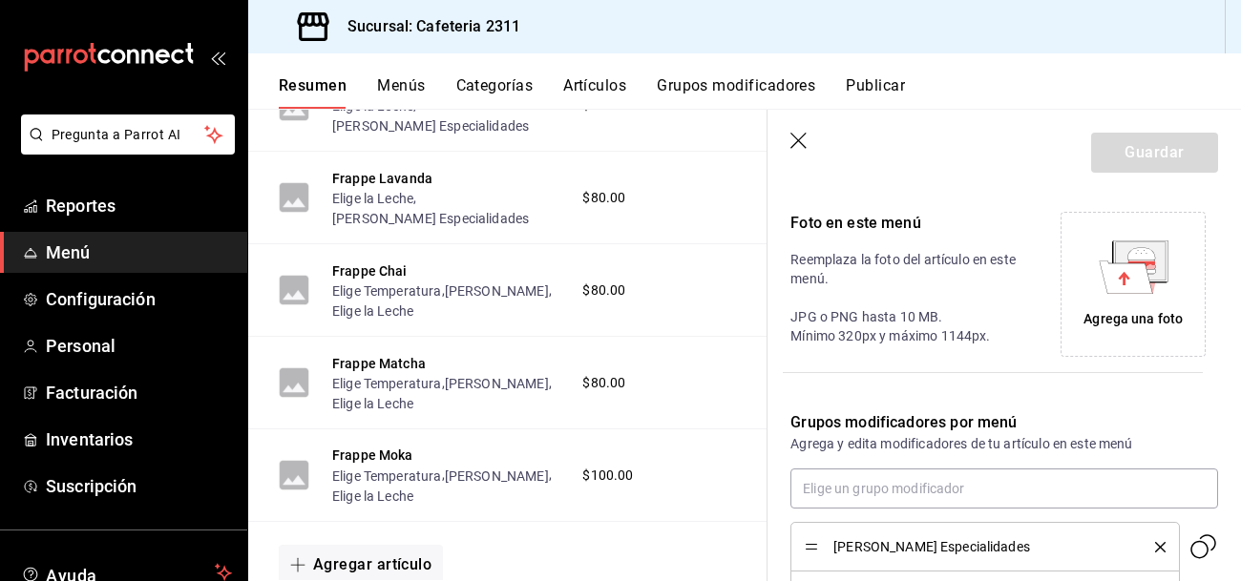
click at [588, 86] on button "Artículos" at bounding box center [594, 92] width 63 height 32
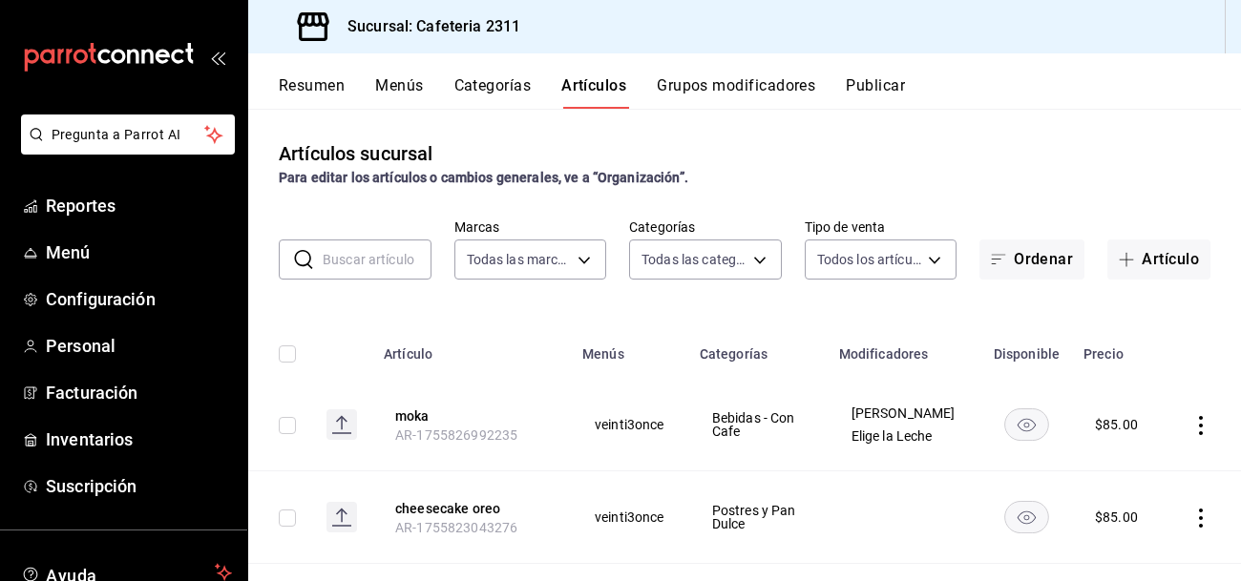
click at [347, 269] on input "text" at bounding box center [377, 260] width 109 height 38
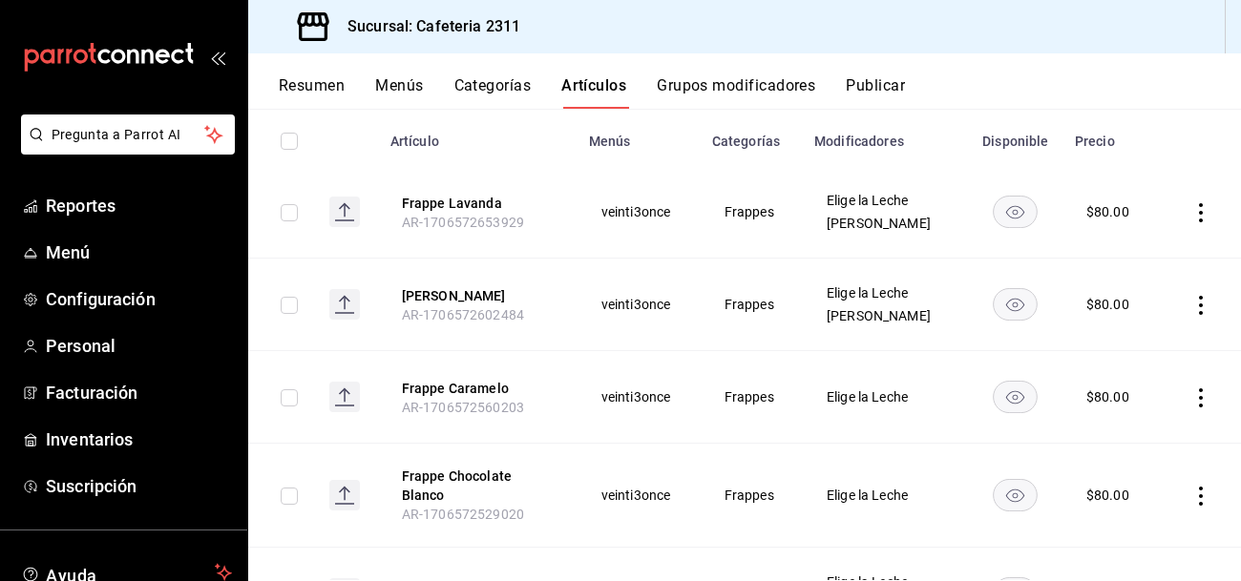
scroll to position [212, 0]
click at [472, 198] on button "Frappe Lavanda" at bounding box center [478, 204] width 153 height 19
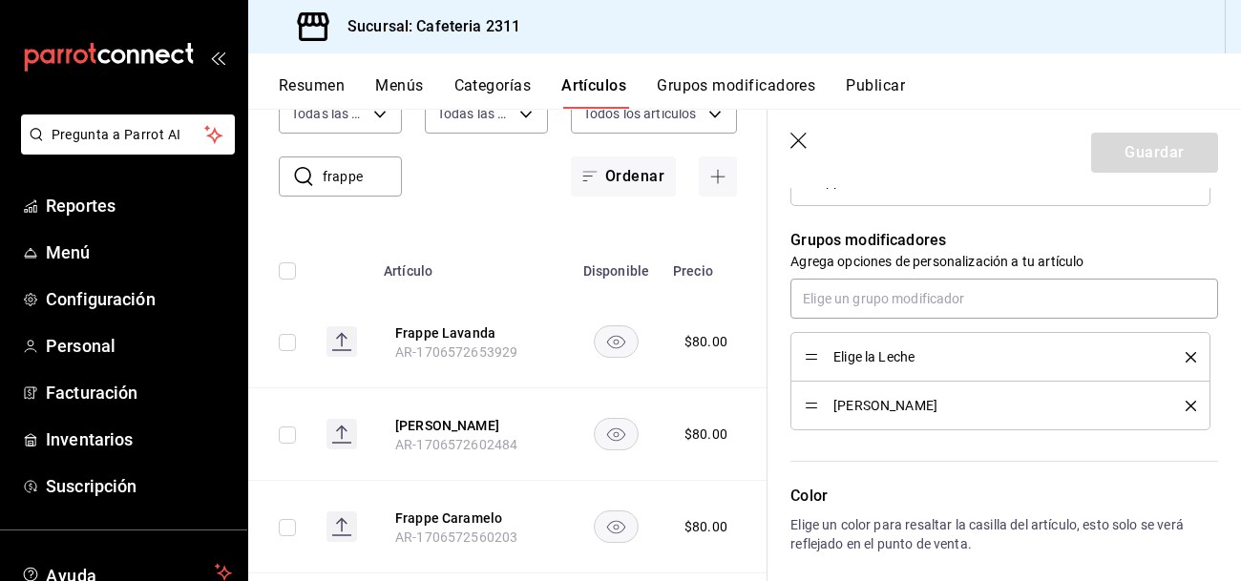
scroll to position [147, 0]
click at [423, 218] on div "Artículos sucursal Para editar los artículos o cambios generales, ve a “Organiz…" at bounding box center [507, 345] width 519 height 472
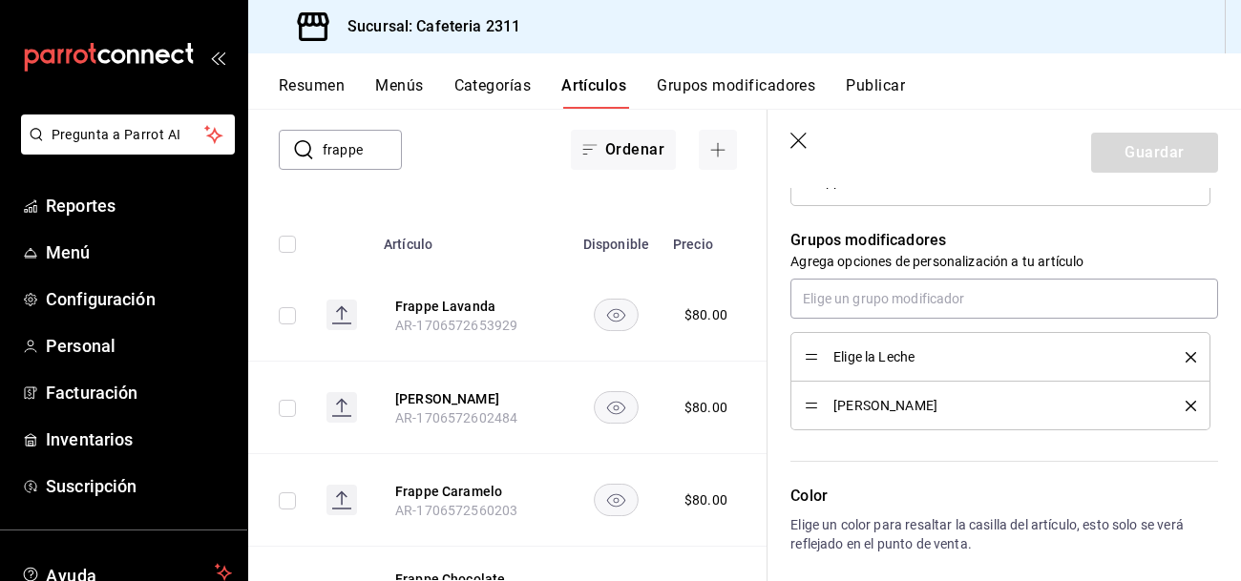
scroll to position [178, 0]
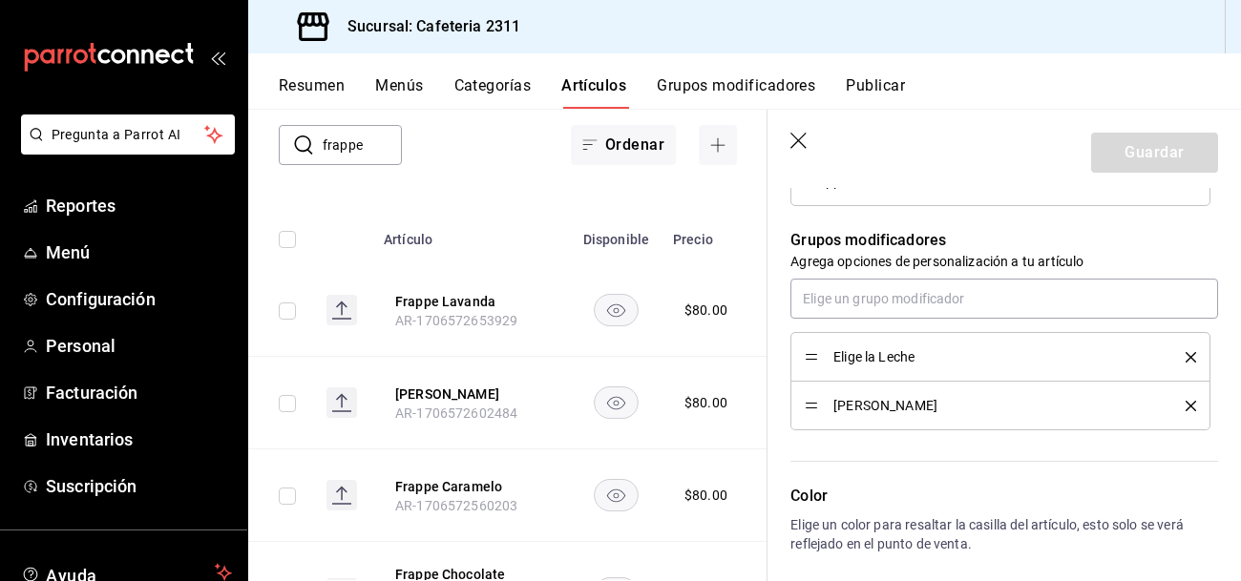
click at [399, 83] on button "Menús" at bounding box center [399, 92] width 48 height 32
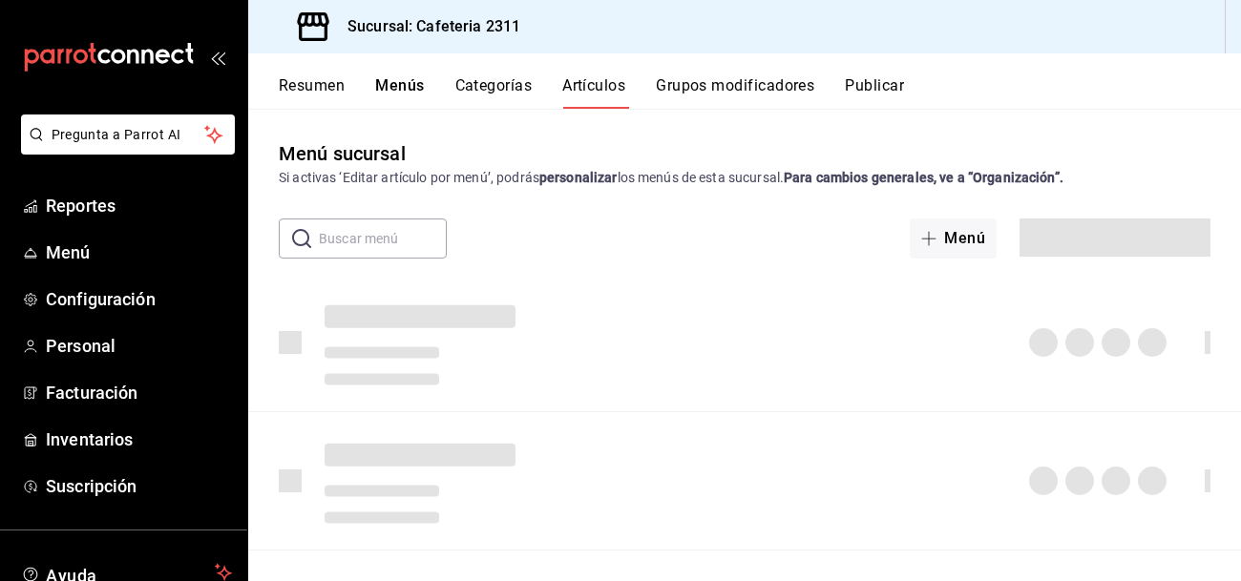
click at [317, 95] on button "Resumen" at bounding box center [312, 92] width 66 height 32
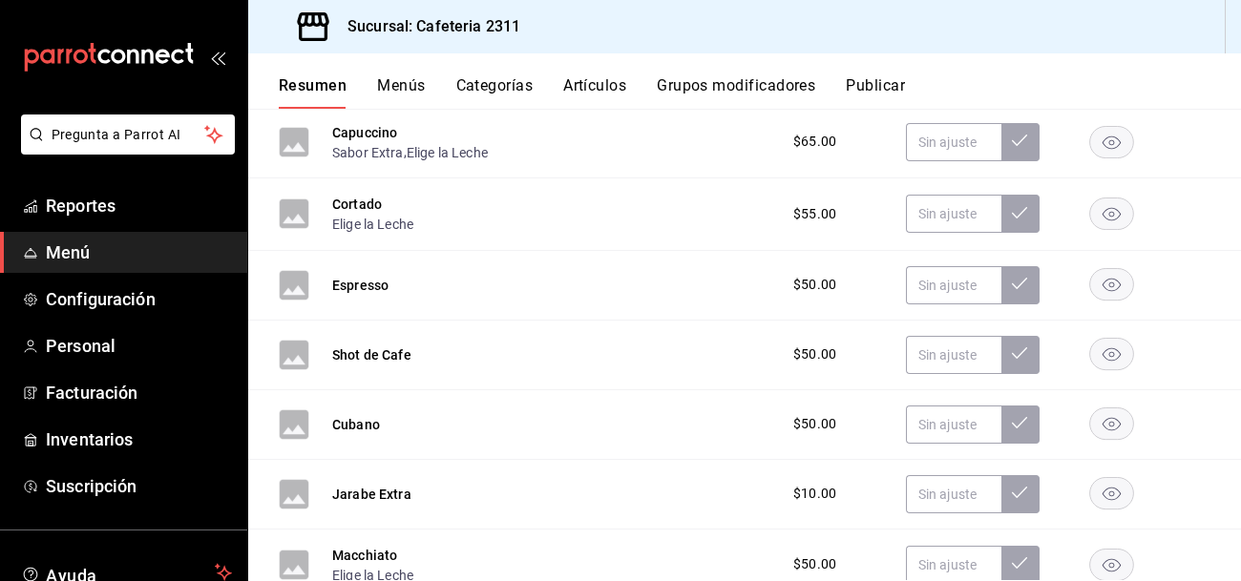
scroll to position [1560, 0]
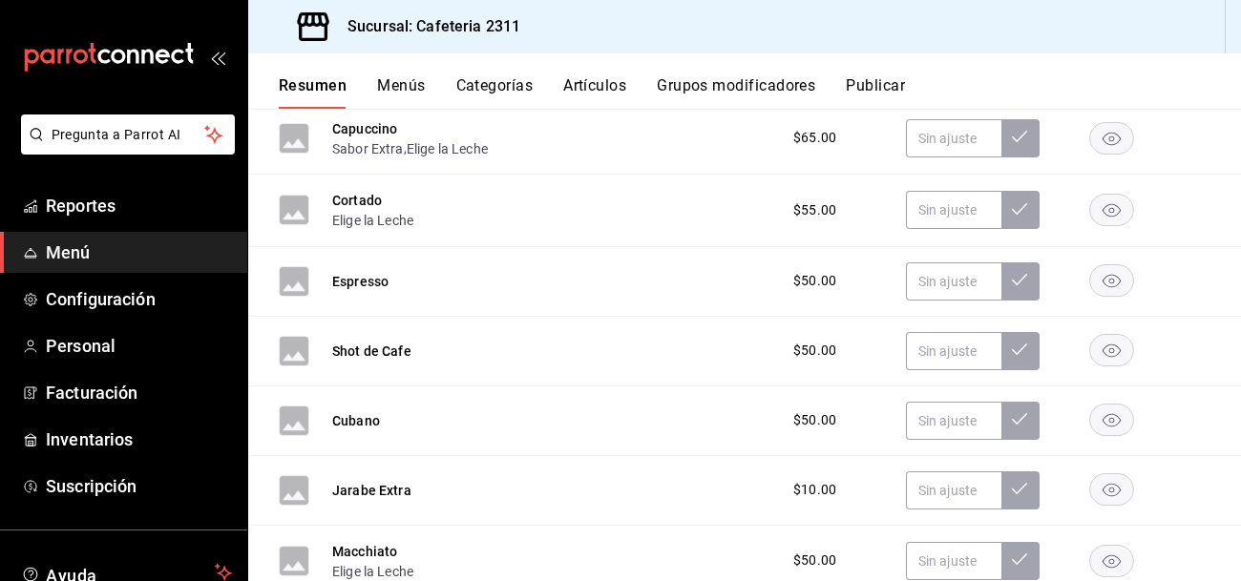
click at [634, 481] on div "Jarabe Extra $10.00" at bounding box center [744, 491] width 993 height 70
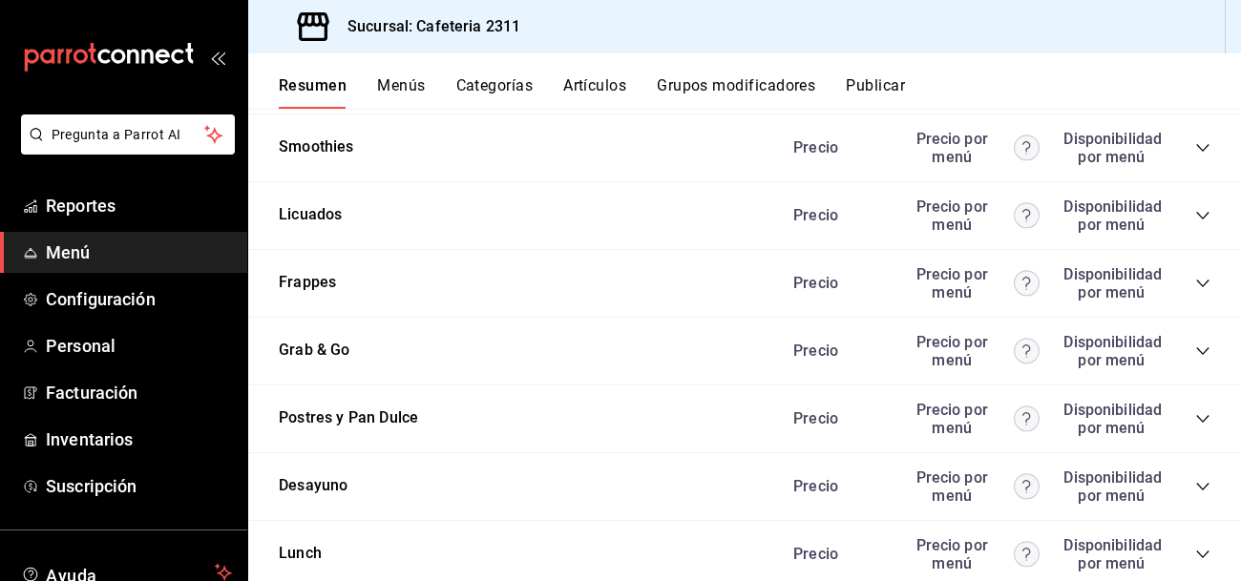
scroll to position [2266, 0]
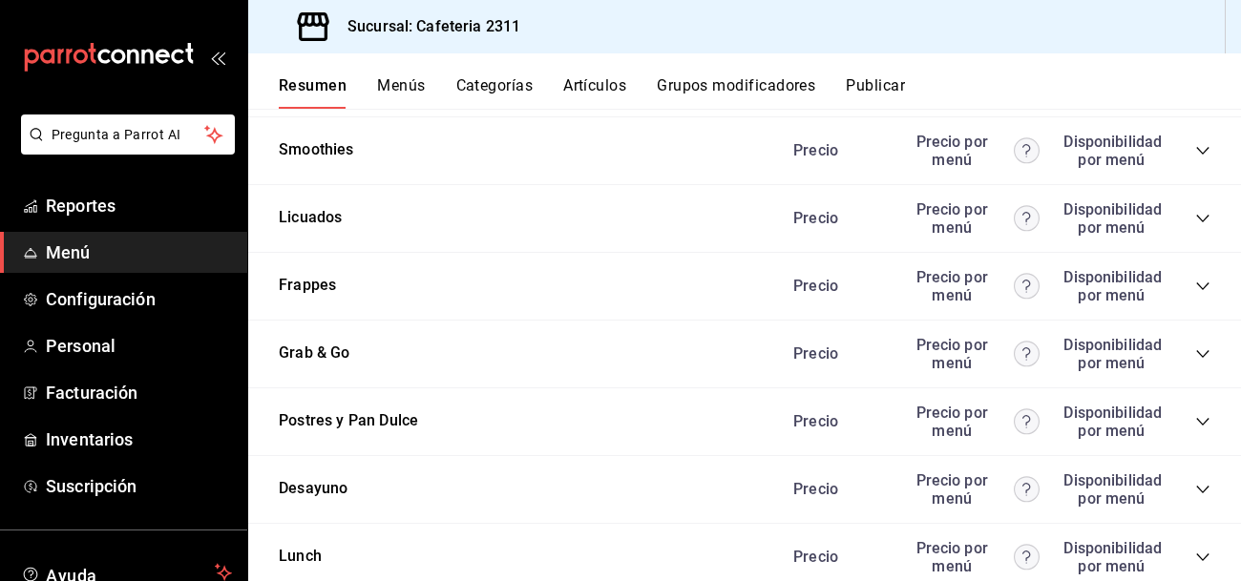
click at [1200, 290] on icon "collapse-category-row" at bounding box center [1202, 287] width 12 height 8
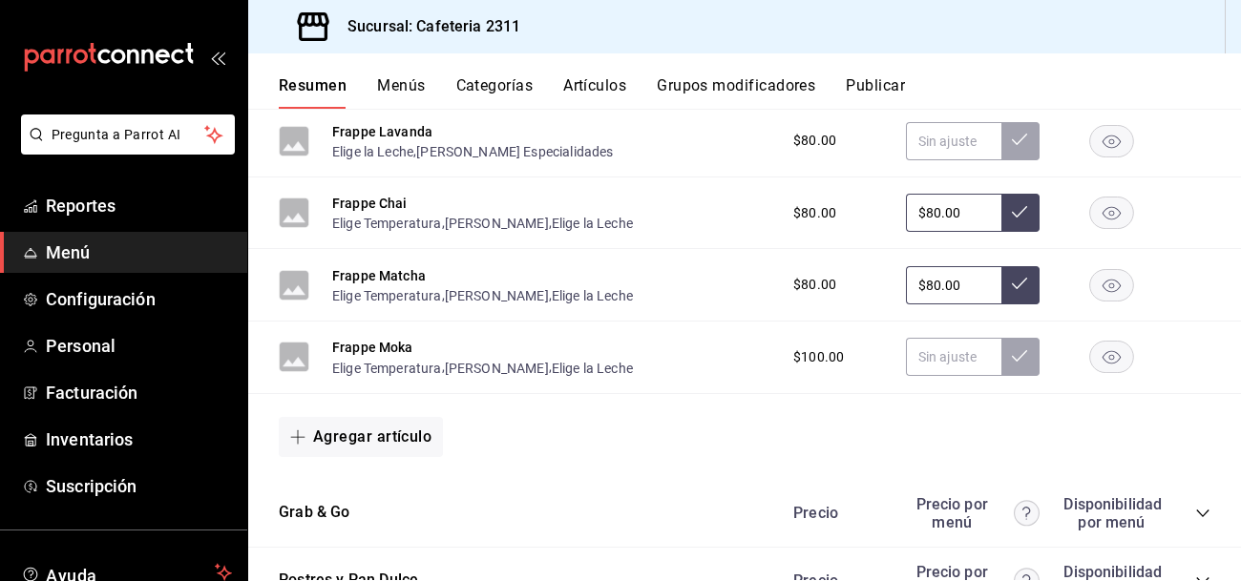
scroll to position [2914, 0]
click at [604, 83] on button "Artículos" at bounding box center [594, 92] width 63 height 32
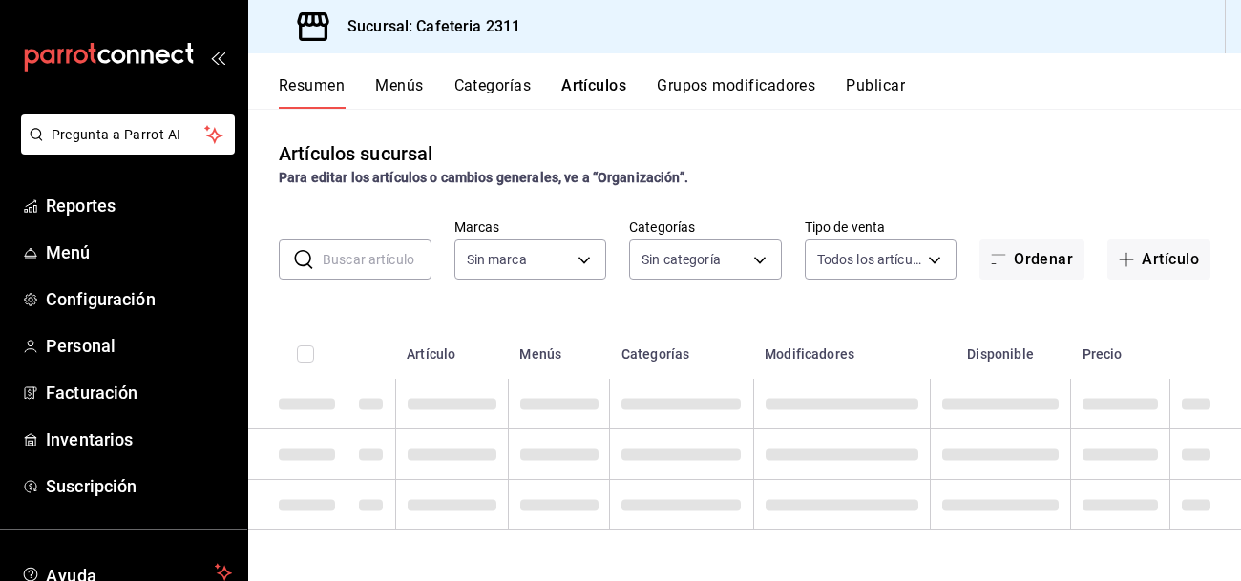
click at [388, 265] on input "text" at bounding box center [377, 260] width 109 height 38
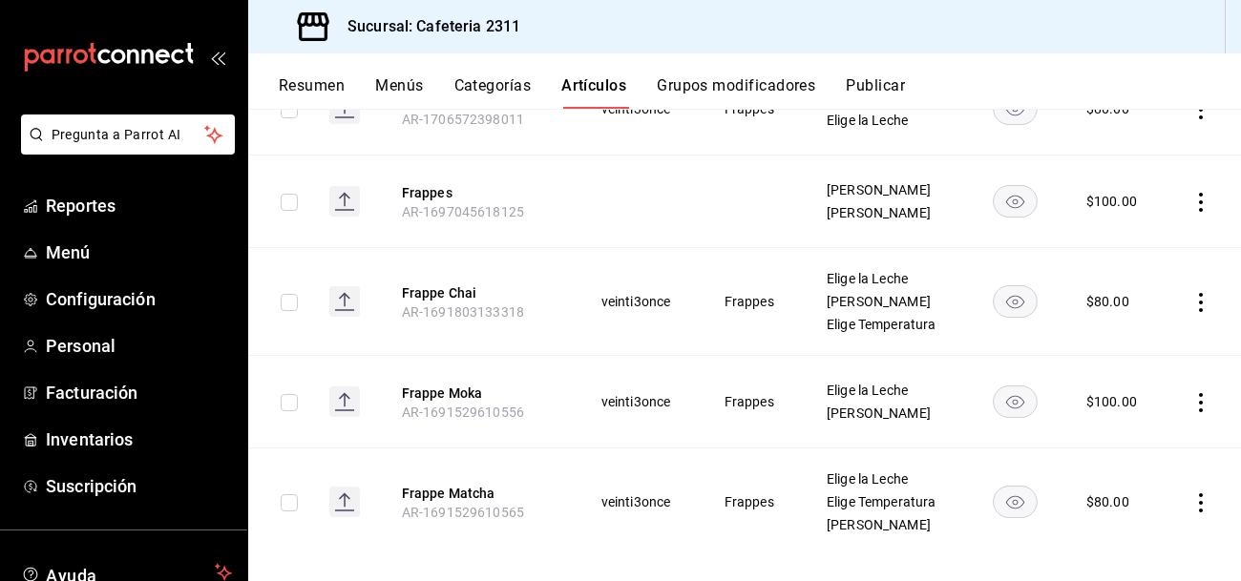
scroll to position [798, 0]
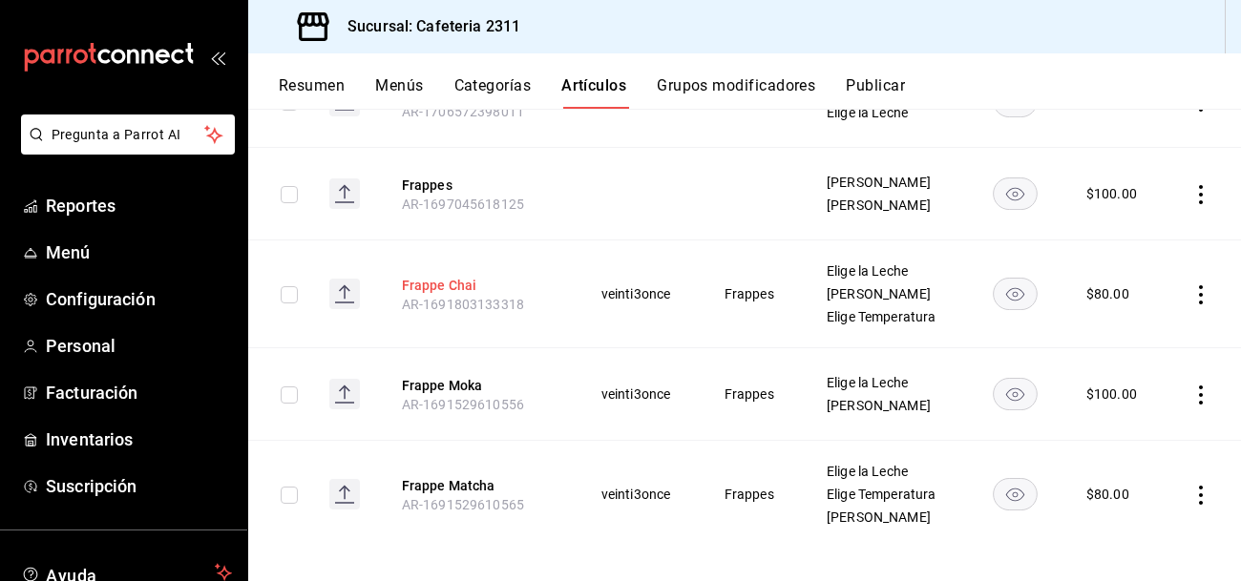
click at [426, 276] on button "Frappe Chai" at bounding box center [478, 285] width 153 height 19
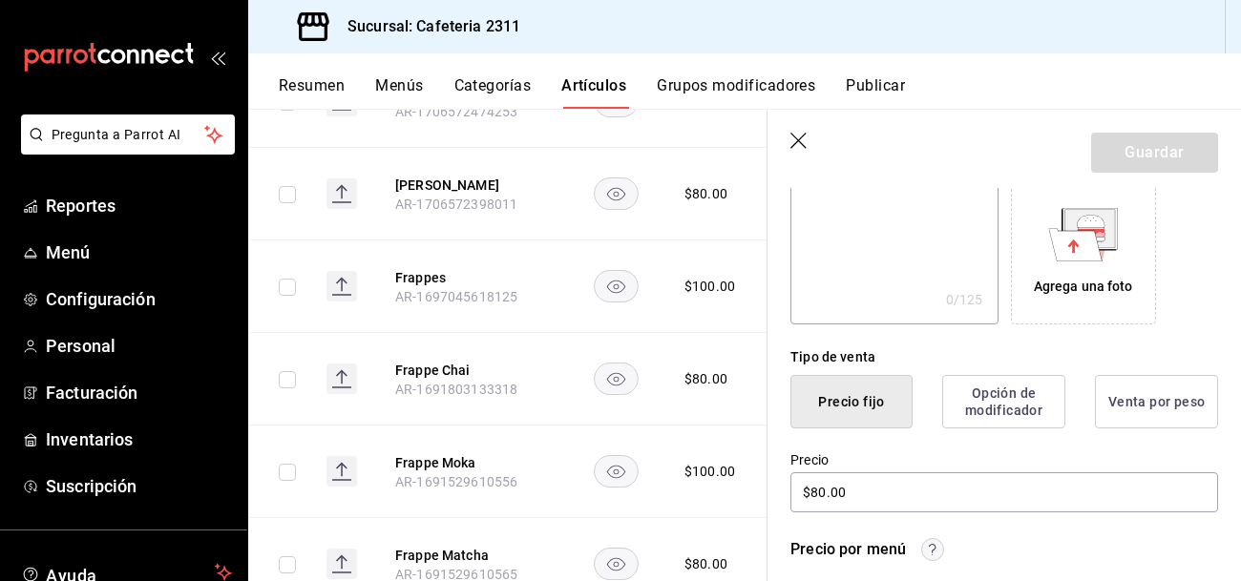
scroll to position [316, 0]
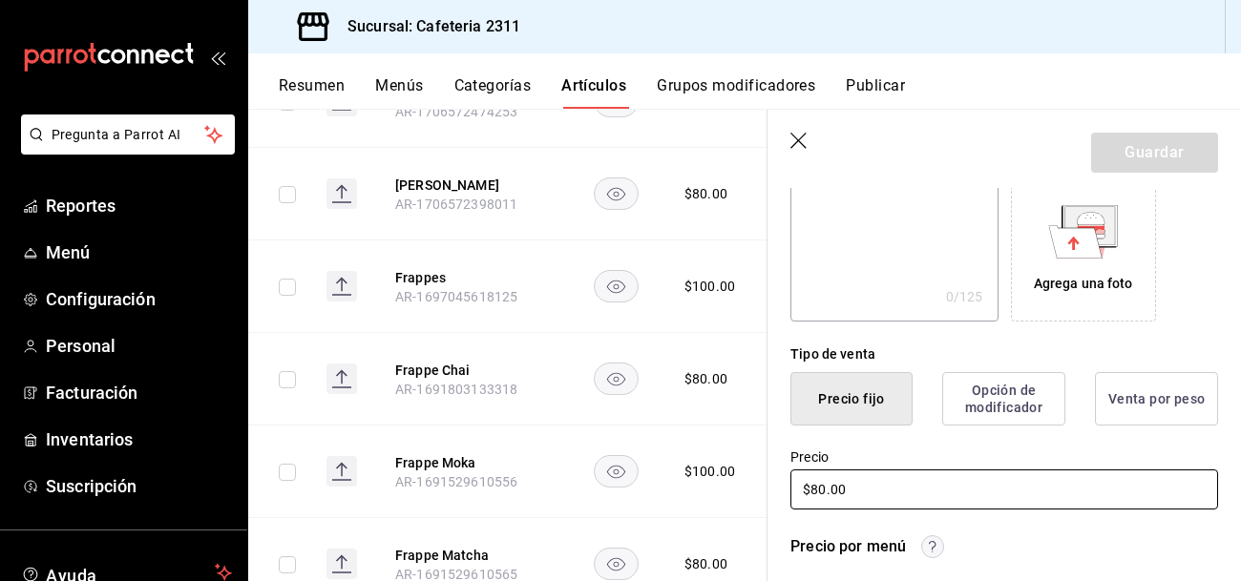
click at [901, 493] on input "$80.00" at bounding box center [1004, 490] width 428 height 40
click at [944, 488] on input "$100.00" at bounding box center [1004, 490] width 428 height 40
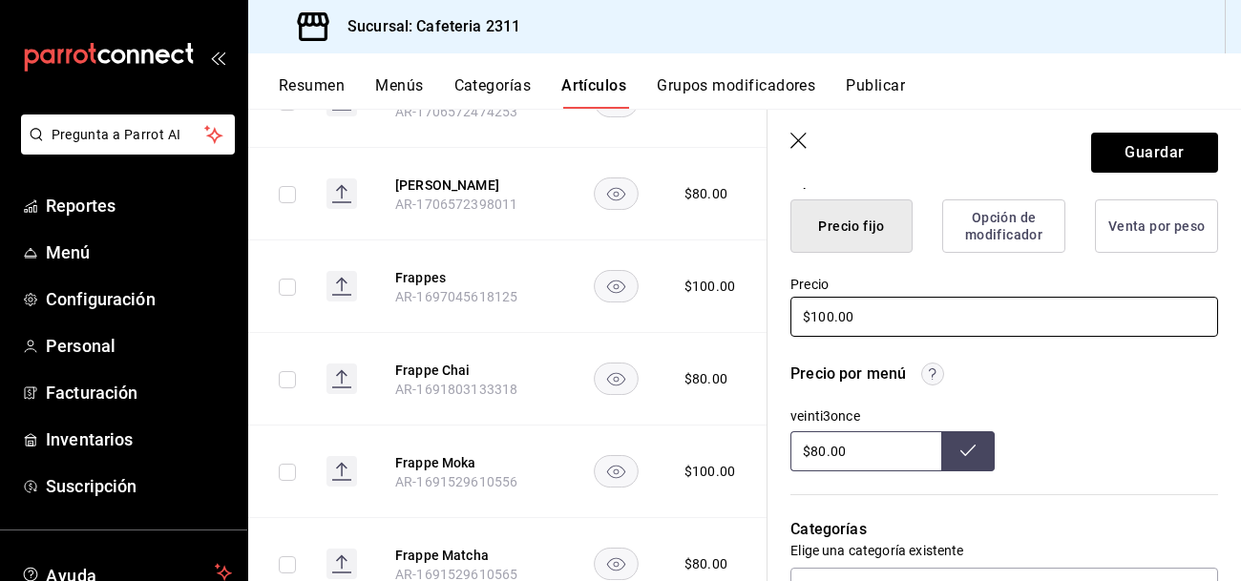
scroll to position [497, 0]
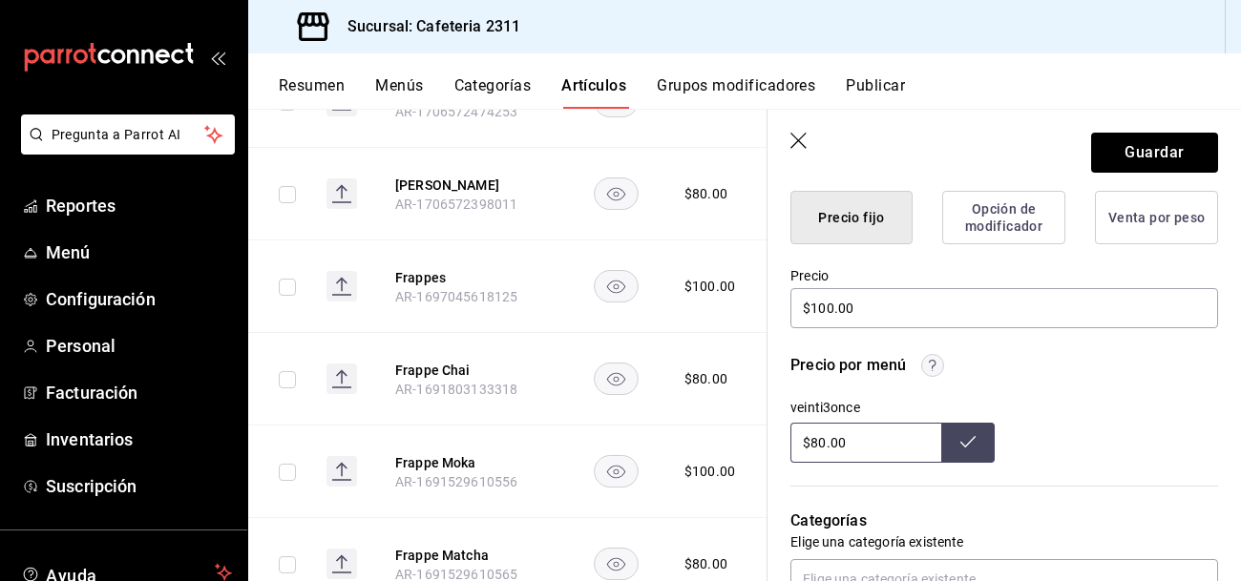
click at [916, 452] on input "$80.00" at bounding box center [865, 443] width 151 height 40
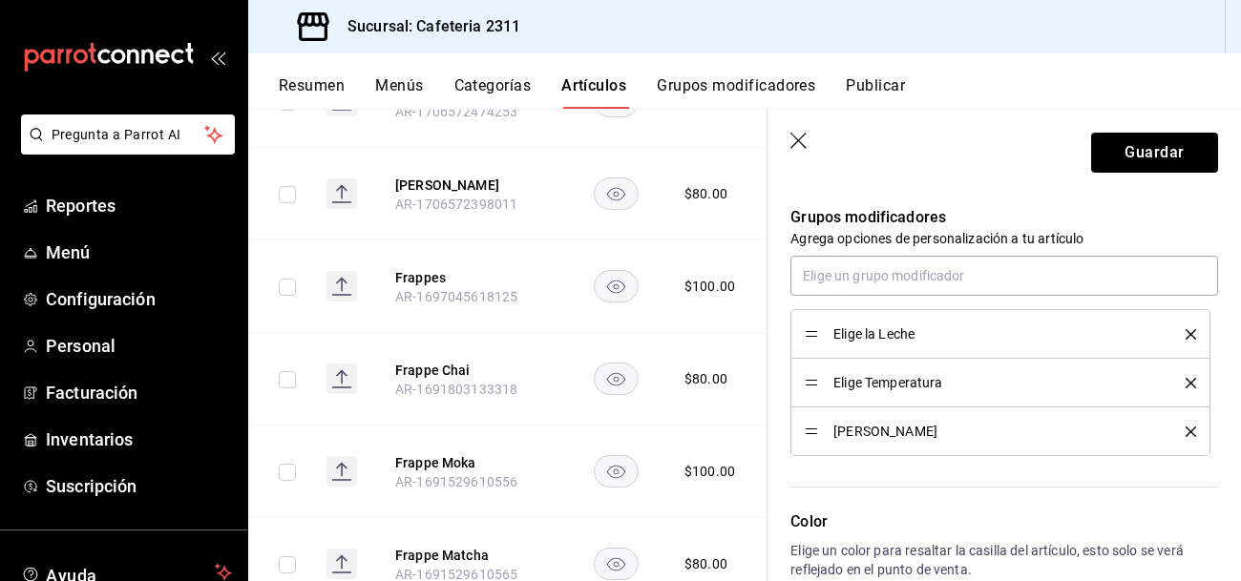
scroll to position [980, 0]
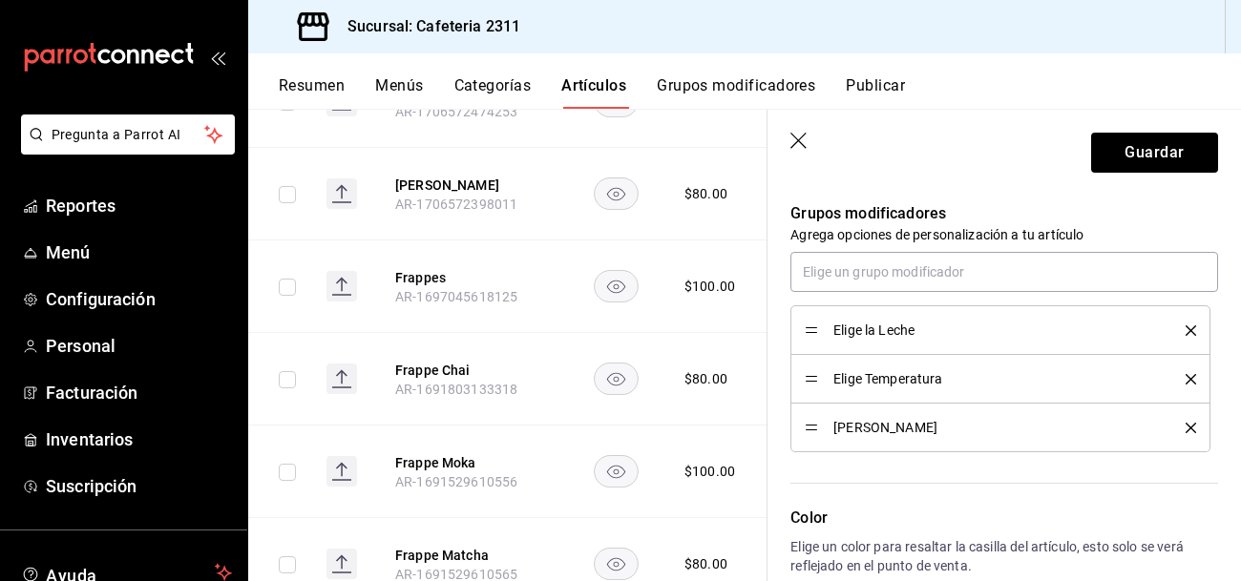
click at [1190, 378] on icon "delete" at bounding box center [1191, 379] width 11 height 11
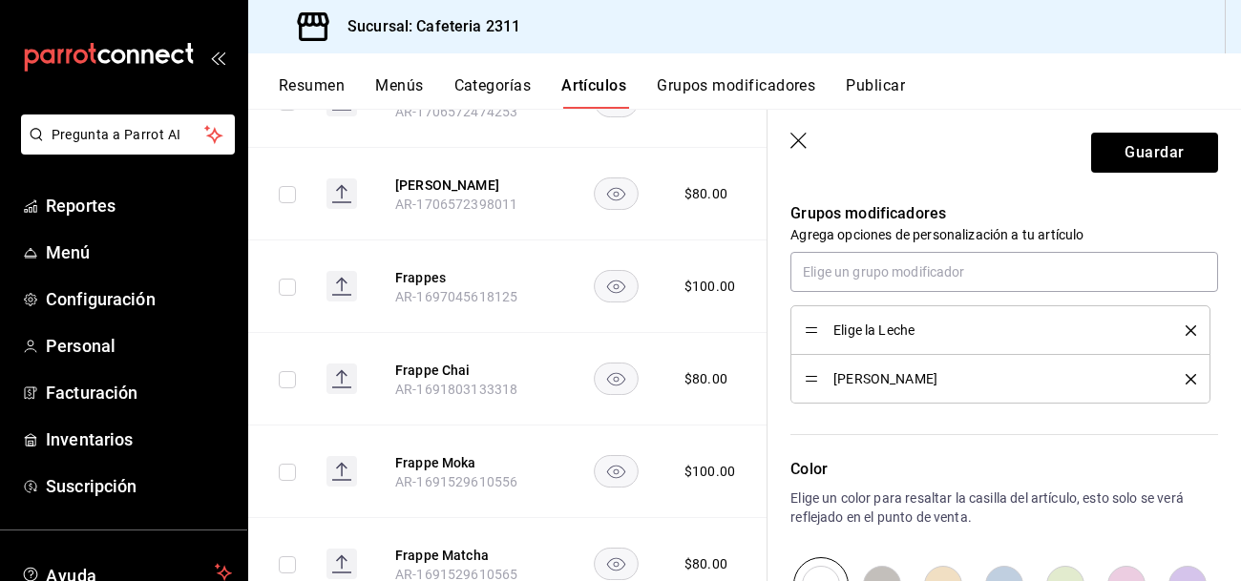
click at [1188, 382] on icon "delete" at bounding box center [1191, 379] width 11 height 11
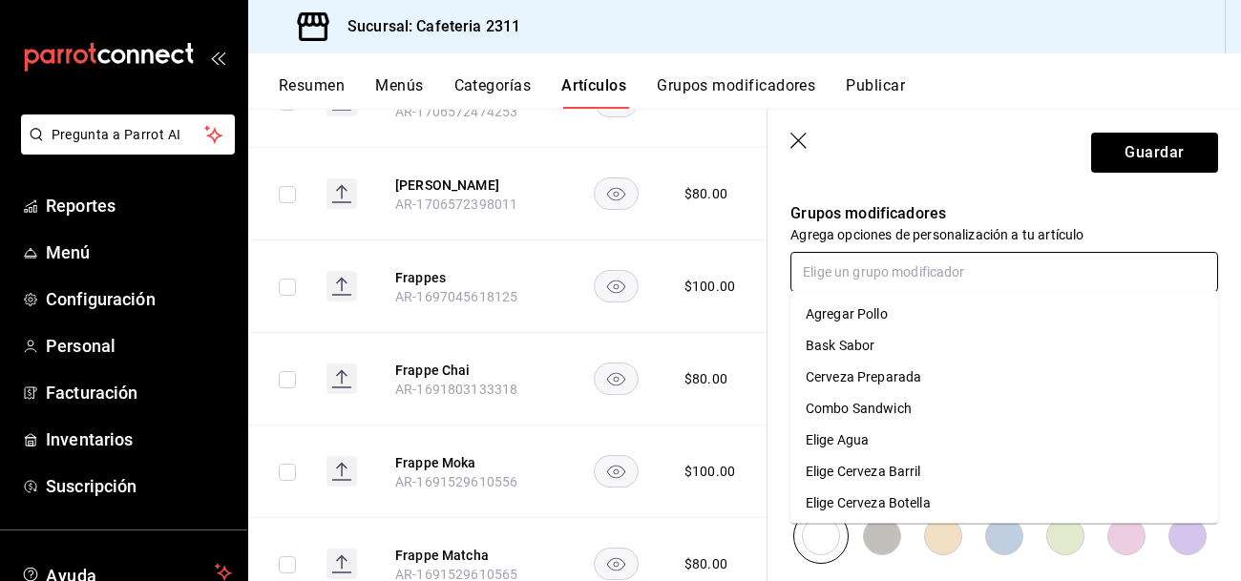
click at [995, 278] on input "text" at bounding box center [1004, 272] width 428 height 40
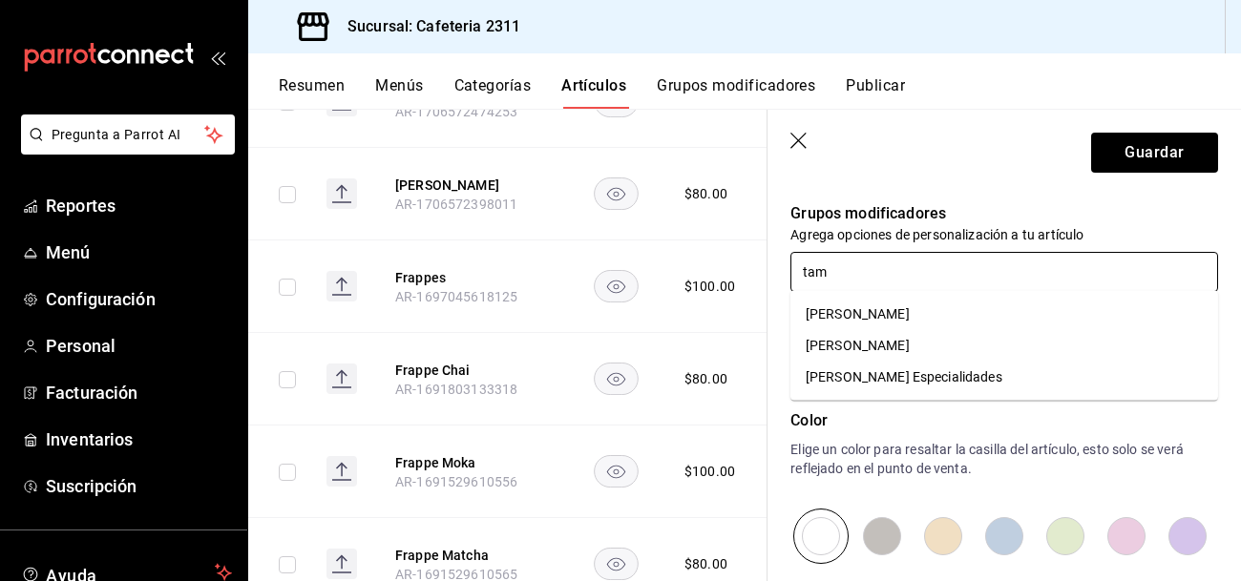
click at [979, 336] on li "[PERSON_NAME]" at bounding box center [1004, 346] width 428 height 32
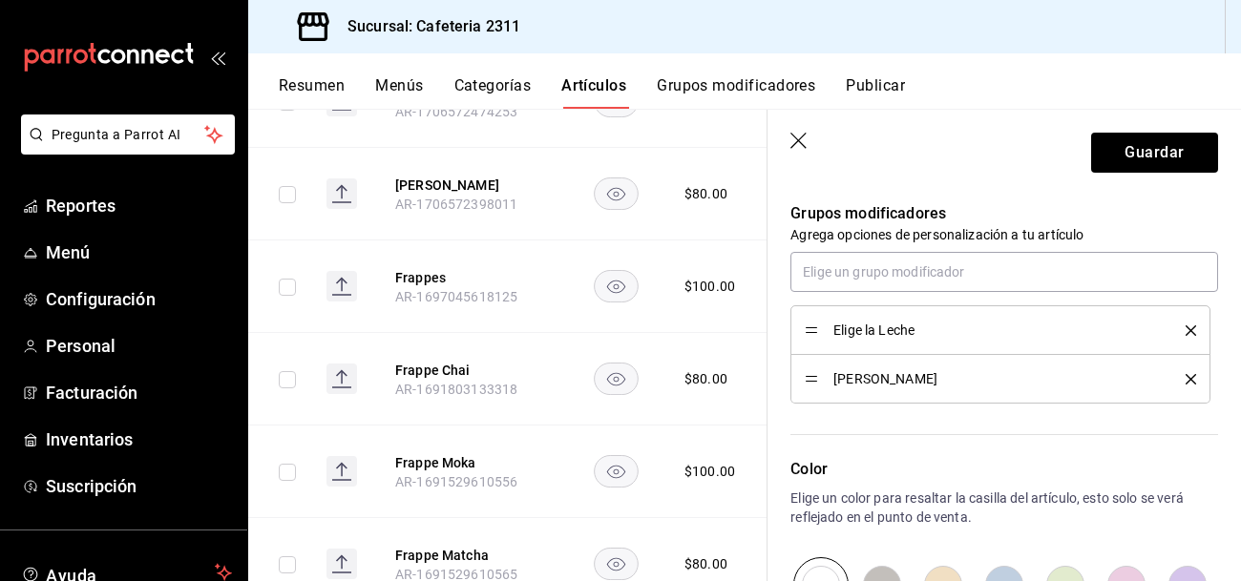
click at [979, 336] on div "Elige la Leche" at bounding box center [1000, 330] width 391 height 21
click at [1187, 377] on icon "delete" at bounding box center [1191, 379] width 11 height 11
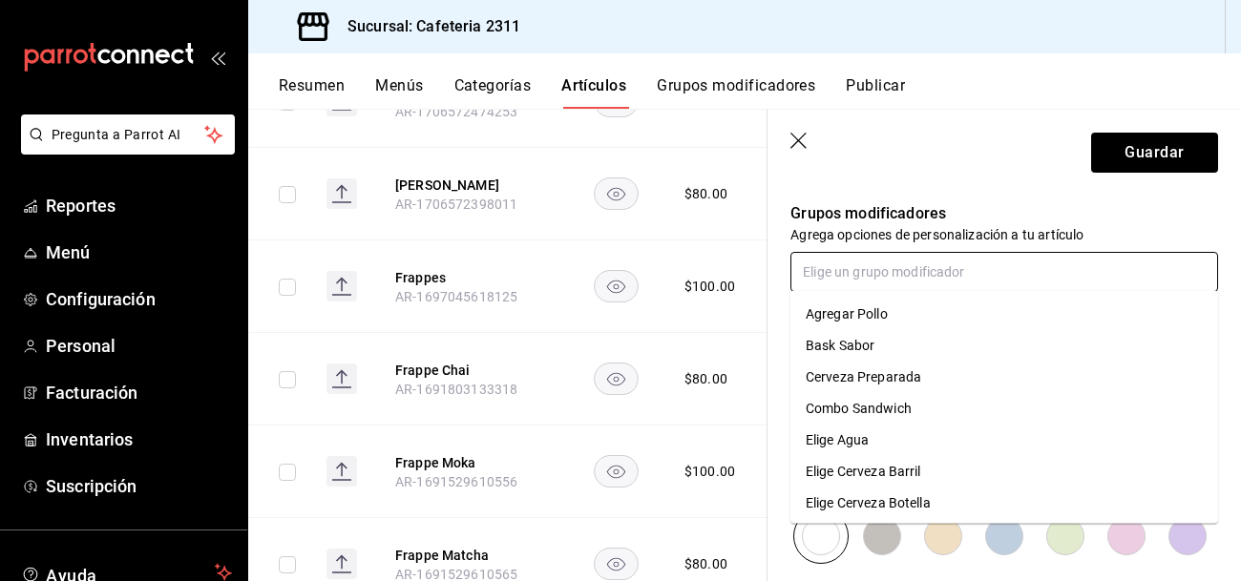
click at [1042, 272] on input "text" at bounding box center [1004, 272] width 428 height 40
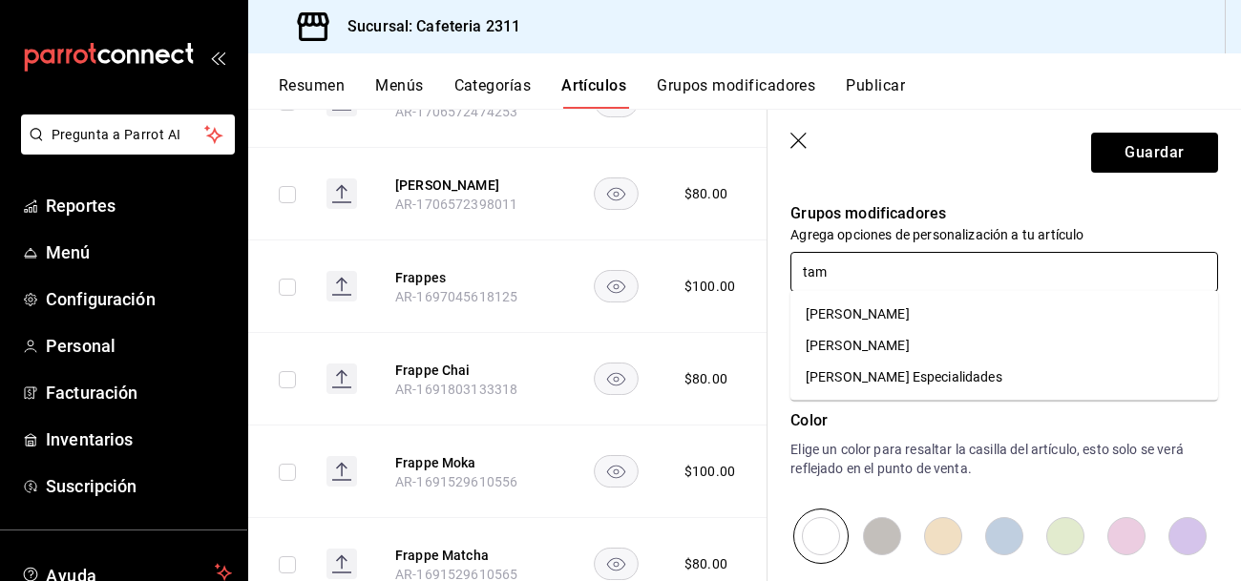
click at [1005, 367] on li "[PERSON_NAME] Especialidades" at bounding box center [1004, 378] width 428 height 32
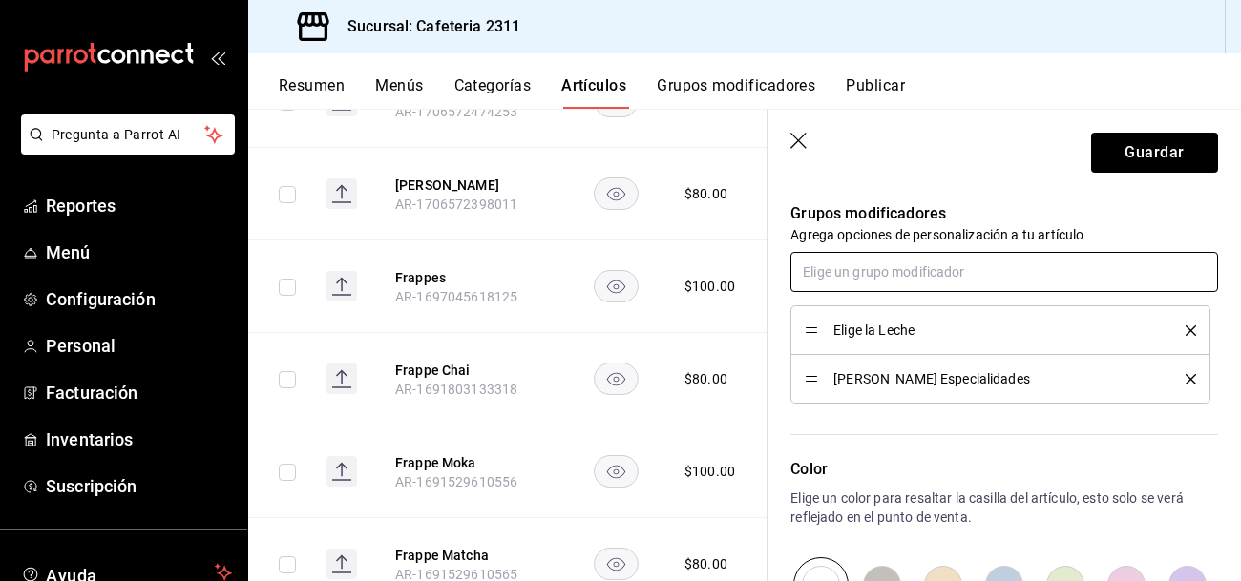
scroll to position [769, 0]
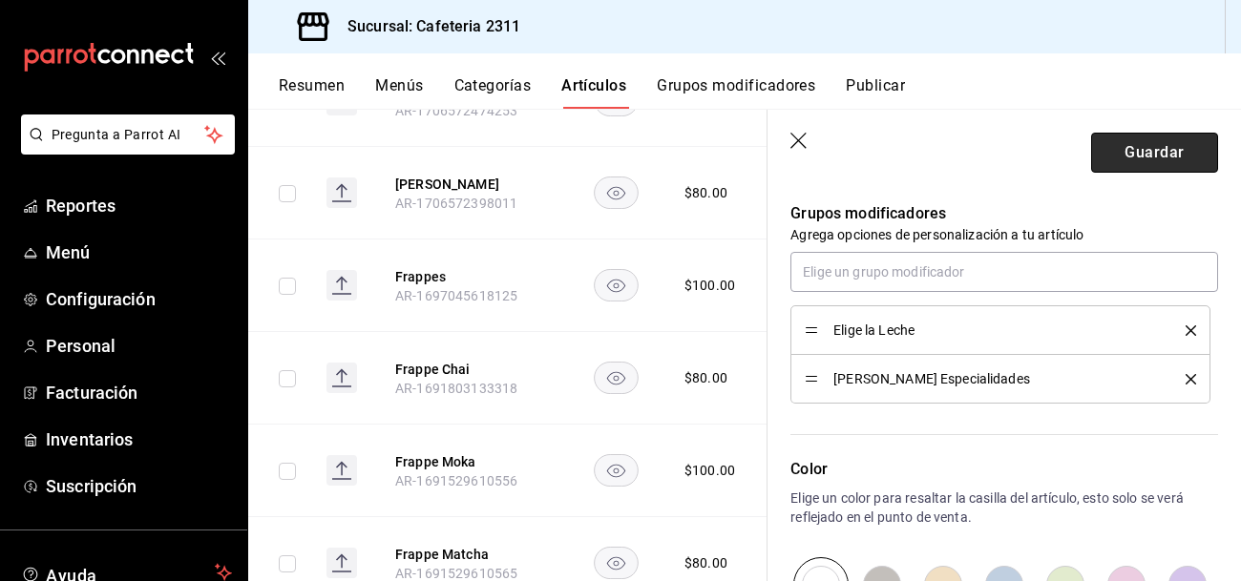
click at [1152, 159] on button "Guardar" at bounding box center [1154, 153] width 127 height 40
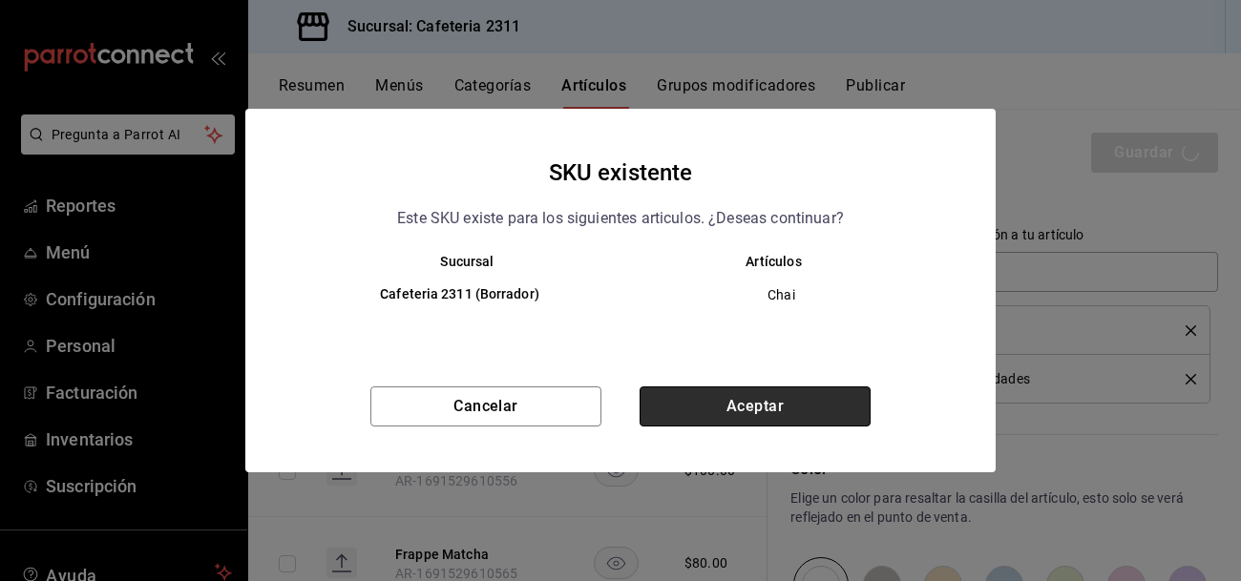
click at [790, 402] on button "Aceptar" at bounding box center [755, 407] width 231 height 40
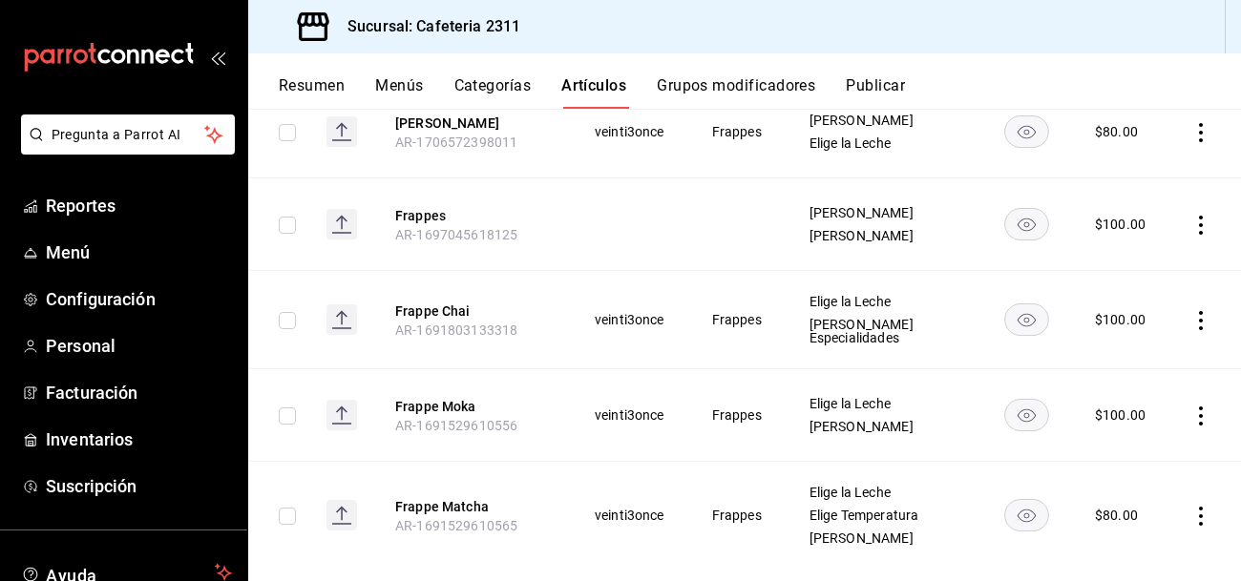
scroll to position [770, 0]
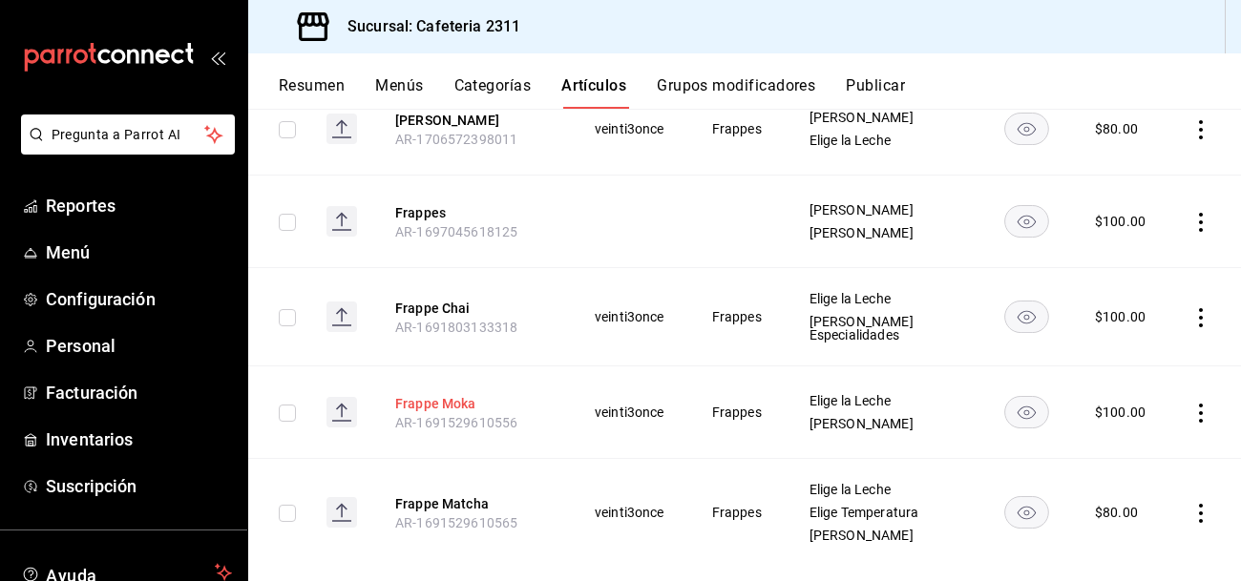
click at [437, 394] on button "Frappe Moka" at bounding box center [471, 403] width 153 height 19
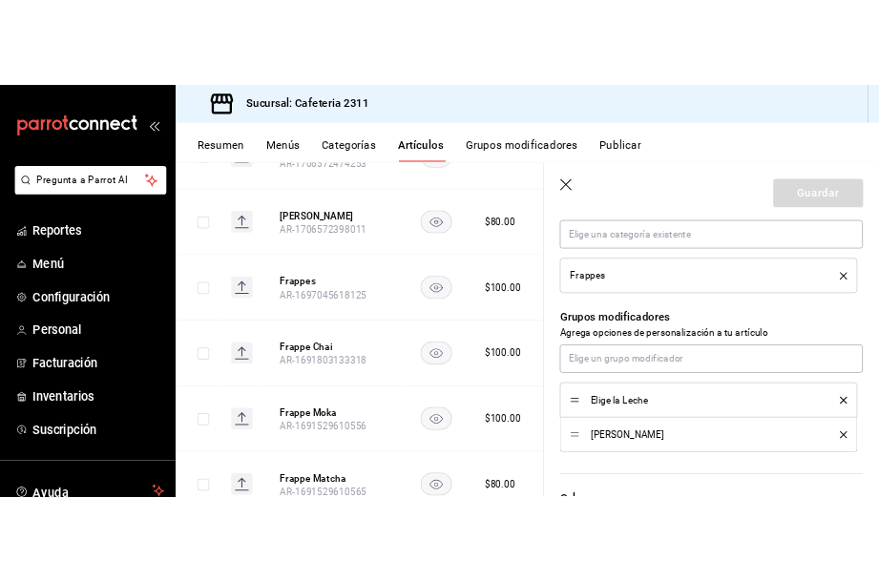
scroll to position [867, 0]
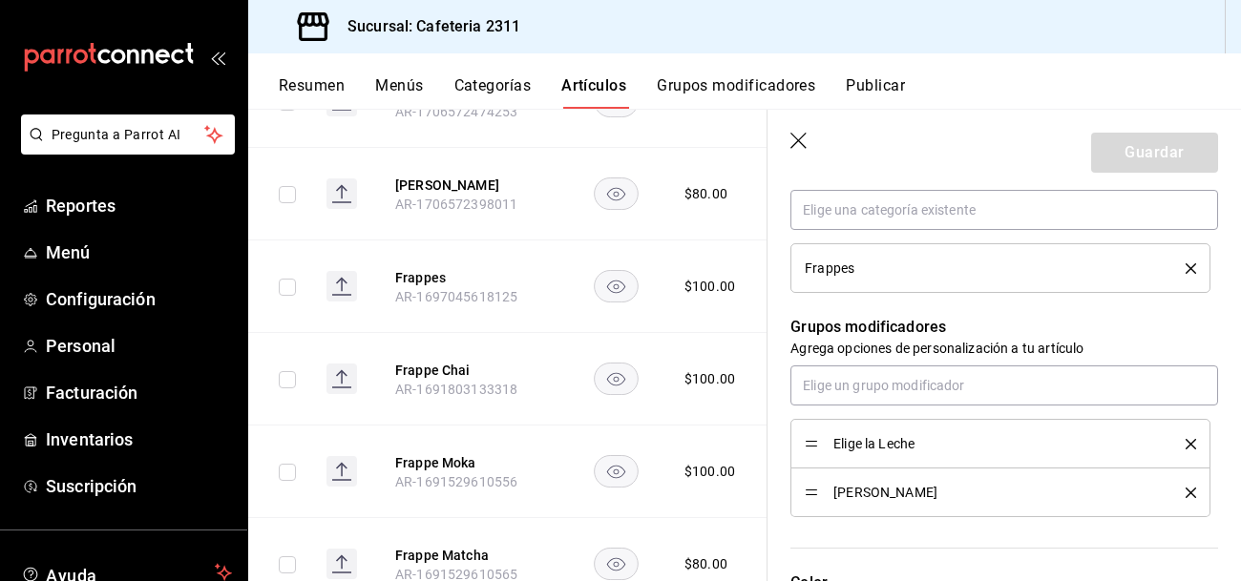
click at [1189, 488] on icon "delete" at bounding box center [1191, 493] width 11 height 11
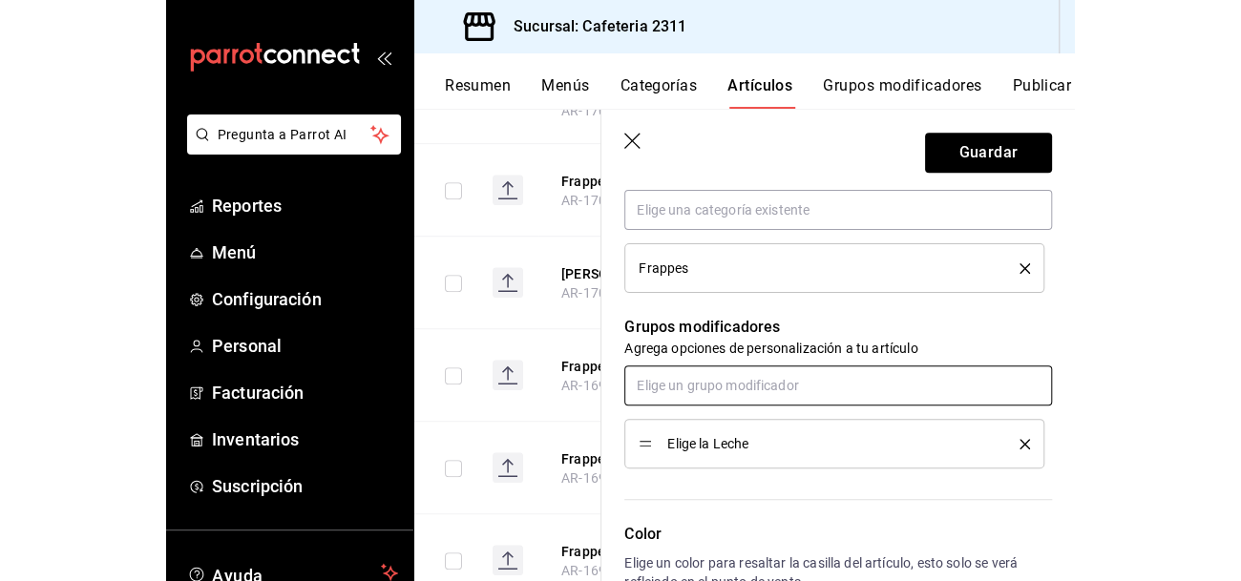
scroll to position [877, 0]
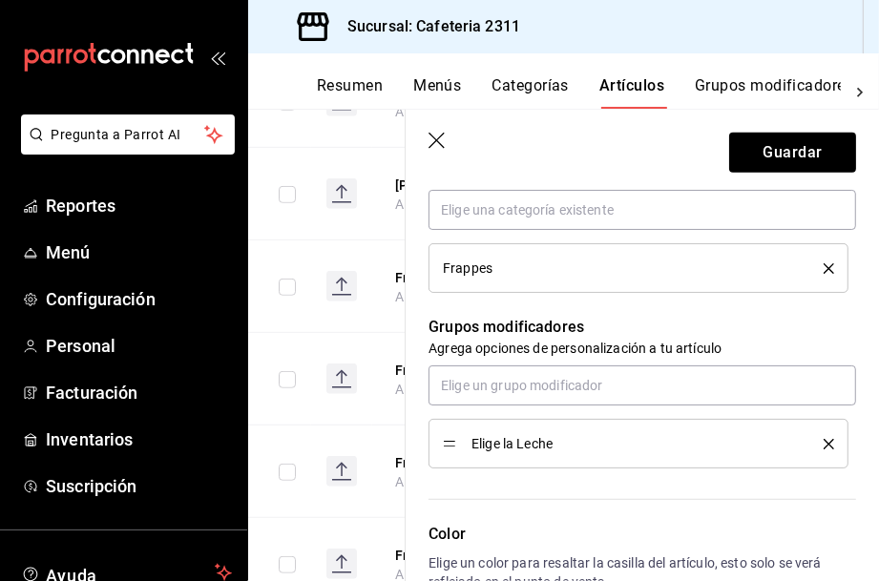
click at [433, 142] on icon "button" at bounding box center [437, 141] width 16 height 16
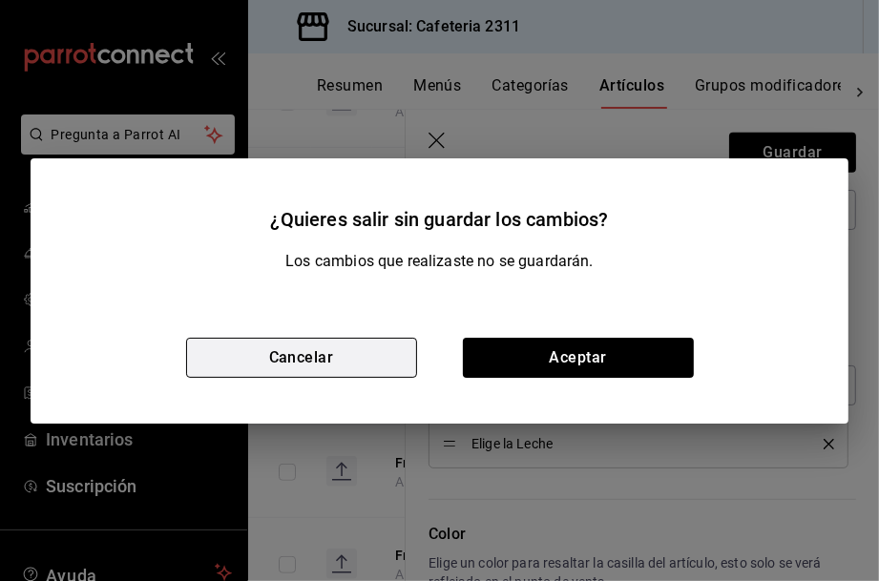
click at [397, 349] on button "Cancelar" at bounding box center [301, 358] width 231 height 40
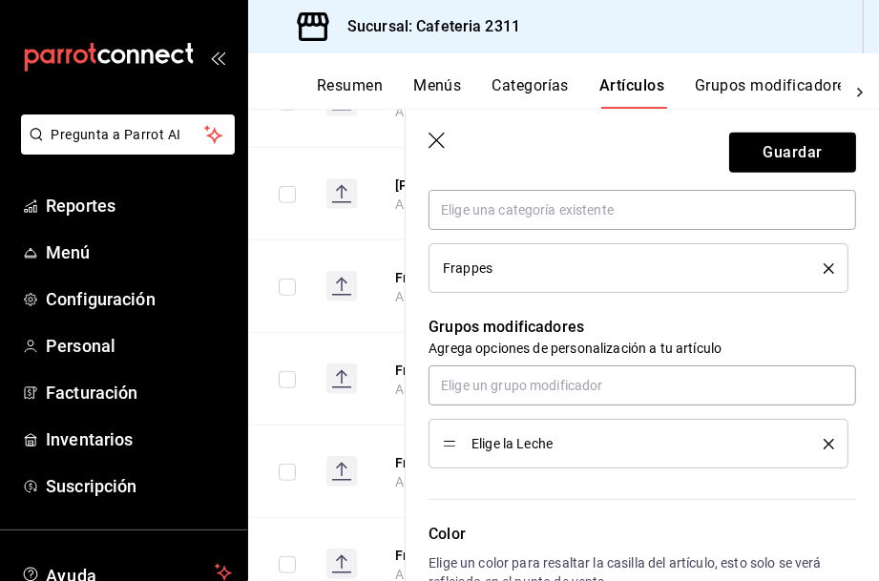
click at [254, 38] on div "Sucursal: Cafeteria 2311" at bounding box center [563, 26] width 631 height 53
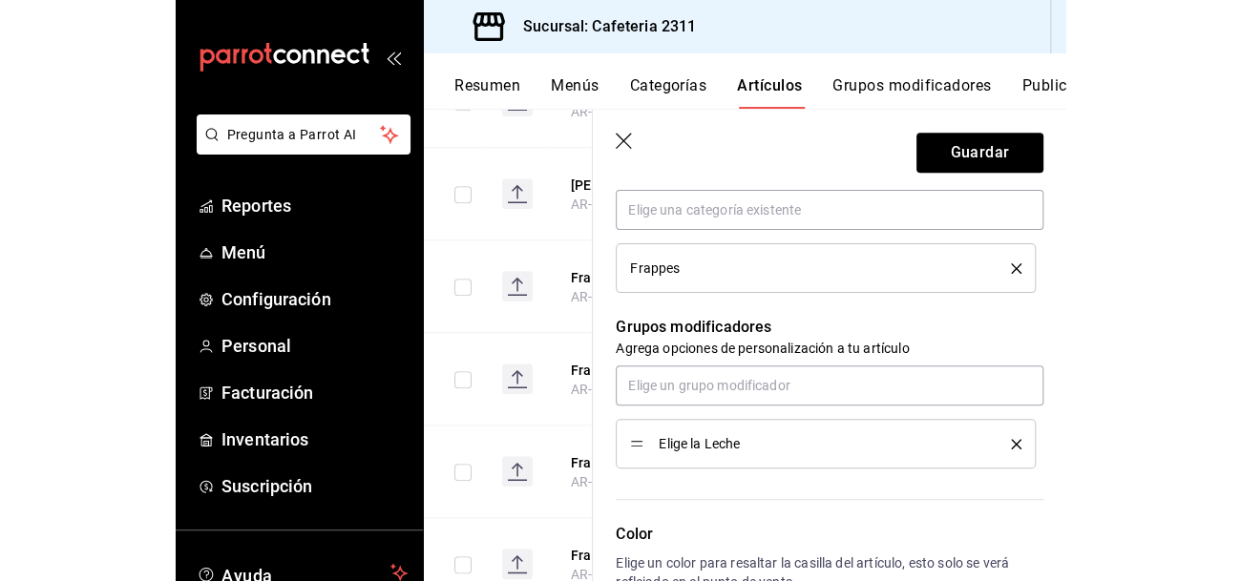
scroll to position [769, 0]
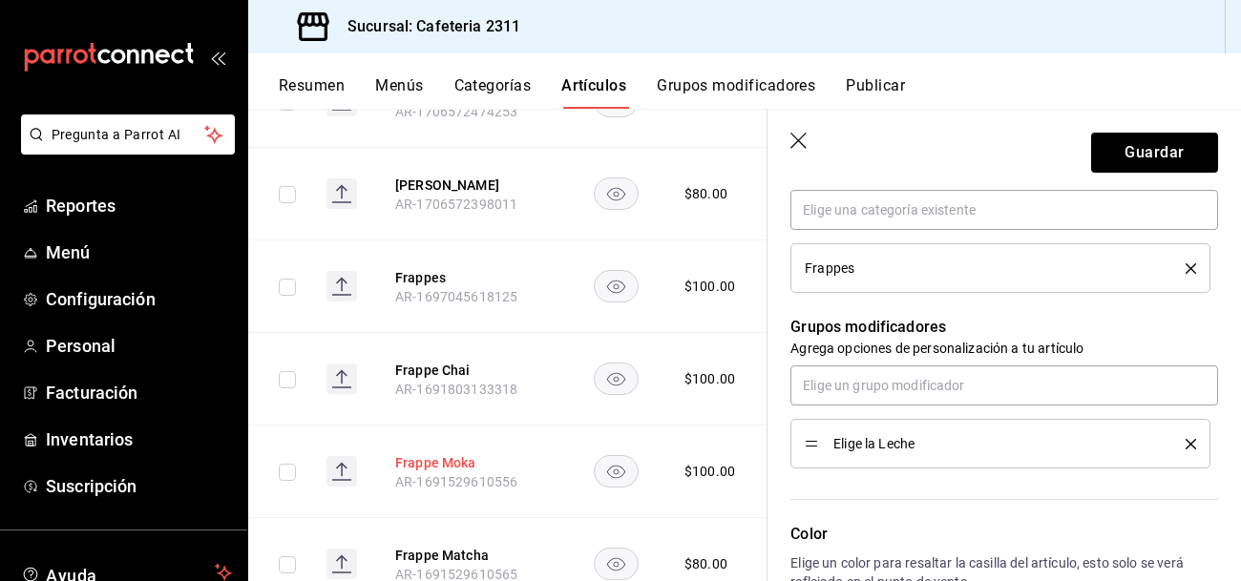
click at [429, 453] on button "Frappe Moka" at bounding box center [471, 462] width 153 height 19
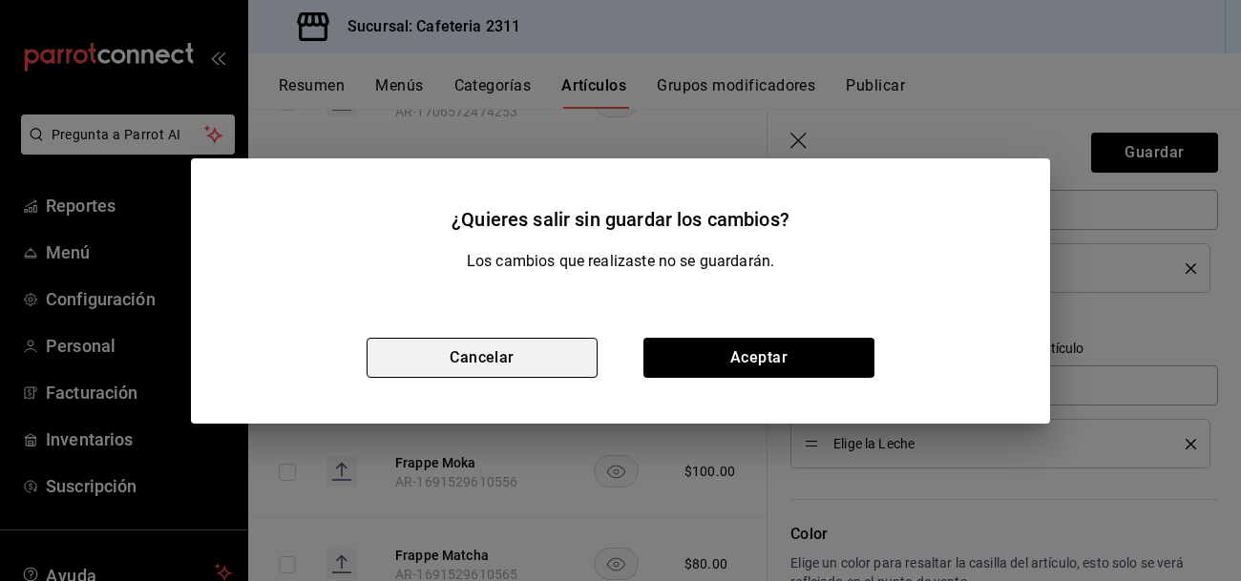
click at [572, 348] on button "Cancelar" at bounding box center [482, 358] width 231 height 40
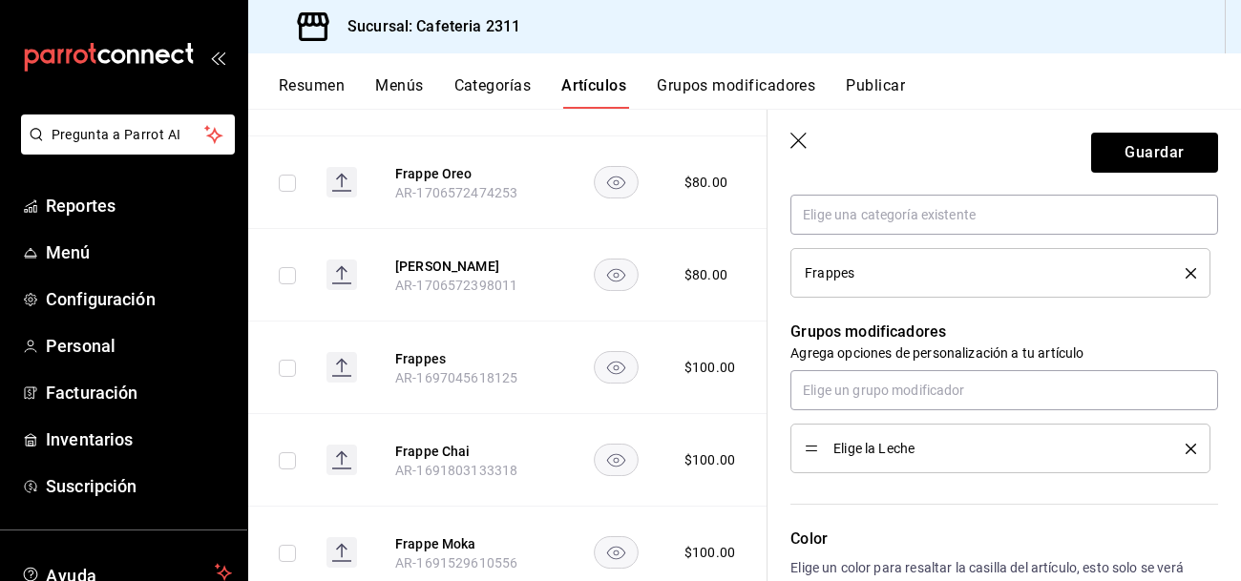
scroll to position [867, 0]
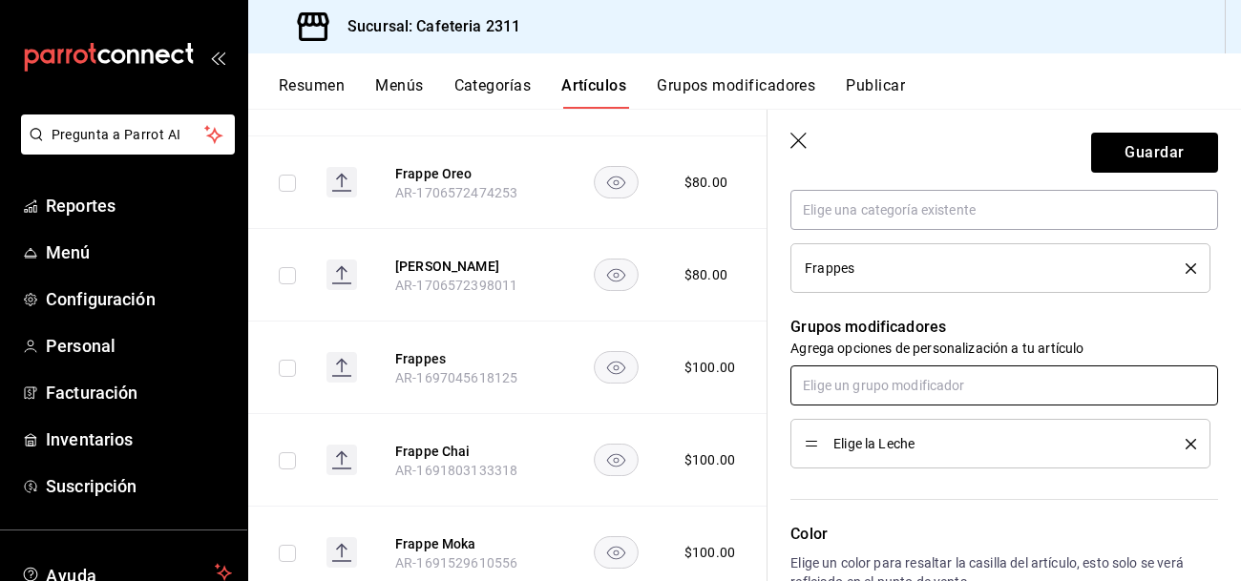
click at [1007, 386] on input "text" at bounding box center [1004, 386] width 428 height 40
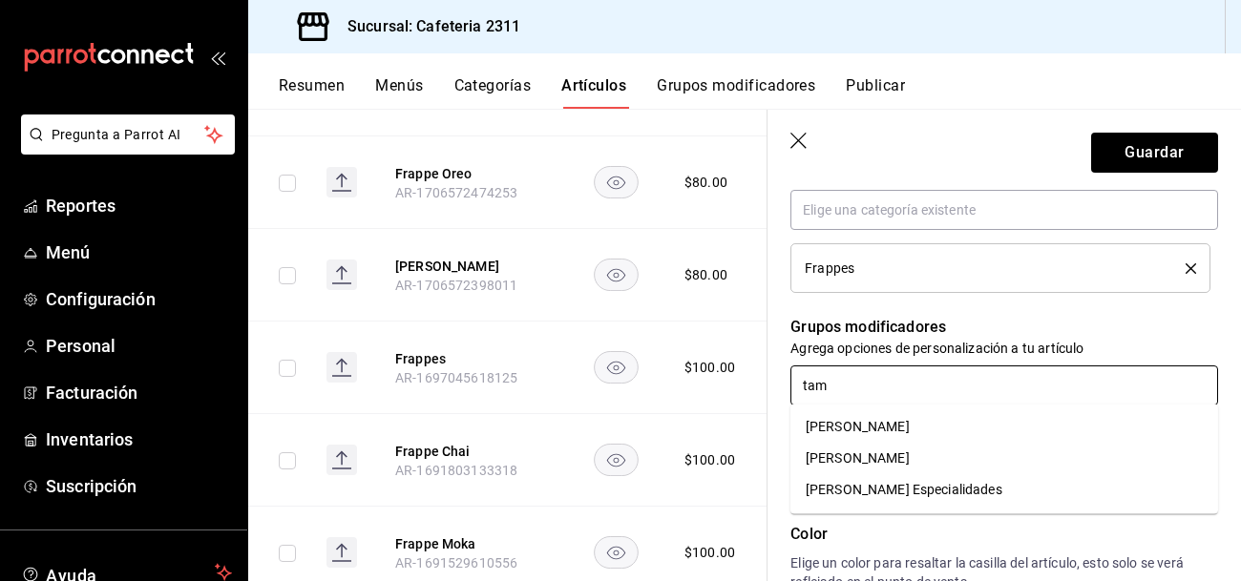
click at [995, 497] on li "[PERSON_NAME] Especialidades" at bounding box center [1004, 490] width 428 height 32
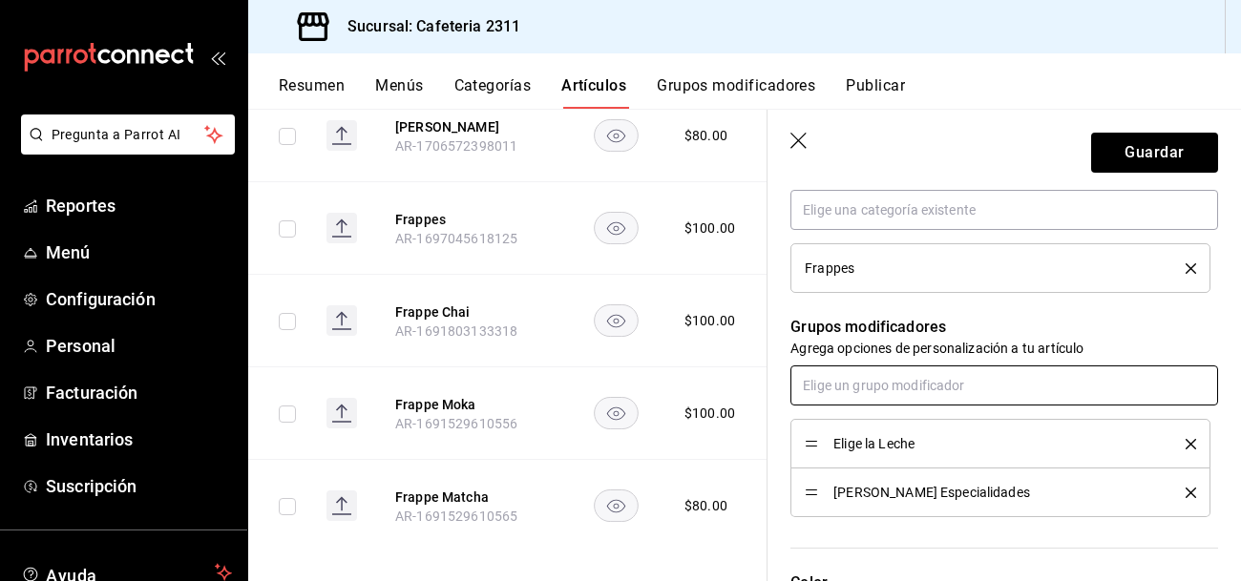
scroll to position [831, 0]
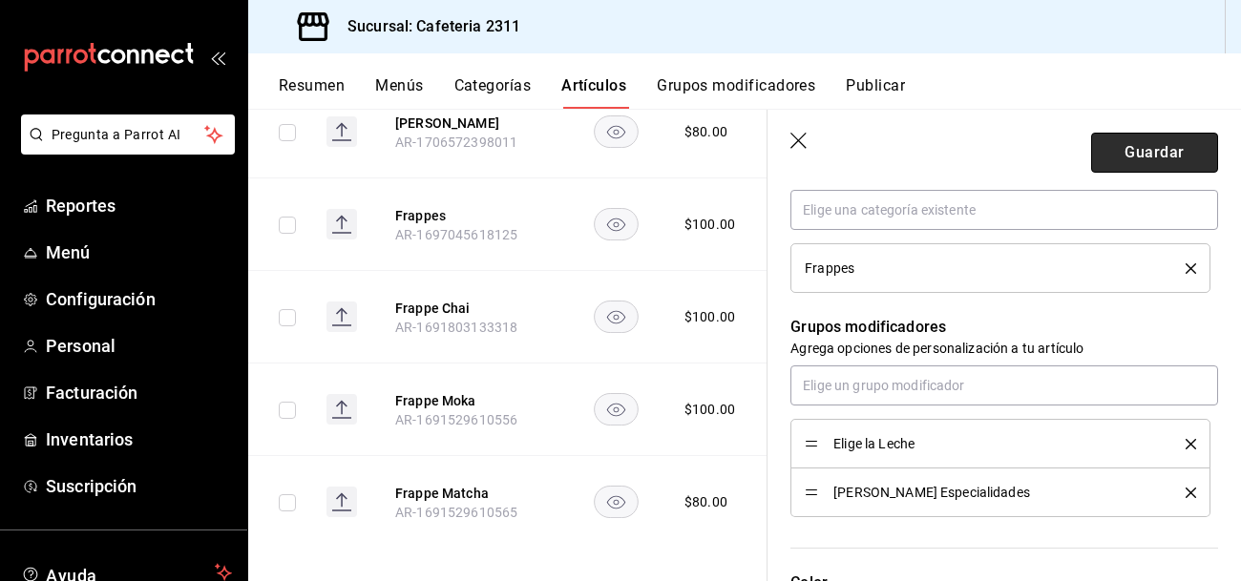
click at [1128, 156] on button "Guardar" at bounding box center [1154, 153] width 127 height 40
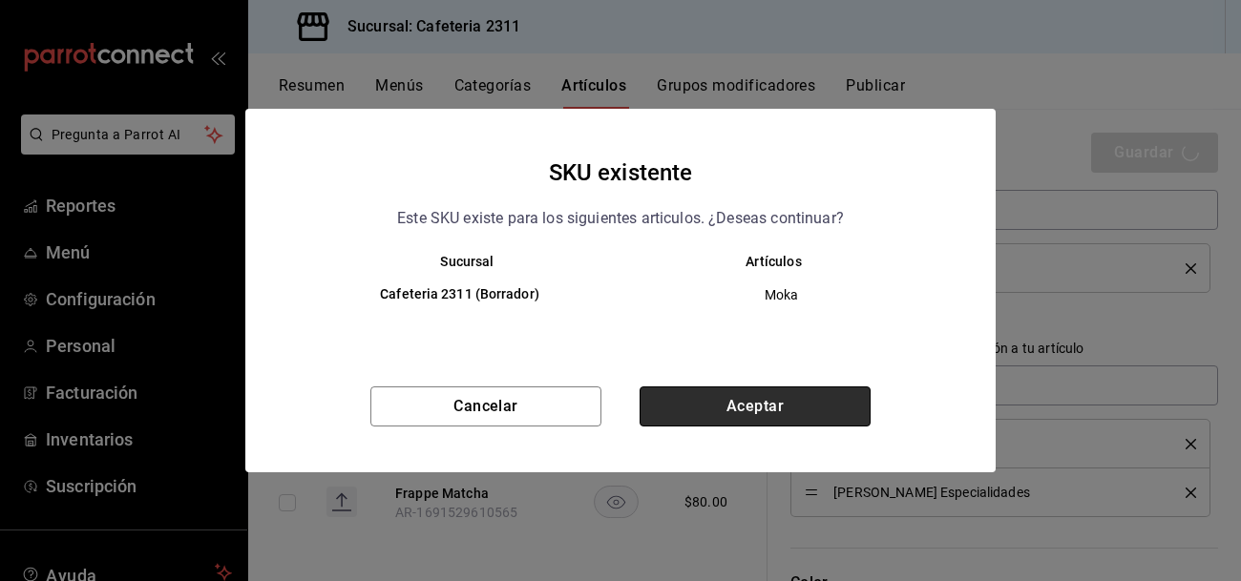
click at [748, 398] on button "Aceptar" at bounding box center [755, 407] width 231 height 40
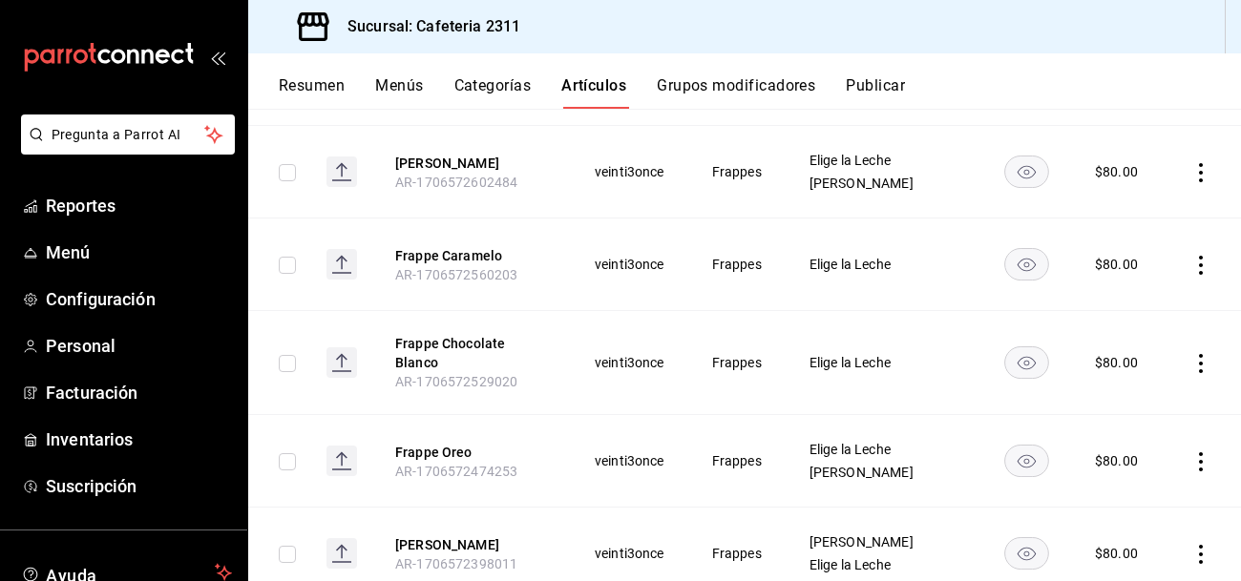
scroll to position [794, 0]
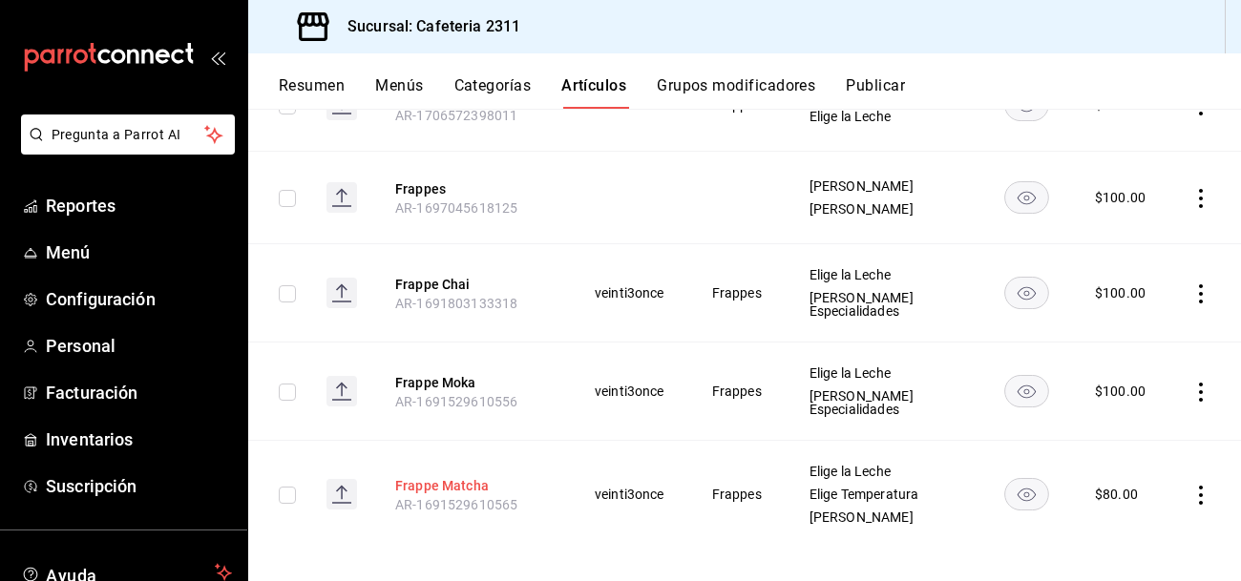
click at [454, 476] on button "Frappe Matcha" at bounding box center [471, 485] width 153 height 19
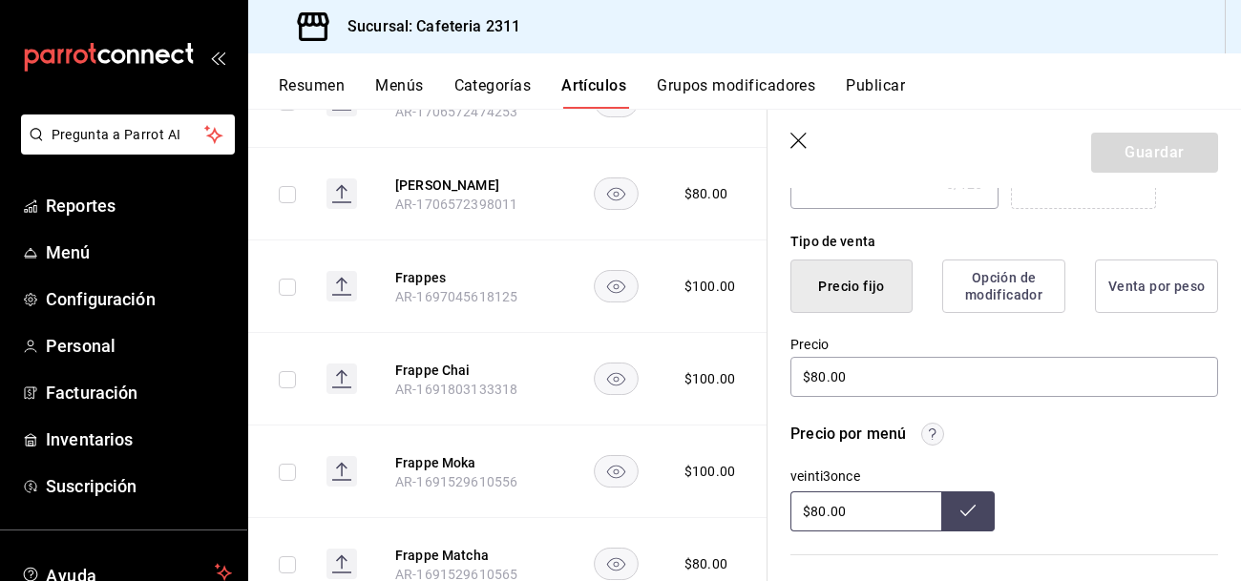
scroll to position [432, 0]
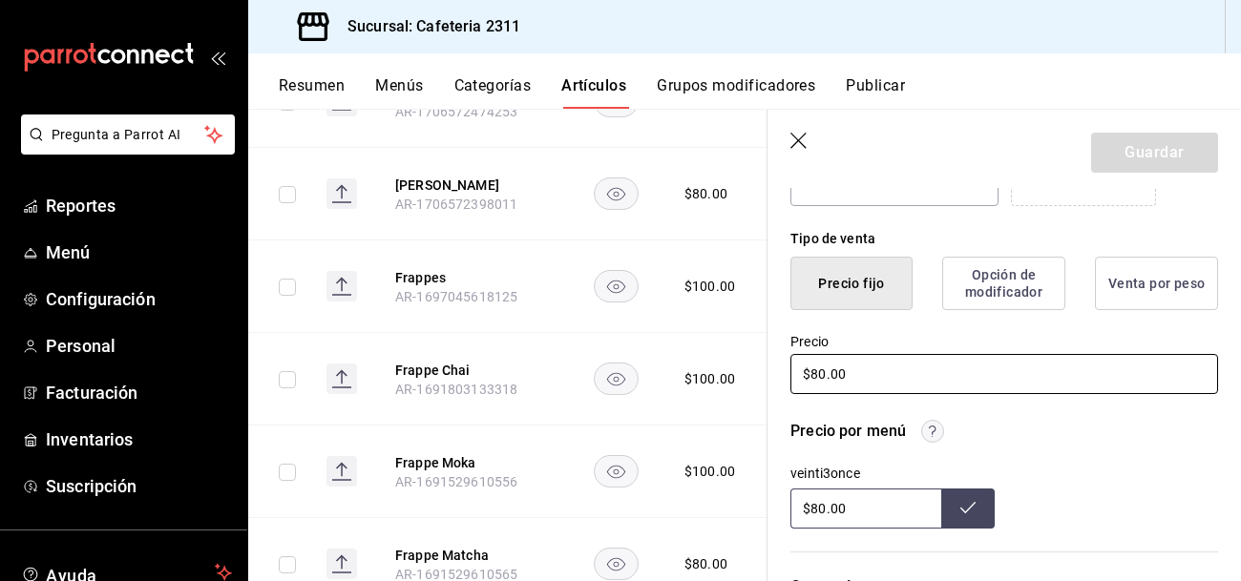
click at [879, 372] on input "$80.00" at bounding box center [1004, 374] width 428 height 40
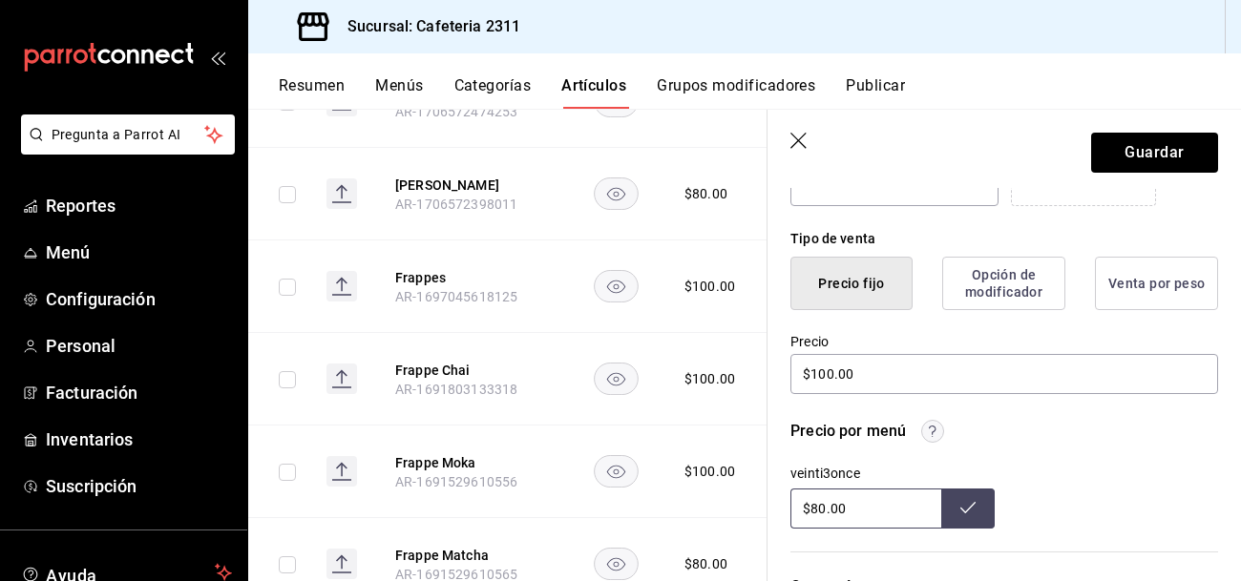
click at [871, 514] on input "$80.00" at bounding box center [865, 509] width 151 height 40
click at [964, 510] on icon at bounding box center [967, 507] width 15 height 15
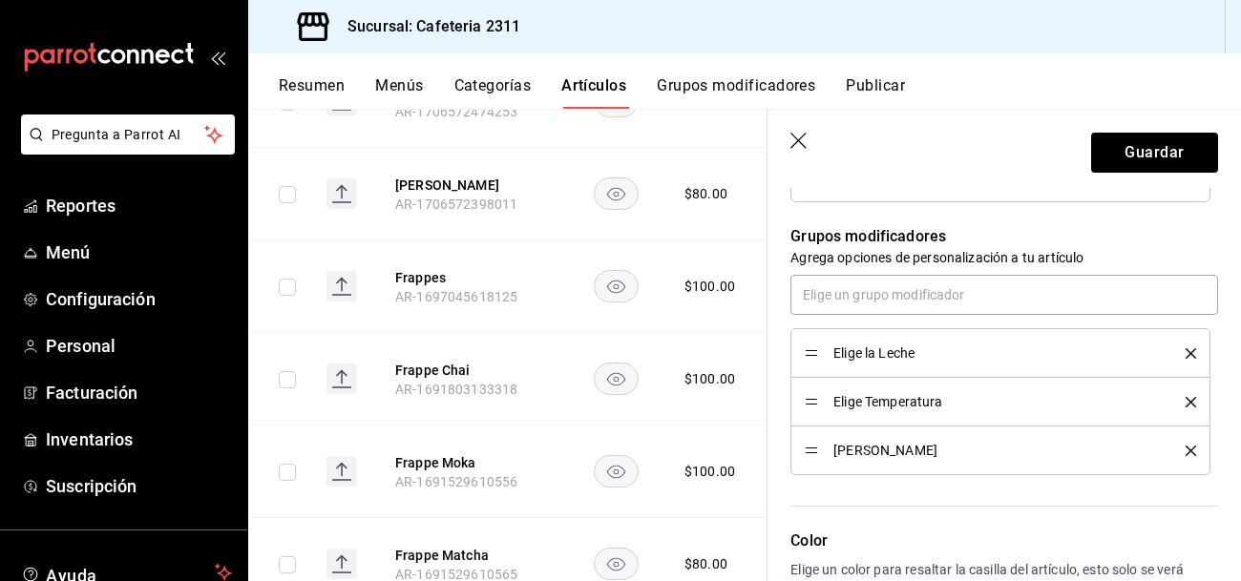
scroll to position [958, 0]
click at [1191, 396] on icon "delete" at bounding box center [1191, 401] width 11 height 11
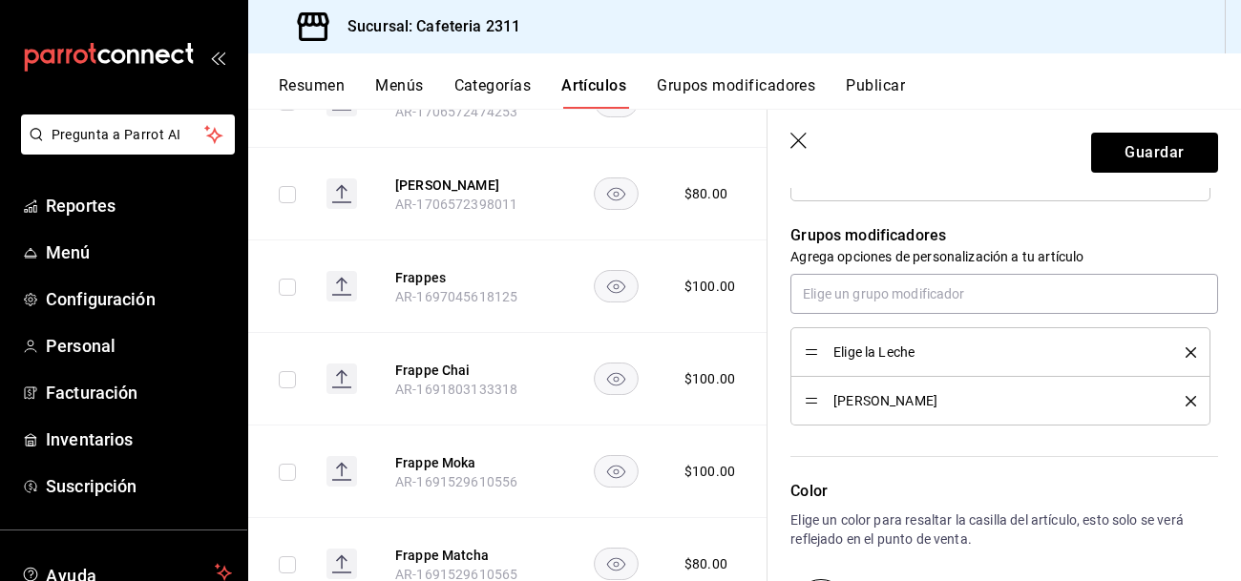
click at [1191, 396] on icon "delete" at bounding box center [1191, 401] width 11 height 11
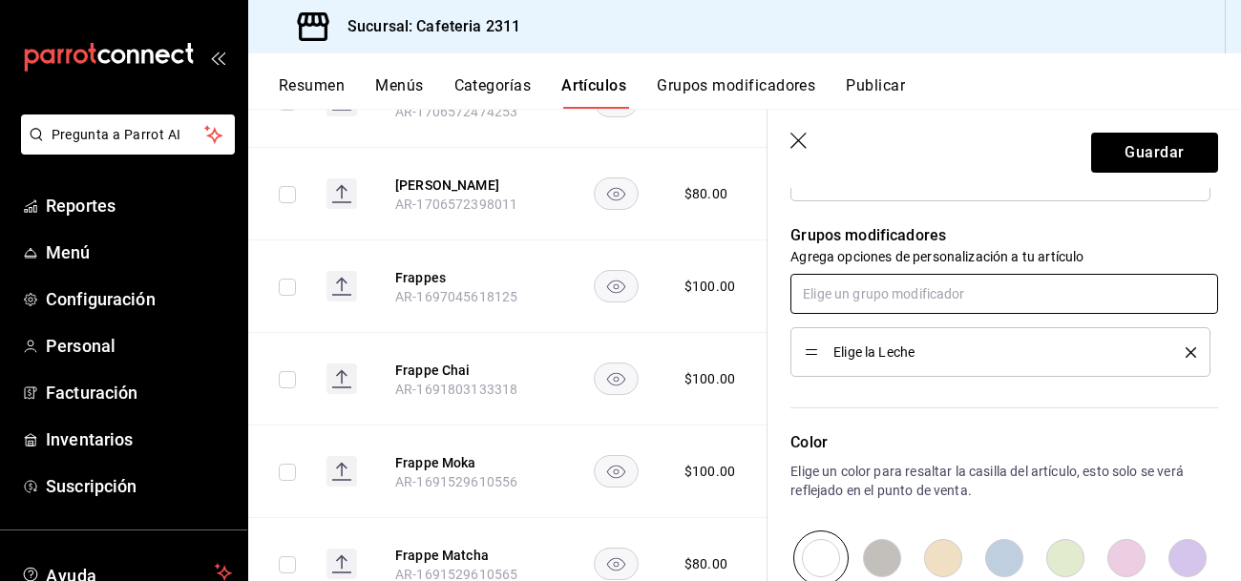
click at [880, 298] on input "text" at bounding box center [1004, 294] width 428 height 40
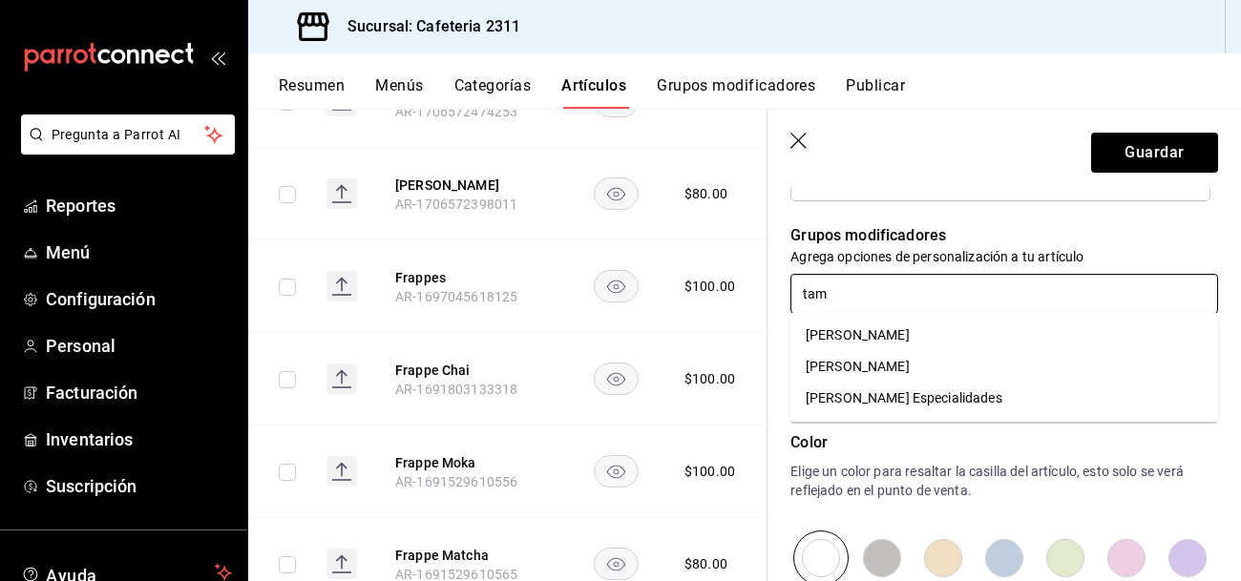
click at [987, 401] on li "[PERSON_NAME] Especialidades" at bounding box center [1004, 399] width 428 height 32
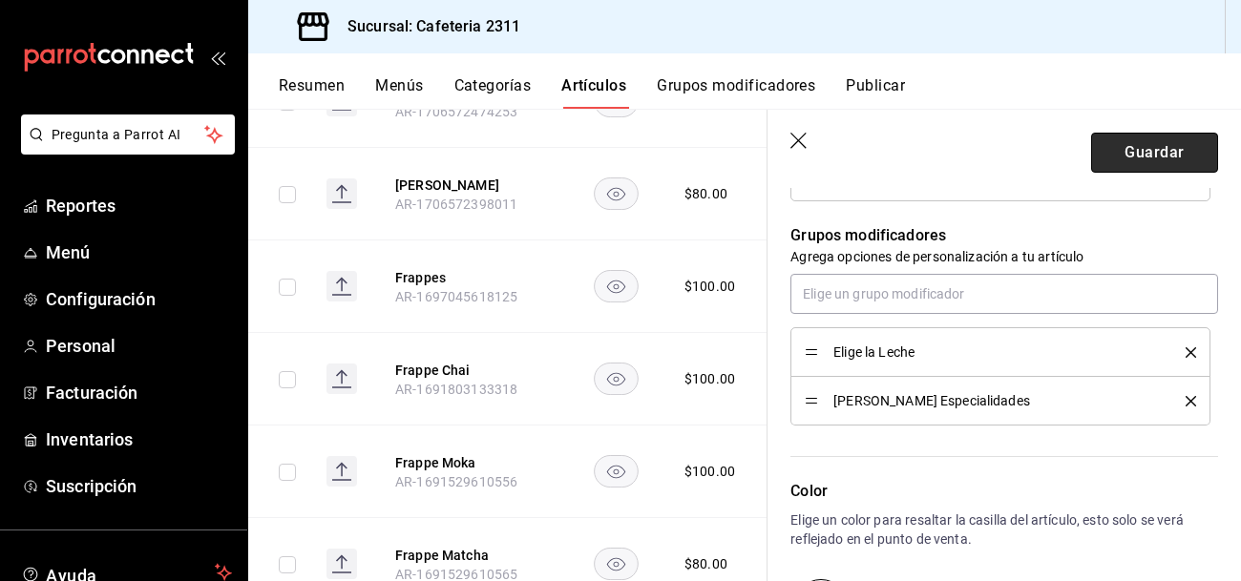
click at [1130, 147] on button "Guardar" at bounding box center [1154, 153] width 127 height 40
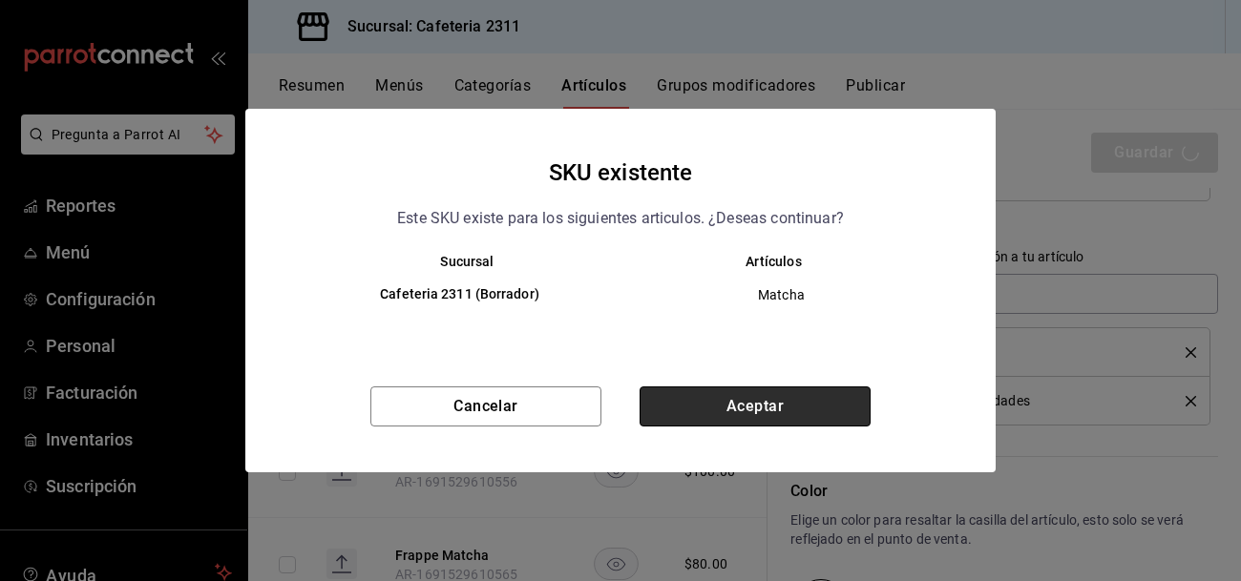
click at [835, 412] on button "Aceptar" at bounding box center [755, 407] width 231 height 40
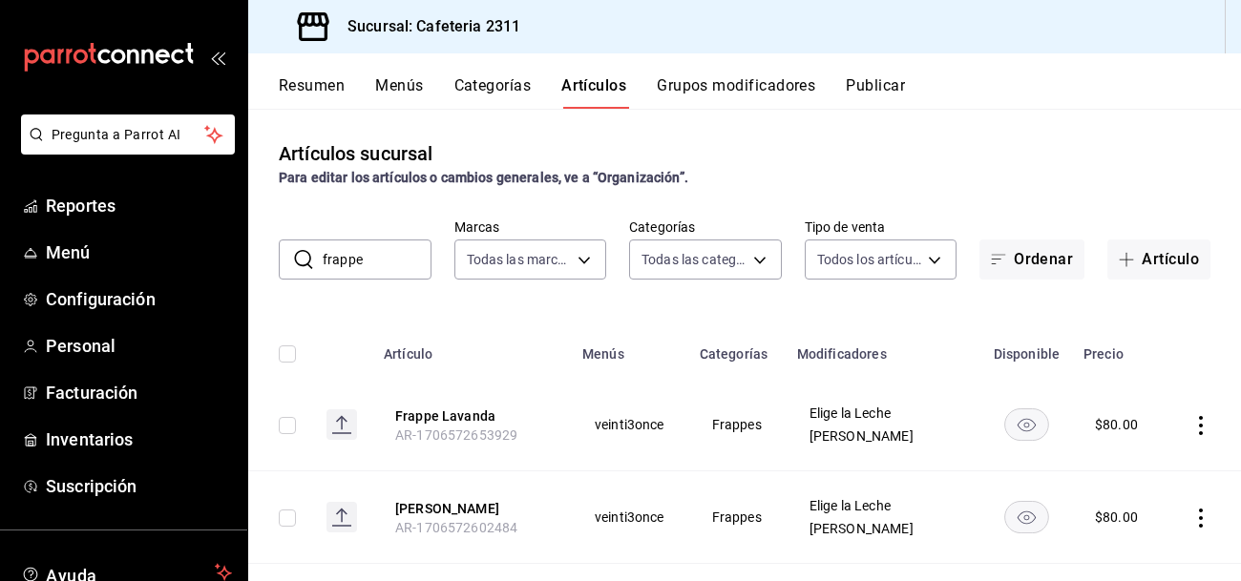
click at [313, 90] on button "Resumen" at bounding box center [312, 92] width 66 height 32
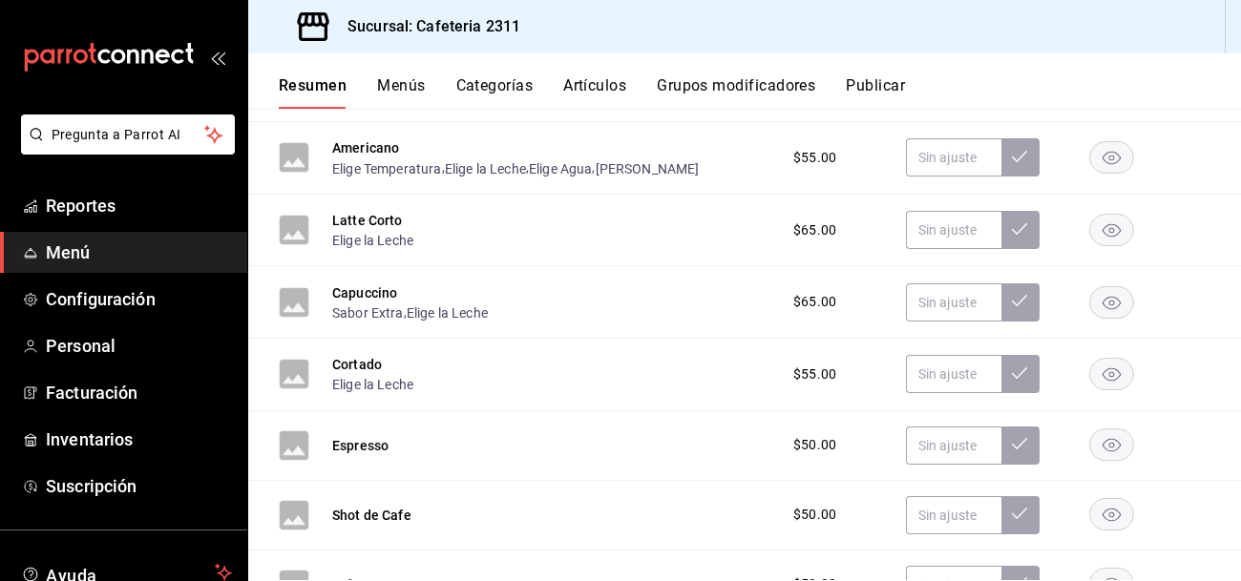
scroll to position [1400, 0]
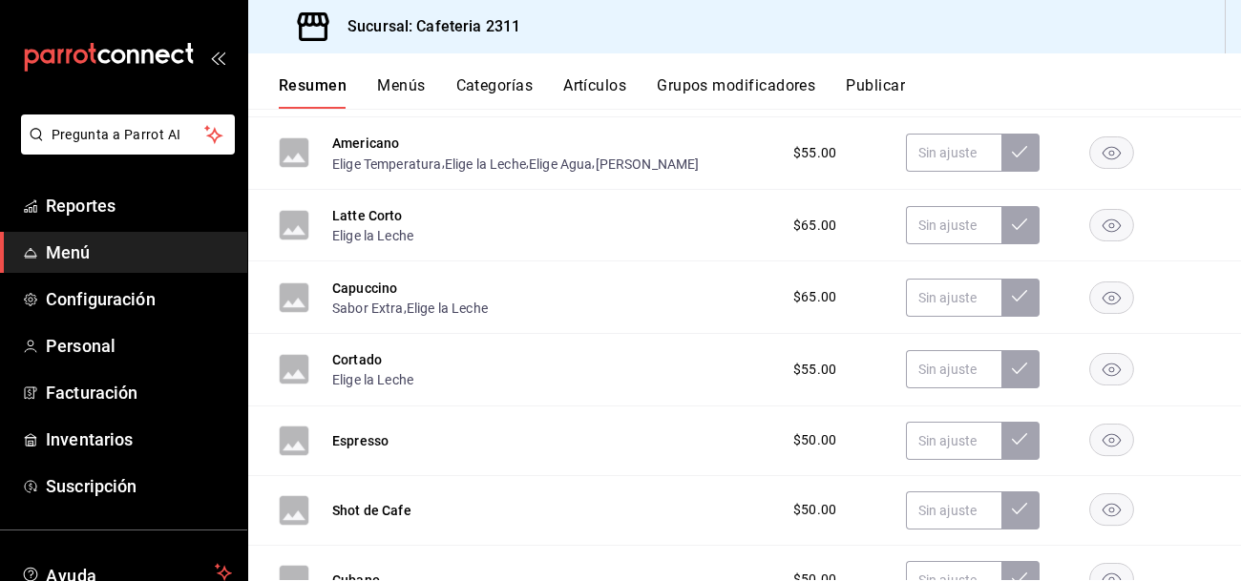
click at [402, 235] on button "Elige la Leche" at bounding box center [372, 235] width 81 height 19
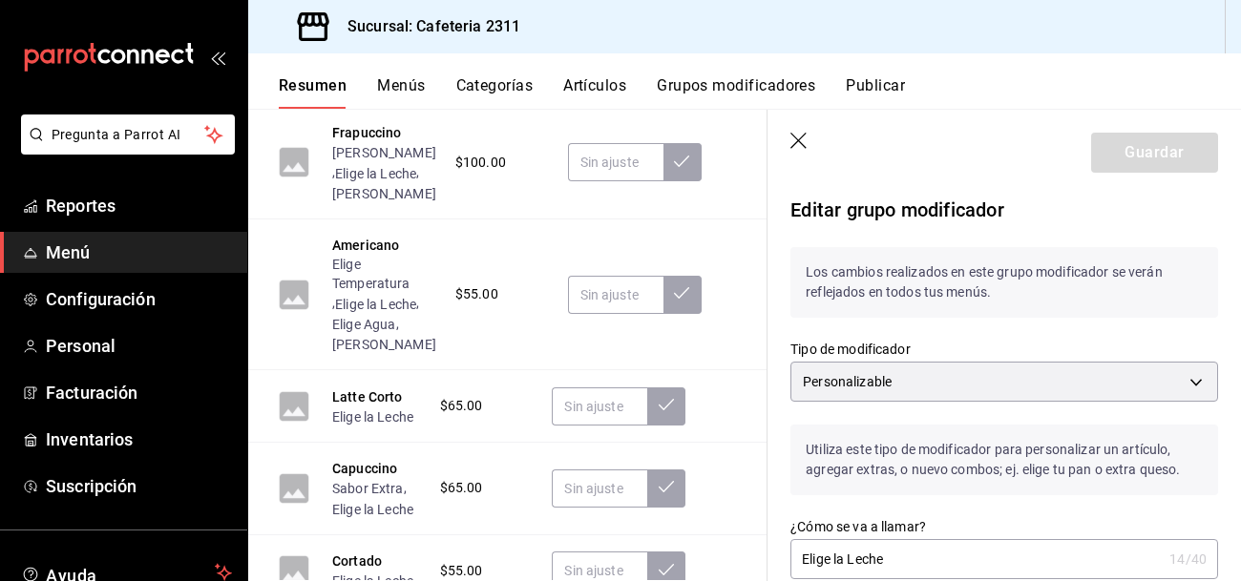
scroll to position [1680, 0]
click at [369, 141] on button "Frapuccino" at bounding box center [367, 131] width 70 height 19
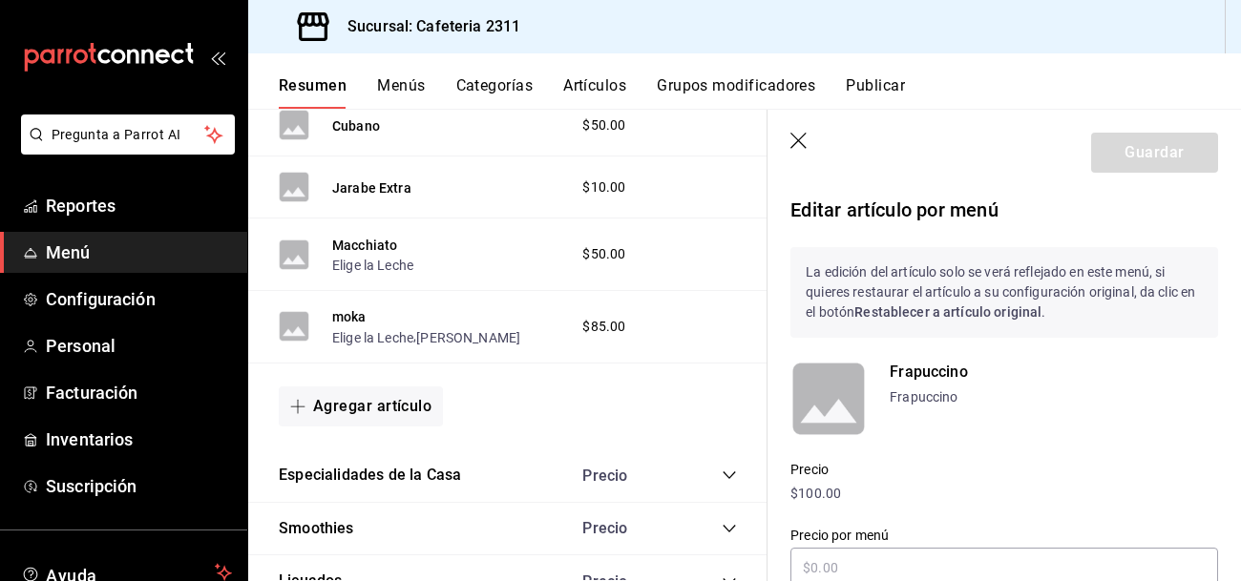
scroll to position [1904, 0]
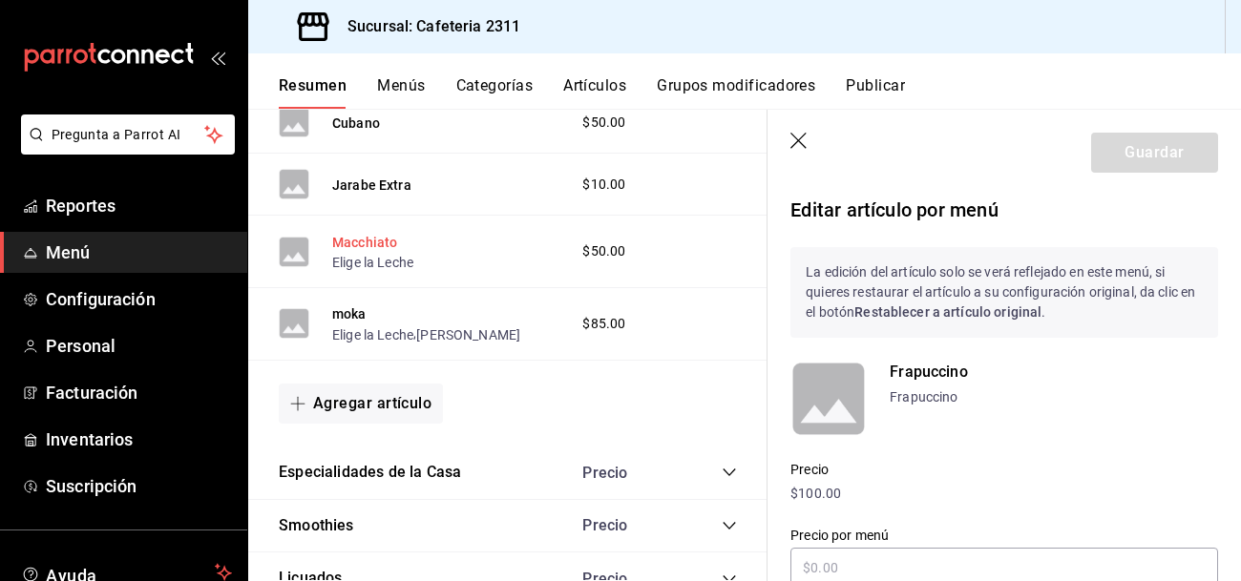
click at [369, 239] on button "Macchiato" at bounding box center [364, 242] width 65 height 19
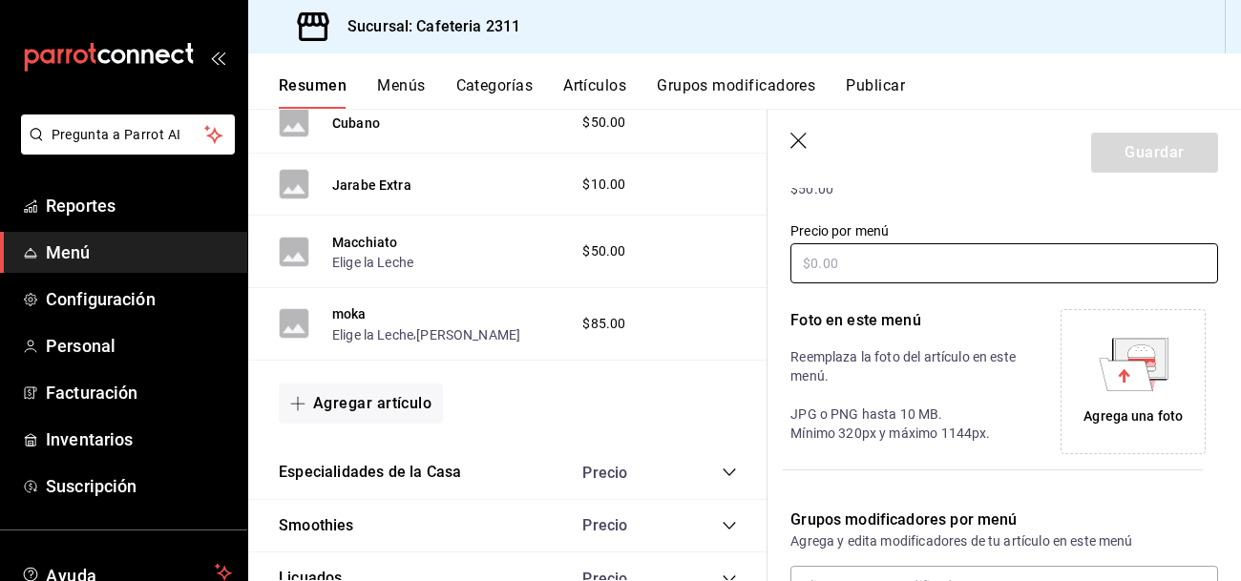
scroll to position [299, 0]
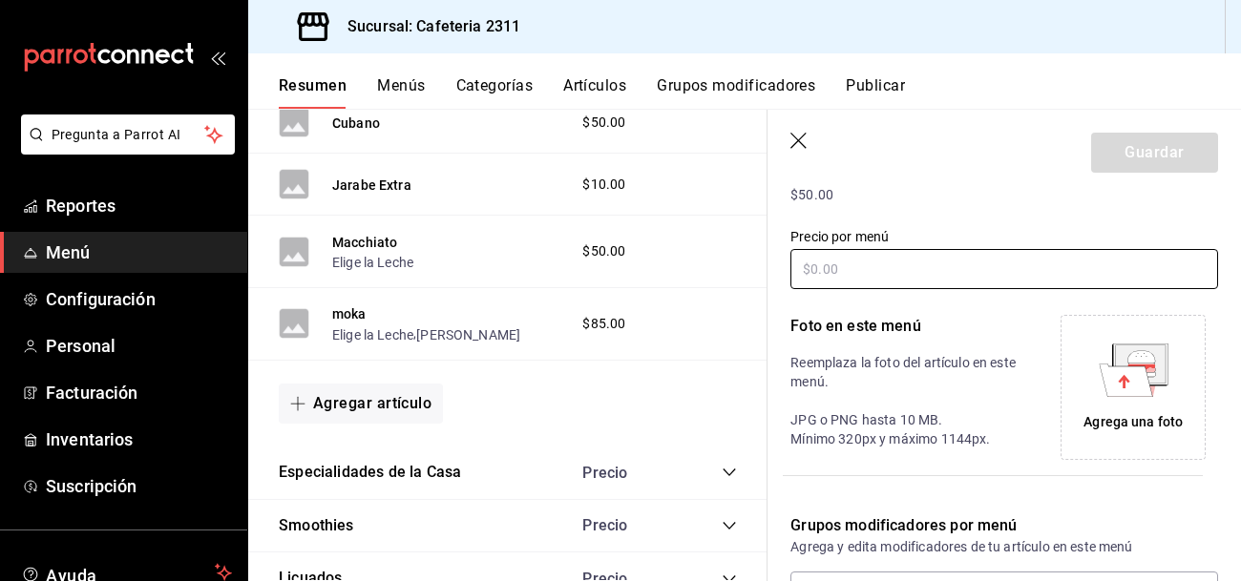
click at [842, 264] on input "text" at bounding box center [1004, 269] width 428 height 40
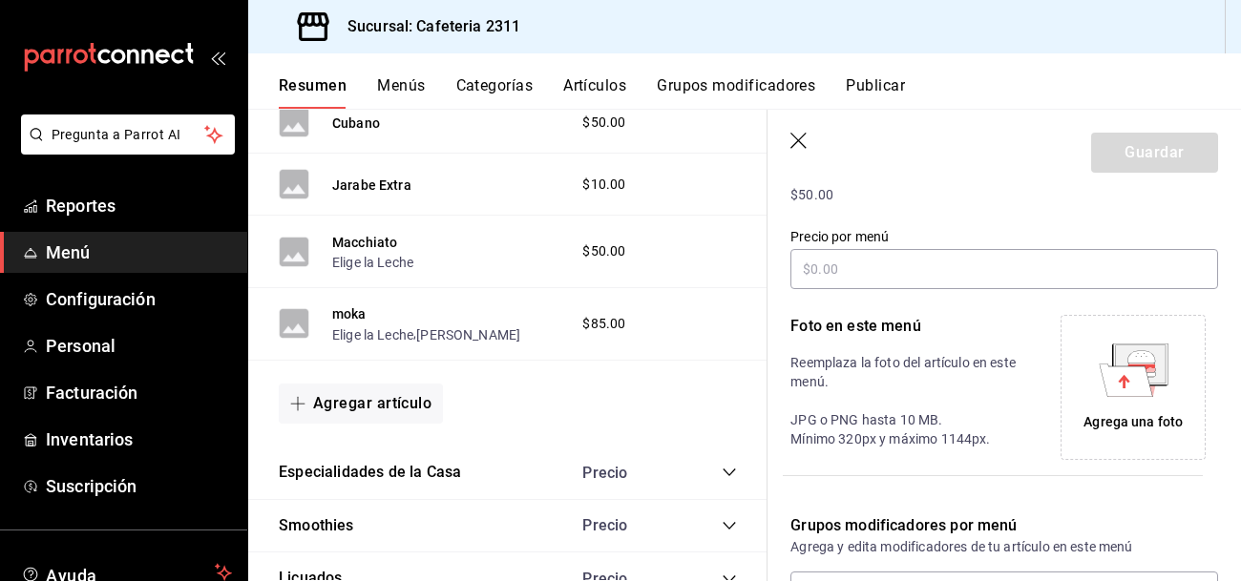
click at [609, 85] on button "Artículos" at bounding box center [594, 92] width 63 height 32
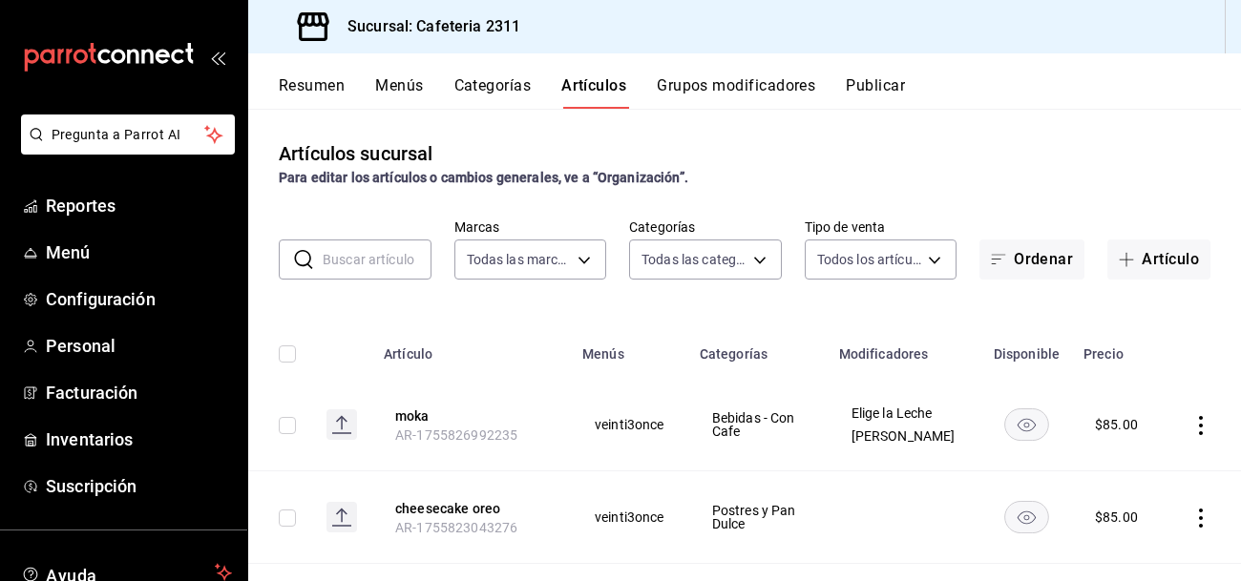
click at [403, 258] on input "text" at bounding box center [377, 260] width 109 height 38
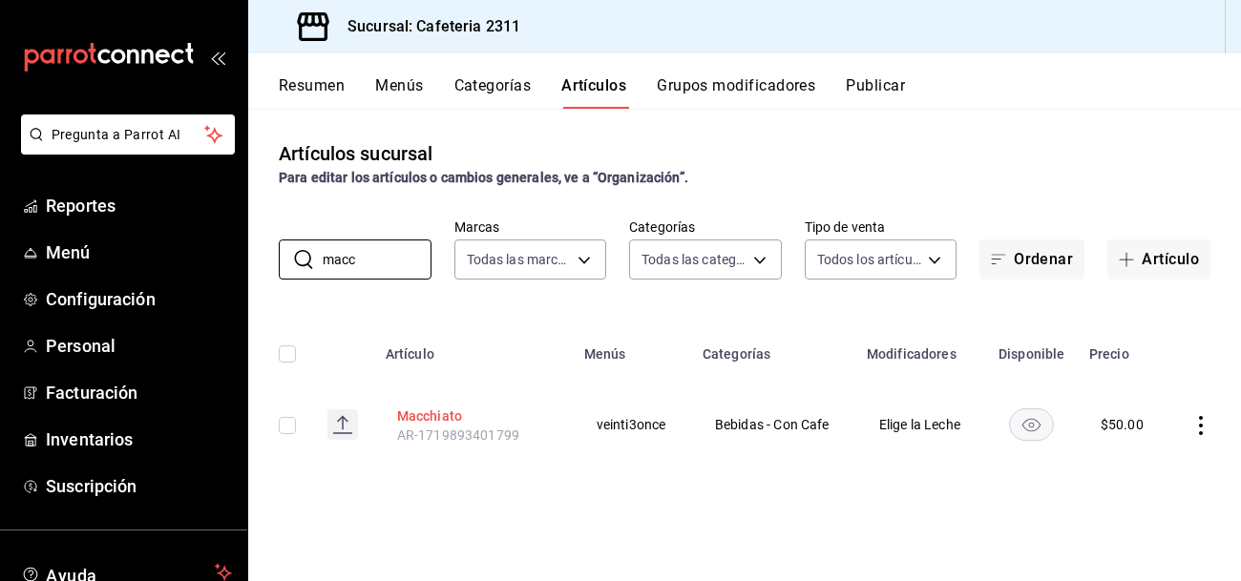
click at [443, 415] on button "Macchiato" at bounding box center [473, 416] width 153 height 19
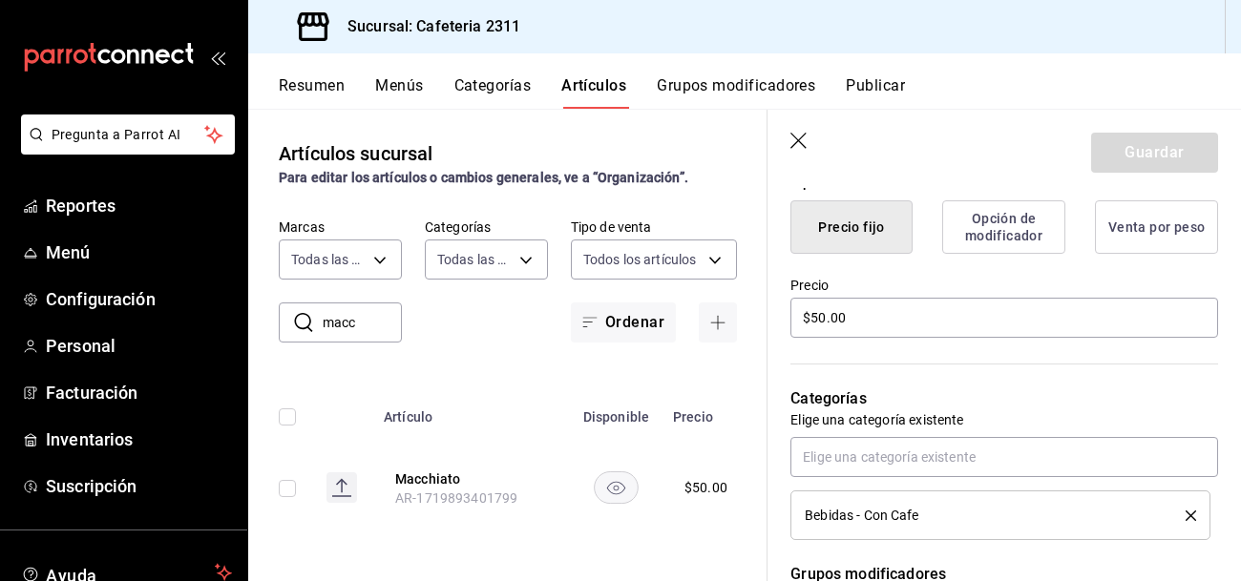
scroll to position [491, 0]
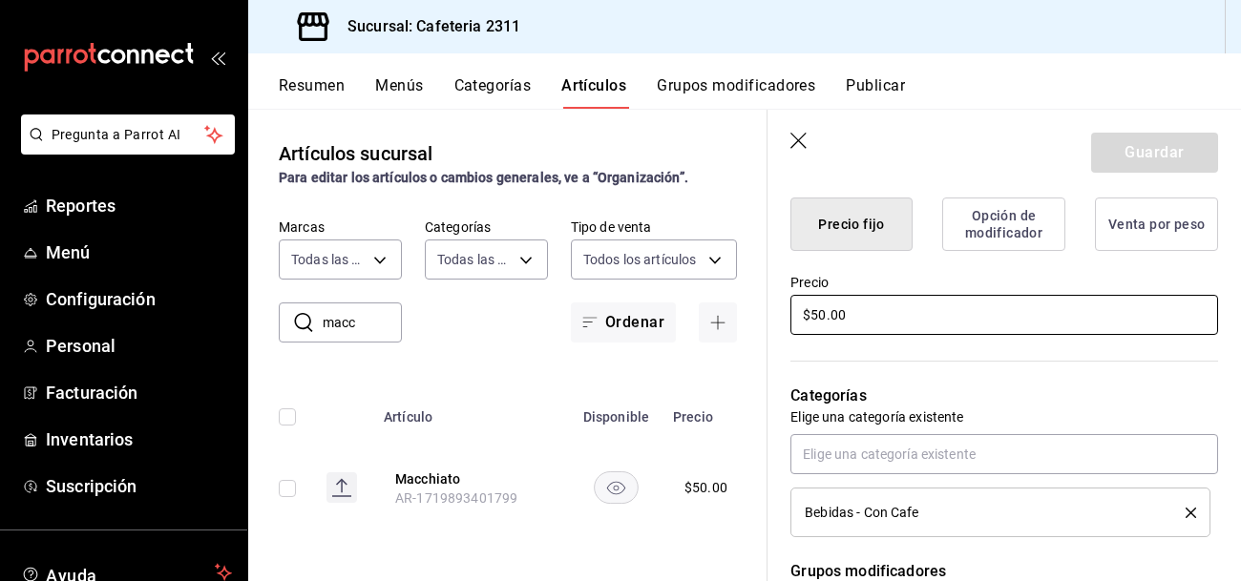
click at [946, 297] on input "$50.00" at bounding box center [1004, 315] width 428 height 40
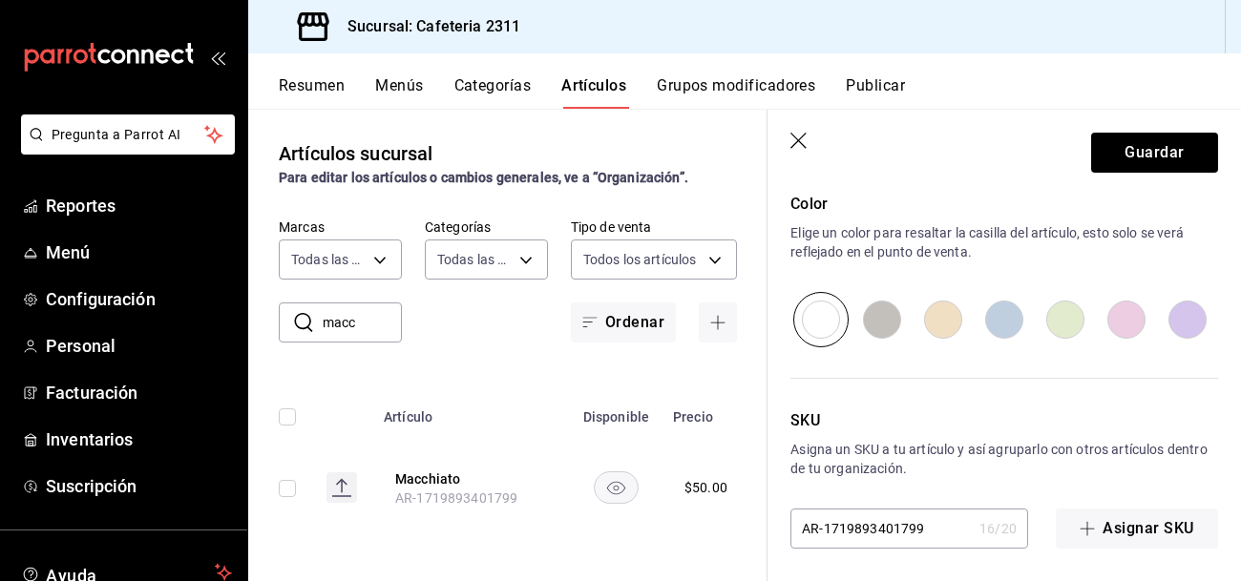
scroll to position [1070, 0]
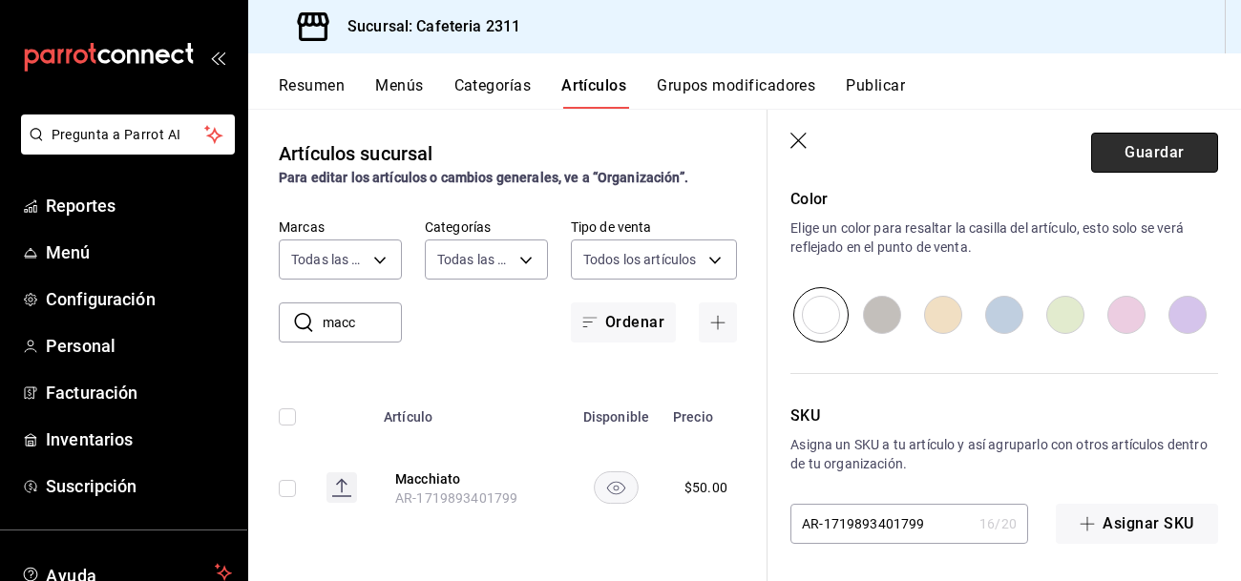
click at [1151, 137] on button "Guardar" at bounding box center [1154, 153] width 127 height 40
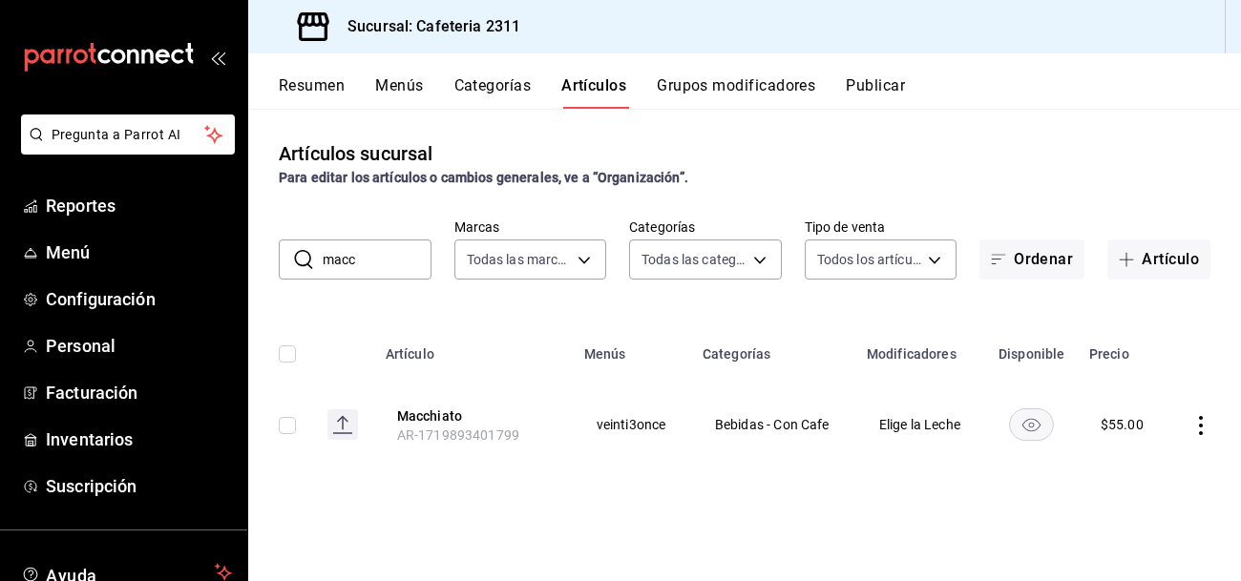
click at [305, 76] on button "Resumen" at bounding box center [312, 92] width 66 height 32
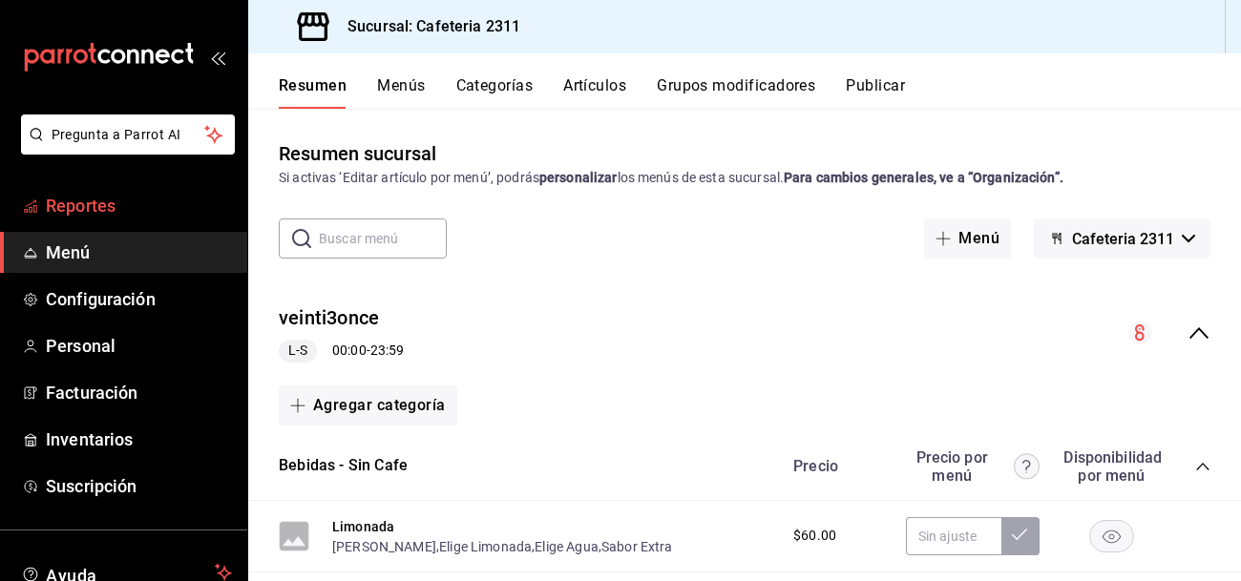
click at [152, 208] on span "Reportes" at bounding box center [139, 206] width 186 height 26
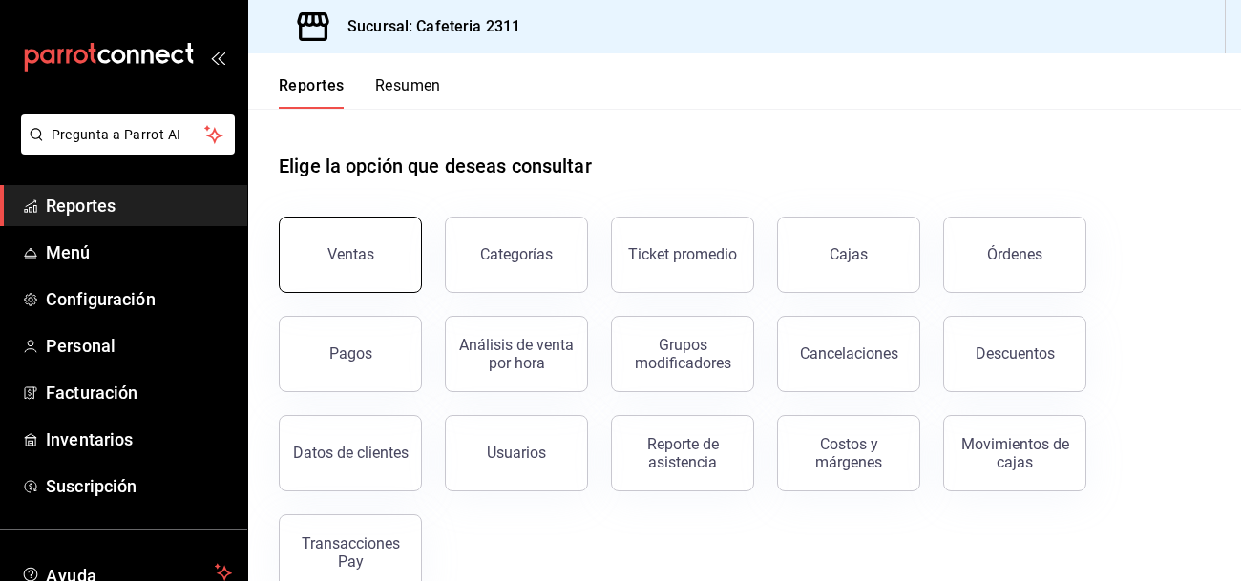
click at [332, 249] on div "Ventas" at bounding box center [350, 254] width 47 height 18
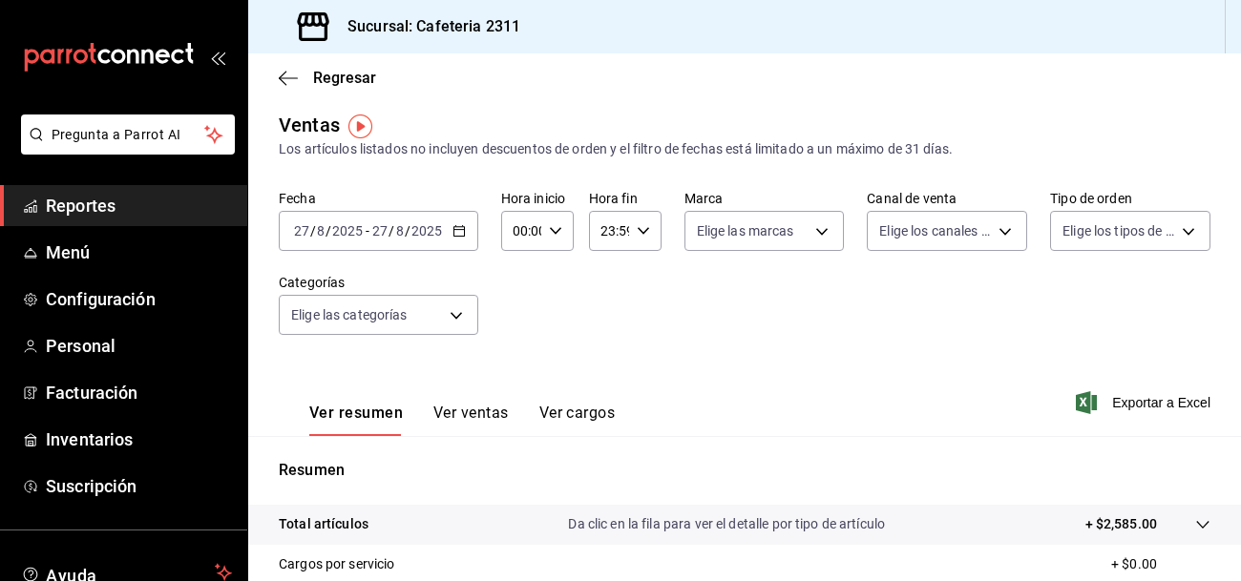
scroll to position [4, 0]
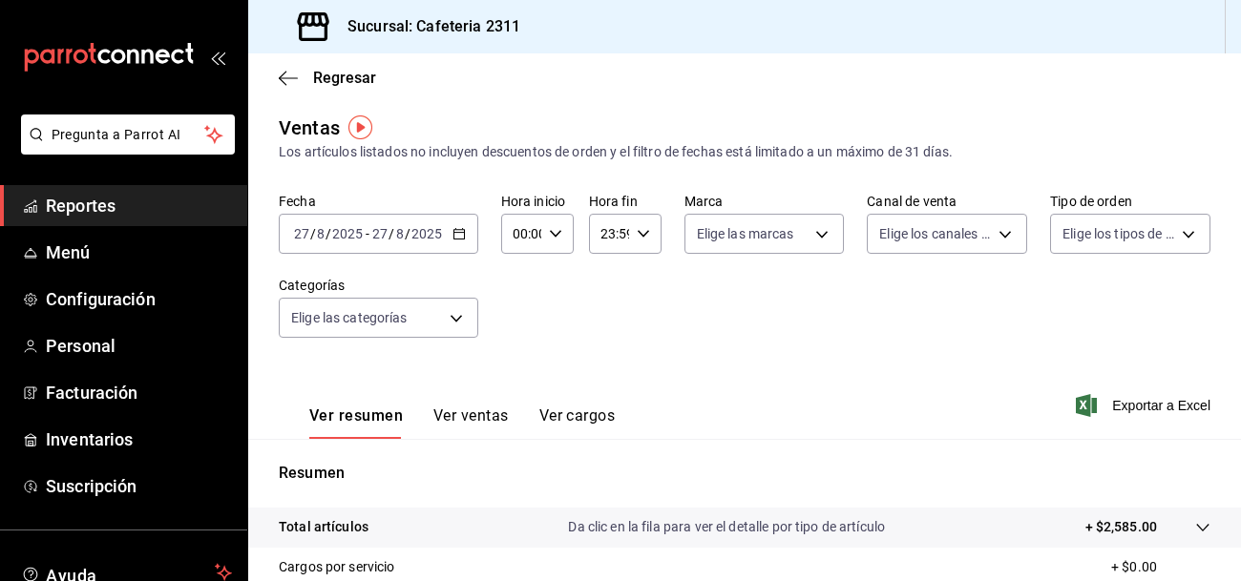
click at [200, 210] on span "Reportes" at bounding box center [139, 206] width 186 height 26
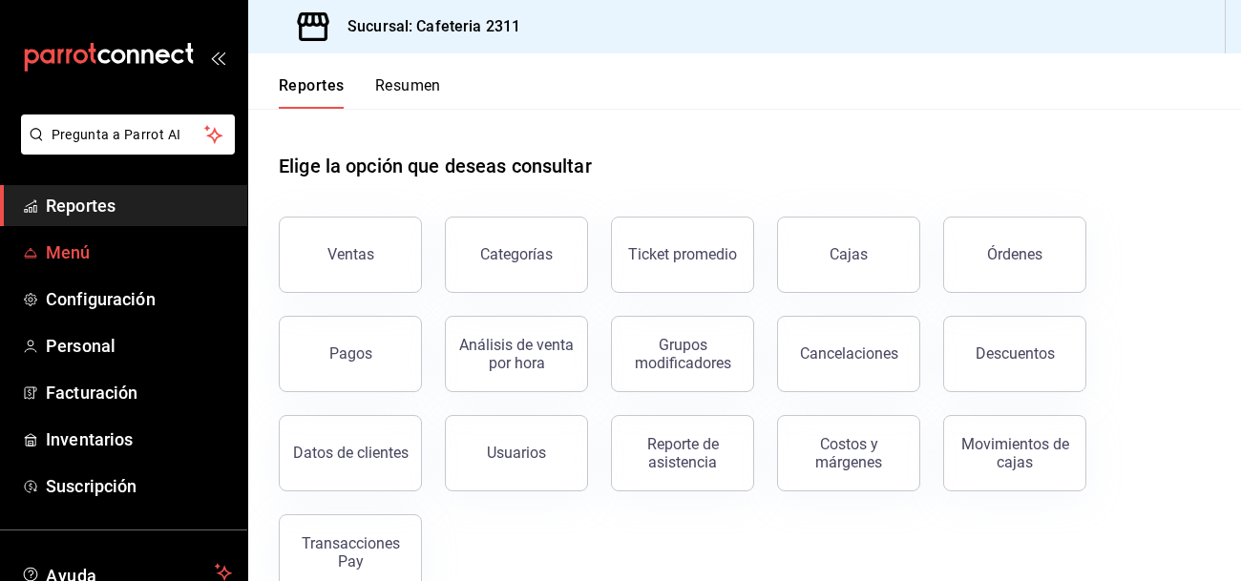
click at [116, 242] on span "Menú" at bounding box center [139, 253] width 186 height 26
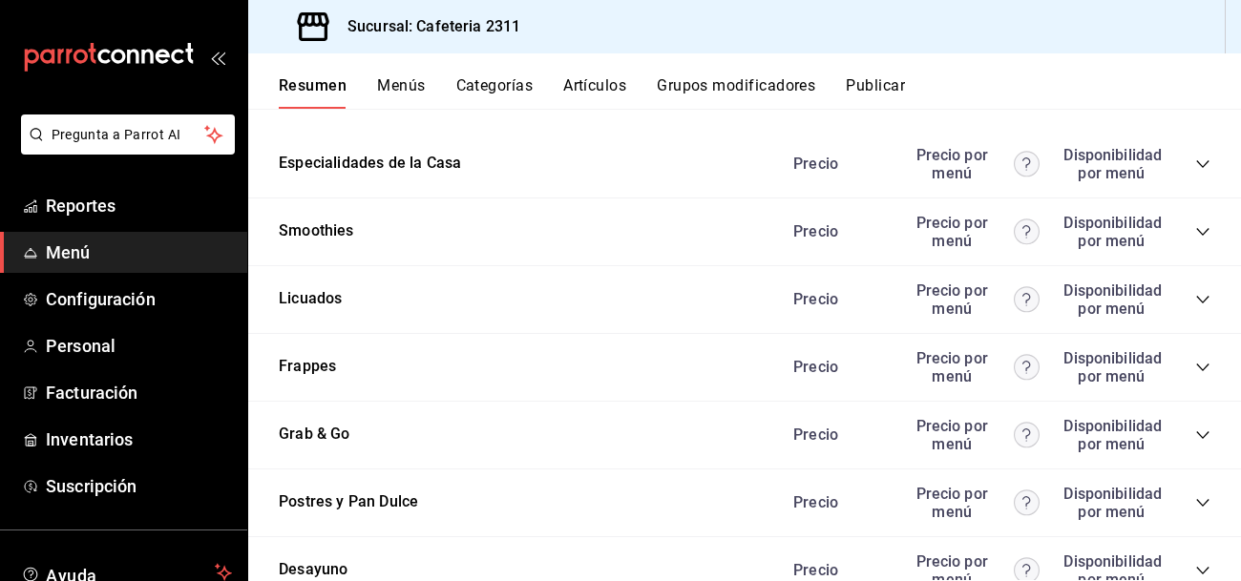
scroll to position [2181, 0]
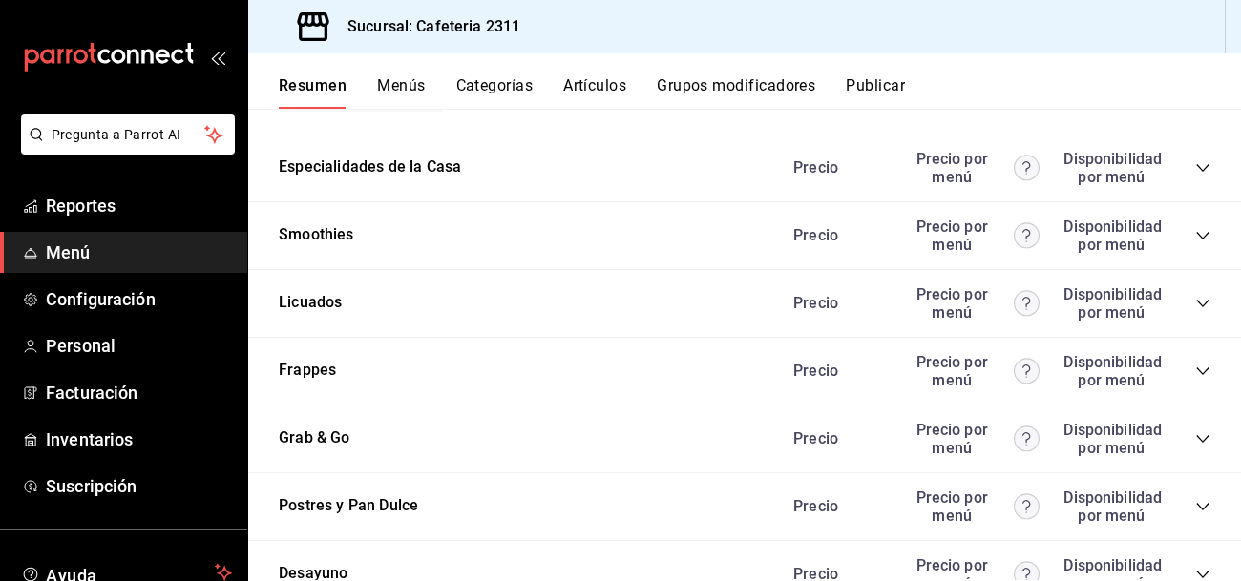
click at [1196, 371] on icon "collapse-category-row" at bounding box center [1202, 372] width 12 height 8
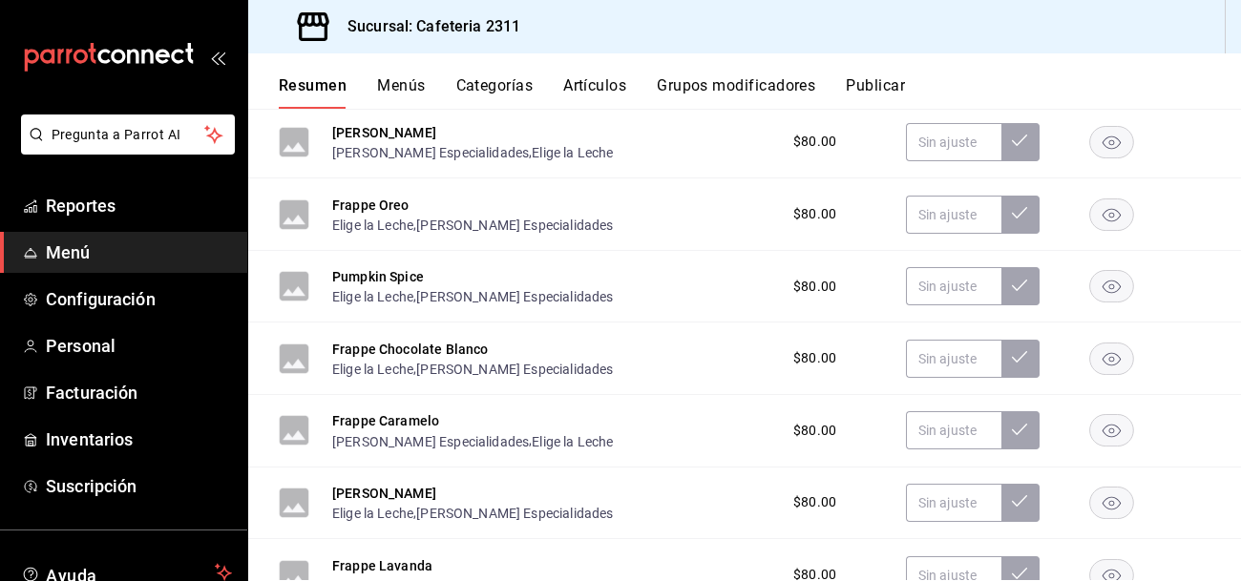
scroll to position [2474, 0]
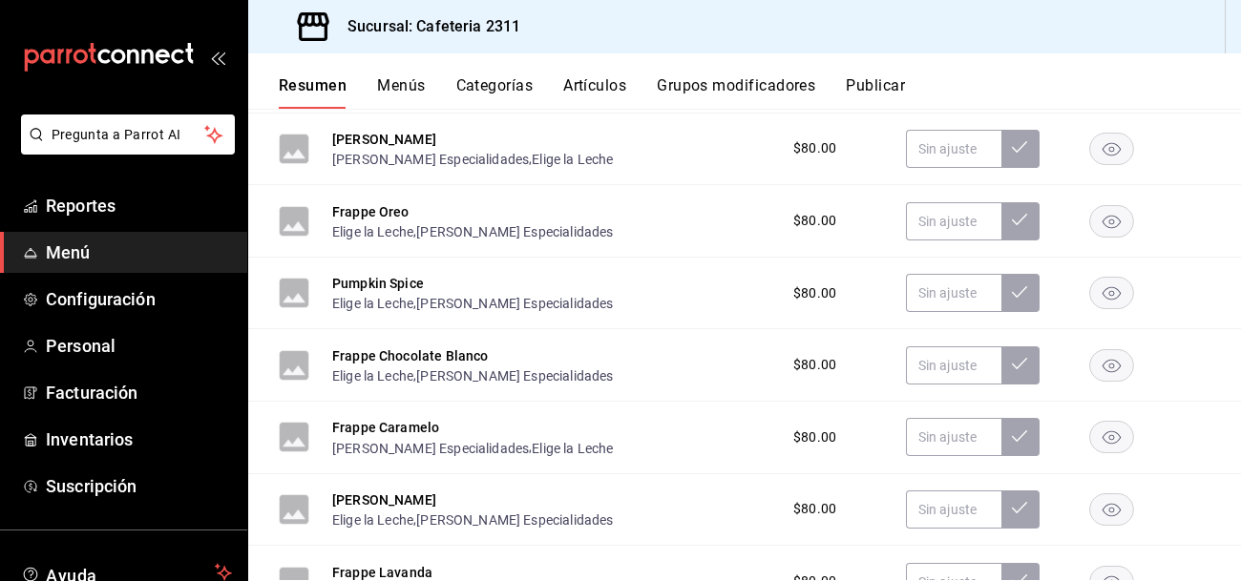
click at [582, 84] on button "Artículos" at bounding box center [594, 92] width 63 height 32
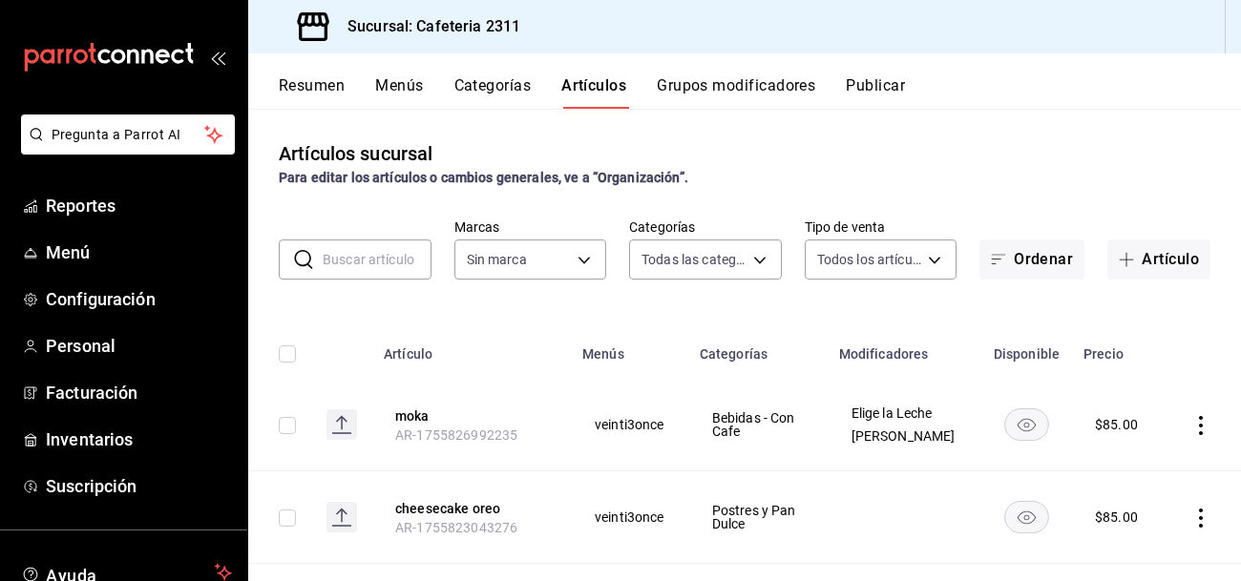
type input "536a82a5-983a-43ec-b1be-69caf506a0f5,2d541d84-83a7-4f98-a380-61900af1125d,575e2…"
type input "85018aa7-d10e-4b77-9d87-cba6278a116b"
click at [368, 258] on input "text" at bounding box center [377, 260] width 109 height 38
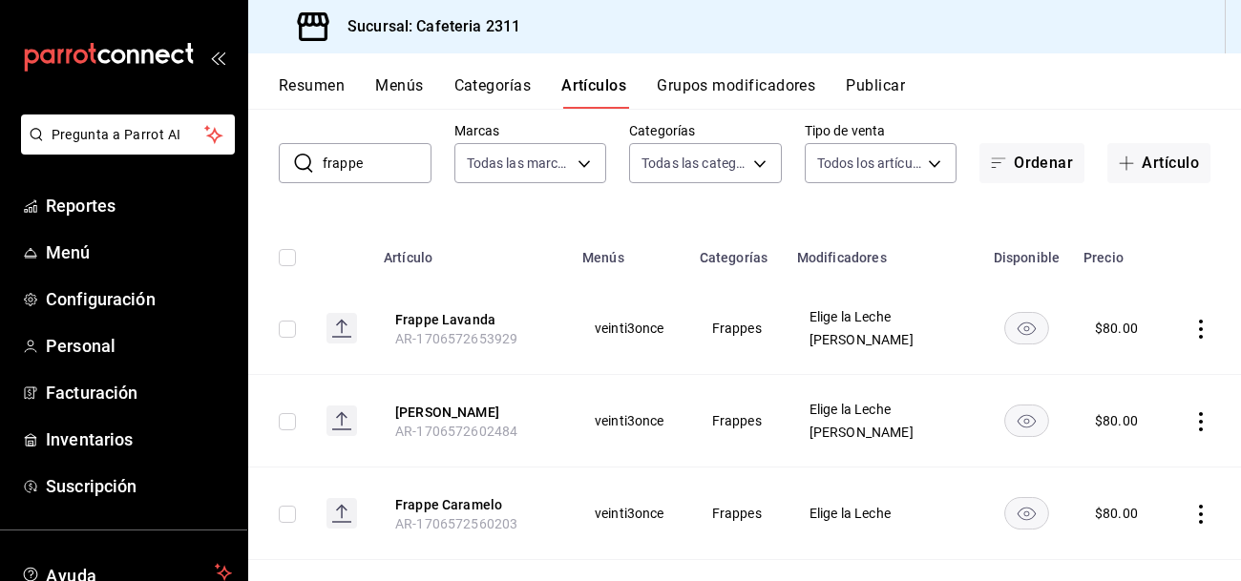
scroll to position [98, 0]
type input "frappe"
click at [451, 310] on button "Frappe Lavanda" at bounding box center [471, 317] width 153 height 19
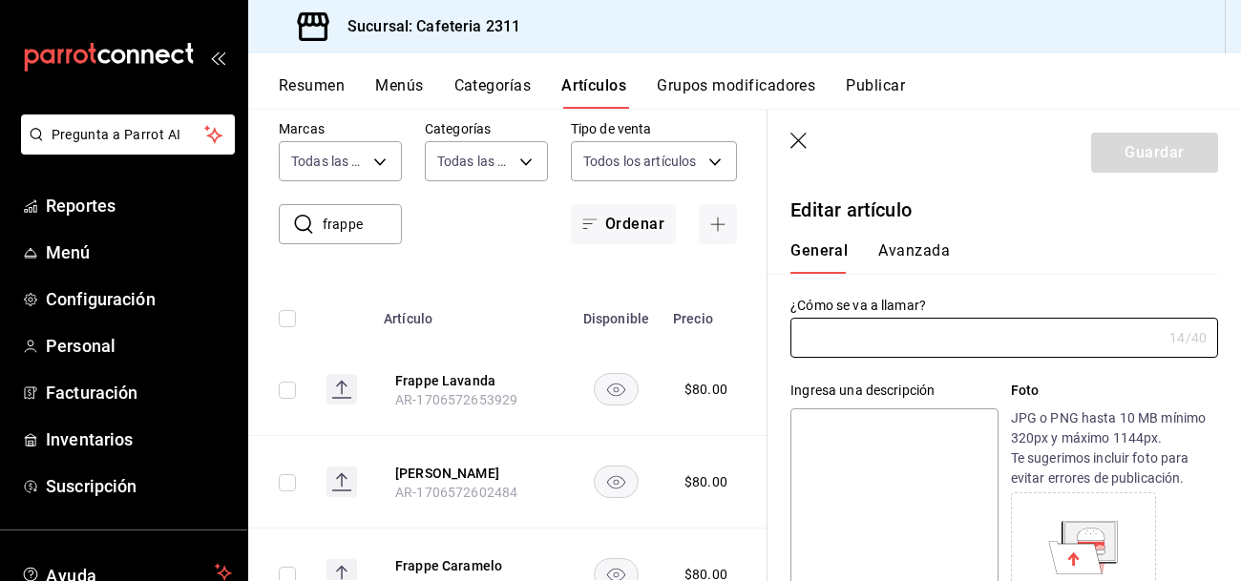
type input "Frappe Lavanda"
type input "AR-1706572653929"
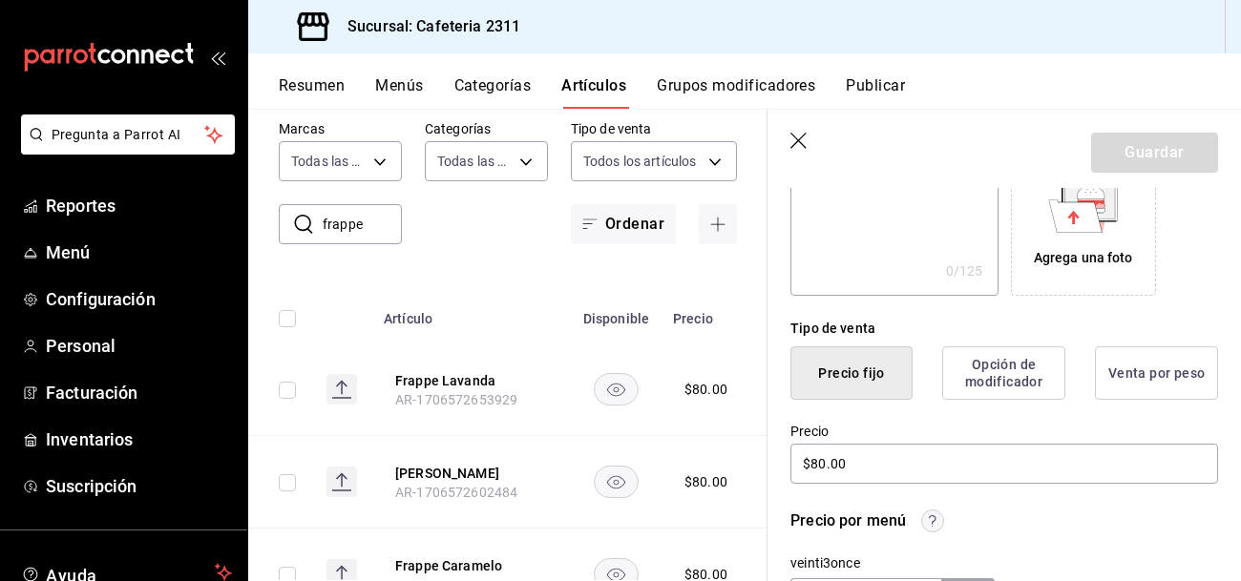
scroll to position [345, 0]
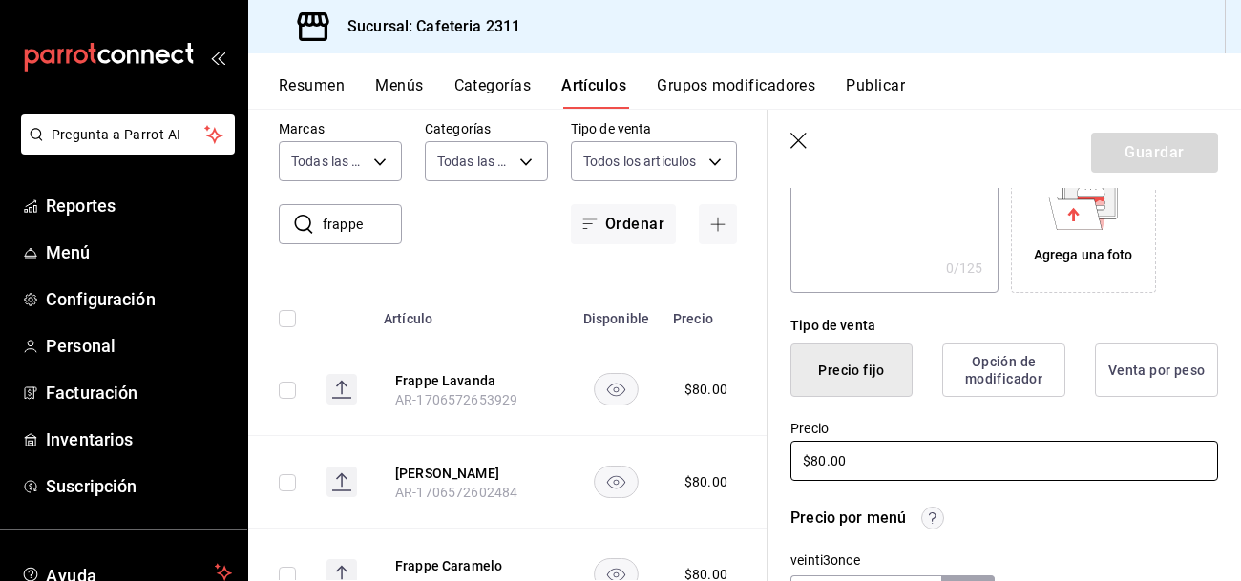
click at [1027, 469] on input "$80.00" at bounding box center [1004, 461] width 428 height 40
type input "$8.00"
type input "$90.00"
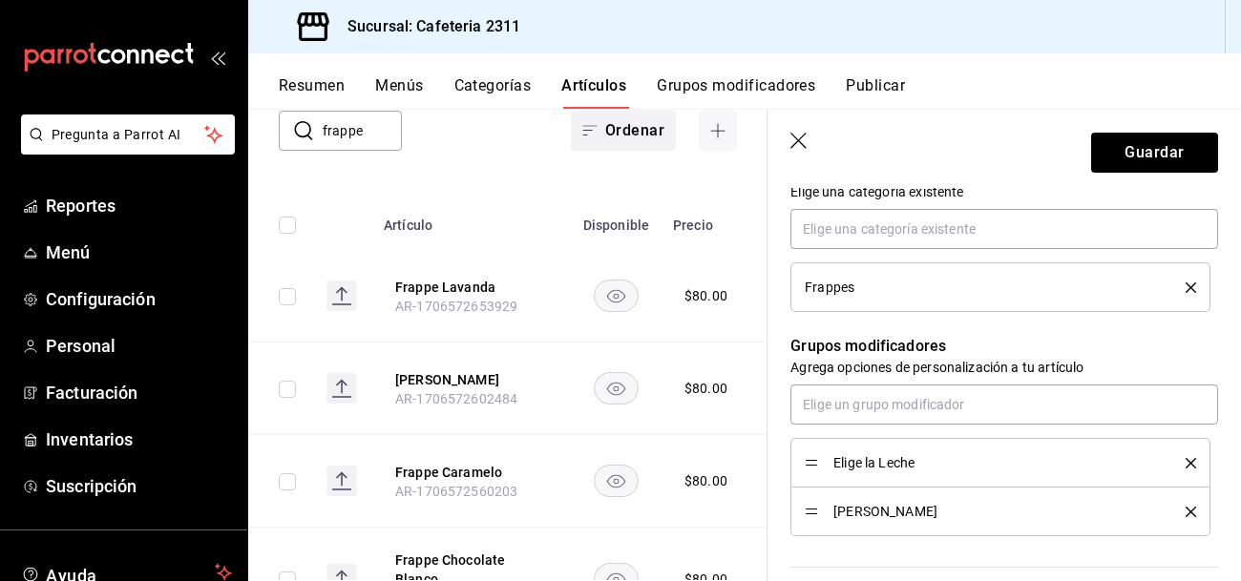
scroll to position [193, 0]
click at [1124, 151] on button "Guardar" at bounding box center [1154, 153] width 127 height 40
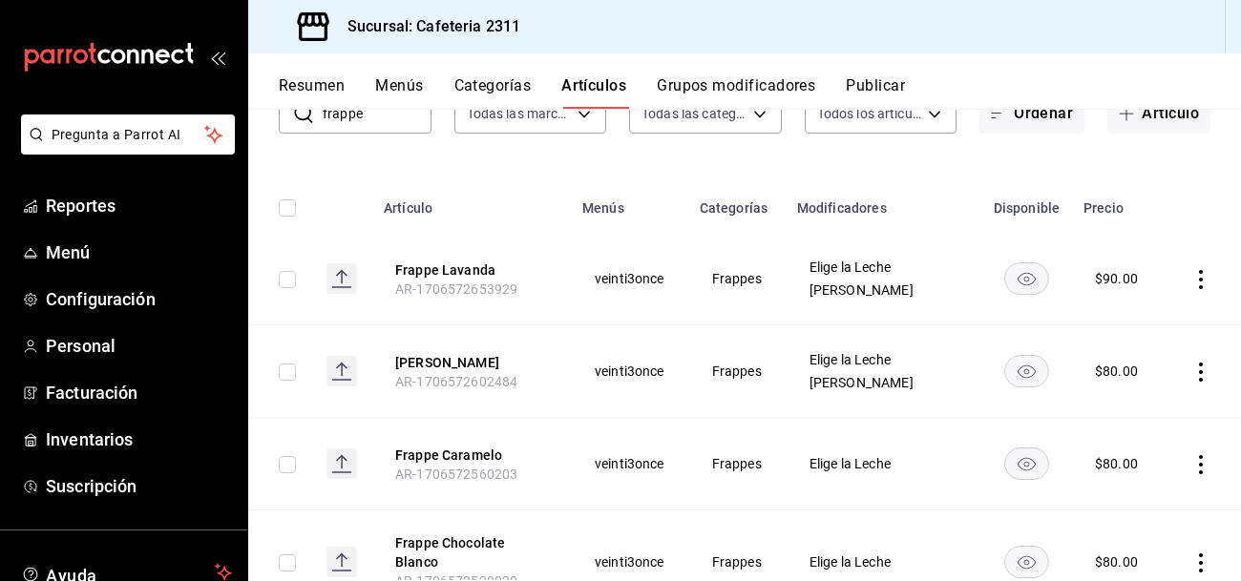
scroll to position [149, 0]
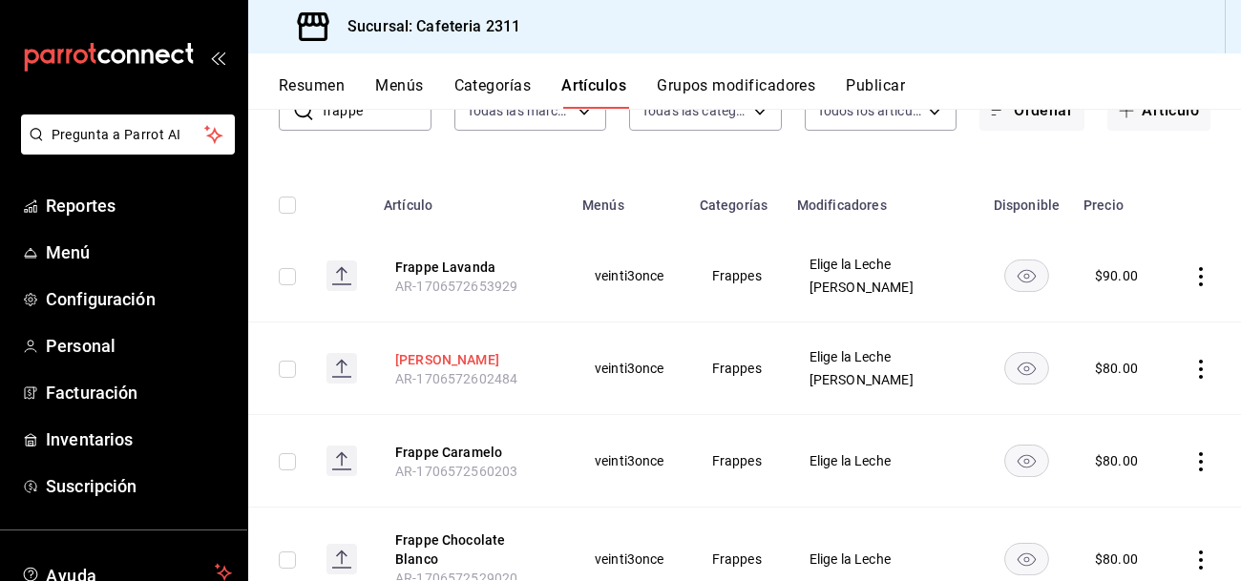
click at [475, 358] on button "Frappe Vainilla" at bounding box center [471, 359] width 153 height 19
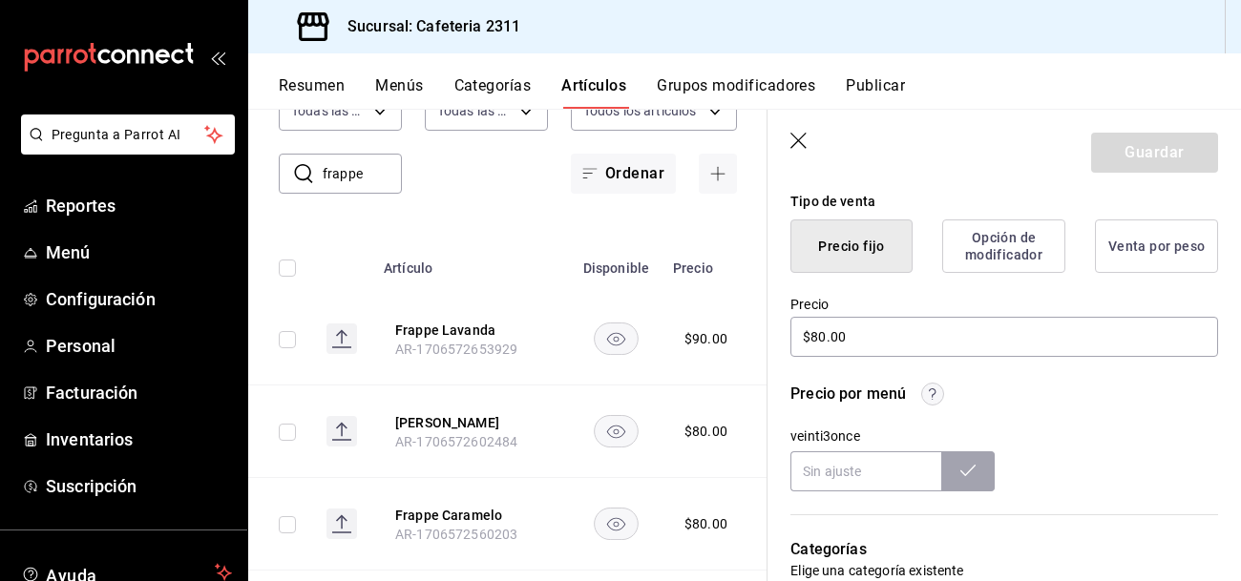
scroll to position [470, 0]
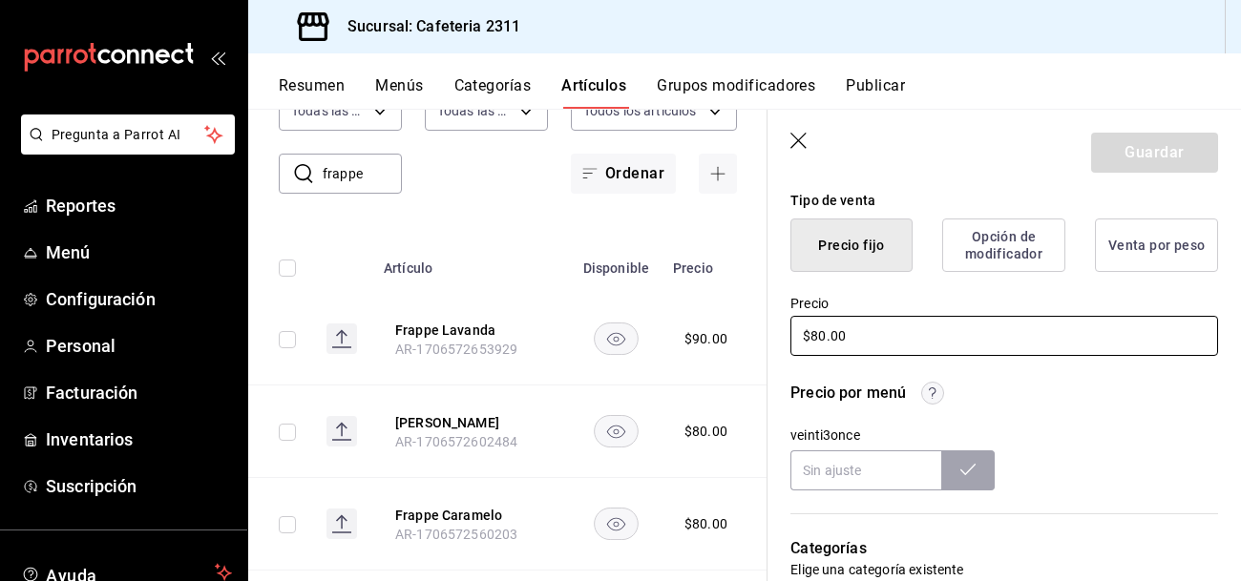
click at [887, 332] on input "$80.00" at bounding box center [1004, 336] width 428 height 40
type input "$8.00"
type input "$90.00"
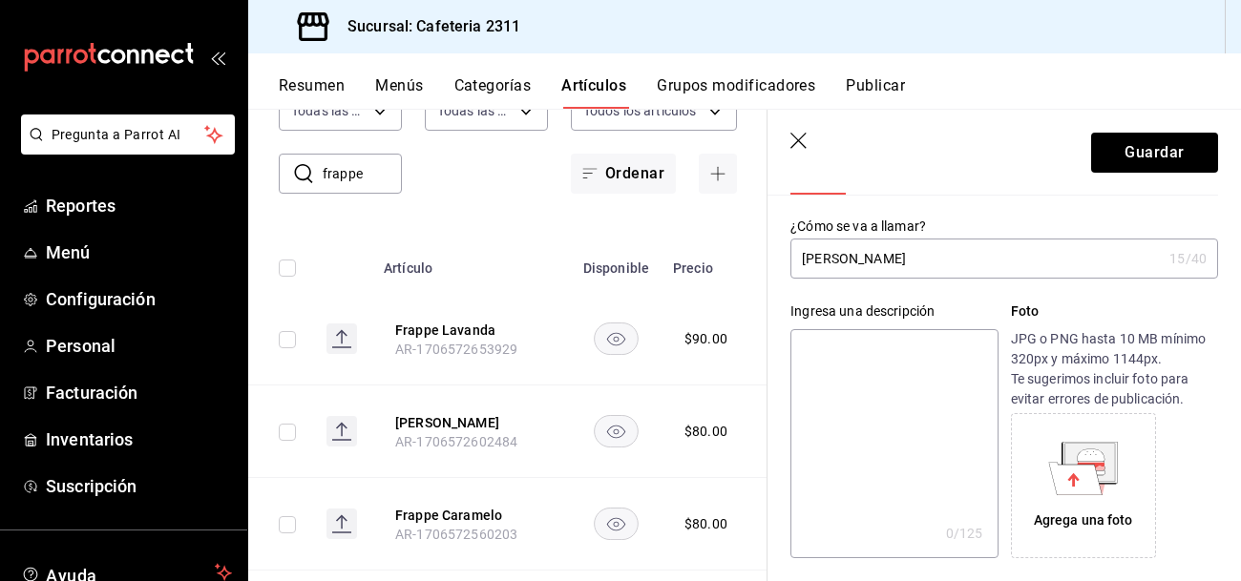
scroll to position [0, 0]
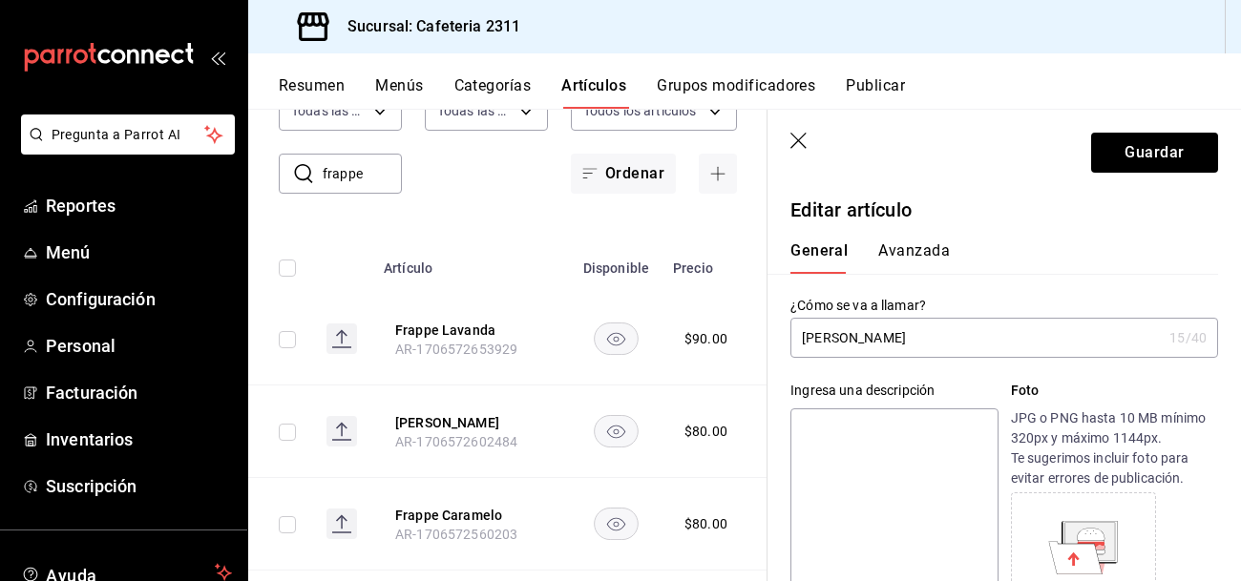
click at [923, 253] on button "Avanzada" at bounding box center [914, 258] width 72 height 32
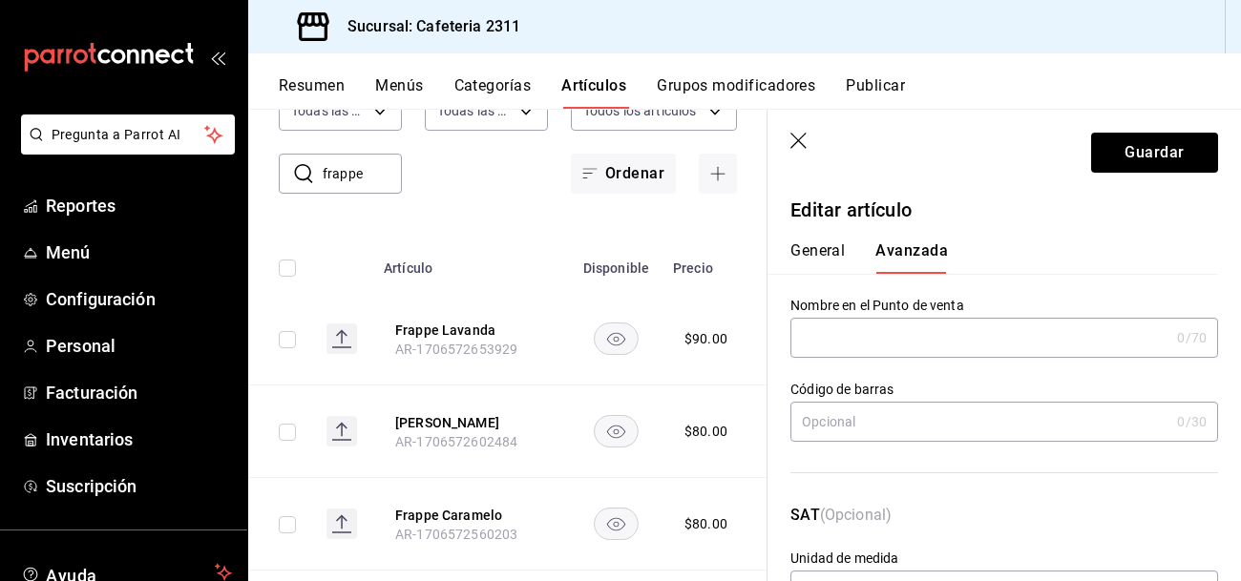
click at [813, 249] on button "General" at bounding box center [817, 258] width 54 height 32
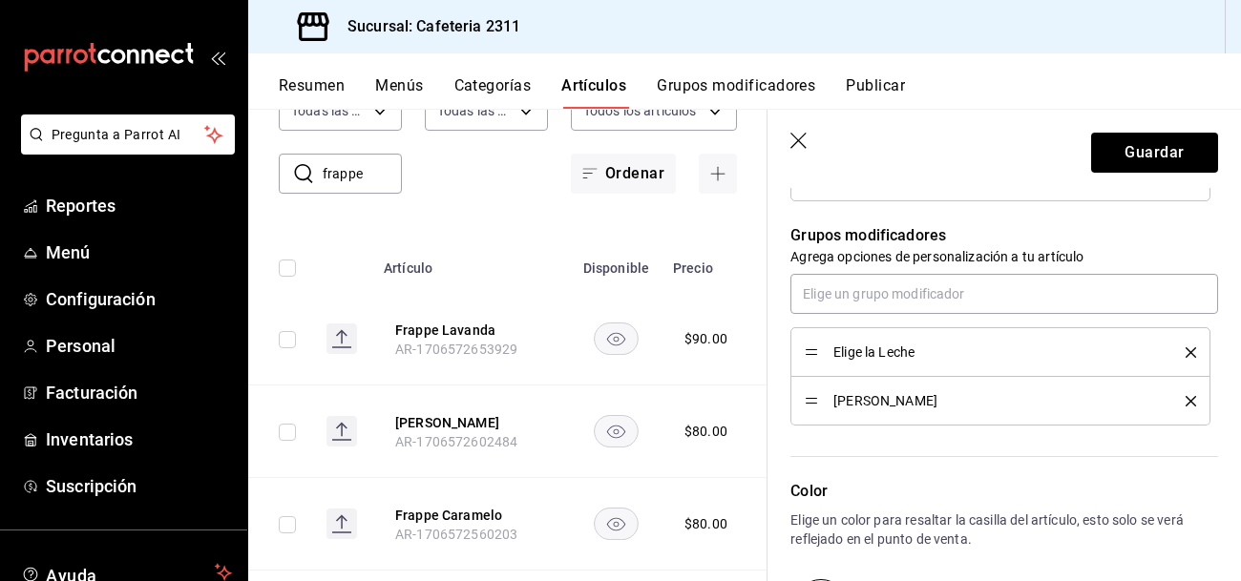
scroll to position [959, 0]
click at [1168, 145] on button "Guardar" at bounding box center [1154, 153] width 127 height 40
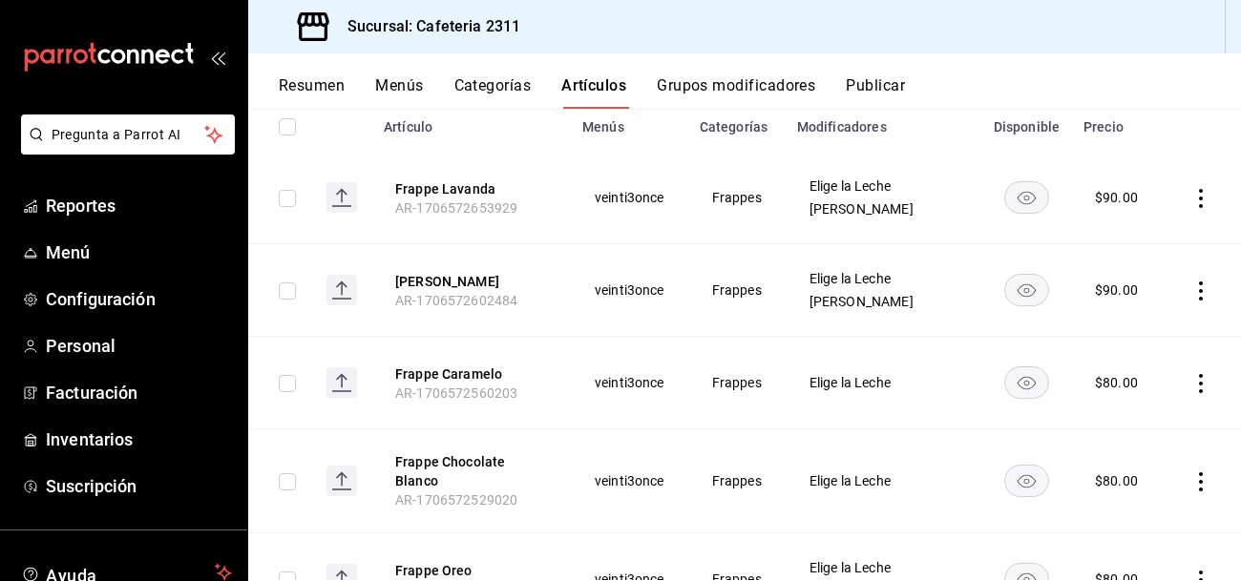
scroll to position [228, 0]
click at [457, 374] on button "Frappe Caramelo" at bounding box center [471, 373] width 153 height 19
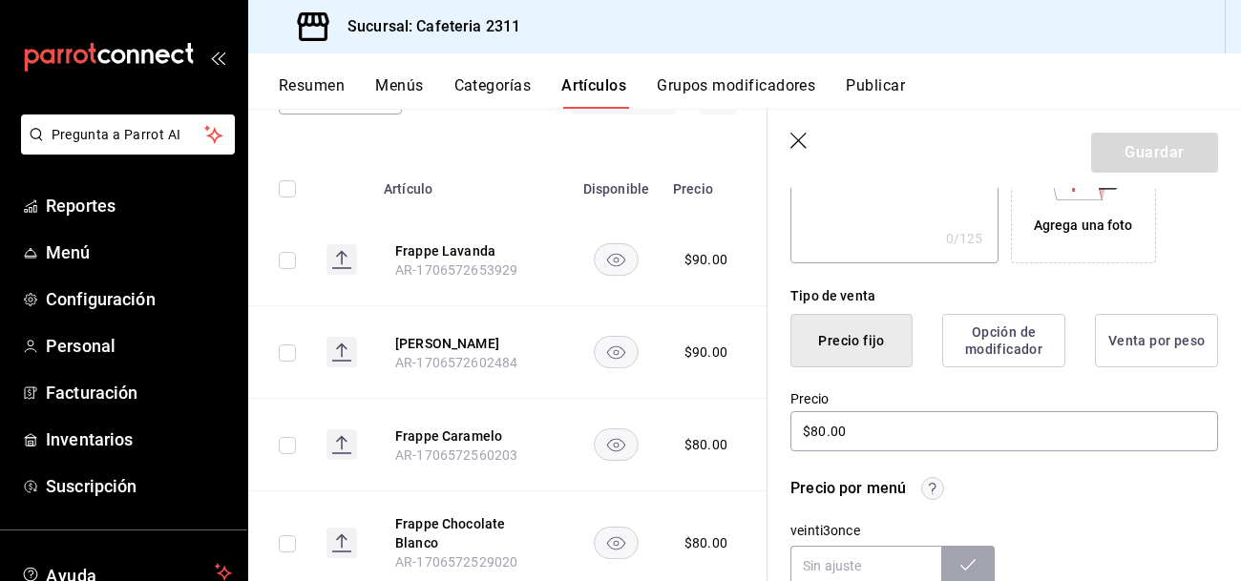
scroll to position [395, 0]
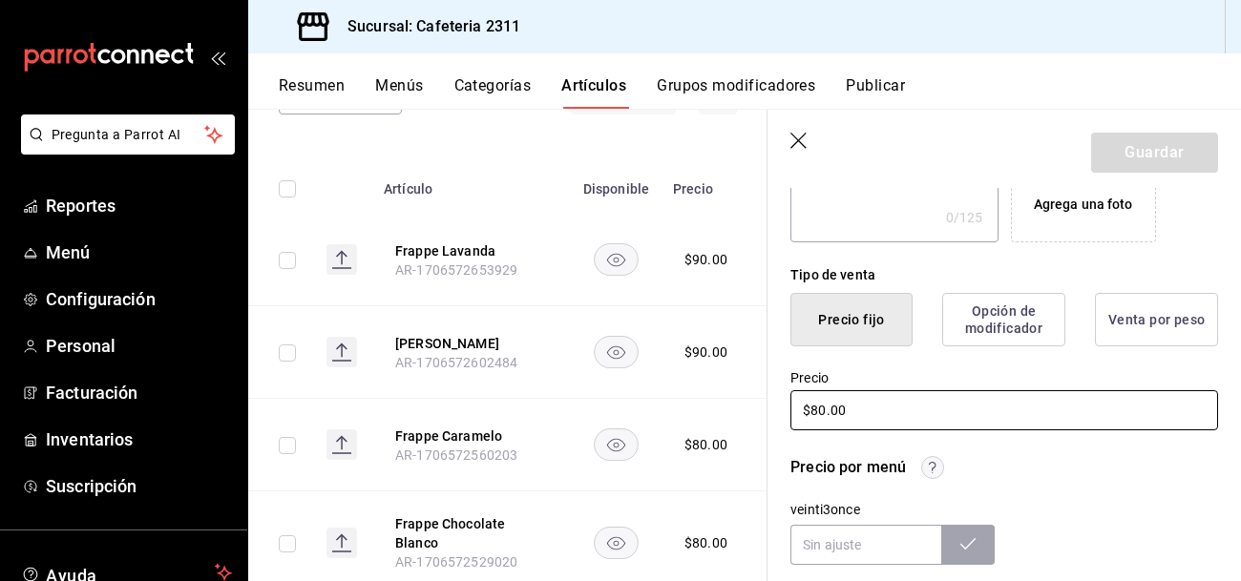
click at [961, 415] on input "$80.00" at bounding box center [1004, 410] width 428 height 40
type input "$8.00"
type input "$90.00"
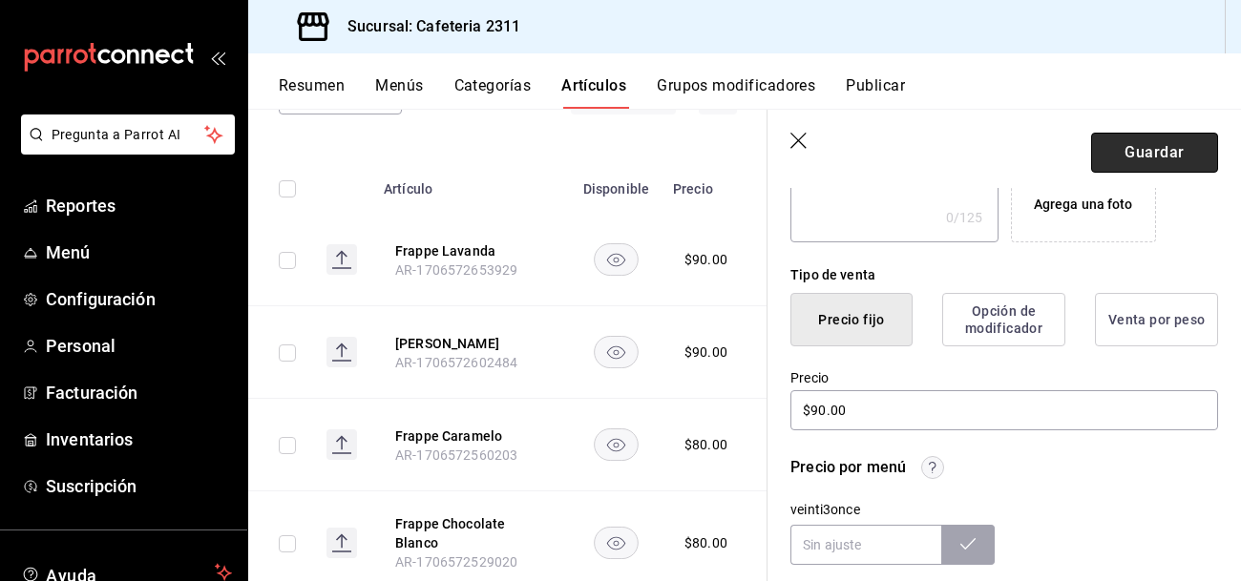
click at [1140, 161] on button "Guardar" at bounding box center [1154, 153] width 127 height 40
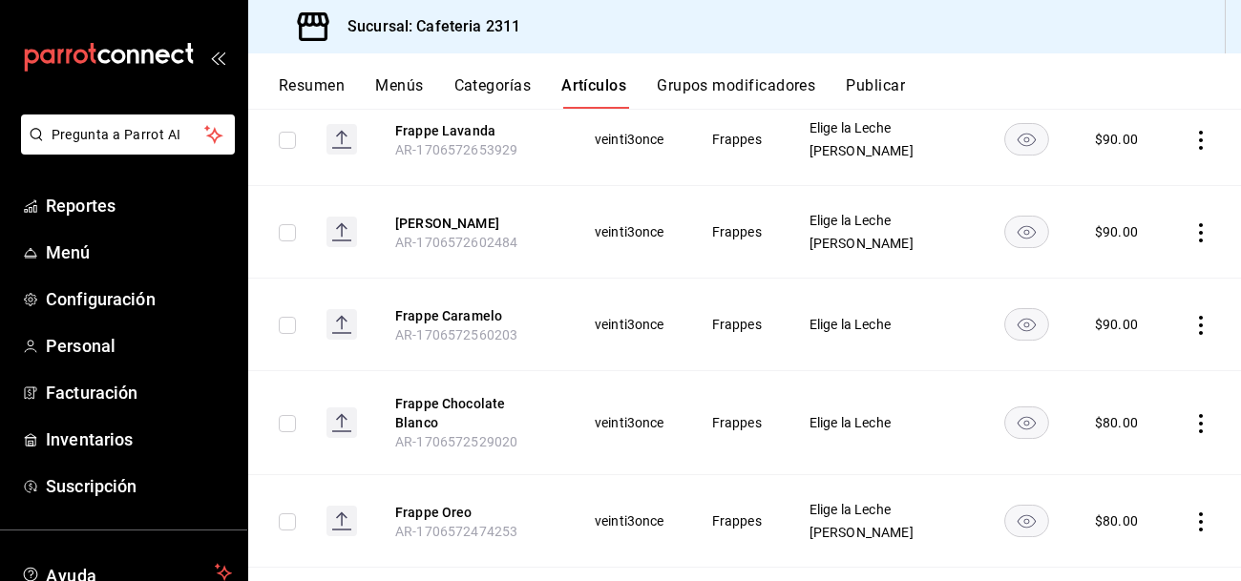
scroll to position [298, 0]
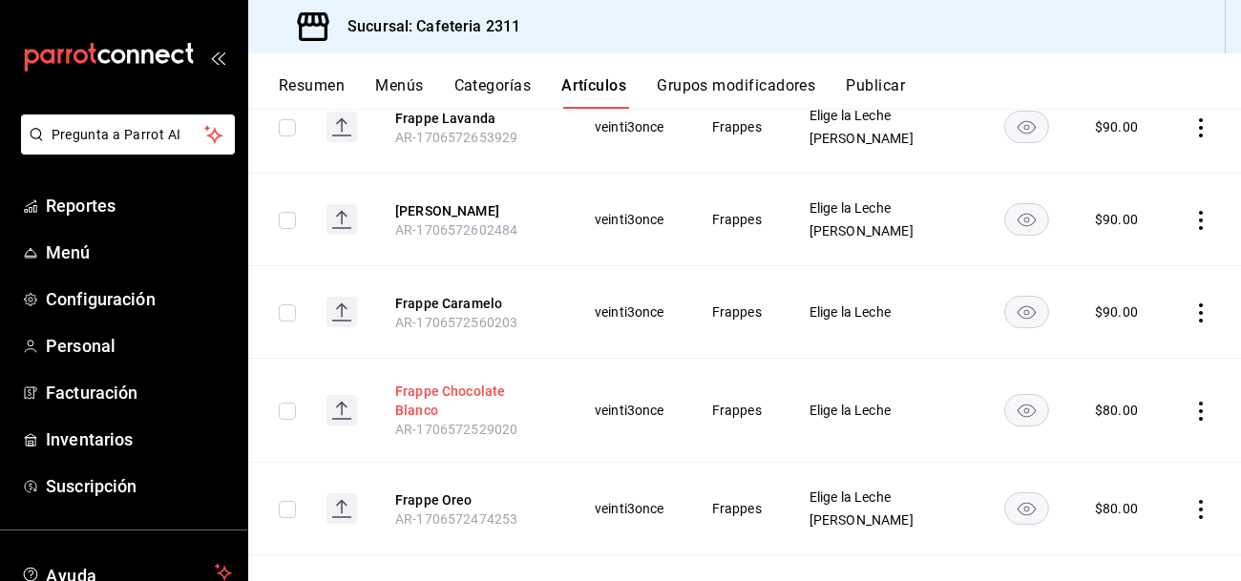
click at [498, 393] on button "Frappe Chocolate Blanco" at bounding box center [471, 401] width 153 height 38
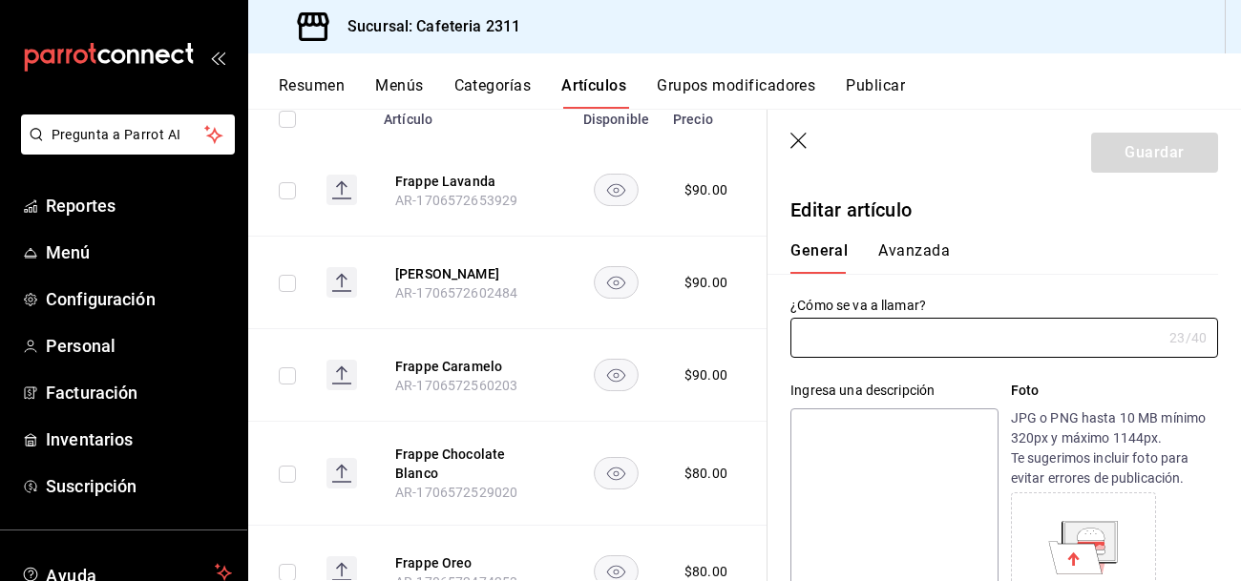
type input "Frappe Chocolate Blanco"
type input "AR-1706572529020"
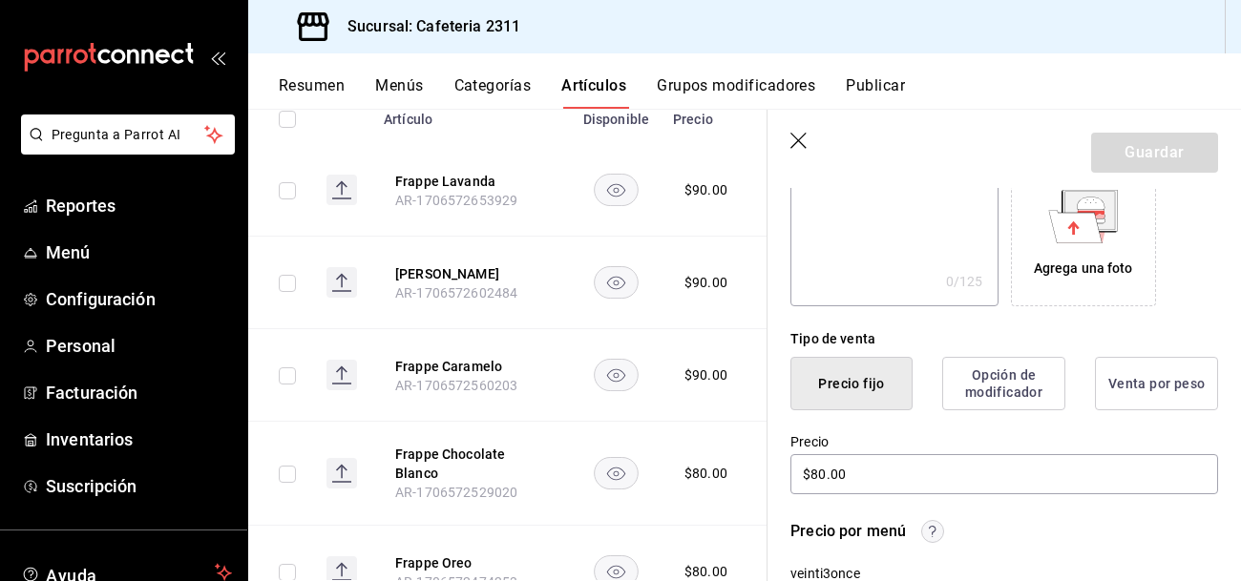
scroll to position [333, 0]
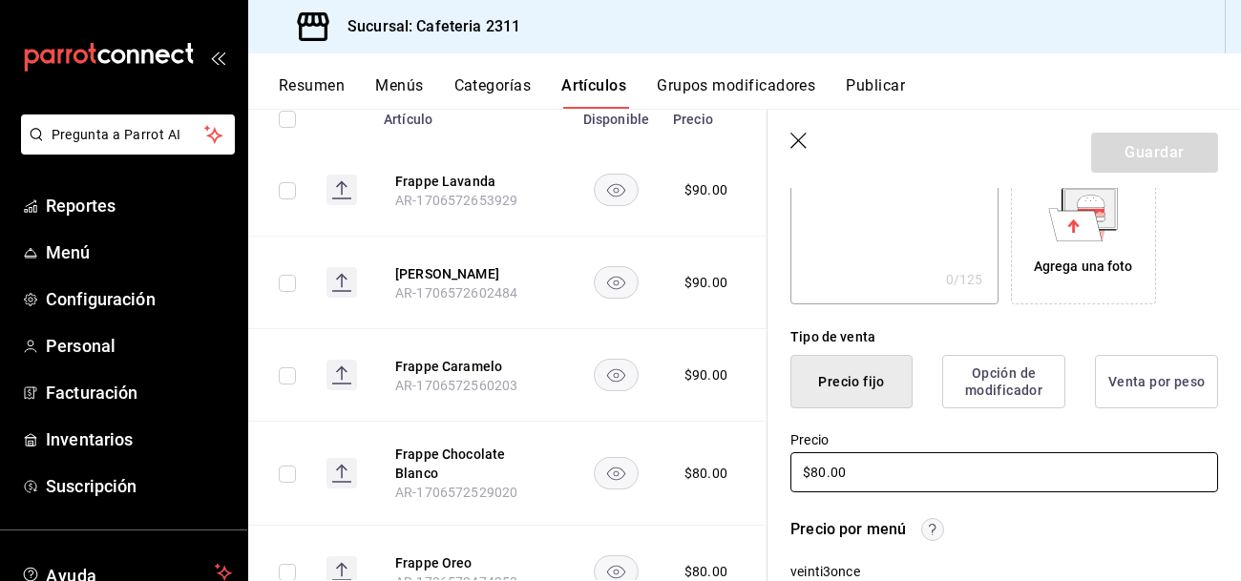
click at [868, 476] on input "$80.00" at bounding box center [1004, 473] width 428 height 40
type input "$8.00"
type input "$90.00"
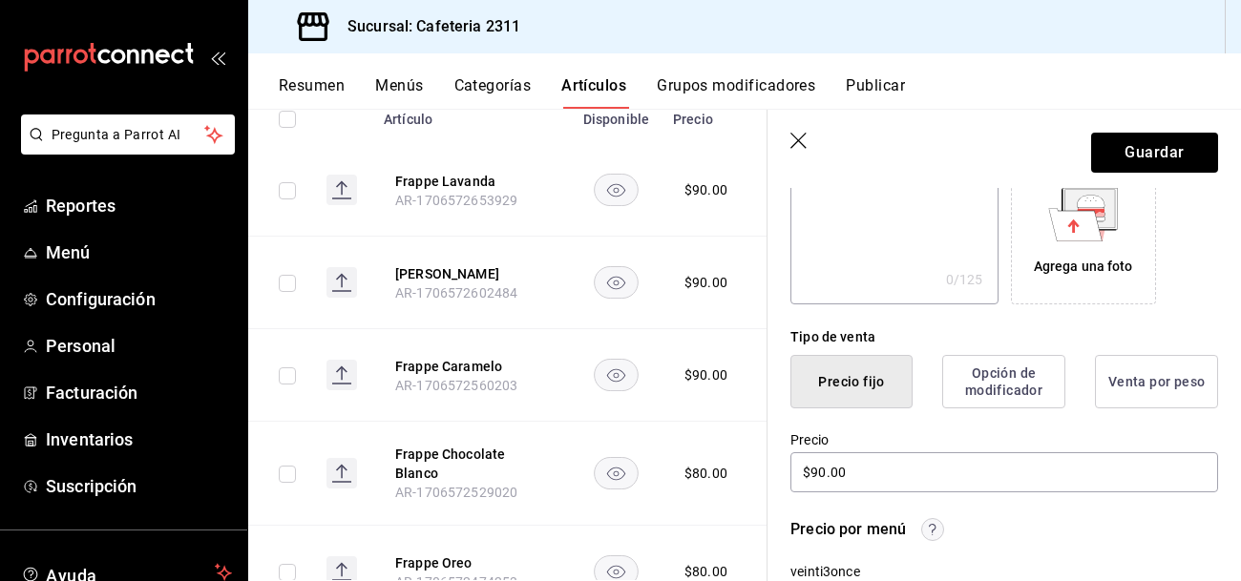
click at [1115, 219] on icon at bounding box center [1090, 208] width 54 height 41
click at [1126, 149] on button "Guardar" at bounding box center [1154, 153] width 127 height 40
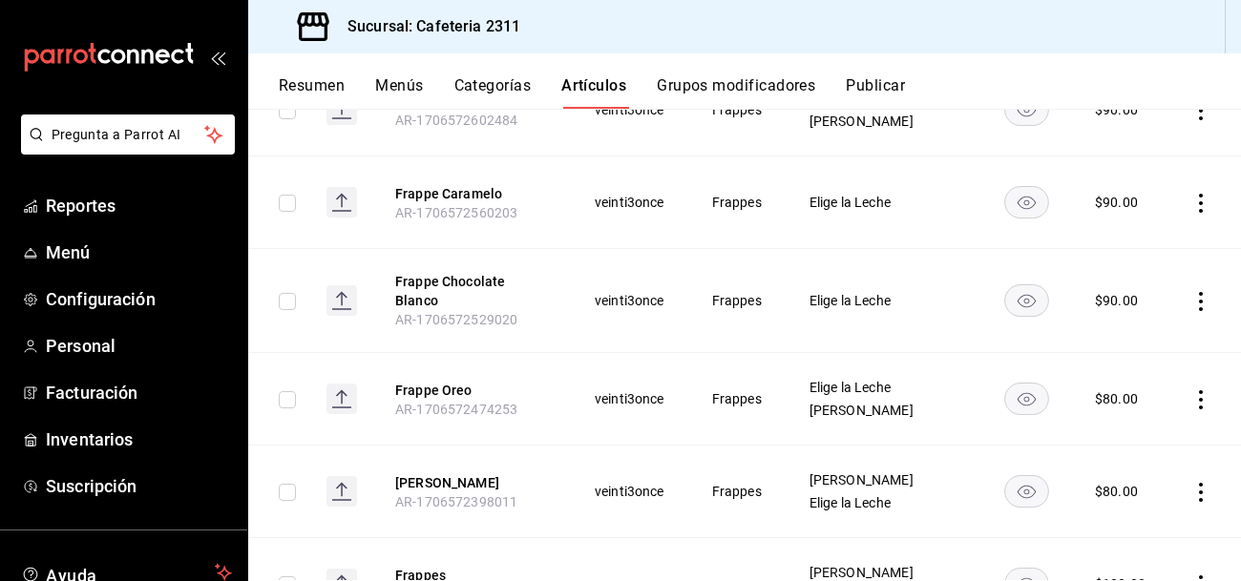
scroll to position [412, 0]
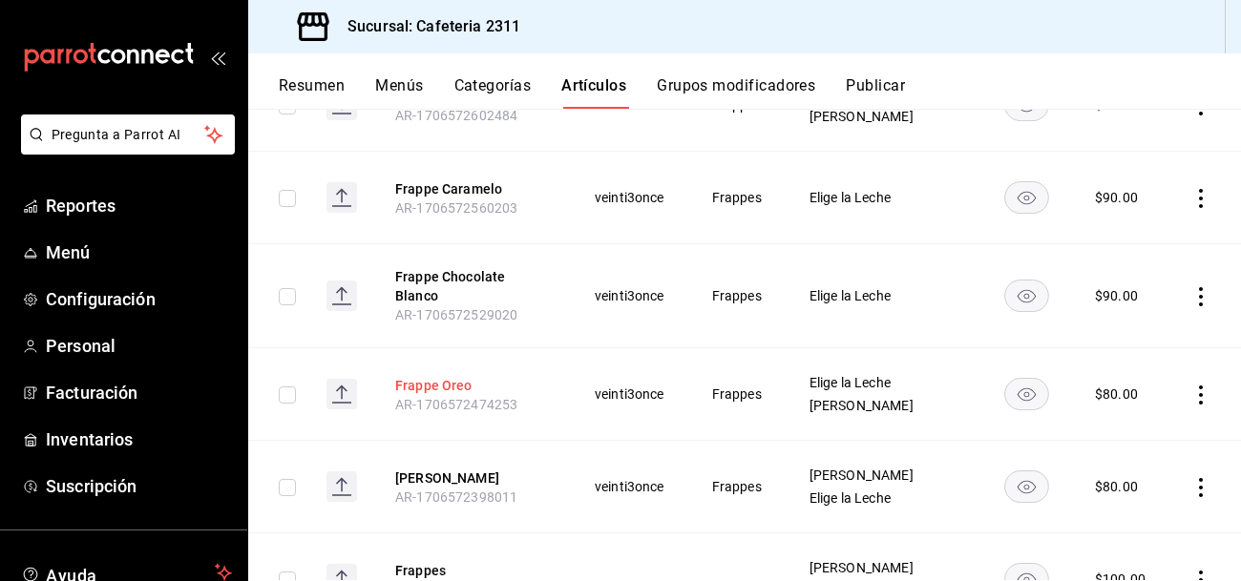
click at [432, 376] on button "Frappe Oreo" at bounding box center [471, 385] width 153 height 19
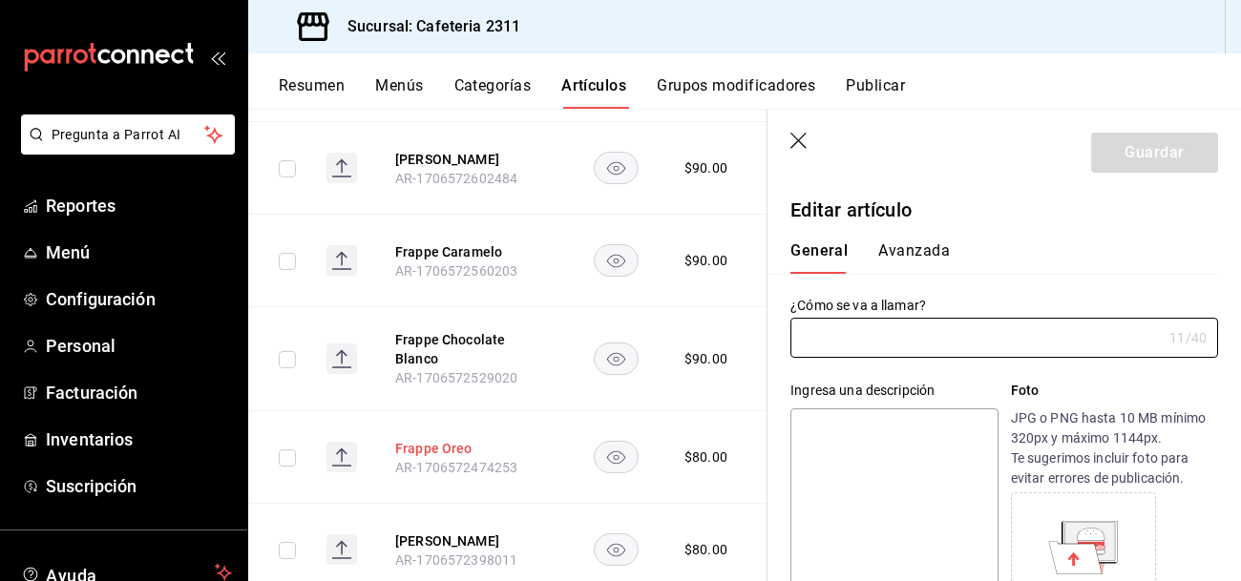
type input "Frappe Oreo"
type input "AR-1706572474253"
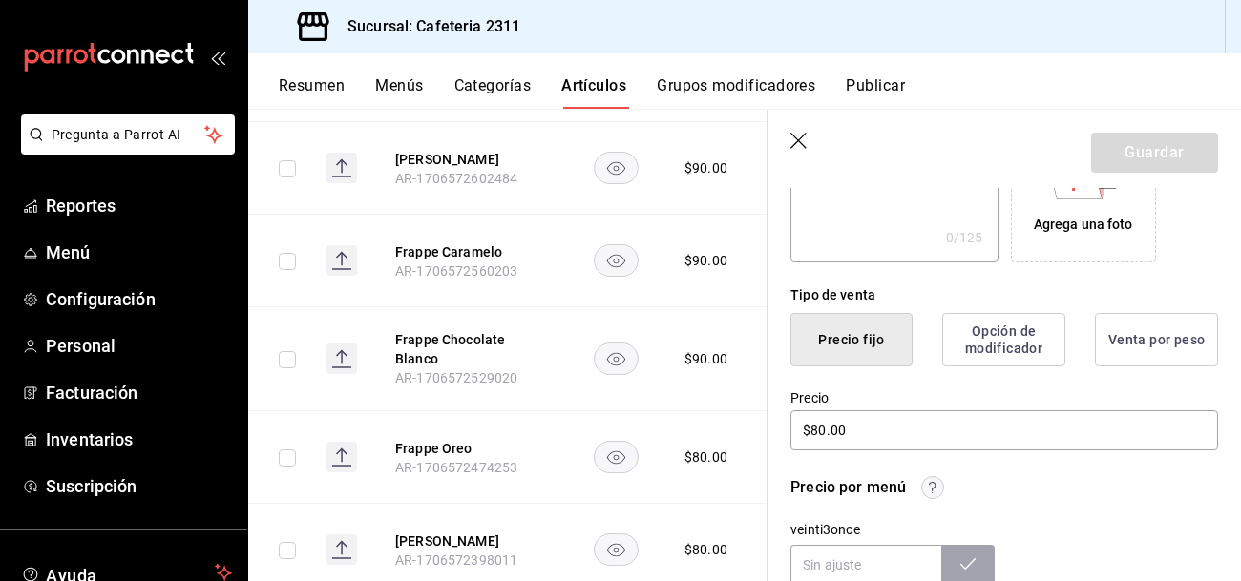
scroll to position [376, 0]
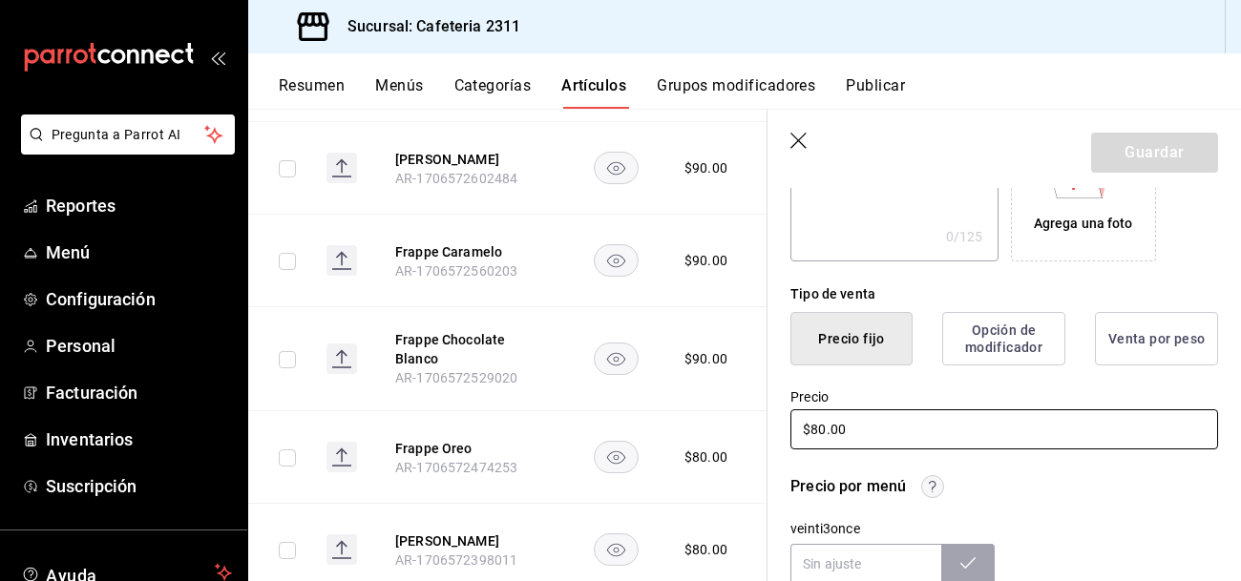
click at [881, 432] on input "$80.00" at bounding box center [1004, 430] width 428 height 40
type input "$8.00"
type input "$90.00"
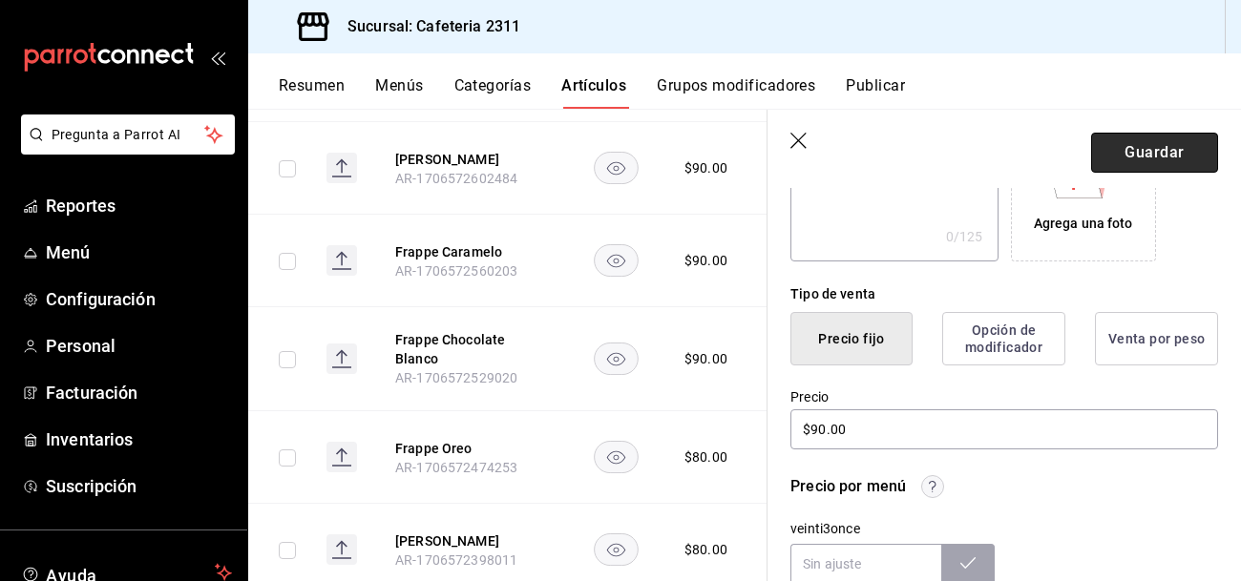
click at [1158, 137] on button "Guardar" at bounding box center [1154, 153] width 127 height 40
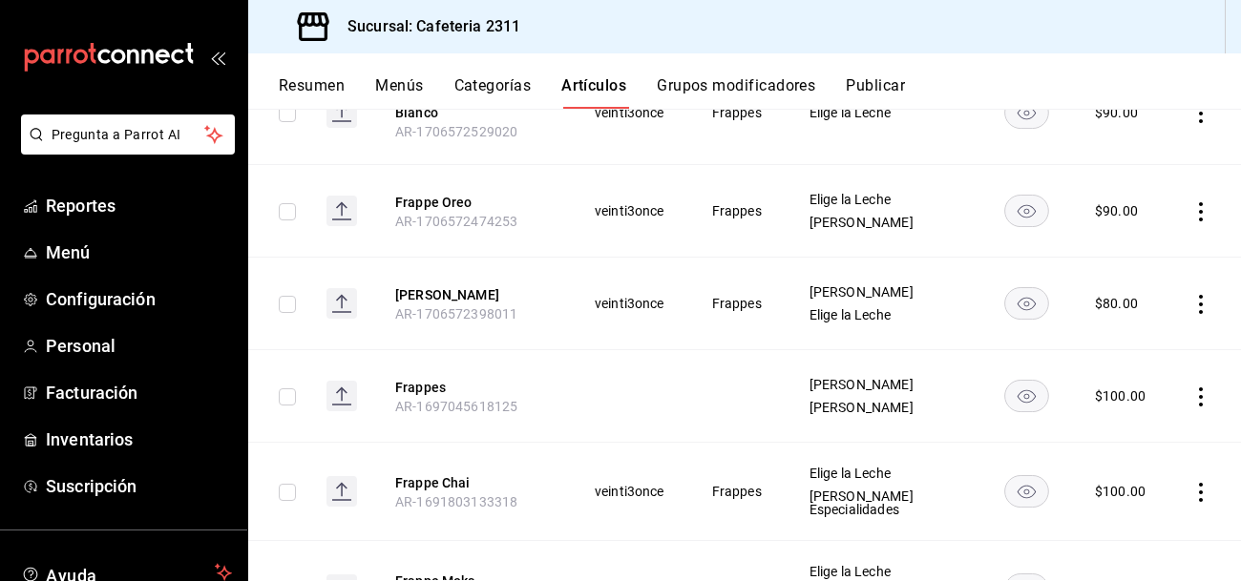
scroll to position [598, 0]
click at [416, 287] on button "Frappe Mazapán" at bounding box center [471, 293] width 153 height 19
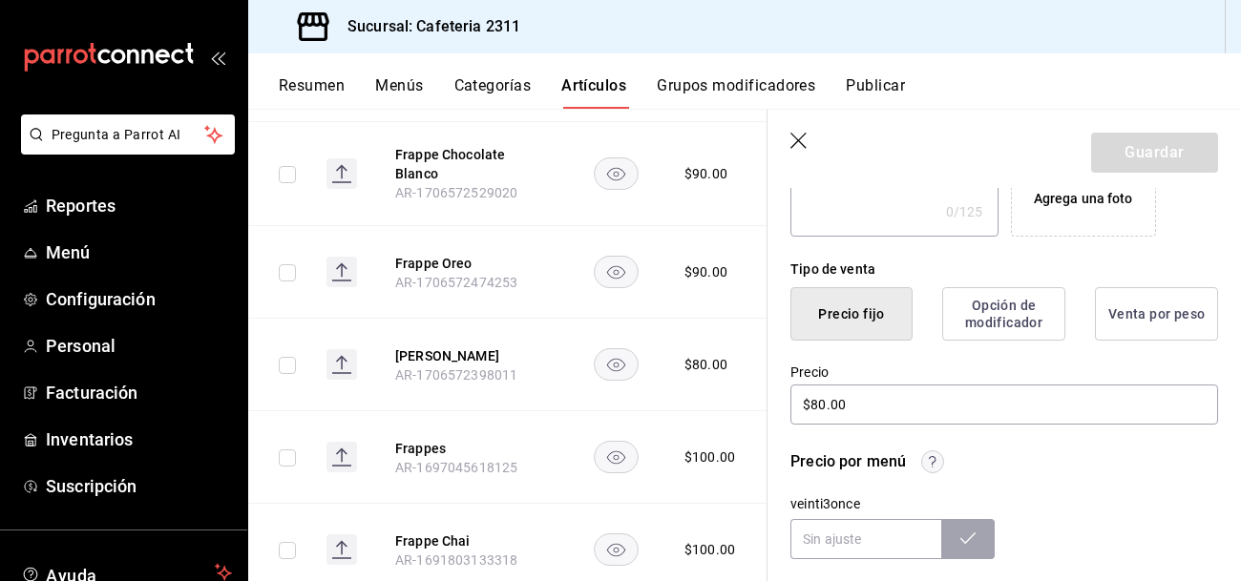
scroll to position [402, 0]
click at [963, 411] on input "$80.00" at bounding box center [1004, 404] width 428 height 40
type input "$8.00"
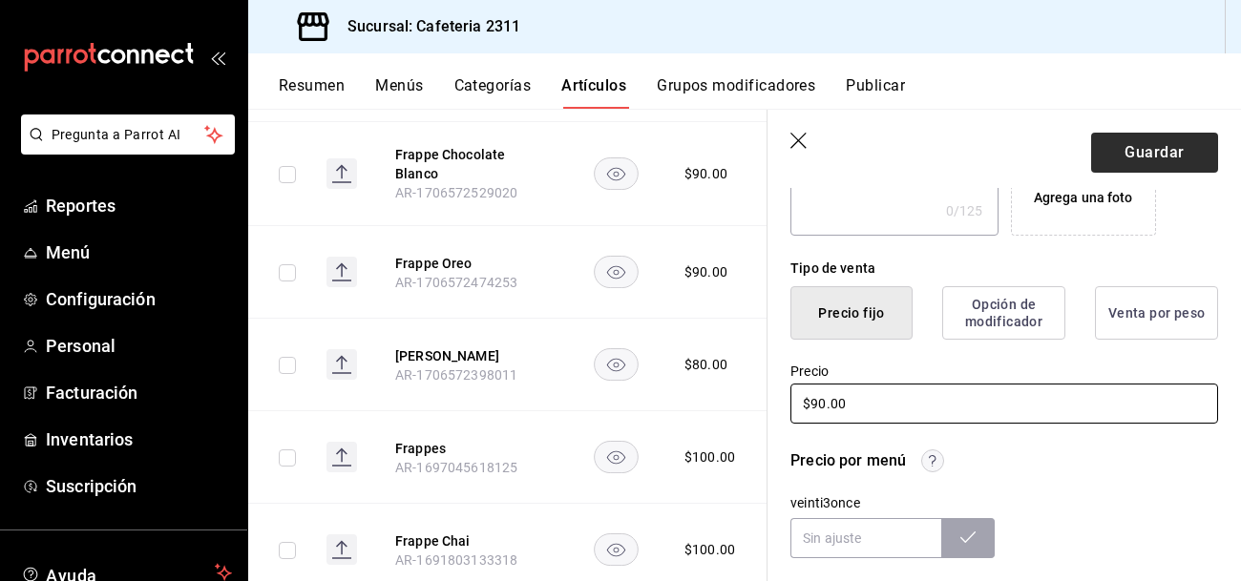
type input "$90.00"
click at [1181, 146] on button "Guardar" at bounding box center [1154, 153] width 127 height 40
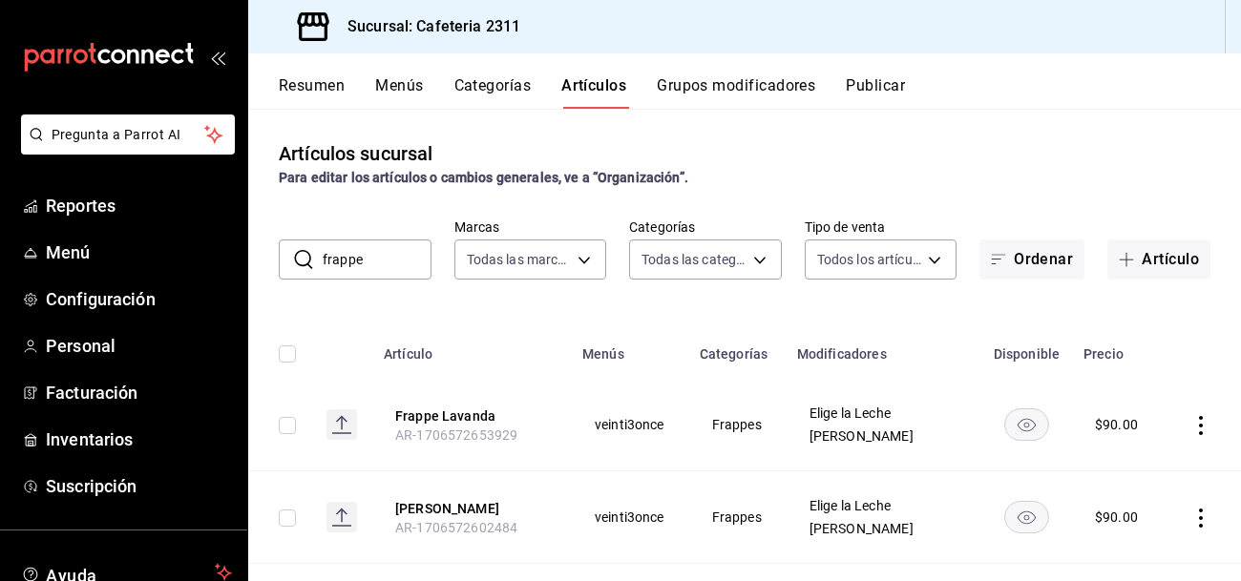
click at [321, 94] on button "Resumen" at bounding box center [312, 92] width 66 height 32
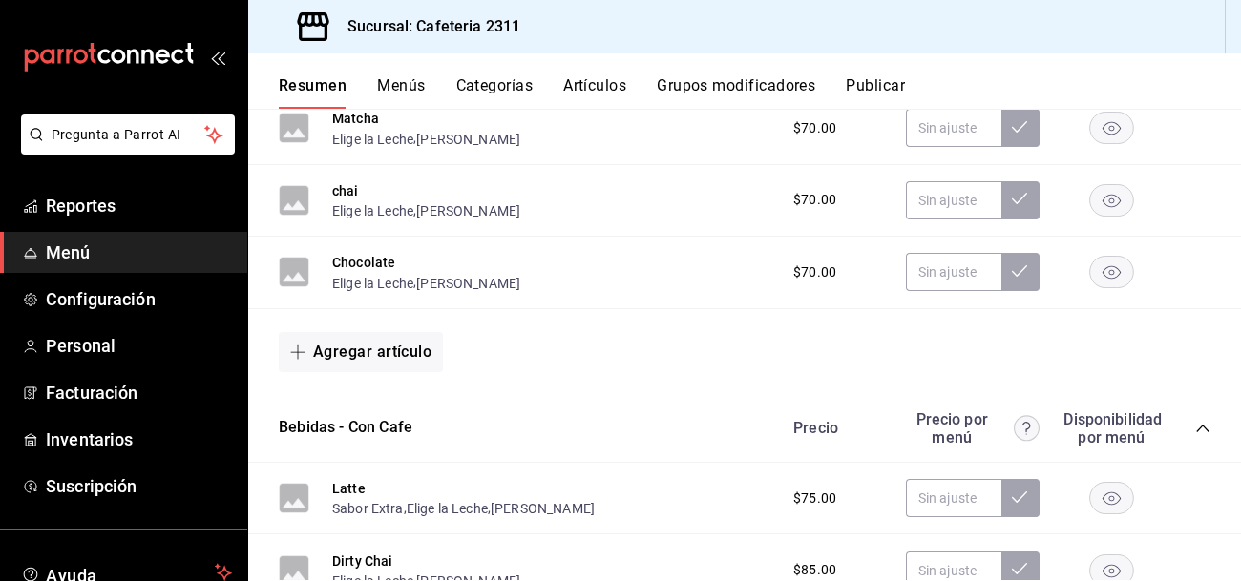
scroll to position [772, 0]
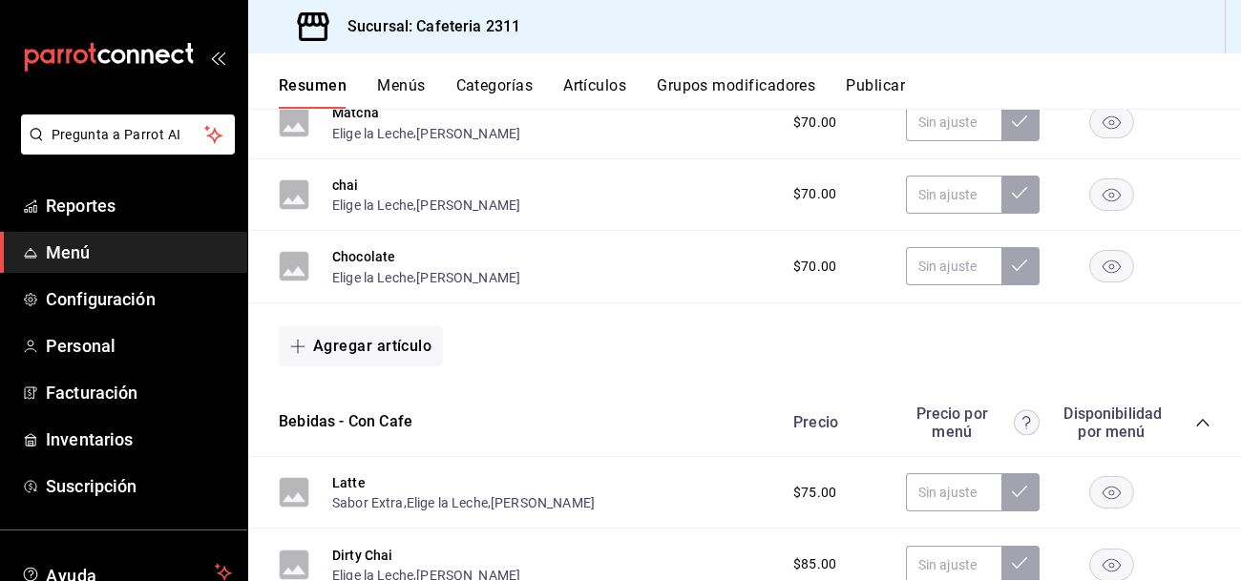
click at [694, 331] on div "Agregar artículo" at bounding box center [745, 346] width 932 height 40
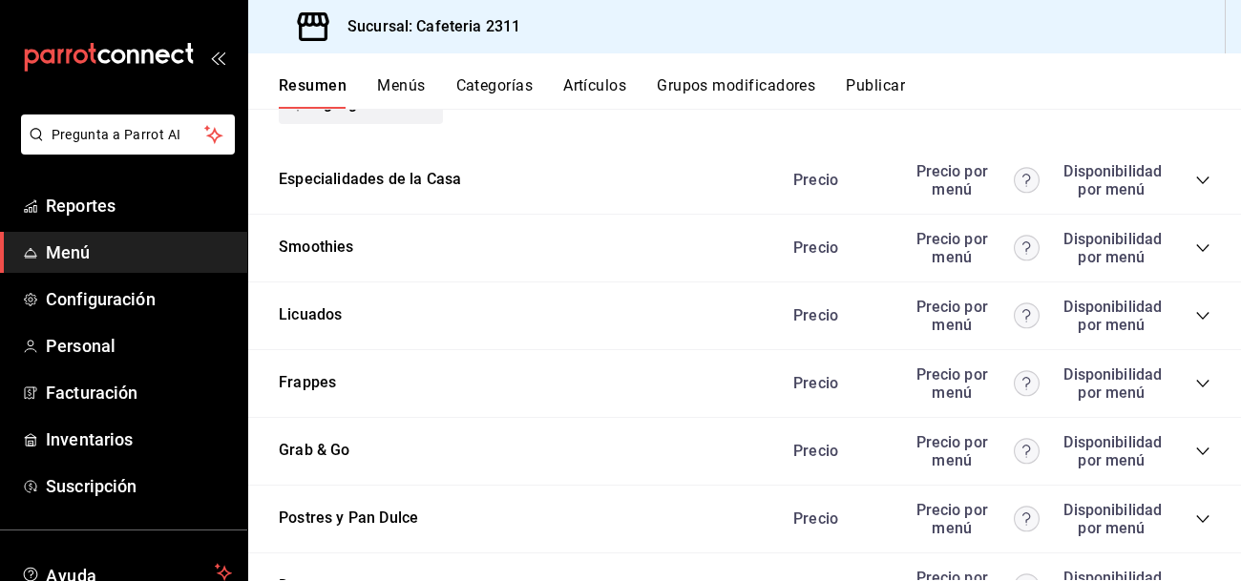
scroll to position [2170, 0]
click at [1198, 247] on icon "collapse-category-row" at bounding box center [1202, 247] width 15 height 15
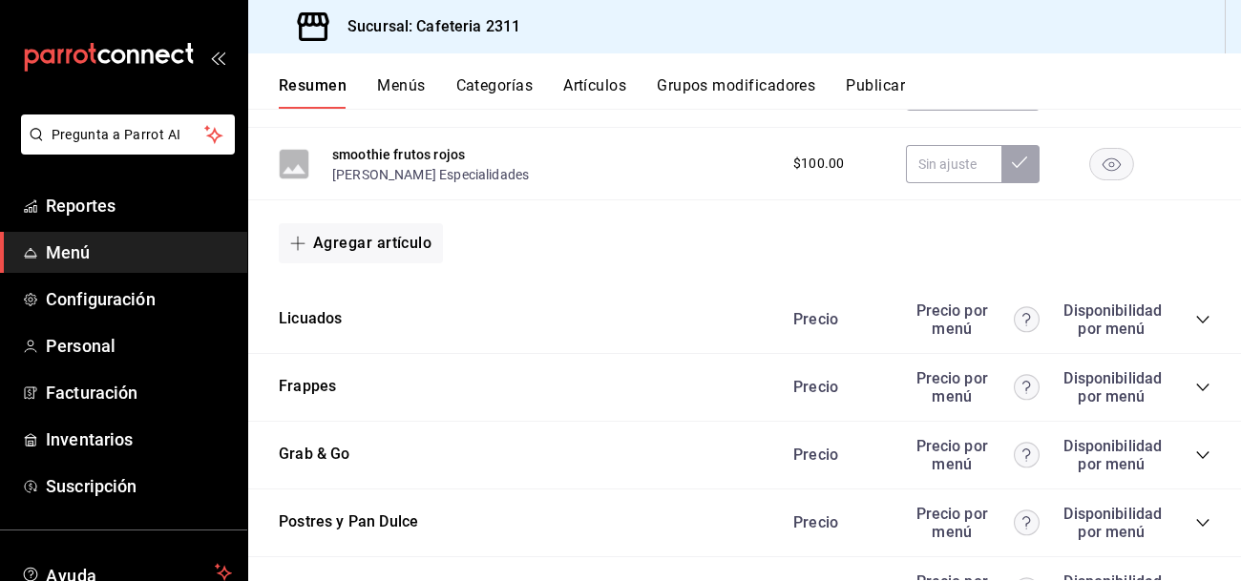
scroll to position [2399, 0]
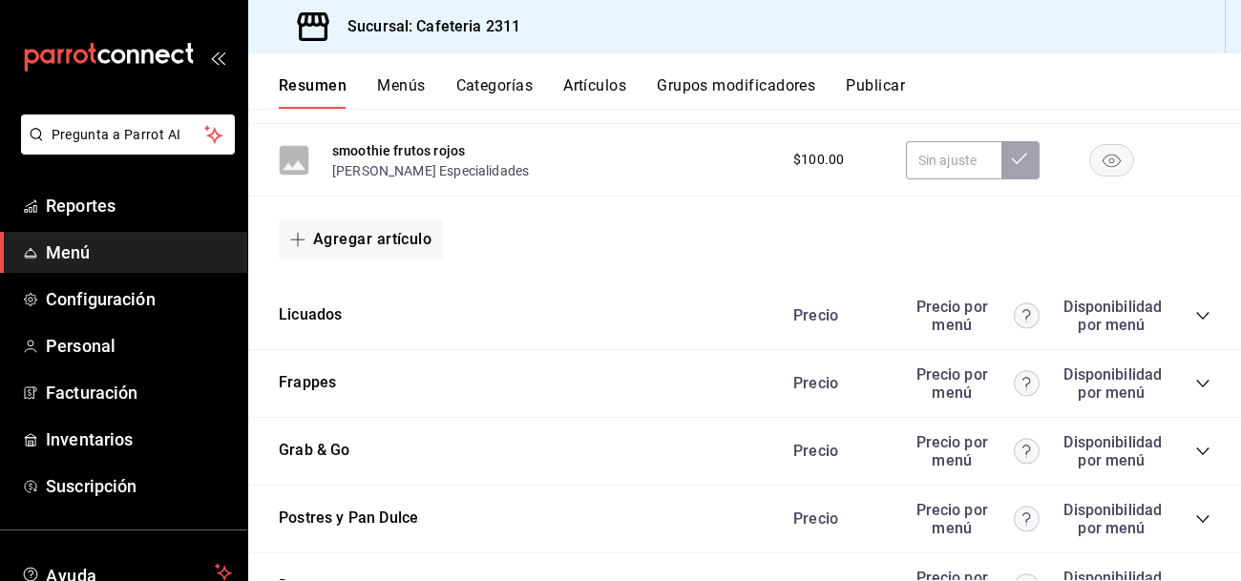
click at [1203, 321] on icon "collapse-category-row" at bounding box center [1202, 315] width 15 height 15
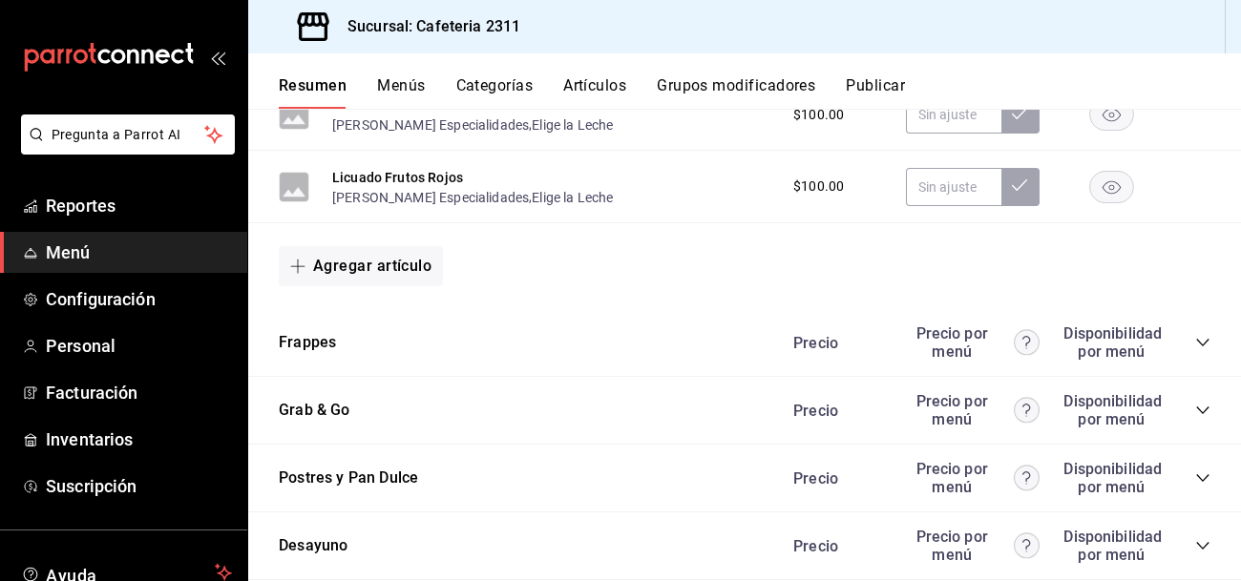
scroll to position [2676, 0]
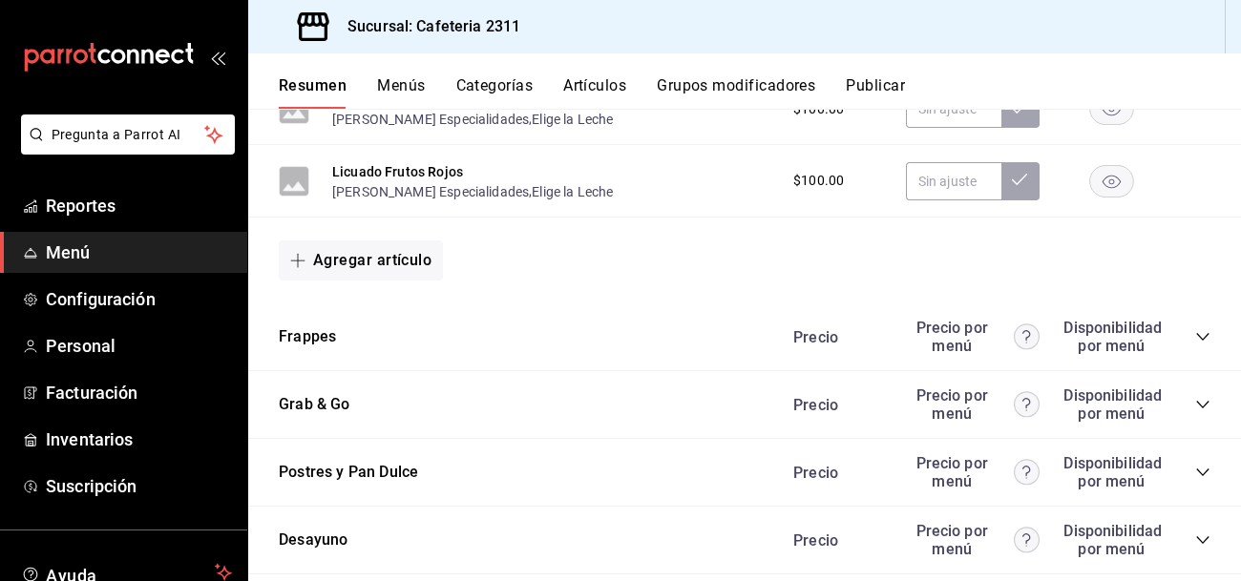
click at [1201, 342] on icon "collapse-category-row" at bounding box center [1202, 336] width 15 height 15
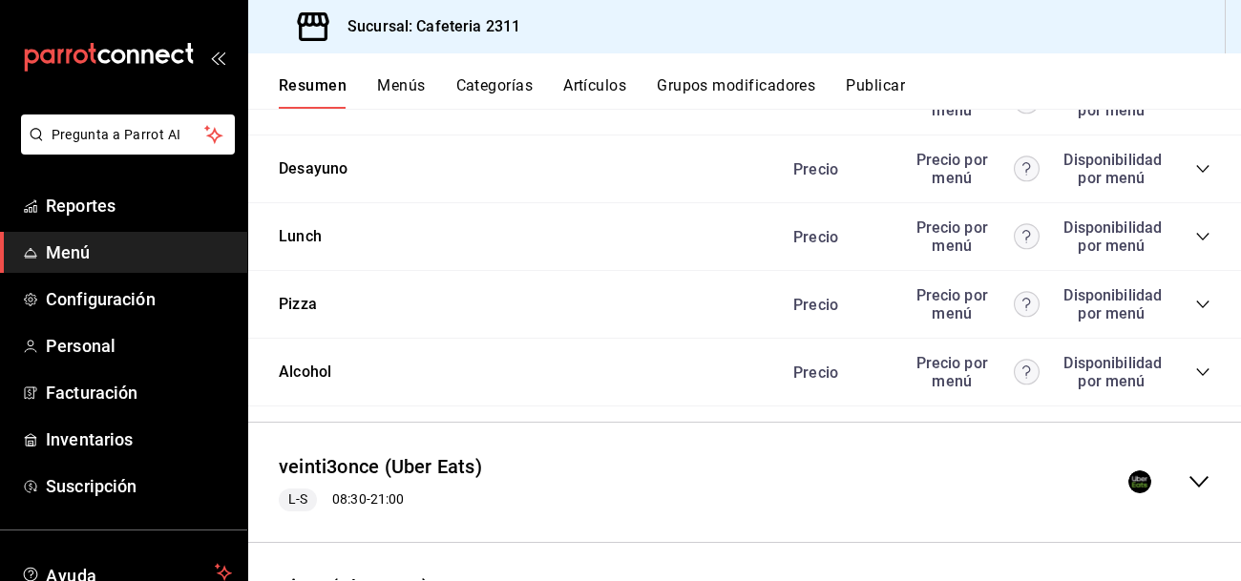
scroll to position [3864, 0]
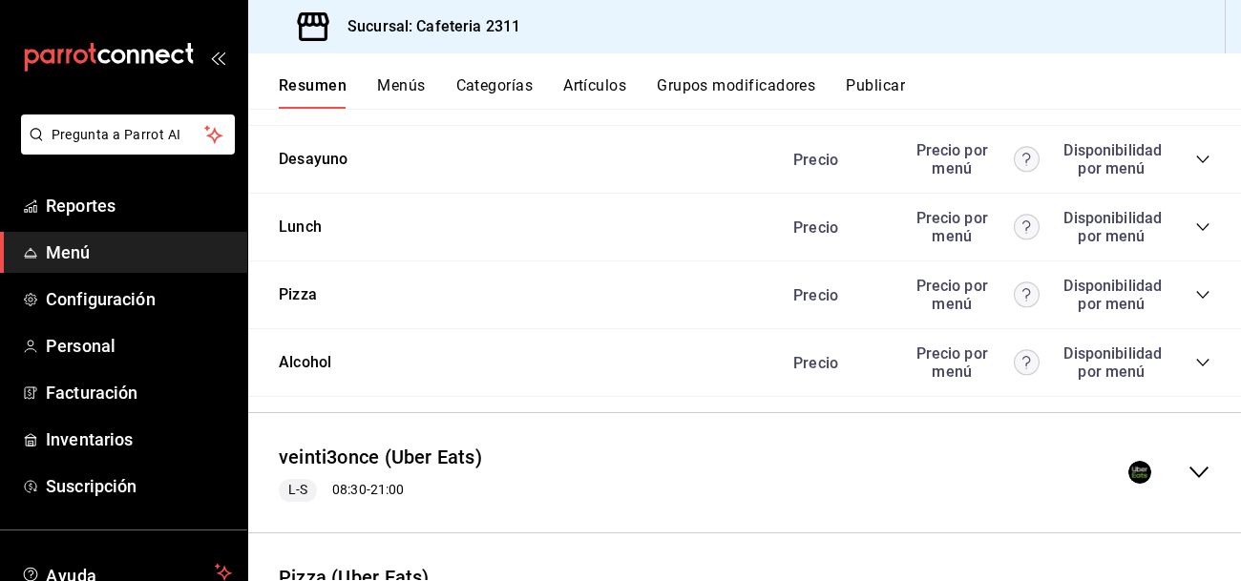
click at [1203, 370] on icon "collapse-category-row" at bounding box center [1202, 362] width 15 height 15
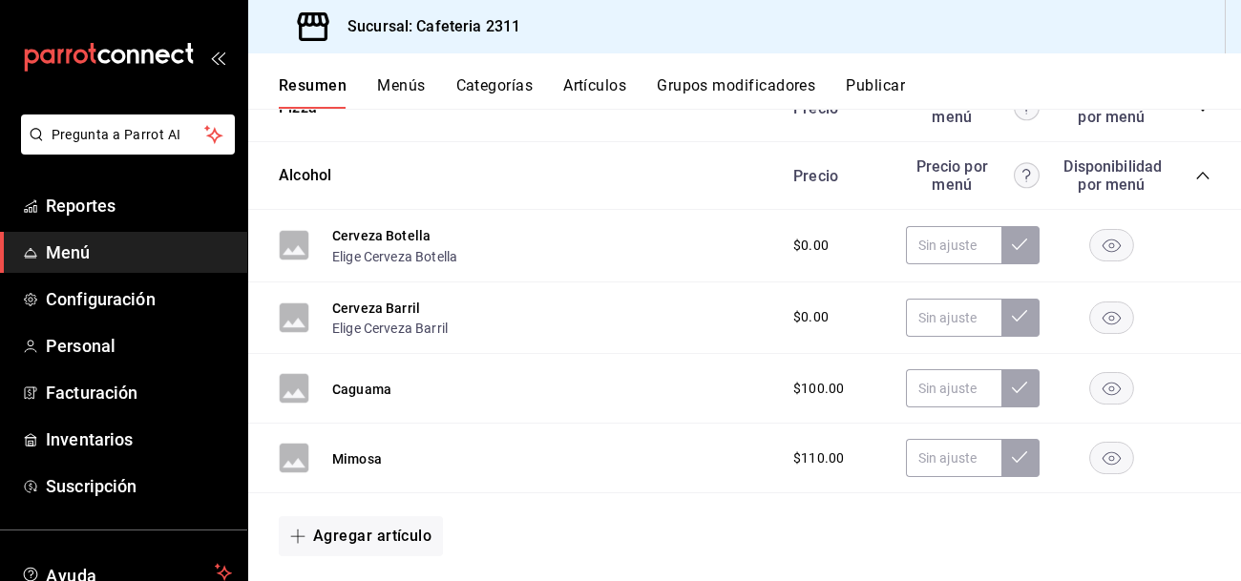
scroll to position [4060, 0]
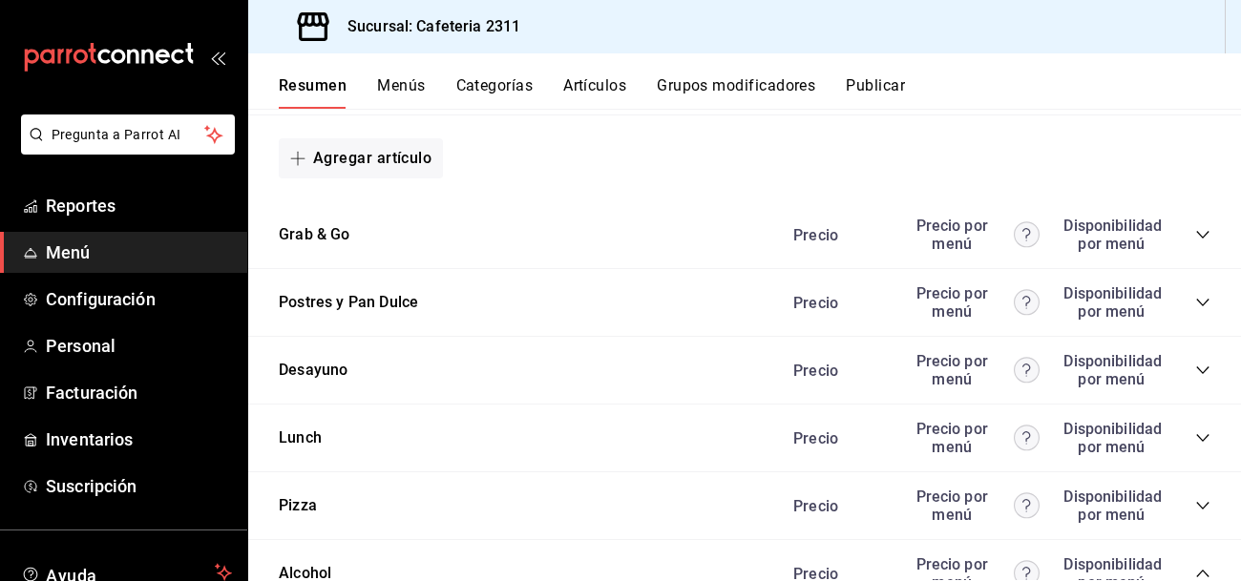
click at [1135, 426] on div "Lunch Precio Precio por menú Disponibilidad por menú" at bounding box center [744, 439] width 993 height 68
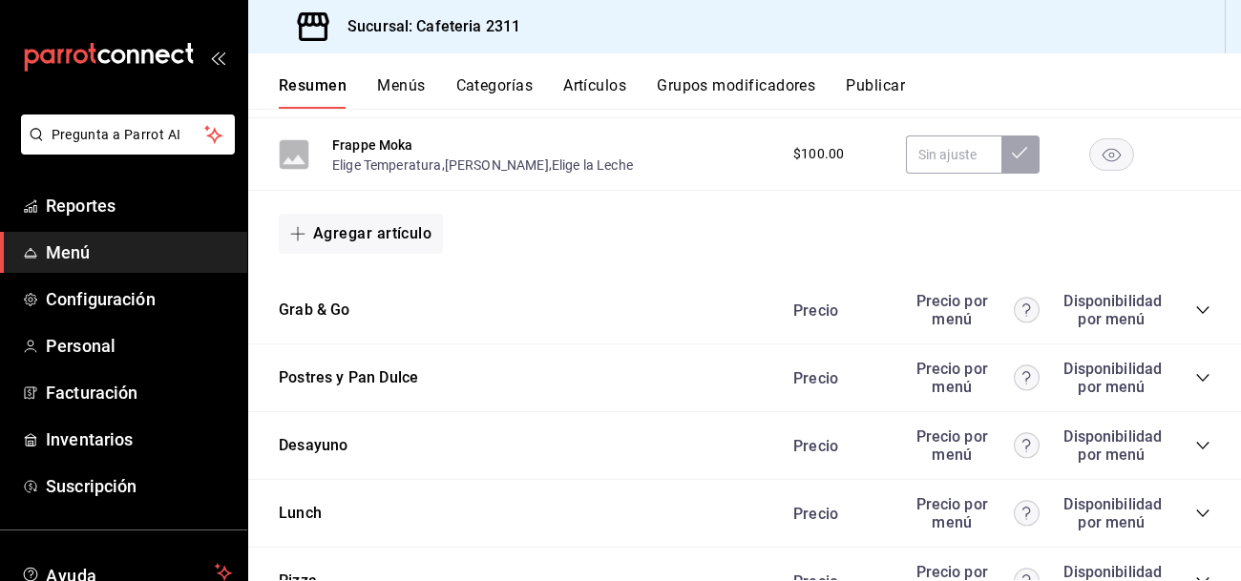
scroll to position [3574, 0]
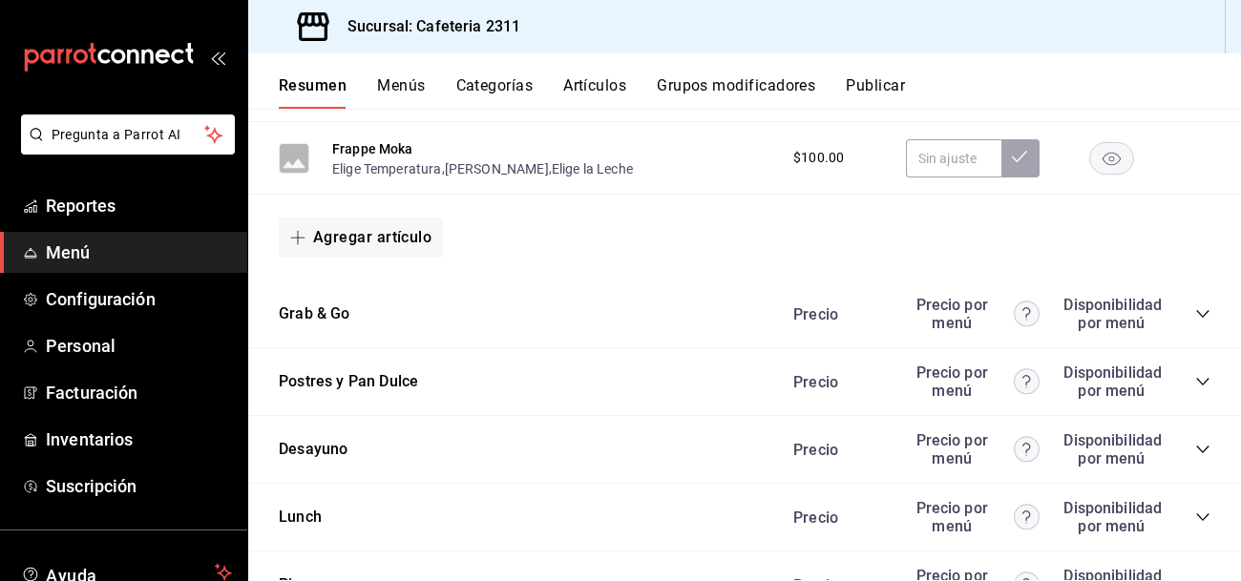
click at [1200, 316] on icon "collapse-category-row" at bounding box center [1202, 313] width 15 height 15
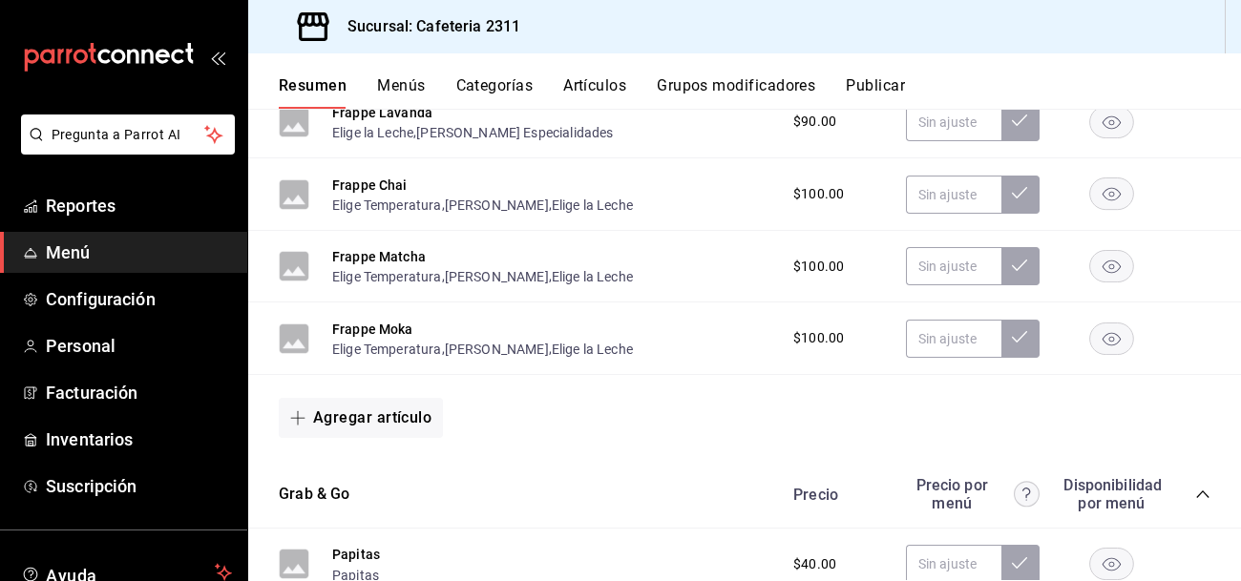
scroll to position [3375, 0]
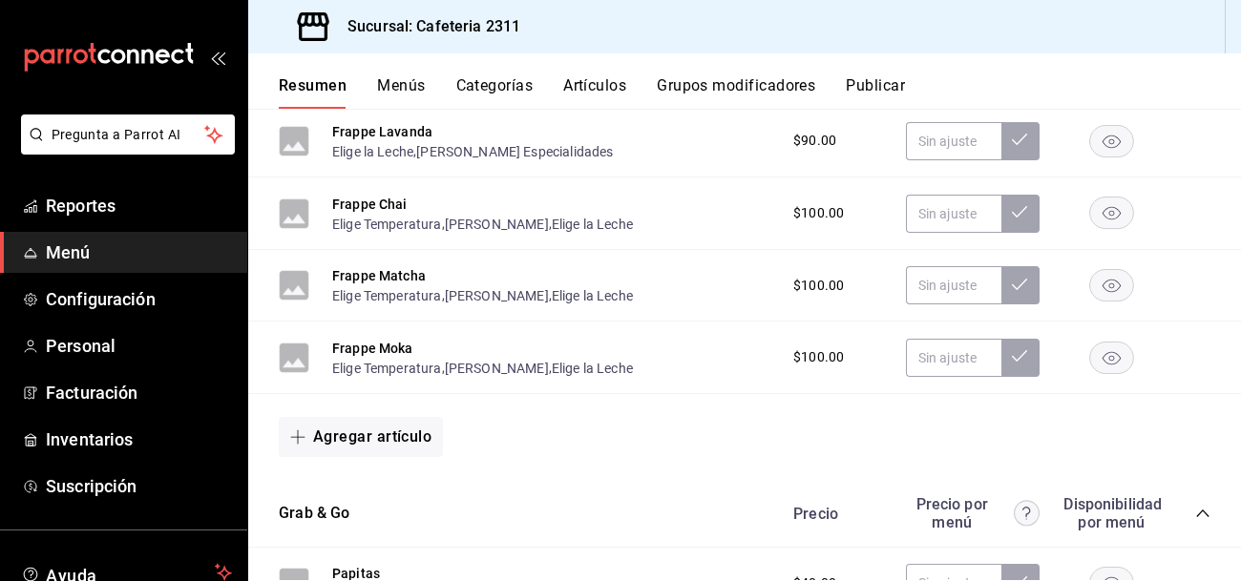
click at [1200, 316] on div "Frappe Matcha Elige Temperatura , Elige Tamaño , Elige la Leche $100.00" at bounding box center [744, 286] width 993 height 73
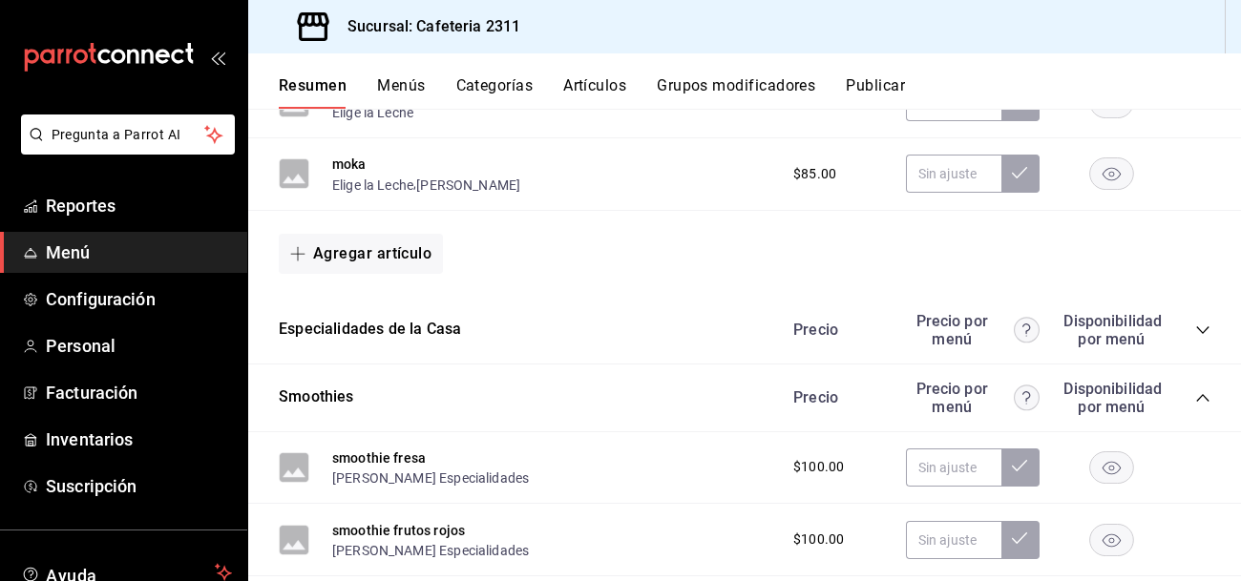
scroll to position [2016, 0]
